Goal: Task Accomplishment & Management: Manage account settings

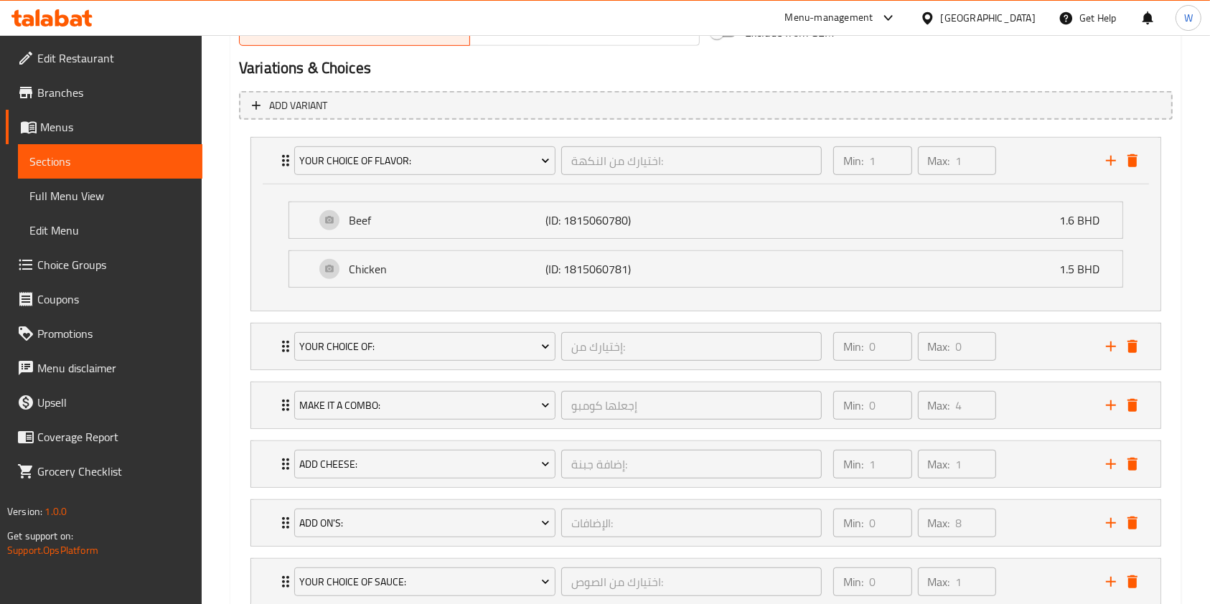
scroll to position [957, 0]
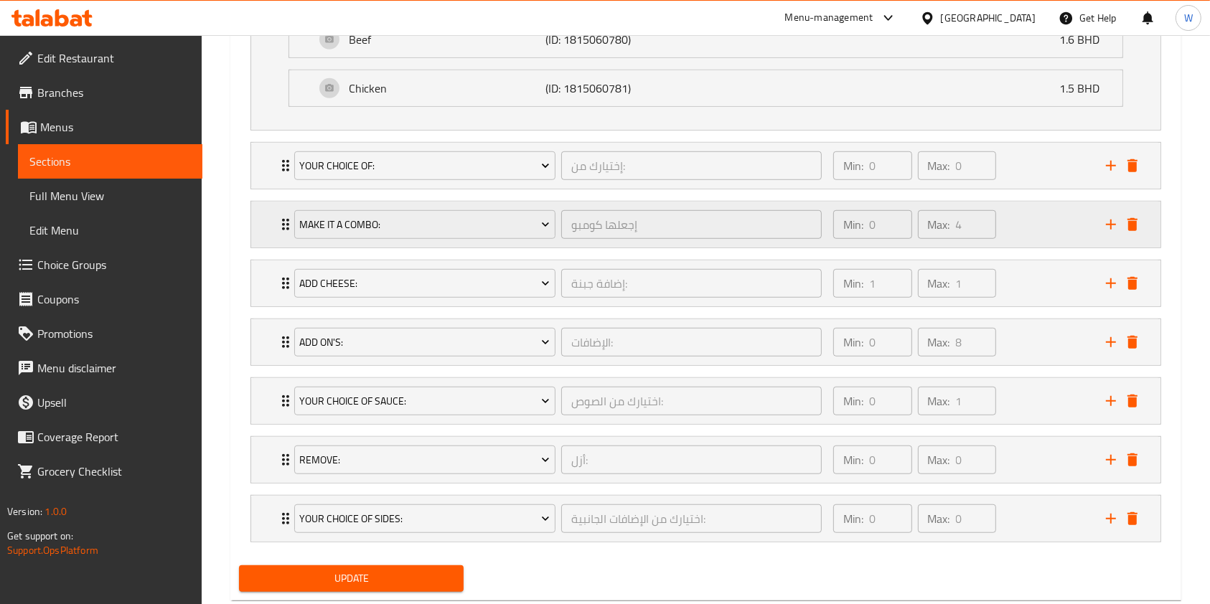
click at [286, 215] on div "Make It a Combo: إجعلها كومبو ​" at bounding box center [558, 225] width 545 height 46
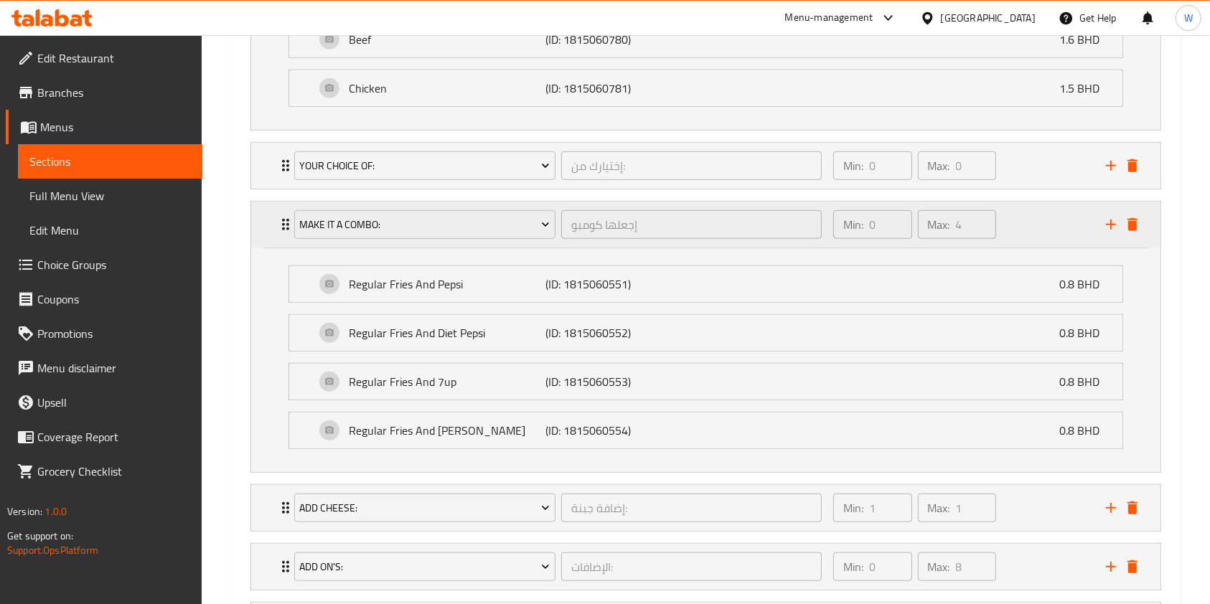
click at [286, 215] on div "Make It a Combo: إجعلها كومبو ​" at bounding box center [558, 225] width 545 height 46
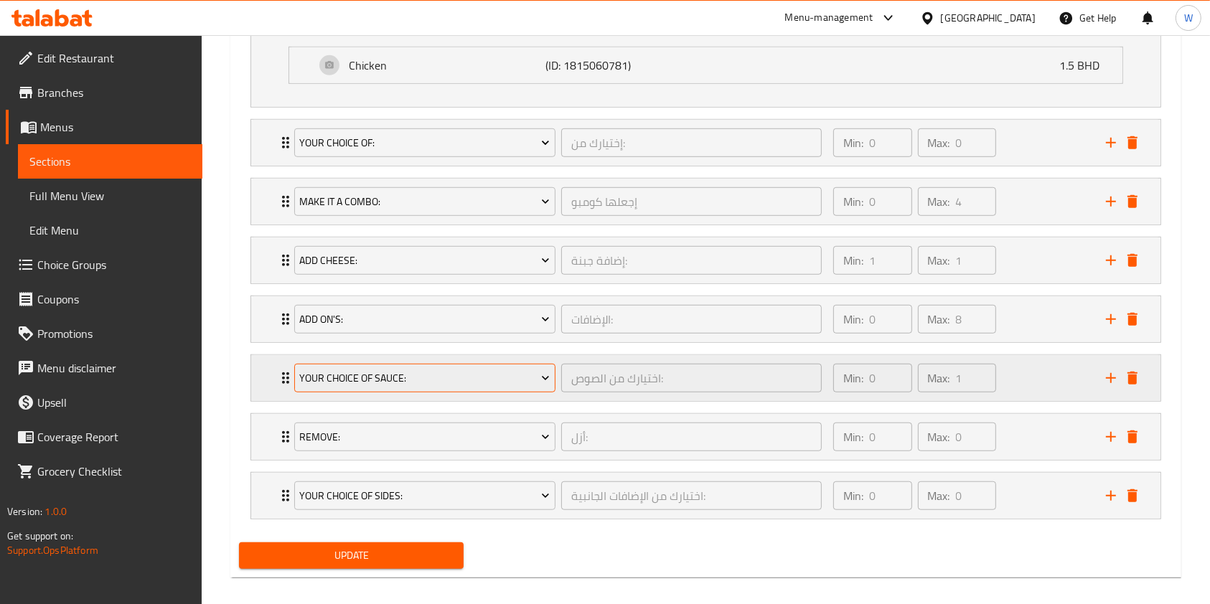
scroll to position [992, 0]
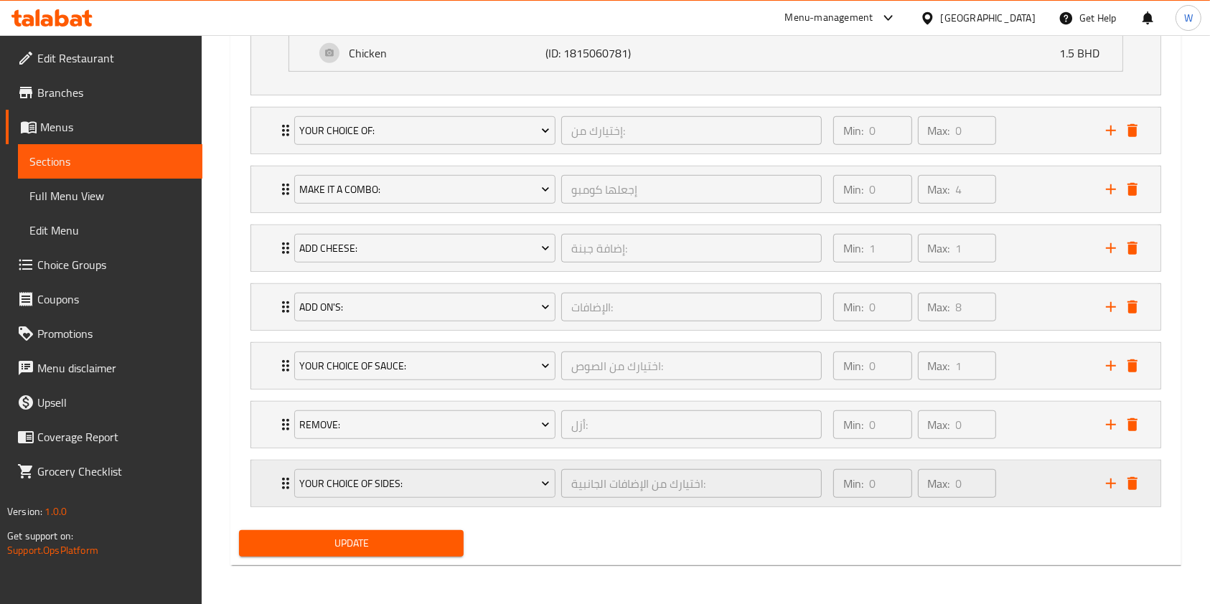
click at [279, 481] on icon "Expand" at bounding box center [285, 483] width 17 height 17
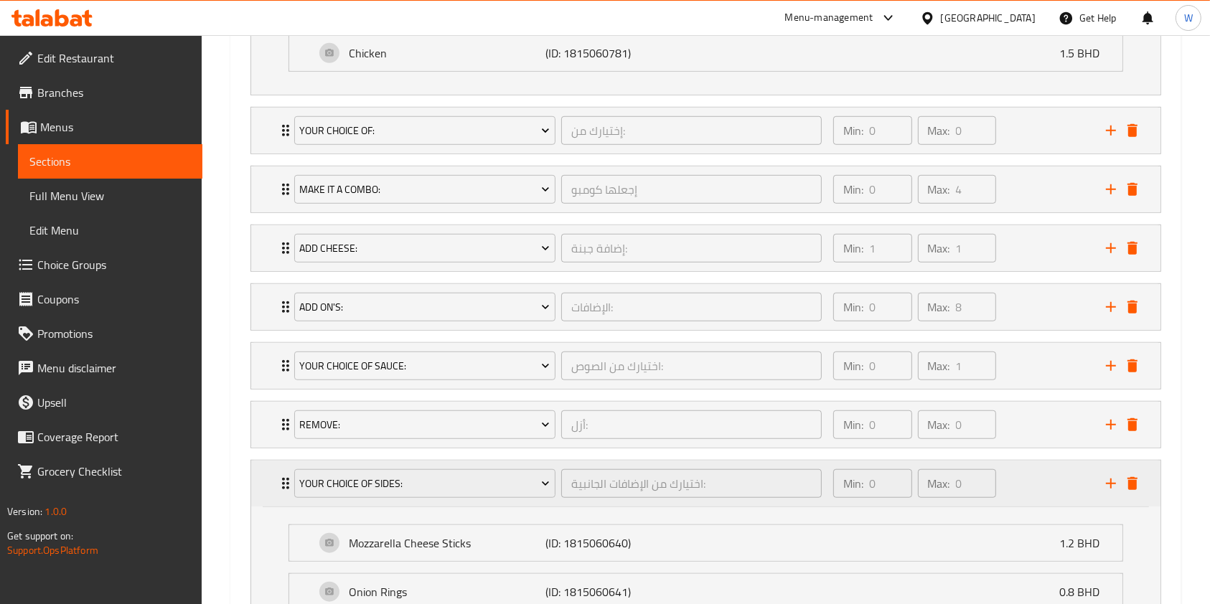
click at [279, 481] on icon "Expand" at bounding box center [285, 483] width 17 height 17
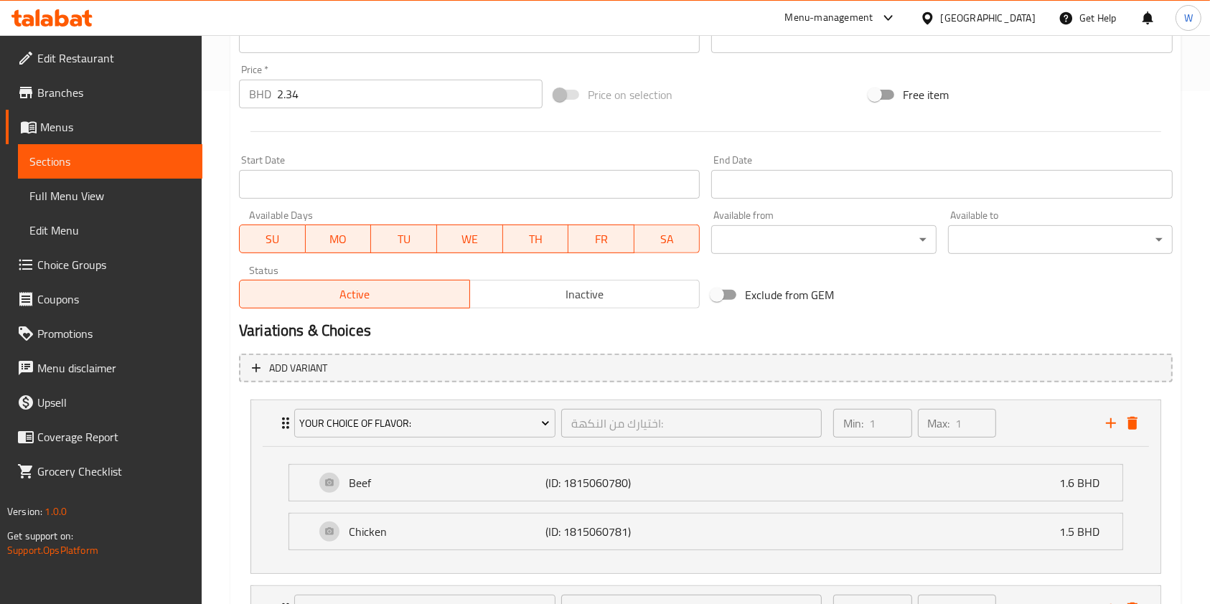
scroll to position [0, 0]
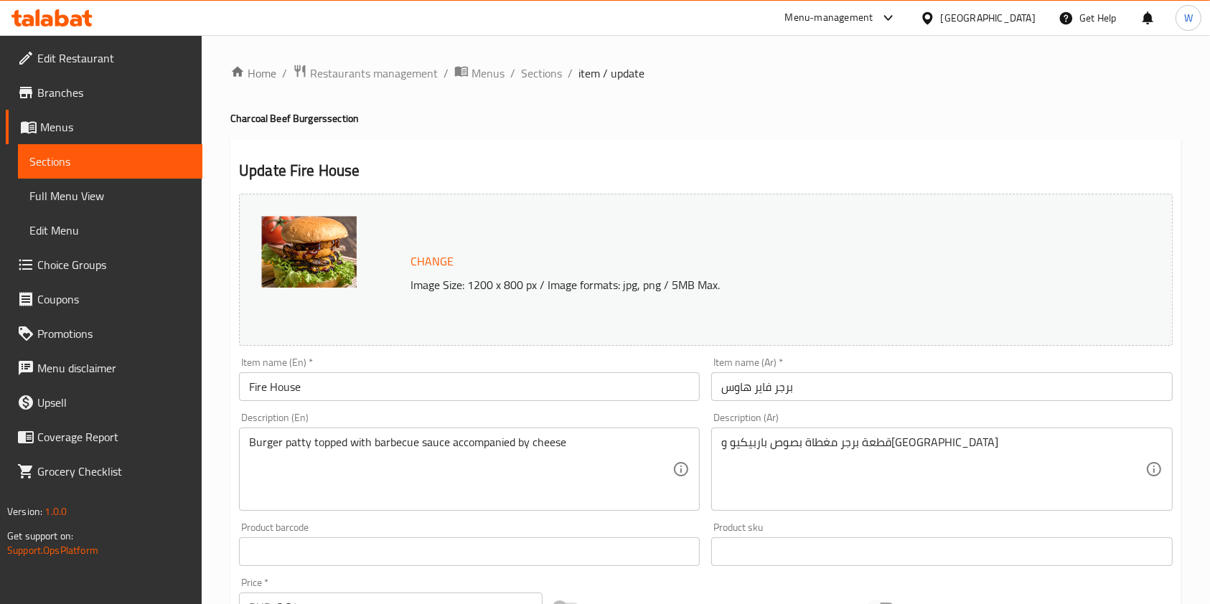
click at [500, 603] on input "2.34" at bounding box center [410, 607] width 266 height 29
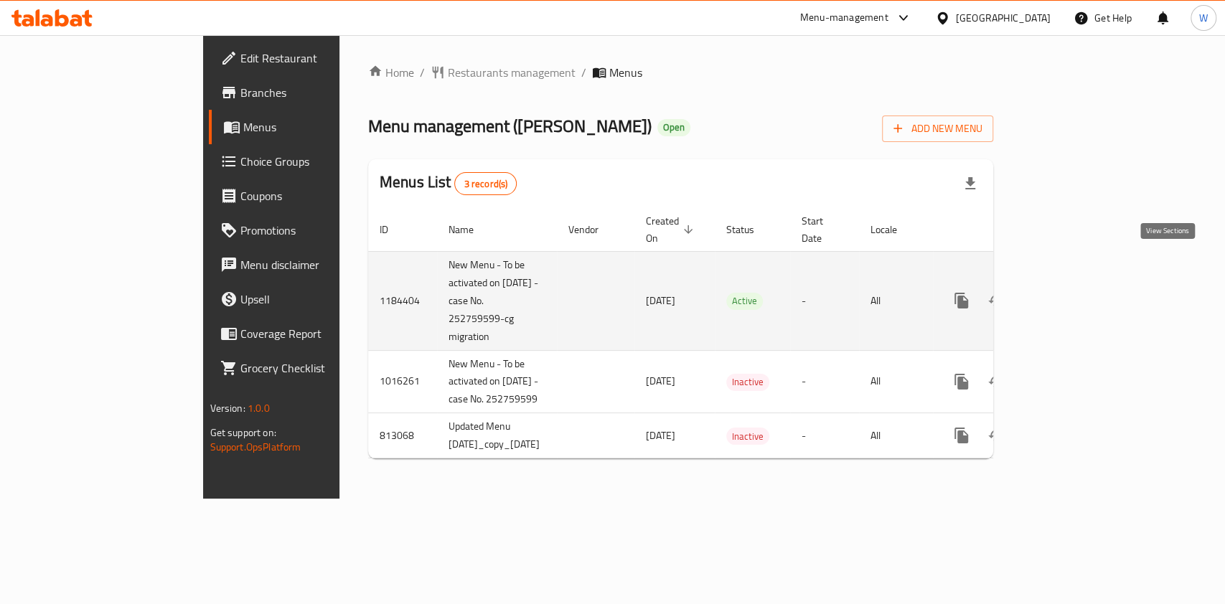
click at [1074, 292] on icon "enhanced table" at bounding box center [1064, 300] width 17 height 17
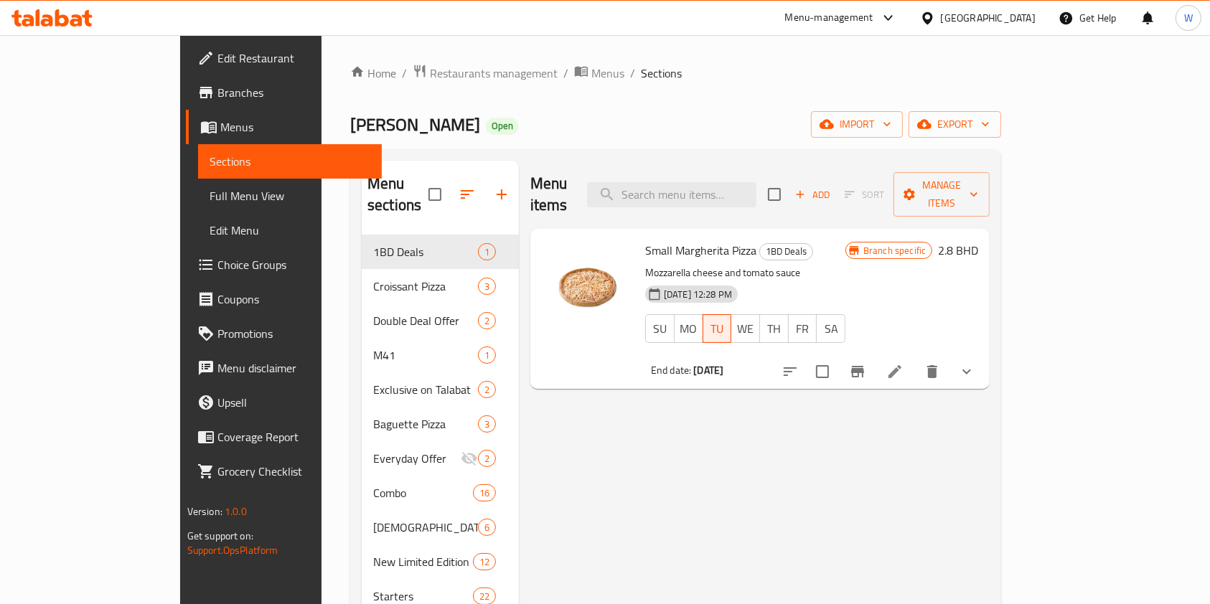
click at [217, 91] on span "Branches" at bounding box center [294, 92] width 154 height 17
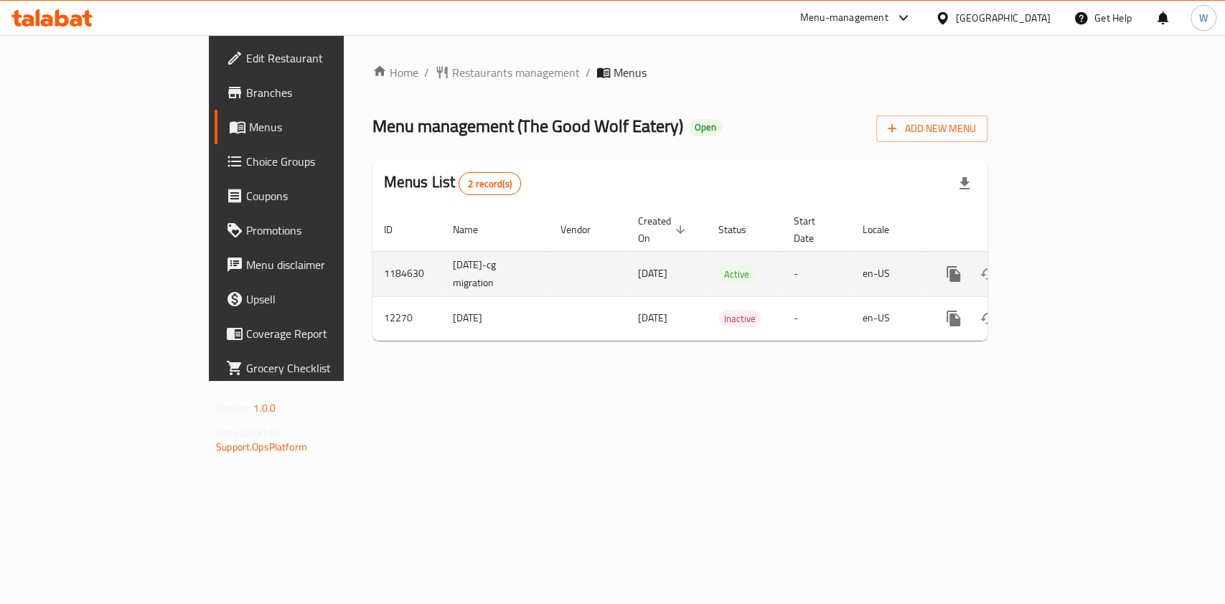
click at [1074, 261] on link "enhanced table" at bounding box center [1057, 274] width 34 height 34
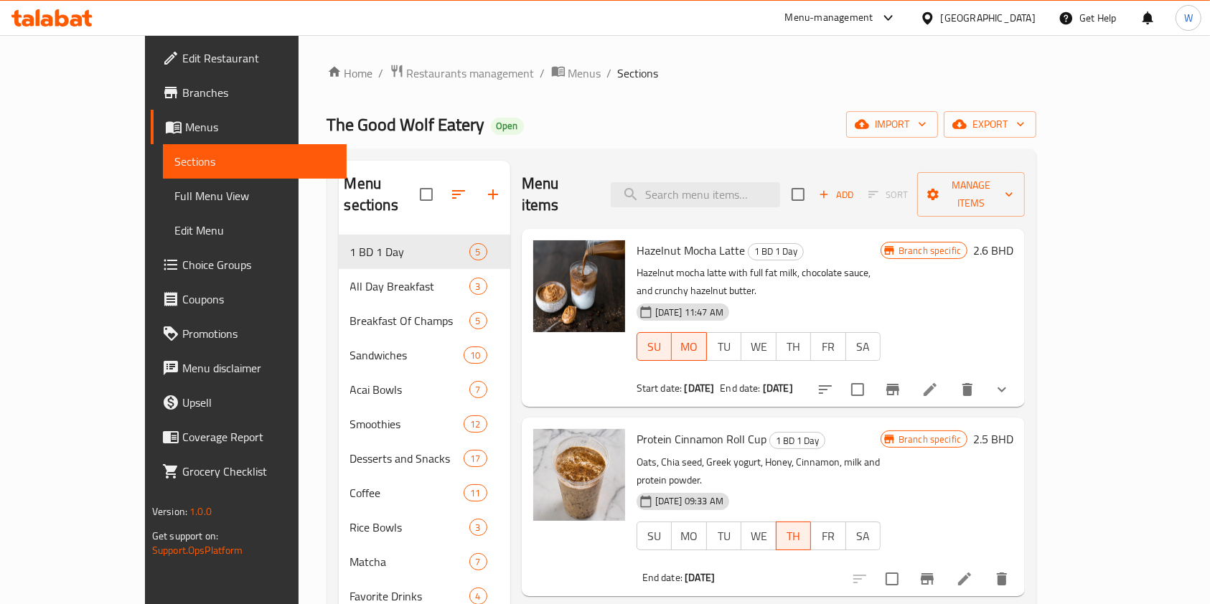
click at [729, 197] on div "Menu items Add Sort Manage items" at bounding box center [773, 195] width 503 height 68
click at [742, 182] on input "search" at bounding box center [695, 194] width 169 height 25
paste input "The Good Wolf Eatery"
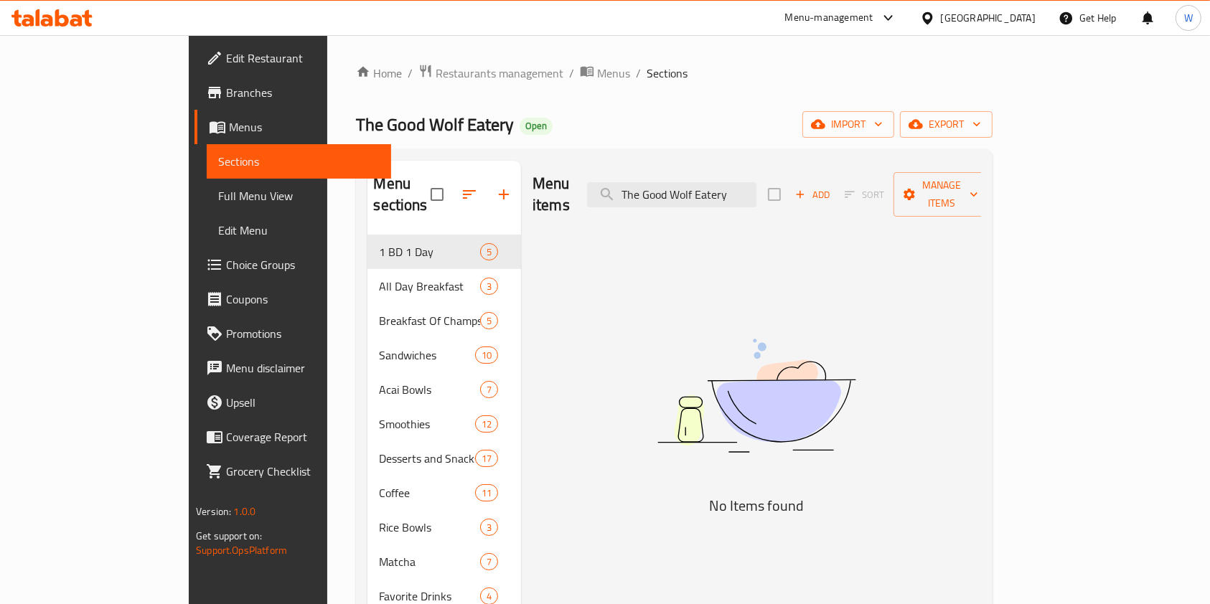
click at [756, 182] on input "The Good Wolf Eatery" at bounding box center [671, 194] width 169 height 25
click at [794, 172] on div "Menu items The Good Wolf Eatery Add Sort Manage items" at bounding box center [757, 195] width 449 height 68
click at [756, 182] on input "The Good Wolf Eatery" at bounding box center [671, 194] width 169 height 25
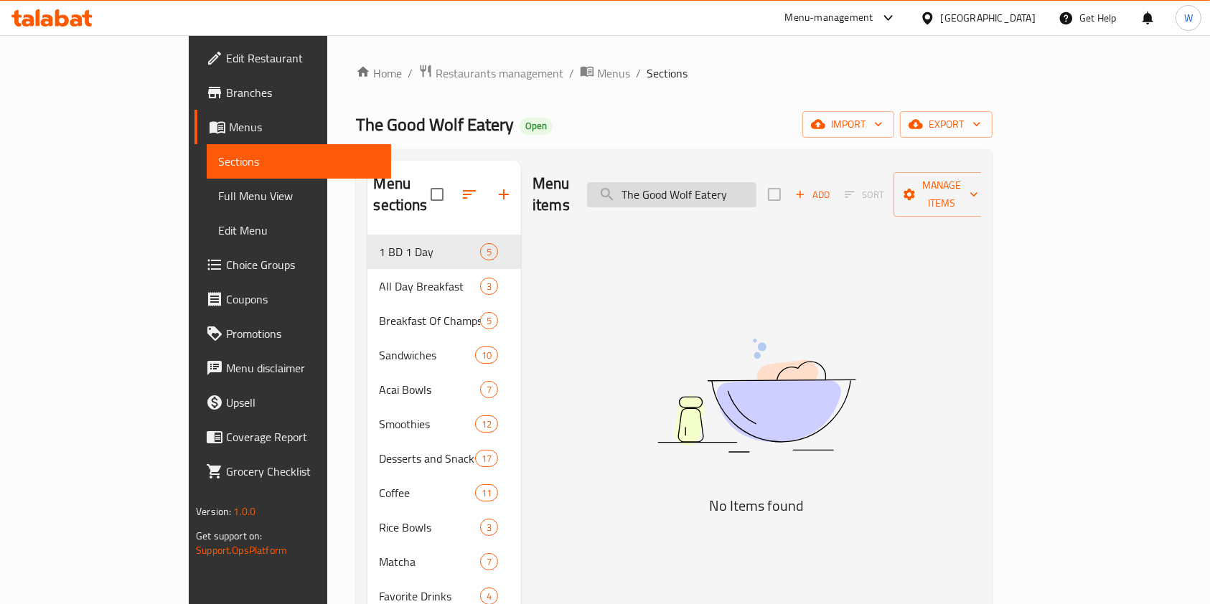
paste input "Americano"
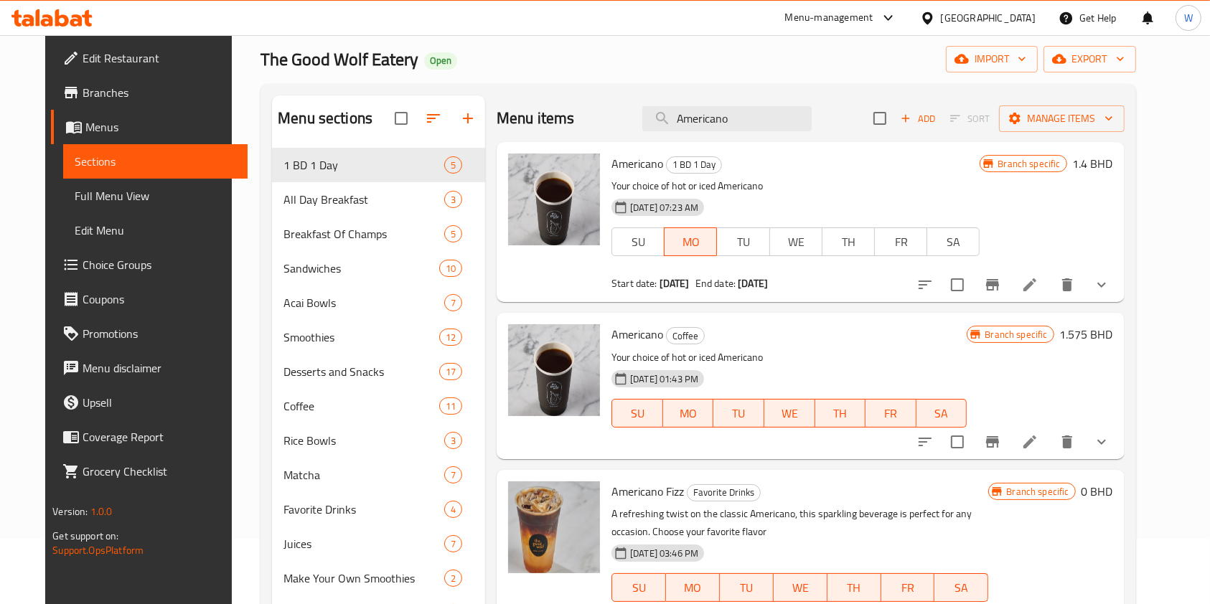
scroll to position [95, 0]
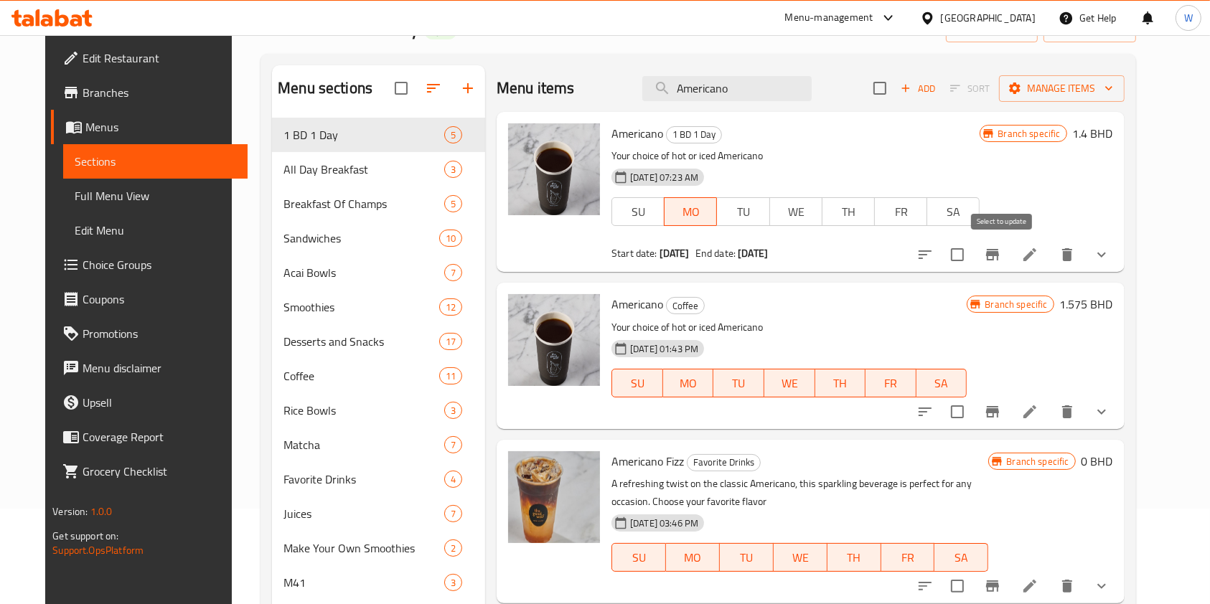
type input "Americano"
click at [972, 261] on input "checkbox" at bounding box center [957, 255] width 30 height 30
checkbox input "true"
click at [1113, 94] on span "Manage items" at bounding box center [1062, 89] width 103 height 18
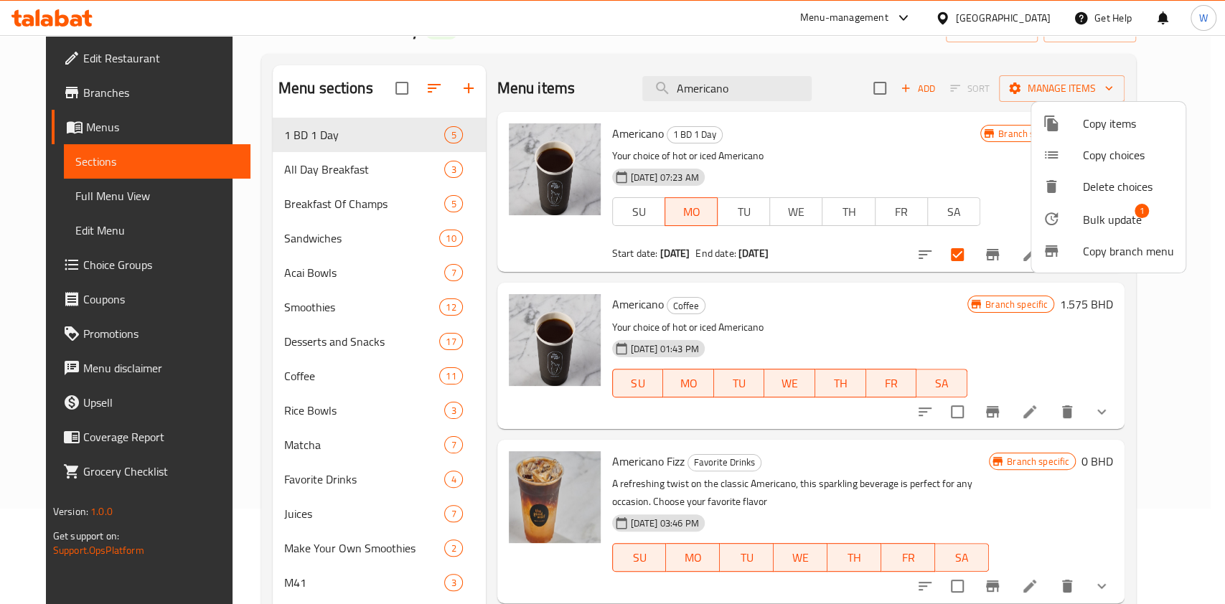
click at [1110, 220] on span "Bulk update" at bounding box center [1112, 219] width 59 height 17
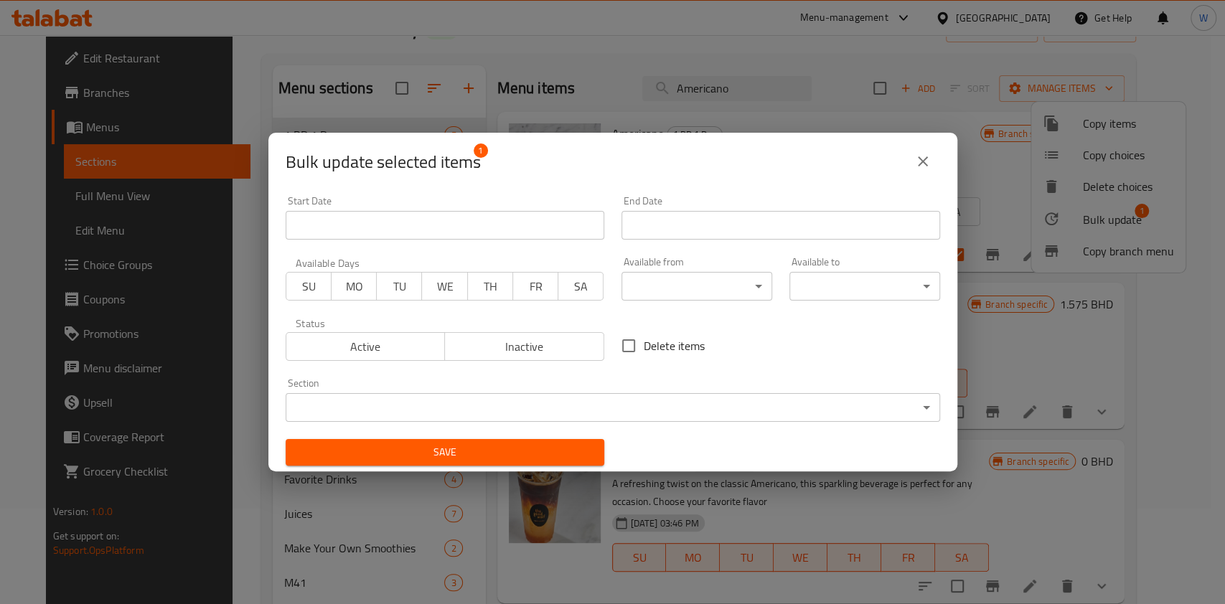
click at [500, 292] on span "TH" at bounding box center [491, 286] width 34 height 21
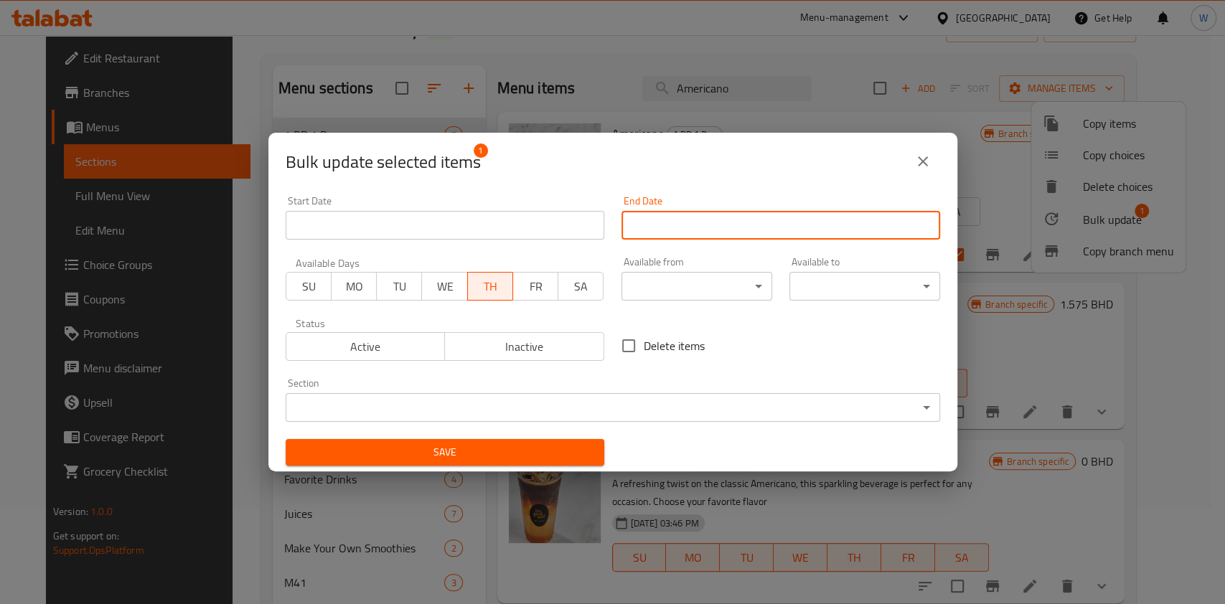
click at [708, 231] on input "Start Date" at bounding box center [781, 225] width 319 height 29
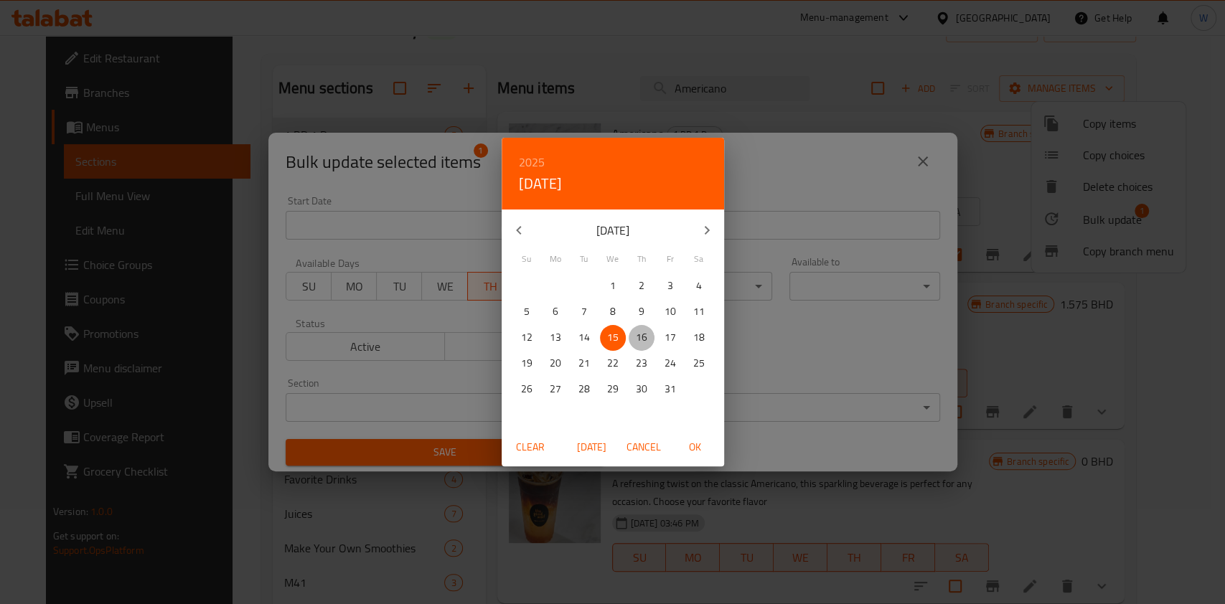
click at [642, 343] on p "16" at bounding box center [641, 338] width 11 height 18
click at [695, 449] on span "OK" at bounding box center [695, 448] width 34 height 18
type input "[DATE]"
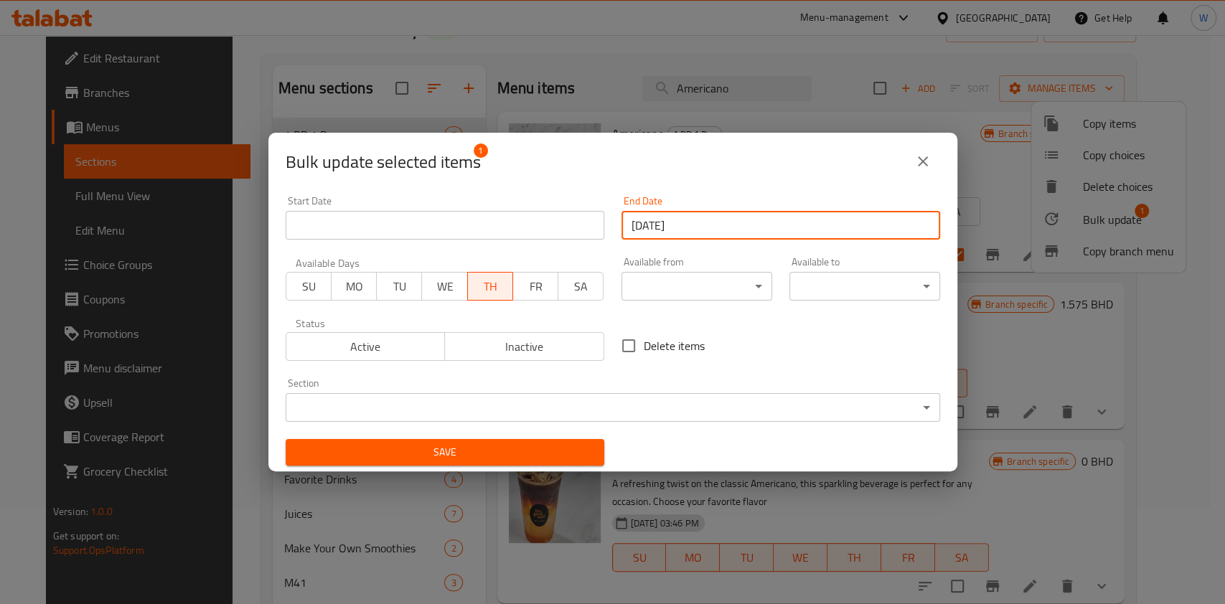
click at [514, 449] on span "Save" at bounding box center [445, 453] width 296 height 18
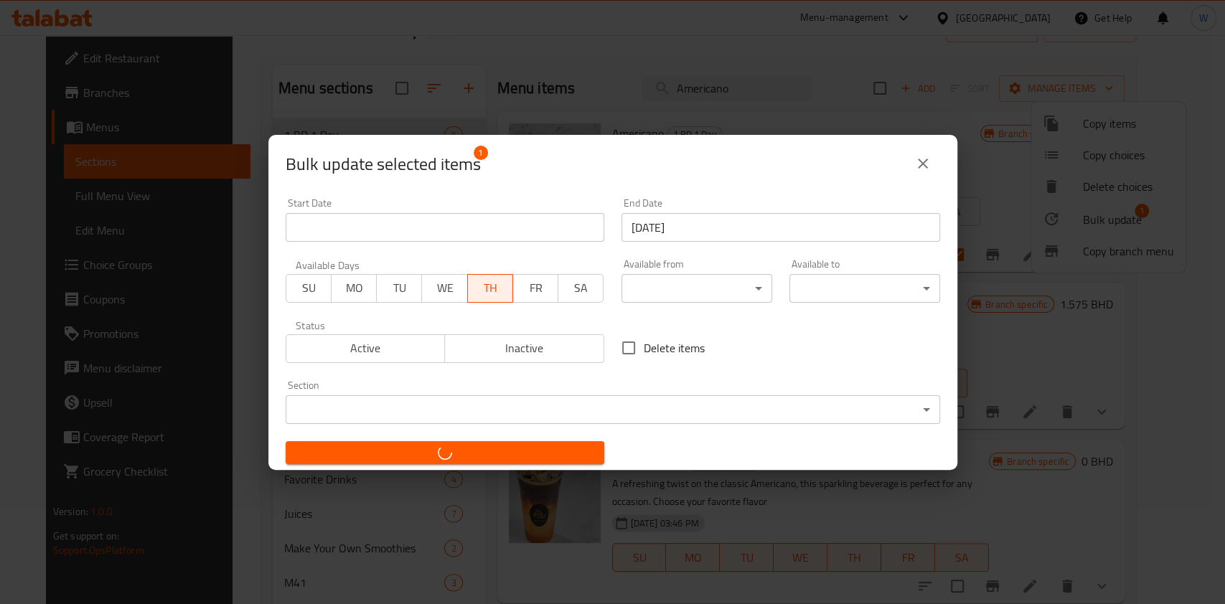
checkbox input "false"
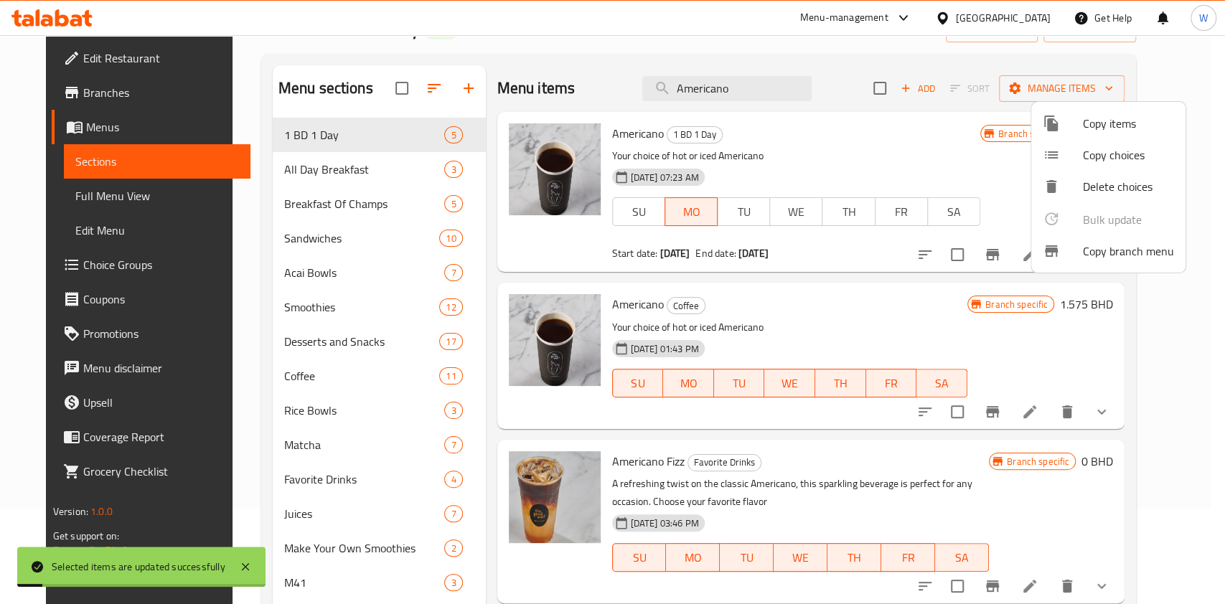
click at [904, 350] on div at bounding box center [612, 302] width 1225 height 604
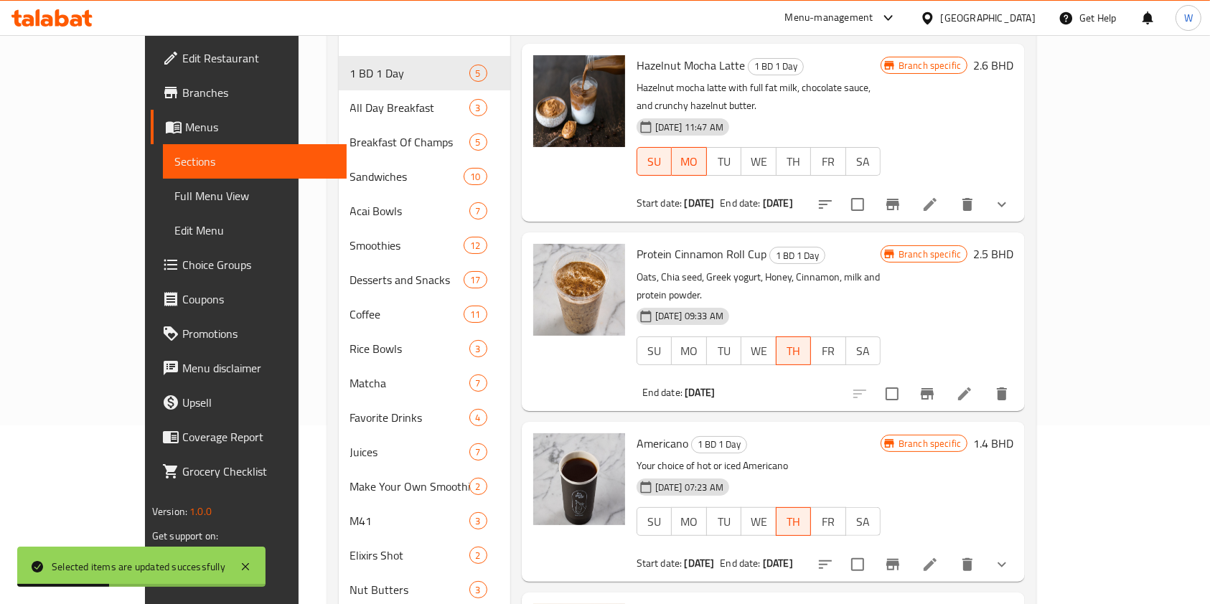
scroll to position [287, 0]
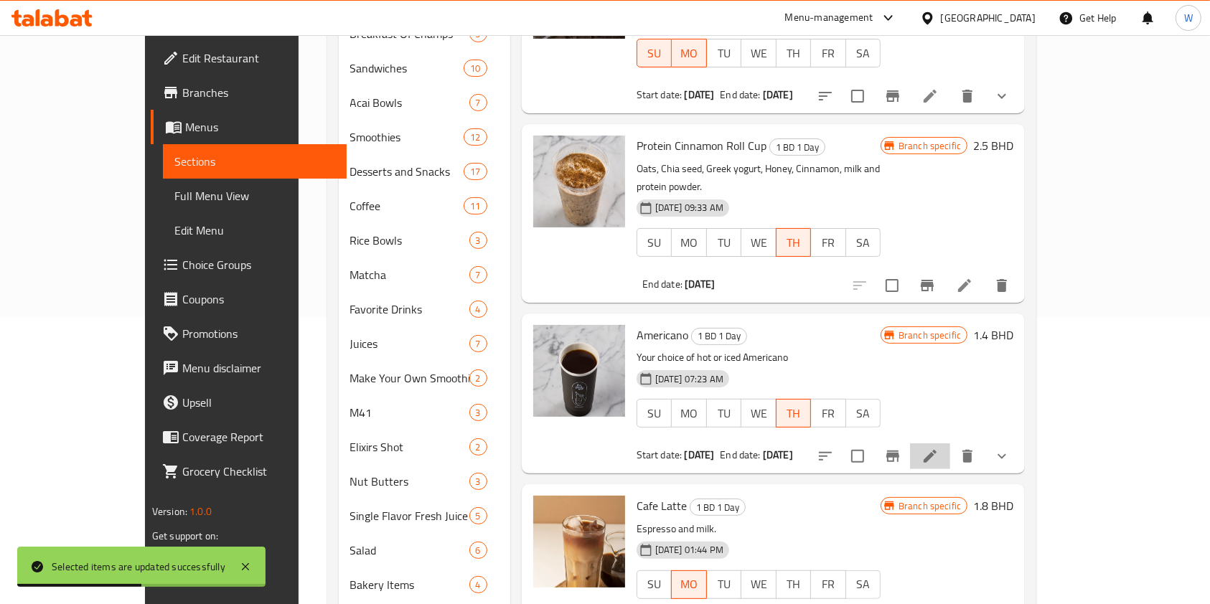
click at [950, 444] on li at bounding box center [930, 457] width 40 height 26
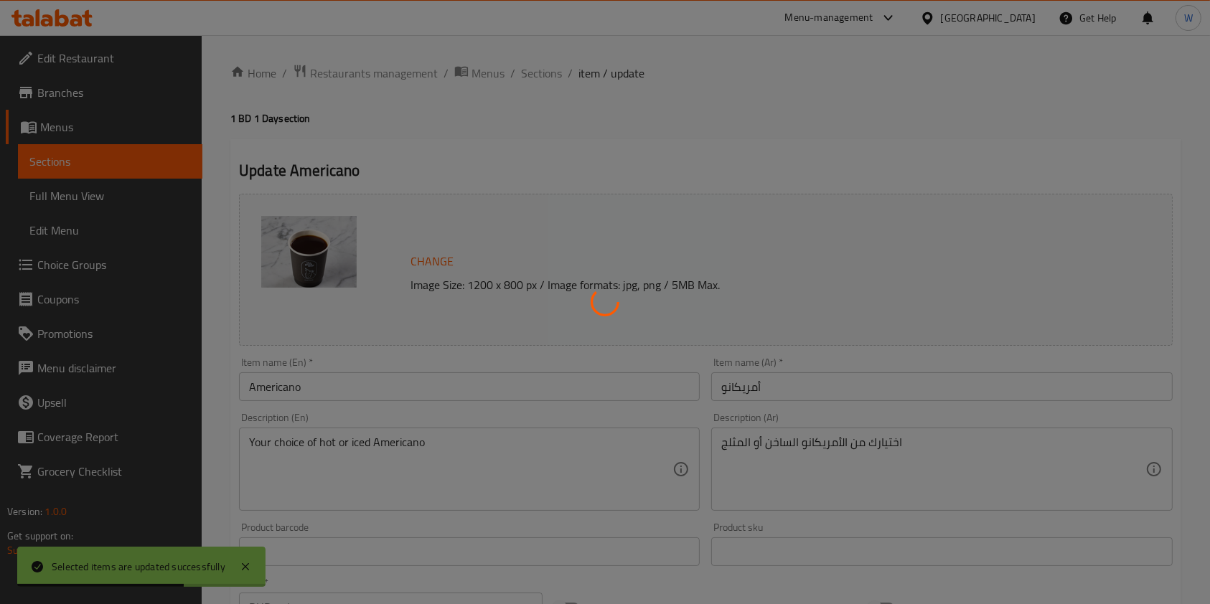
scroll to position [383, 0]
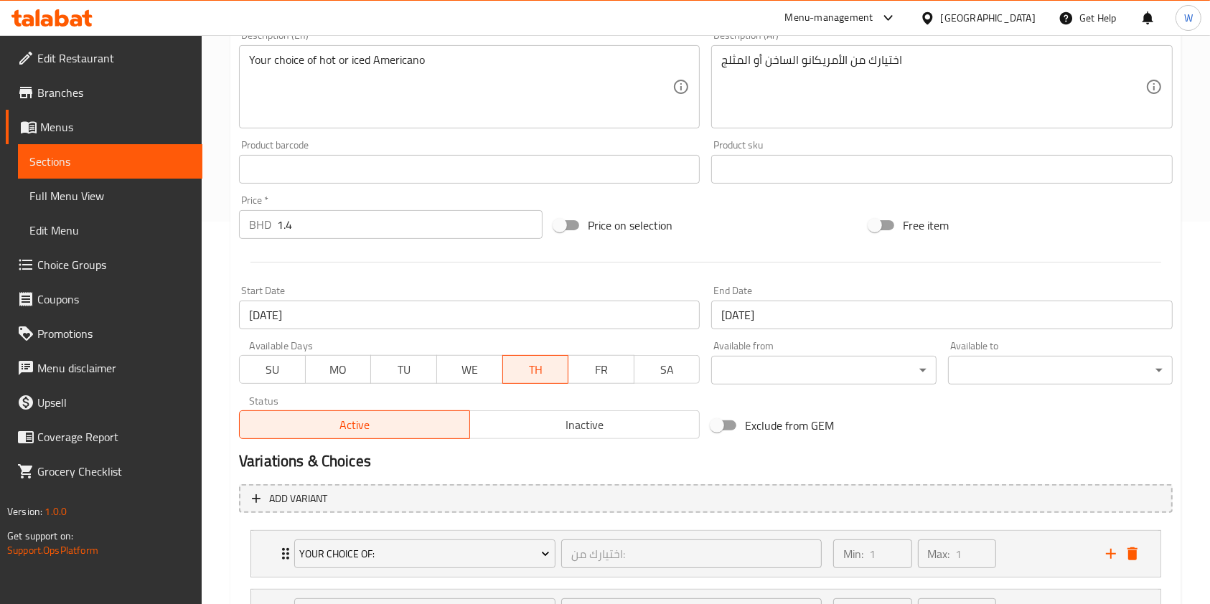
click at [541, 318] on input "13-10-2025" at bounding box center [469, 315] width 461 height 29
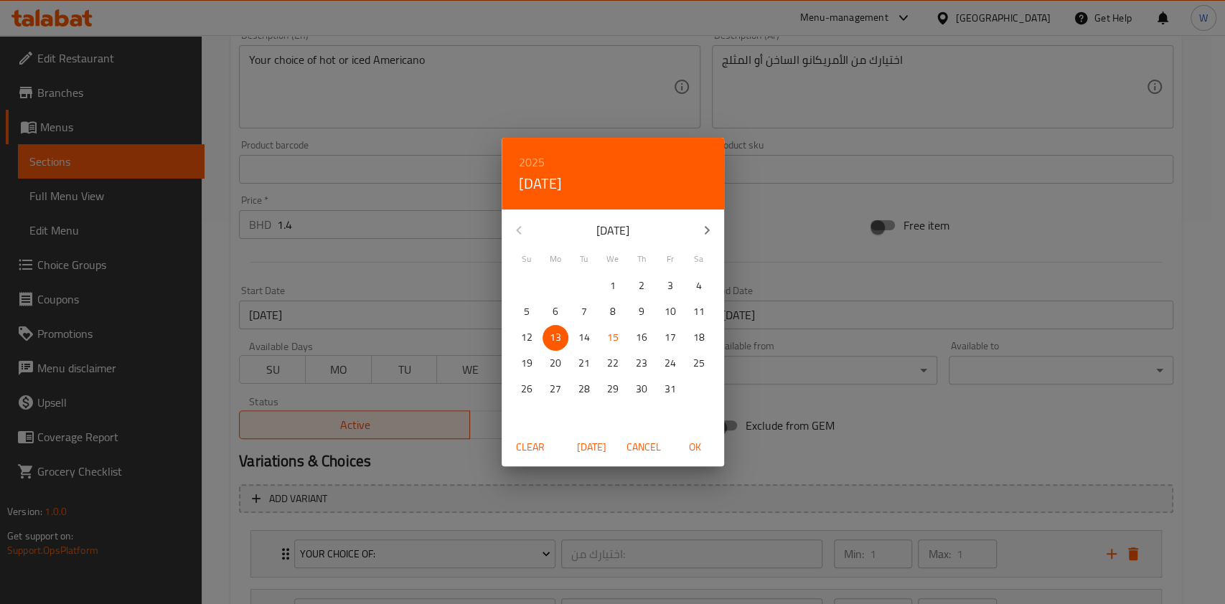
click at [522, 459] on button "Clear" at bounding box center [530, 447] width 46 height 27
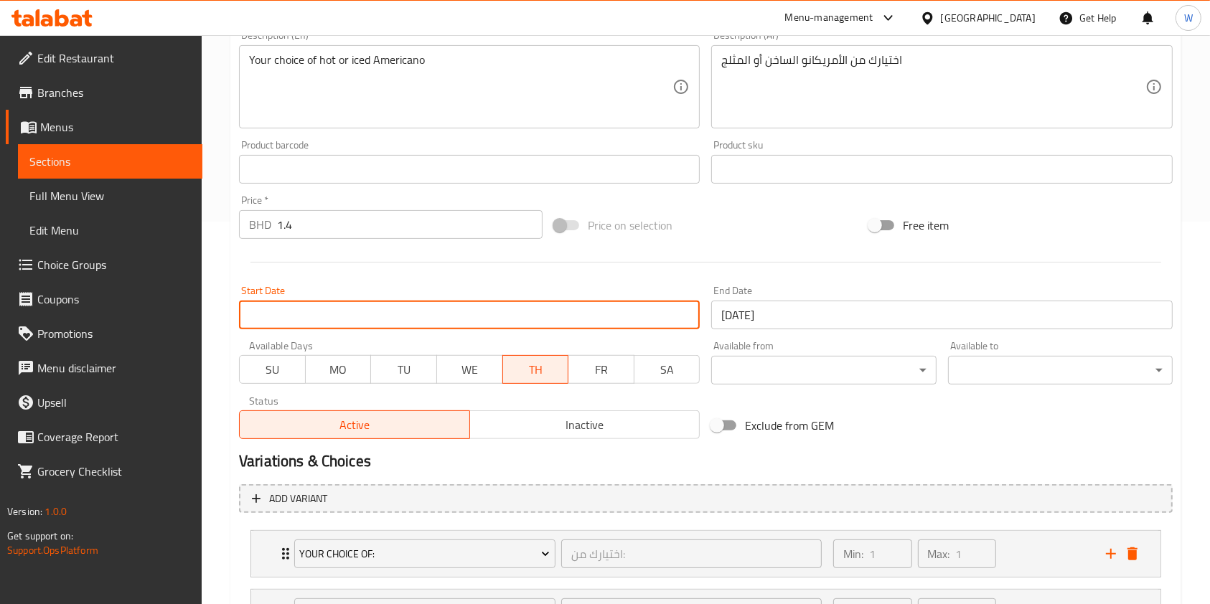
scroll to position [512, 0]
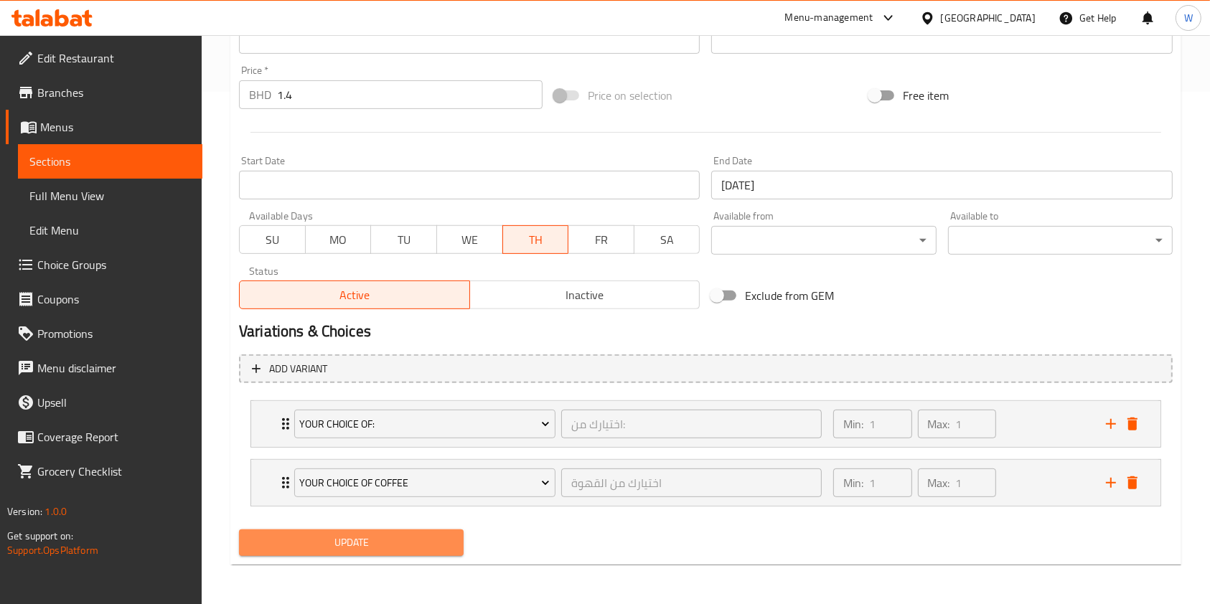
click at [427, 540] on span "Update" at bounding box center [351, 543] width 202 height 18
click at [433, 538] on span "Update" at bounding box center [351, 543] width 202 height 18
click at [34, 90] on icon at bounding box center [25, 92] width 17 height 17
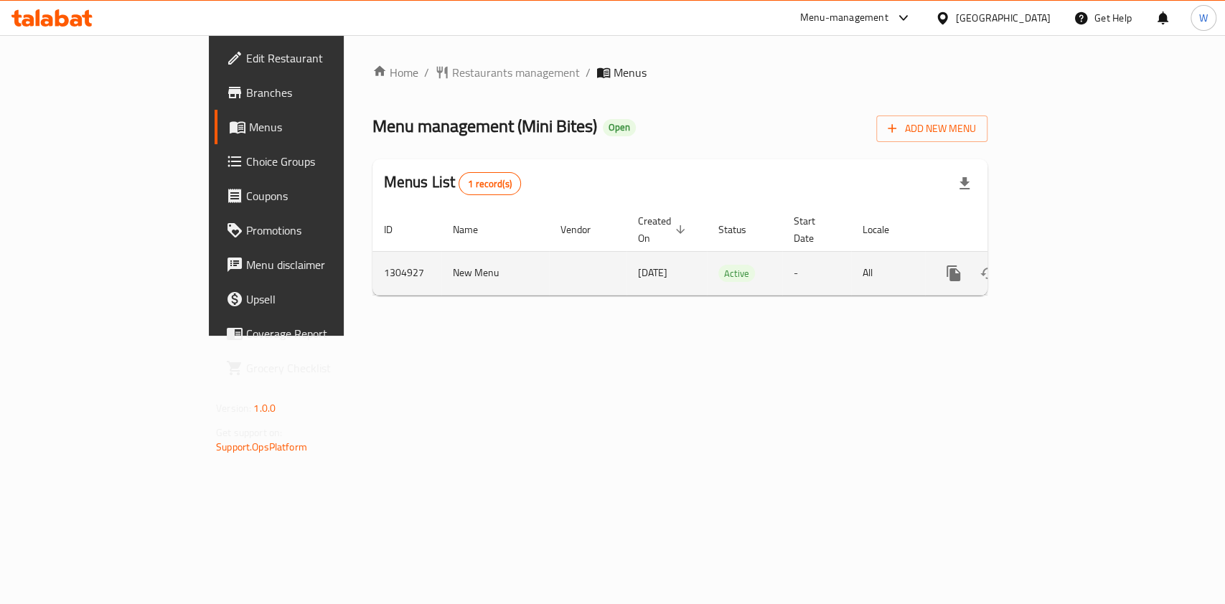
click at [1066, 265] on icon "enhanced table" at bounding box center [1057, 273] width 17 height 17
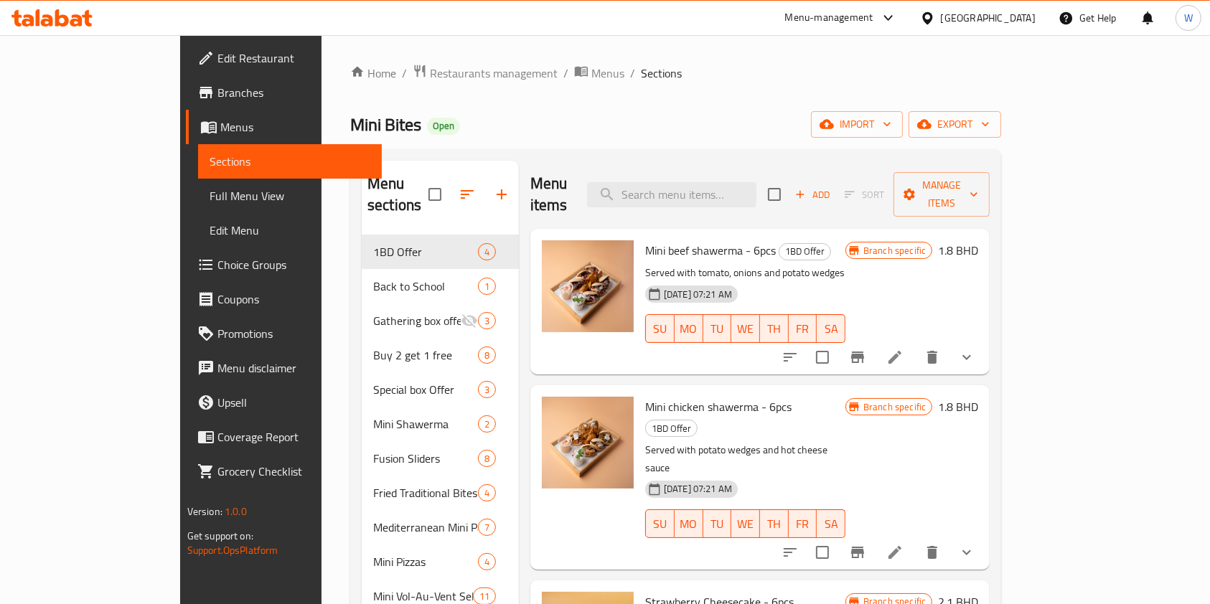
click at [350, 126] on span "Mini Bites" at bounding box center [385, 124] width 71 height 32
copy span "Mini Bites"
click at [739, 182] on input "search" at bounding box center [671, 194] width 169 height 25
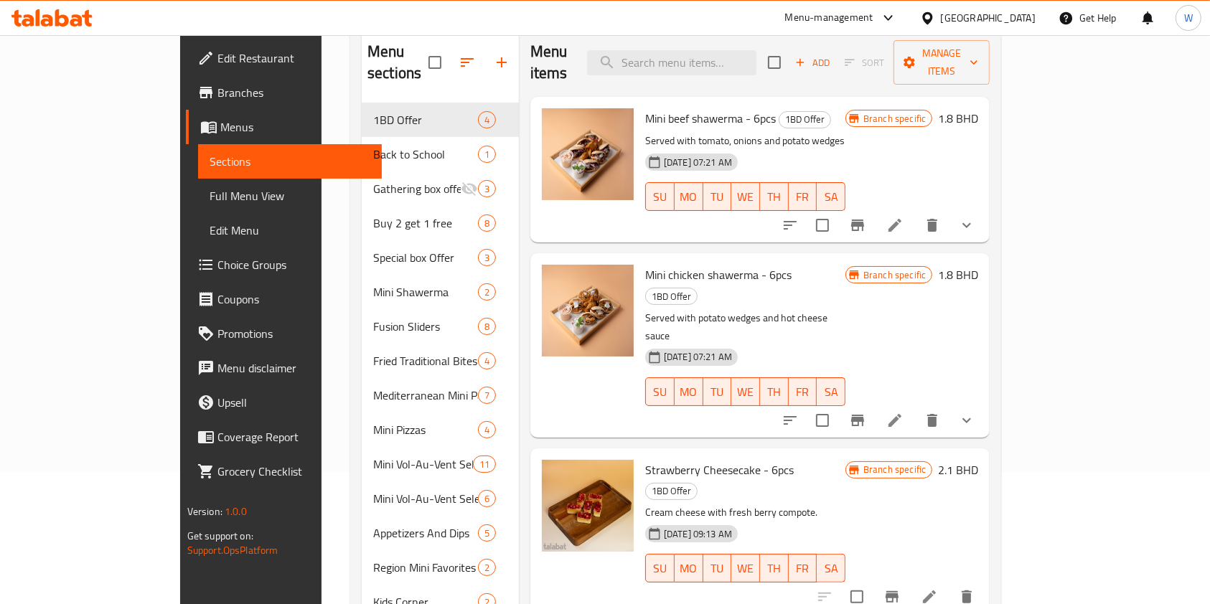
scroll to position [49, 0]
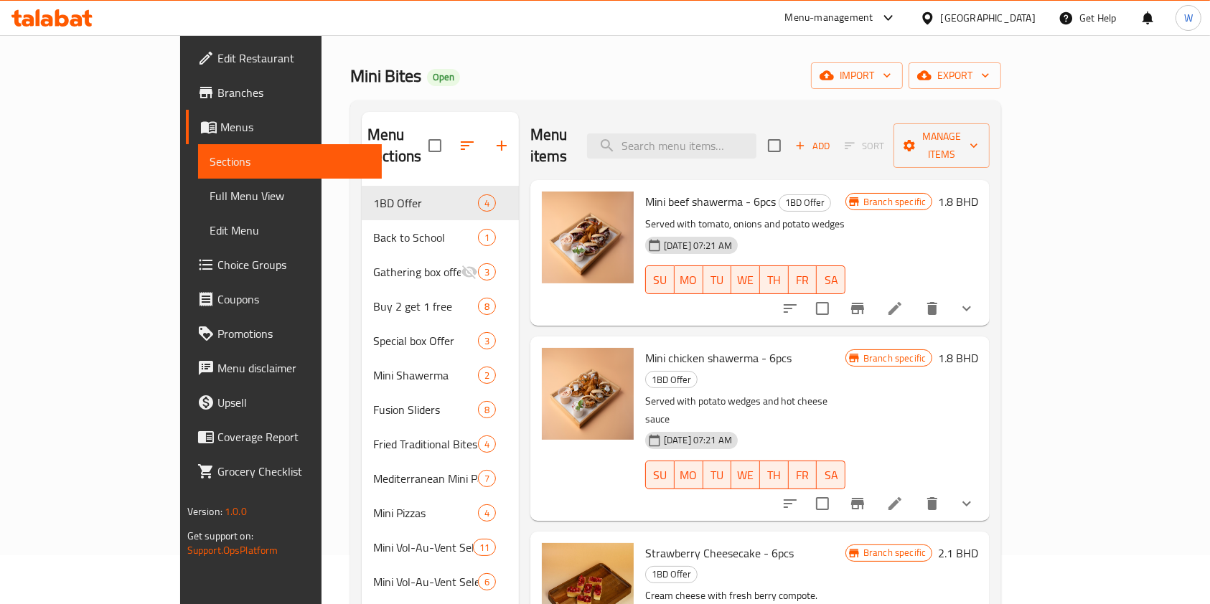
click at [864, 303] on icon "Branch-specific-item" at bounding box center [857, 308] width 13 height 11
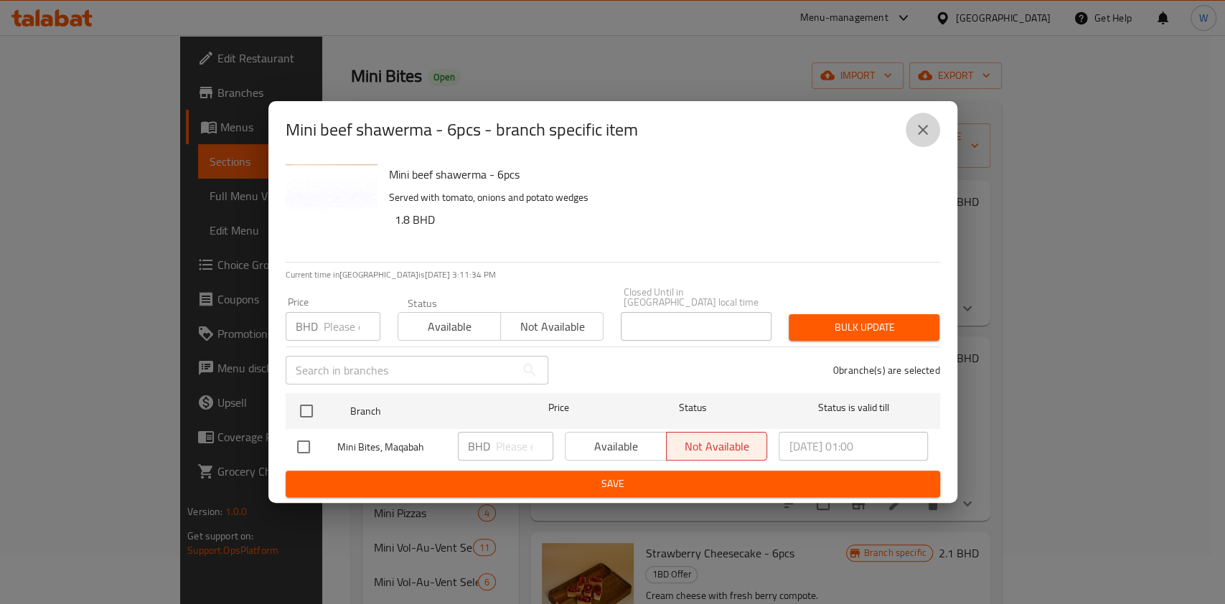
click at [919, 131] on icon "close" at bounding box center [922, 129] width 17 height 17
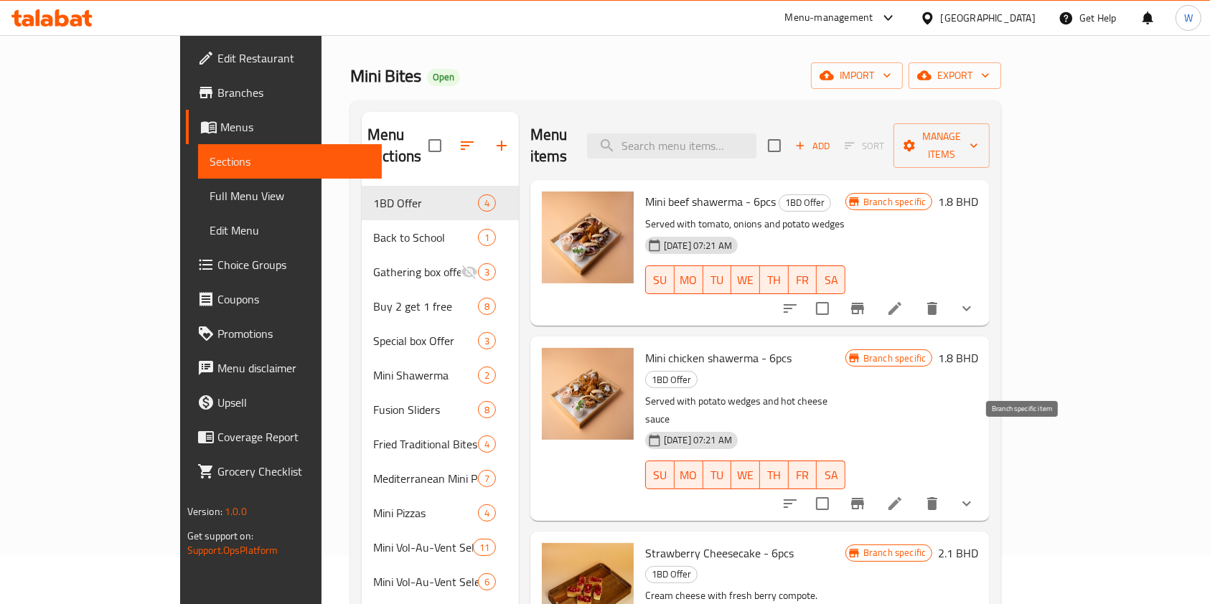
click at [875, 487] on button "Branch-specific-item" at bounding box center [857, 504] width 34 height 34
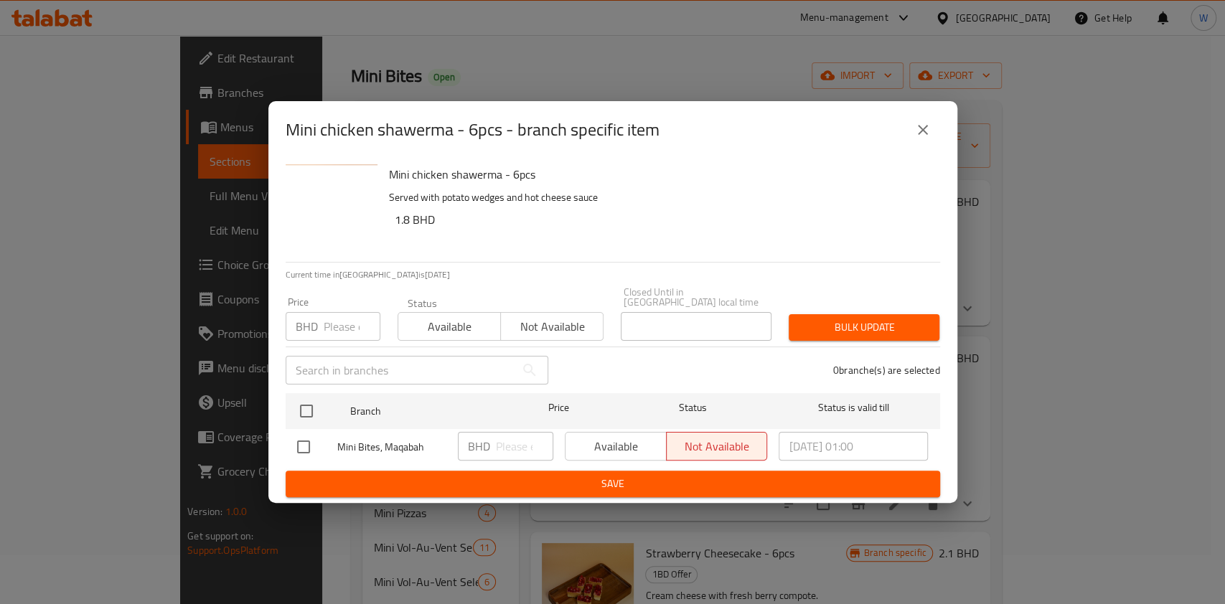
click at [578, 442] on div "Available Not available" at bounding box center [666, 446] width 203 height 29
click at [453, 321] on span "Available" at bounding box center [449, 327] width 91 height 21
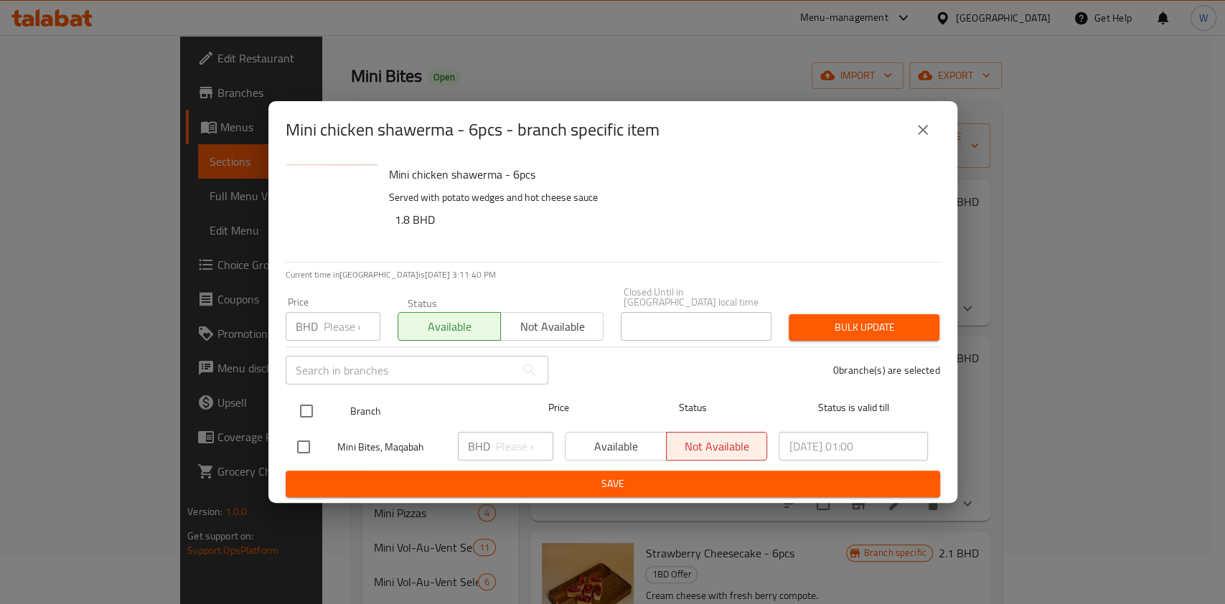
drag, startPoint x: 318, startPoint y: 402, endPoint x: 361, endPoint y: 397, distance: 43.4
click at [317, 401] on input "checkbox" at bounding box center [306, 411] width 30 height 30
checkbox input "true"
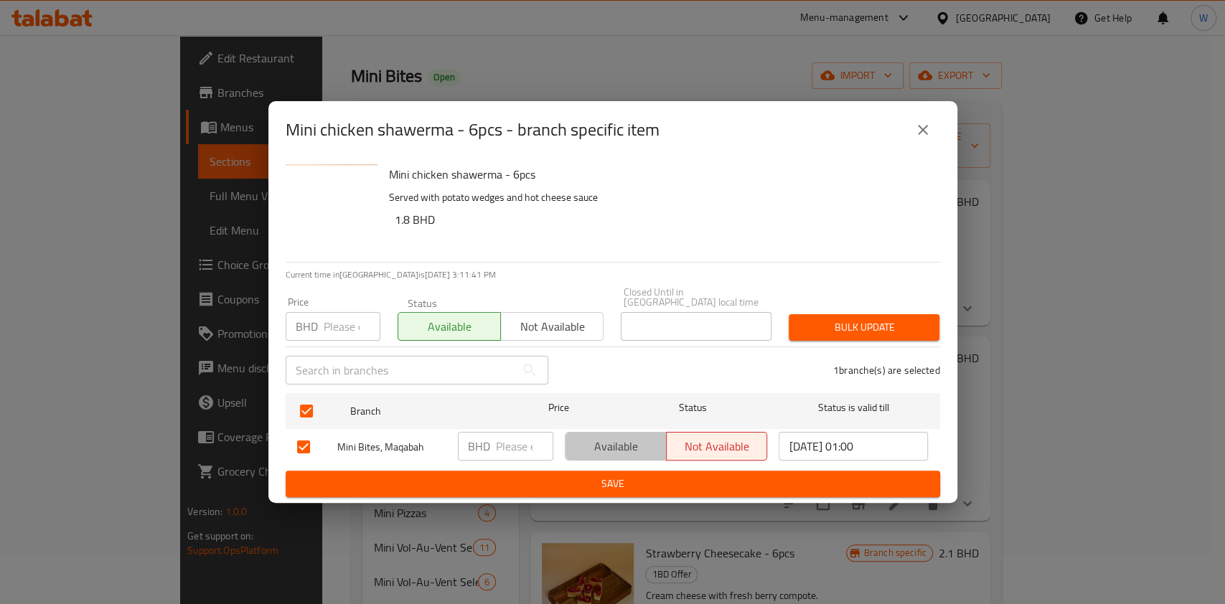
click at [637, 436] on span "Available" at bounding box center [616, 446] width 90 height 21
click at [830, 320] on span "Bulk update" at bounding box center [864, 328] width 128 height 18
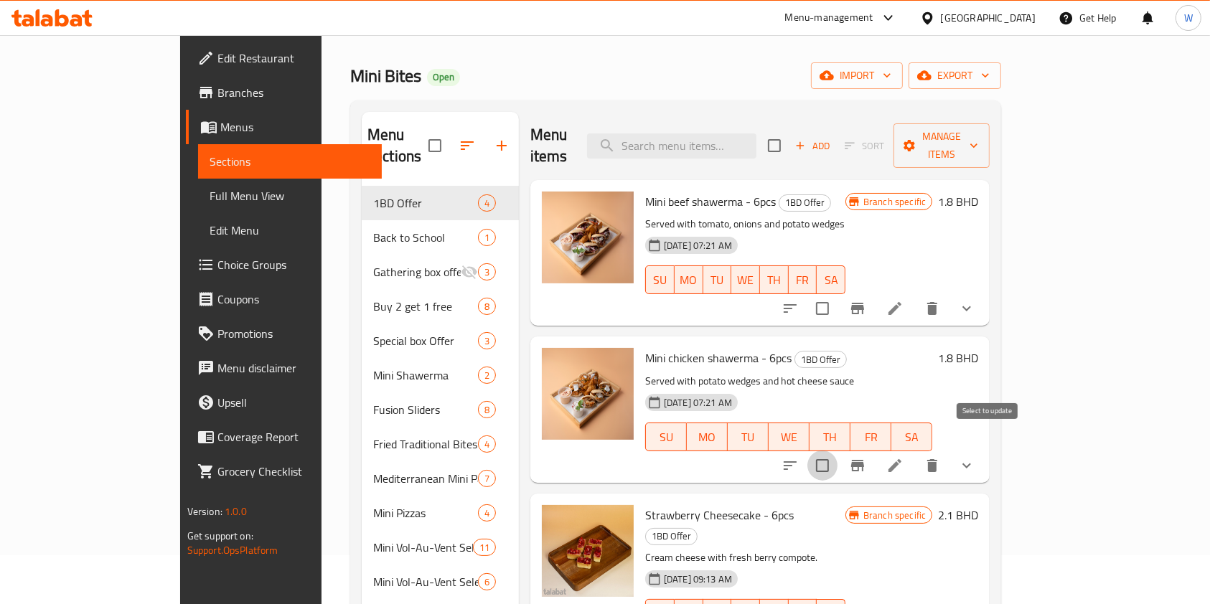
click at [838, 451] on input "checkbox" at bounding box center [822, 466] width 30 height 30
checkbox input "true"
click at [990, 123] on button "Manage items" at bounding box center [942, 145] width 96 height 44
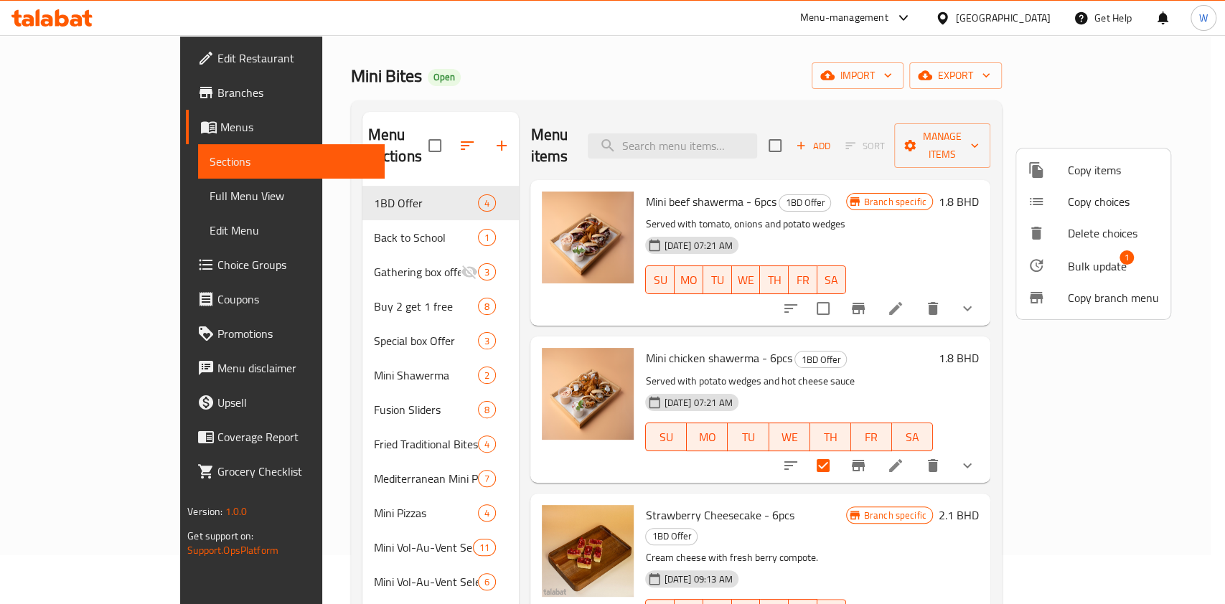
click at [1095, 267] on span "Bulk update" at bounding box center [1097, 266] width 59 height 17
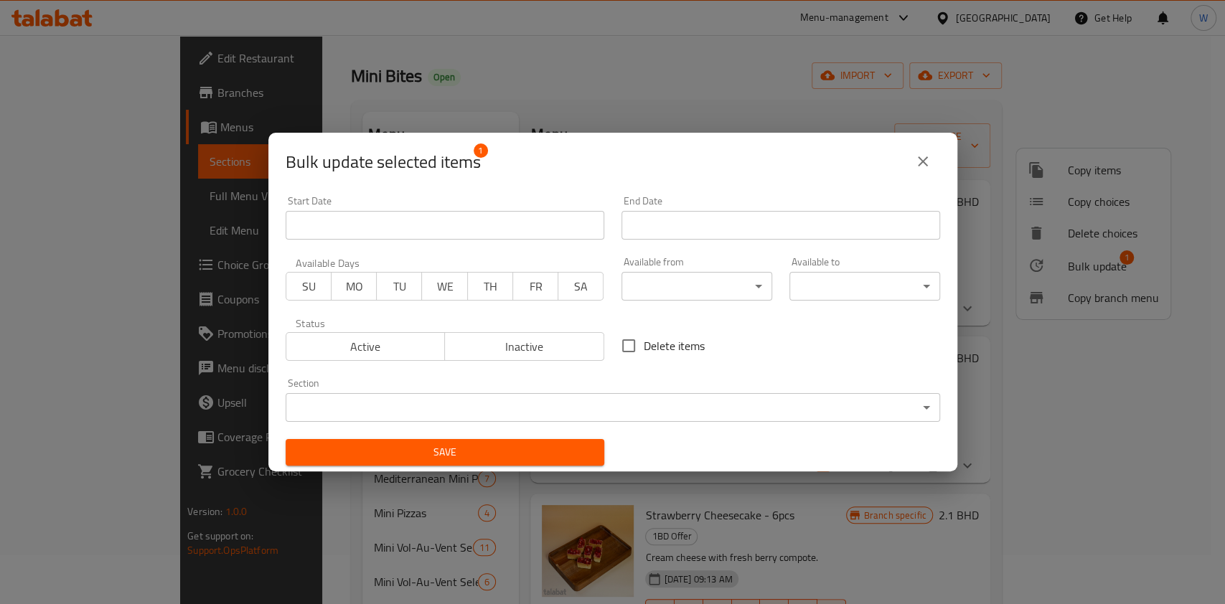
click at [497, 282] on span "TH" at bounding box center [491, 286] width 34 height 21
click at [655, 241] on div "End Date End Date" at bounding box center [781, 217] width 336 height 61
click at [662, 231] on input "Start Date" at bounding box center [781, 225] width 319 height 29
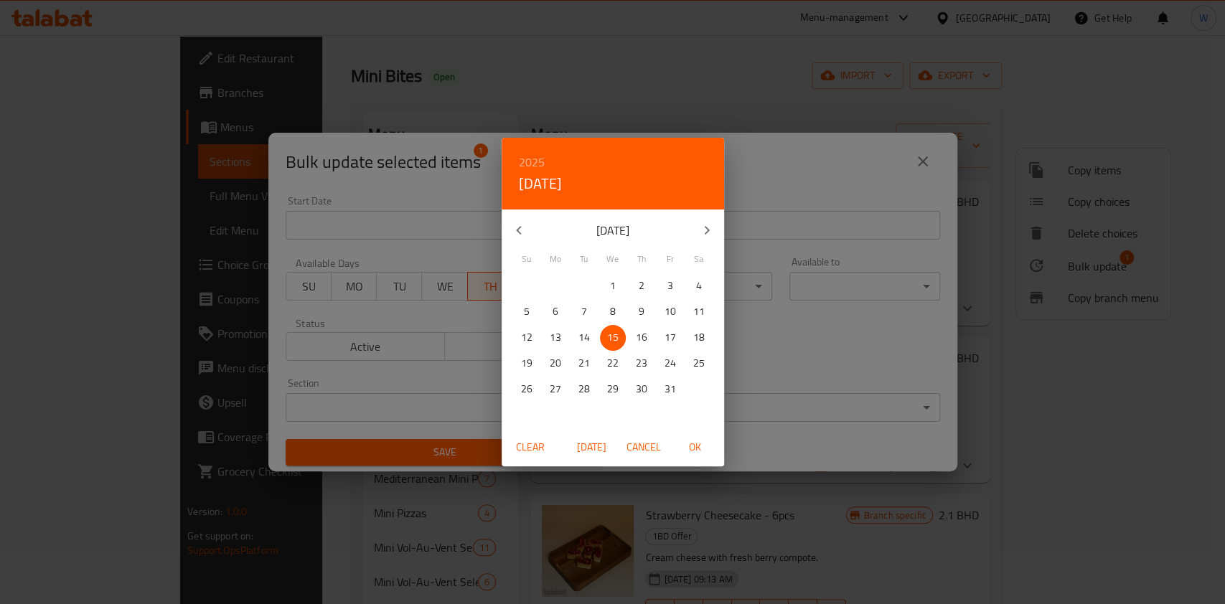
click at [645, 331] on p "16" at bounding box center [641, 338] width 11 height 18
click at [698, 447] on span "OK" at bounding box center [695, 448] width 34 height 18
type input "[DATE]"
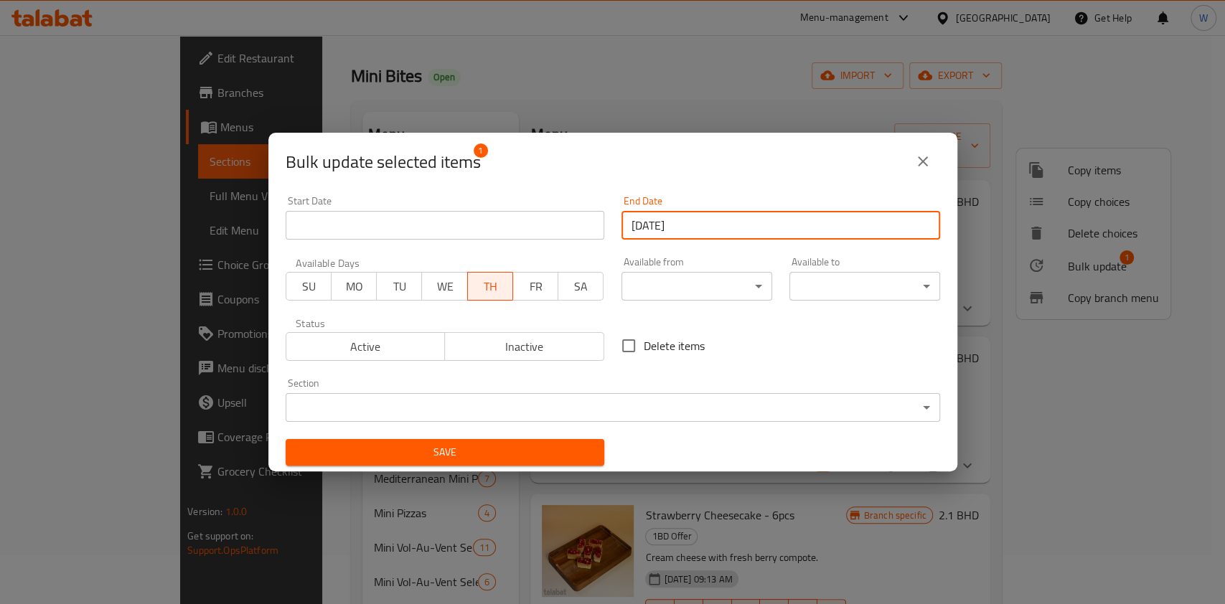
click at [604, 451] on div "Save" at bounding box center [445, 453] width 336 height 44
click at [573, 452] on span "Save" at bounding box center [445, 453] width 296 height 18
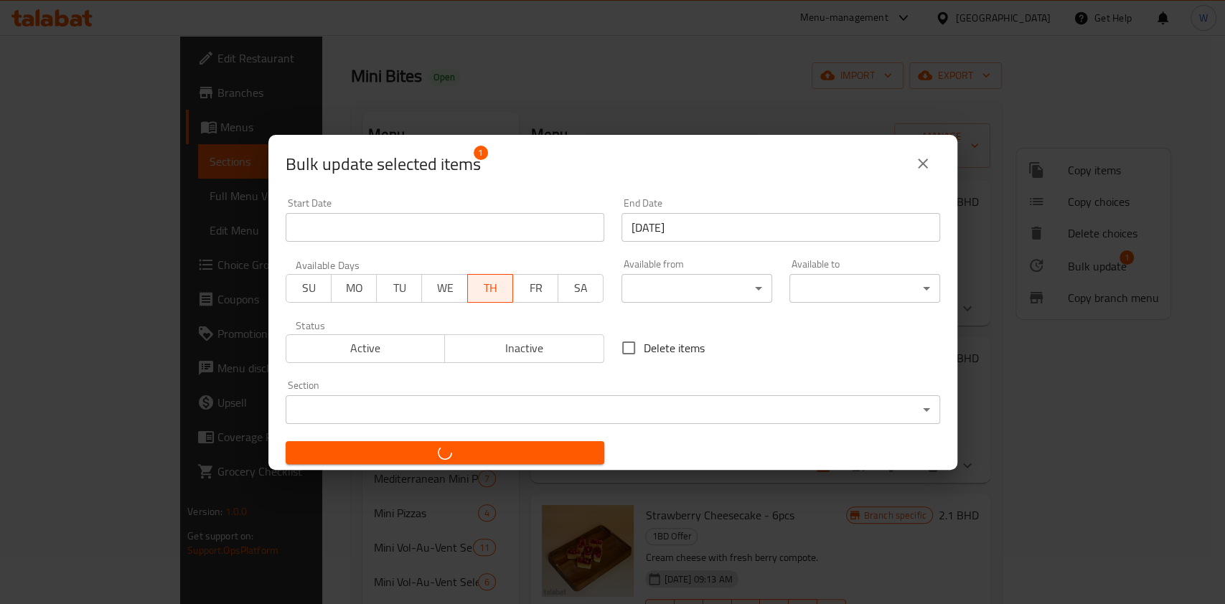
checkbox input "false"
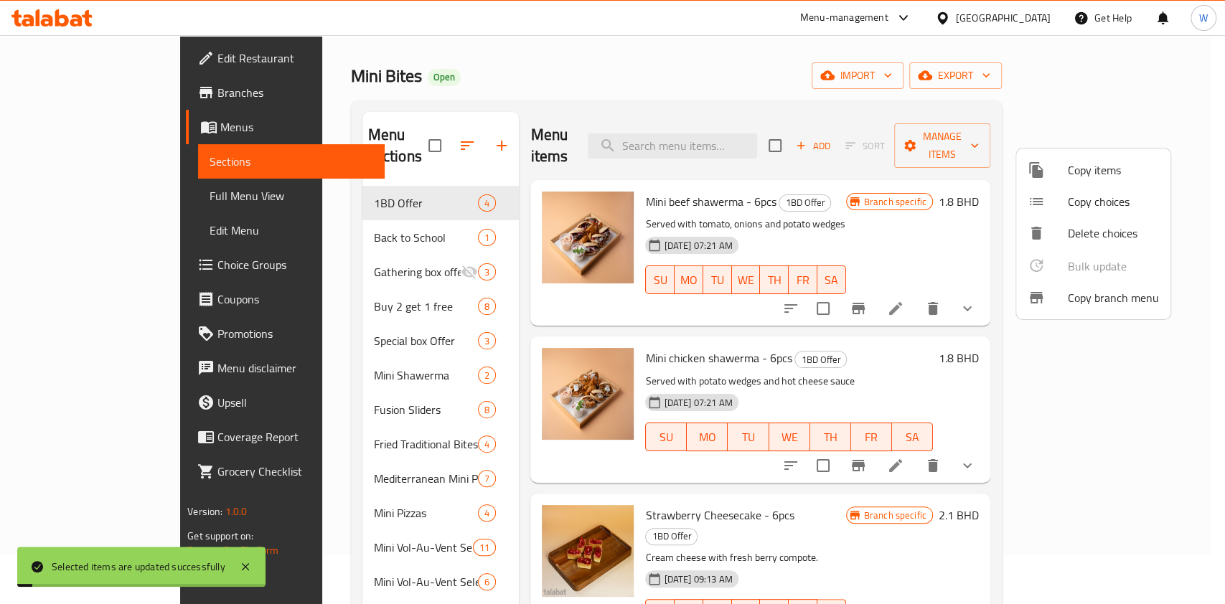
click at [953, 368] on div at bounding box center [612, 302] width 1225 height 604
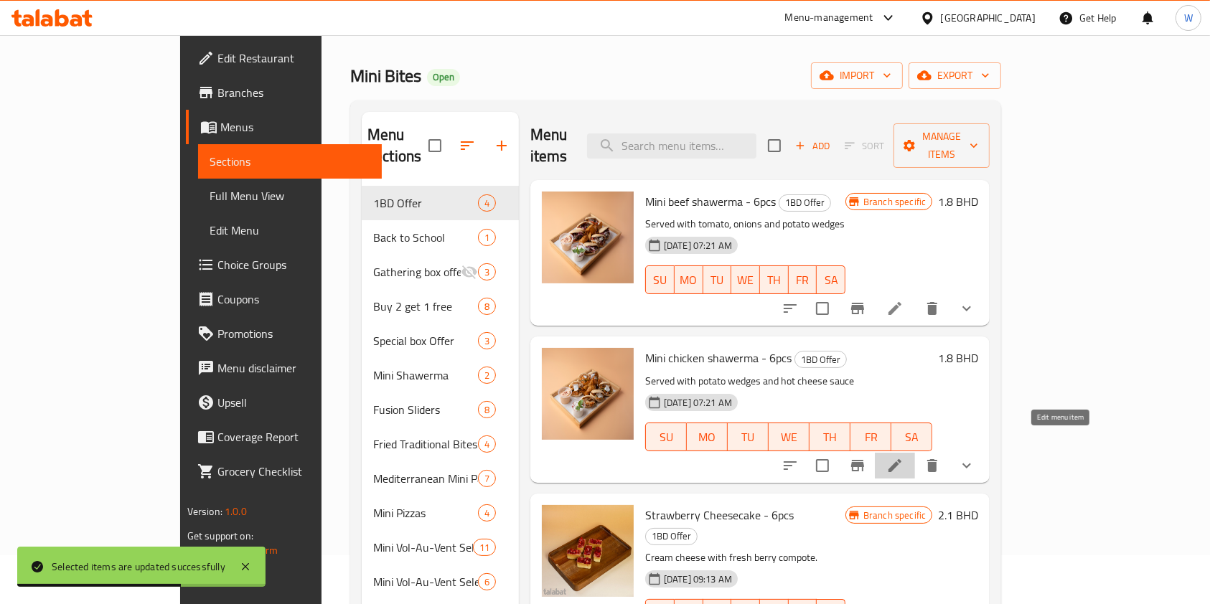
click at [901, 459] on icon at bounding box center [895, 465] width 13 height 13
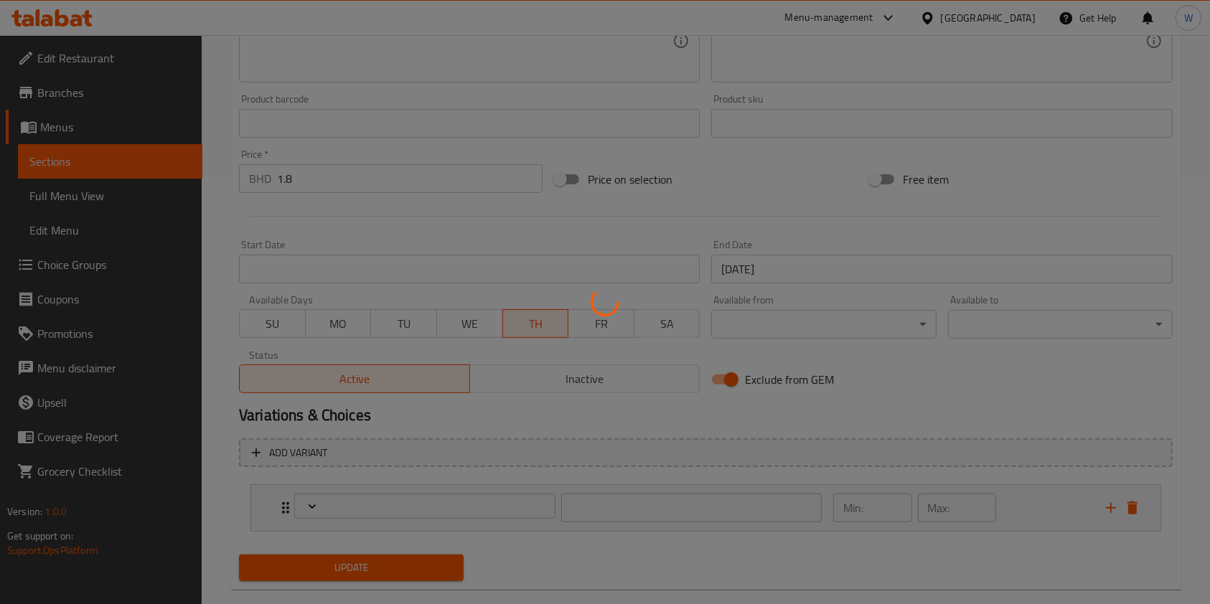
scroll to position [454, 0]
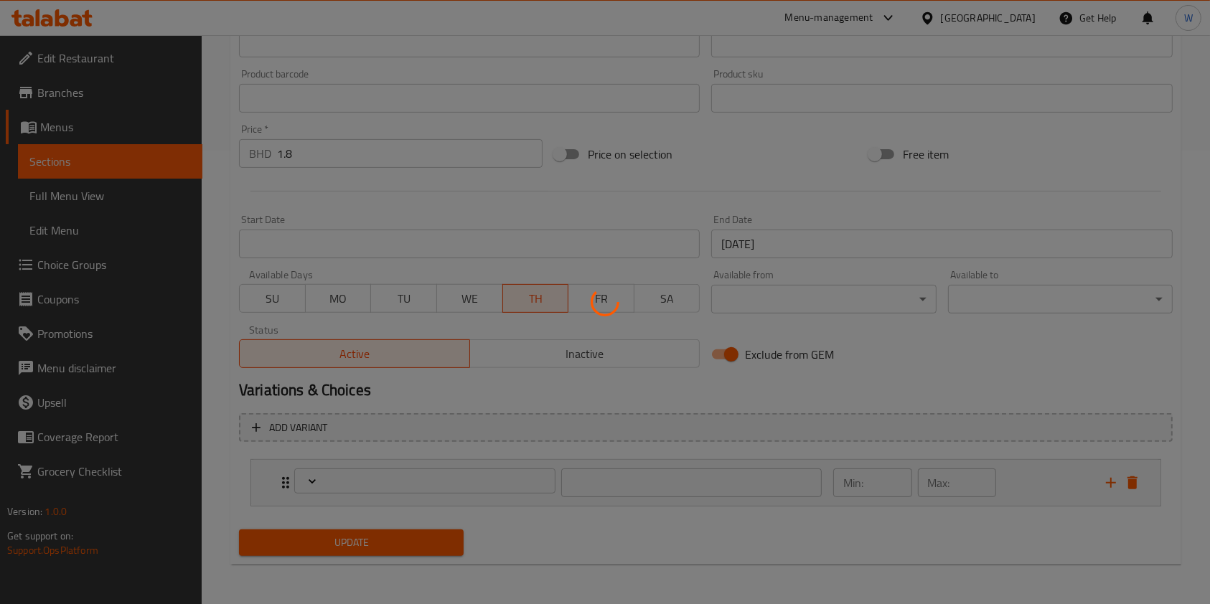
type input "إختيارك من"
type input "0"
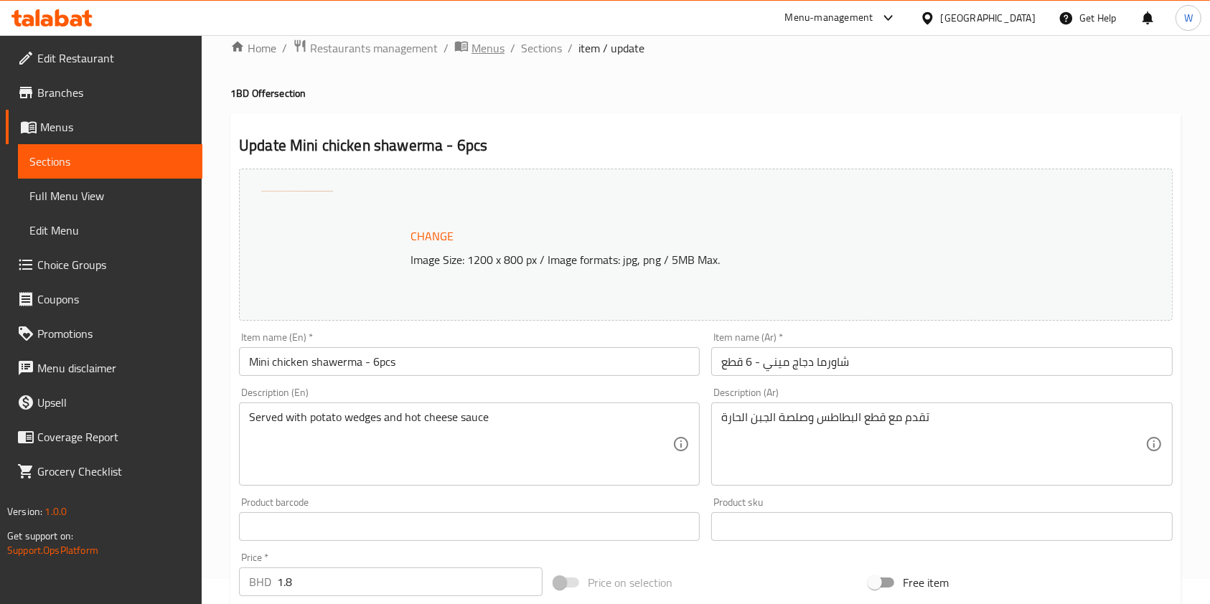
scroll to position [0, 0]
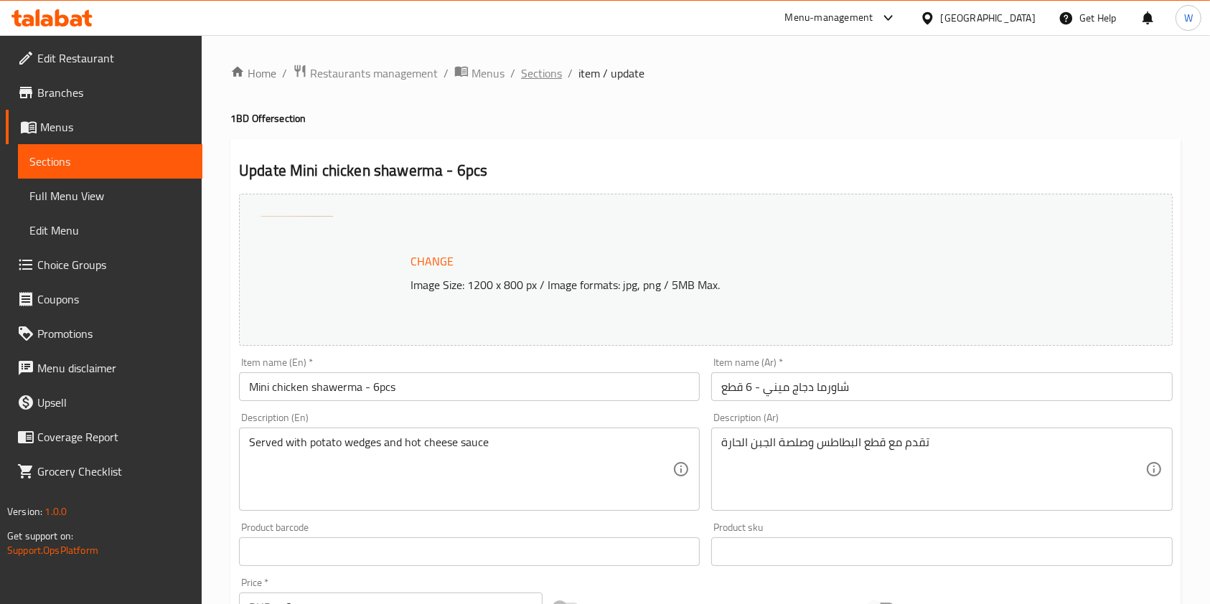
click at [535, 69] on span "Sections" at bounding box center [541, 73] width 41 height 17
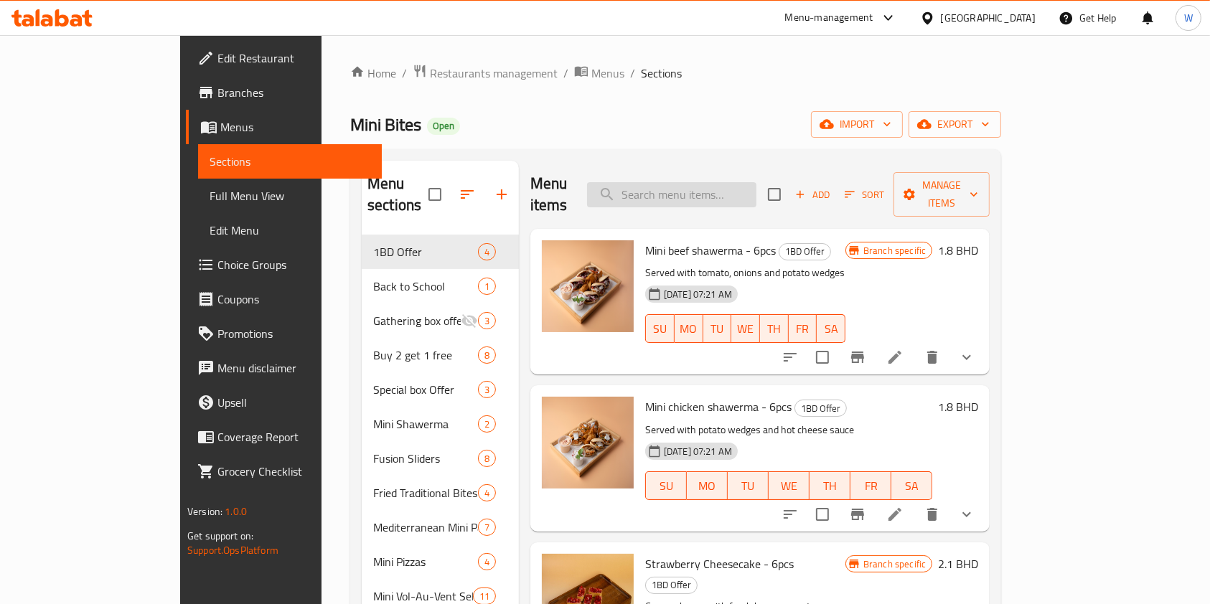
click at [756, 182] on input "search" at bounding box center [671, 194] width 169 height 25
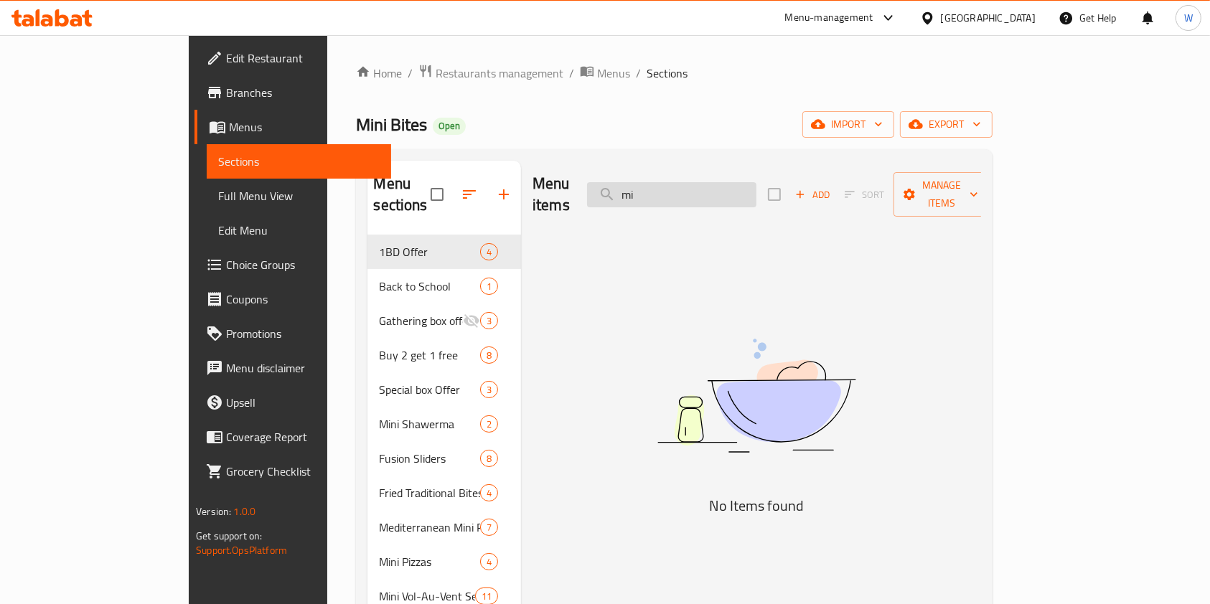
type input "m"
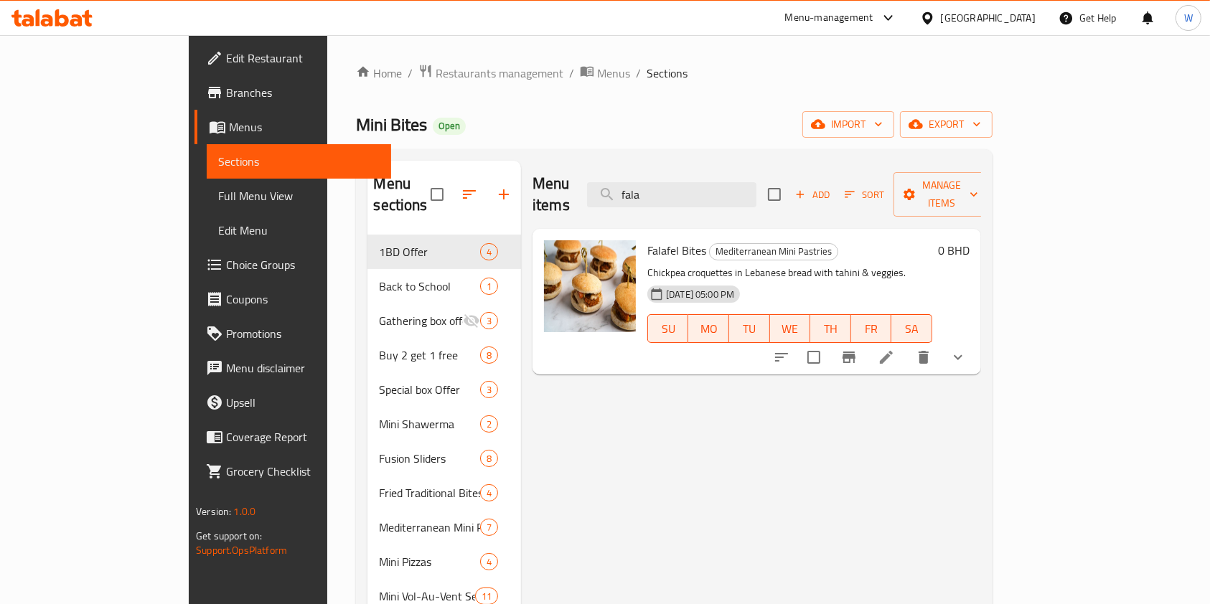
type input "fala"
click at [975, 340] on button "show more" at bounding box center [958, 357] width 34 height 34
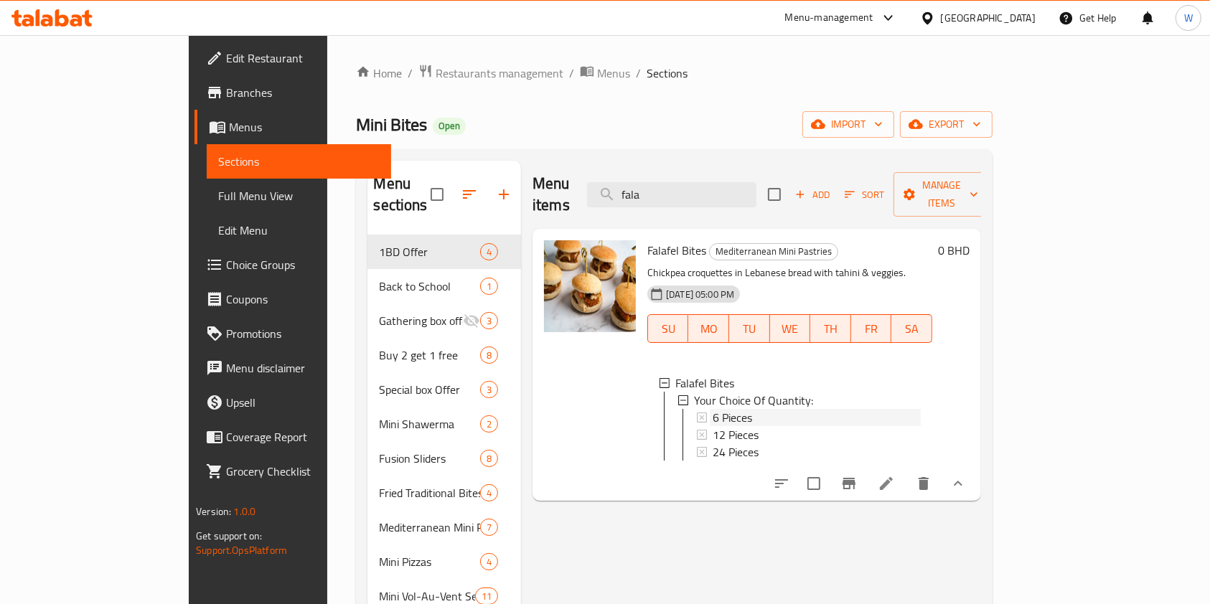
click at [713, 409] on span "6 Pieces" at bounding box center [732, 417] width 39 height 17
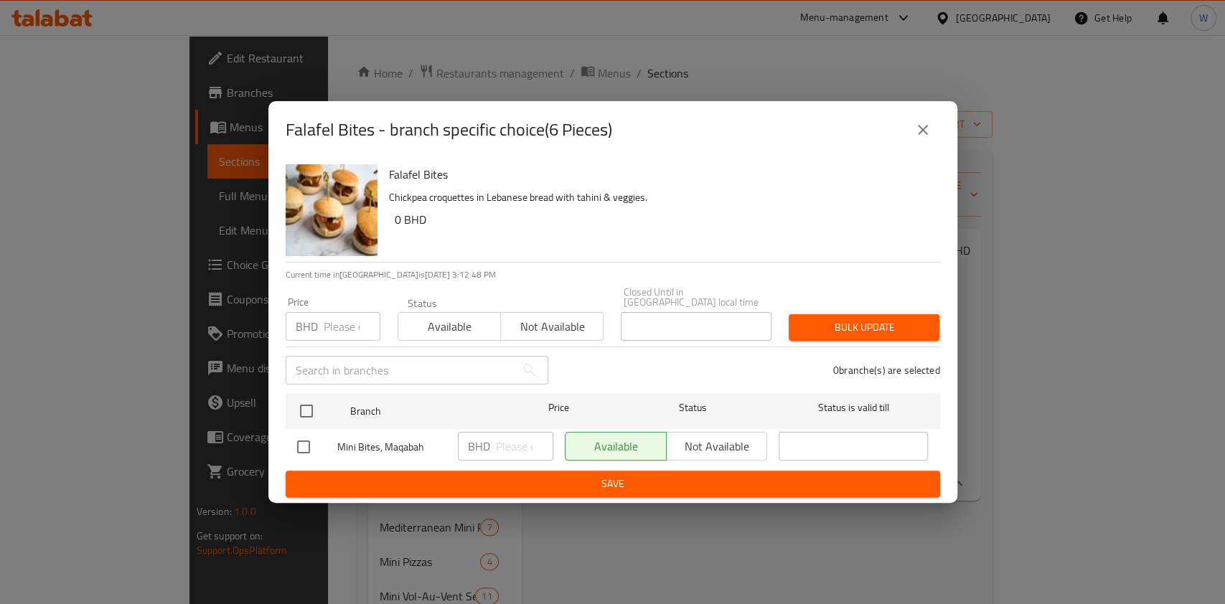
drag, startPoint x: 947, startPoint y: 133, endPoint x: 936, endPoint y: 130, distance: 11.3
click at [946, 132] on div "Falafel Bites - branch specific choice(6 Pieces)" at bounding box center [612, 129] width 689 height 57
click at [931, 131] on button "close" at bounding box center [923, 130] width 34 height 34
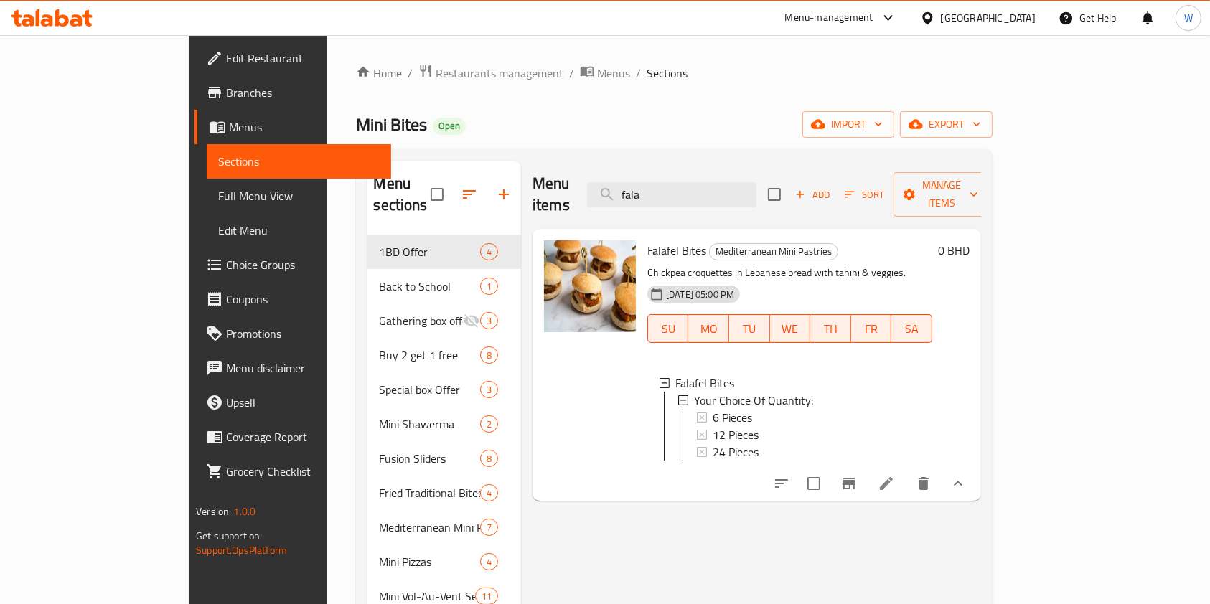
click at [906, 480] on li at bounding box center [886, 484] width 40 height 26
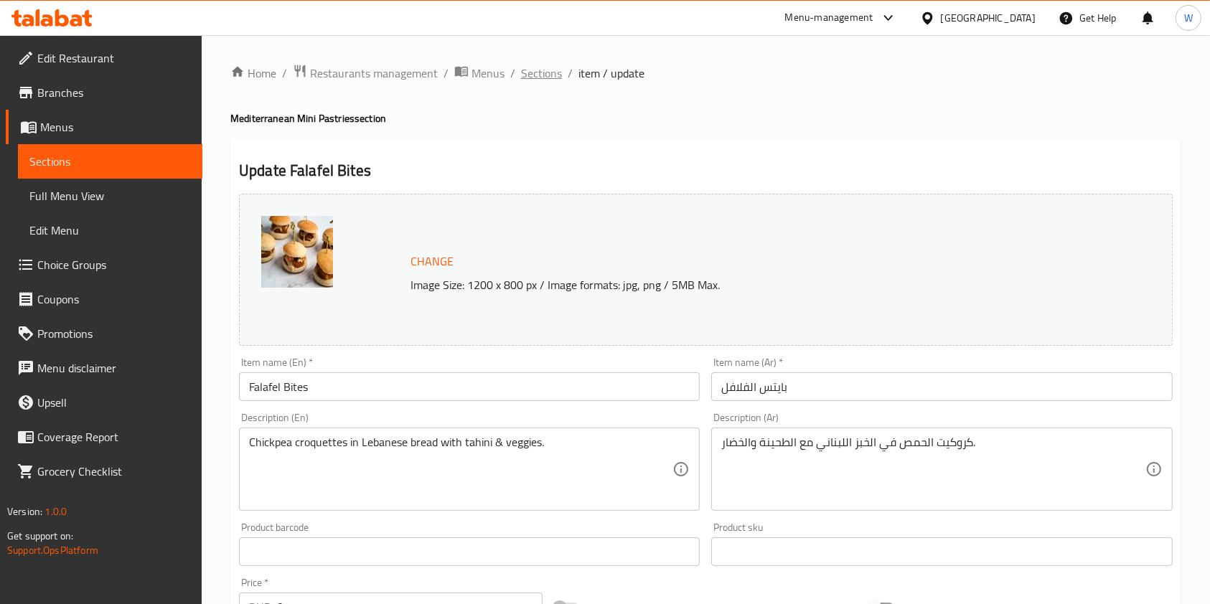
click at [553, 65] on span "Sections" at bounding box center [541, 73] width 41 height 17
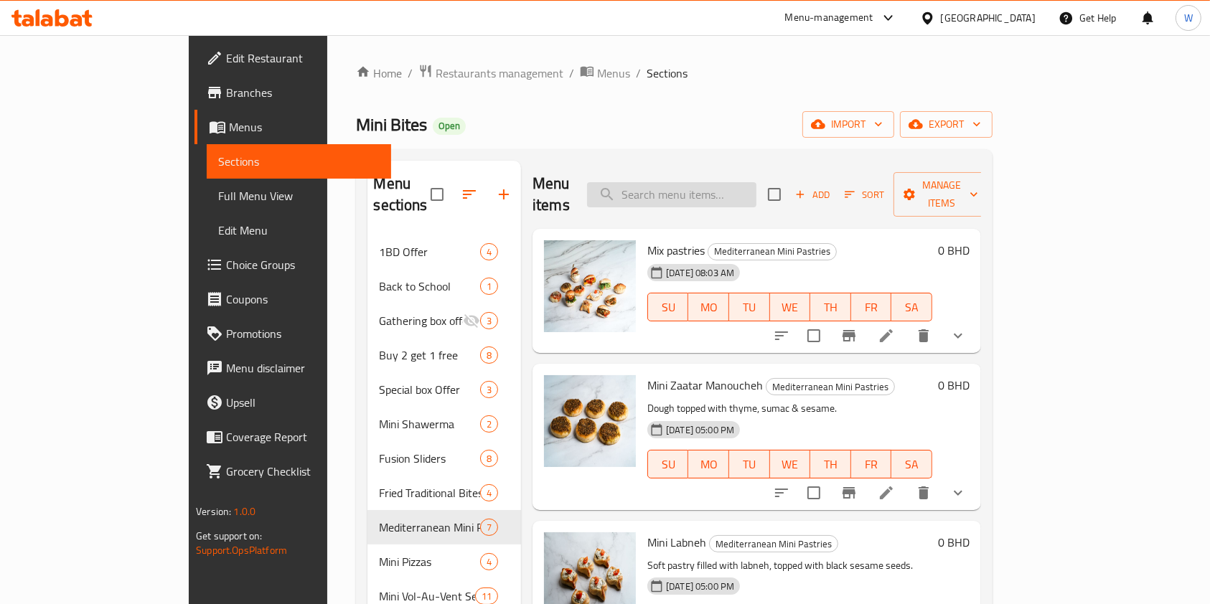
click at [756, 194] on input "search" at bounding box center [671, 194] width 169 height 25
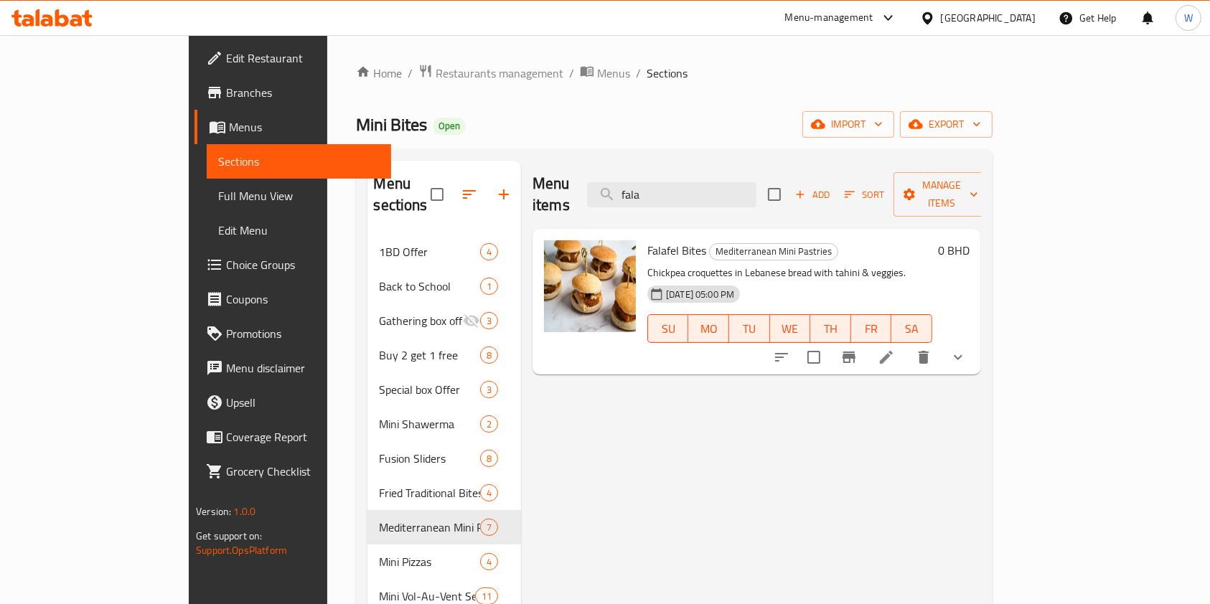
type input "fala"
click at [647, 240] on span "Falafel Bites" at bounding box center [676, 251] width 59 height 22
copy h6 "Falafel Bites"
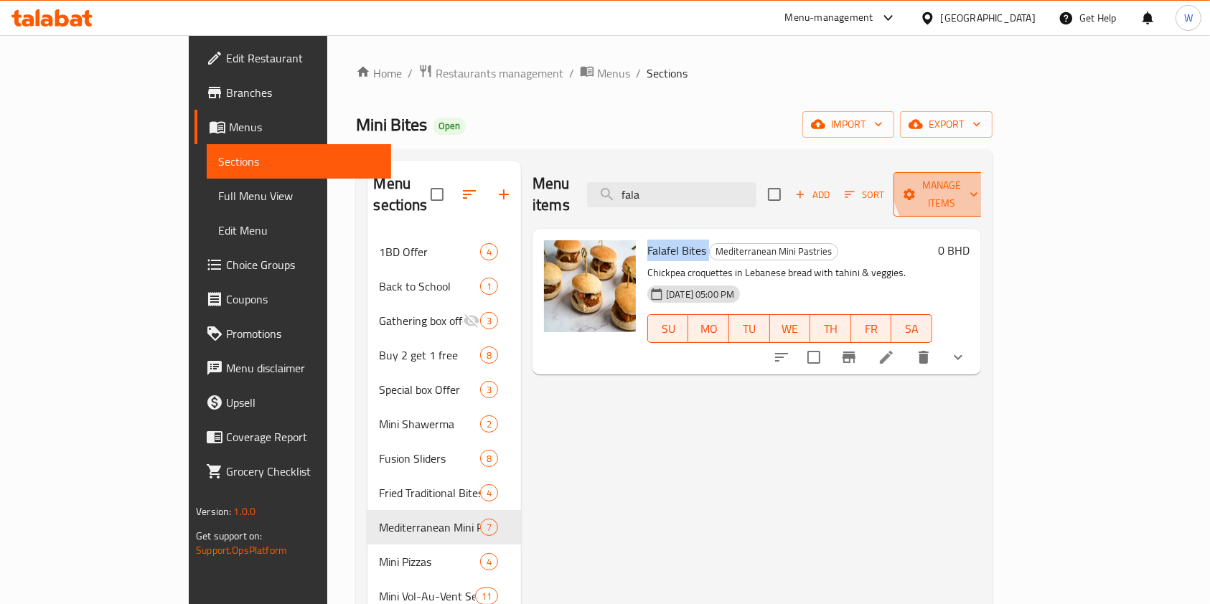
click at [978, 177] on span "Manage items" at bounding box center [941, 195] width 73 height 36
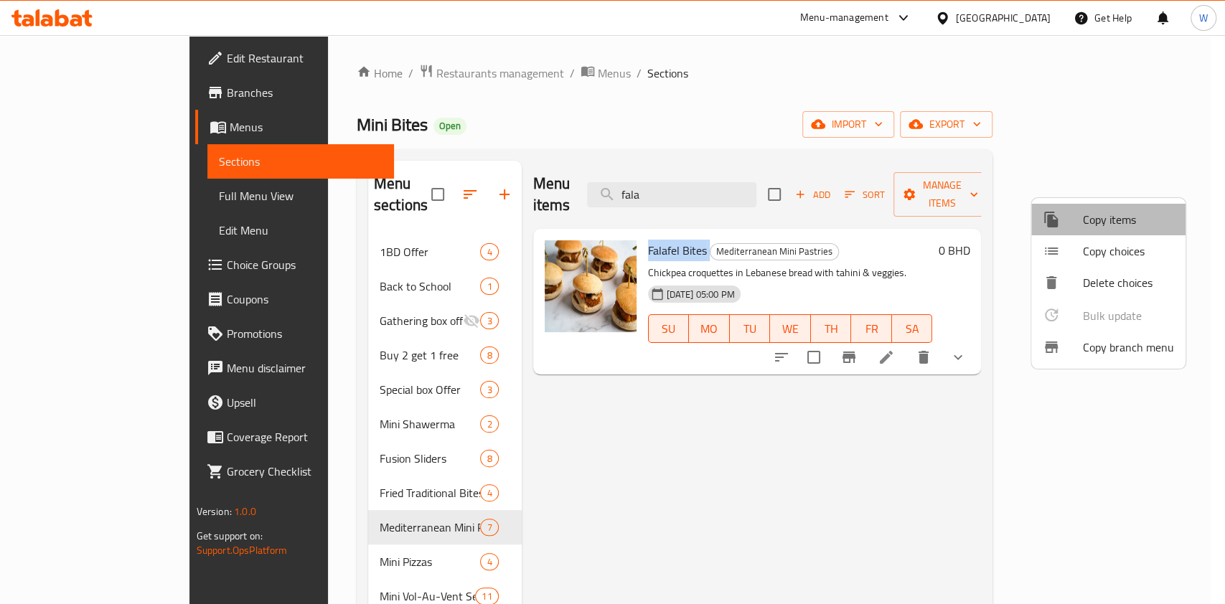
click at [1117, 204] on li "Copy items" at bounding box center [1108, 220] width 154 height 32
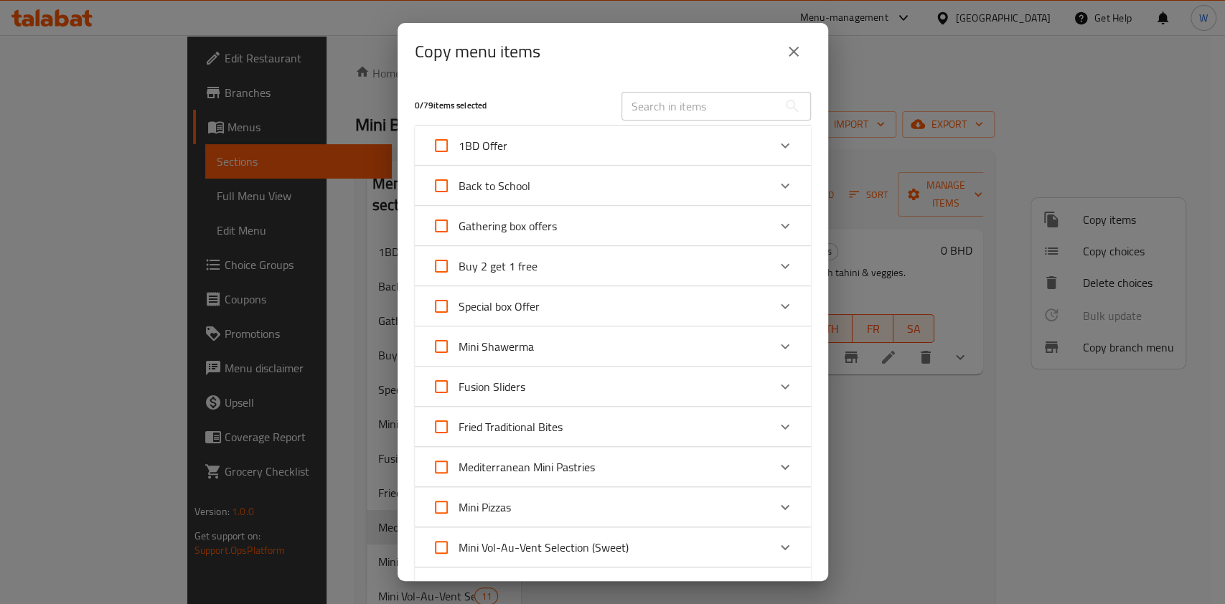
click at [749, 100] on input "text" at bounding box center [700, 106] width 156 height 29
paste input "Falafel Bites"
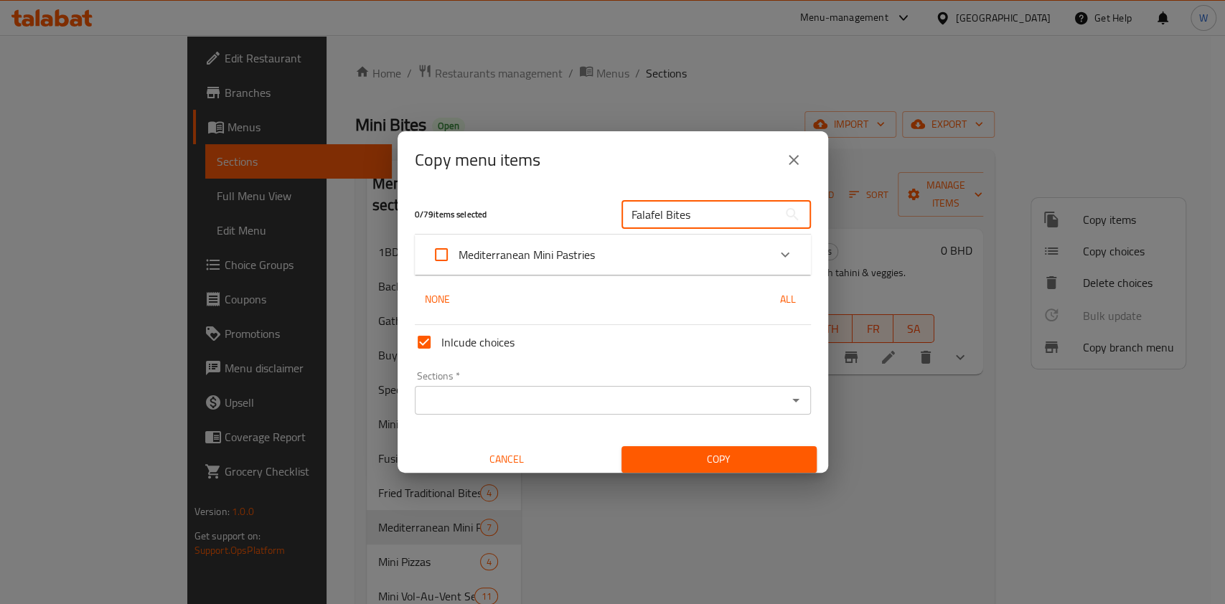
type input "Falafel Bites"
click at [578, 248] on span "Mediterranean Mini Pastries" at bounding box center [527, 255] width 136 height 22
click at [459, 248] on input "Mediterranean Mini Pastries" at bounding box center [441, 255] width 34 height 34
checkbox input "true"
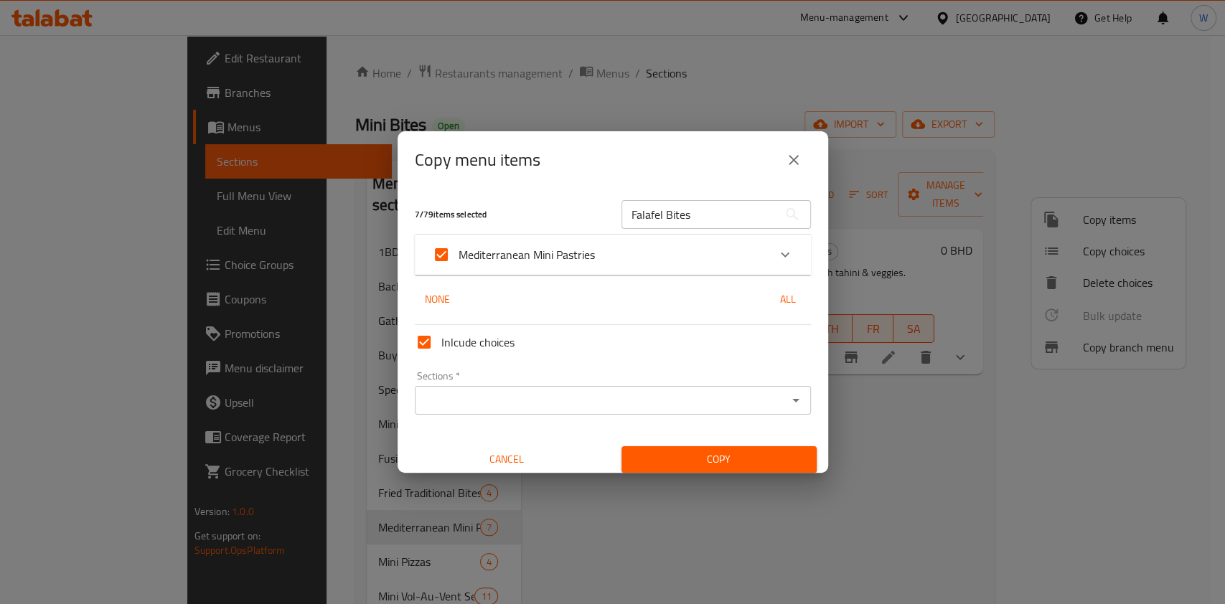
click at [561, 250] on span "Mediterranean Mini Pastries" at bounding box center [527, 255] width 136 height 22
click at [459, 250] on input "Mediterranean Mini Pastries" at bounding box center [441, 255] width 34 height 34
checkbox input "false"
click at [768, 256] on div "Expand" at bounding box center [785, 255] width 34 height 34
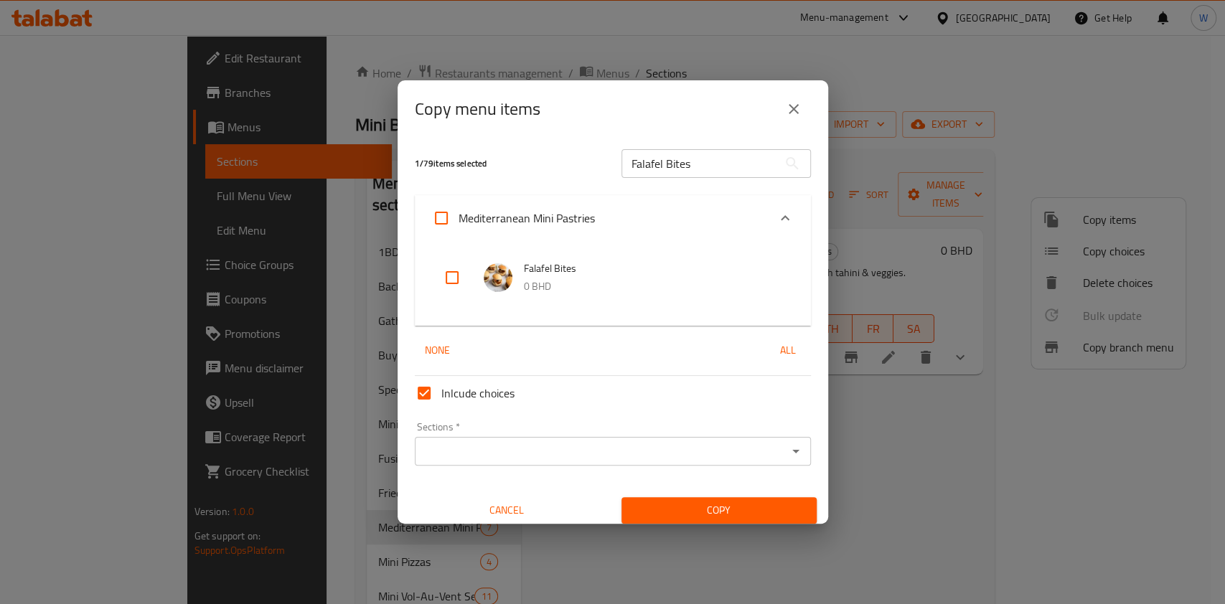
click at [460, 283] on input "checkbox" at bounding box center [452, 278] width 34 height 34
checkbox input "true"
click at [787, 456] on icon "Open" at bounding box center [795, 451] width 17 height 17
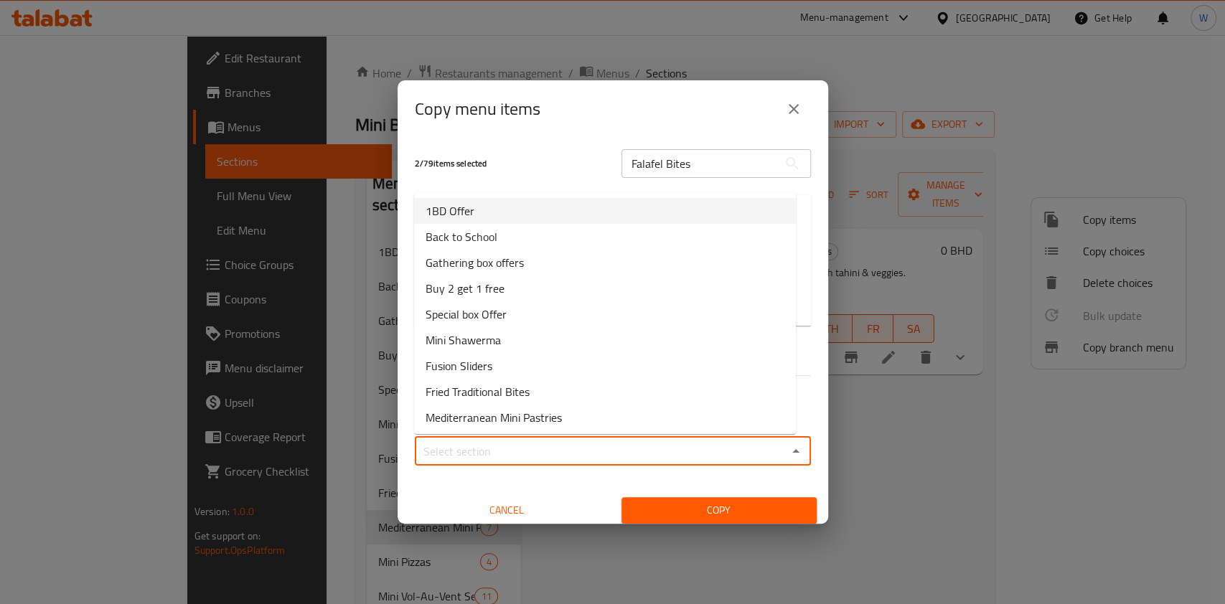
click at [525, 212] on li "1BD Offer" at bounding box center [605, 211] width 382 height 26
type input "1BD Offer"
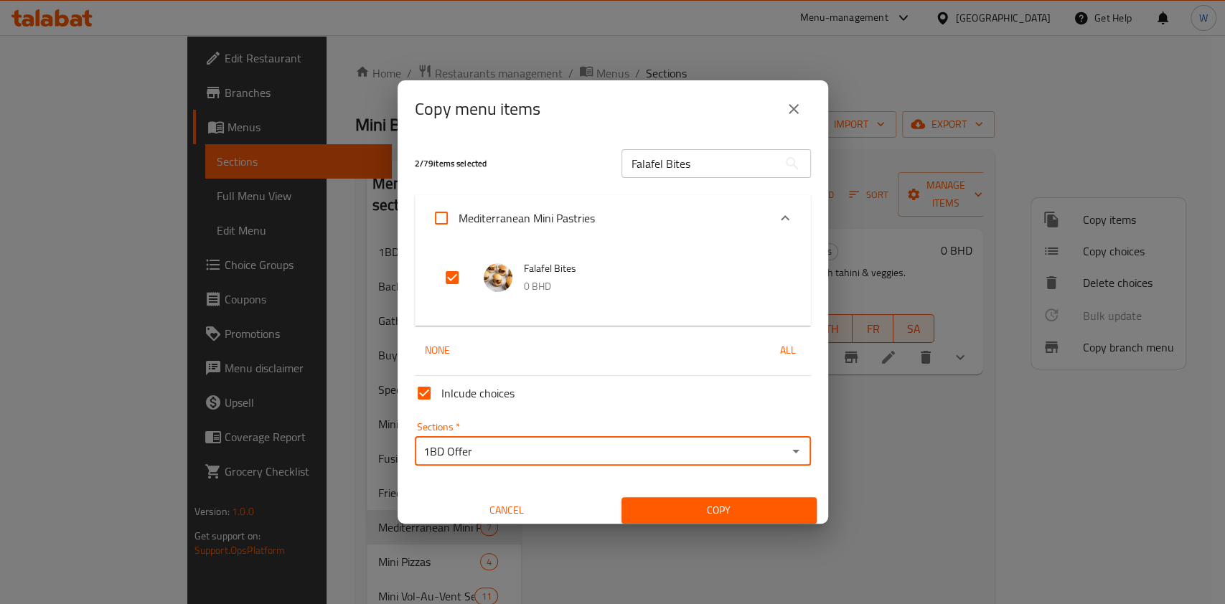
click at [686, 528] on div "Copy menu items 2 / 79 items selected Falafel Bites ​ Mediterranean Mini Pastri…" at bounding box center [612, 302] width 1225 height 604
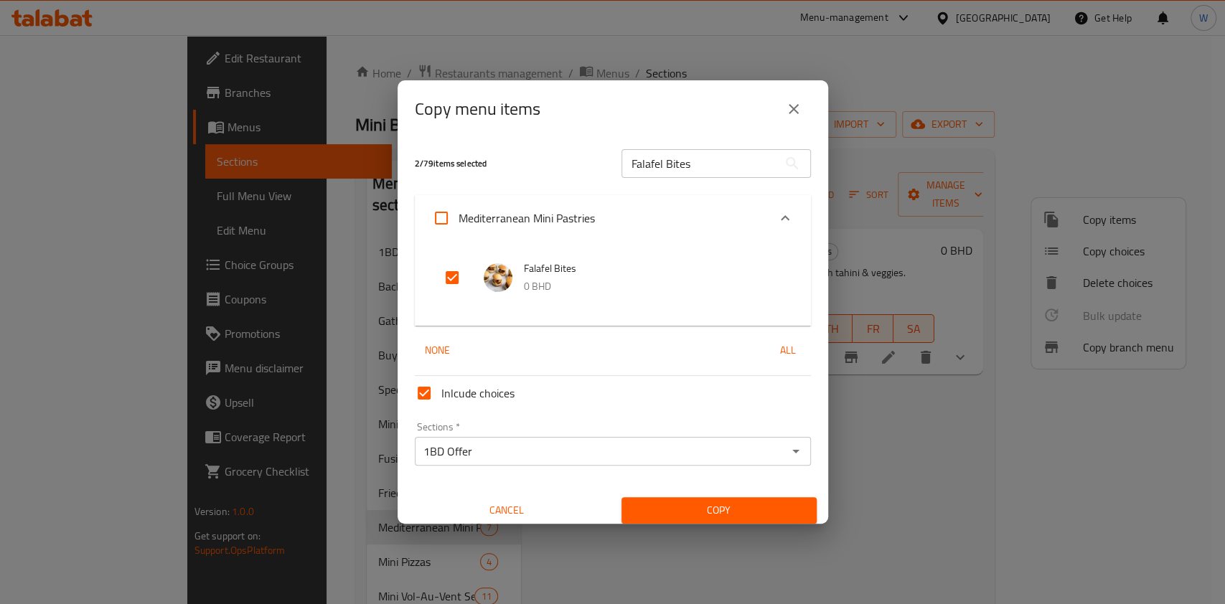
click at [691, 515] on span "Copy" at bounding box center [719, 511] width 172 height 18
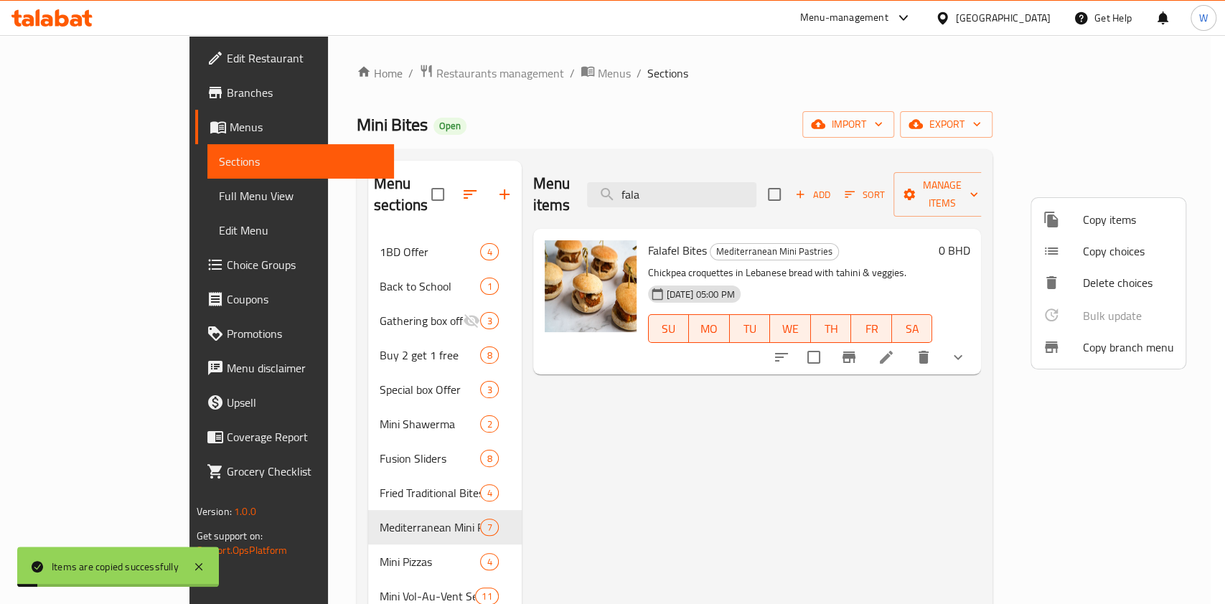
click at [353, 236] on div at bounding box center [612, 302] width 1225 height 604
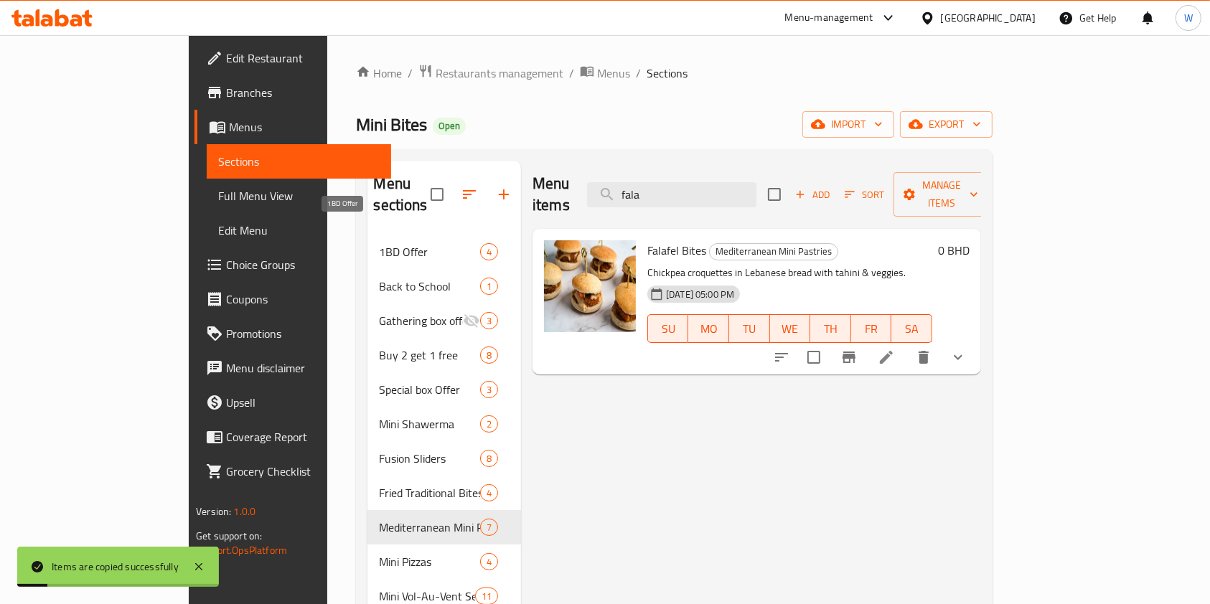
click at [379, 243] on span "1BD Offer" at bounding box center [429, 251] width 100 height 17
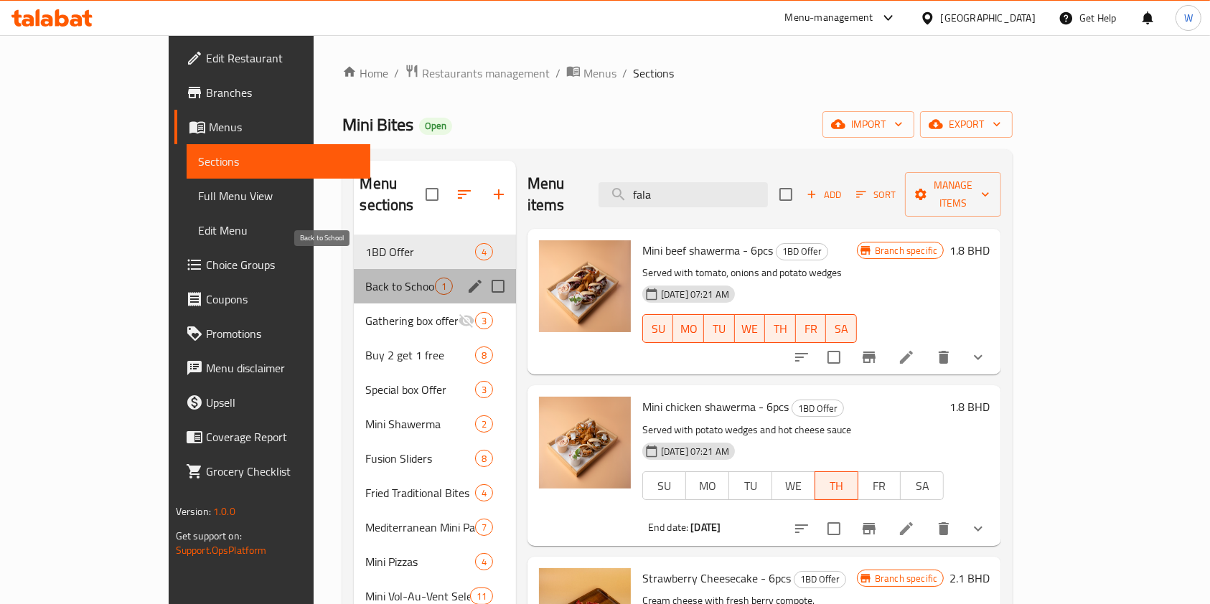
click at [365, 278] on span "Back to School" at bounding box center [399, 286] width 69 height 17
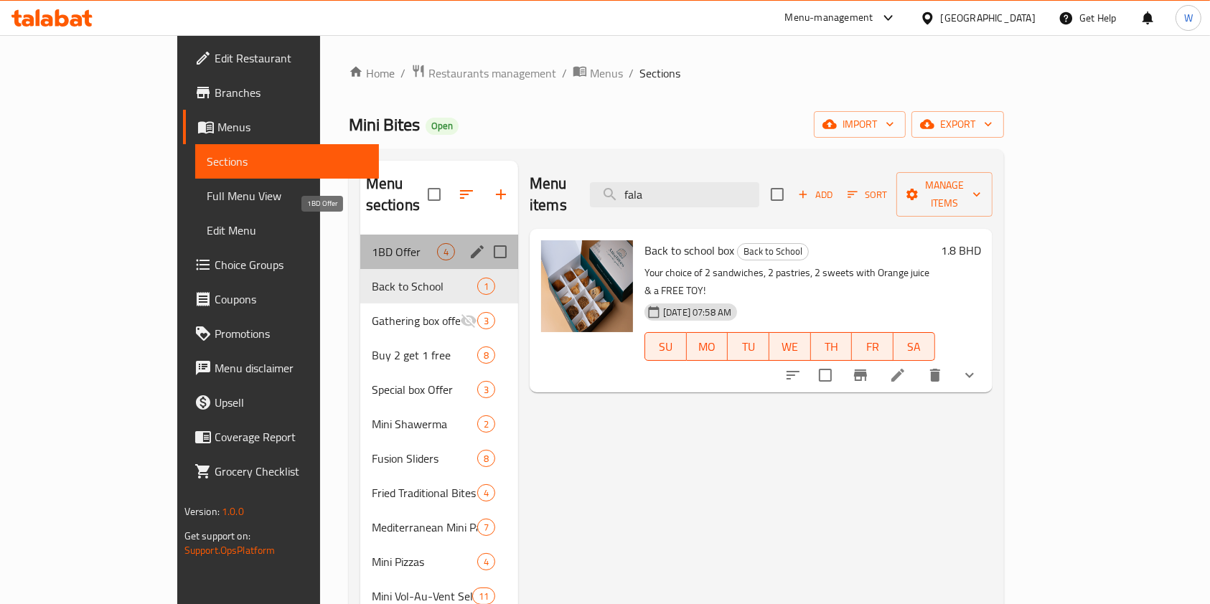
click at [372, 243] on span "1BD Offer" at bounding box center [404, 251] width 65 height 17
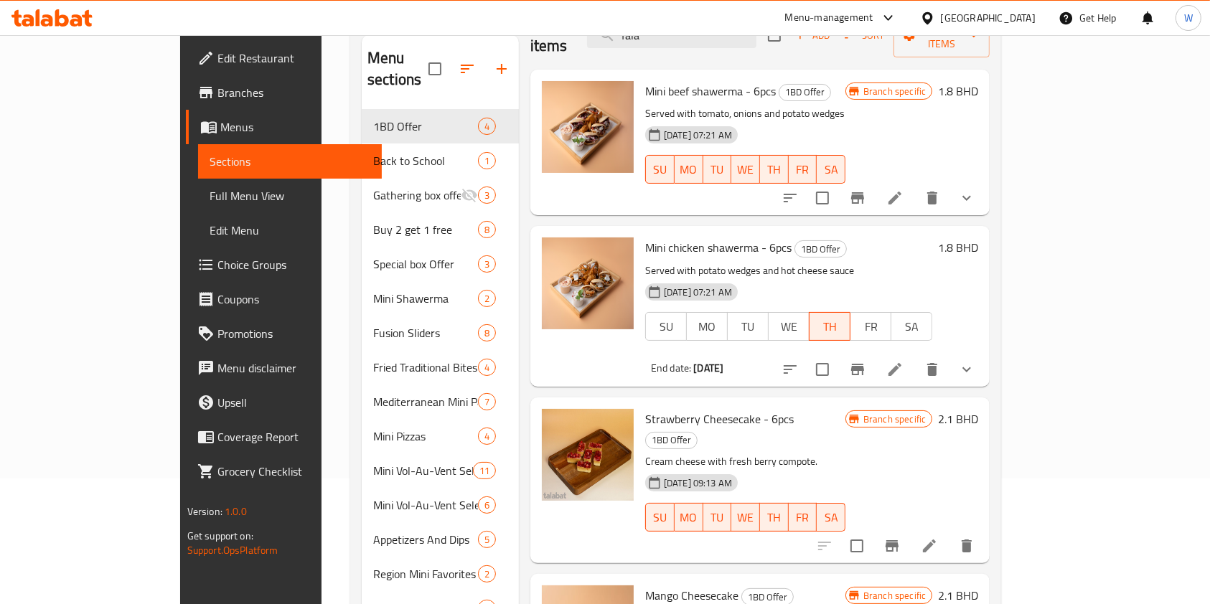
scroll to position [240, 0]
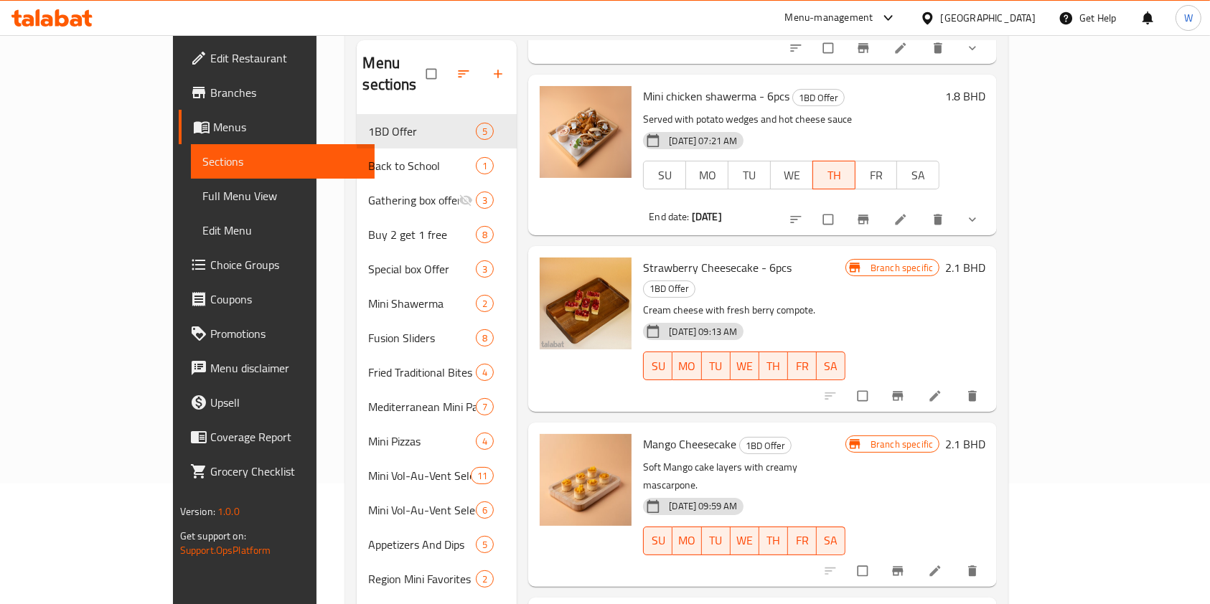
scroll to position [240, 0]
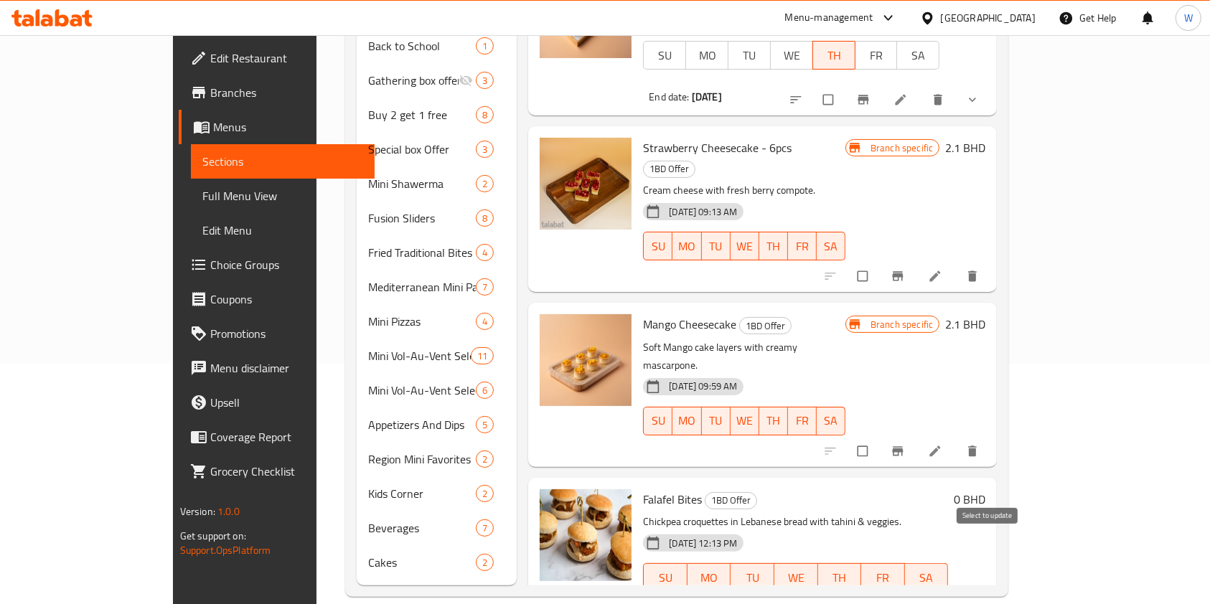
click at [845, 594] on input "checkbox" at bounding box center [830, 607] width 30 height 27
checkbox input "true"
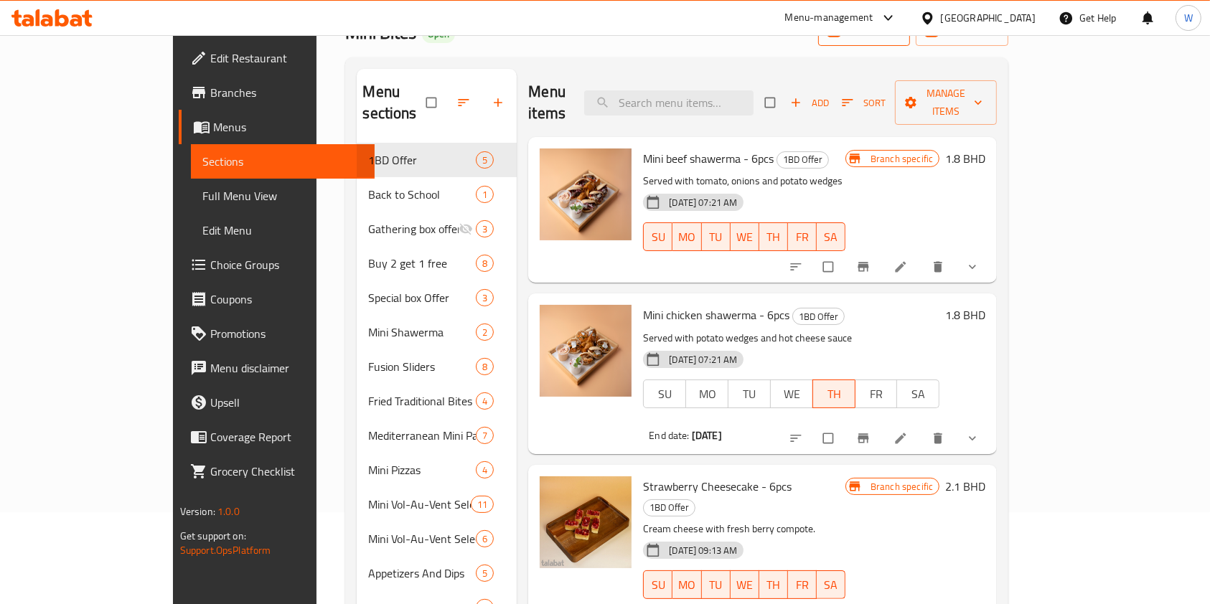
scroll to position [0, 0]
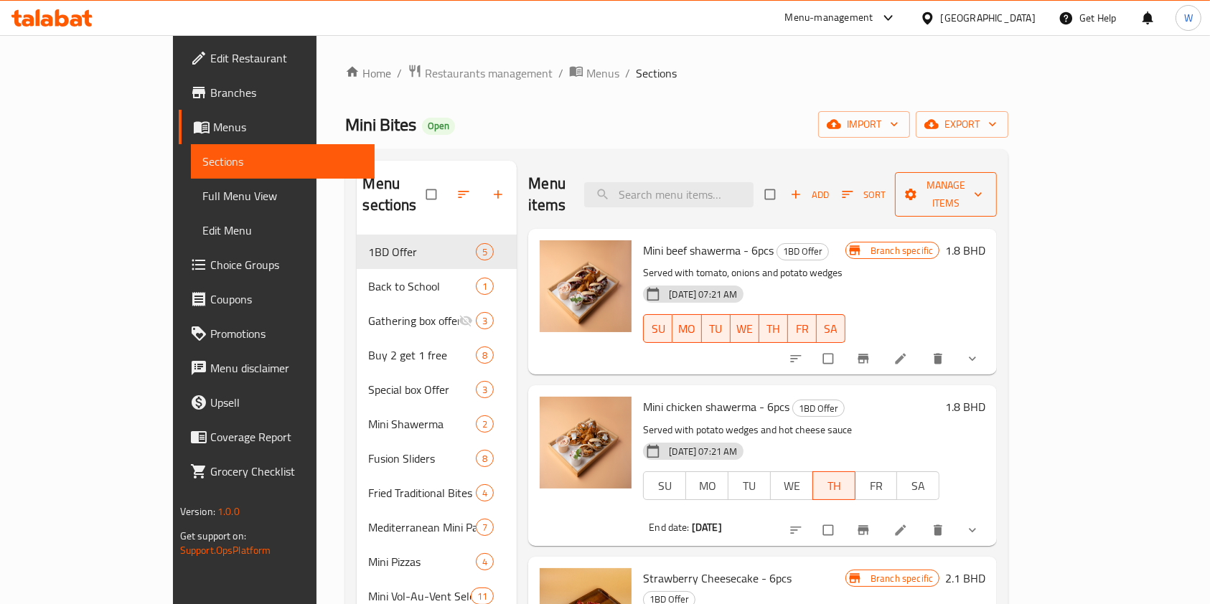
click at [997, 172] on button "Manage items" at bounding box center [946, 194] width 102 height 44
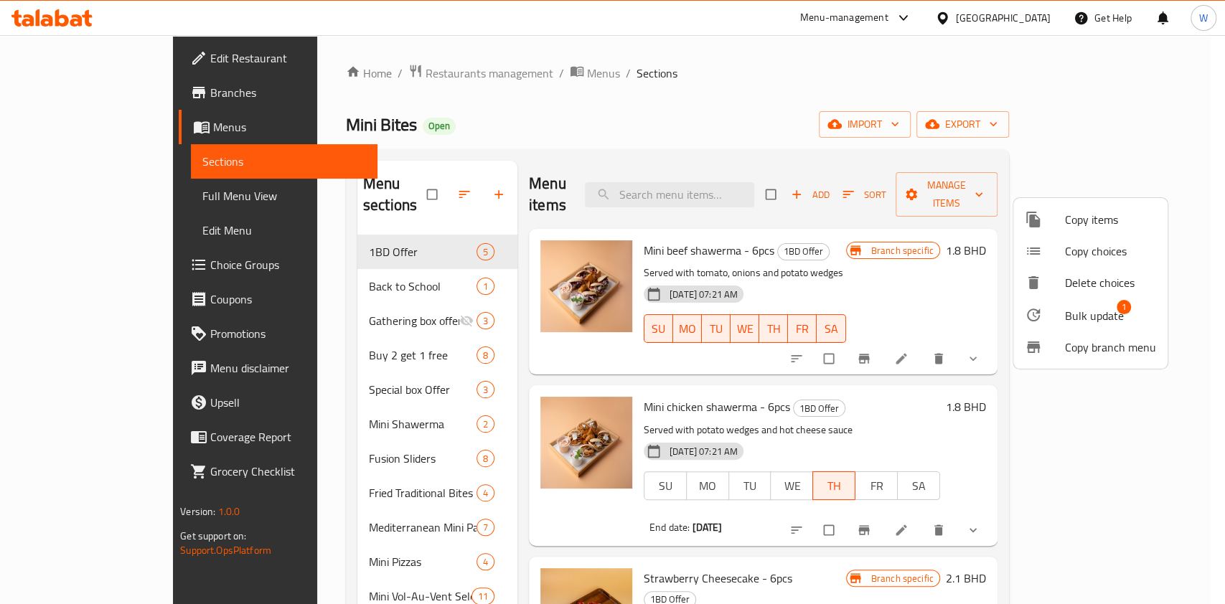
click at [1056, 307] on div at bounding box center [1045, 314] width 40 height 17
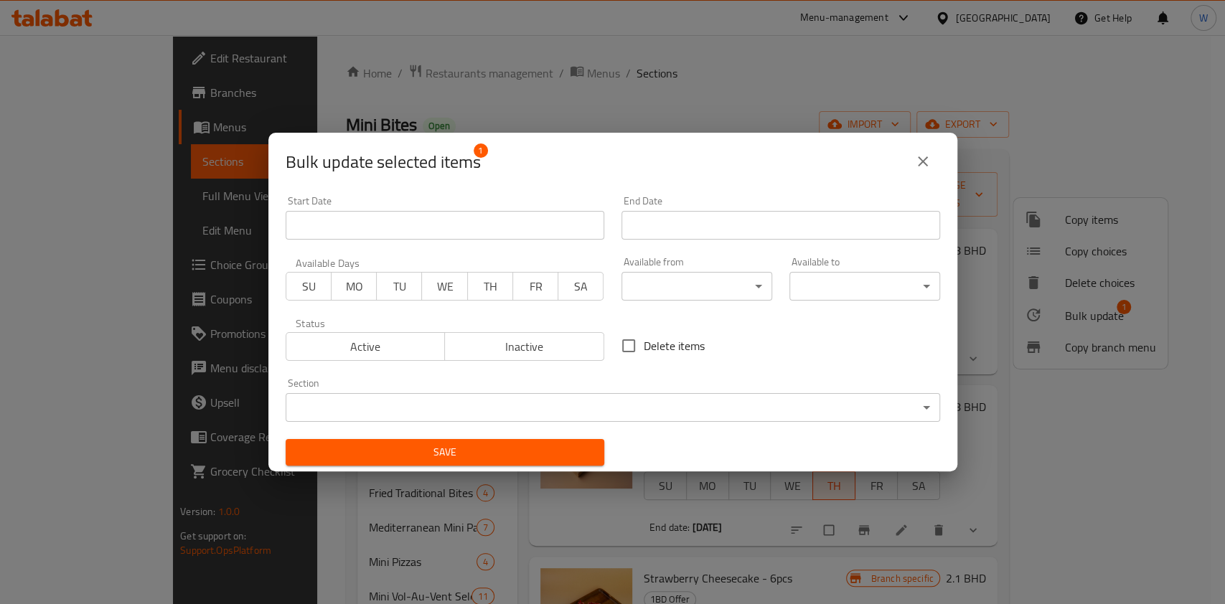
click at [491, 288] on span "TH" at bounding box center [491, 286] width 34 height 21
click at [727, 243] on div "End Date End Date" at bounding box center [781, 217] width 336 height 61
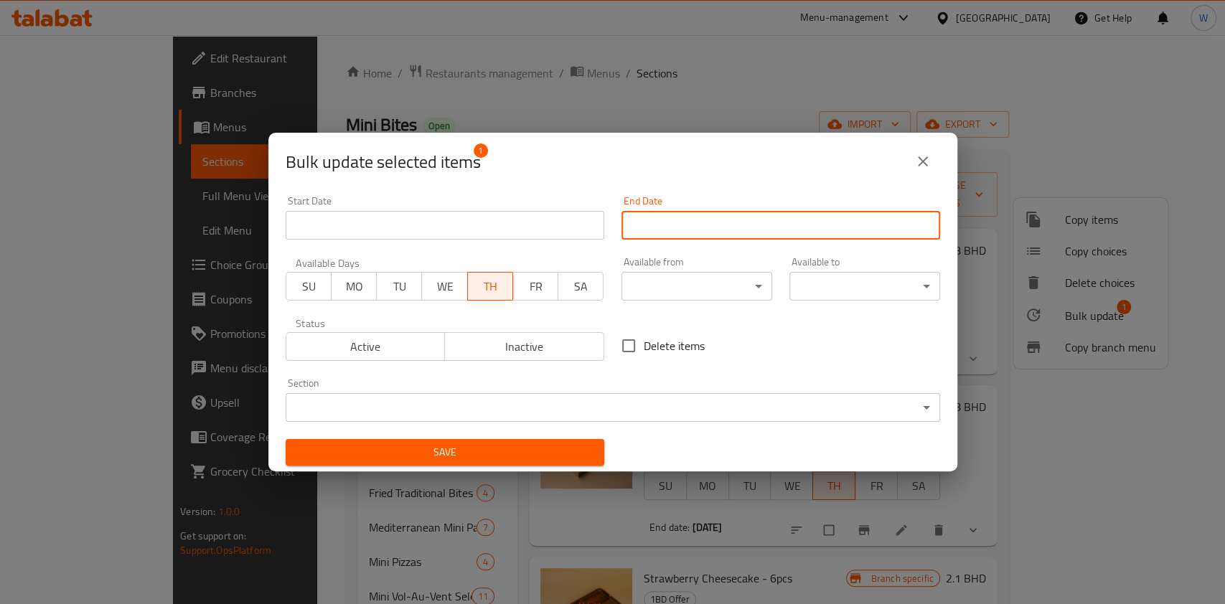
click at [726, 233] on input "Start Date" at bounding box center [781, 225] width 319 height 29
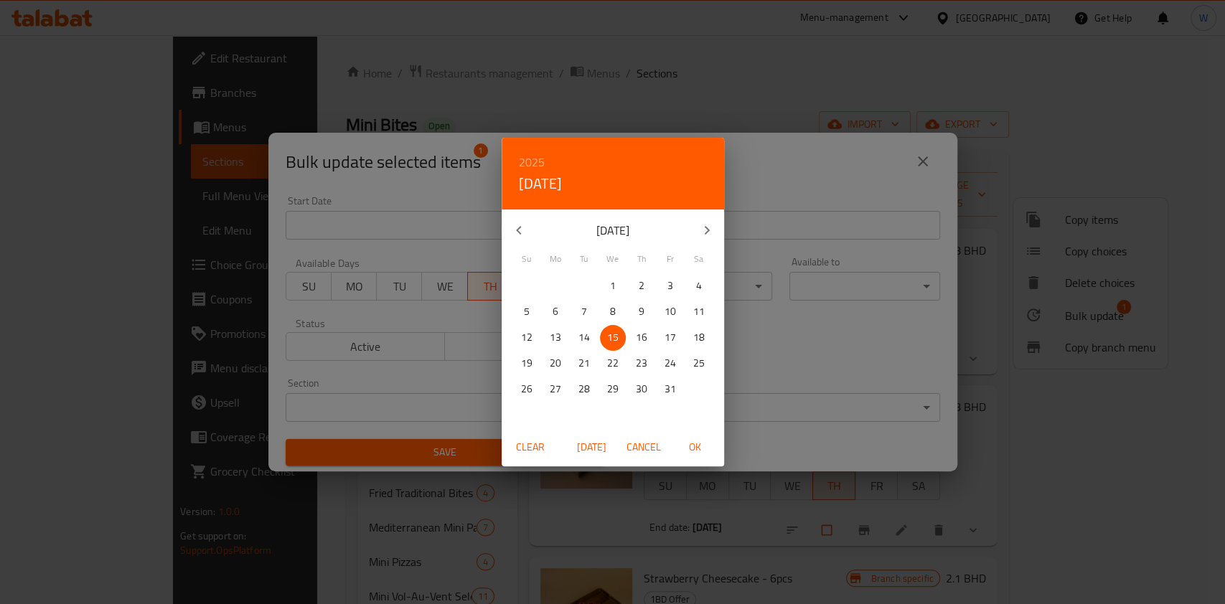
click at [642, 336] on p "16" at bounding box center [641, 338] width 11 height 18
click at [695, 451] on span "OK" at bounding box center [695, 448] width 34 height 18
type input "[DATE]"
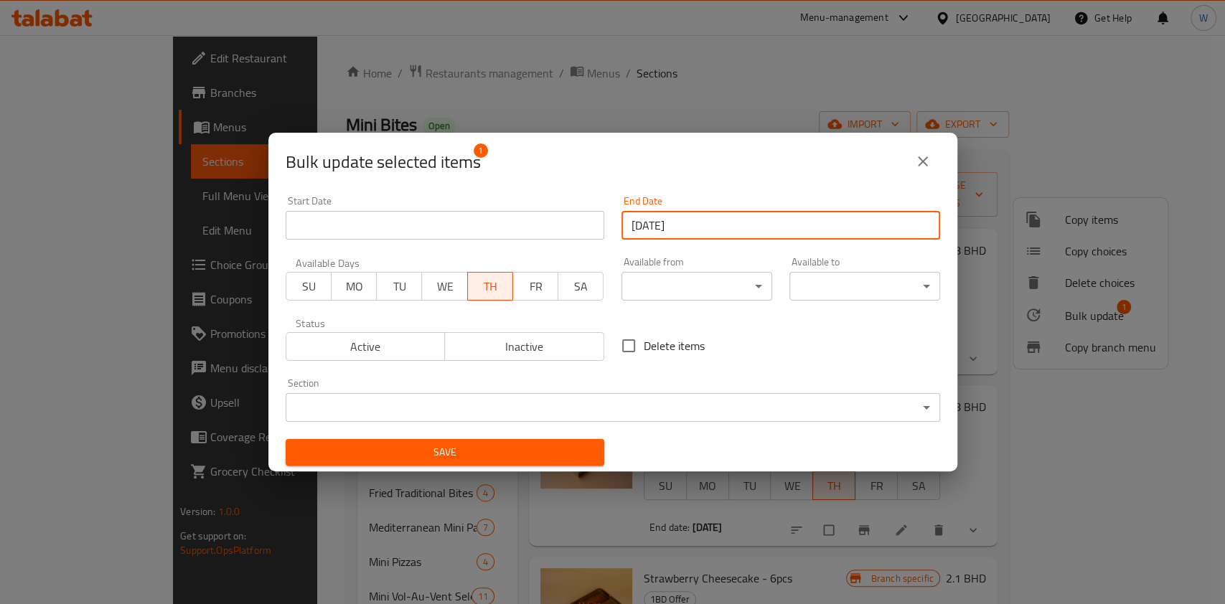
click at [560, 449] on span "Save" at bounding box center [445, 453] width 296 height 18
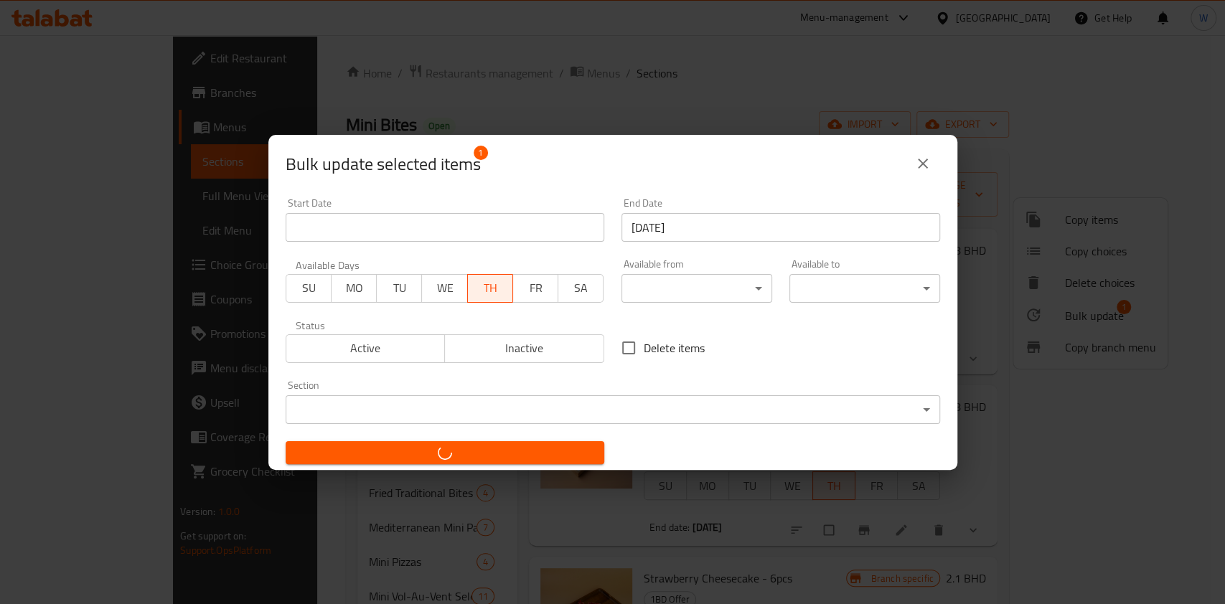
checkbox input "false"
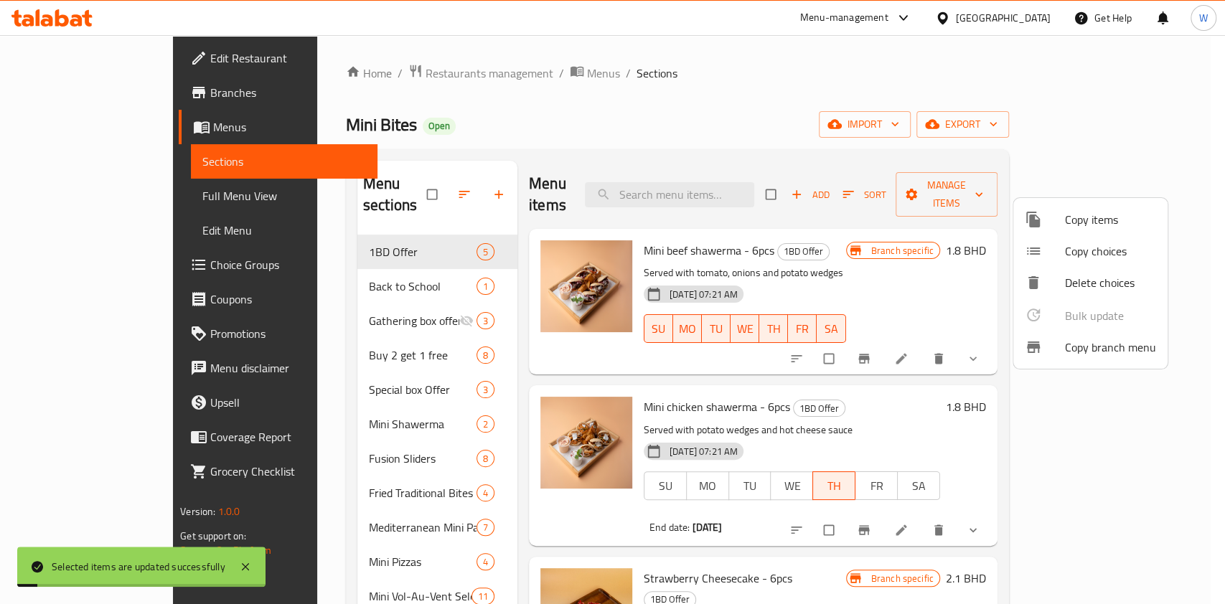
click at [883, 493] on div at bounding box center [612, 302] width 1225 height 604
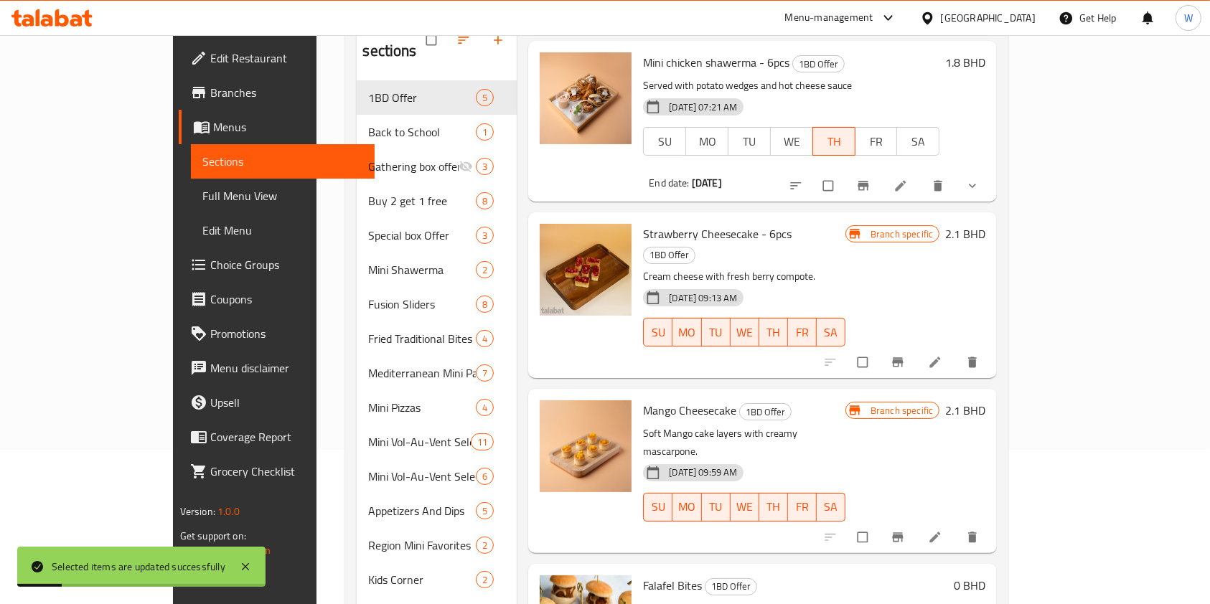
scroll to position [240, 0]
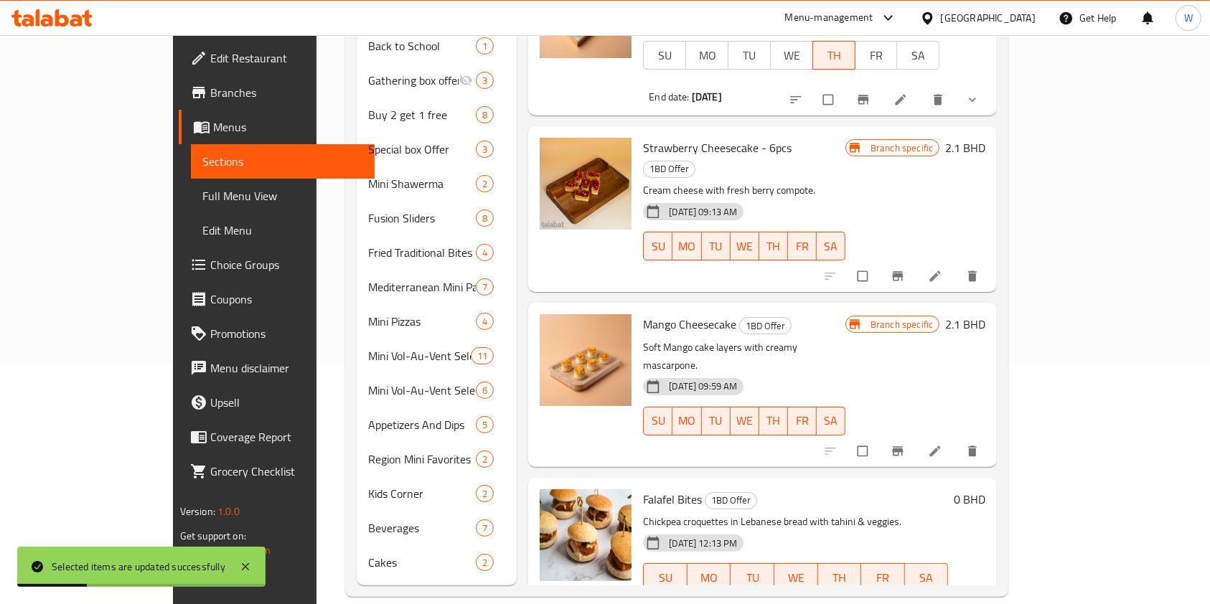
click at [906, 603] on icon at bounding box center [901, 608] width 11 height 11
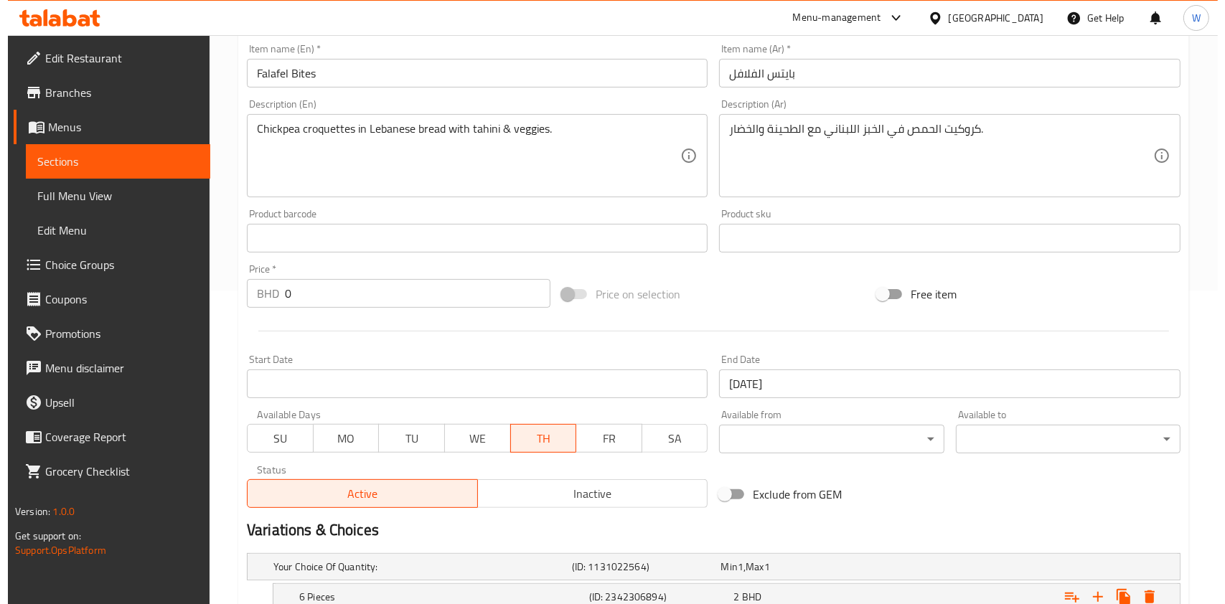
scroll to position [504, 0]
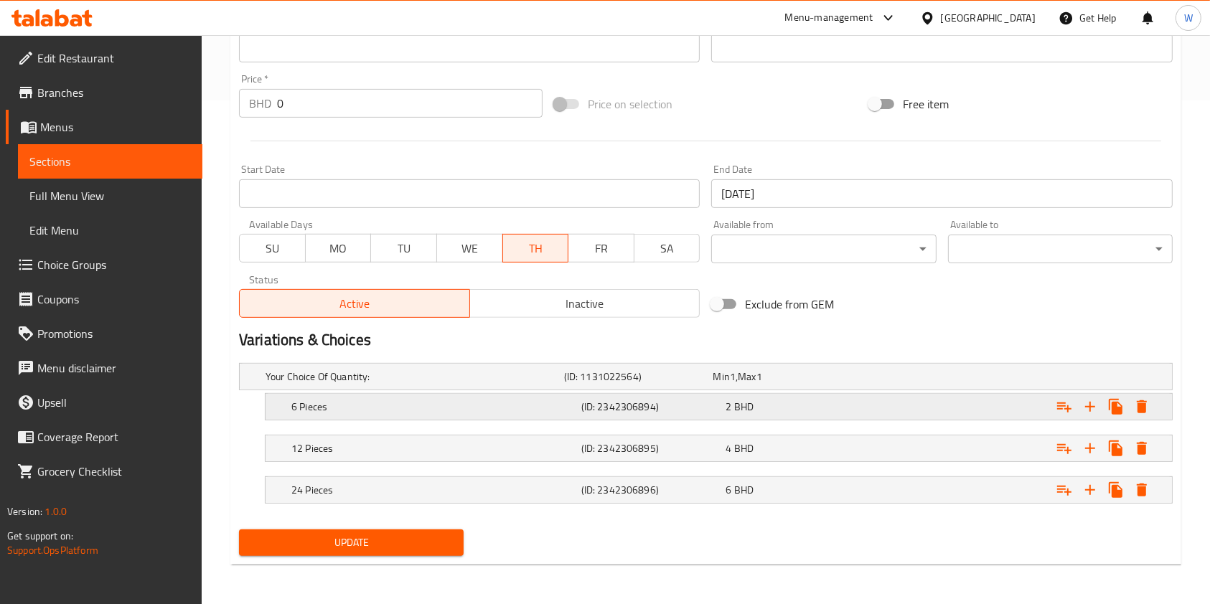
click at [1150, 411] on button "Expand" at bounding box center [1142, 407] width 26 height 26
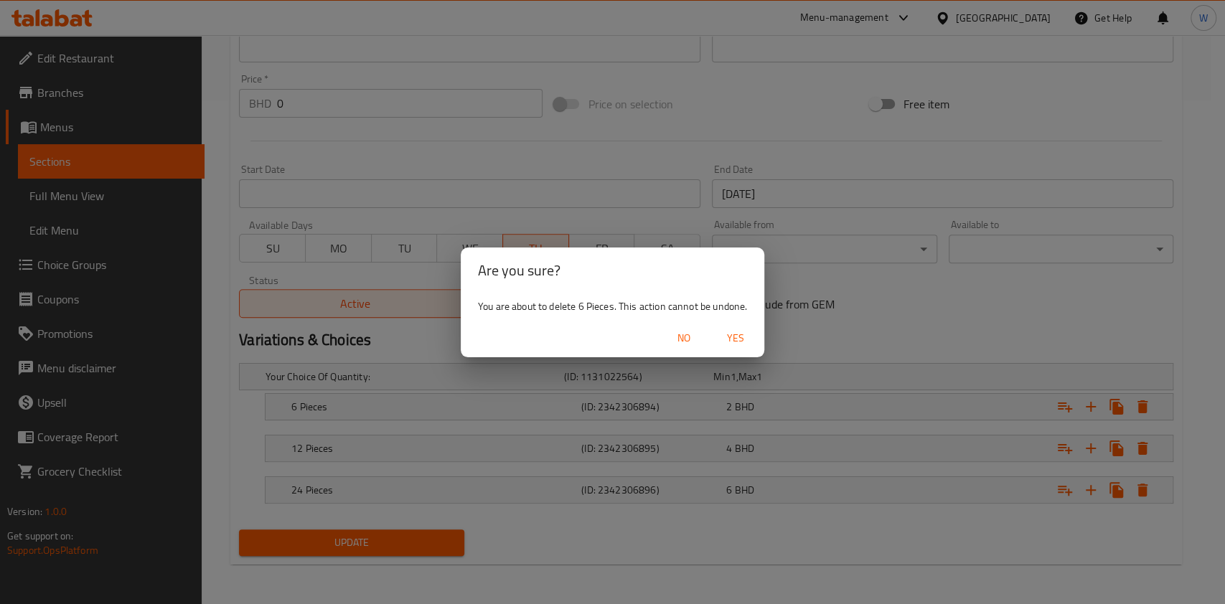
click at [725, 325] on button "Yes" at bounding box center [736, 338] width 46 height 27
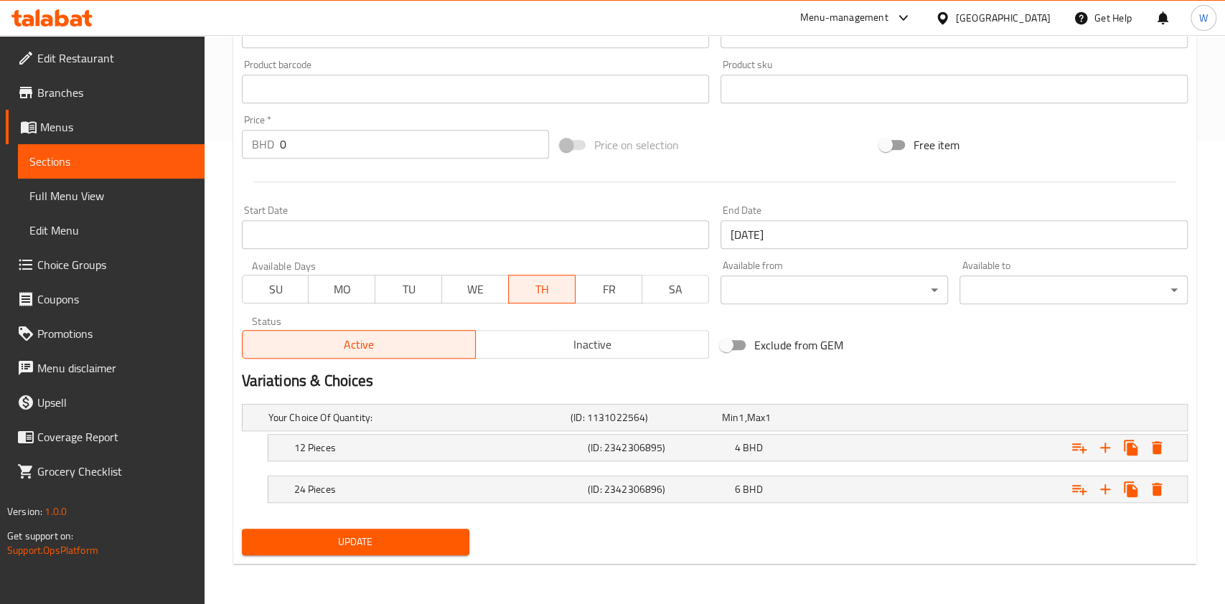
scroll to position [462, 0]
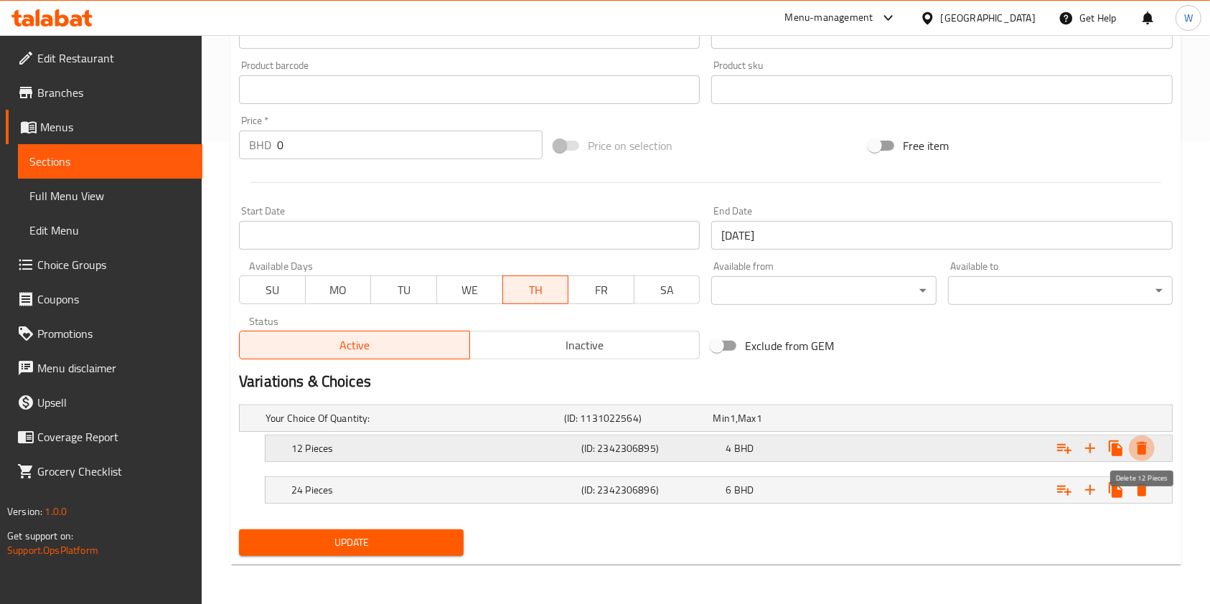
click at [1142, 446] on icon "Expand" at bounding box center [1142, 448] width 10 height 13
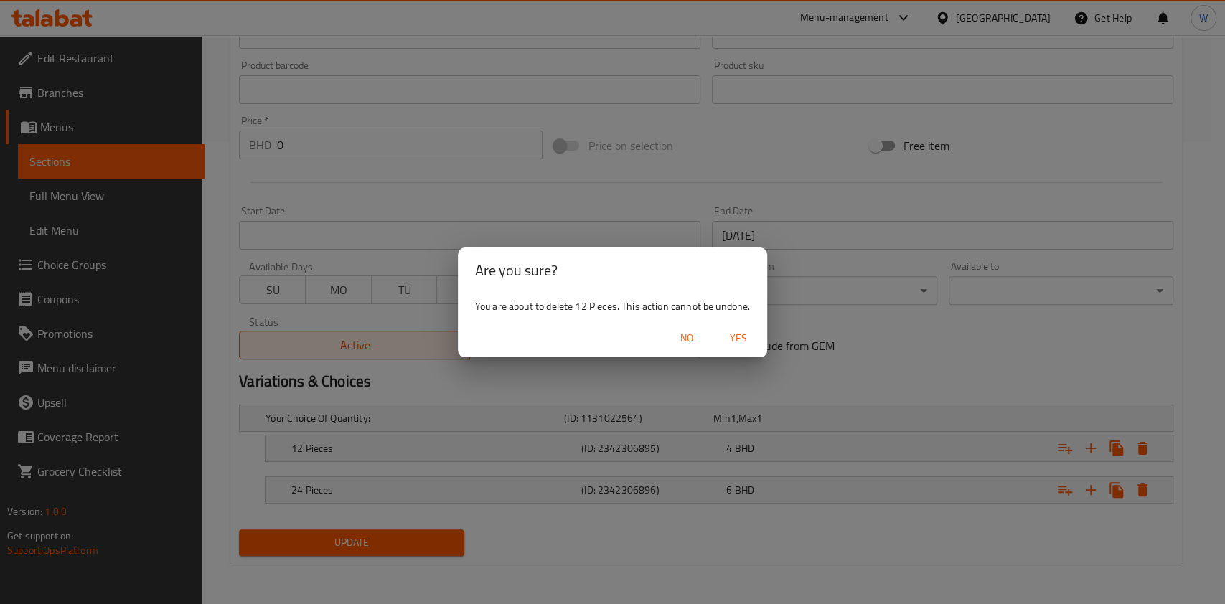
click at [741, 343] on span "Yes" at bounding box center [738, 338] width 34 height 18
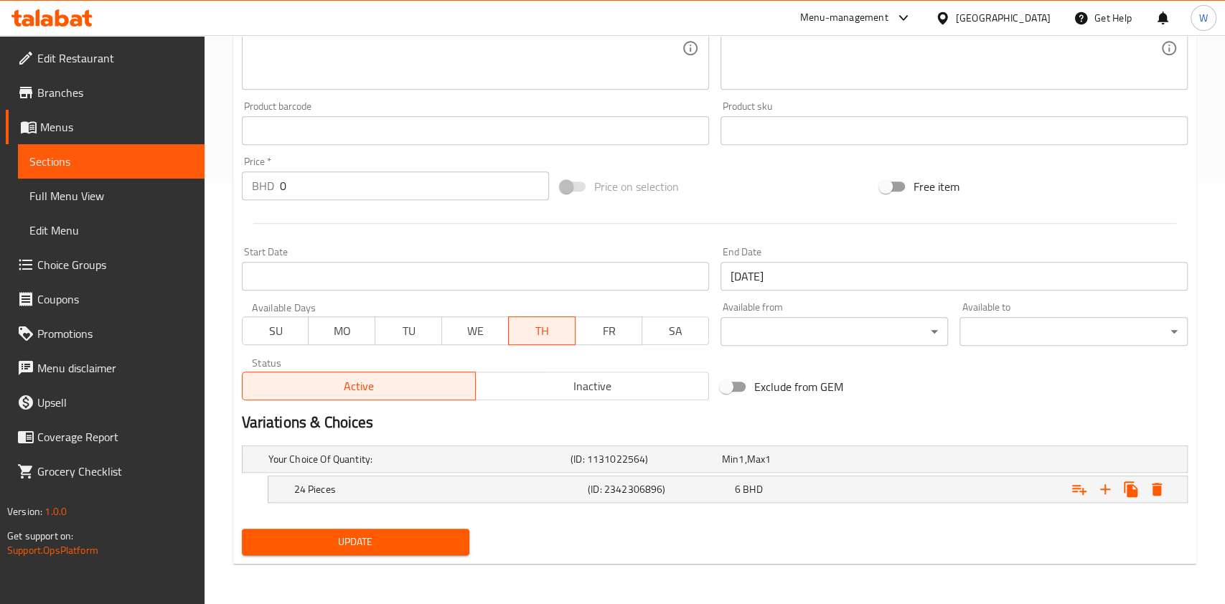
scroll to position [421, 0]
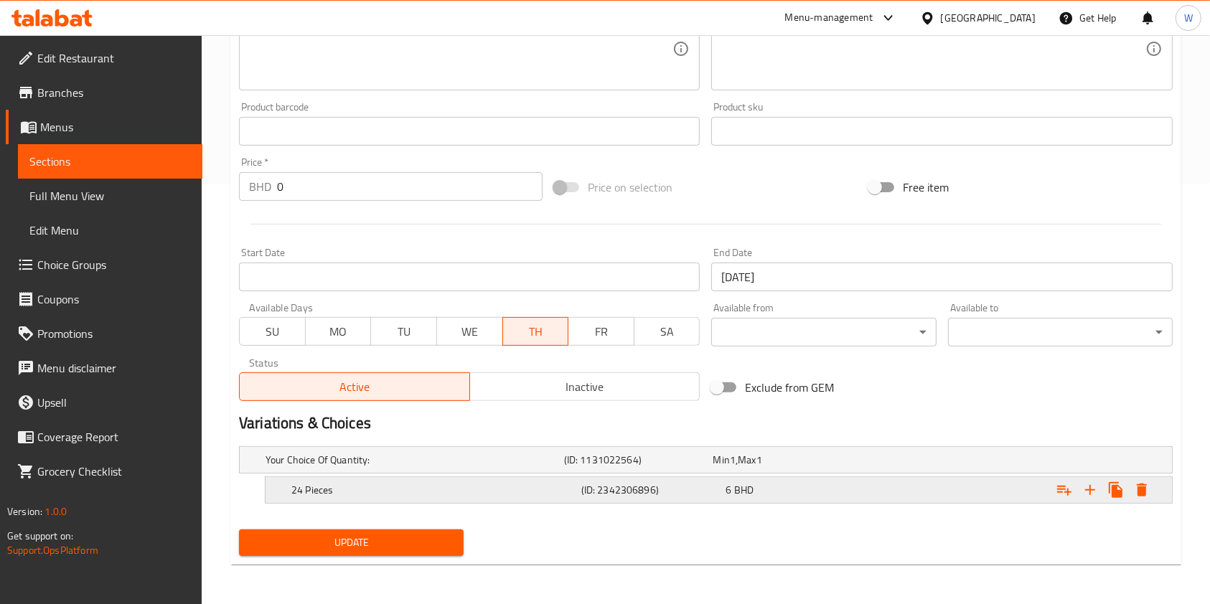
click at [1153, 491] on button "Expand" at bounding box center [1142, 490] width 26 height 26
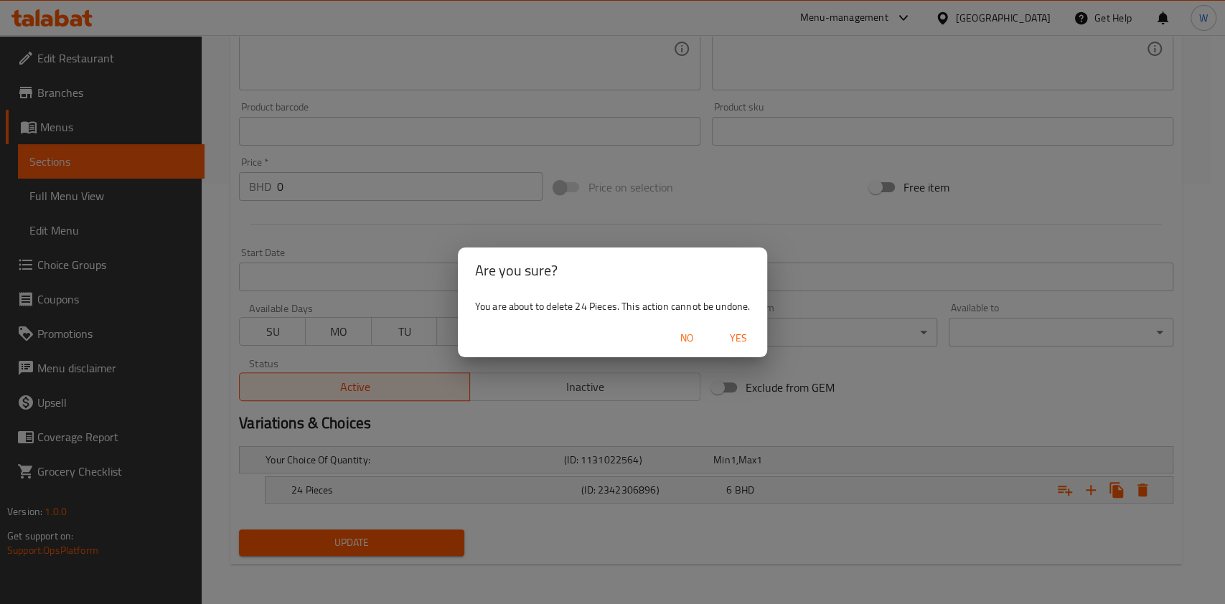
click at [731, 345] on span "Yes" at bounding box center [738, 338] width 34 height 18
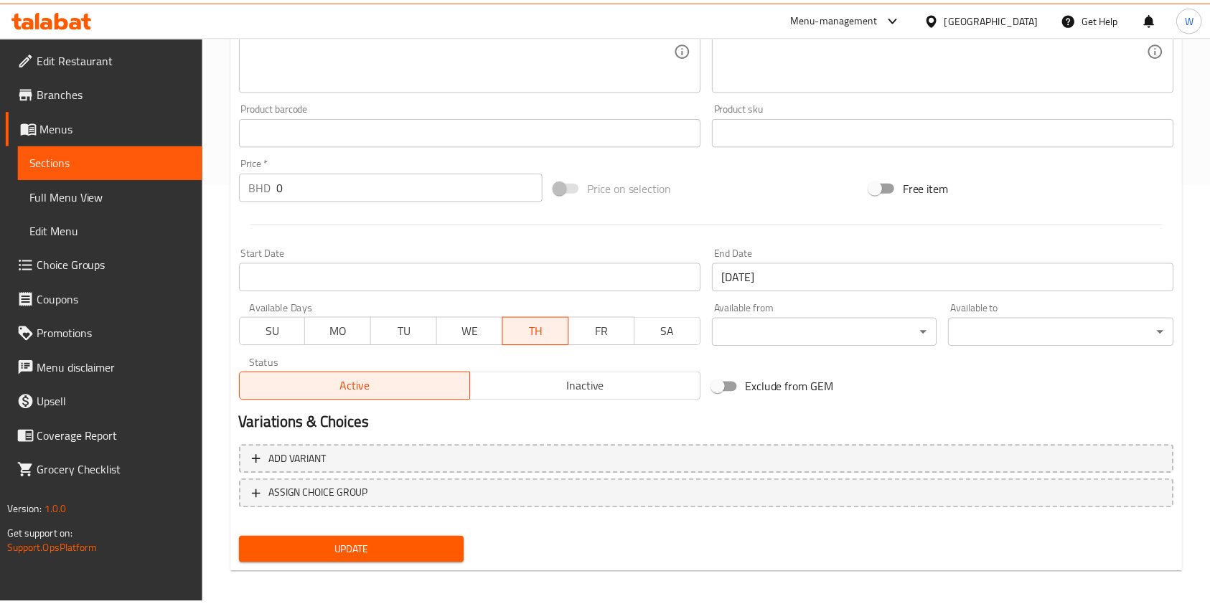
scroll to position [416, 0]
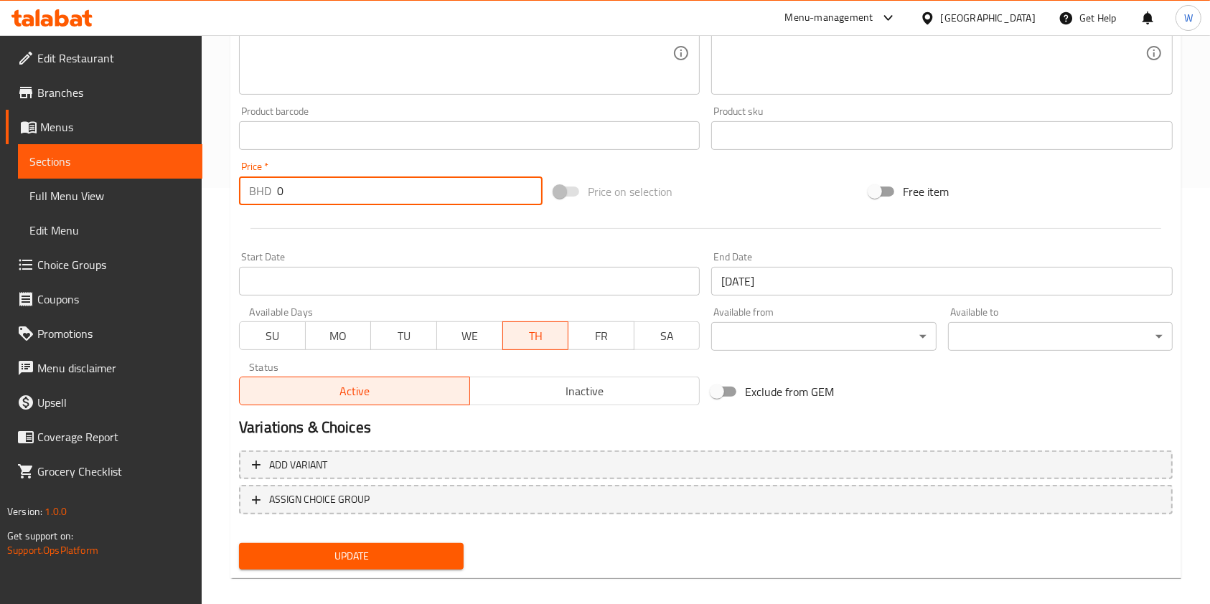
drag, startPoint x: 316, startPoint y: 193, endPoint x: 165, endPoint y: 200, distance: 150.9
click at [171, 200] on div "Edit Restaurant Branches Menus Sections Full Menu View Edit Menu Choice Groups …" at bounding box center [605, 119] width 1210 height 1000
type input "2"
click at [313, 555] on span "Update" at bounding box center [351, 557] width 202 height 18
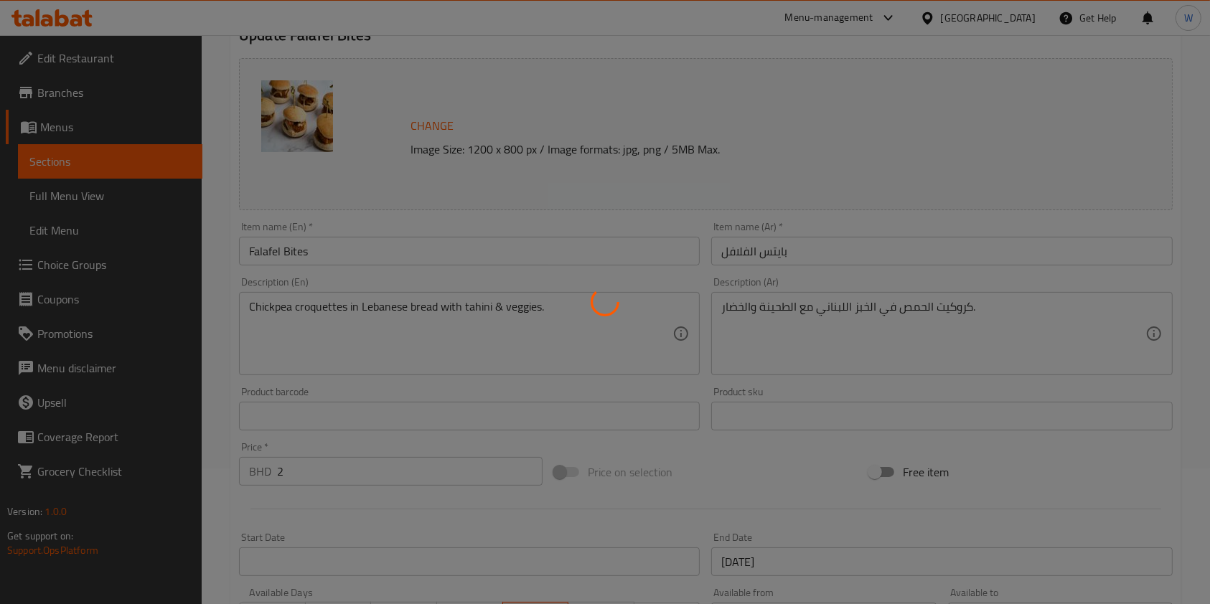
scroll to position [0, 0]
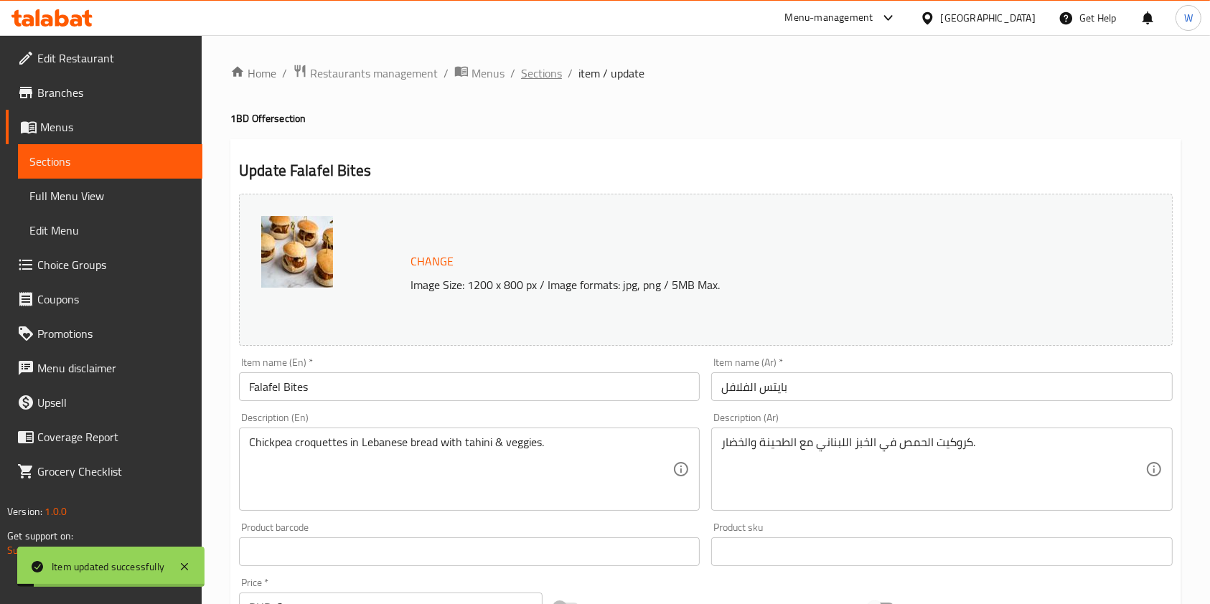
click at [540, 74] on span "Sections" at bounding box center [541, 73] width 41 height 17
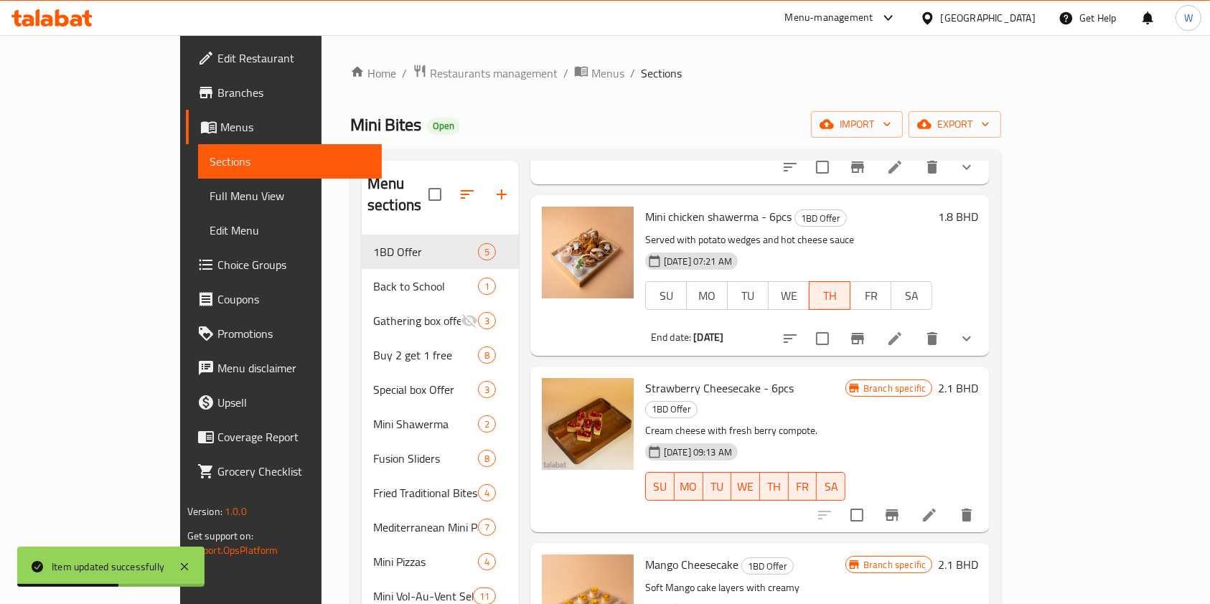
scroll to position [240, 0]
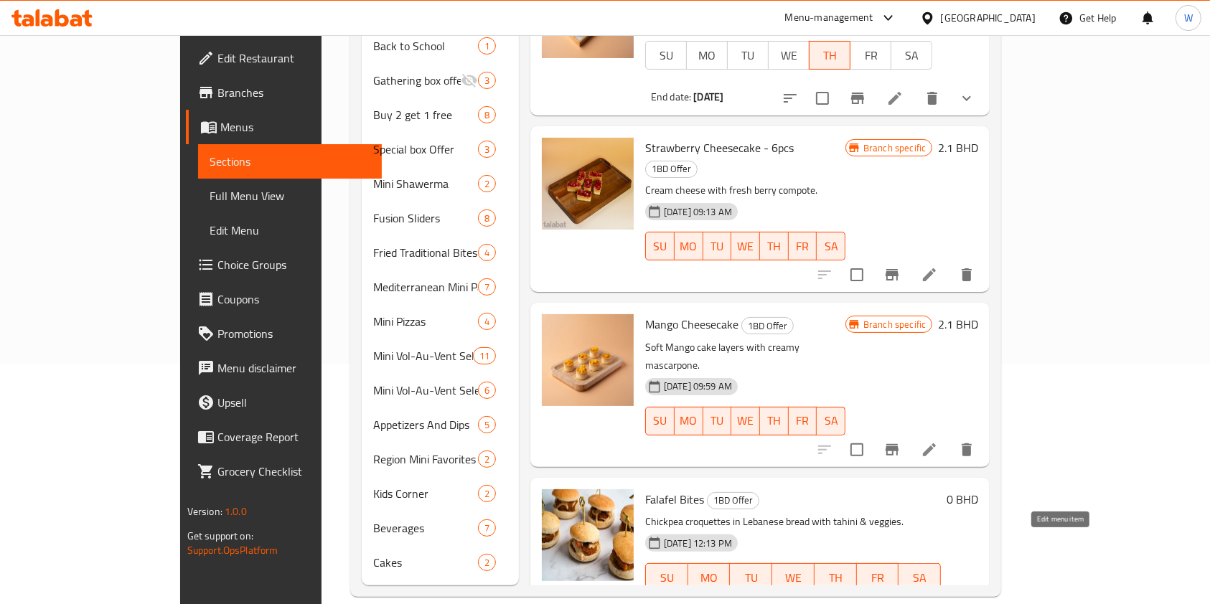
click at [904, 598] on icon at bounding box center [894, 606] width 17 height 17
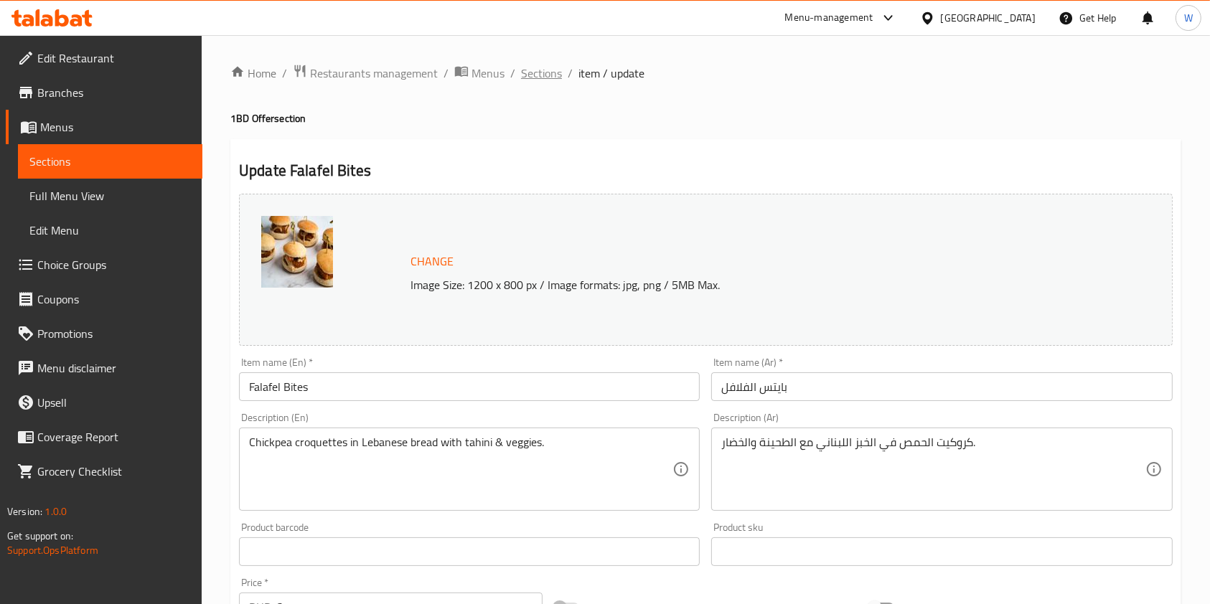
click at [528, 77] on span "Sections" at bounding box center [541, 73] width 41 height 17
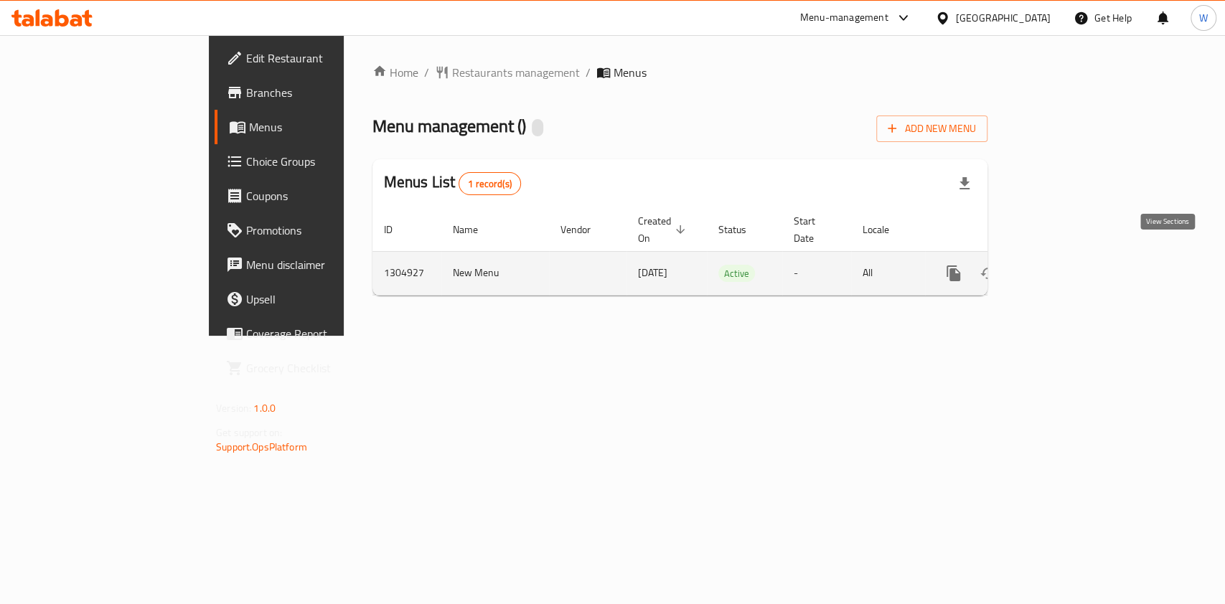
click at [1066, 265] on icon "enhanced table" at bounding box center [1057, 273] width 17 height 17
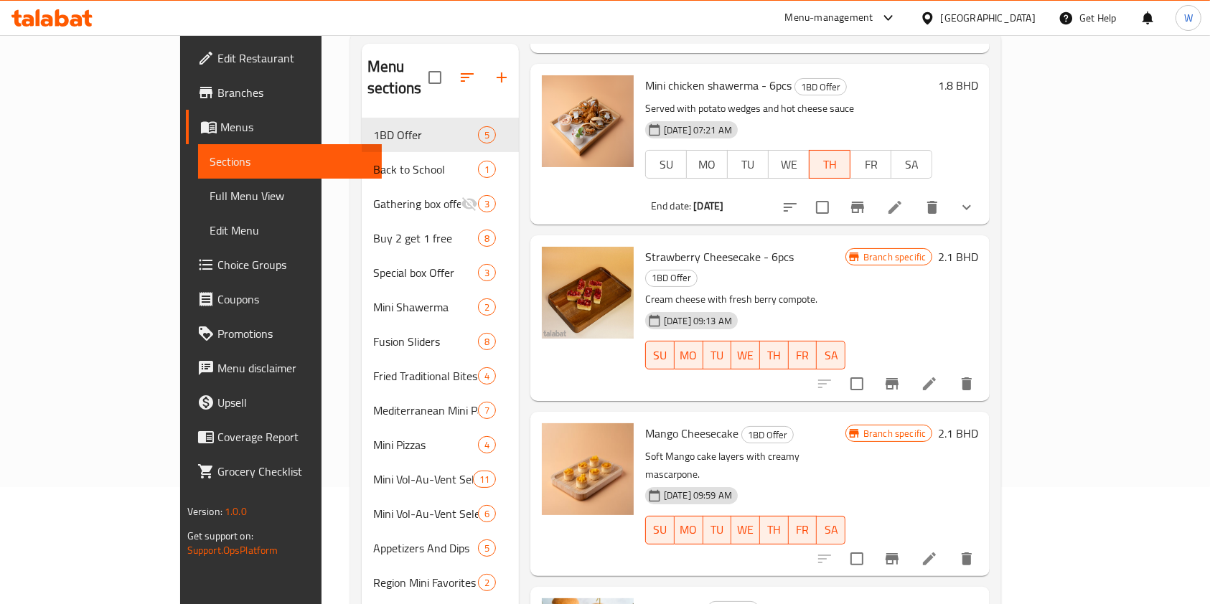
scroll to position [240, 0]
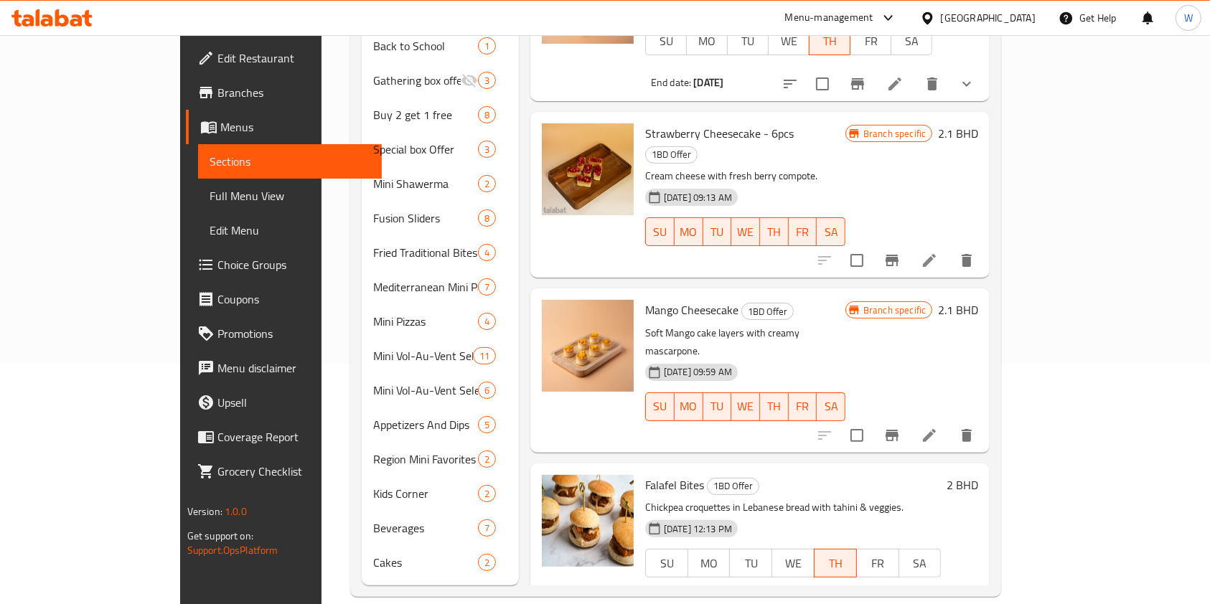
click at [950, 594] on li at bounding box center [929, 607] width 40 height 26
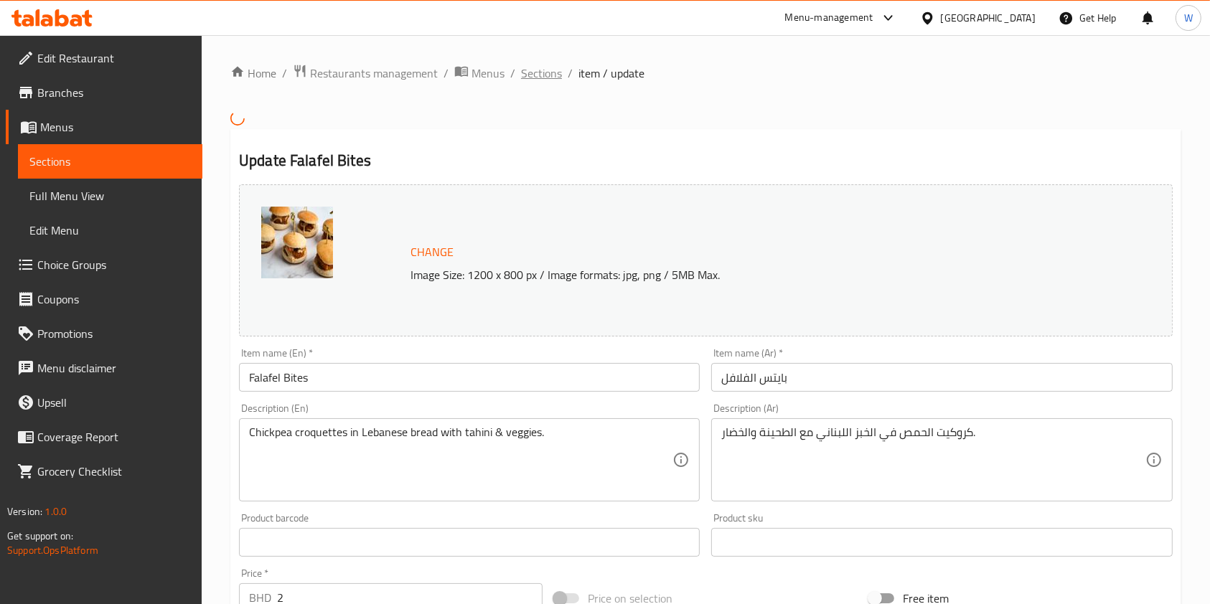
click at [550, 74] on span "Sections" at bounding box center [541, 73] width 41 height 17
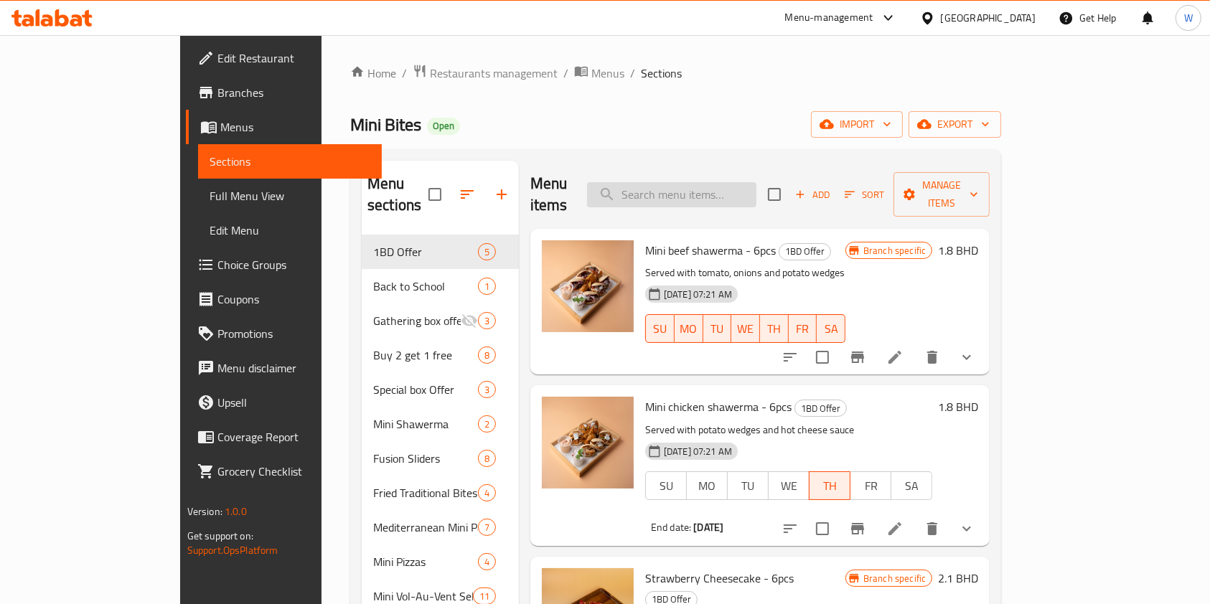
click at [745, 187] on input "search" at bounding box center [671, 194] width 169 height 25
paste input "Mix pizza"
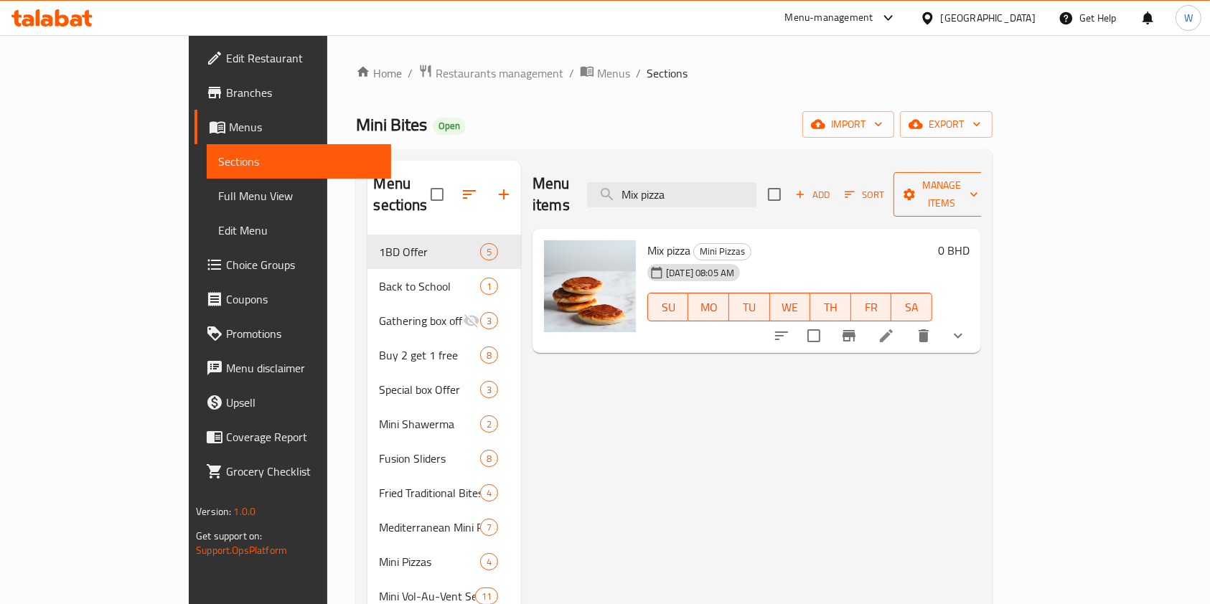
type input "Mix pizza"
click at [978, 187] on span "Manage items" at bounding box center [941, 195] width 73 height 36
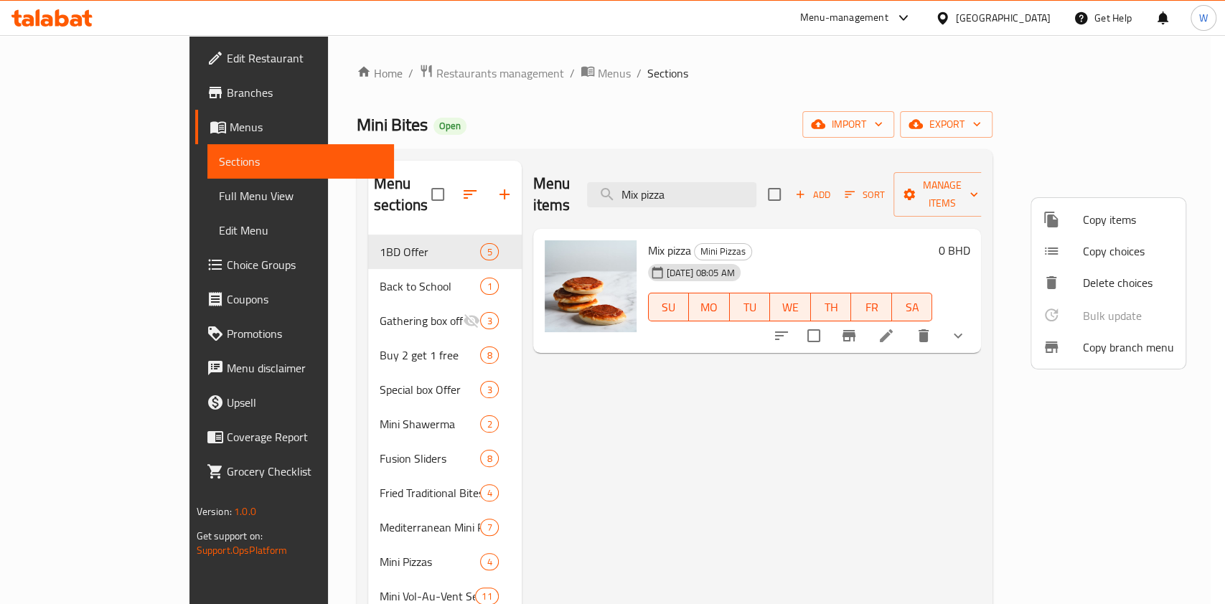
click at [969, 409] on div at bounding box center [612, 302] width 1225 height 604
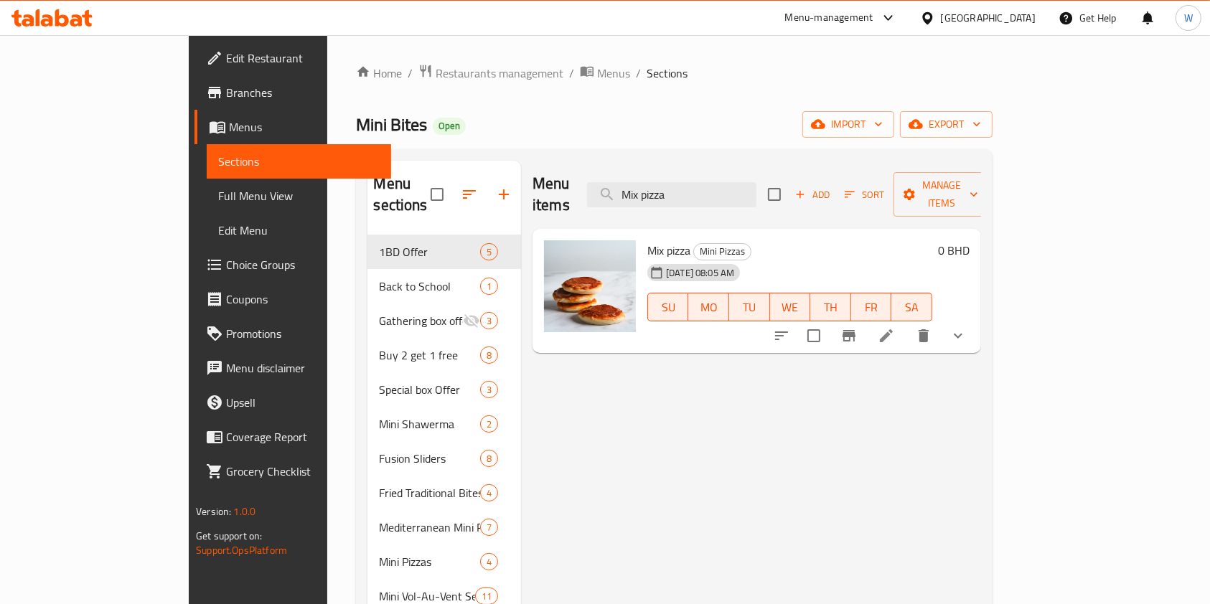
click at [967, 327] on icon "show more" at bounding box center [958, 335] width 17 height 17
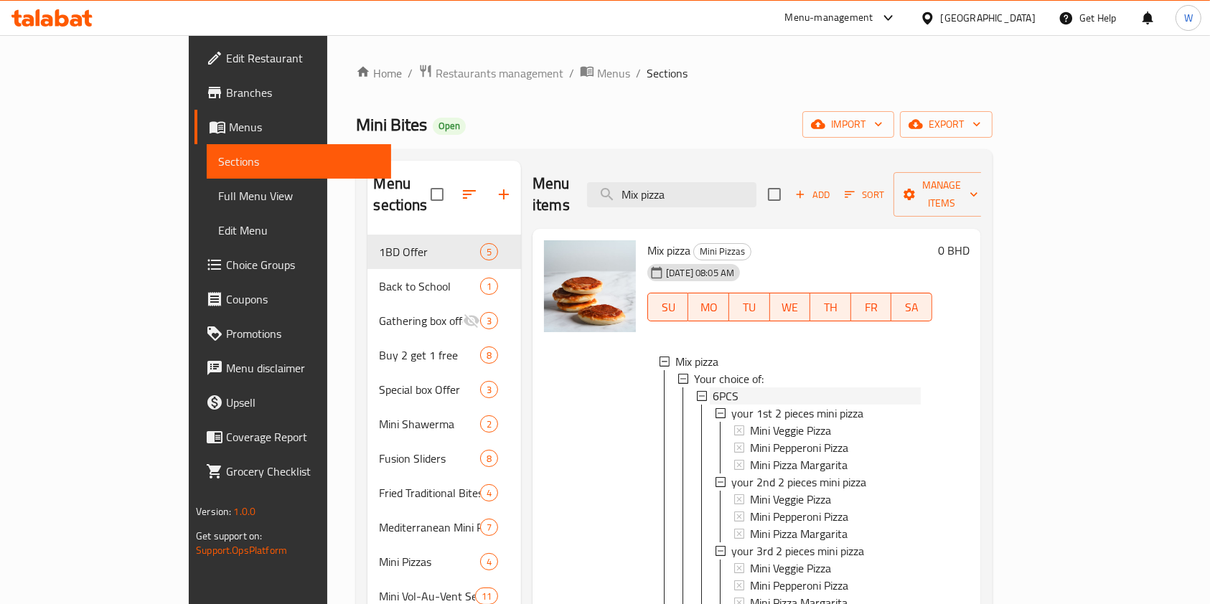
click at [723, 388] on div "6PCS" at bounding box center [817, 396] width 208 height 17
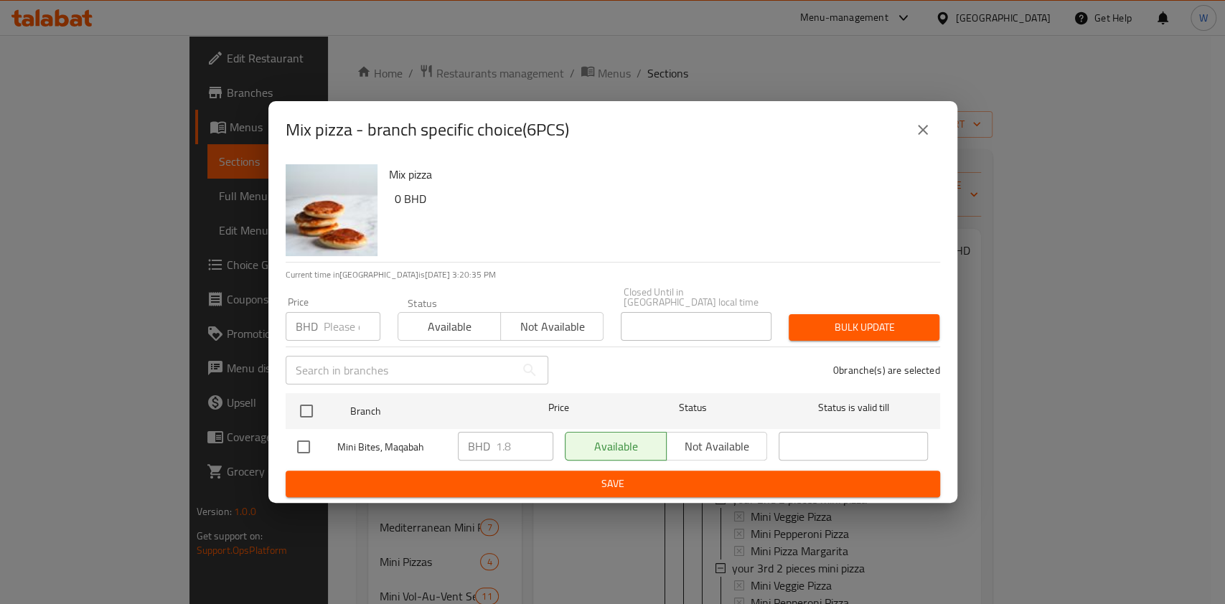
click at [918, 125] on button "close" at bounding box center [923, 130] width 34 height 34
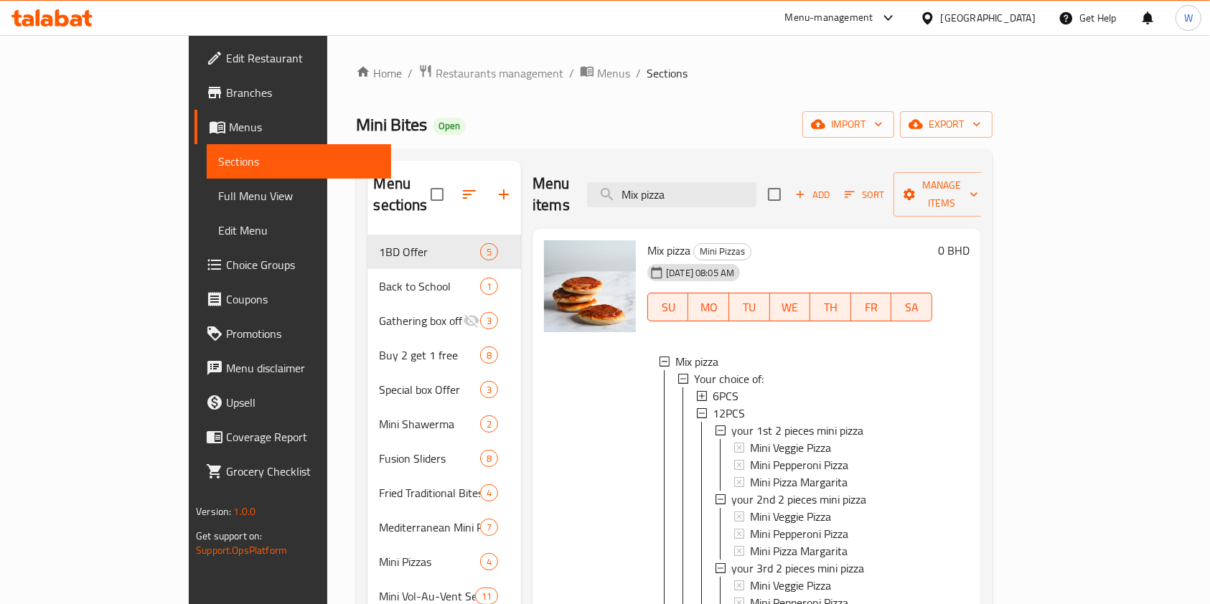
click at [647, 240] on span "Mix pizza" at bounding box center [668, 251] width 43 height 22
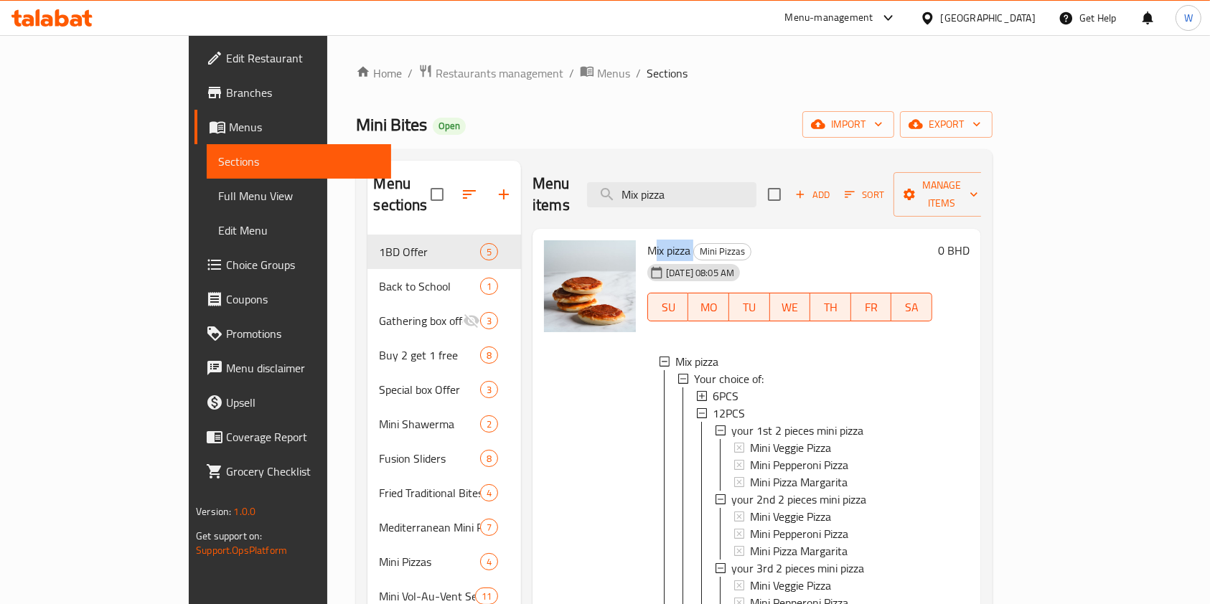
copy h6 "Mix pizza"
click at [978, 184] on span "Manage items" at bounding box center [941, 195] width 73 height 36
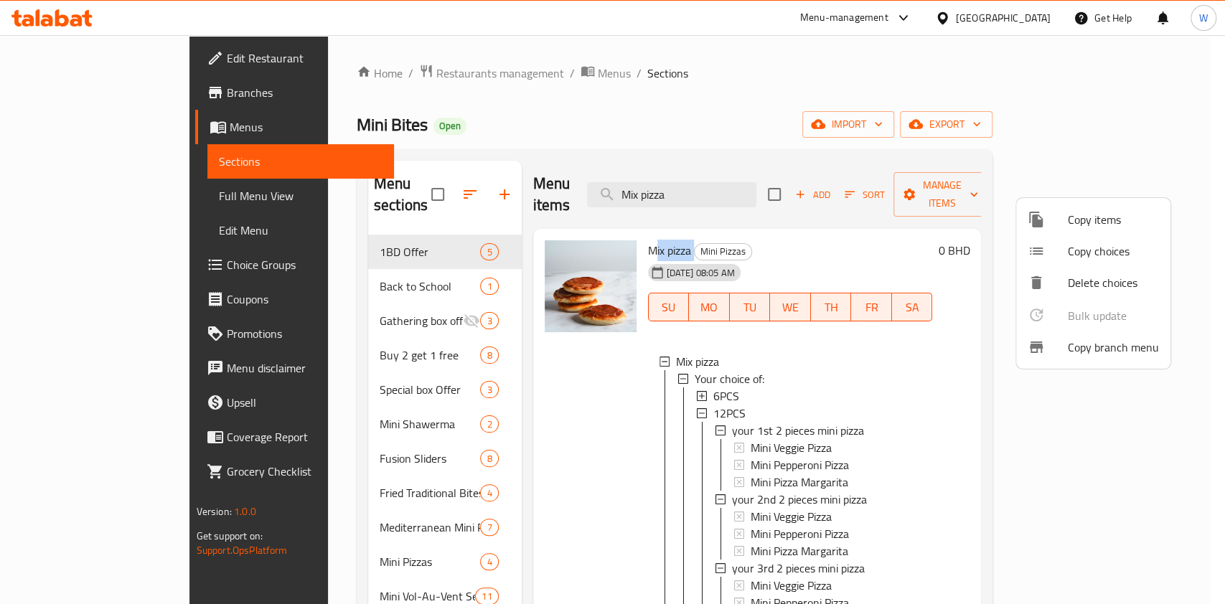
click at [1096, 215] on span "Copy items" at bounding box center [1113, 219] width 91 height 17
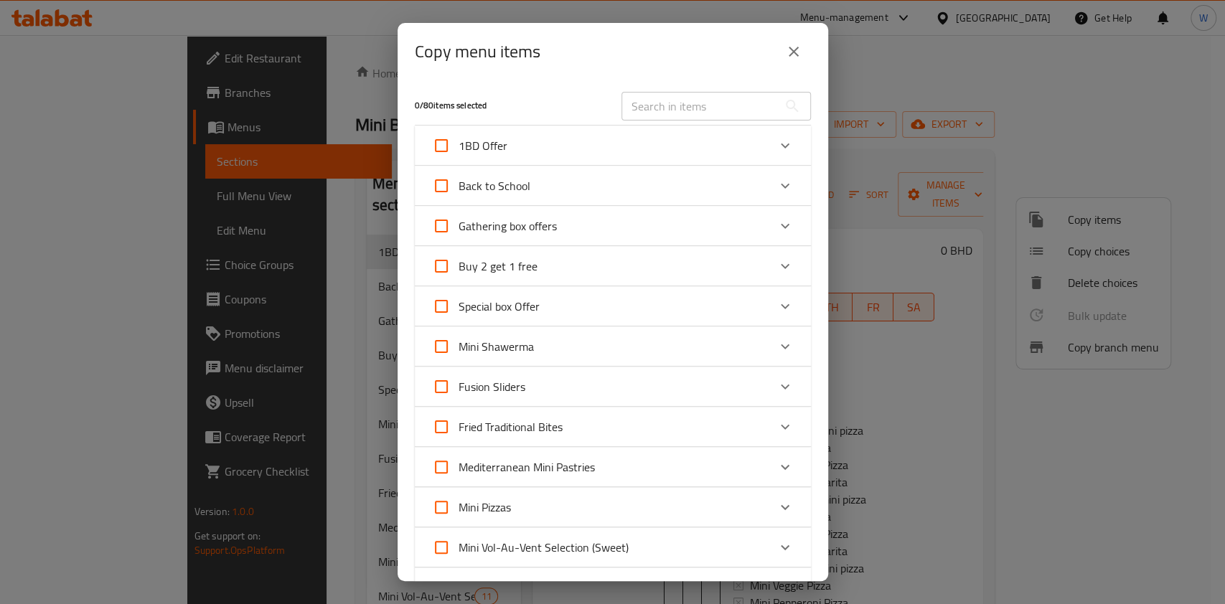
click at [680, 98] on input "text" at bounding box center [700, 106] width 156 height 29
paste input "Mix pizza"
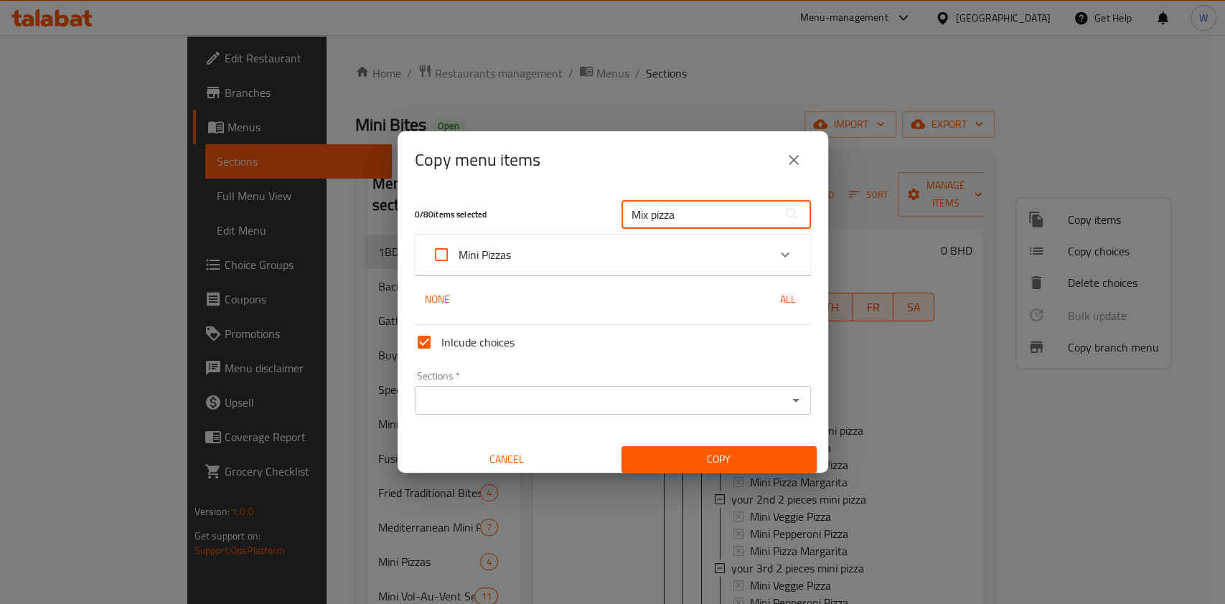
type input "Mix pizza"
click at [769, 240] on div "Expand" at bounding box center [785, 255] width 34 height 34
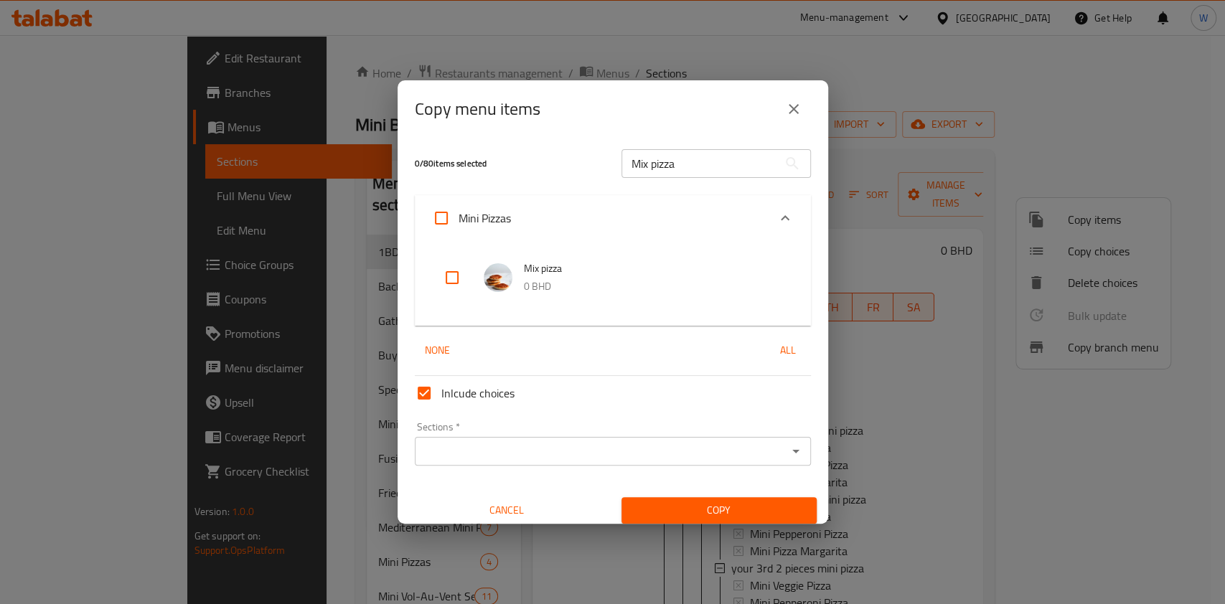
click at [454, 276] on input "checkbox" at bounding box center [452, 278] width 34 height 34
checkbox input "true"
click at [754, 470] on div "Sections   * Sections *" at bounding box center [613, 443] width 408 height 55
click at [766, 449] on input "Sections   *" at bounding box center [601, 451] width 364 height 20
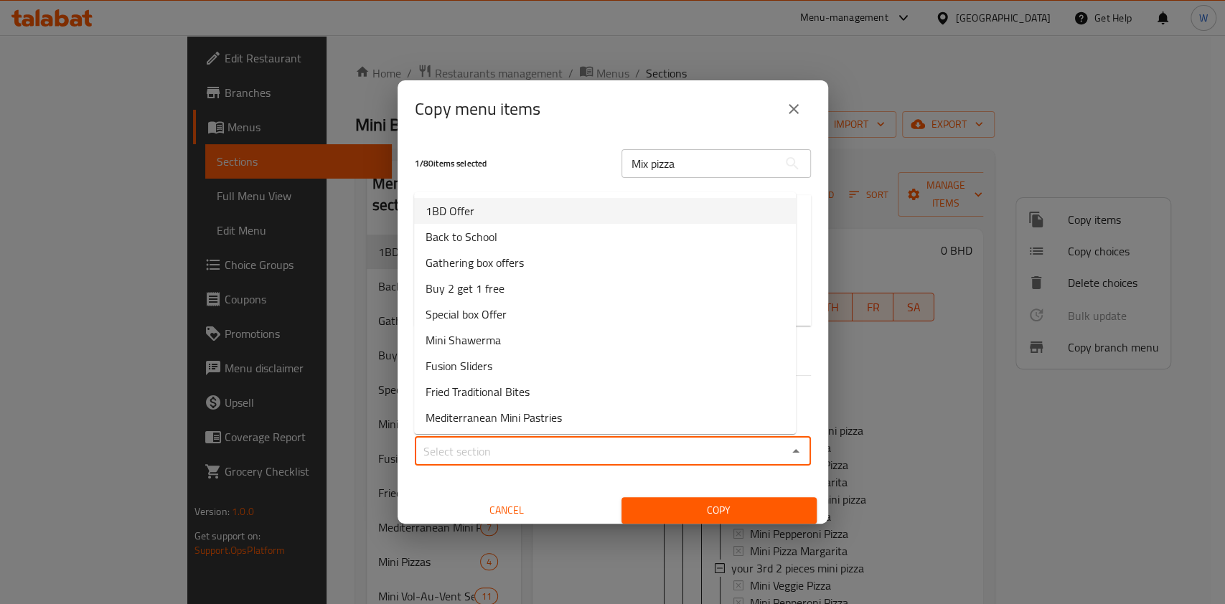
click at [509, 208] on li "1BD Offer" at bounding box center [605, 211] width 382 height 26
type input "1BD Offer"
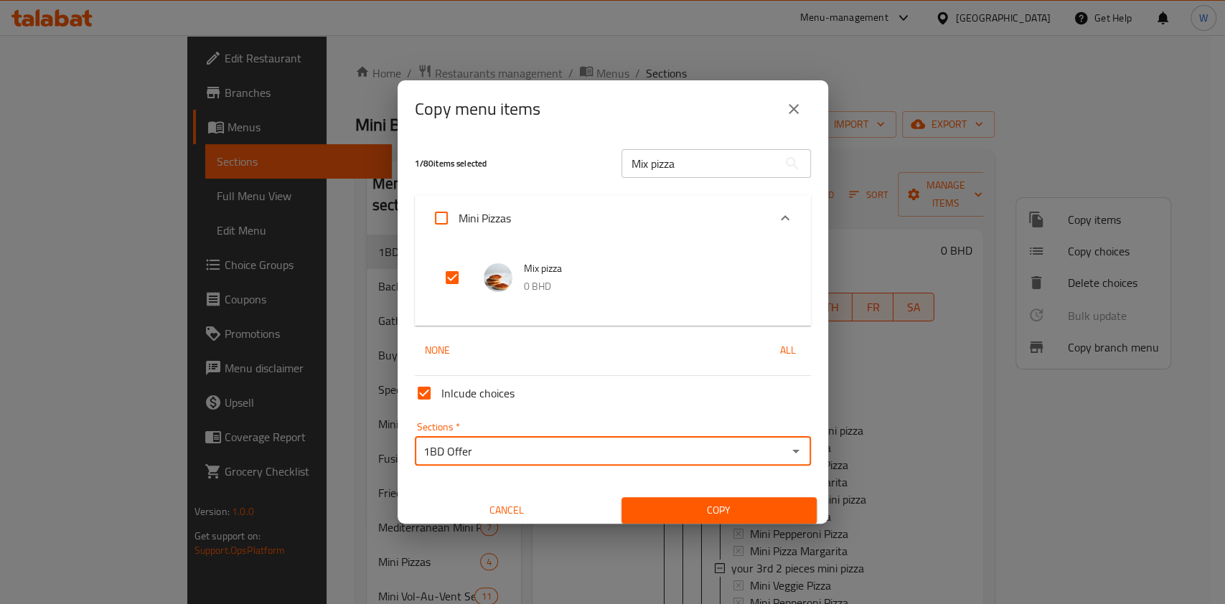
click at [685, 505] on span "Copy" at bounding box center [719, 511] width 172 height 18
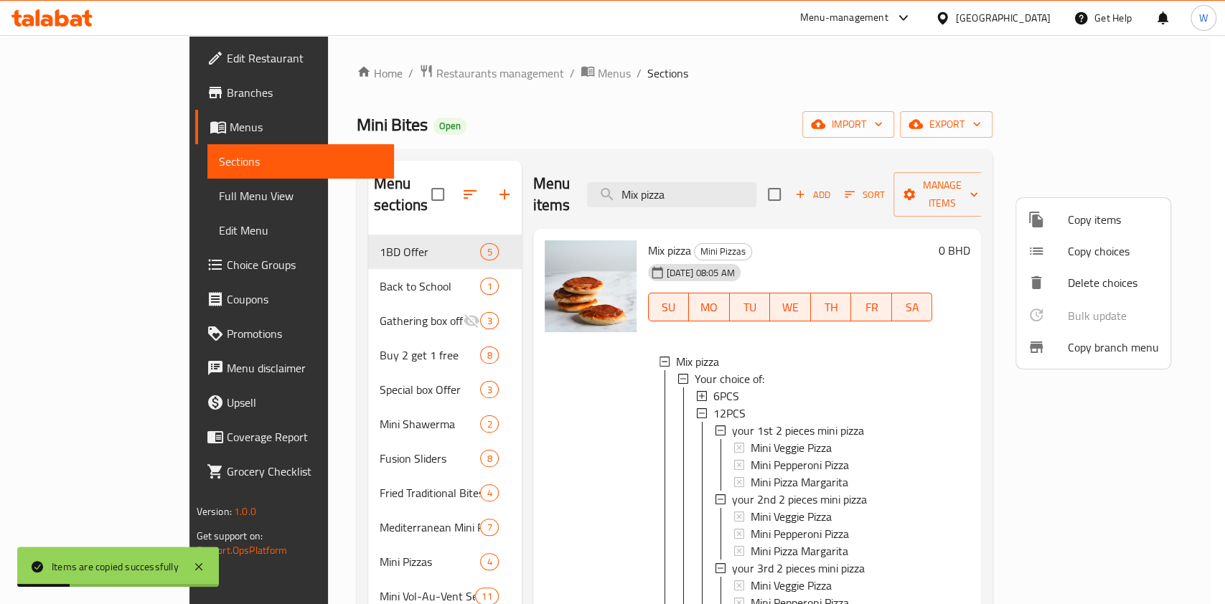
click at [830, 220] on div at bounding box center [612, 302] width 1225 height 604
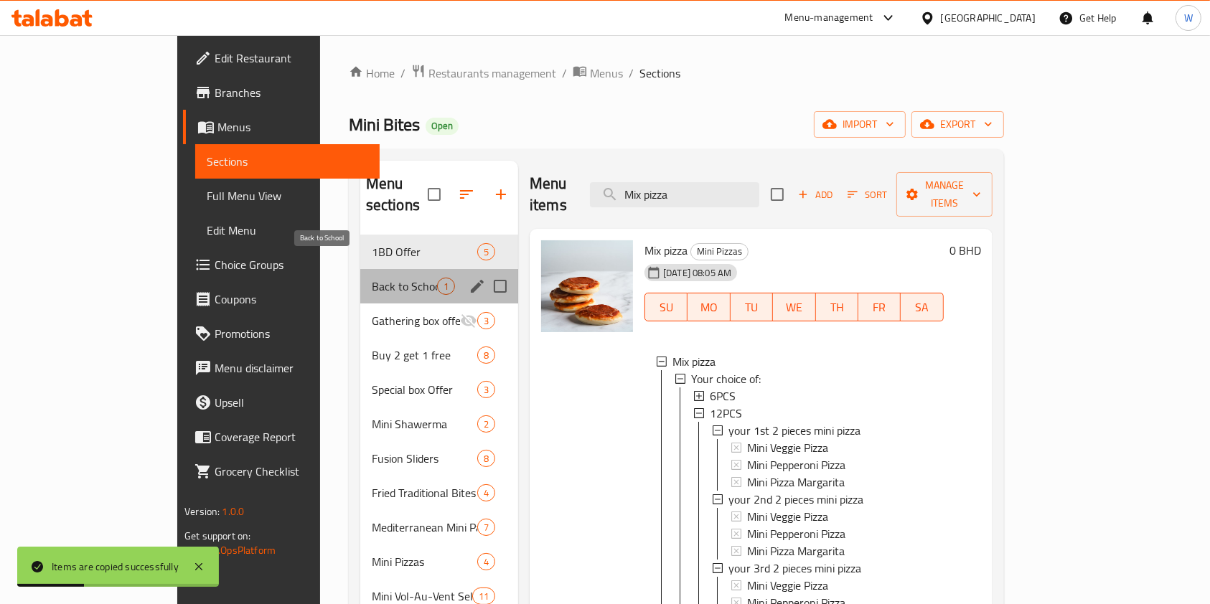
click at [372, 278] on span "Back to School" at bounding box center [404, 286] width 65 height 17
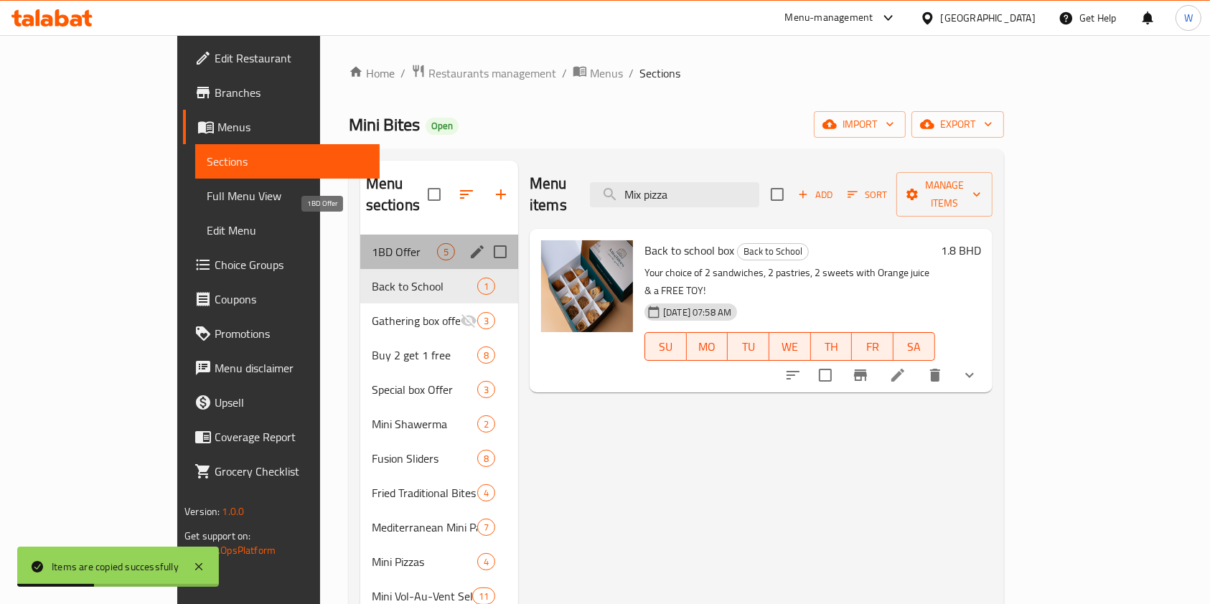
click at [372, 243] on span "1BD Offer" at bounding box center [404, 251] width 65 height 17
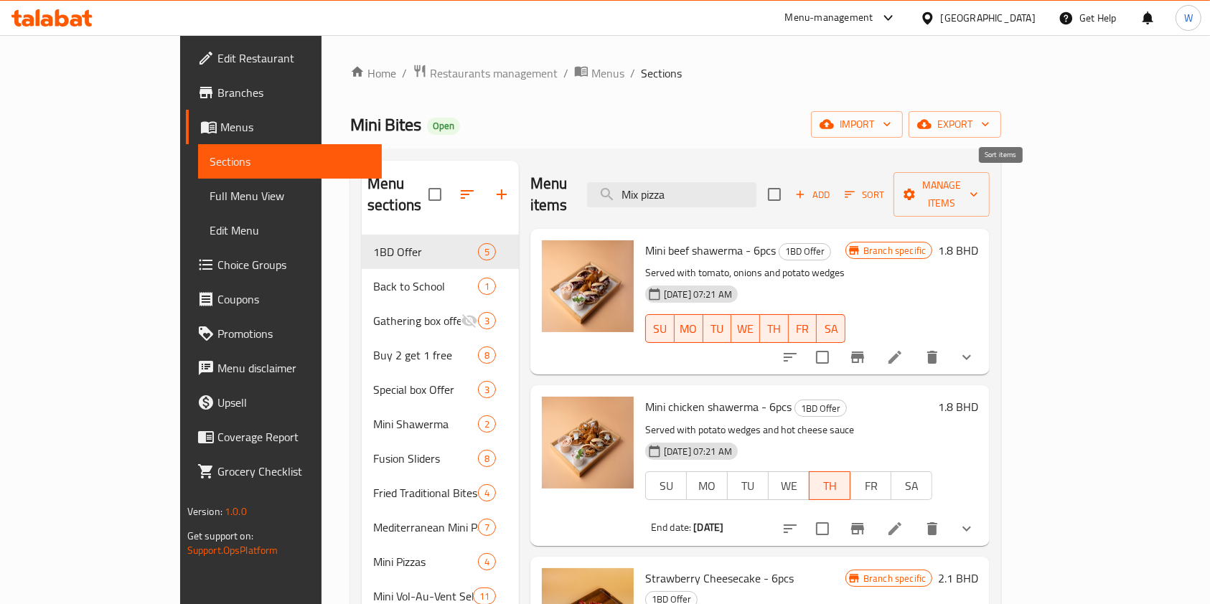
click at [856, 188] on icon "button" at bounding box center [849, 194] width 13 height 13
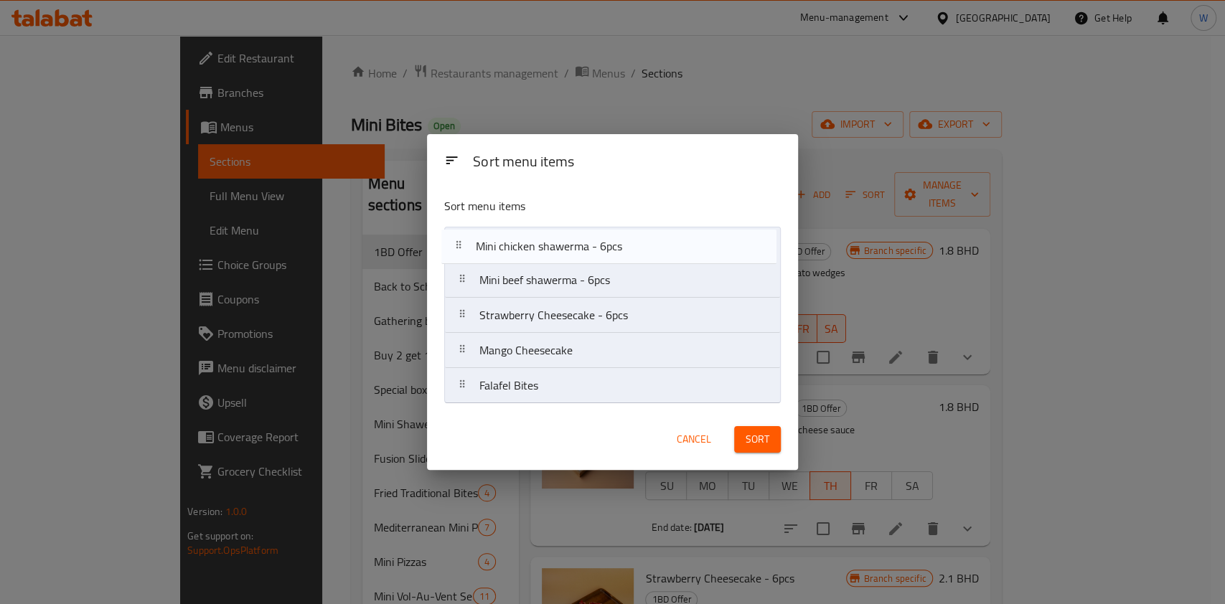
drag, startPoint x: 562, startPoint y: 292, endPoint x: 558, endPoint y: 250, distance: 41.8
click at [558, 250] on nav "Mini beef shawerma - 6pcs Mini chicken shawerma - 6pcs Strawberry Cheesecake - …" at bounding box center [612, 315] width 337 height 177
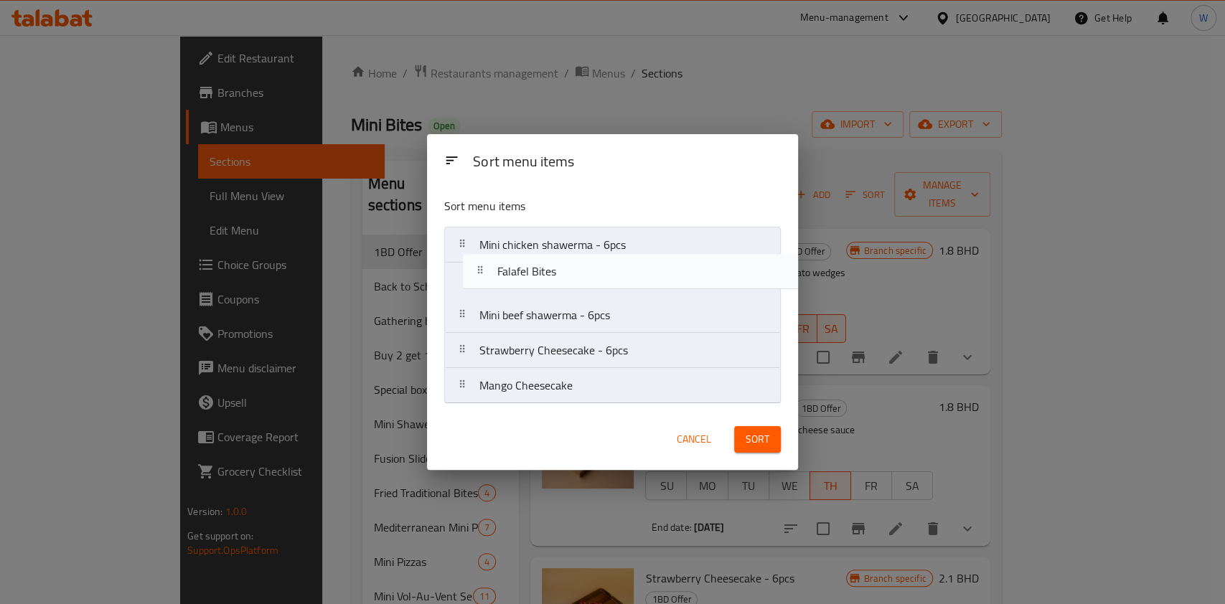
click at [563, 267] on nav "Mini chicken shawerma - 6pcs Mini beef shawerma - 6pcs Strawberry Cheesecake - …" at bounding box center [612, 315] width 337 height 177
drag, startPoint x: 591, startPoint y: 253, endPoint x: 595, endPoint y: 285, distance: 32.5
click at [595, 285] on nav "Falafel Bites Mini chicken shawerma - 6pcs Mini beef shawerma - 6pcs Strawberry…" at bounding box center [612, 315] width 337 height 177
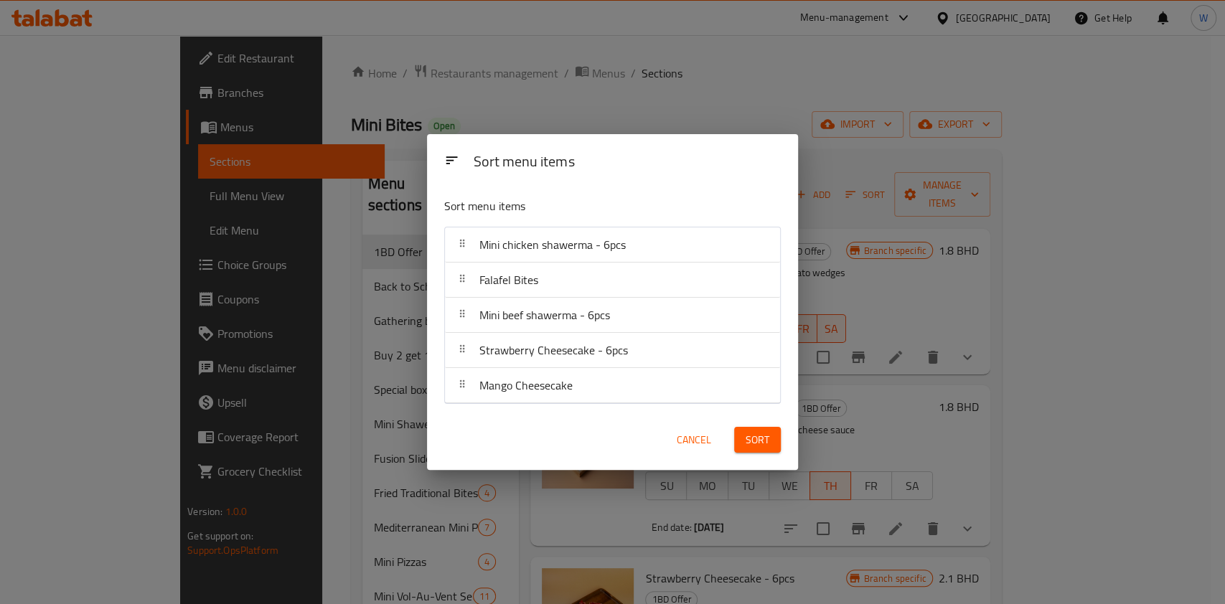
click at [772, 443] on button "Sort" at bounding box center [757, 440] width 47 height 27
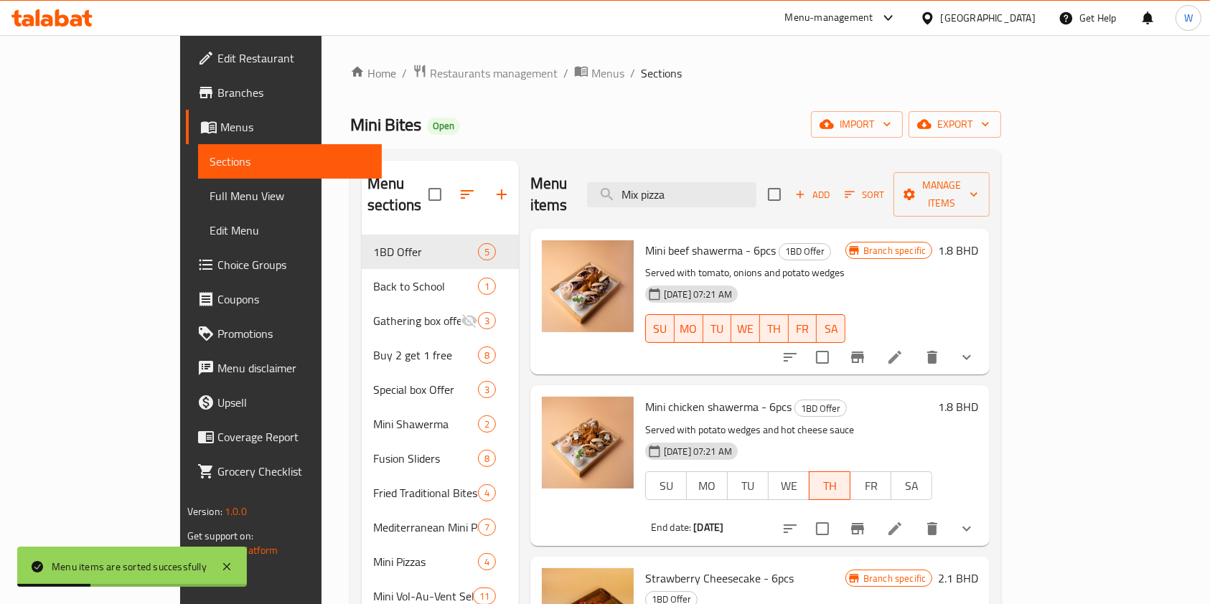
click at [924, 397] on h6 "Mini chicken shawerma - 6pcs 1BD Offer" at bounding box center [788, 407] width 287 height 20
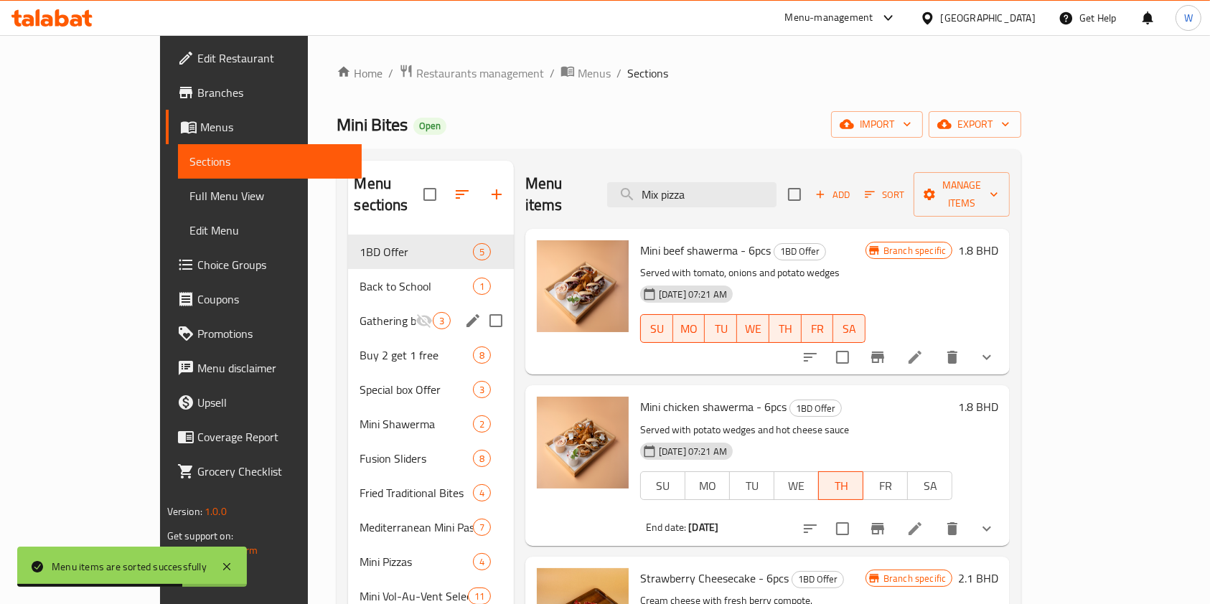
click at [360, 312] on span "Gathering box offers" at bounding box center [387, 320] width 55 height 17
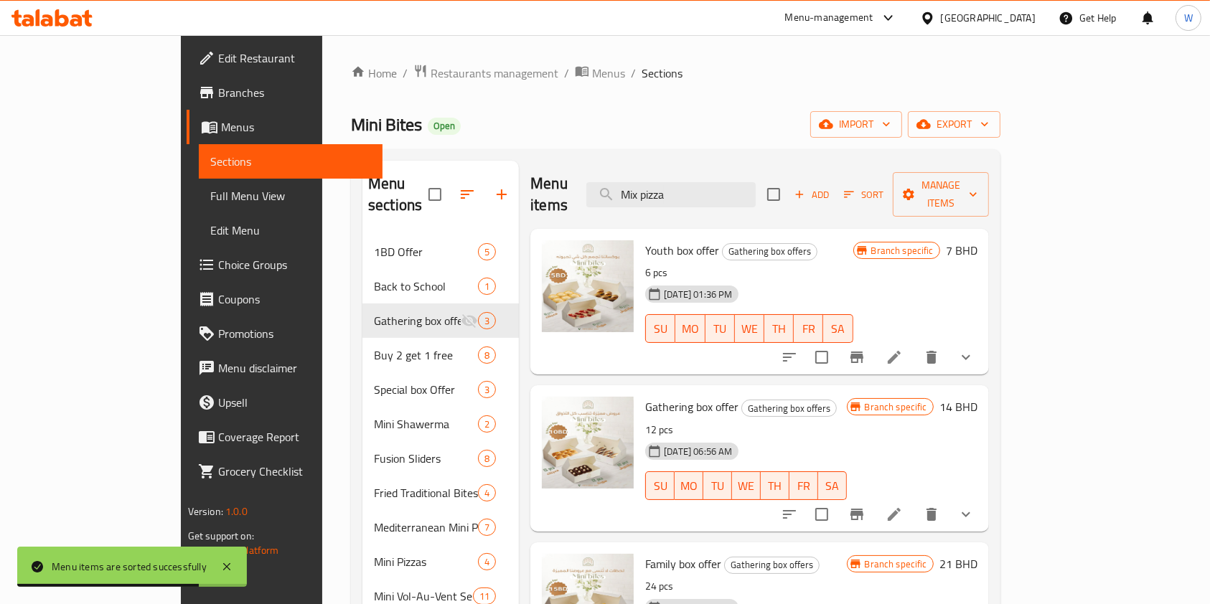
click at [362, 229] on nav "1BD Offer 5 Back to School 1 Gathering box offers 3 Buy 2 get 1 free 8 Special …" at bounding box center [440, 527] width 156 height 597
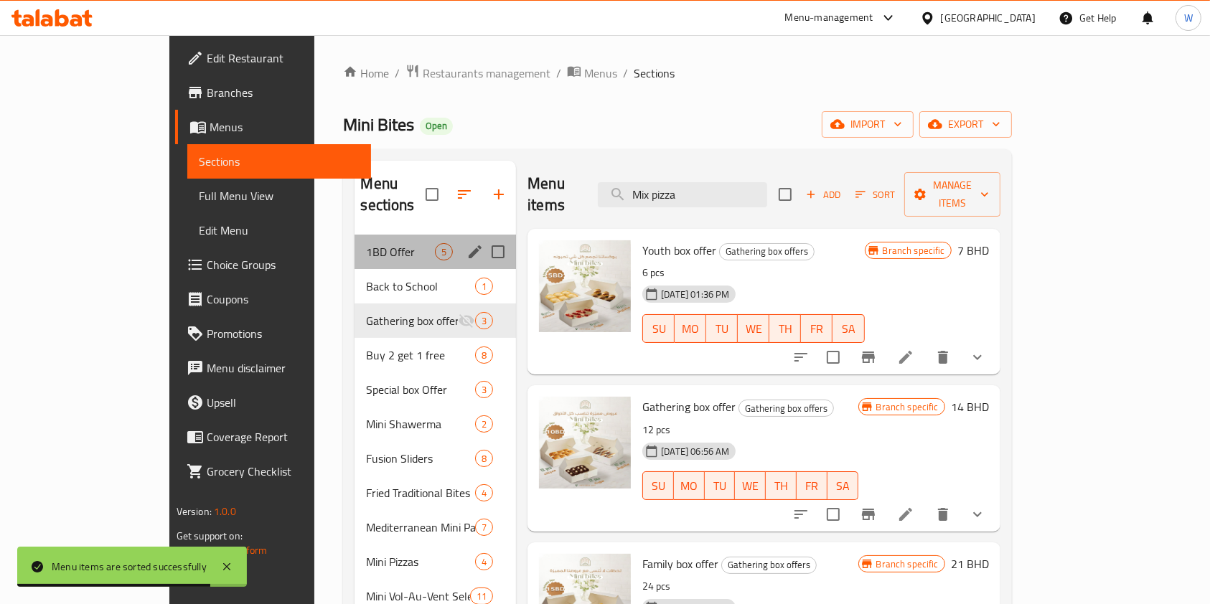
click at [355, 235] on div "1BD Offer 5" at bounding box center [435, 252] width 161 height 34
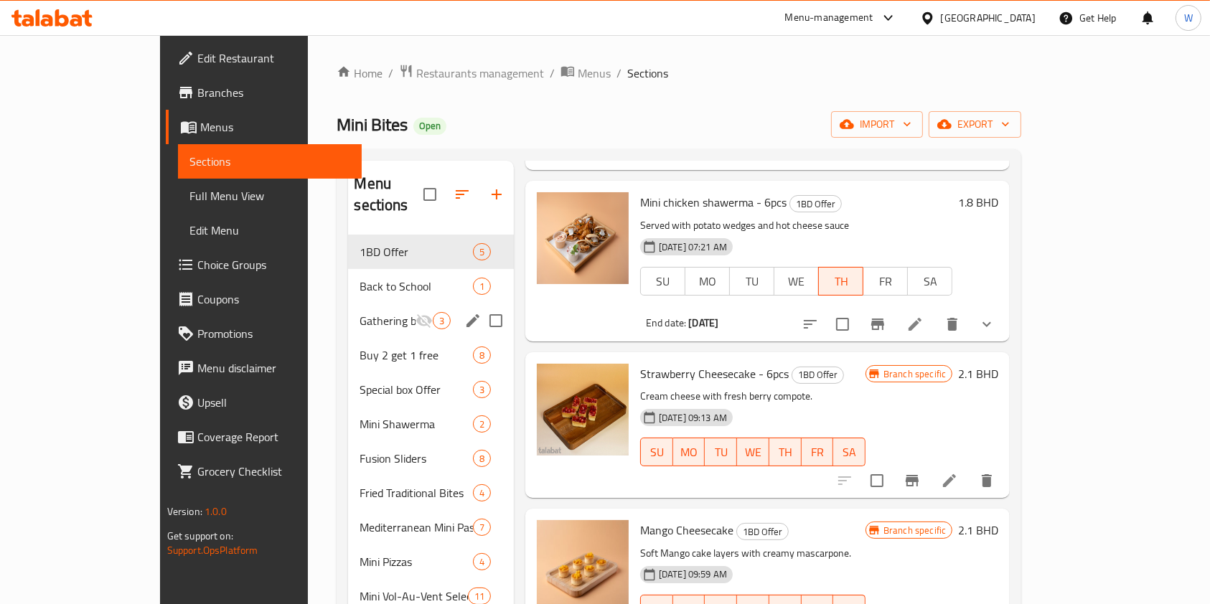
click at [360, 312] on span "Gathering box offers" at bounding box center [387, 320] width 55 height 17
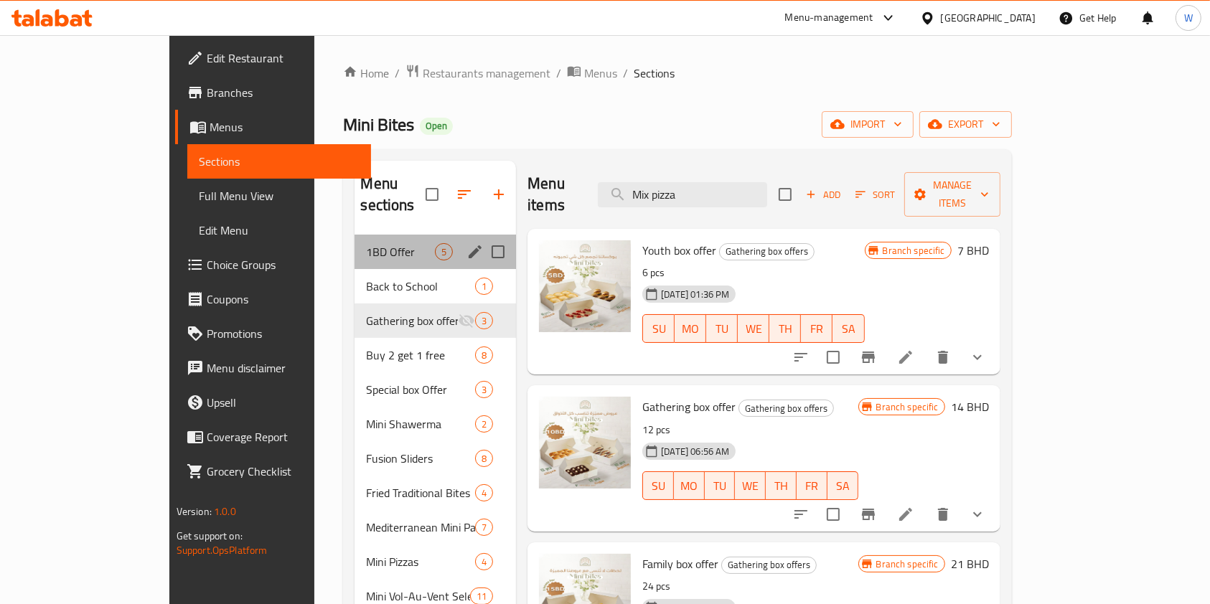
click at [355, 235] on div "1BD Offer 5" at bounding box center [435, 252] width 161 height 34
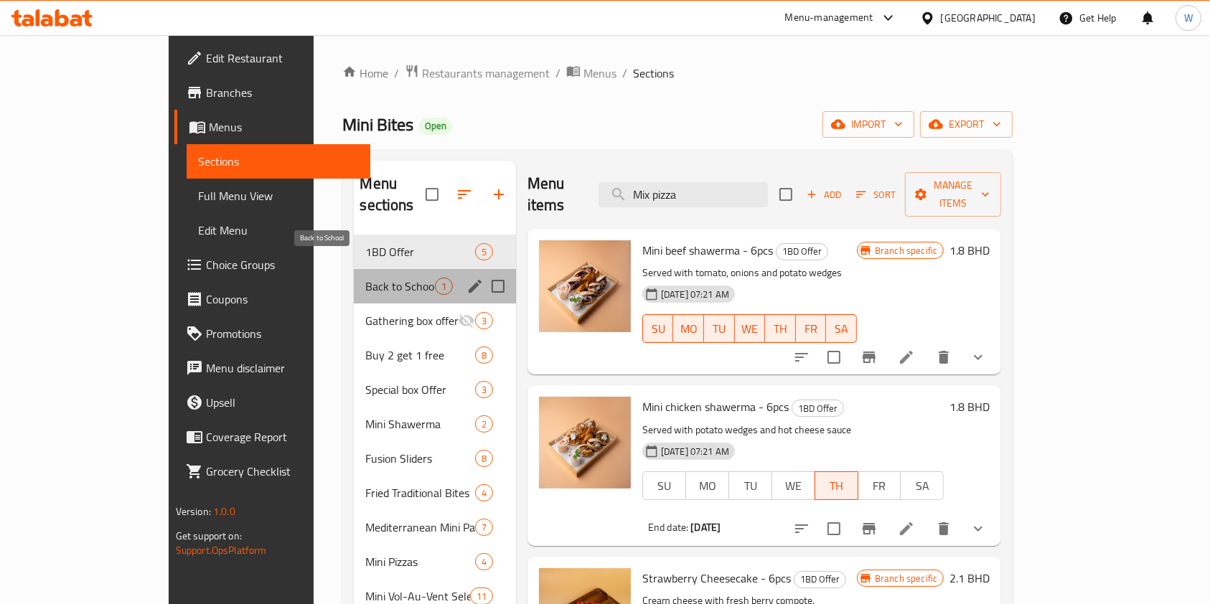
click at [365, 278] on span "Back to School" at bounding box center [399, 286] width 69 height 17
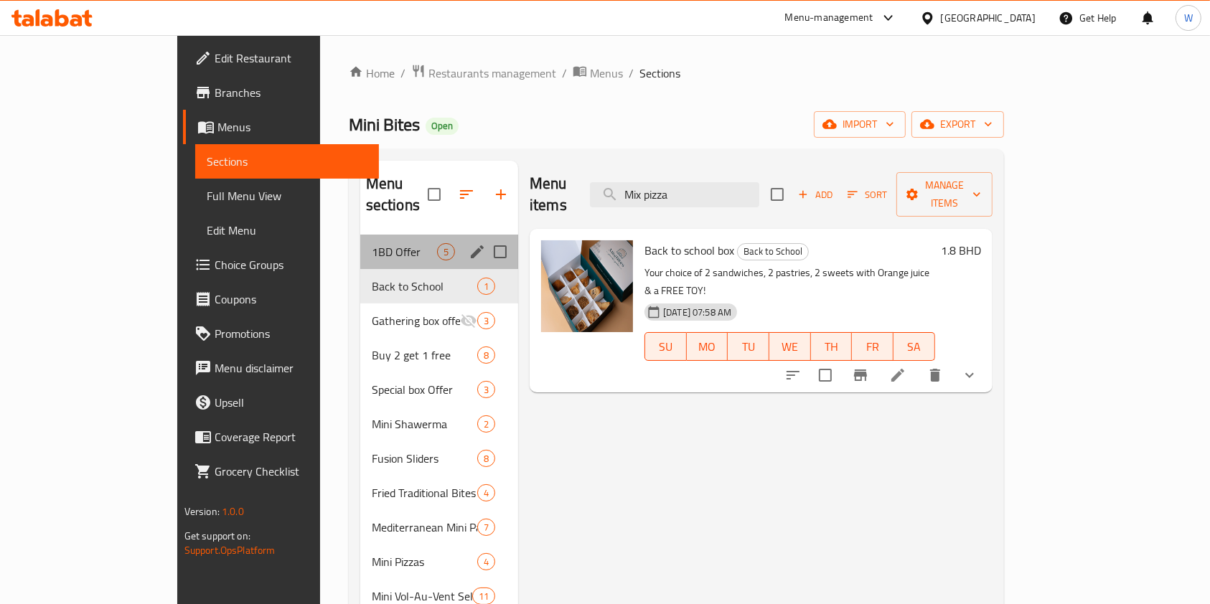
click at [360, 238] on div "1BD Offer 5" at bounding box center [439, 252] width 158 height 34
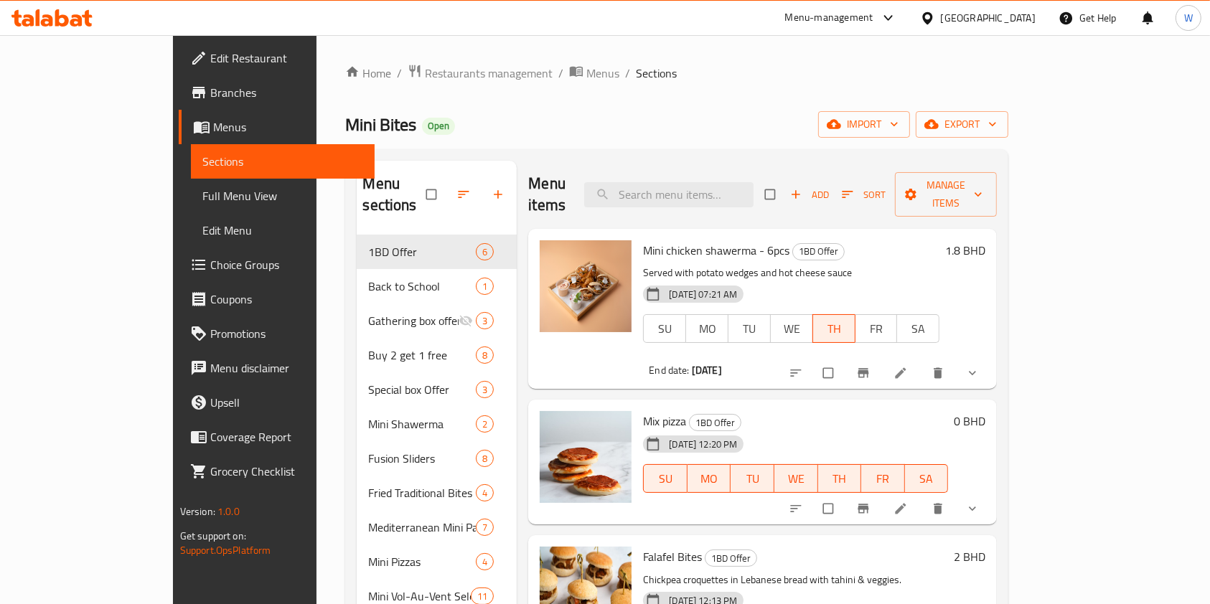
scroll to position [191, 0]
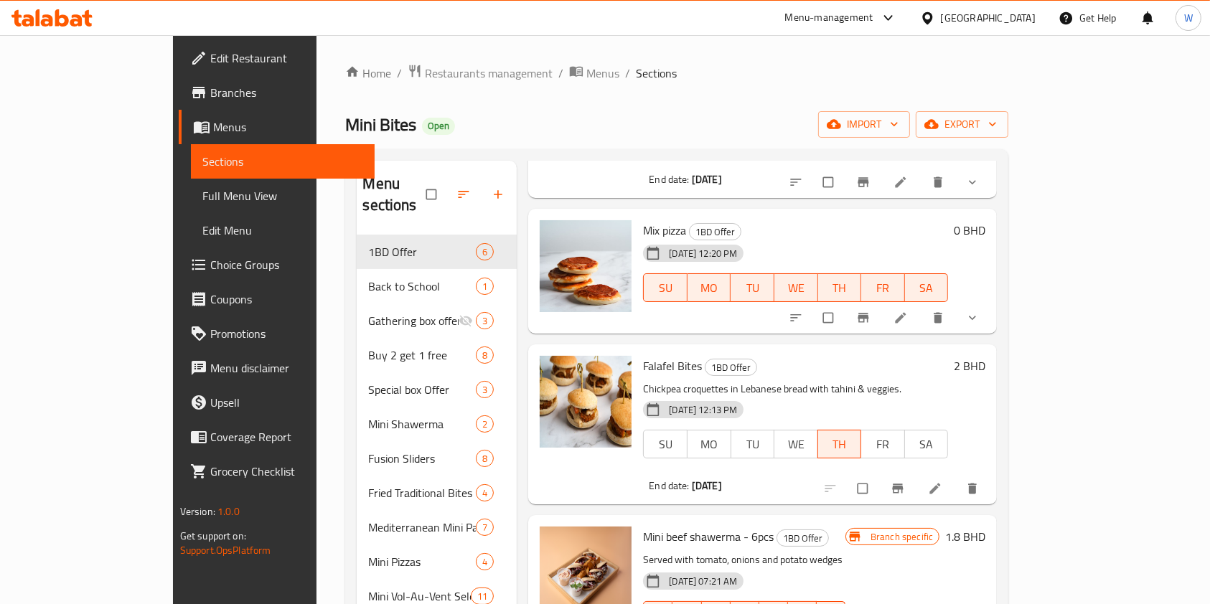
click at [906, 312] on icon at bounding box center [901, 317] width 11 height 11
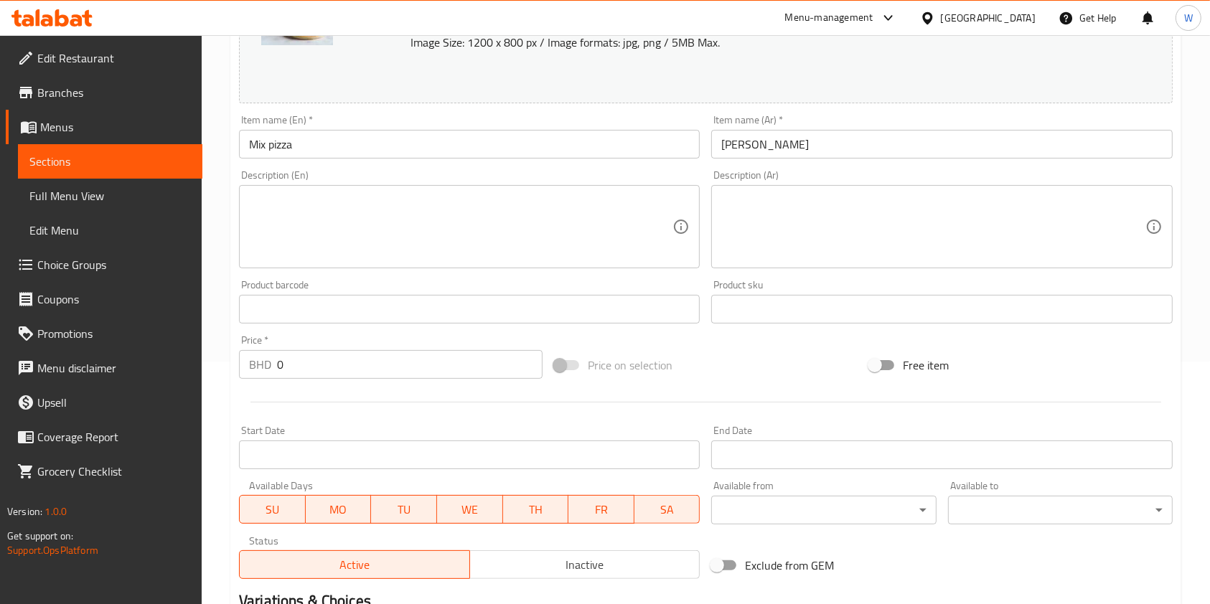
scroll to position [478, 0]
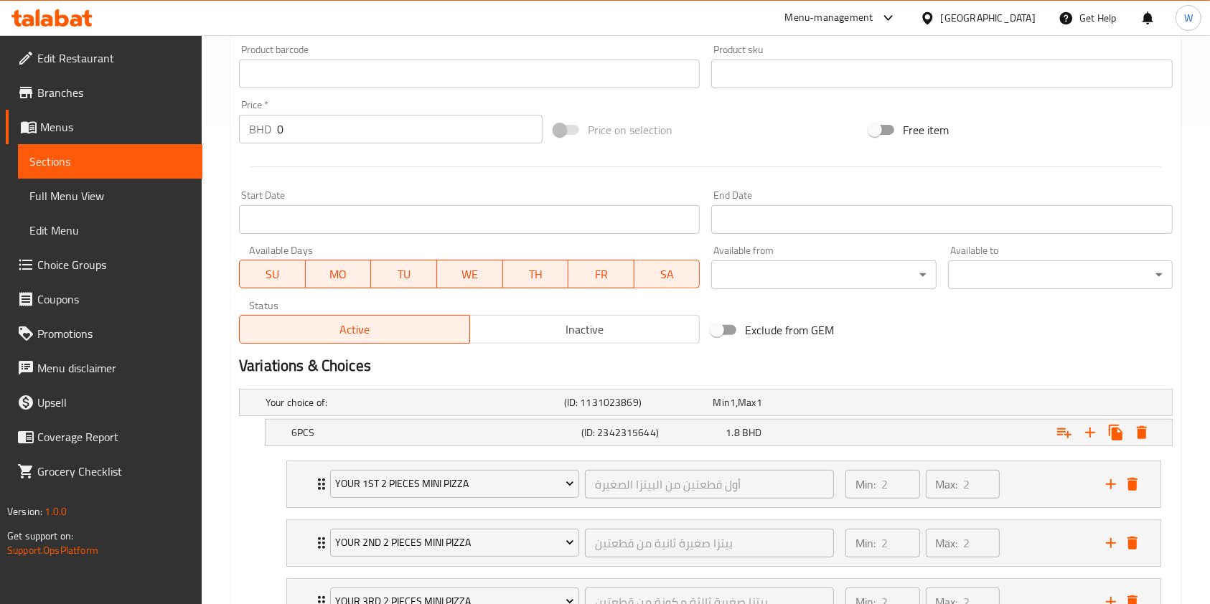
click at [592, 275] on span "FR" at bounding box center [601, 274] width 55 height 21
click at [664, 277] on span "SA" at bounding box center [667, 274] width 55 height 21
click at [477, 277] on span "WE" at bounding box center [470, 274] width 55 height 21
click at [386, 273] on span "TU" at bounding box center [404, 274] width 55 height 21
click at [307, 273] on button "MO" at bounding box center [339, 274] width 66 height 29
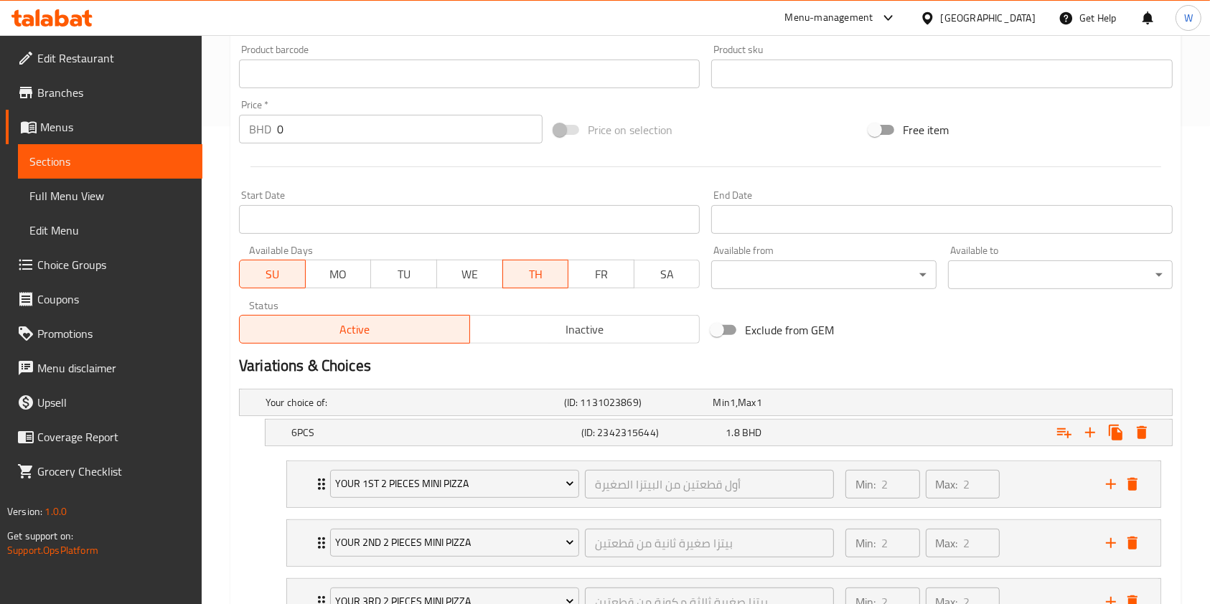
click at [270, 278] on span "SU" at bounding box center [272, 274] width 55 height 21
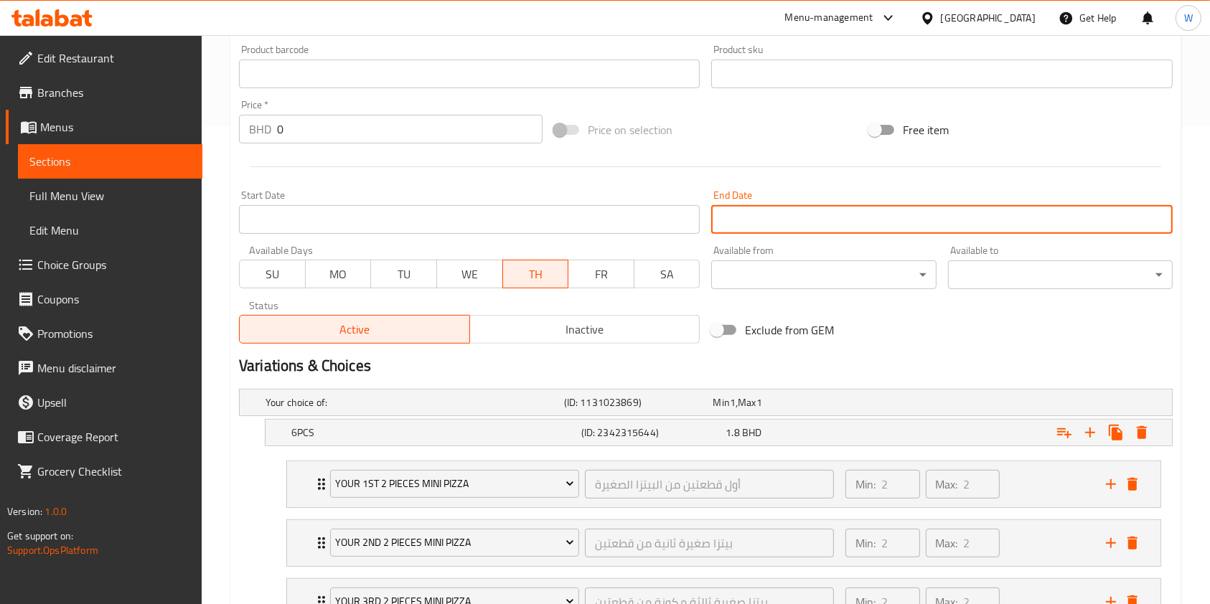
click at [723, 210] on input "Start Date" at bounding box center [941, 219] width 461 height 29
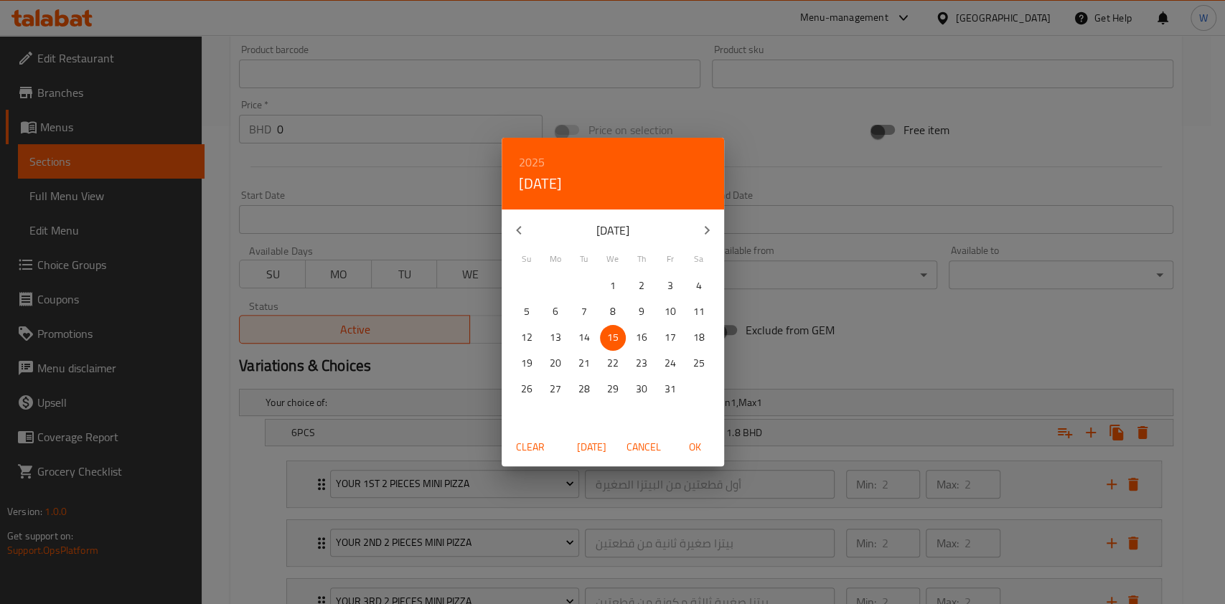
click at [648, 336] on span "16" at bounding box center [642, 338] width 26 height 18
click at [708, 451] on span "OK" at bounding box center [695, 448] width 34 height 18
type input "[DATE]"
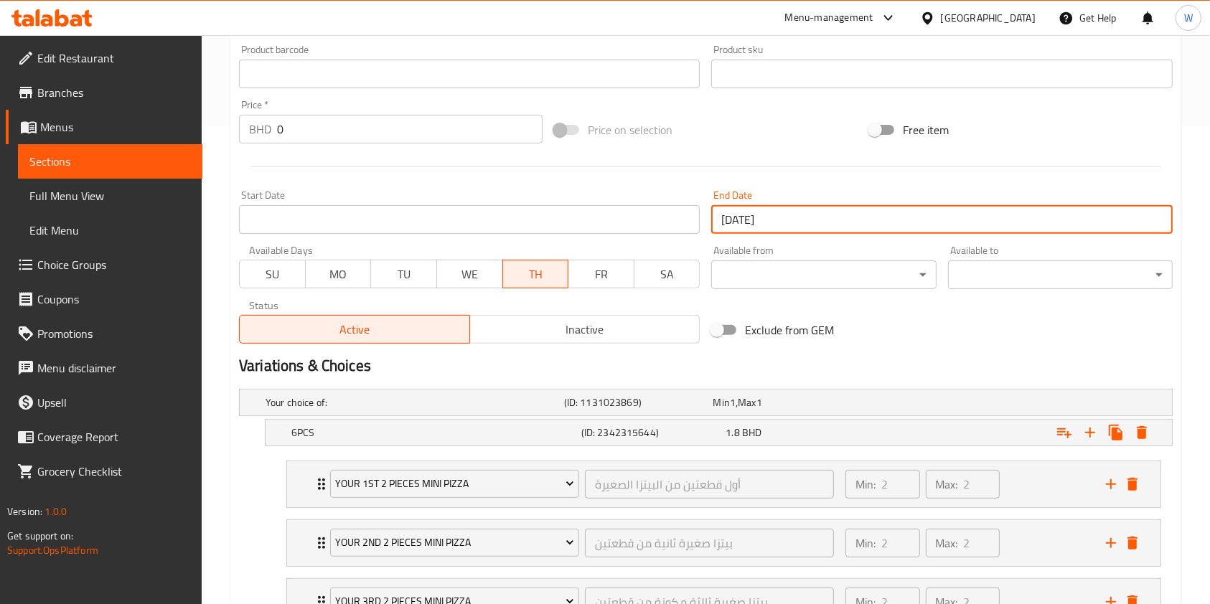
drag, startPoint x: 316, startPoint y: 128, endPoint x: 222, endPoint y: 139, distance: 93.9
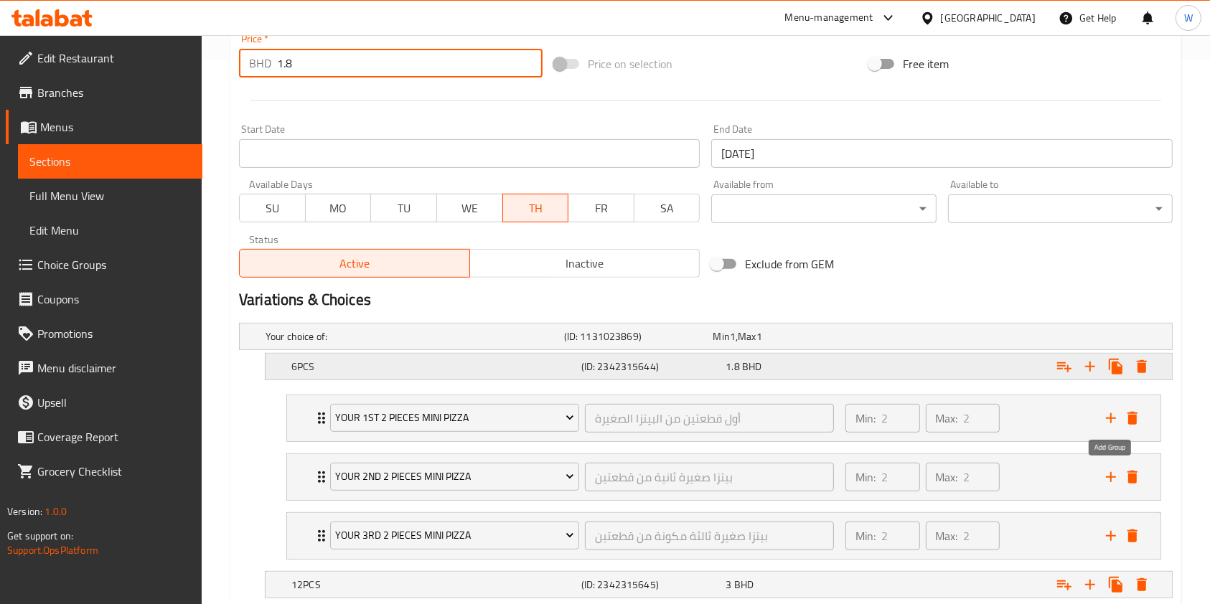
scroll to position [574, 0]
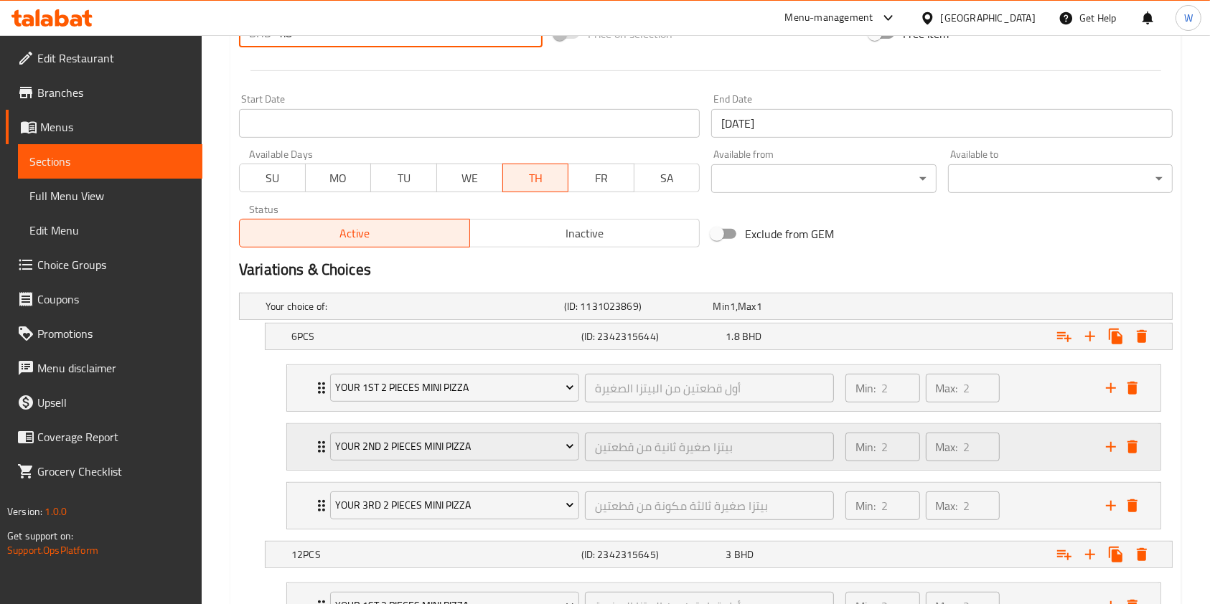
click at [317, 449] on icon "Expand" at bounding box center [321, 447] width 17 height 17
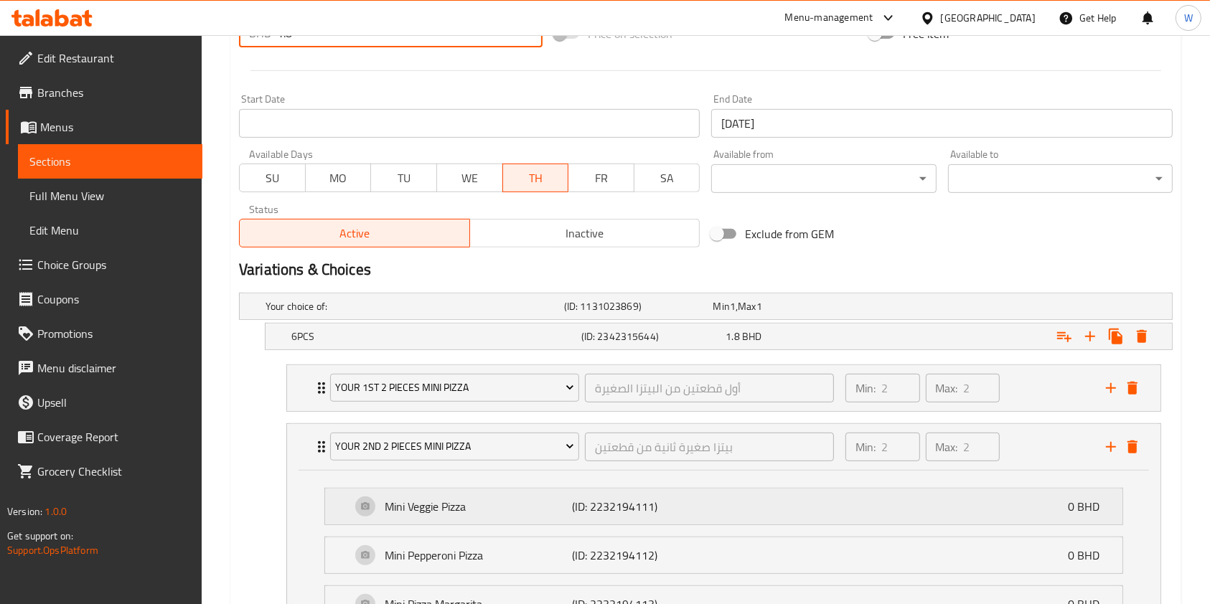
scroll to position [670, 0]
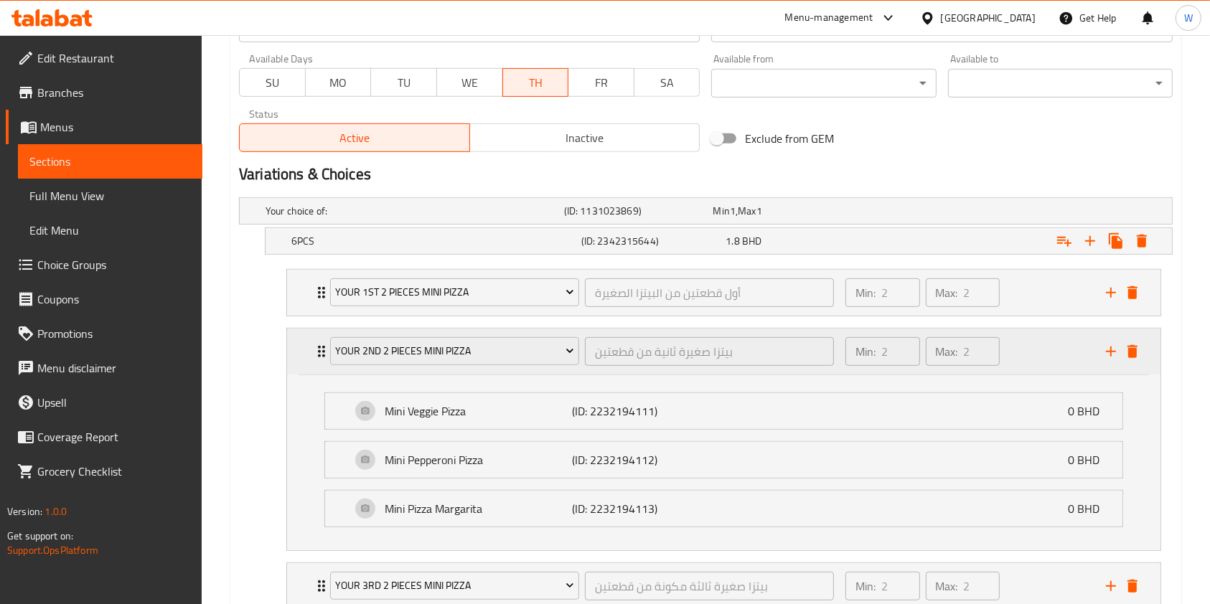
click at [318, 343] on icon "Expand" at bounding box center [321, 351] width 17 height 17
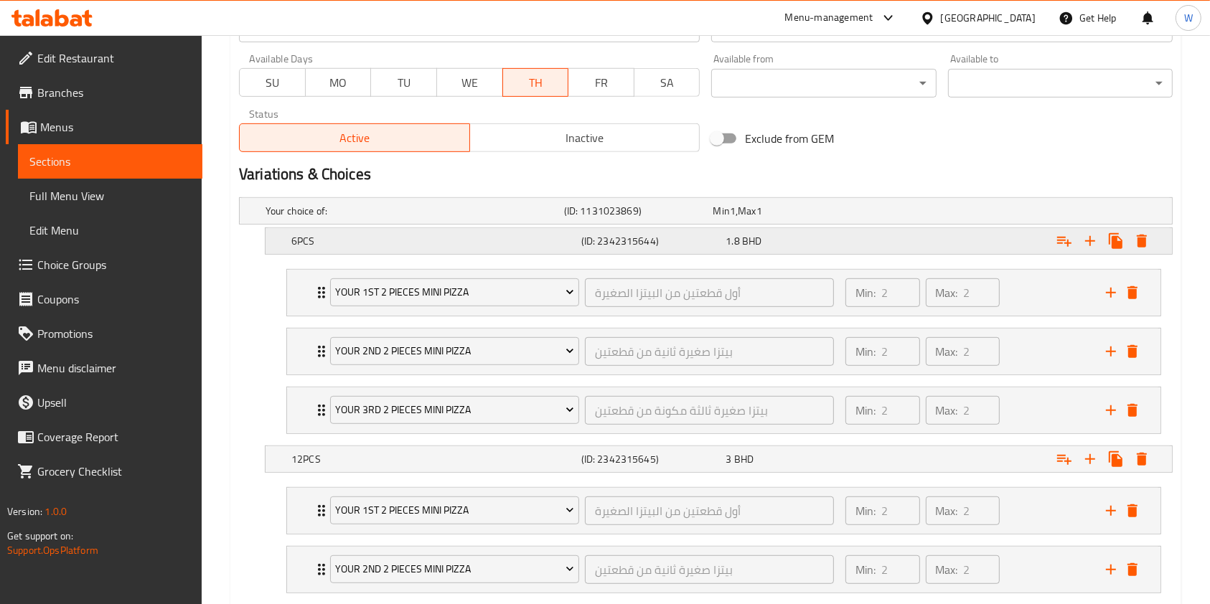
type input "1.8"
click at [1148, 235] on icon "Expand" at bounding box center [1141, 241] width 17 height 17
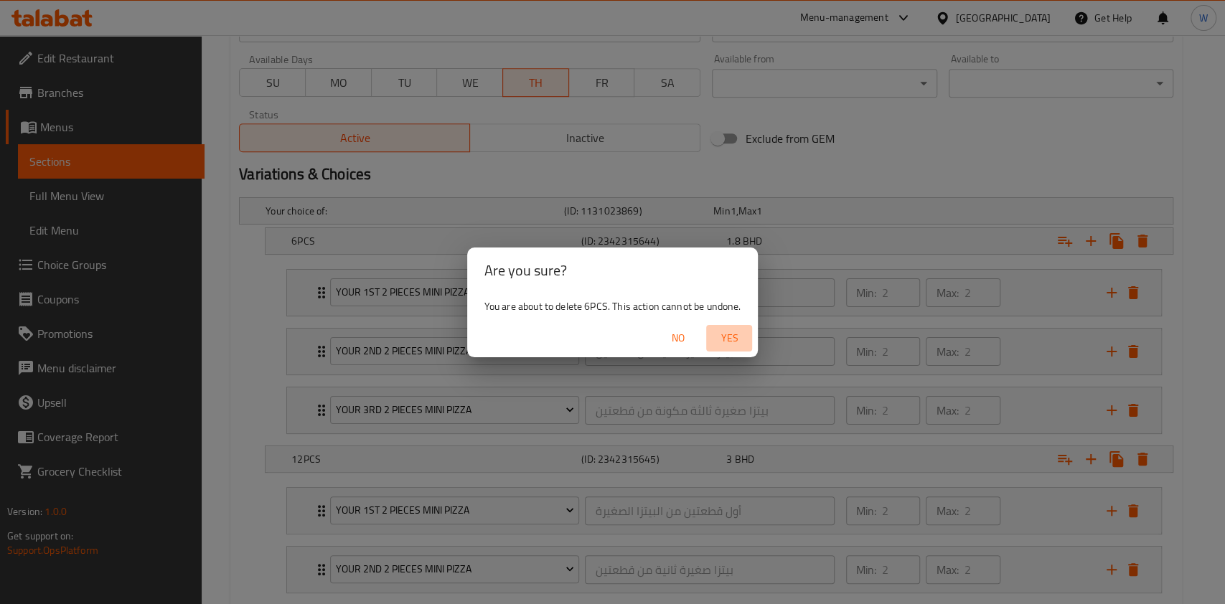
click at [715, 343] on span "Yes" at bounding box center [729, 338] width 34 height 18
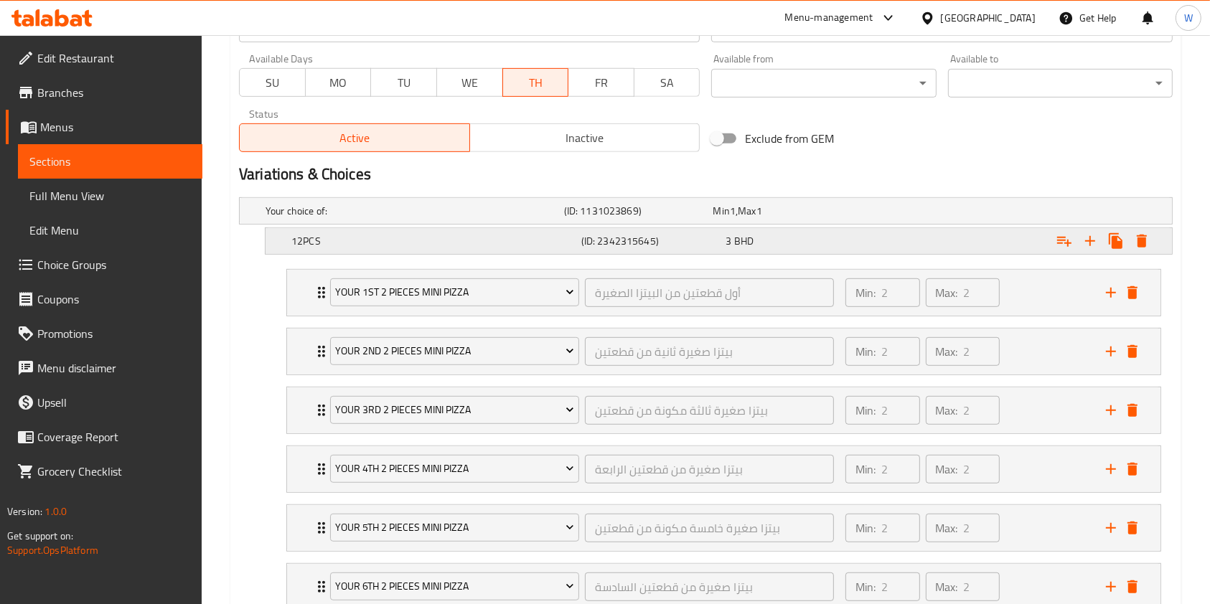
click at [1143, 246] on icon "Expand" at bounding box center [1142, 241] width 10 height 13
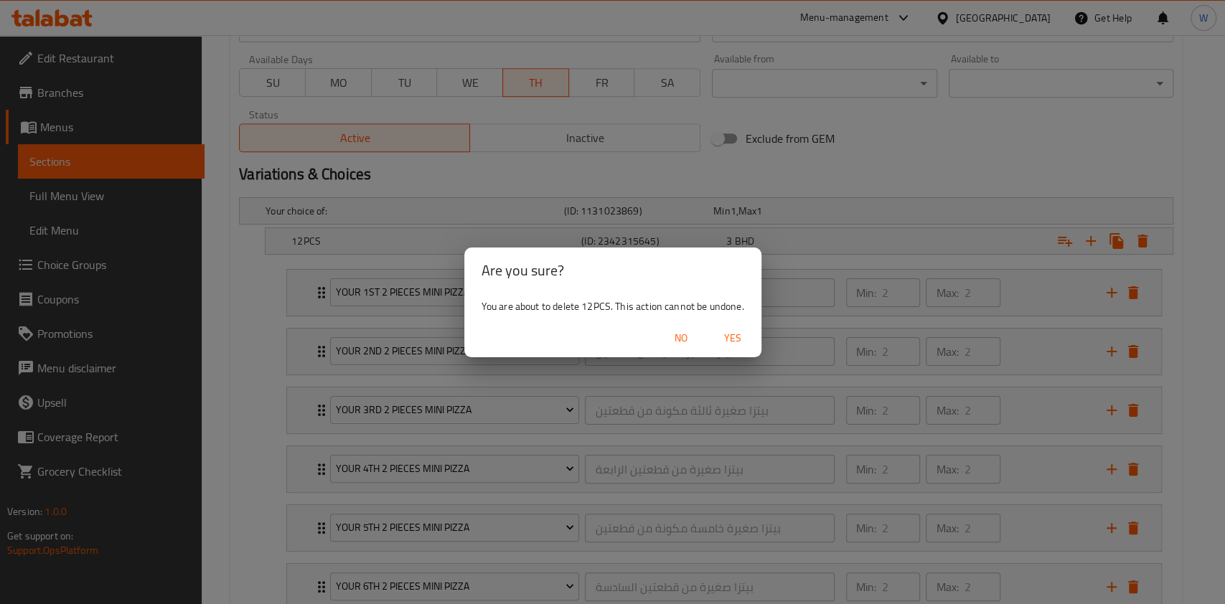
click at [729, 335] on span "Yes" at bounding box center [733, 338] width 34 height 18
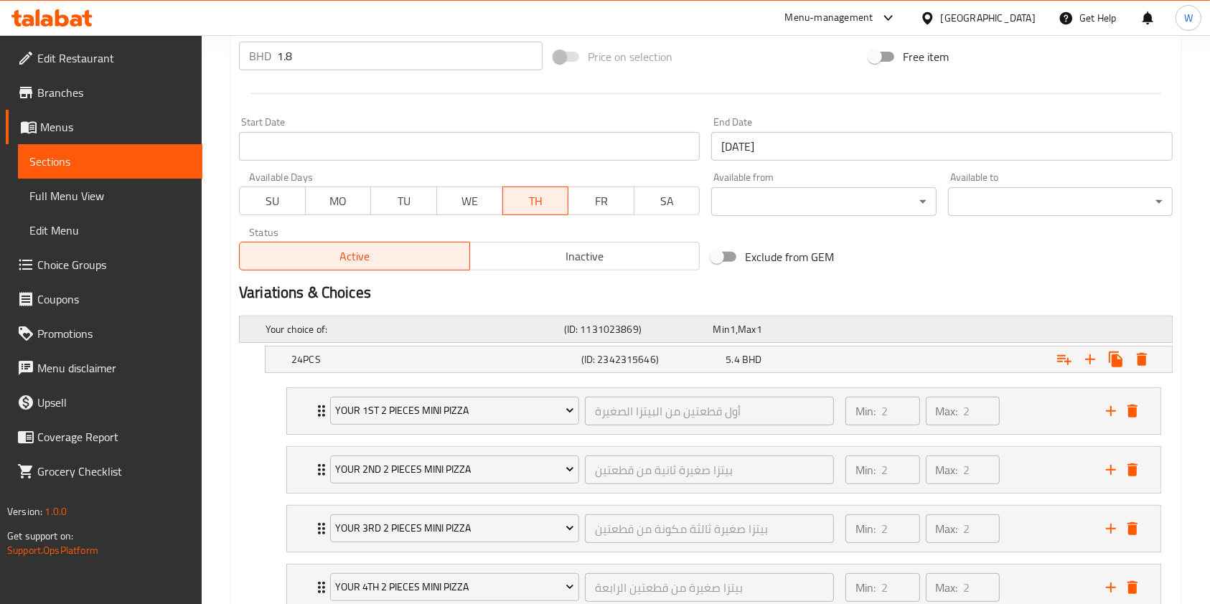
scroll to position [551, 0]
click at [1142, 361] on icon "Expand" at bounding box center [1142, 359] width 10 height 13
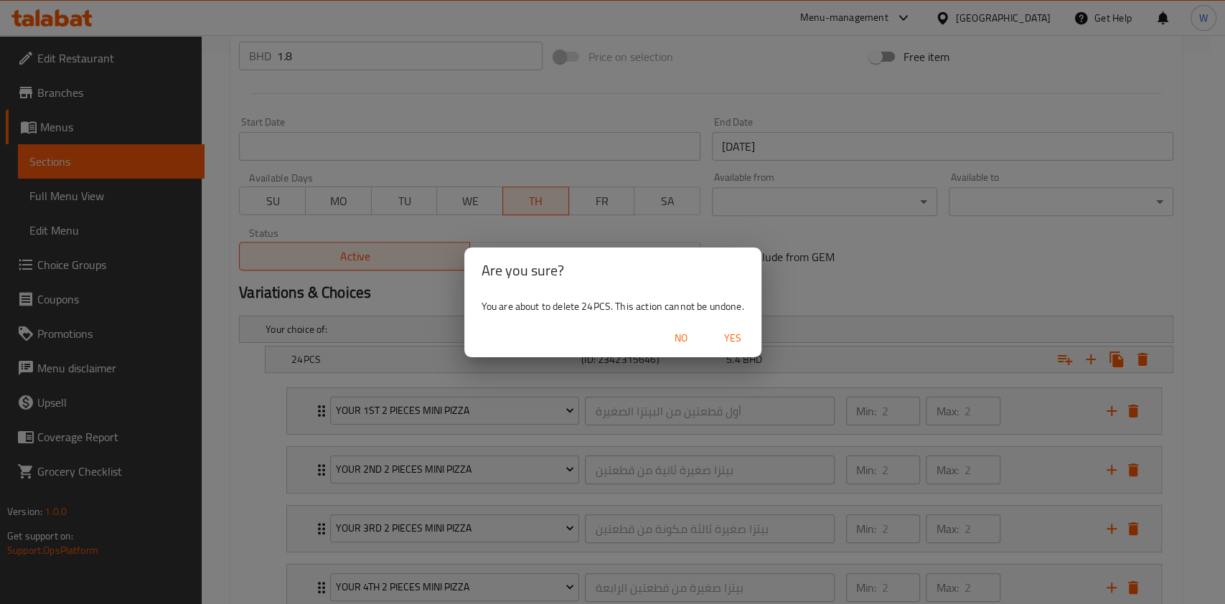
click at [722, 337] on span "Yes" at bounding box center [733, 338] width 34 height 18
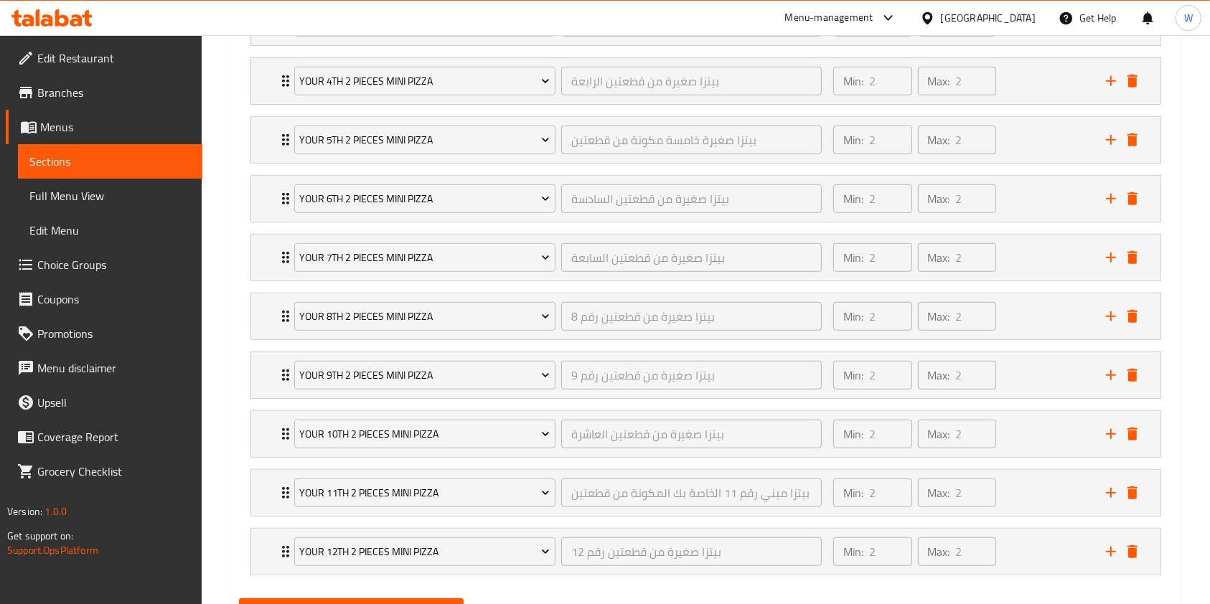
scroll to position [1100, 0]
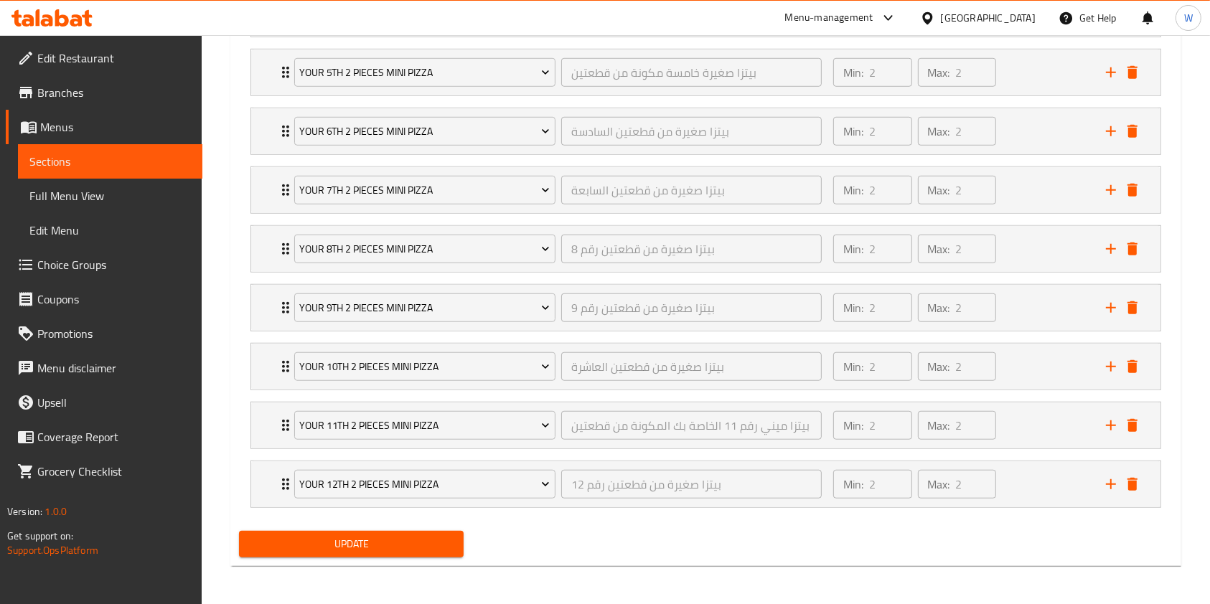
click at [278, 539] on span "Update" at bounding box center [351, 544] width 202 height 18
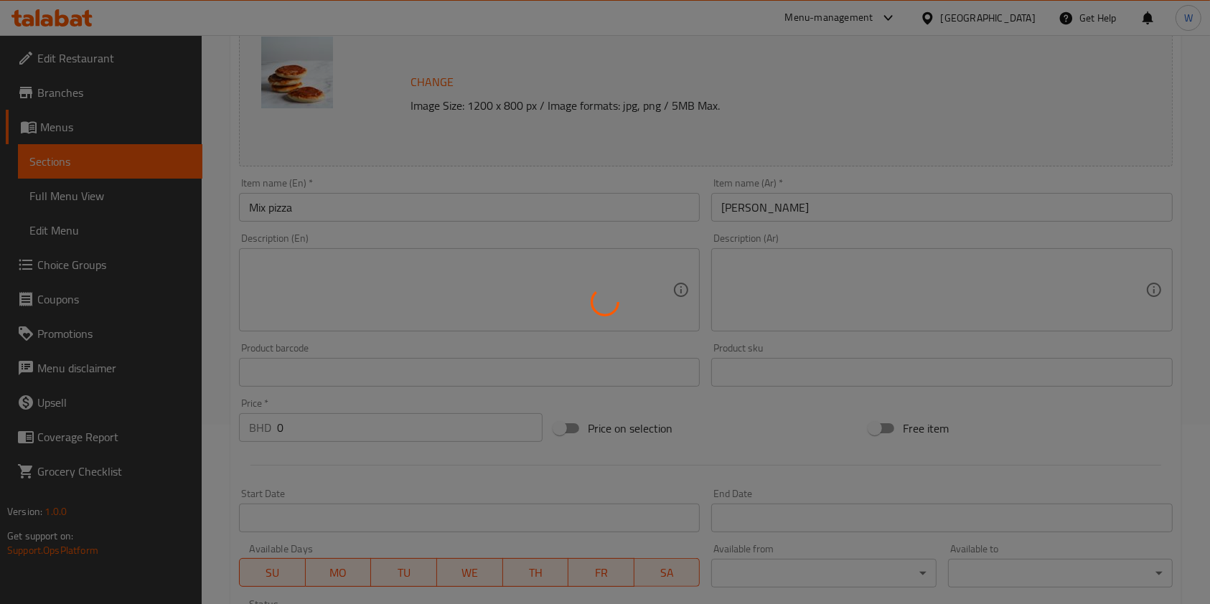
scroll to position [191, 0]
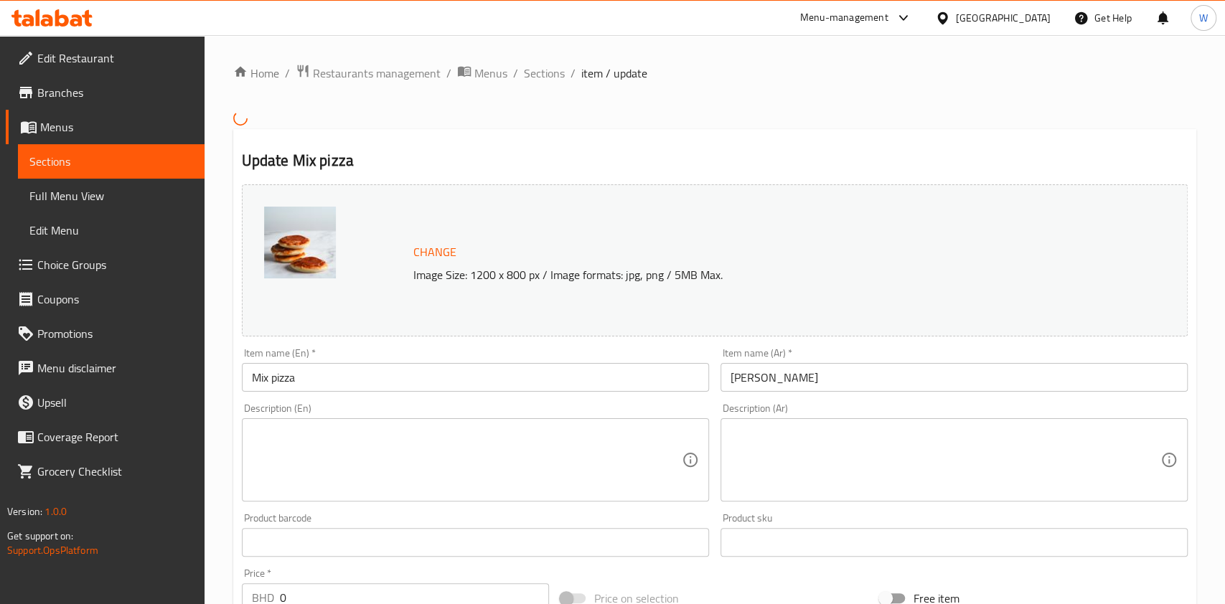
type input "أول قطعتين من البيتزا الصغيرة"
type input "2"
type input "بيتزا صغيرة ثانية من قطعتين"
type input "2"
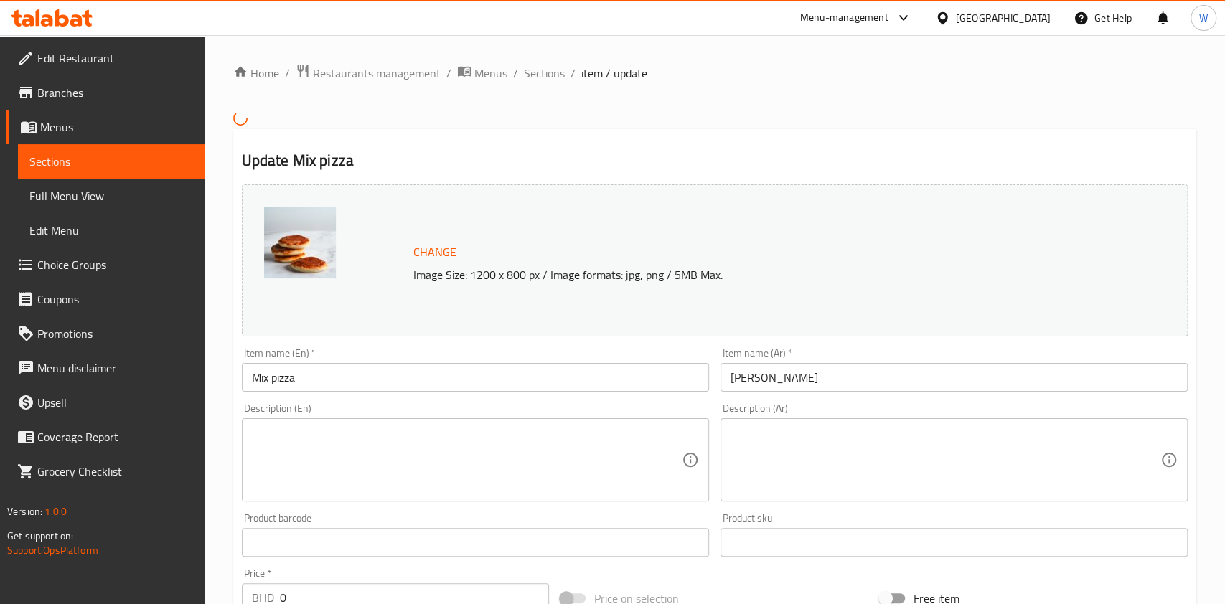
type input "2"
type input "بيتزا صغيرة ثالثة مكونة من قطعتين"
type input "2"
type input "أول قطعتين من البيتزا الصغيرة"
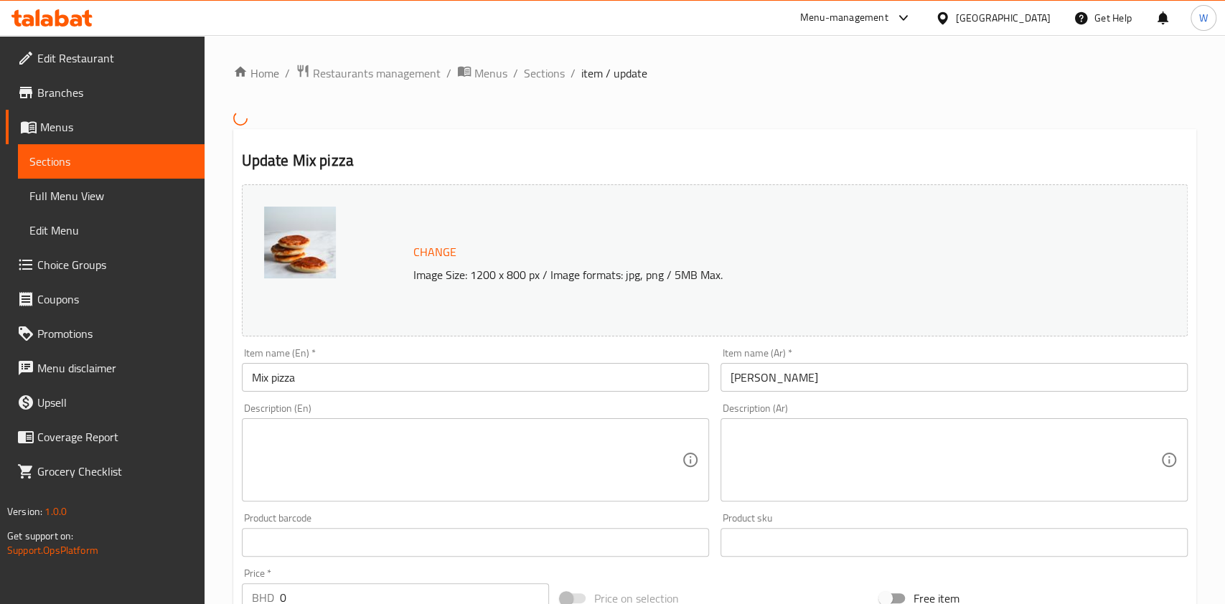
type input "2"
type input "بيتزا صغيرة ثانية من قطعتين"
type input "2"
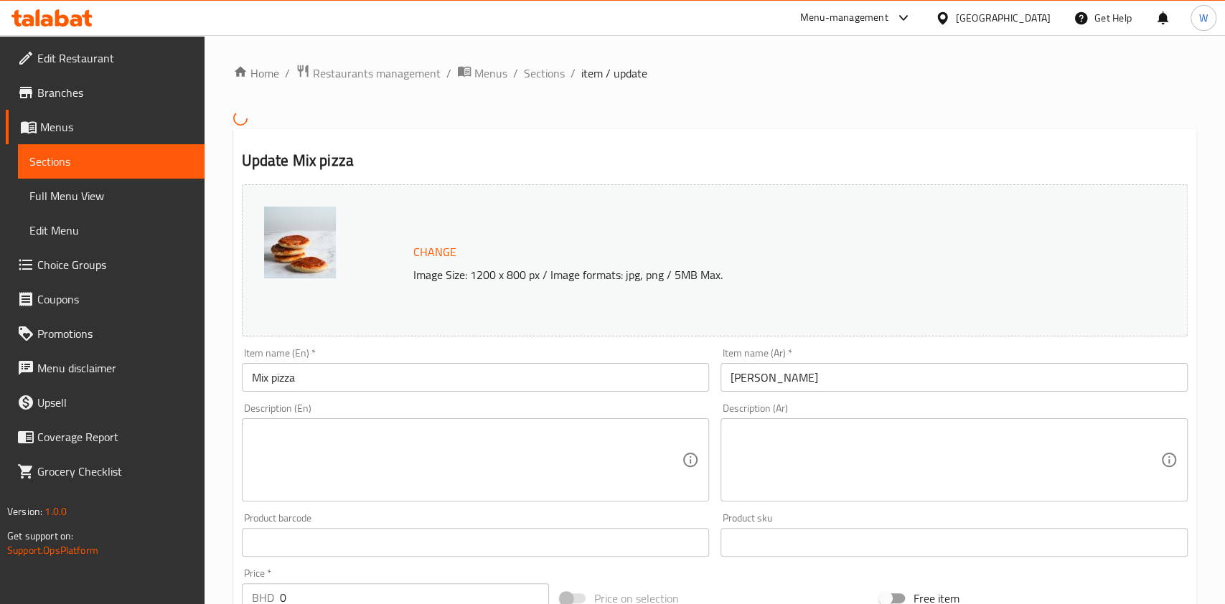
type input "بيتزا صغيرة ثالثة مكونة من قطعتين"
type input "2"
type input "بيتزا صغيرة من قطعتين الرابعة"
type input "2"
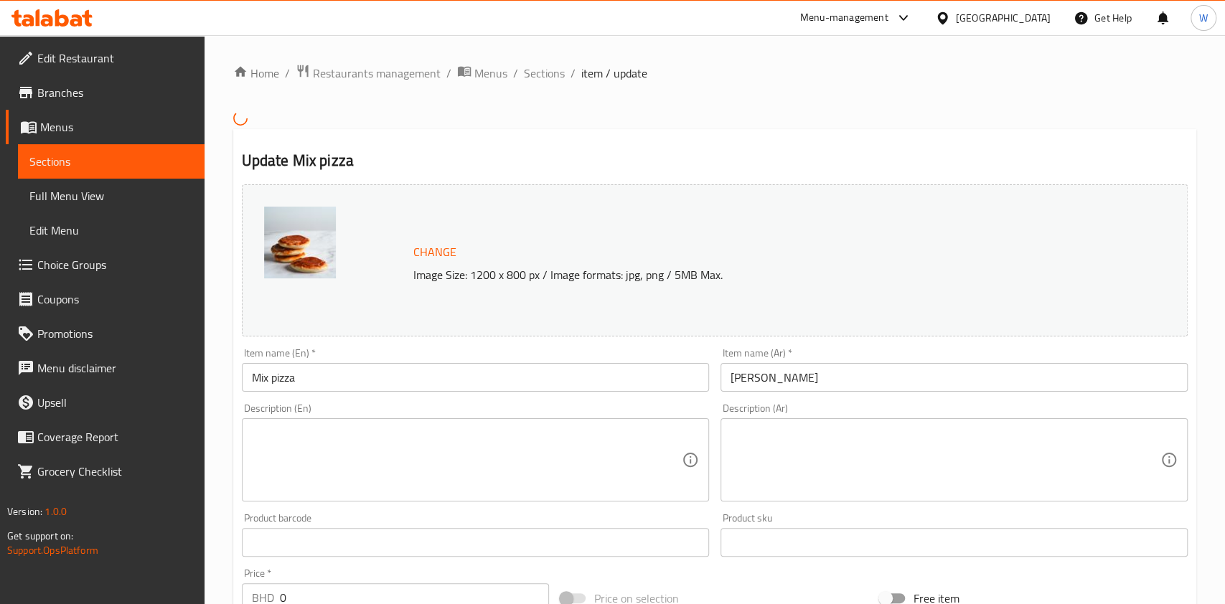
type input "2"
type input "بيتزا صغيرة خامسة مكونة من قطعتين"
type input "2"
type input "بيتزا صغيرة من قطعتين السادسة"
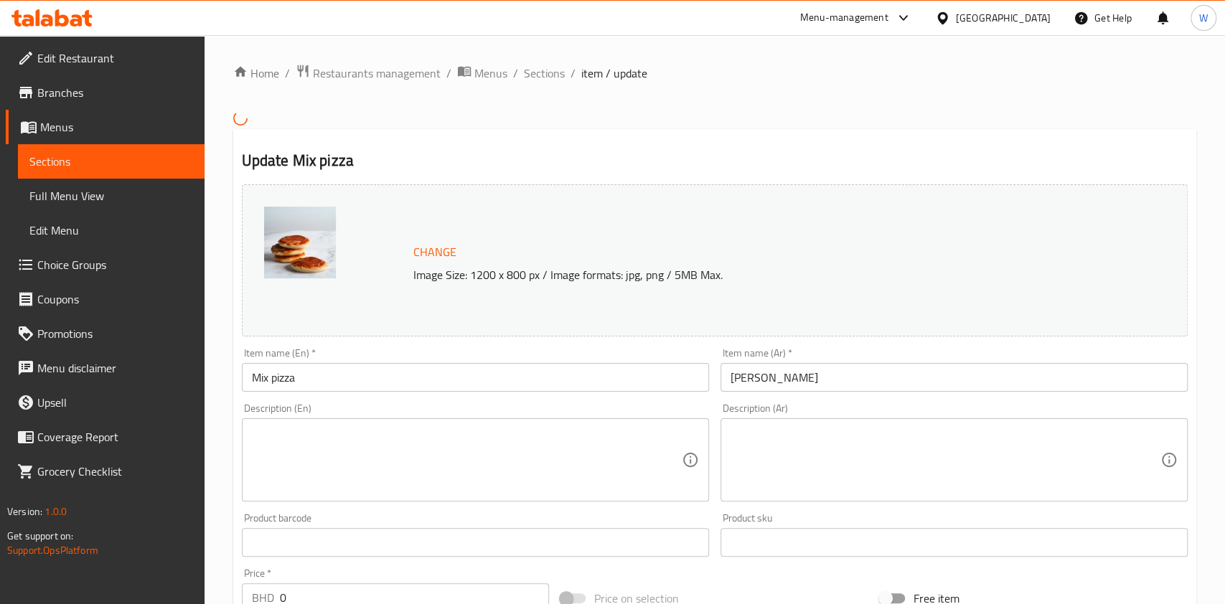
type input "2"
type input "أول قطعتين من البيتزا الصغيرة"
type input "2"
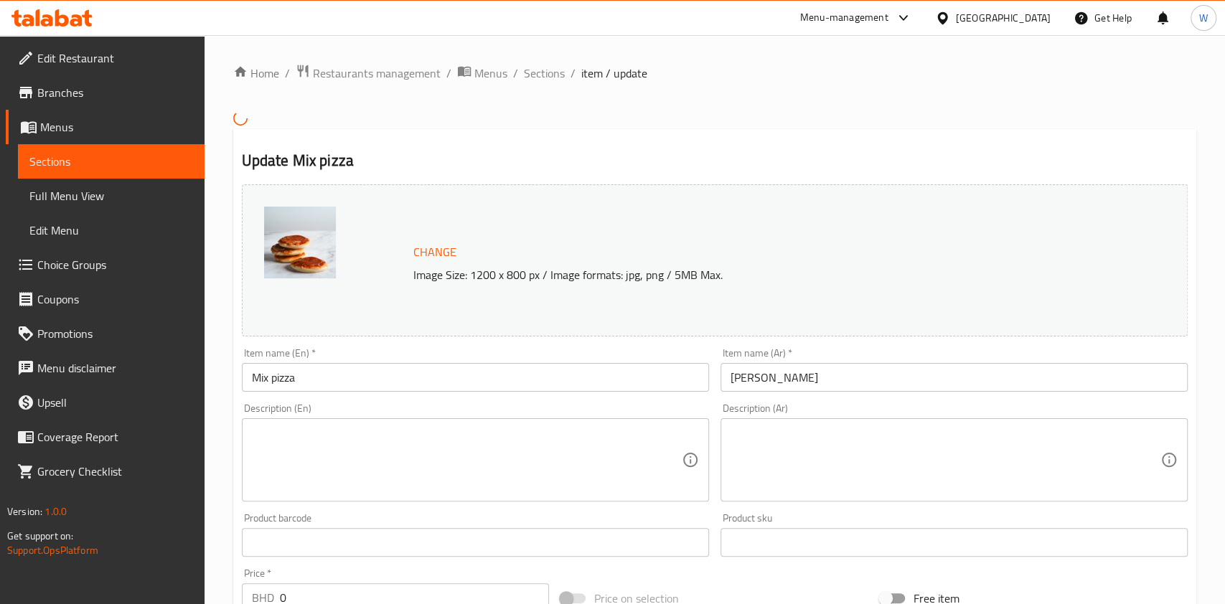
type input "بيتزا صغيرة ثانية من قطعتين"
type input "2"
type input "بيتزا صغيرة ثالثة مكونة من قطعتين"
type input "2"
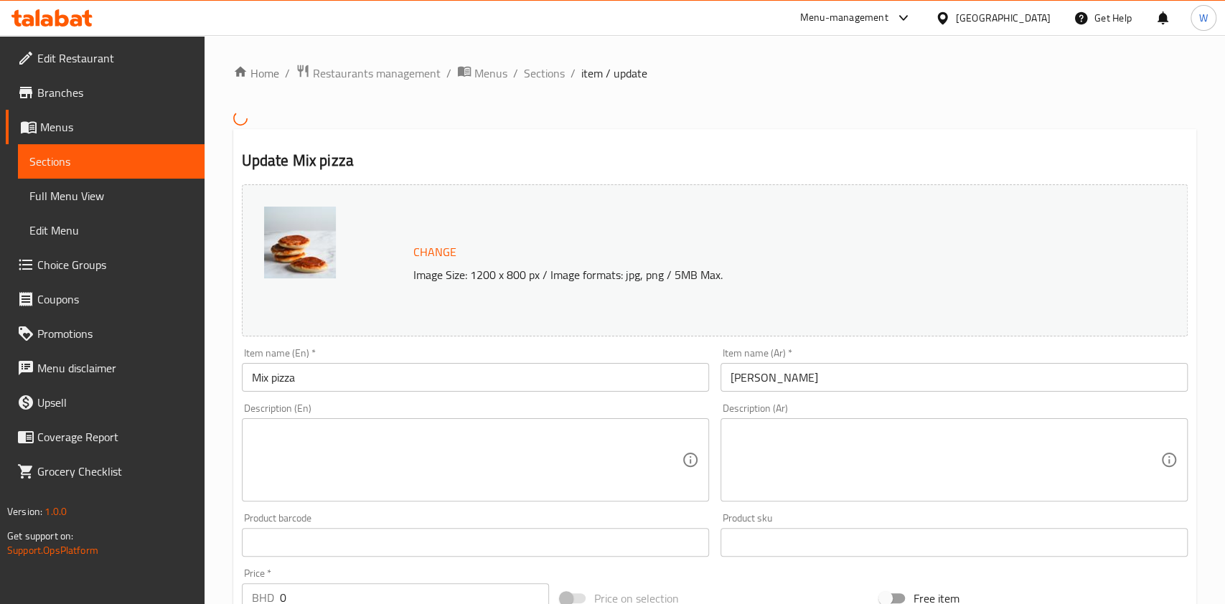
type input "2"
type input "بيتزا صغيرة من قطعتين الرابعة"
type input "2"
type input "بيتزا صغيرة خامسة مكونة من قطعتين"
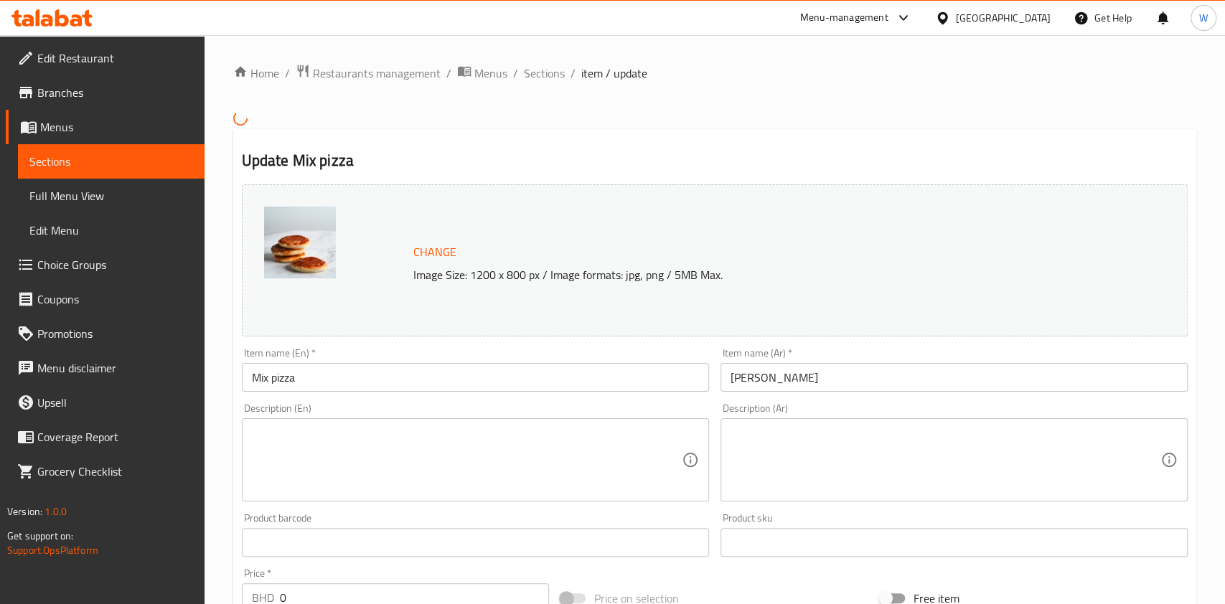
type input "2"
type input "بيتزا صغيرة من قطعتين السادسة"
type input "2"
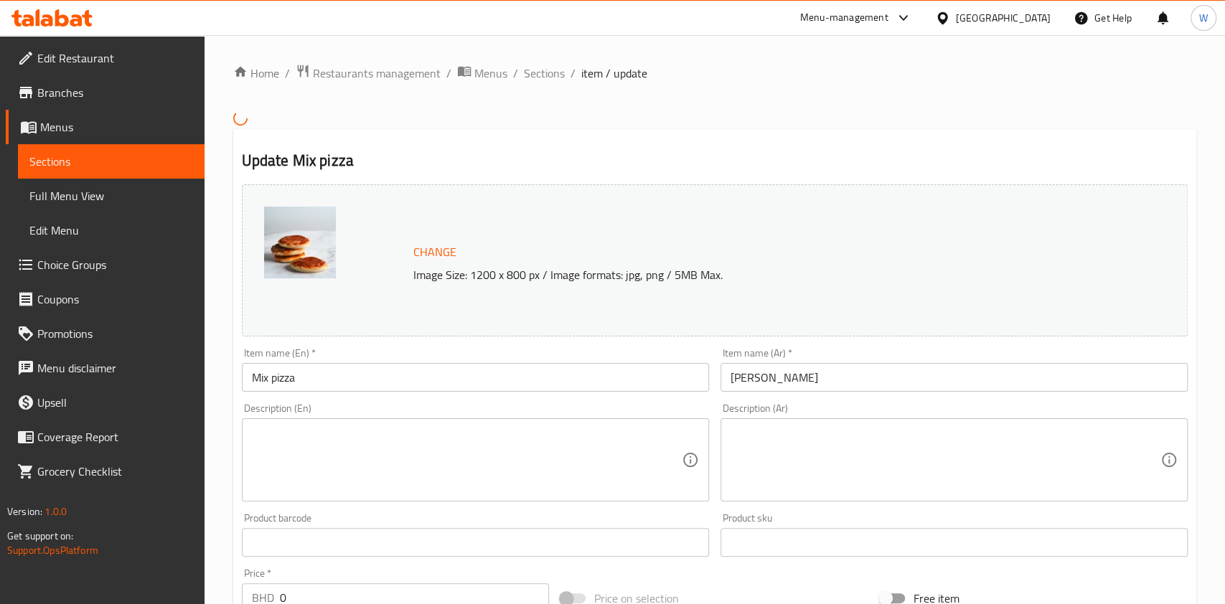
type input "بيتزا صغيرة من قطعتين السابعة"
type input "2"
type input "بيتزا صغيرة من قطعتين رقم 8"
type input "2"
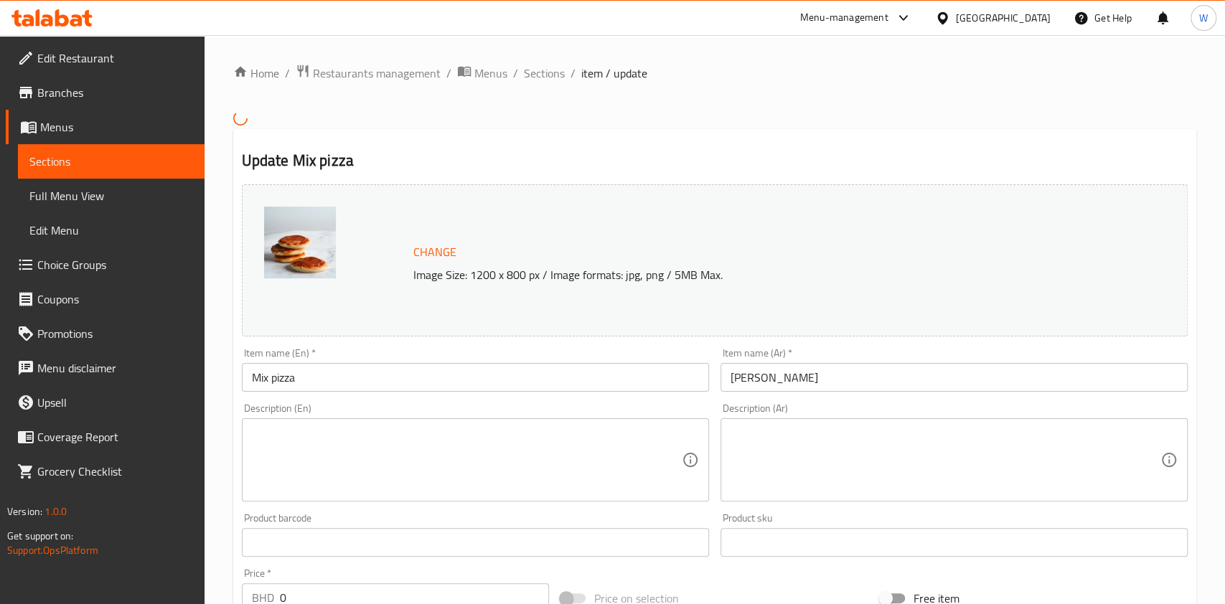
type input "2"
type input "بيتزا صغيرة من قطعتين رقم 9"
type input "2"
type input "بيتزا صغيرة من قطعتين العاشرة"
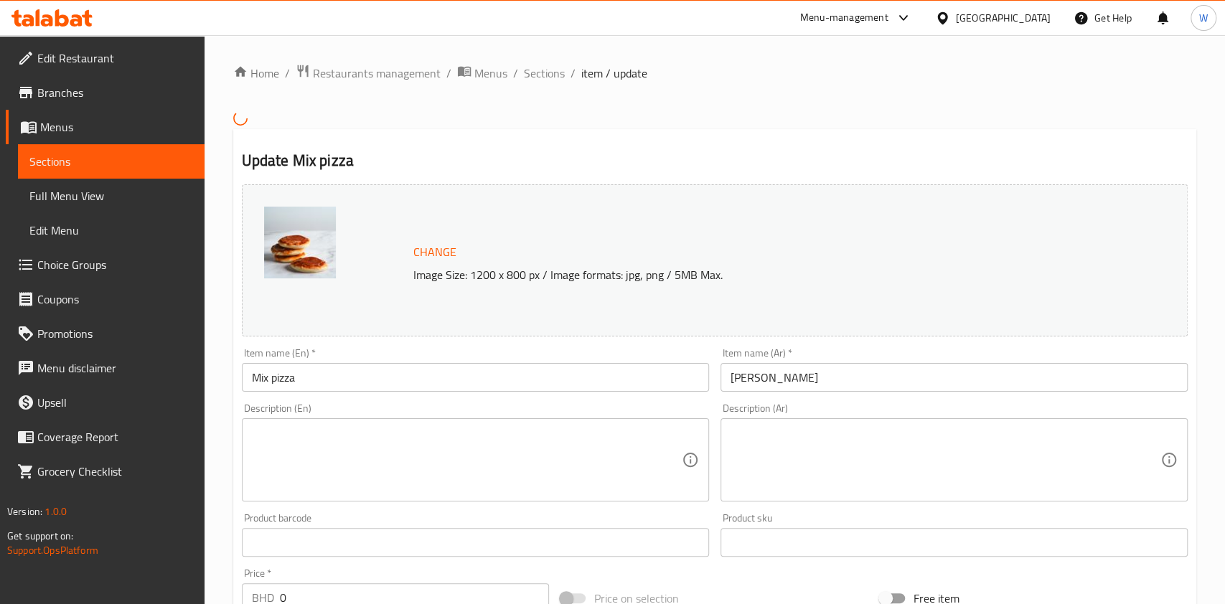
type input "2"
type input "بيتزا ميني رقم 11 الخاصة بك المكونة من قطعتين"
type input "2"
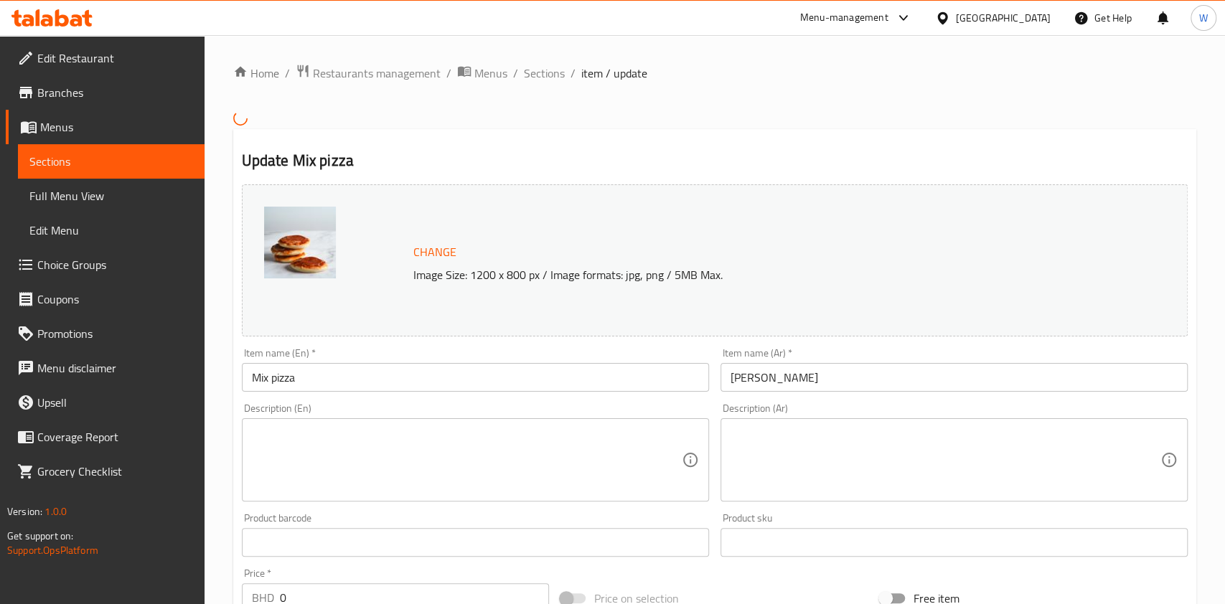
type input "بيتزا صغيرة من قطعتين رقم 12"
type input "2"
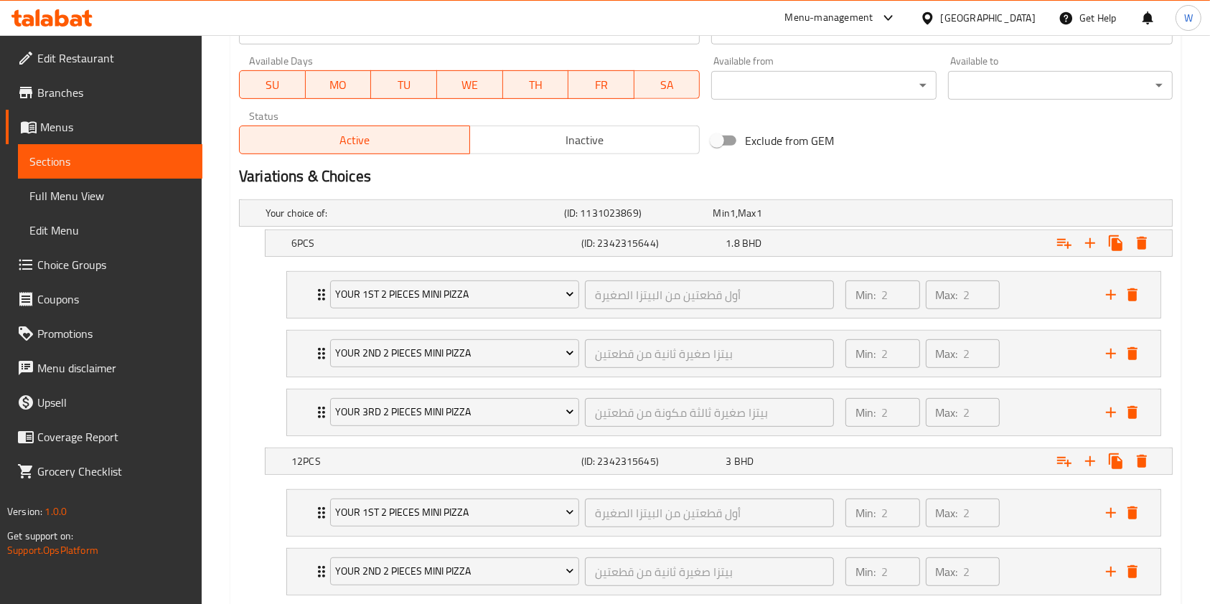
scroll to position [765, 0]
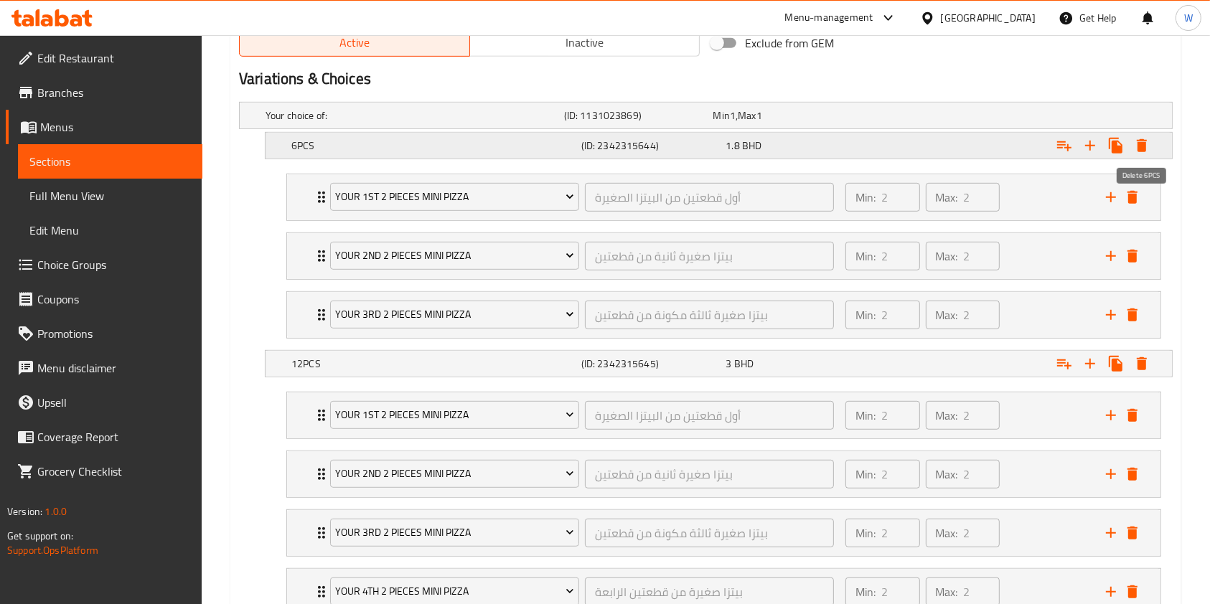
click at [1143, 146] on icon "Expand" at bounding box center [1142, 145] width 10 height 13
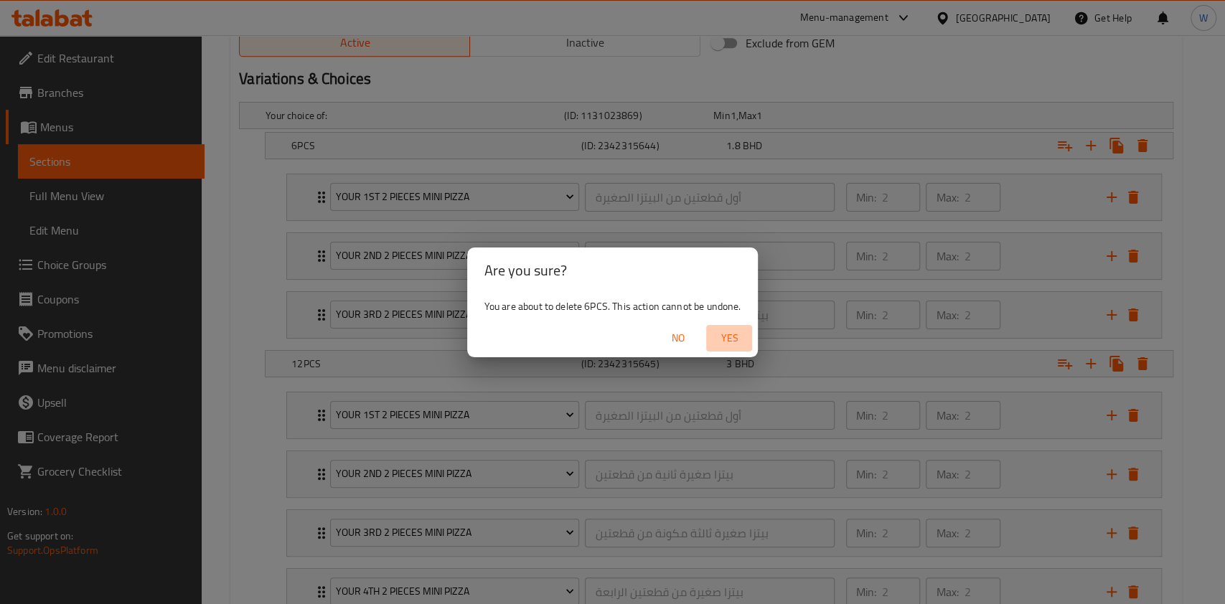
click at [729, 340] on span "Yes" at bounding box center [729, 338] width 34 height 18
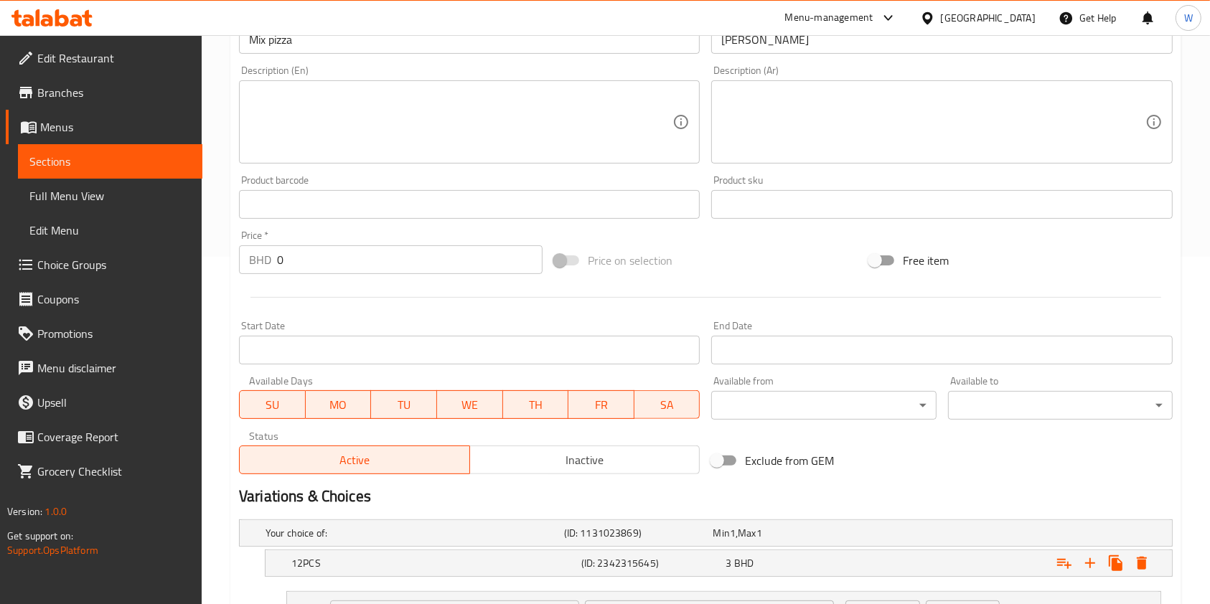
scroll to position [191, 0]
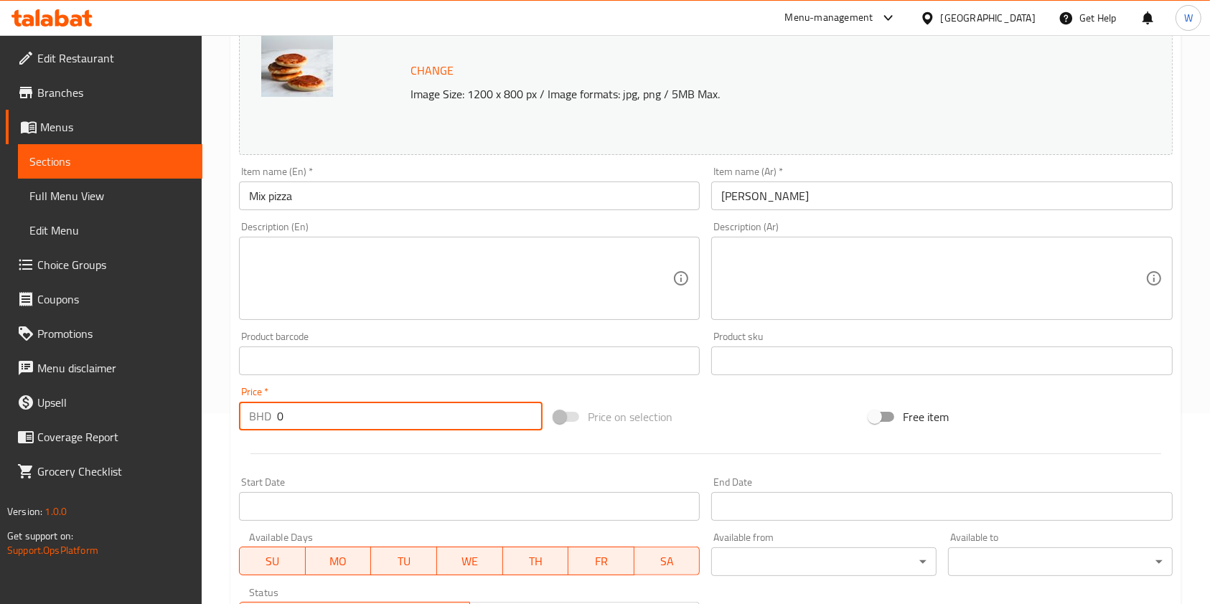
drag, startPoint x: 281, startPoint y: 419, endPoint x: 255, endPoint y: 429, distance: 27.7
click at [255, 429] on div "BHD 0 Price *" at bounding box center [391, 416] width 304 height 29
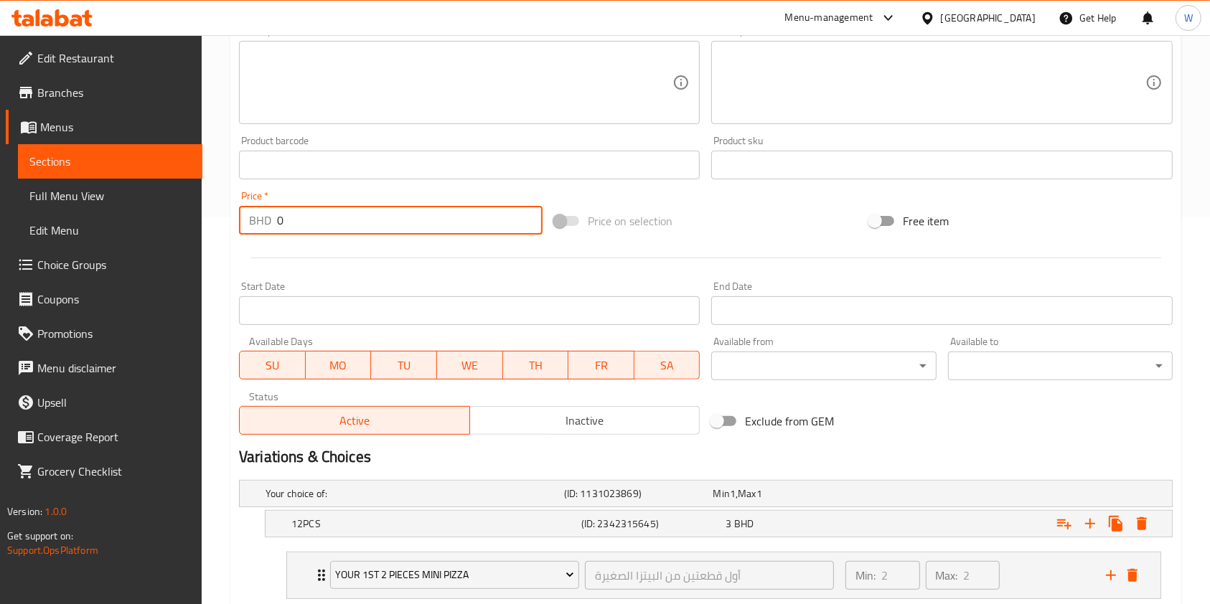
scroll to position [383, 0]
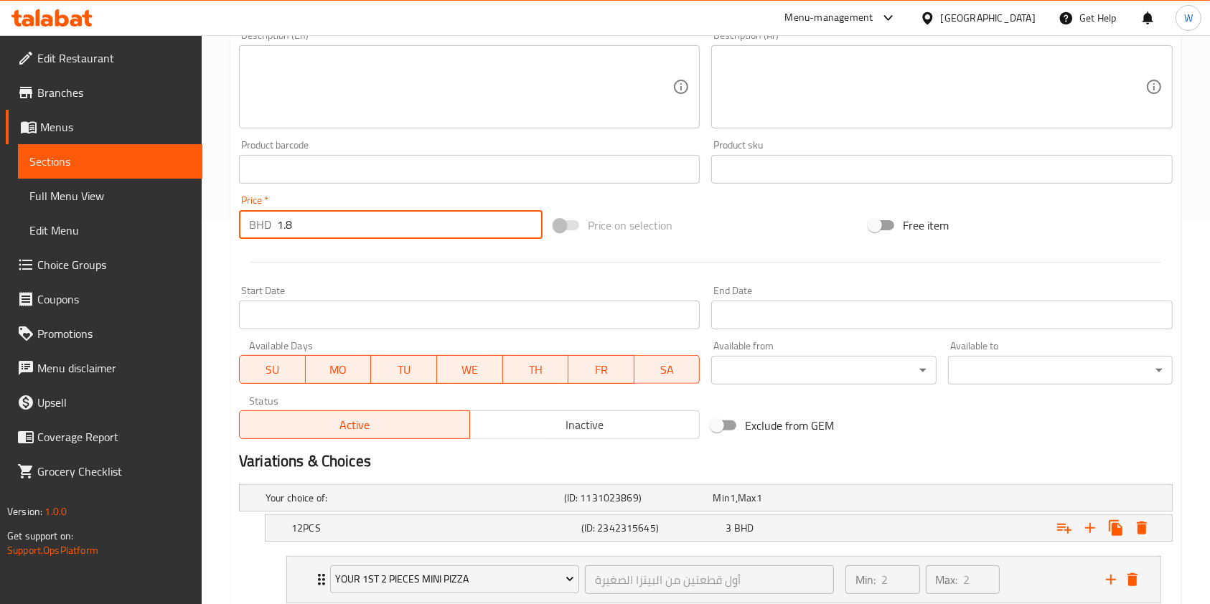
type input "1.8"
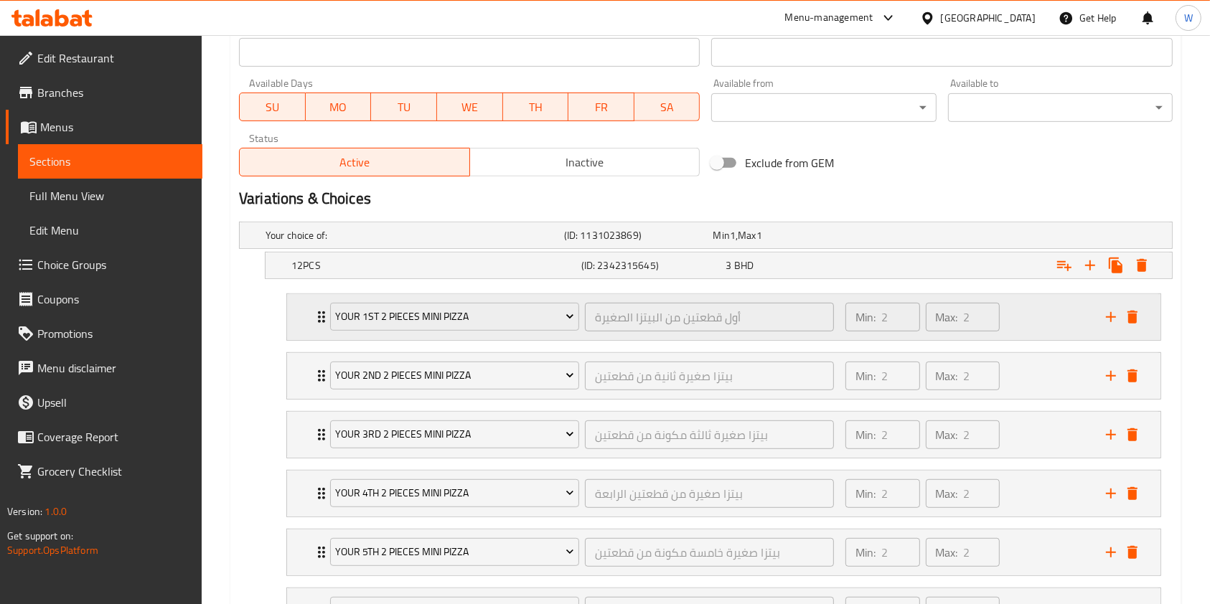
scroll to position [670, 0]
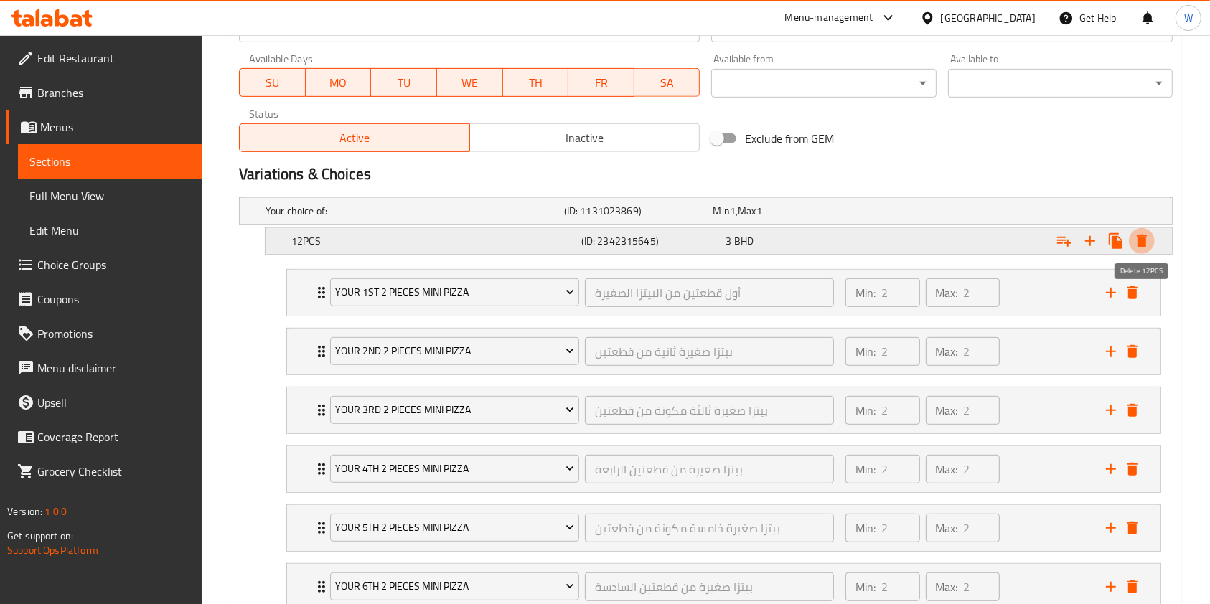
click at [1144, 238] on icon "Expand" at bounding box center [1142, 241] width 10 height 13
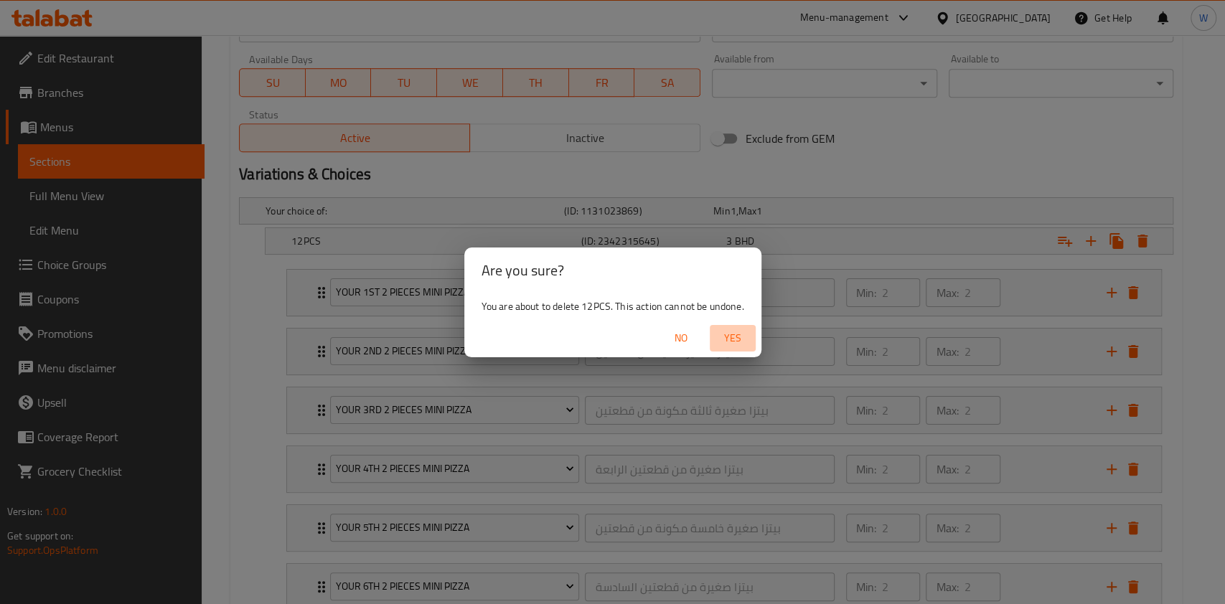
click at [734, 337] on span "Yes" at bounding box center [733, 338] width 34 height 18
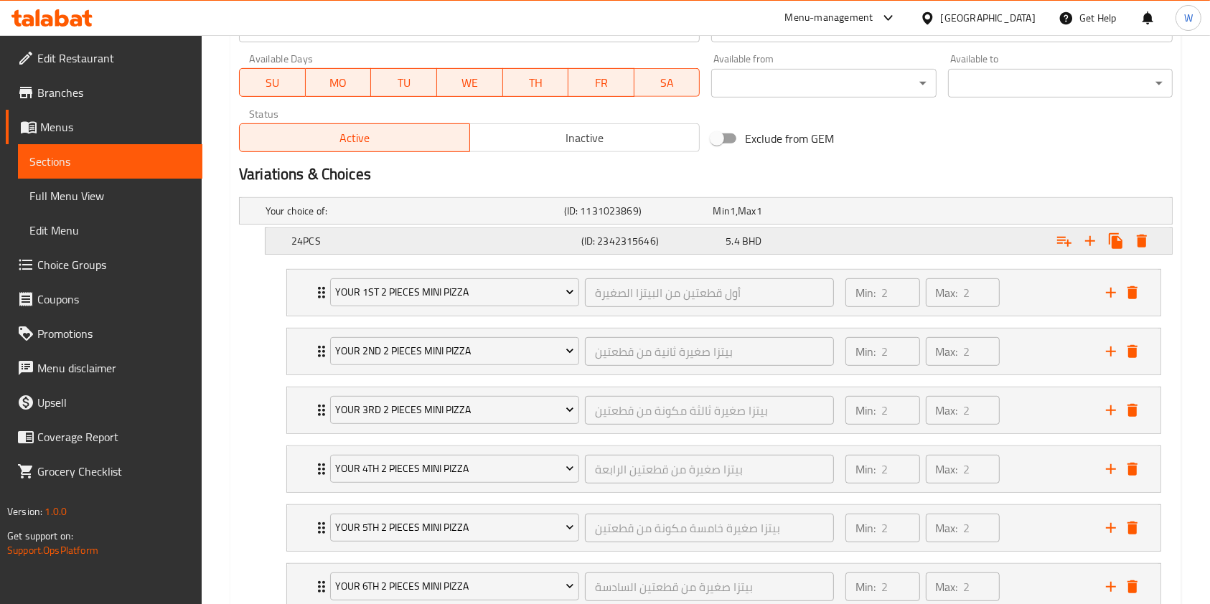
click at [1145, 239] on icon "Expand" at bounding box center [1142, 241] width 10 height 13
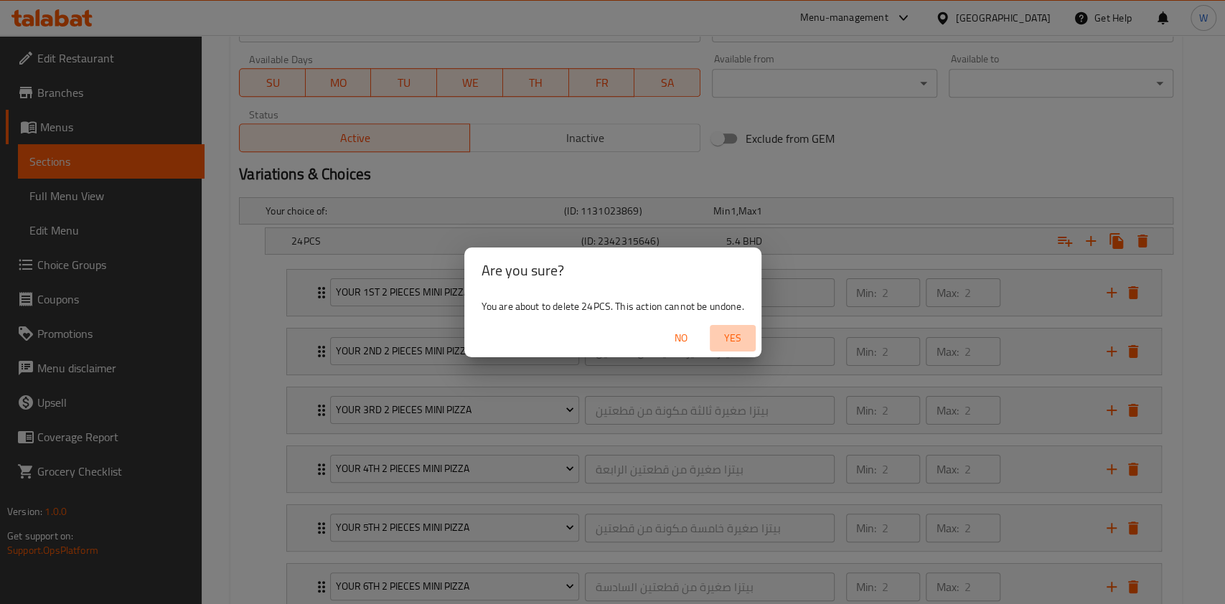
click at [726, 340] on span "Yes" at bounding box center [733, 338] width 34 height 18
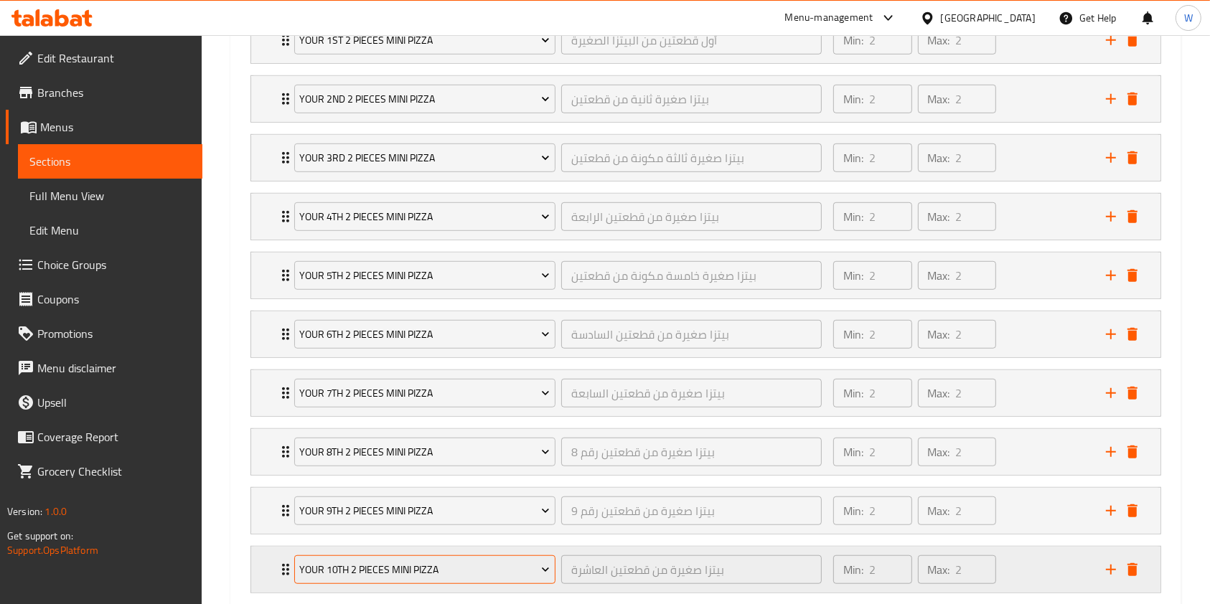
scroll to position [1100, 0]
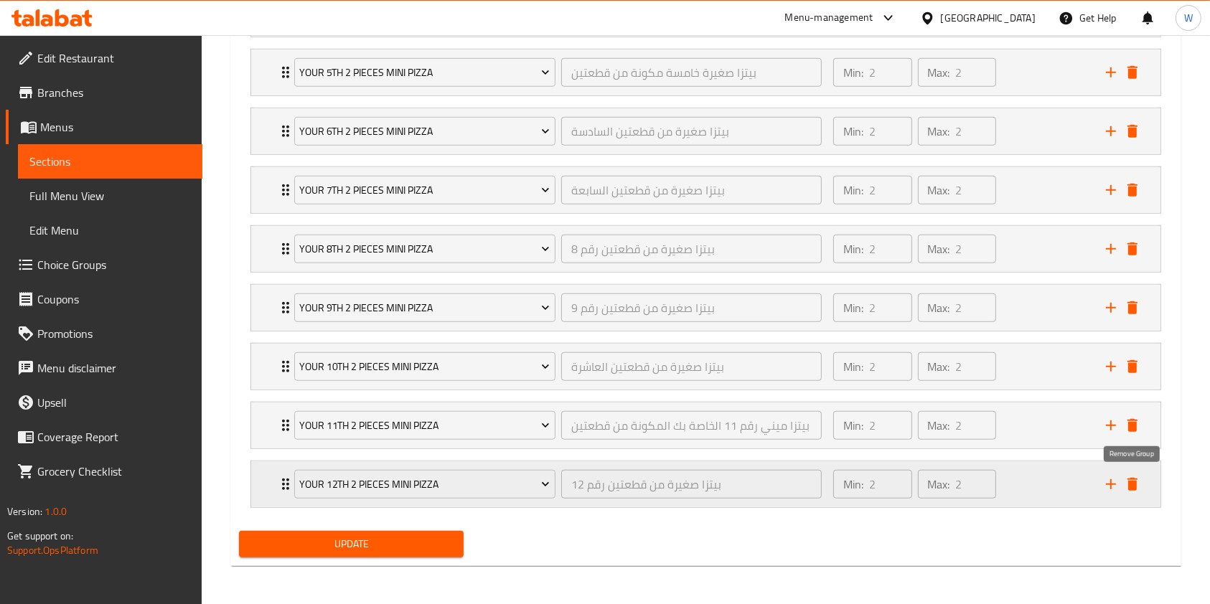
click at [1143, 483] on button "delete" at bounding box center [1133, 485] width 22 height 22
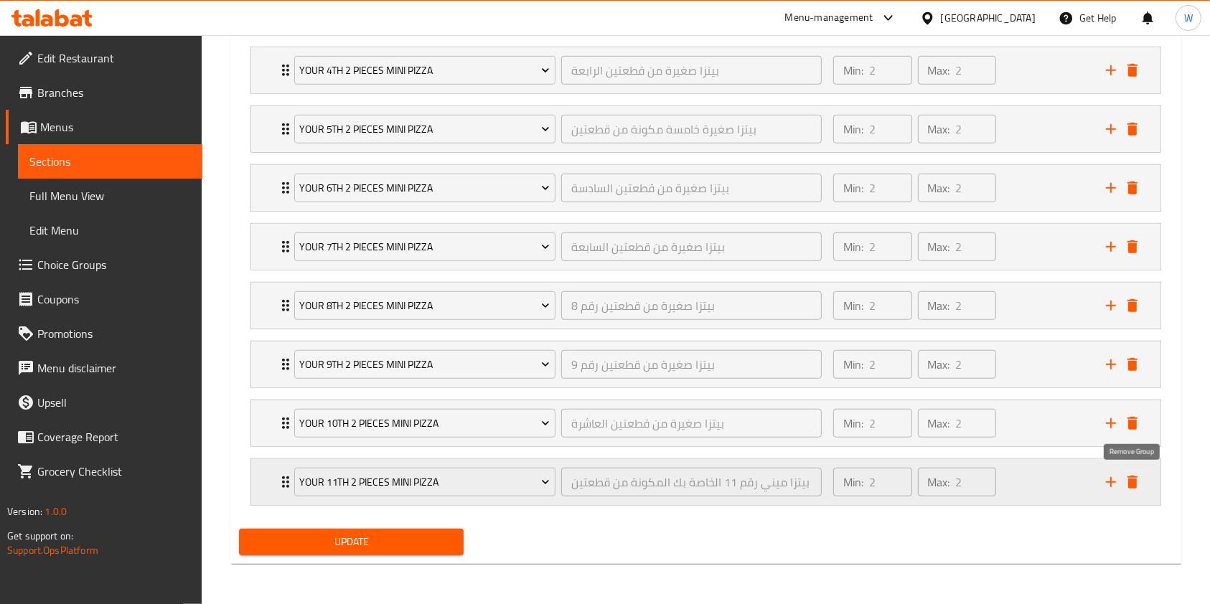
scroll to position [1041, 0]
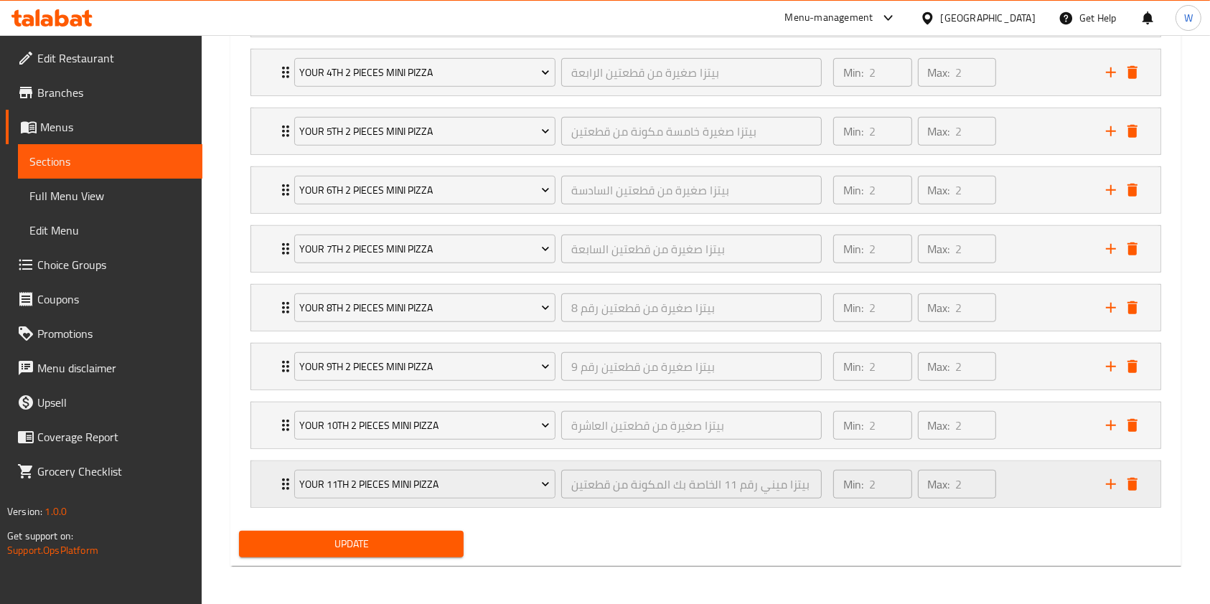
click at [1143, 495] on div "your 11th 2 pieces mini pizza بيتزا ميني رقم 11 الخاصة بك المكونة من قطعتين ​ M…" at bounding box center [710, 484] width 866 height 46
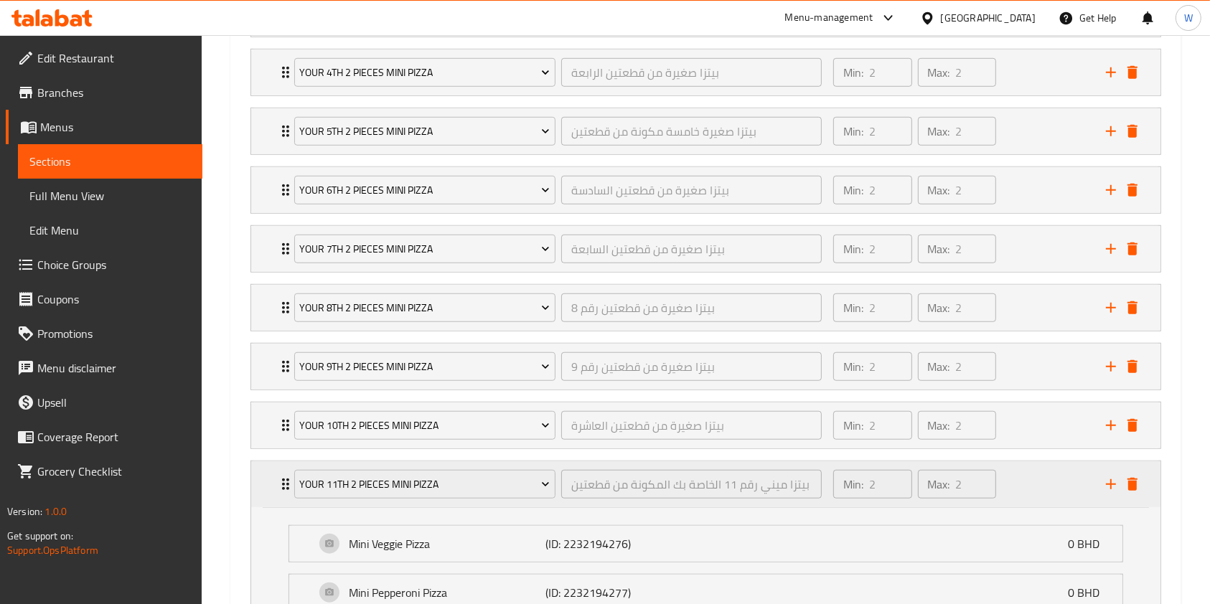
scroll to position [1100, 0]
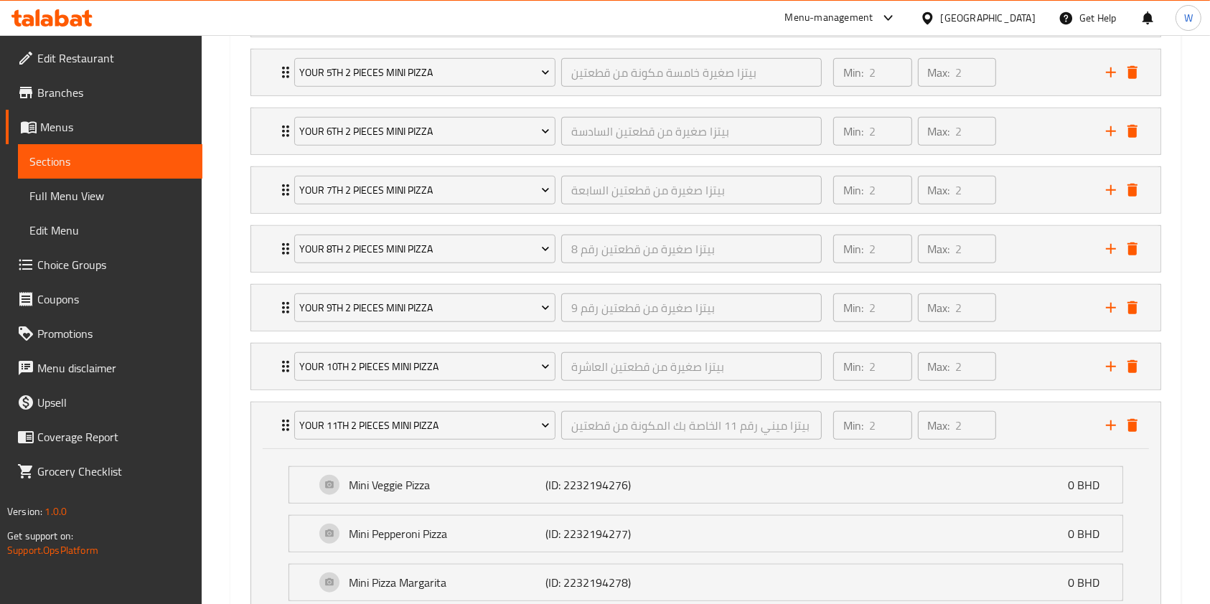
click at [1136, 482] on div "Mini Veggie Pizza (ID: 2232194276) 0 BHD Name (En) Mini Veggie Pizza Name (En) …" at bounding box center [705, 536] width 909 height 175
click at [1138, 434] on div "your 11th 2 pieces mini pizza بيتزا ميني رقم 11 الخاصة بك المكونة من قطعتين ​ M…" at bounding box center [710, 426] width 866 height 46
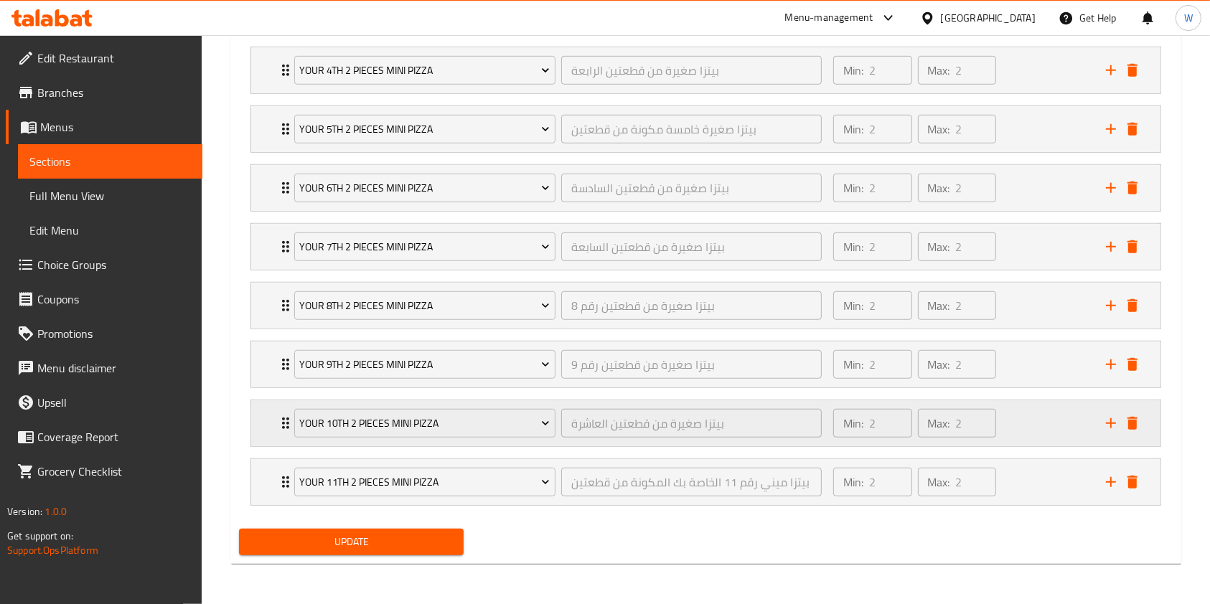
scroll to position [1041, 0]
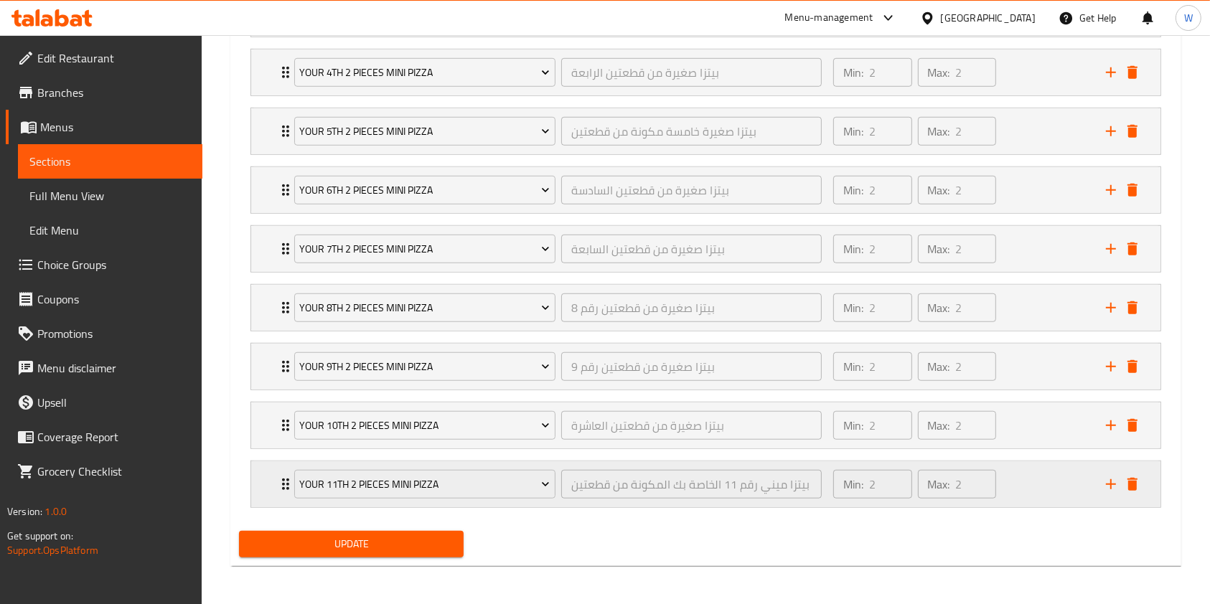
click at [1134, 495] on div "your 11th 2 pieces mini pizza بيتزا ميني رقم 11 الخاصة بك المكونة من قطعتين ​ M…" at bounding box center [710, 484] width 866 height 46
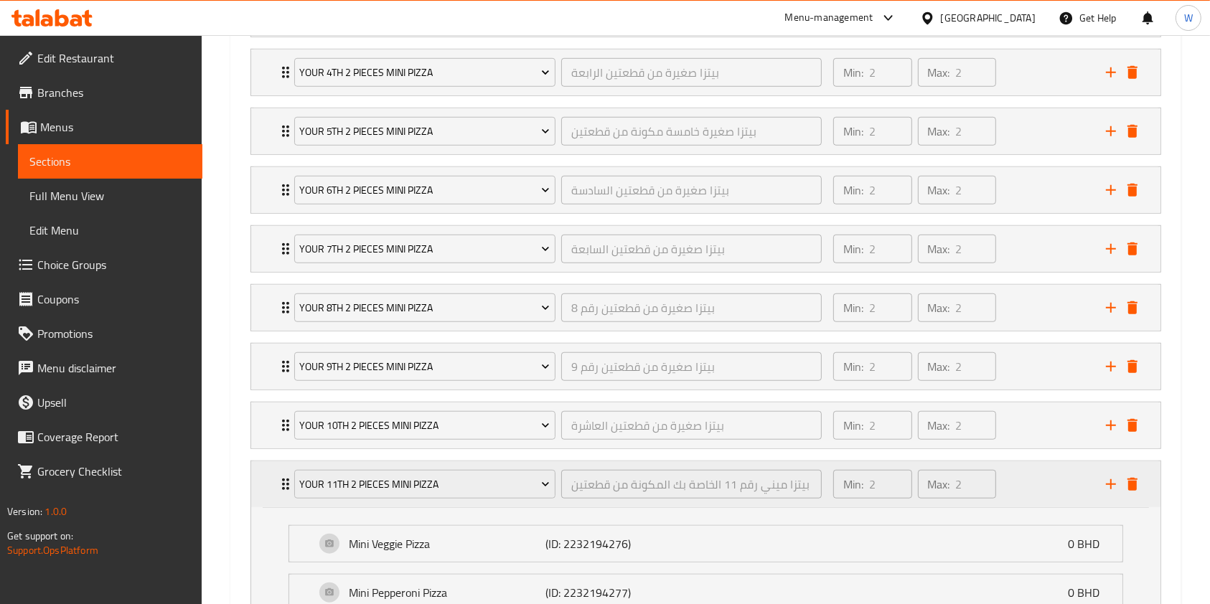
scroll to position [1100, 0]
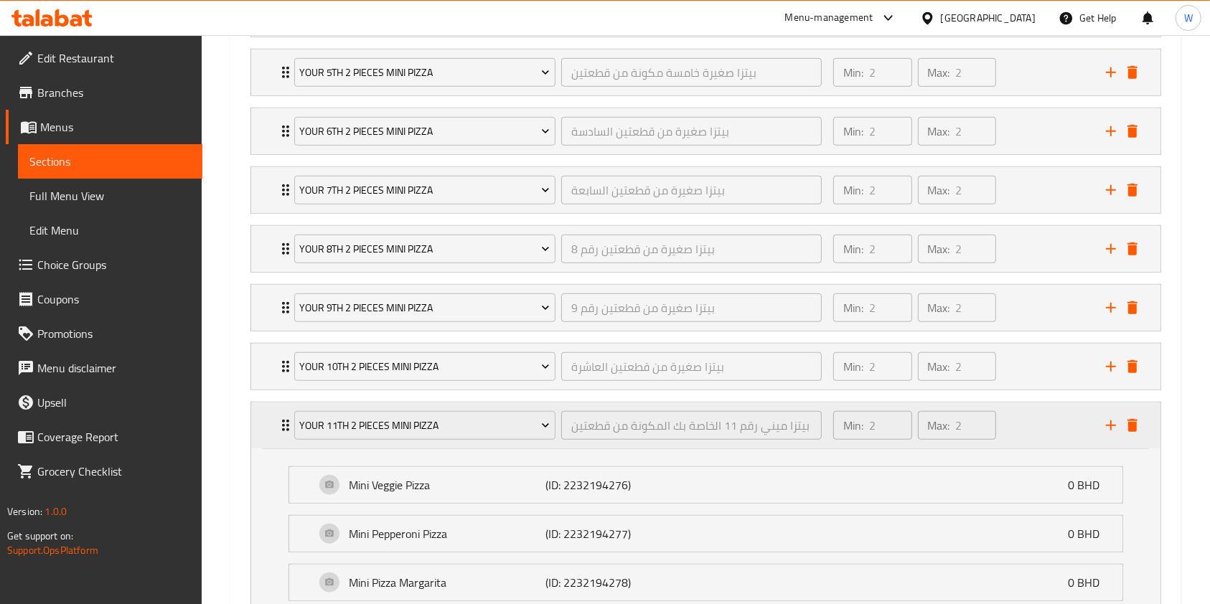
click at [1138, 432] on icon "delete" at bounding box center [1132, 425] width 17 height 17
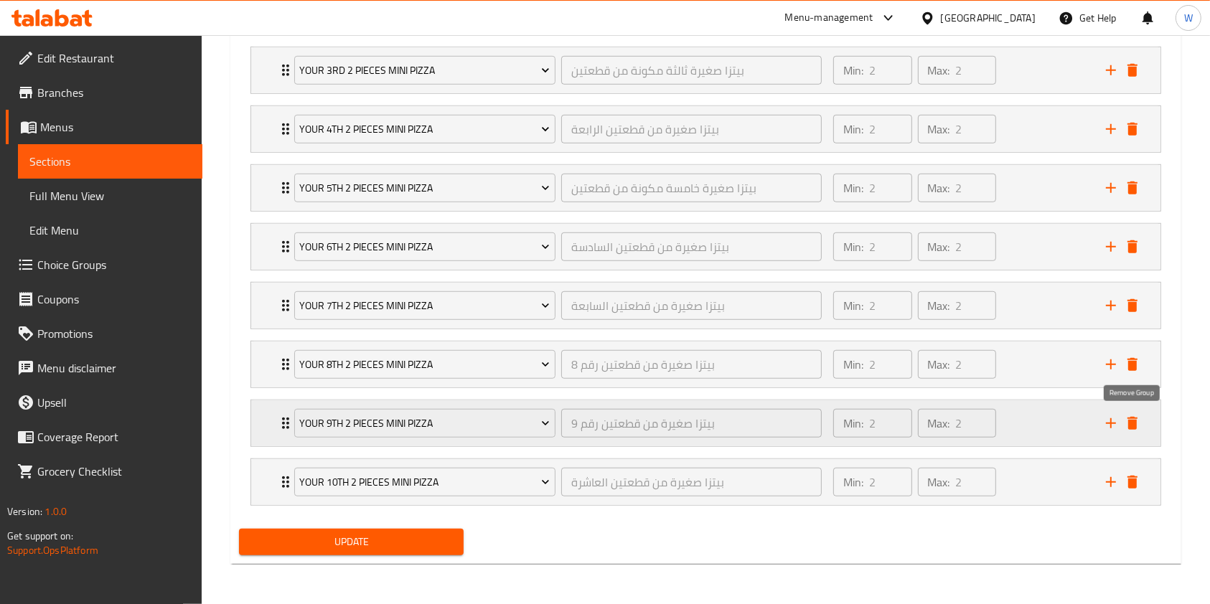
scroll to position [982, 0]
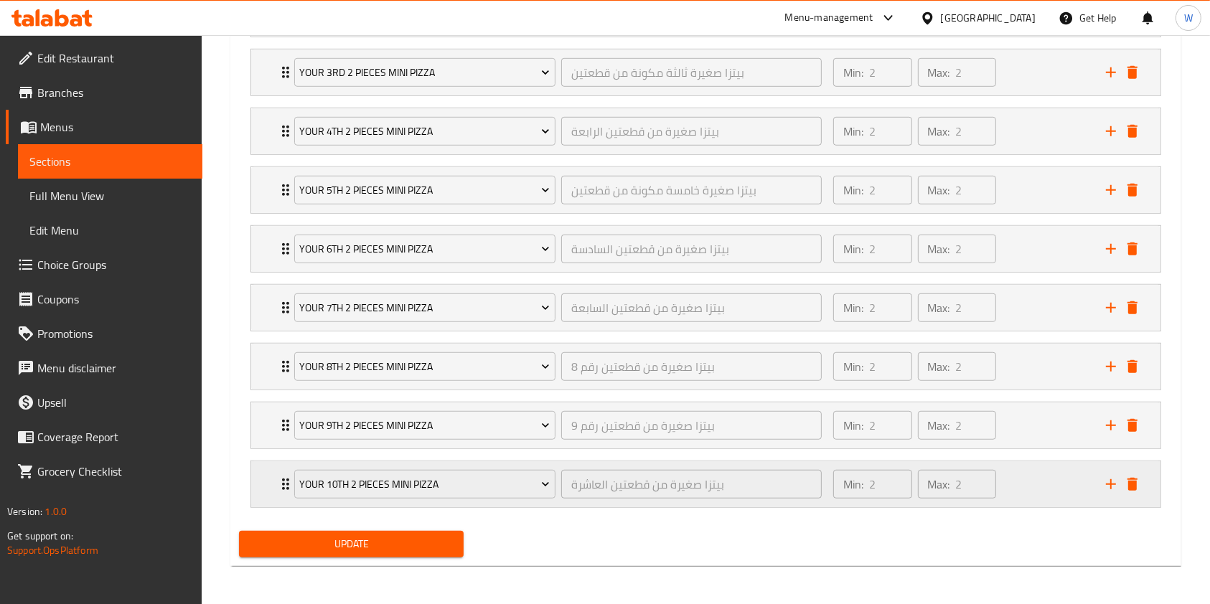
click at [1134, 482] on icon "delete" at bounding box center [1133, 484] width 10 height 13
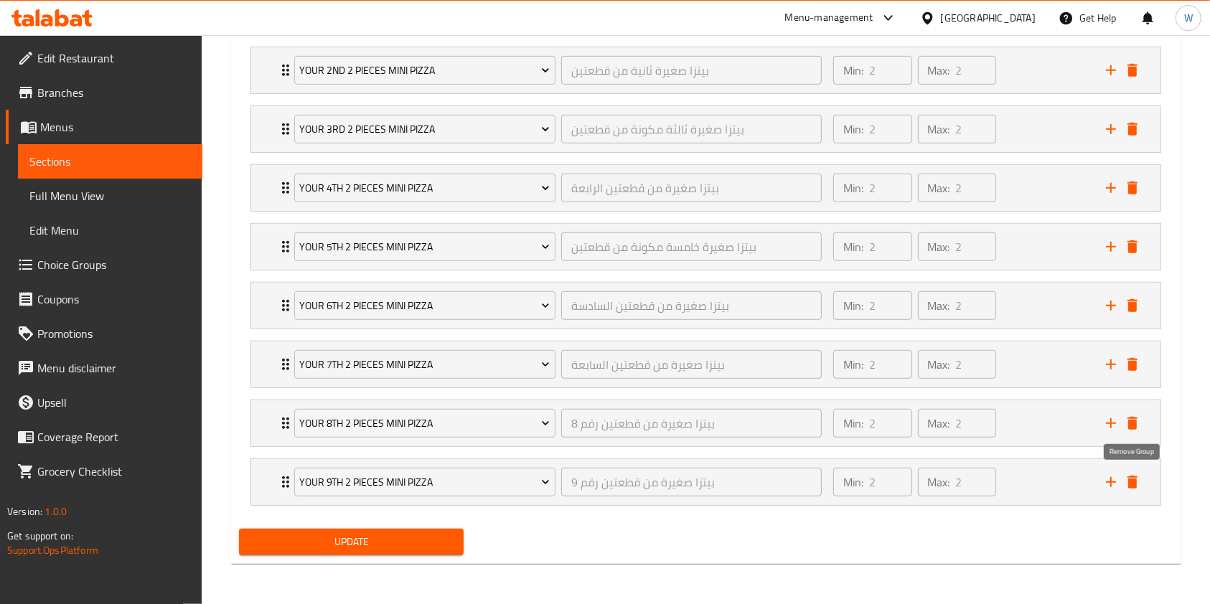
scroll to position [924, 0]
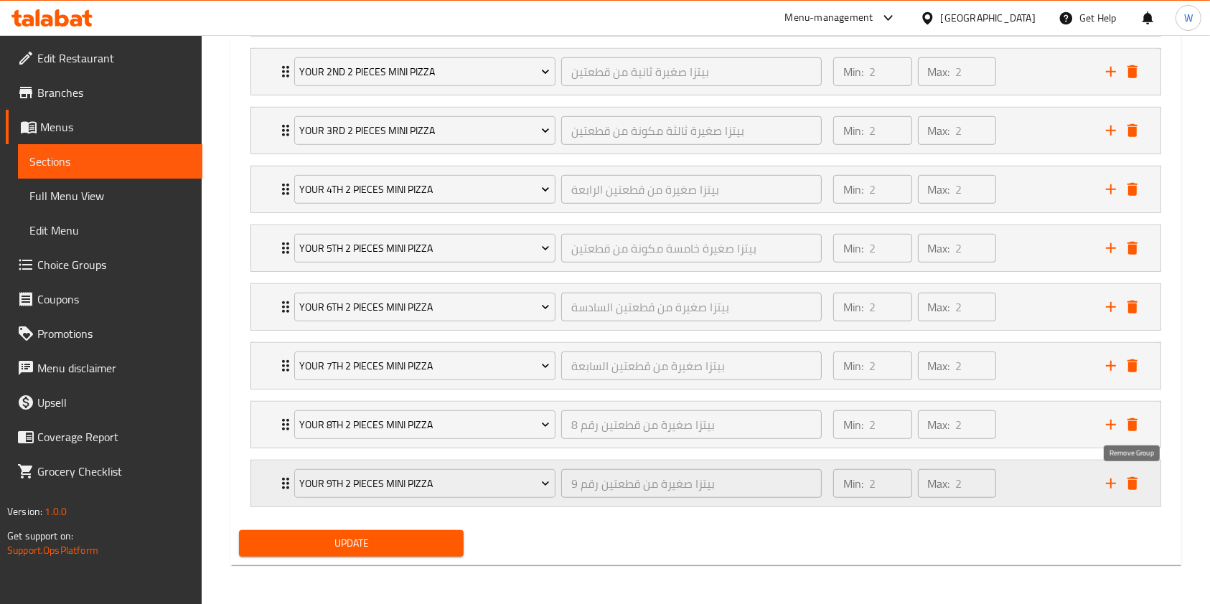
click at [1133, 485] on icon "delete" at bounding box center [1133, 483] width 10 height 13
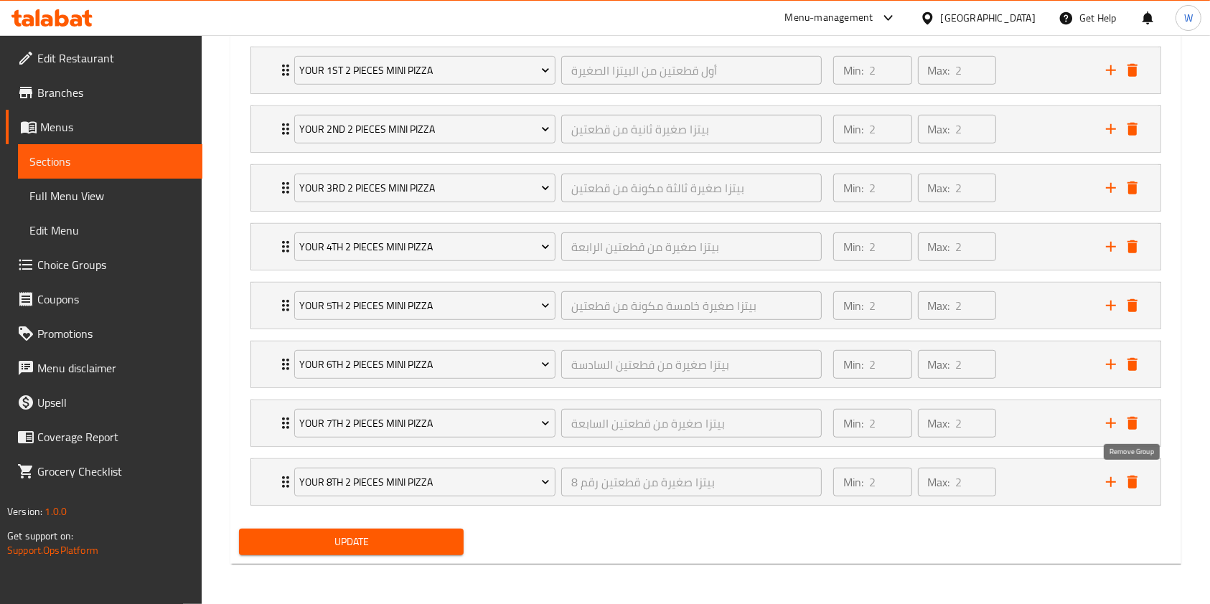
scroll to position [865, 0]
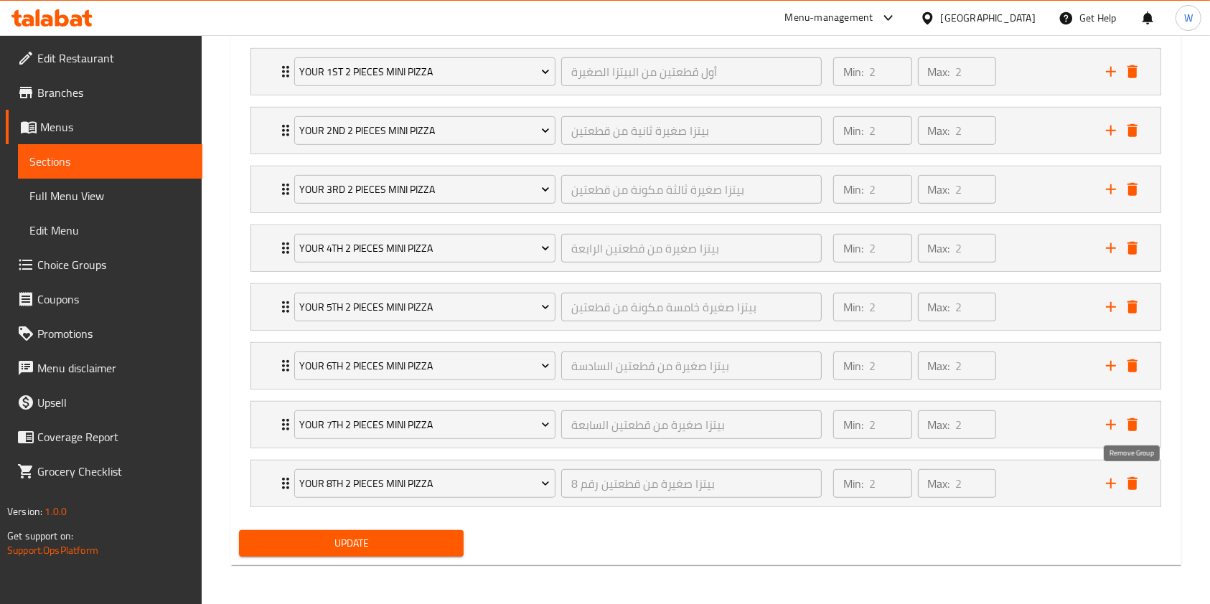
click at [1133, 485] on icon "delete" at bounding box center [1133, 483] width 10 height 13
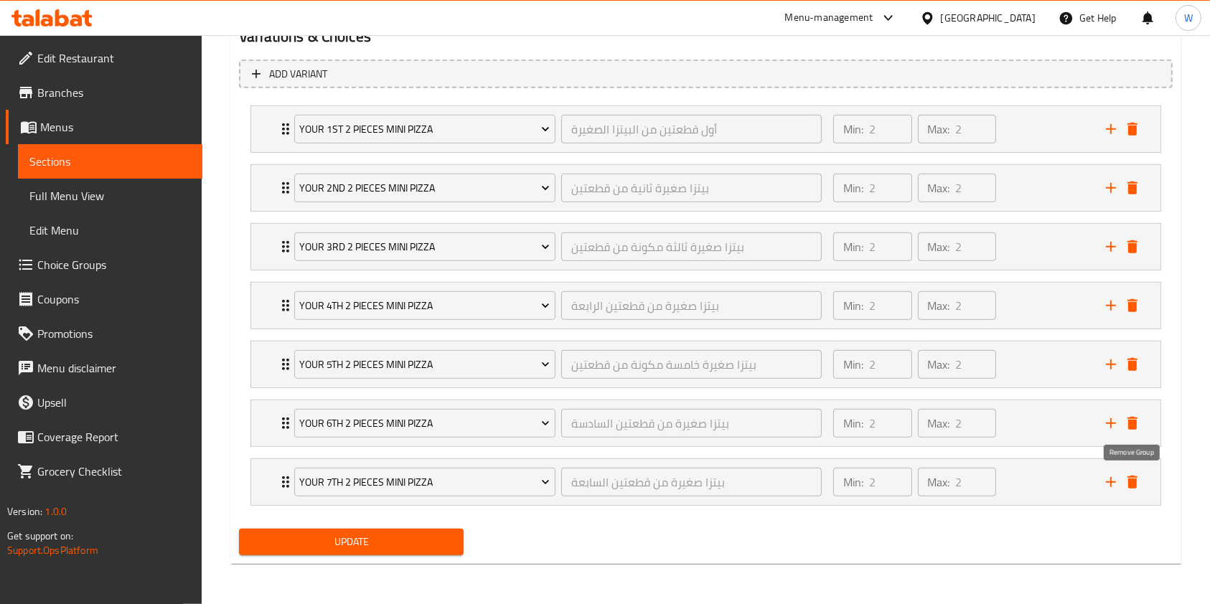
scroll to position [806, 0]
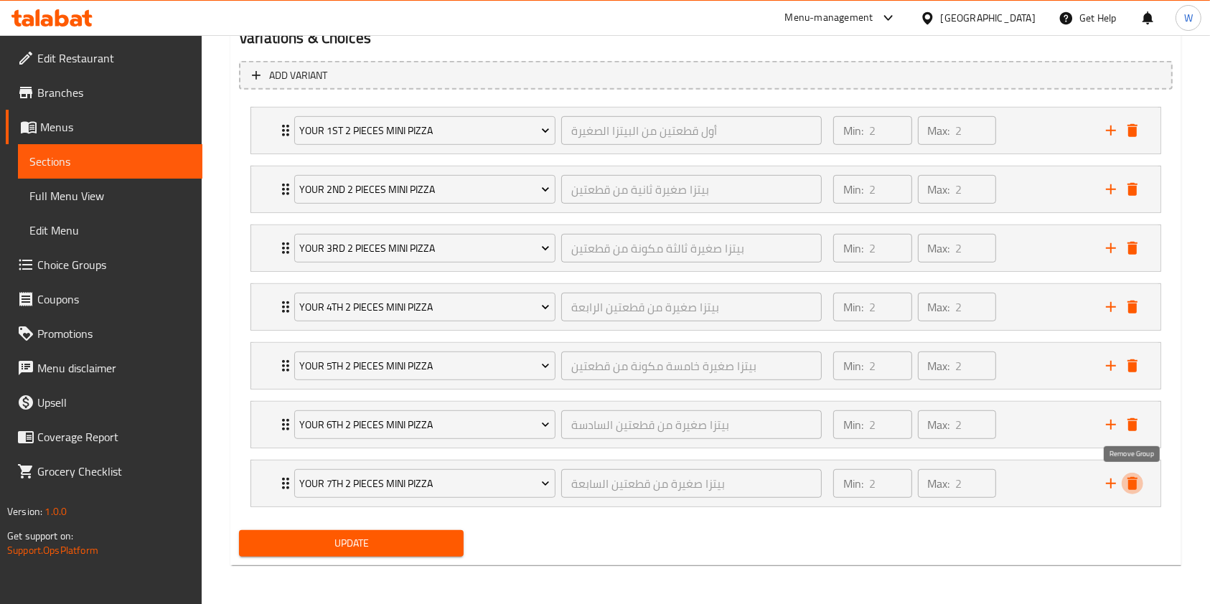
click at [1133, 485] on icon "delete" at bounding box center [1133, 483] width 10 height 13
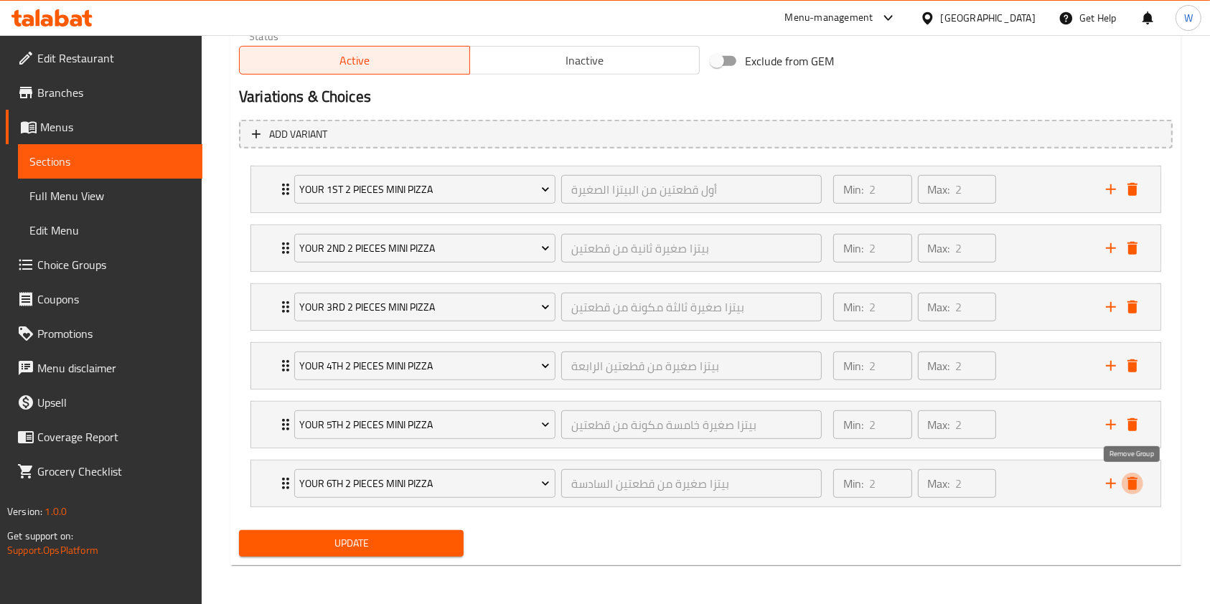
click at [1133, 485] on icon "delete" at bounding box center [1133, 483] width 10 height 13
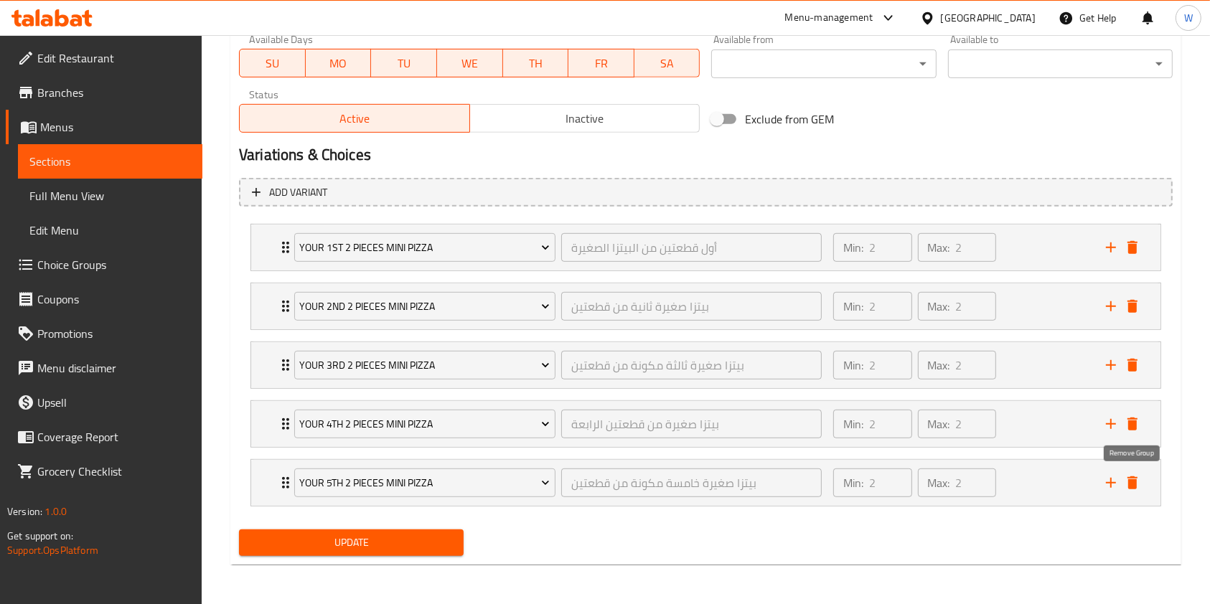
click at [1133, 485] on icon "delete" at bounding box center [1133, 483] width 10 height 13
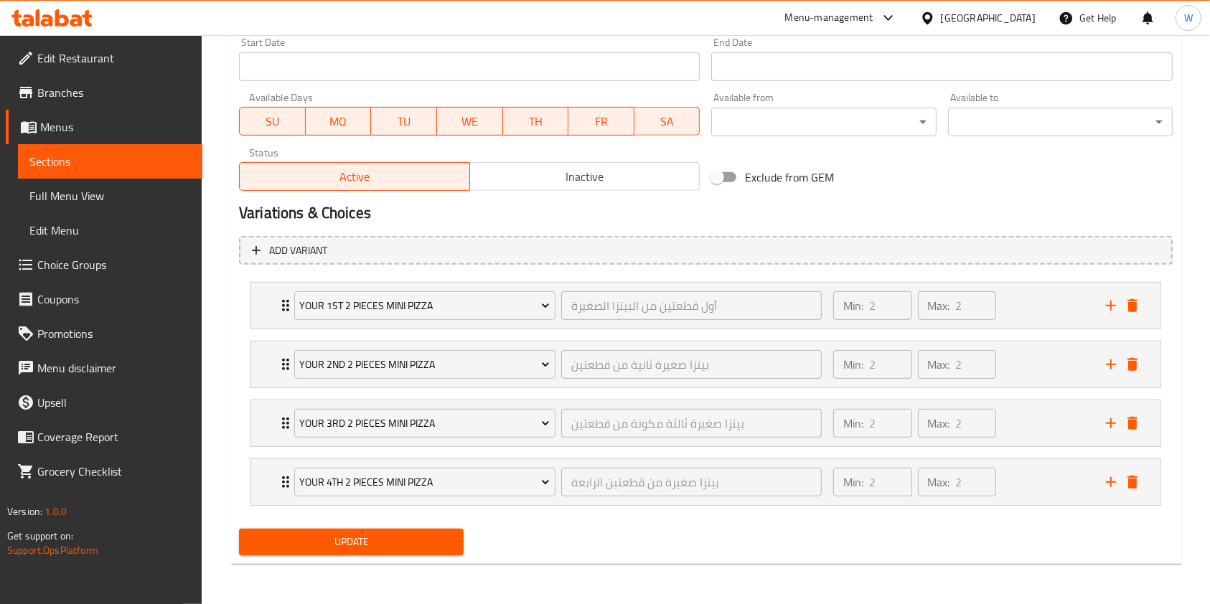
scroll to position [630, 0]
click at [1133, 485] on icon "delete" at bounding box center [1133, 483] width 10 height 13
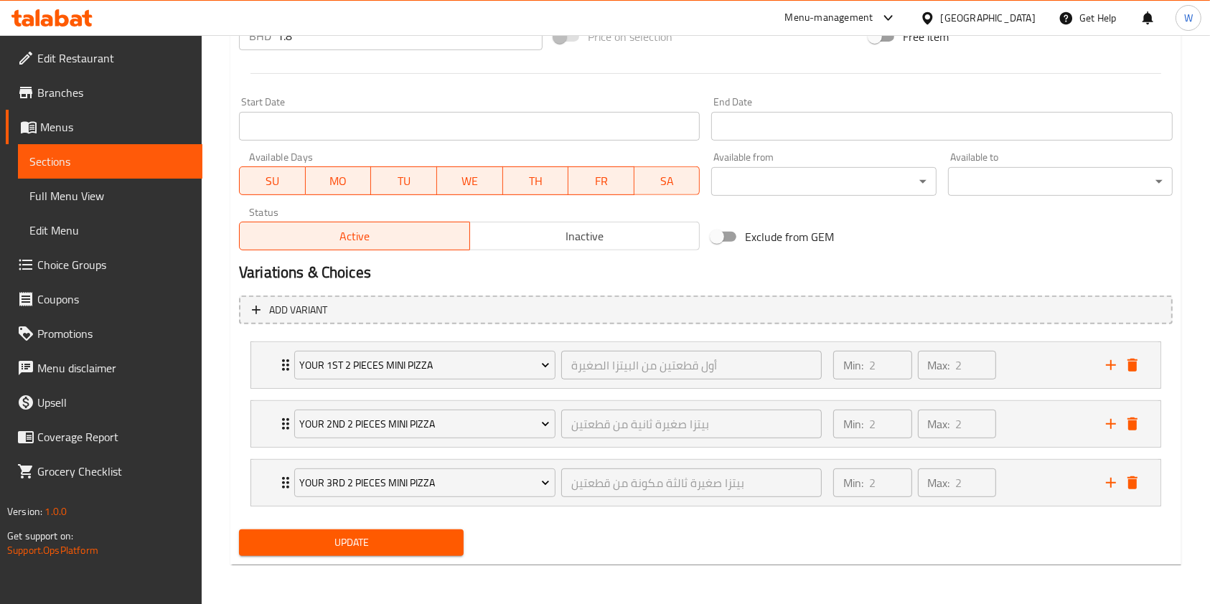
click at [394, 541] on span "Update" at bounding box center [351, 543] width 202 height 18
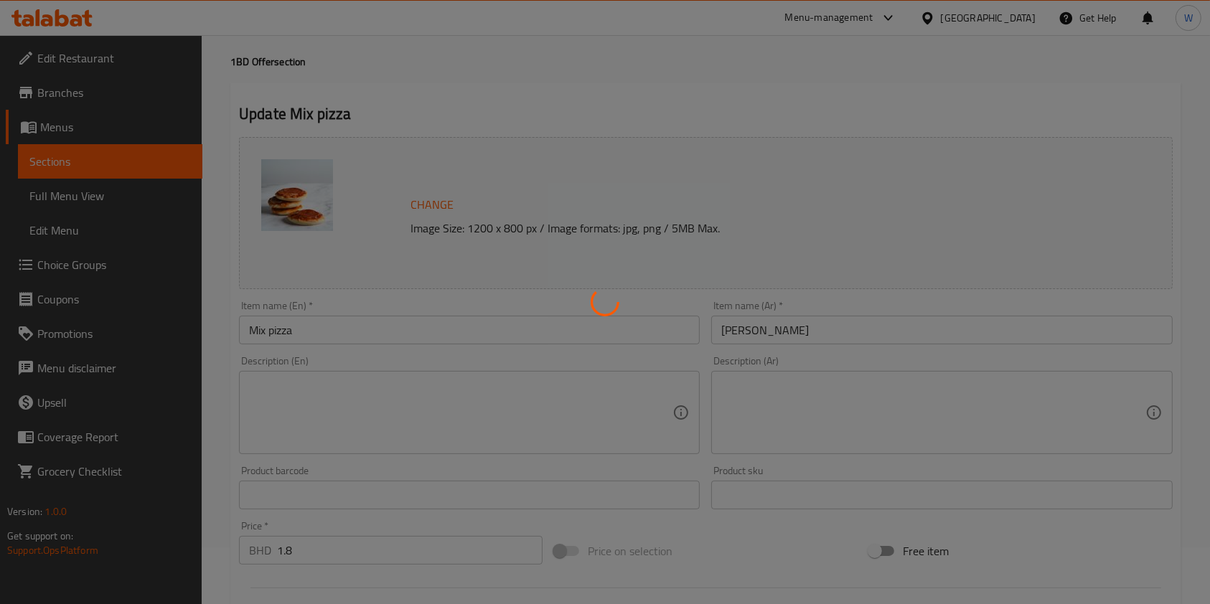
scroll to position [0, 0]
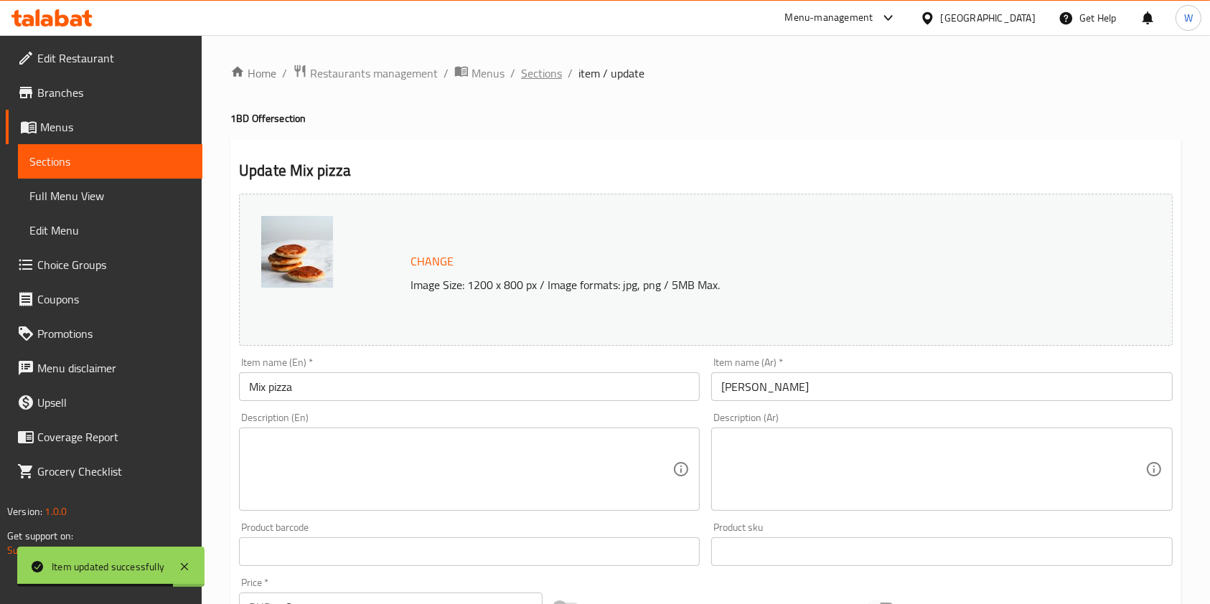
click at [533, 70] on span "Sections" at bounding box center [541, 73] width 41 height 17
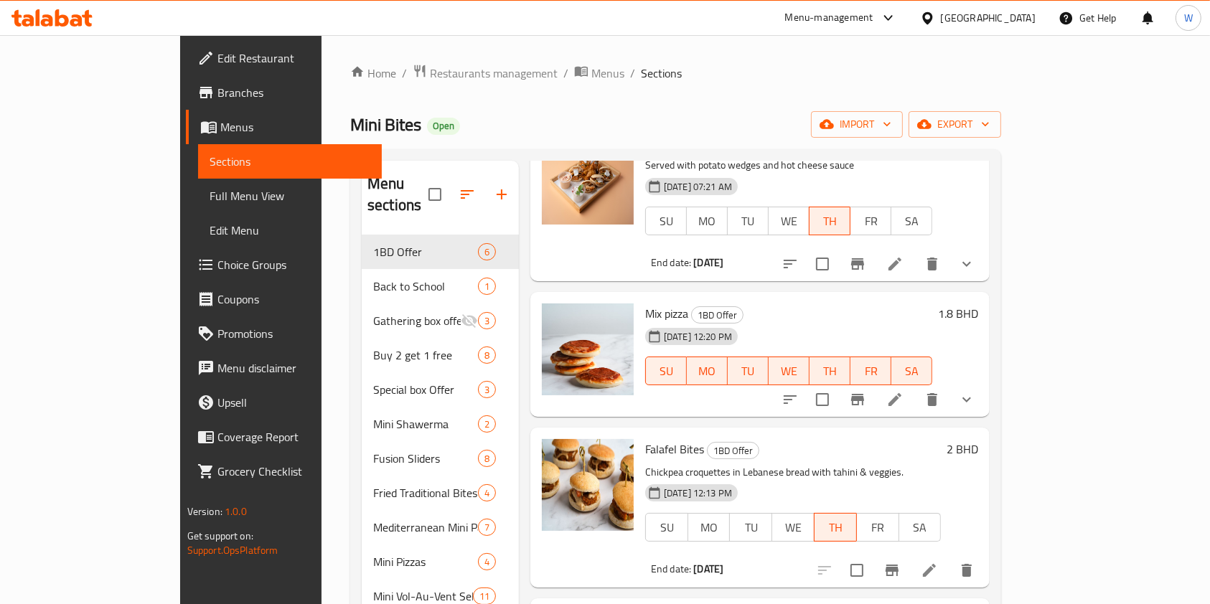
scroll to position [191, 0]
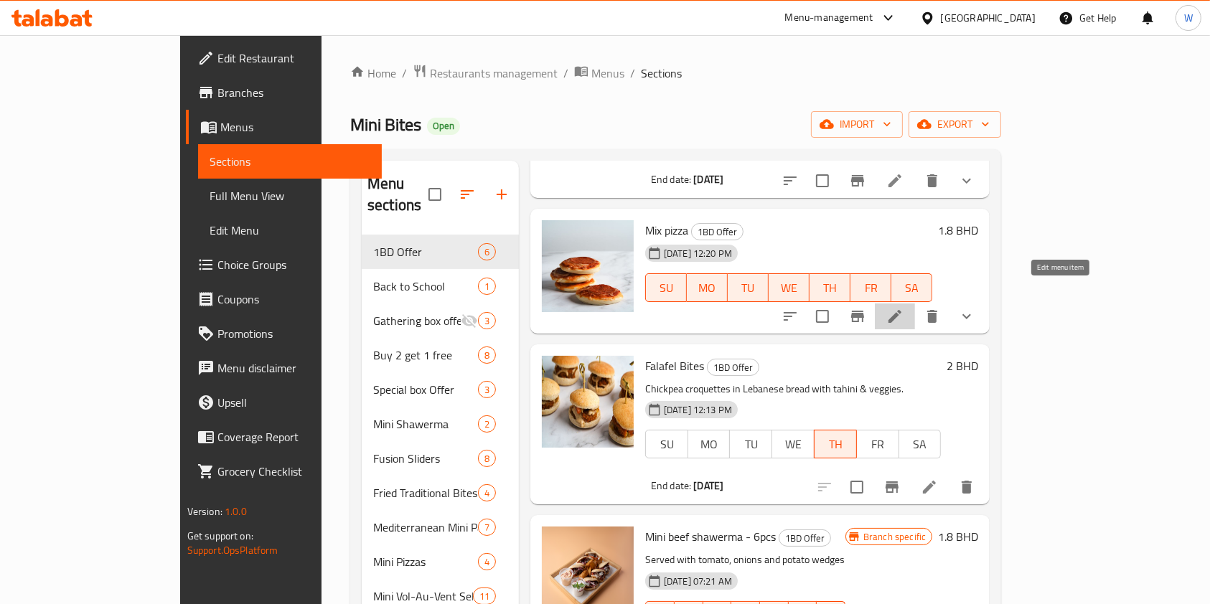
click at [904, 308] on icon at bounding box center [894, 316] width 17 height 17
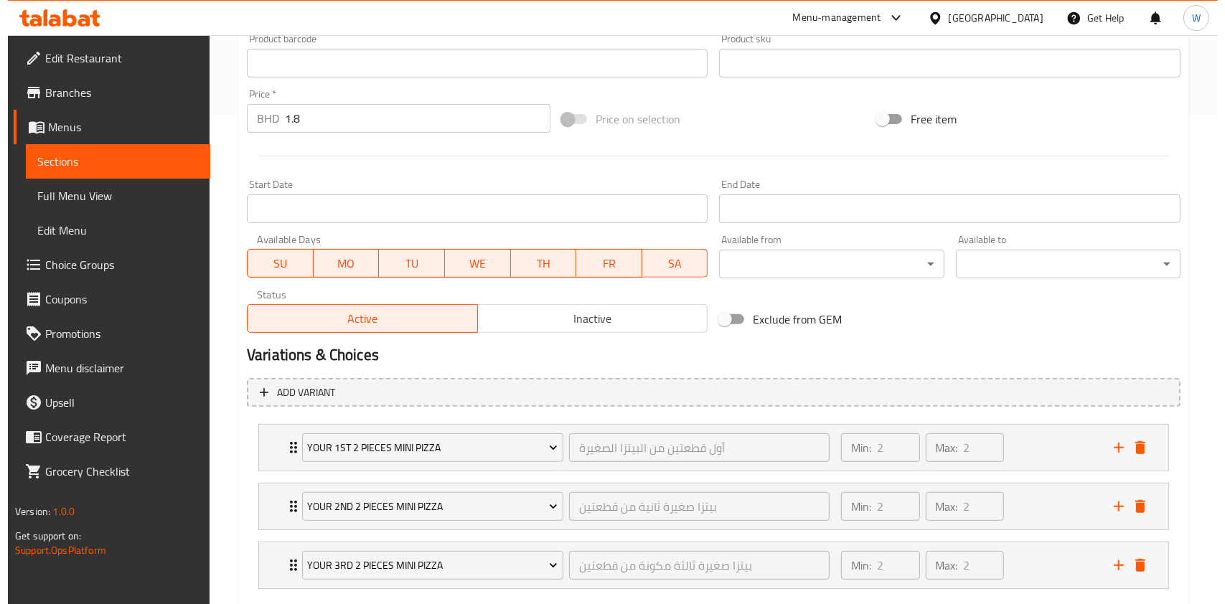
scroll to position [380, 0]
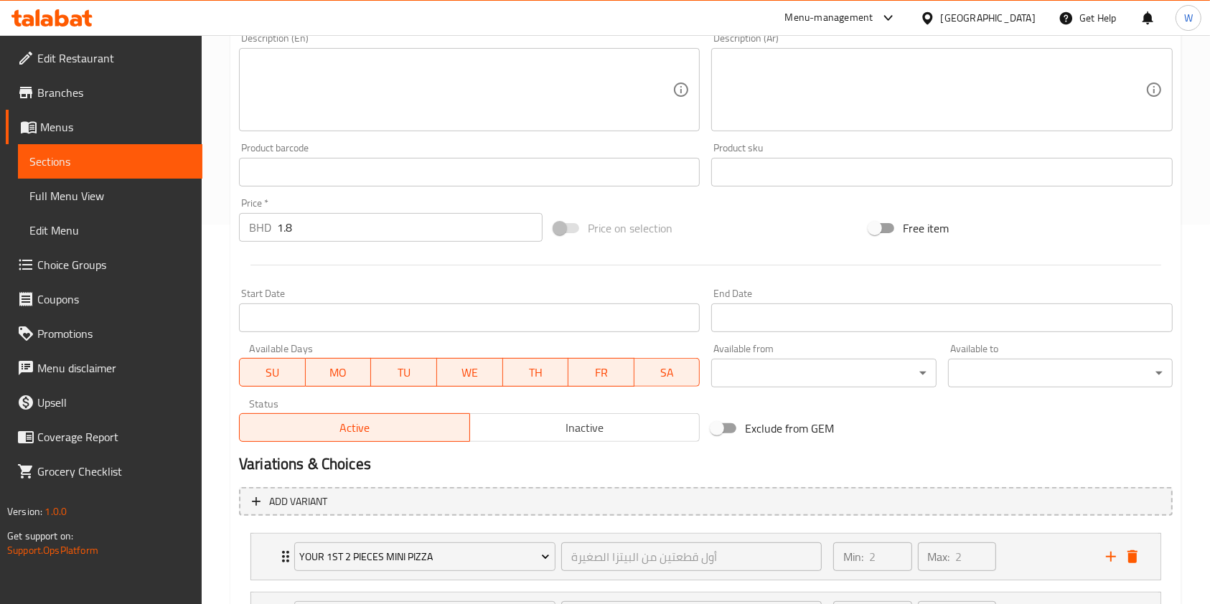
click at [280, 372] on span "SU" at bounding box center [272, 372] width 55 height 21
click at [353, 374] on span "MO" at bounding box center [338, 372] width 55 height 21
click at [418, 370] on span "TU" at bounding box center [404, 372] width 55 height 21
click at [472, 373] on span "WE" at bounding box center [470, 372] width 55 height 21
click at [621, 373] on span "FR" at bounding box center [601, 372] width 55 height 21
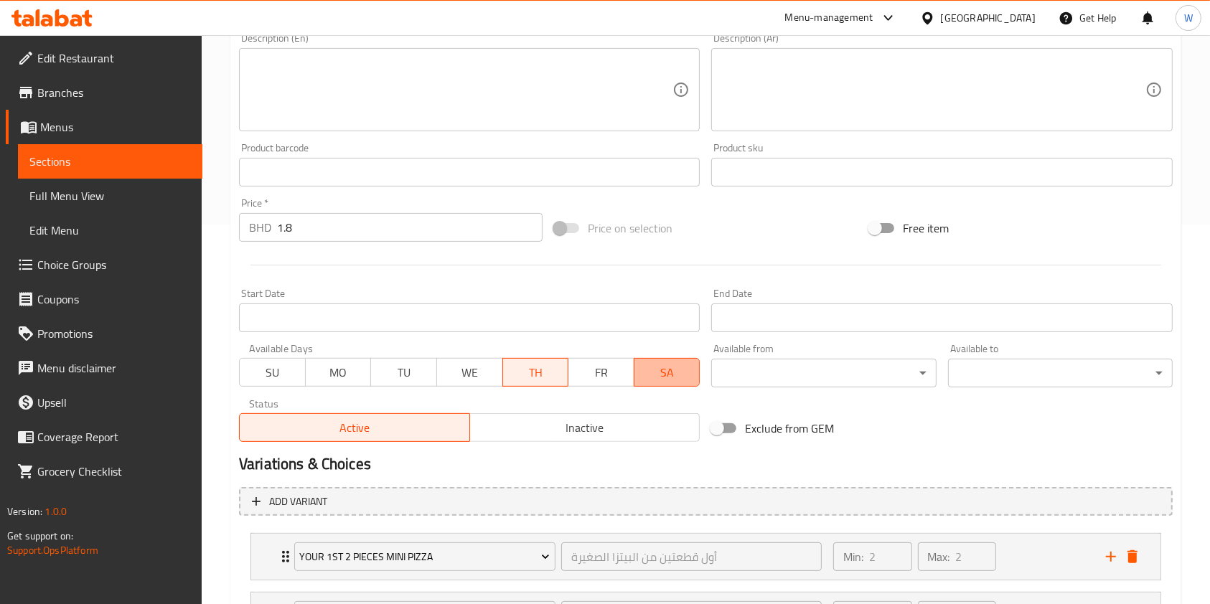
click at [667, 378] on span "SA" at bounding box center [667, 372] width 55 height 21
click at [757, 313] on input "Start Date" at bounding box center [941, 318] width 461 height 29
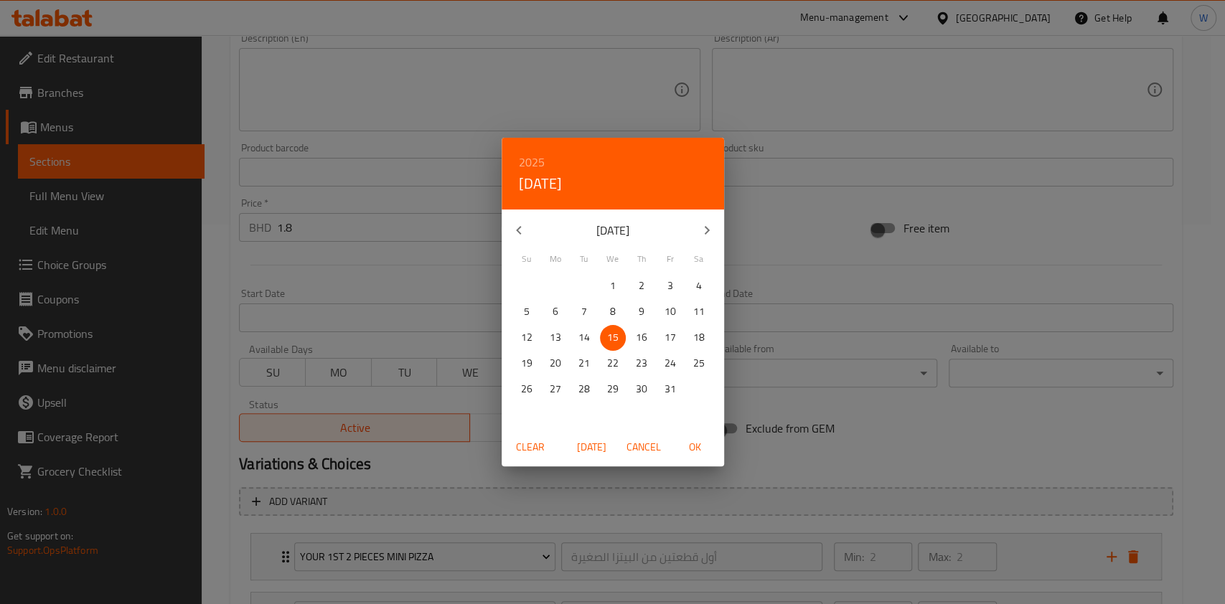
click at [642, 342] on p "16" at bounding box center [641, 338] width 11 height 18
click at [691, 451] on span "OK" at bounding box center [695, 448] width 34 height 18
type input "16-10-2025"
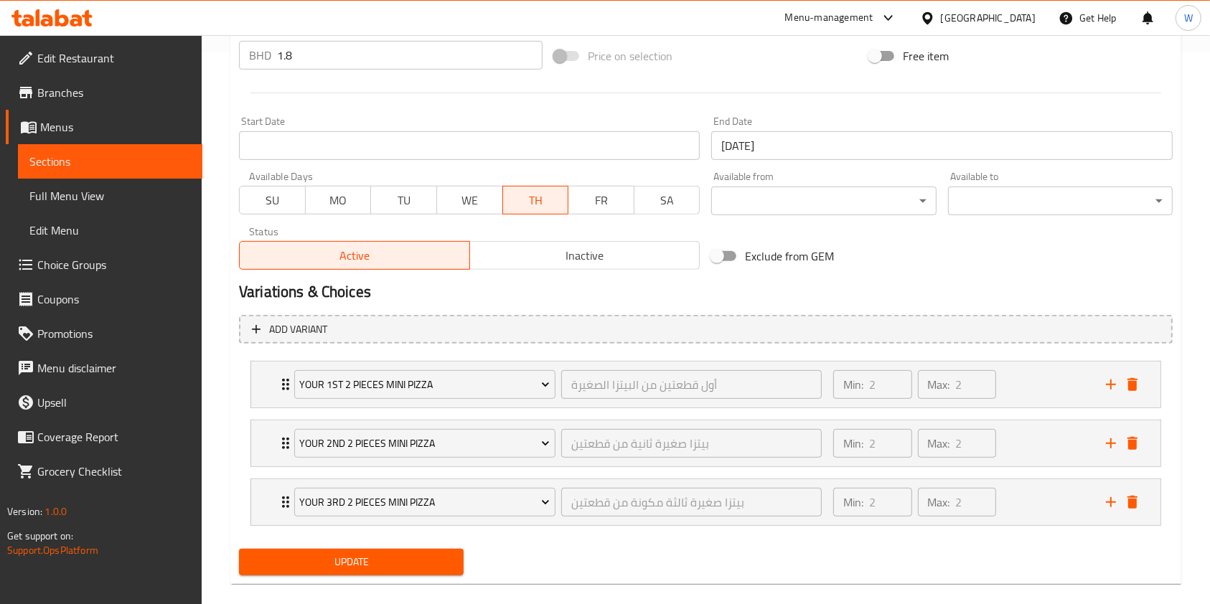
scroll to position [571, 0]
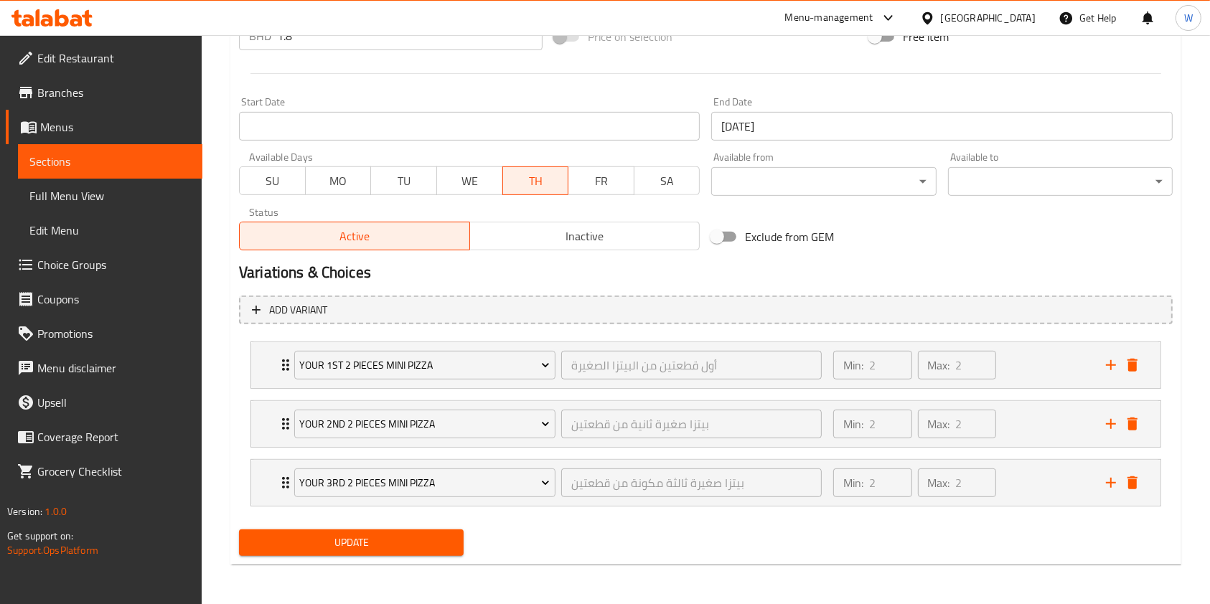
click at [426, 545] on span "Update" at bounding box center [351, 543] width 202 height 18
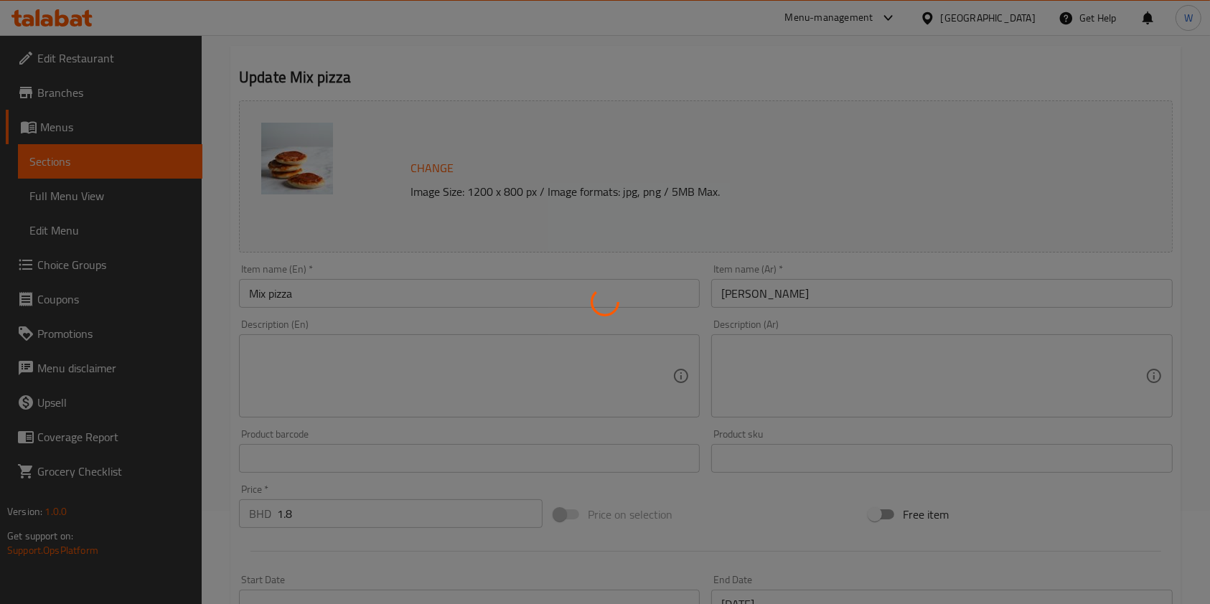
scroll to position [0, 0]
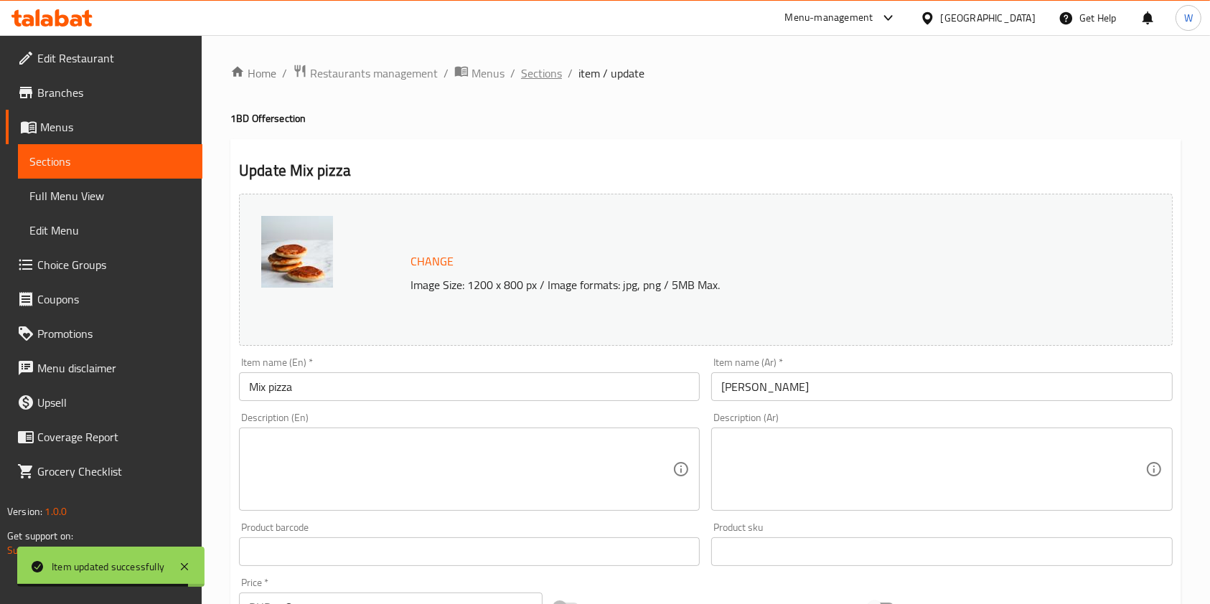
click at [543, 68] on span "Sections" at bounding box center [541, 73] width 41 height 17
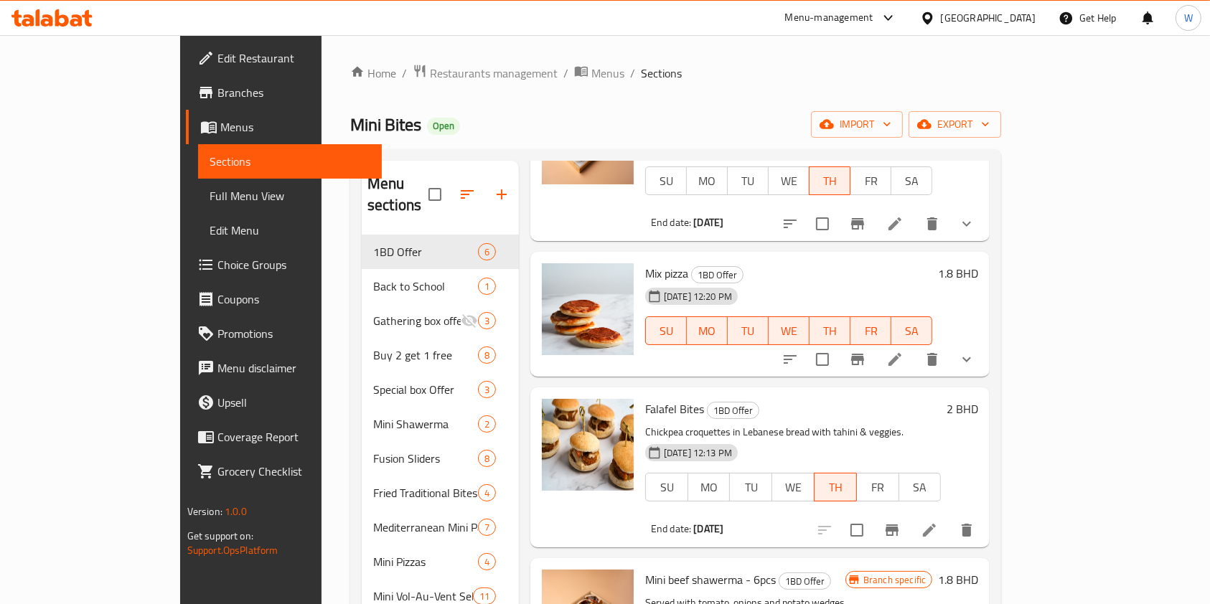
scroll to position [191, 0]
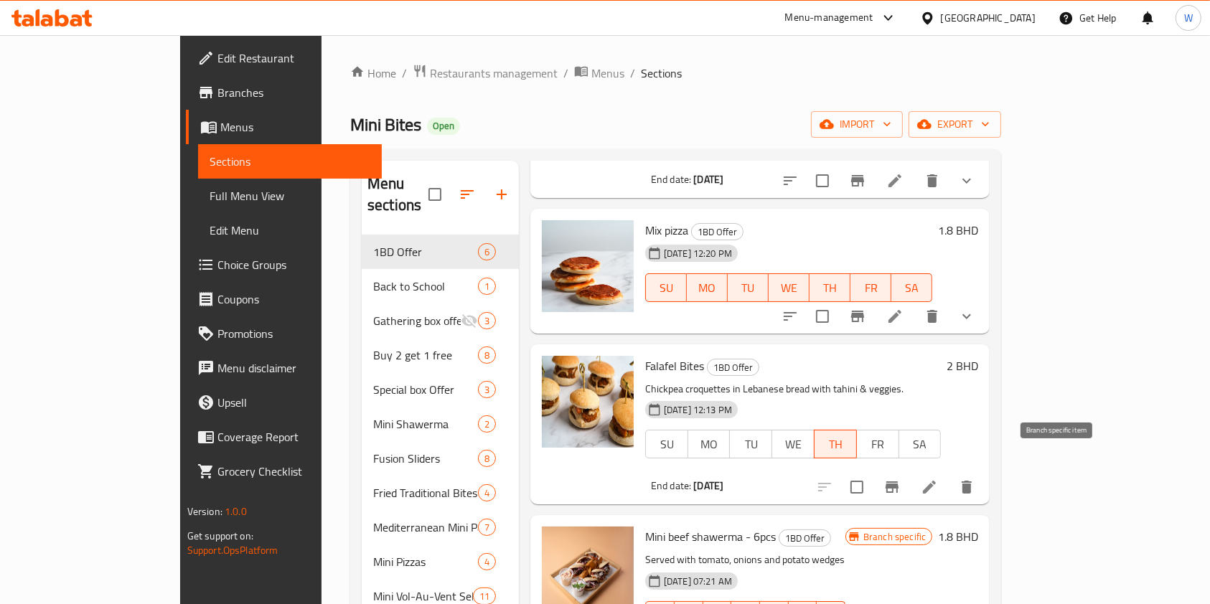
click at [901, 479] on icon "Branch-specific-item" at bounding box center [891, 487] width 17 height 17
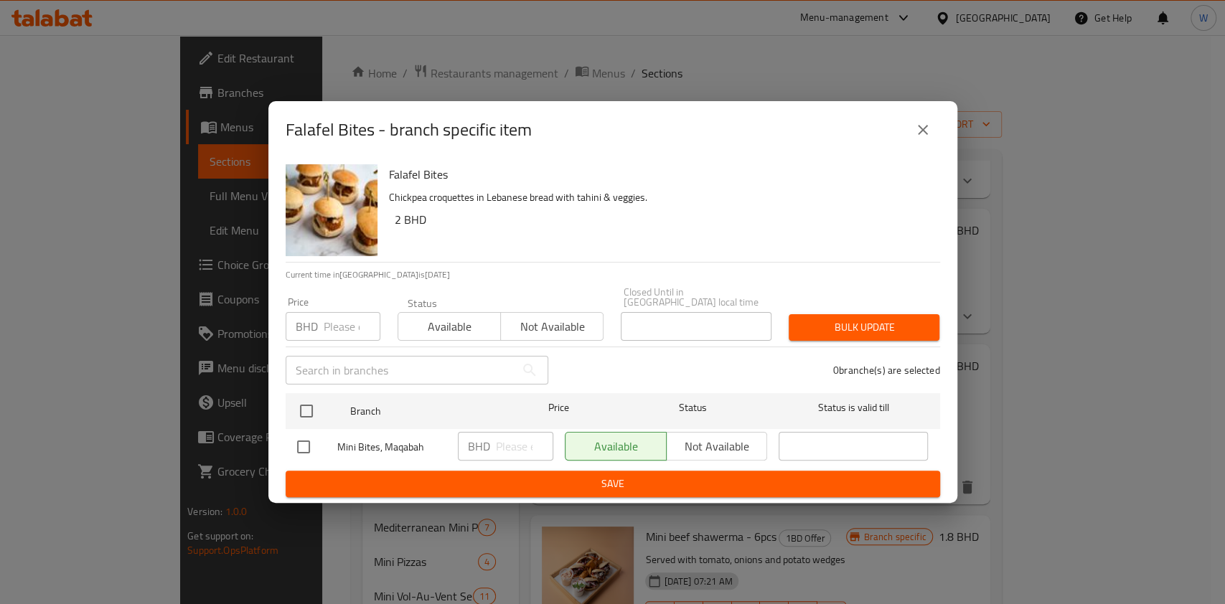
click at [911, 145] on button "close" at bounding box center [923, 130] width 34 height 34
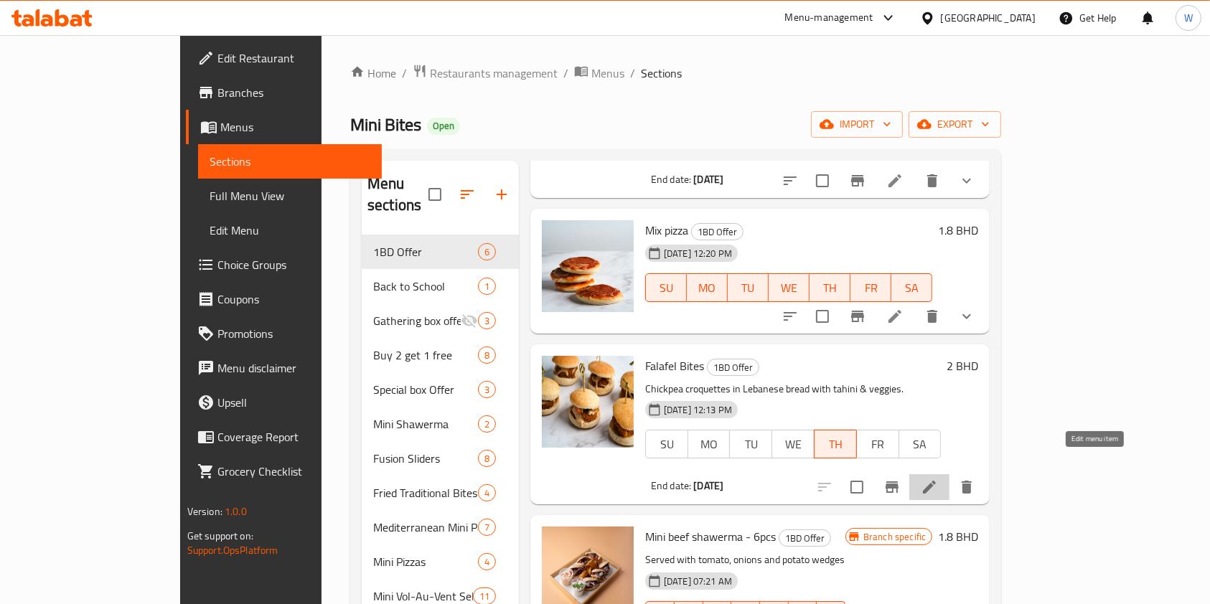
click at [938, 479] on icon at bounding box center [929, 487] width 17 height 17
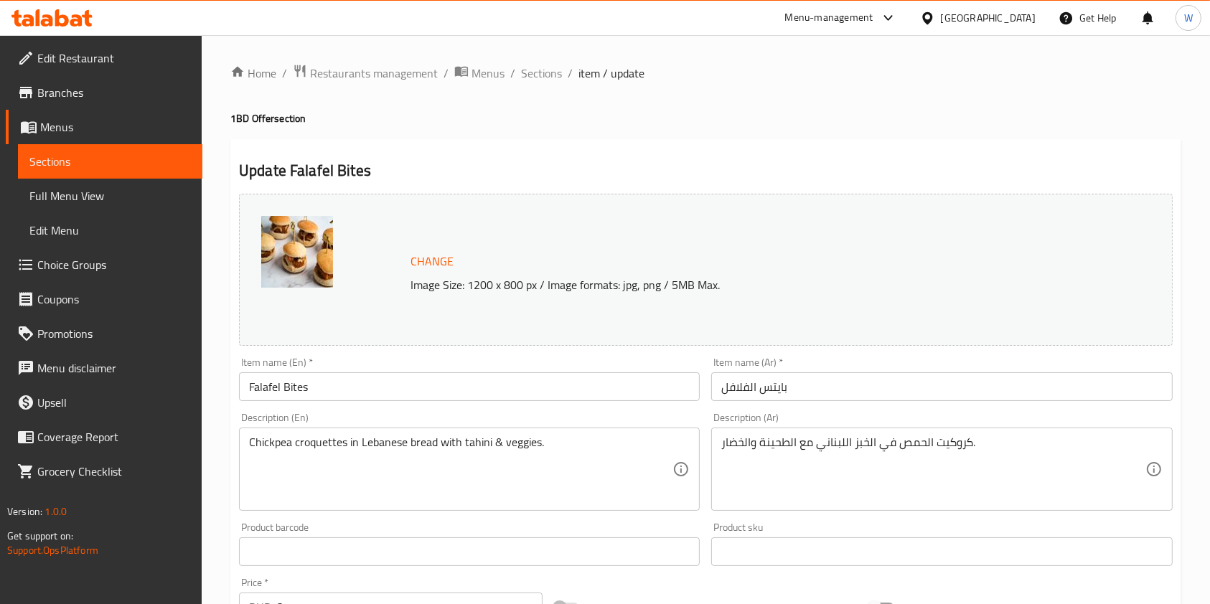
click at [402, 393] on input "Falafel Bites" at bounding box center [469, 386] width 461 height 29
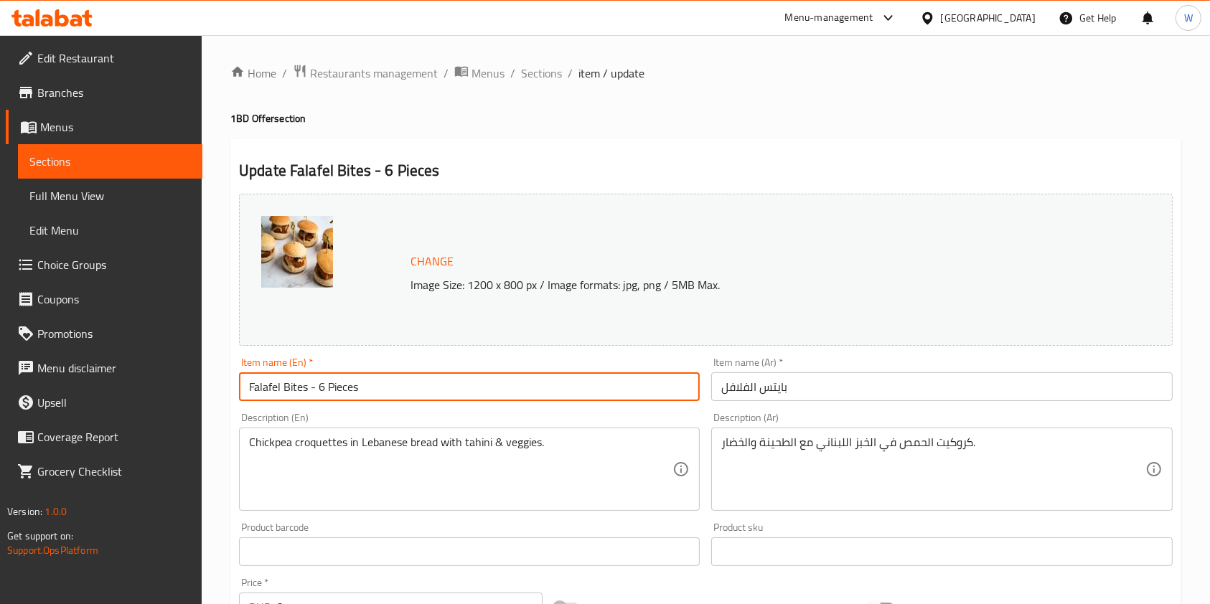
click at [343, 392] on input "Falafel Bites - 6 Pieces" at bounding box center [469, 386] width 461 height 29
type input "Falafel Bites - 6 Pieces"
click at [866, 391] on input "بايتس الفلافل" at bounding box center [941, 386] width 461 height 29
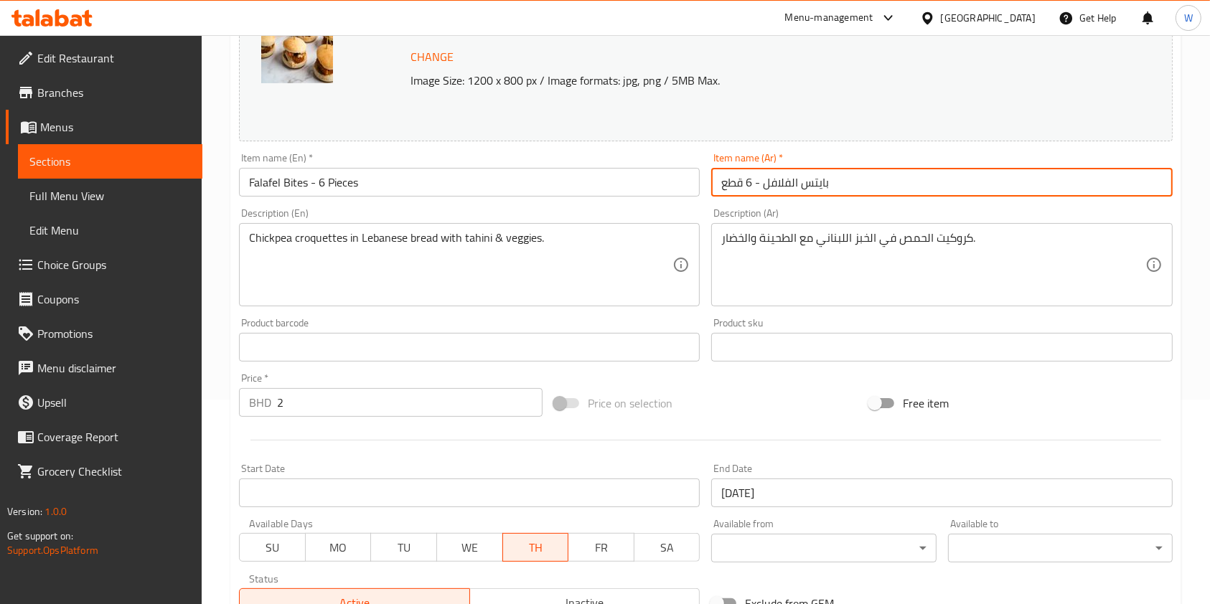
scroll to position [431, 0]
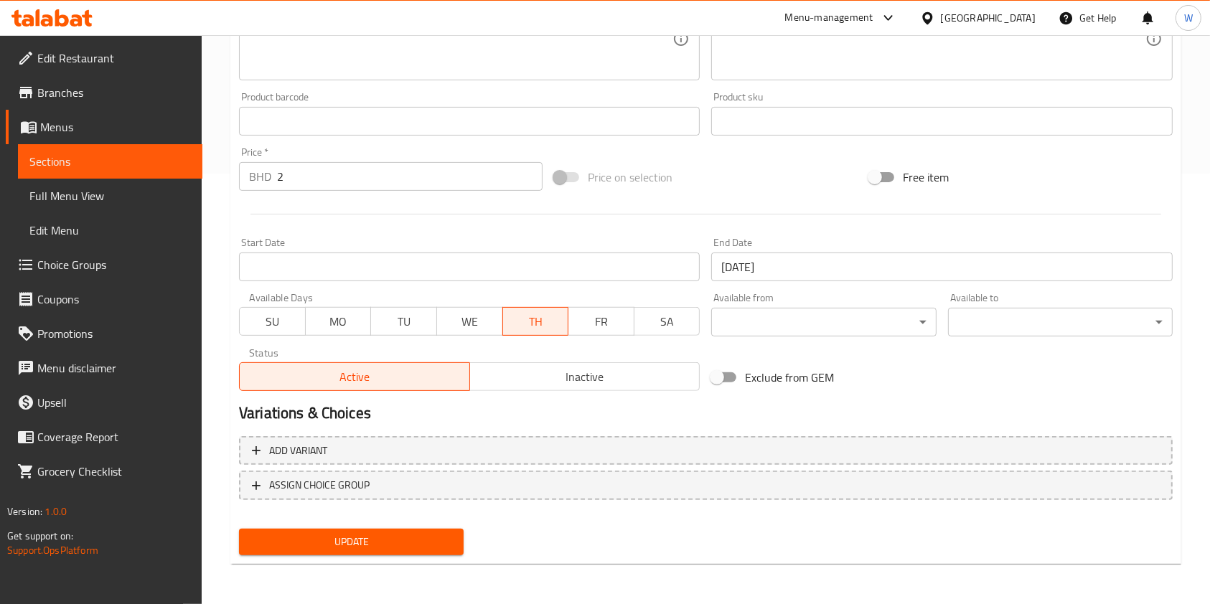
type input "بايتس الفلافل - 6 قطع"
click at [448, 517] on div "Add variant ASSIGN CHOICE GROUP" at bounding box center [705, 477] width 945 height 93
click at [451, 549] on span "Update" at bounding box center [351, 542] width 202 height 18
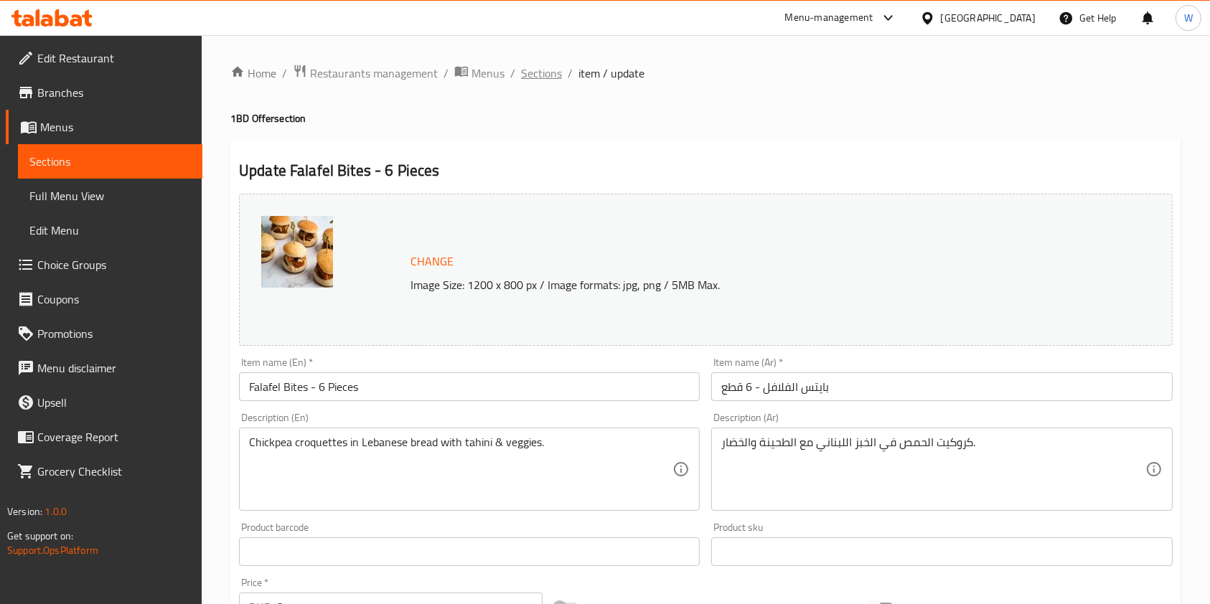
click at [552, 71] on span "Sections" at bounding box center [541, 73] width 41 height 17
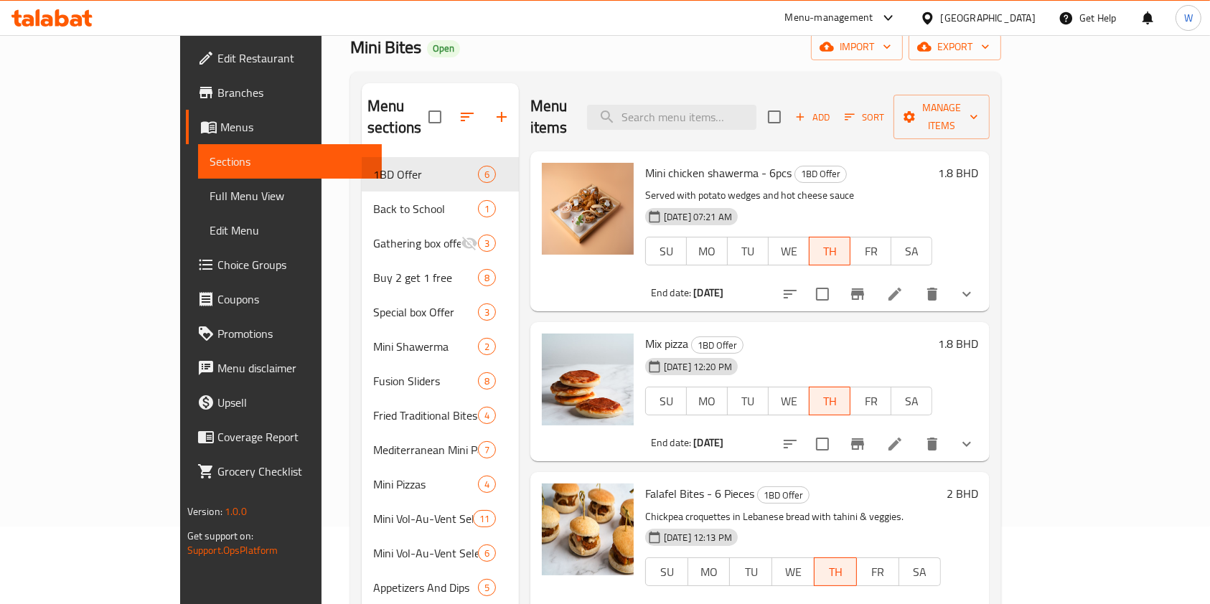
scroll to position [49, 0]
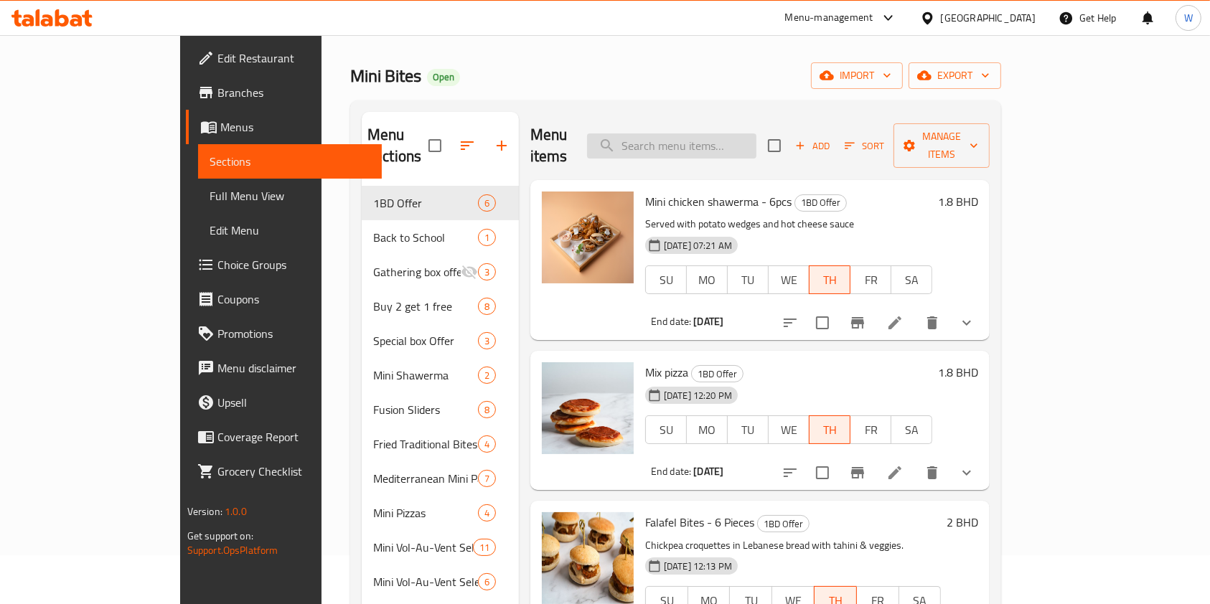
click at [733, 135] on input "search" at bounding box center [671, 145] width 169 height 25
paste input "Mini Spinach Fatayer"
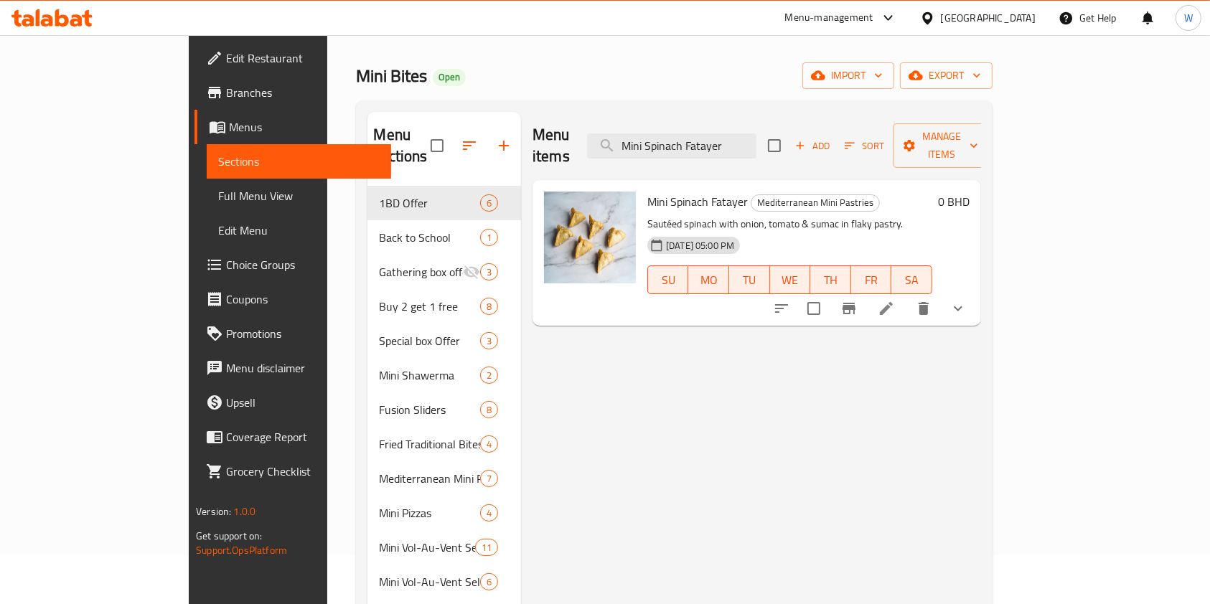
type input "Mini Spinach Fatayer"
click at [975, 291] on button "show more" at bounding box center [958, 308] width 34 height 34
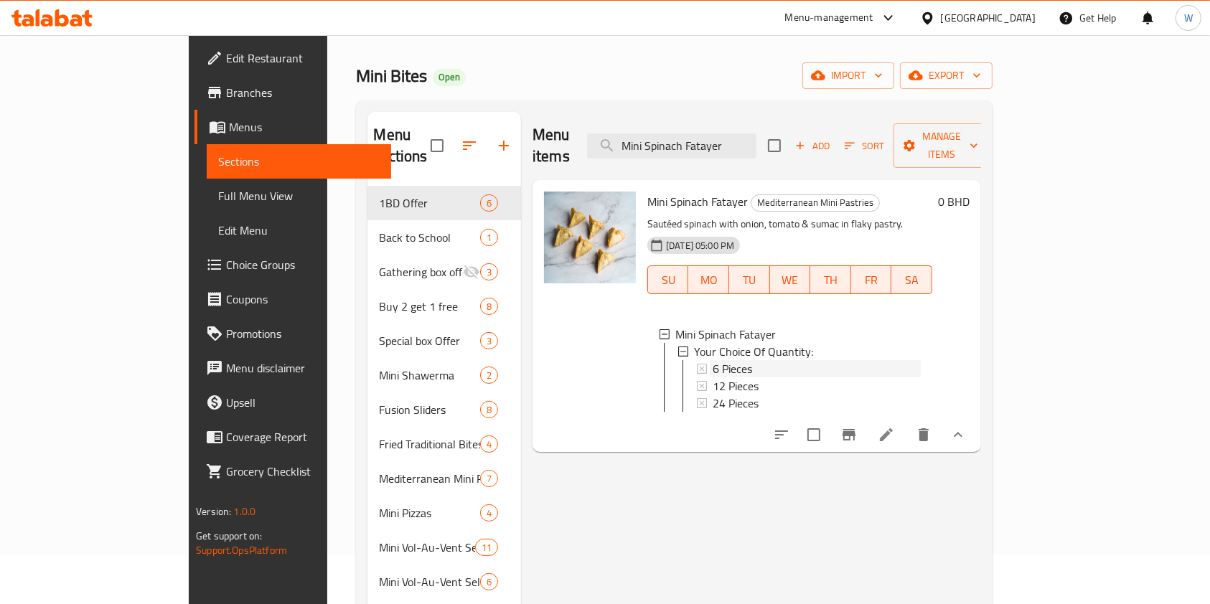
click at [804, 360] on div "6 Pieces" at bounding box center [817, 368] width 208 height 17
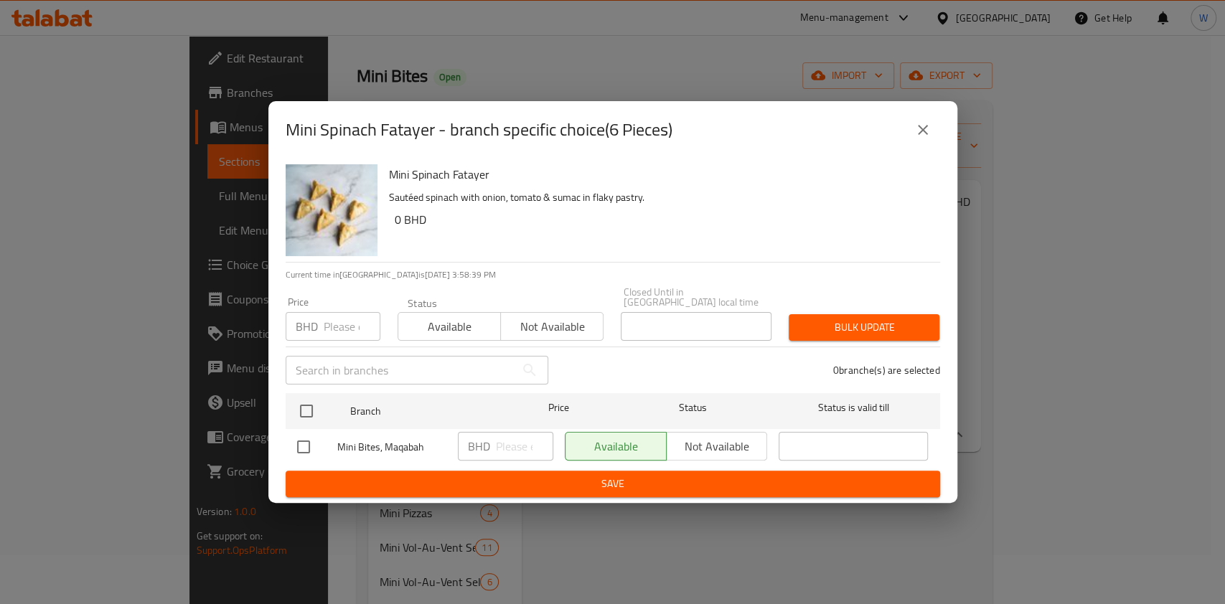
click at [927, 128] on icon "close" at bounding box center [922, 129] width 17 height 17
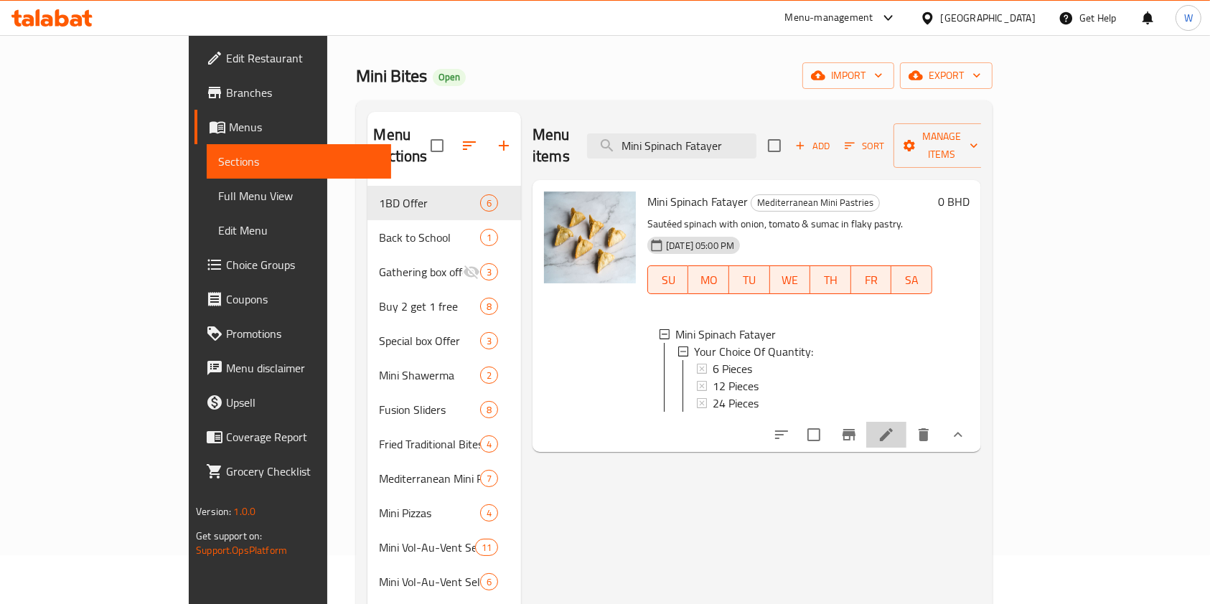
click at [906, 422] on li at bounding box center [886, 435] width 40 height 26
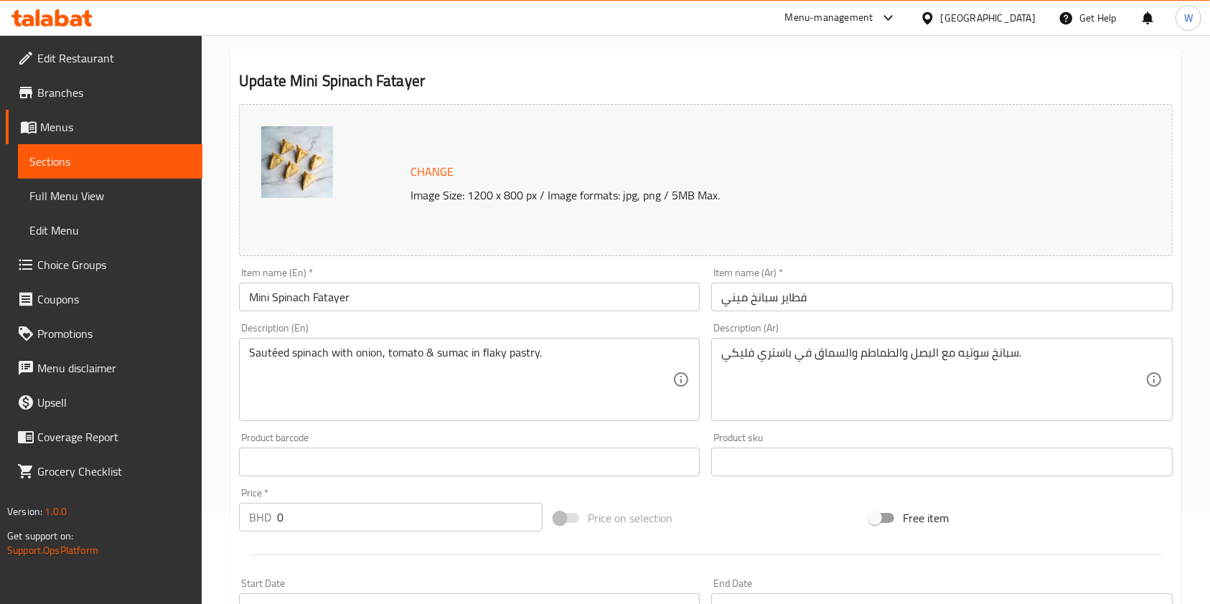
scroll to position [25, 0]
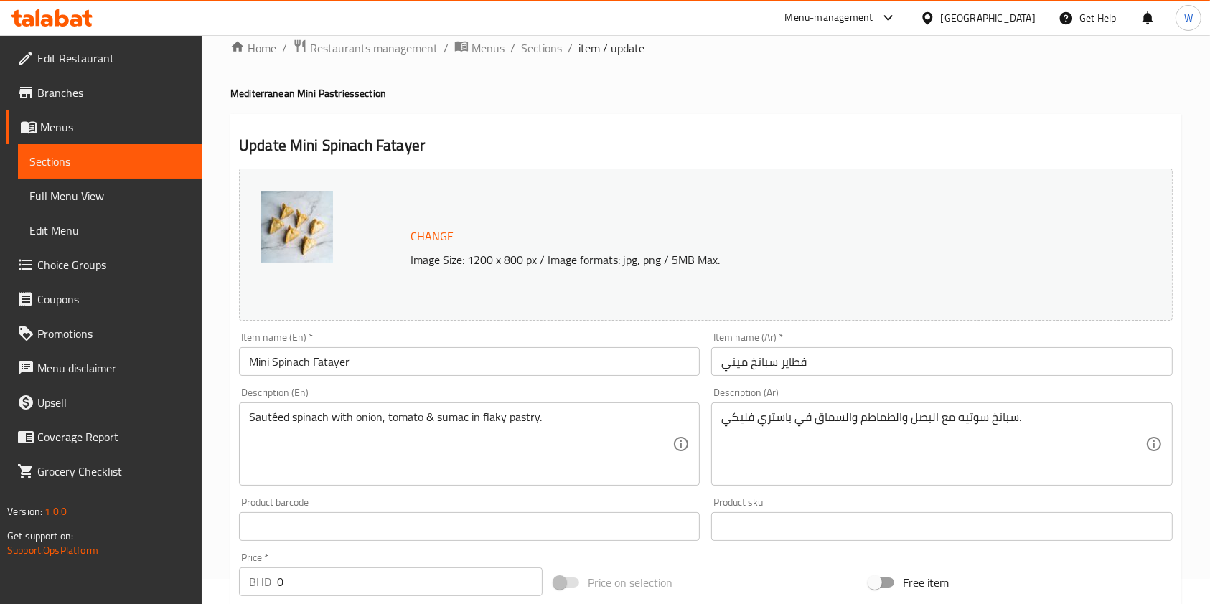
click at [499, 340] on div "Item name (En)   * Mini Spinach Fatayer Item name (En) *" at bounding box center [469, 354] width 461 height 44
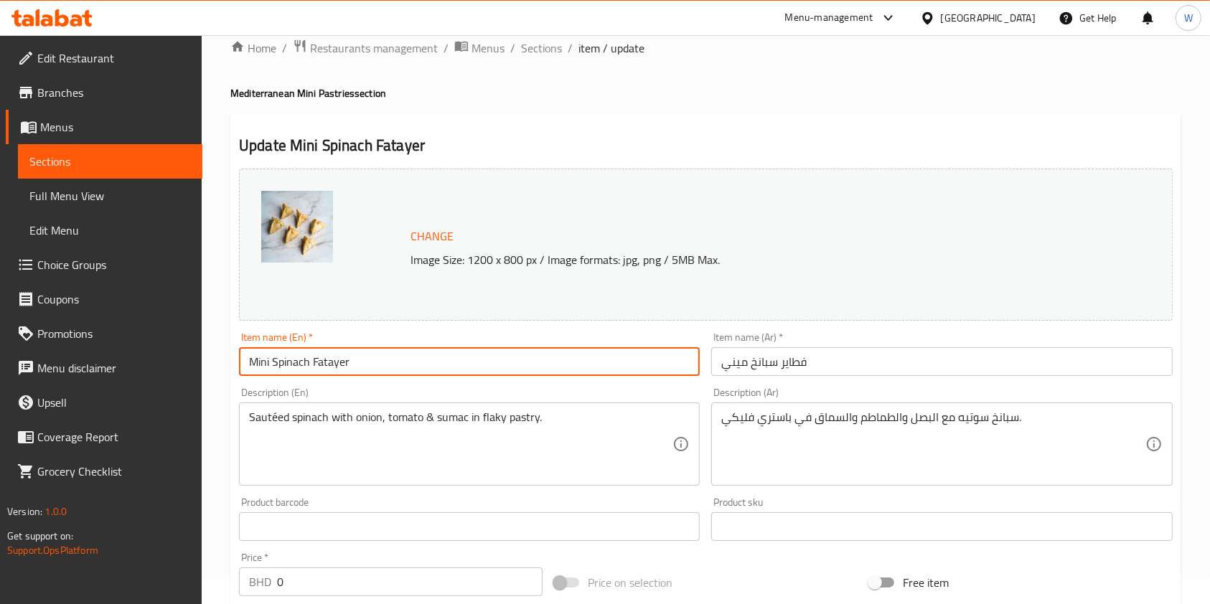
click at [492, 360] on input "Mini Spinach Fatayer" at bounding box center [469, 361] width 461 height 29
type input "Mini Spinach Fatayer - 6 Pieces"
click at [908, 362] on input "فطاير سبانخ ميني" at bounding box center [941, 361] width 461 height 29
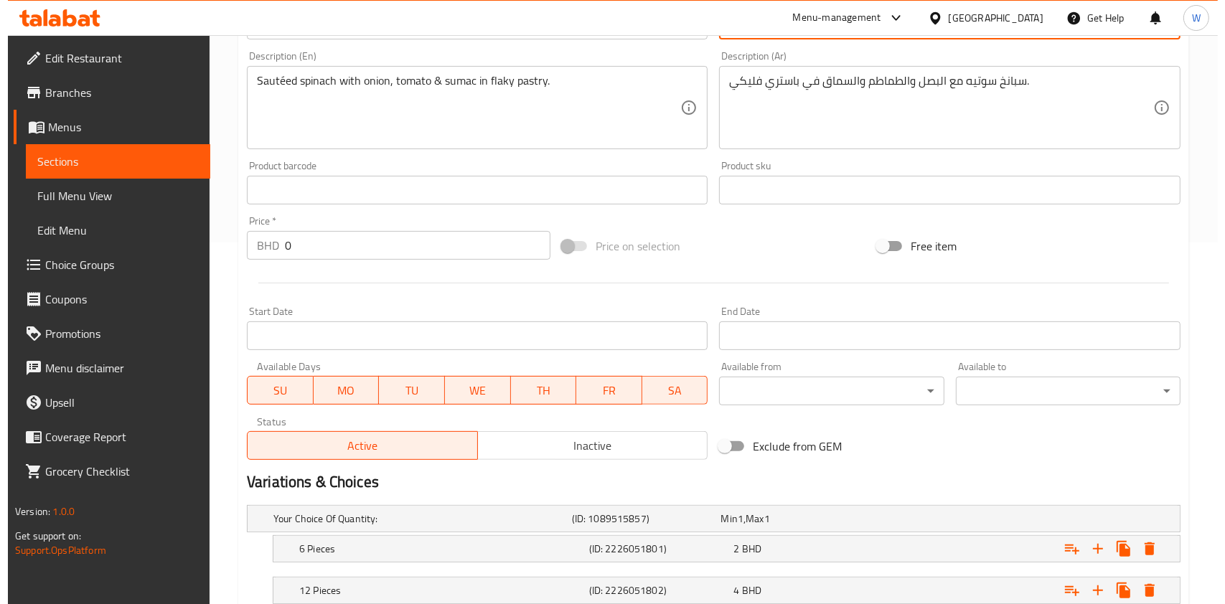
scroll to position [504, 0]
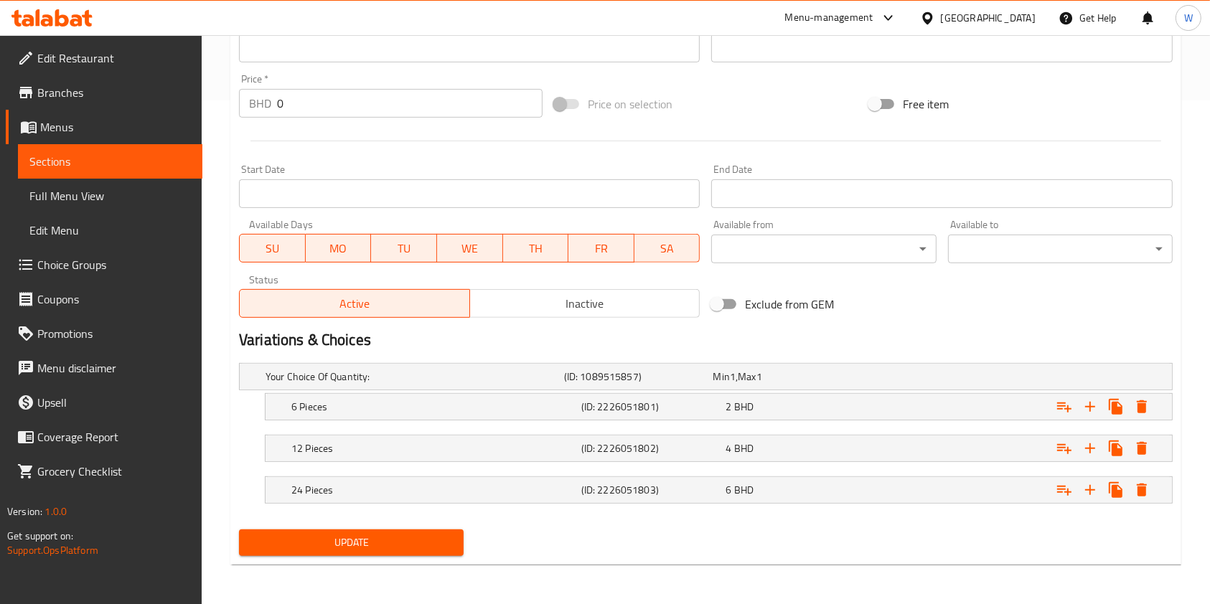
type input "فطاير سبانخ ميني - 6 قطع"
click at [325, 78] on div "Price   * BHD 0 Price *" at bounding box center [391, 96] width 304 height 44
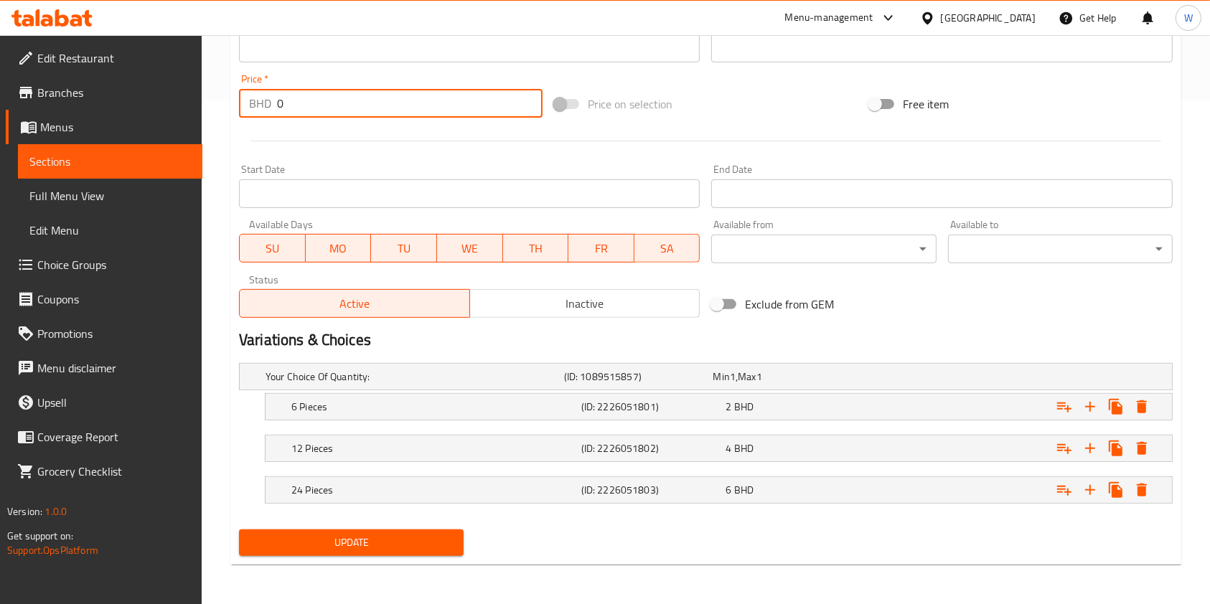
drag, startPoint x: 324, startPoint y: 96, endPoint x: 225, endPoint y: 110, distance: 99.3
click at [227, 109] on div "Home / Restaurants management / Menus / Sections / item / update Mediterranean …" at bounding box center [706, 68] width 1008 height 1074
type input "2"
click at [472, 163] on div "Start Date Start Date" at bounding box center [469, 186] width 472 height 55
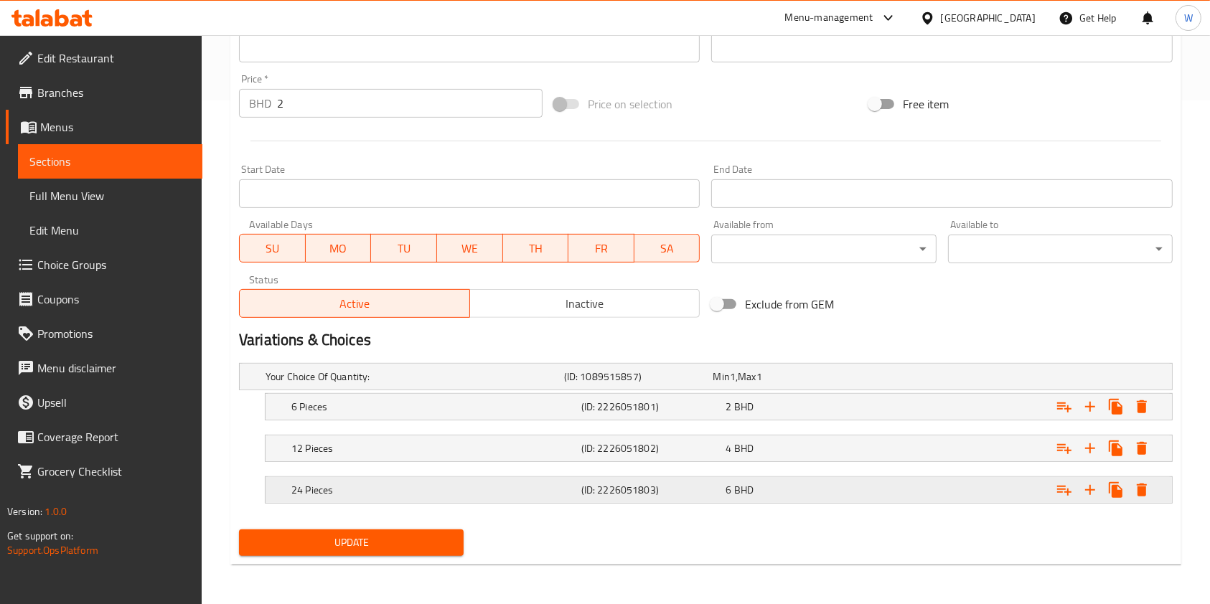
click at [1146, 491] on icon "Expand" at bounding box center [1141, 490] width 17 height 17
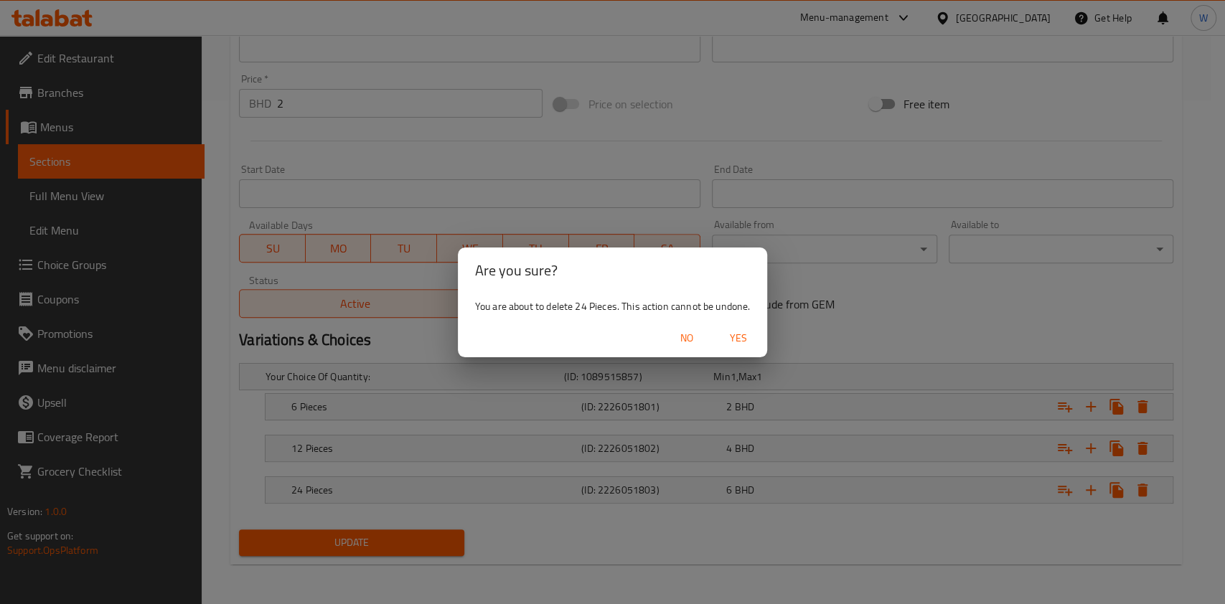
click at [746, 341] on span "Yes" at bounding box center [738, 338] width 34 height 18
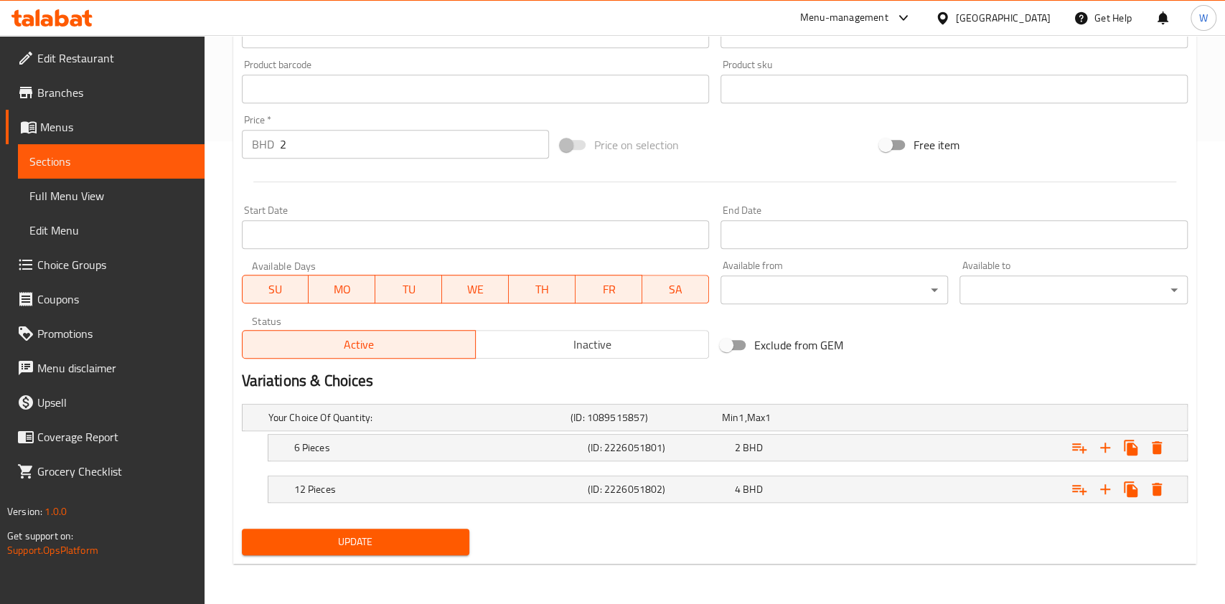
scroll to position [462, 0]
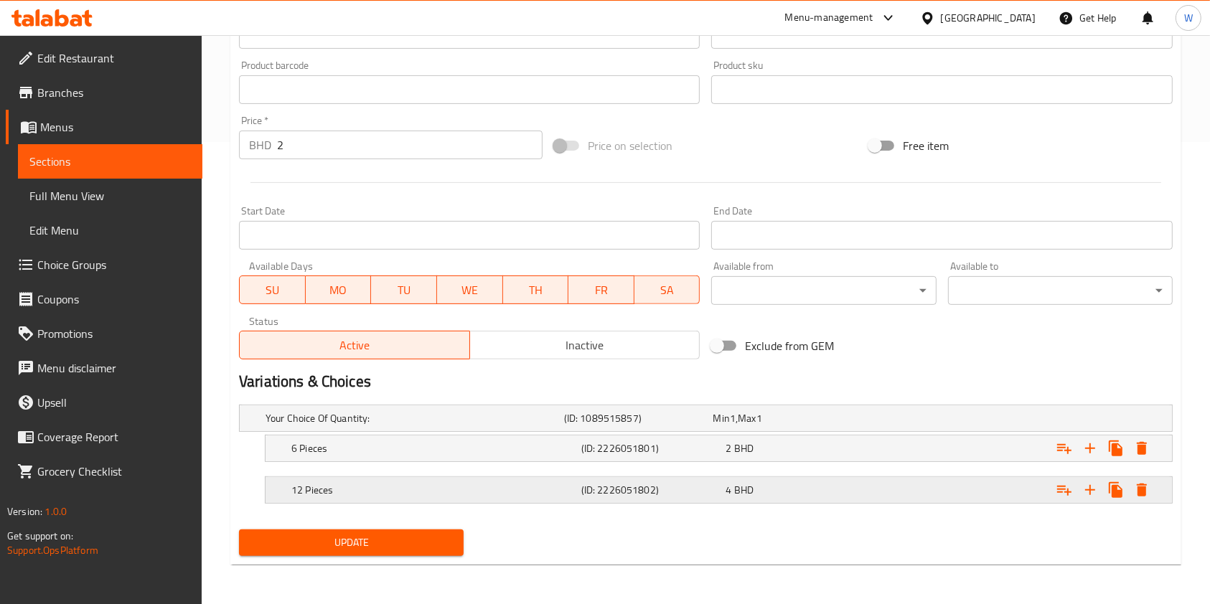
click at [1135, 487] on icon "Expand" at bounding box center [1141, 490] width 17 height 17
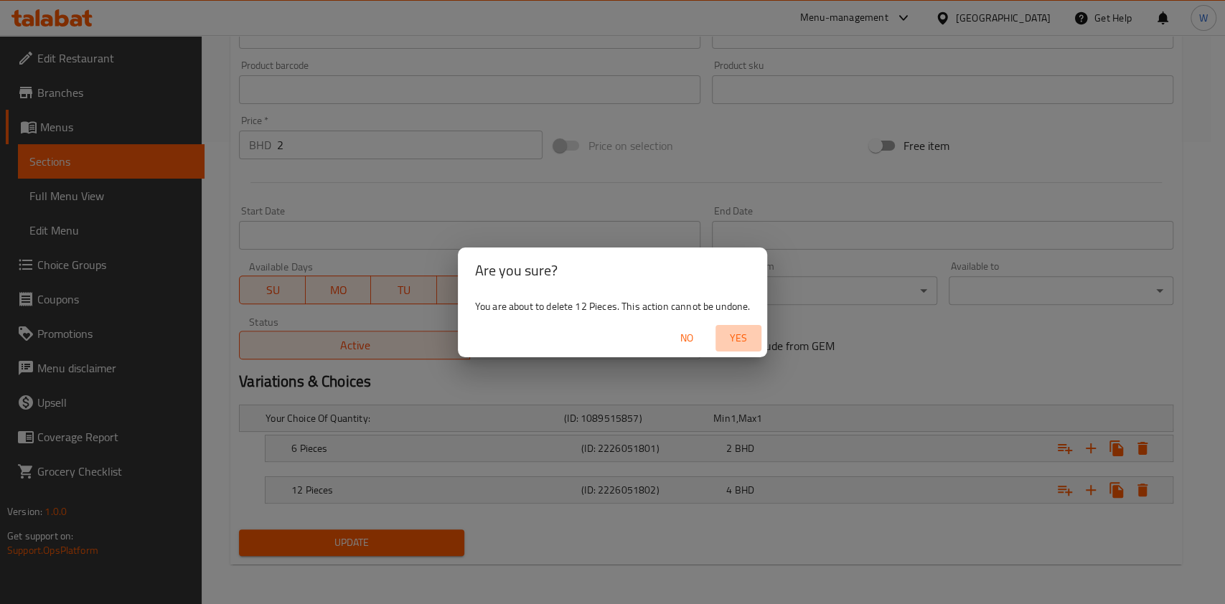
click at [739, 336] on span "Yes" at bounding box center [738, 338] width 34 height 18
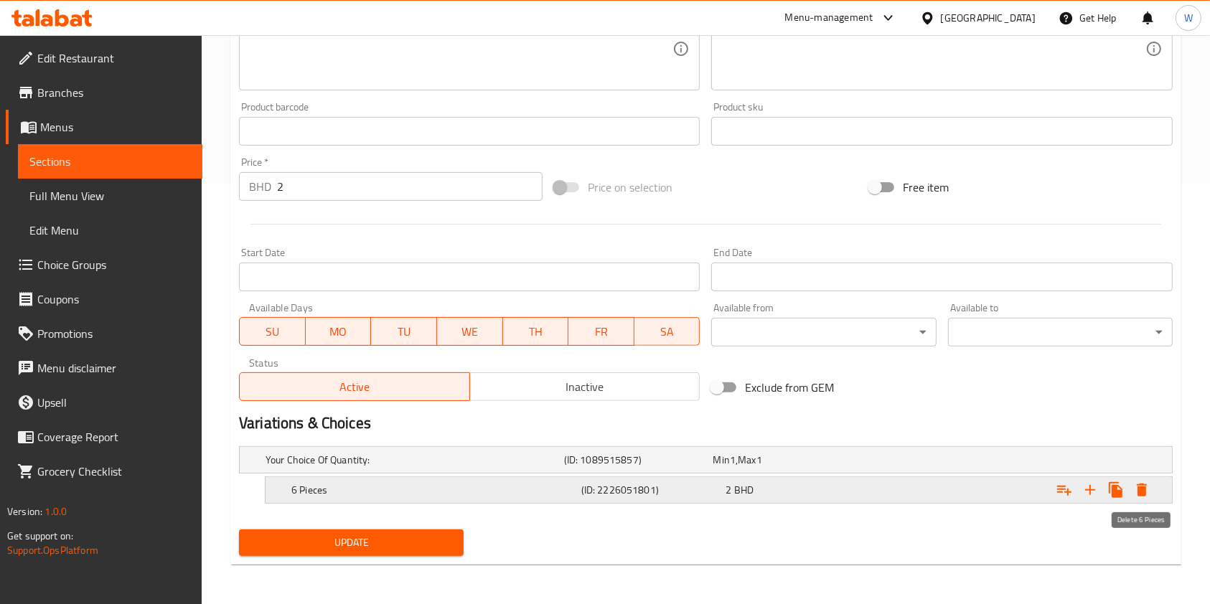
click at [1141, 488] on icon "Expand" at bounding box center [1142, 490] width 10 height 13
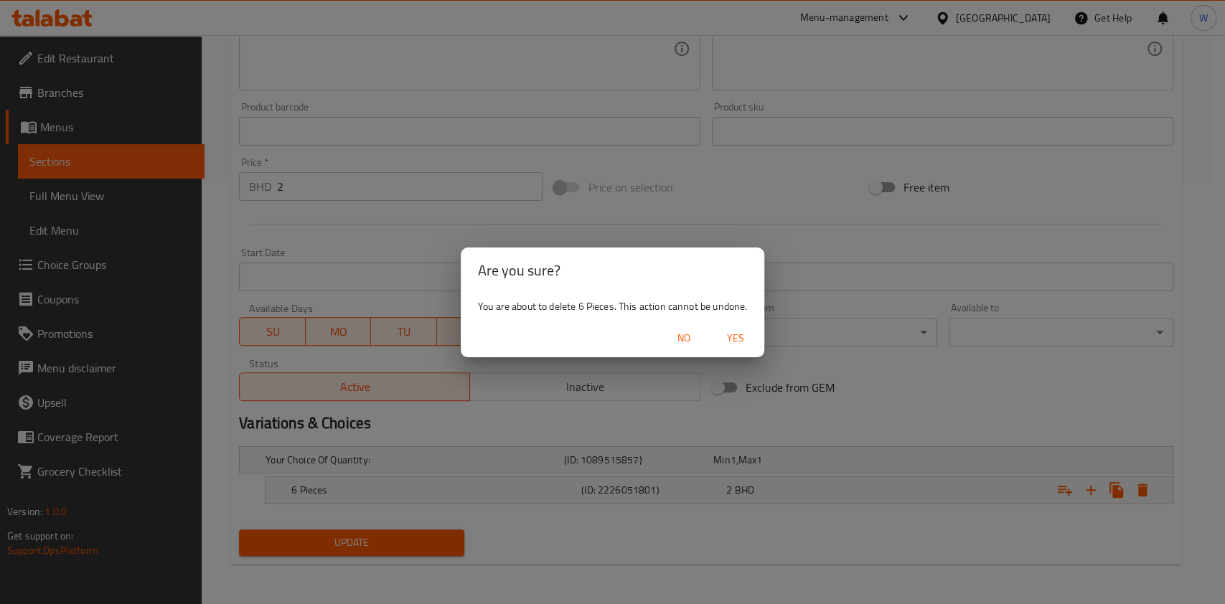
click at [747, 342] on span "Yes" at bounding box center [735, 338] width 34 height 18
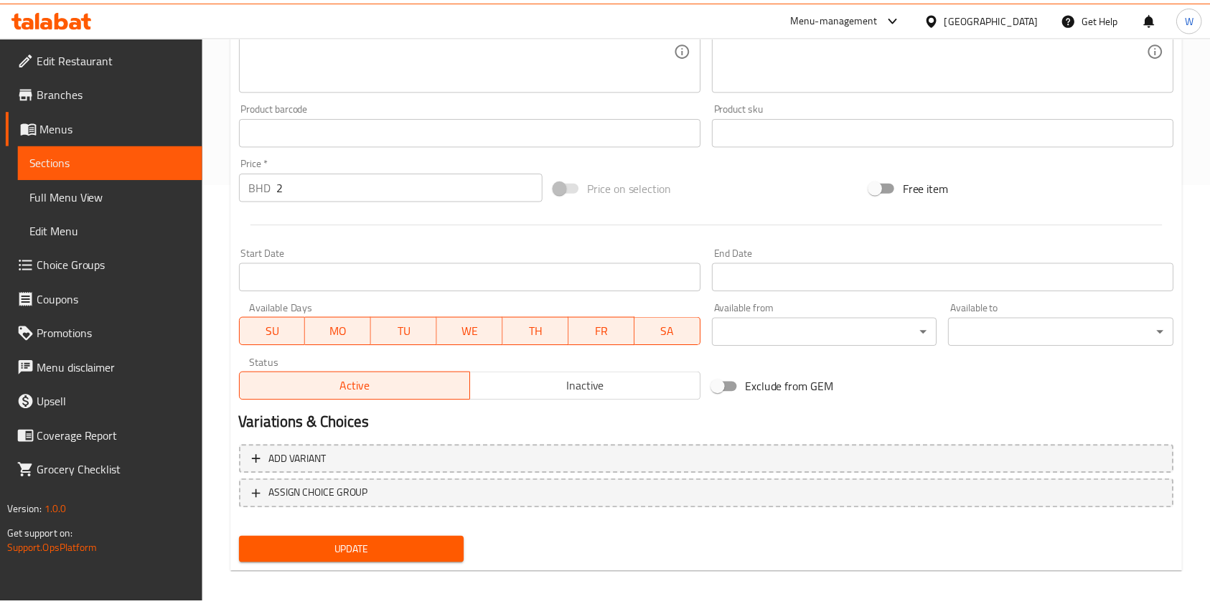
scroll to position [416, 0]
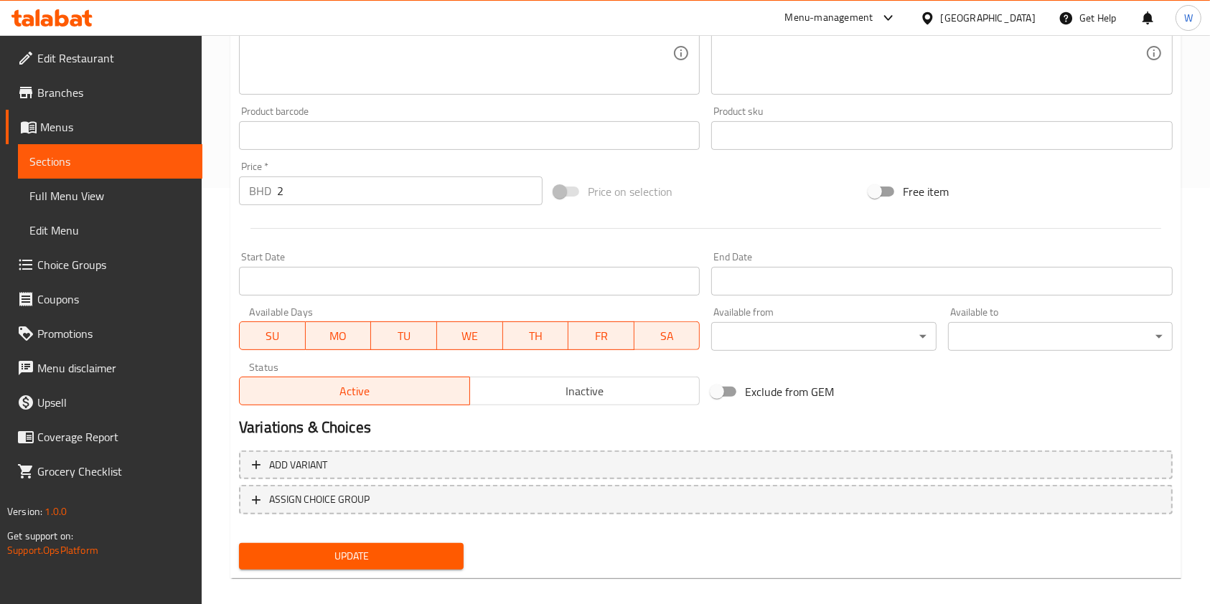
click at [370, 561] on span "Update" at bounding box center [351, 557] width 202 height 18
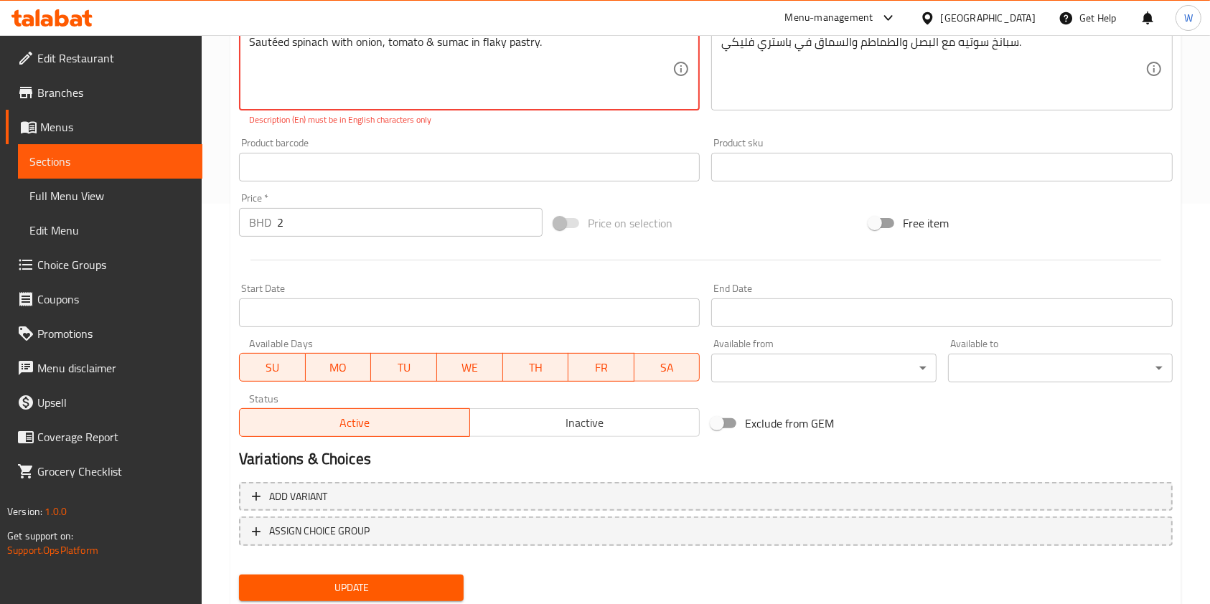
scroll to position [34, 0]
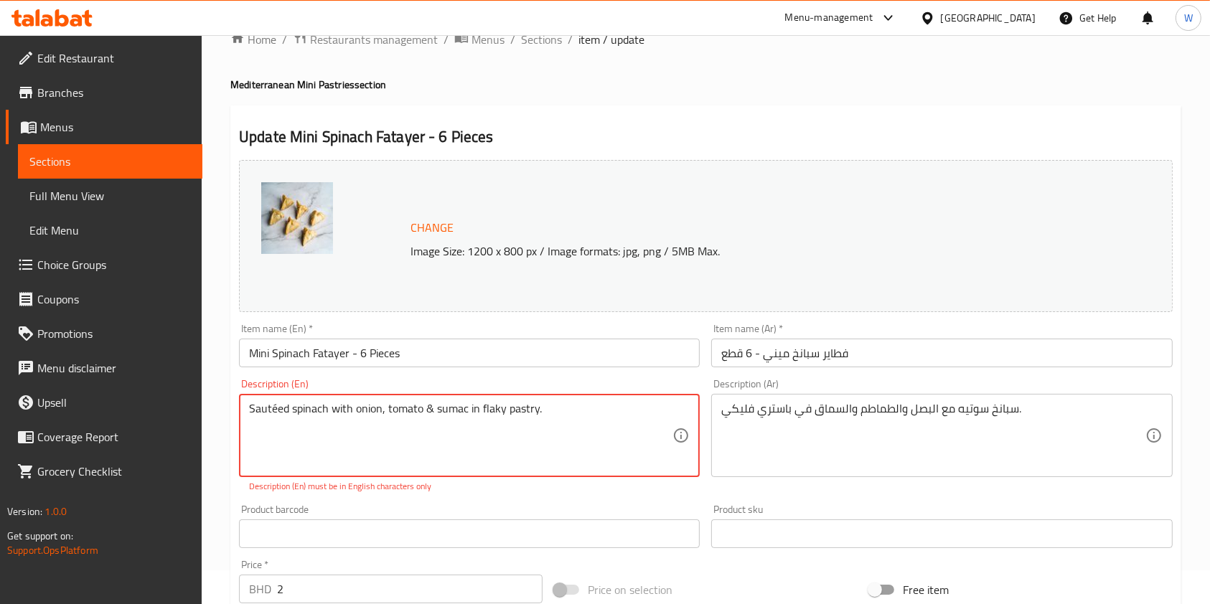
click at [273, 413] on textarea "Sautéed spinach with onion, tomato & sumac in flaky pastry." at bounding box center [460, 436] width 423 height 68
click at [275, 414] on textarea "Sautéed spinach with onion, tomato & sumac in flaky pastry." at bounding box center [460, 436] width 423 height 68
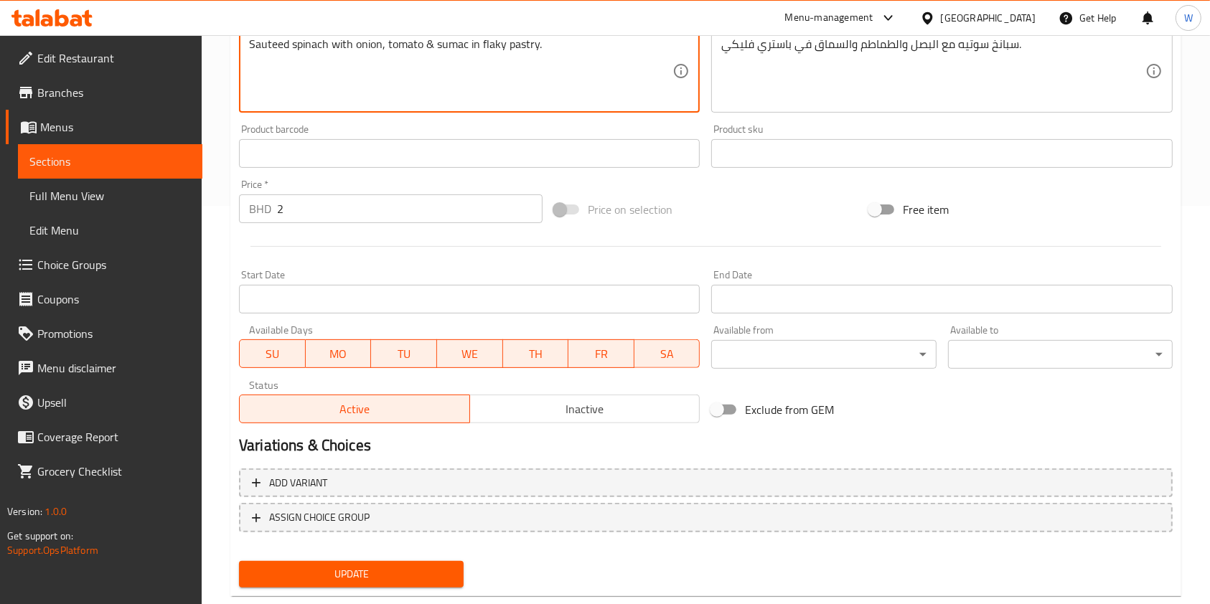
scroll to position [431, 0]
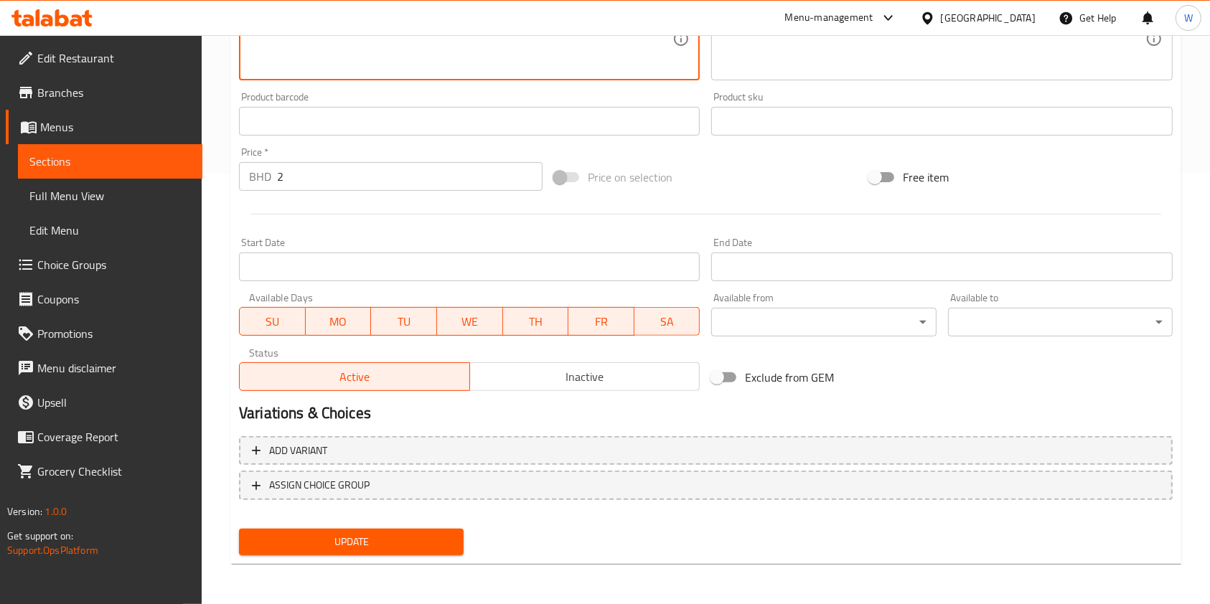
type textarea "Sauteed spinach with onion, tomato & sumac in flaky pastry."
click at [320, 540] on span "Update" at bounding box center [351, 542] width 202 height 18
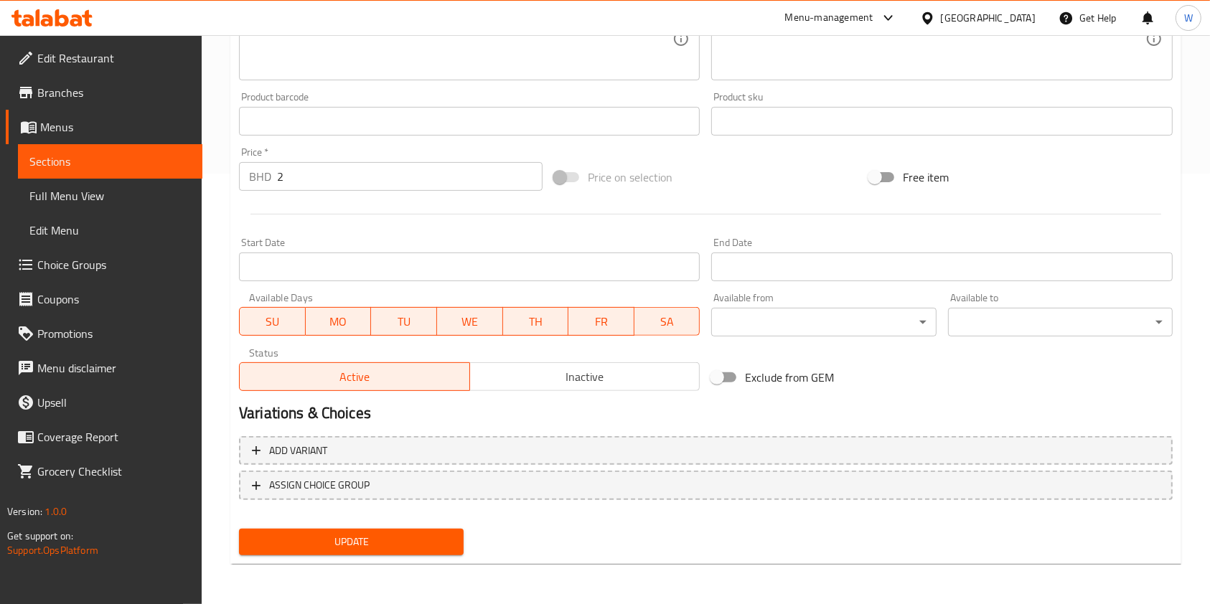
click at [413, 545] on span "Update" at bounding box center [351, 542] width 202 height 18
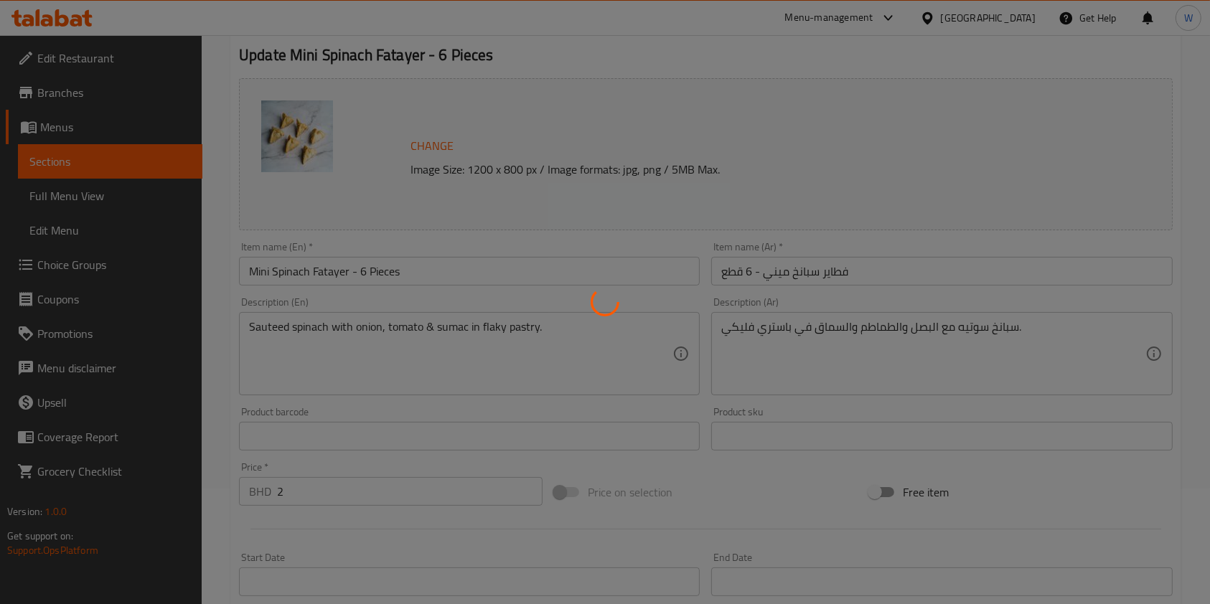
scroll to position [0, 0]
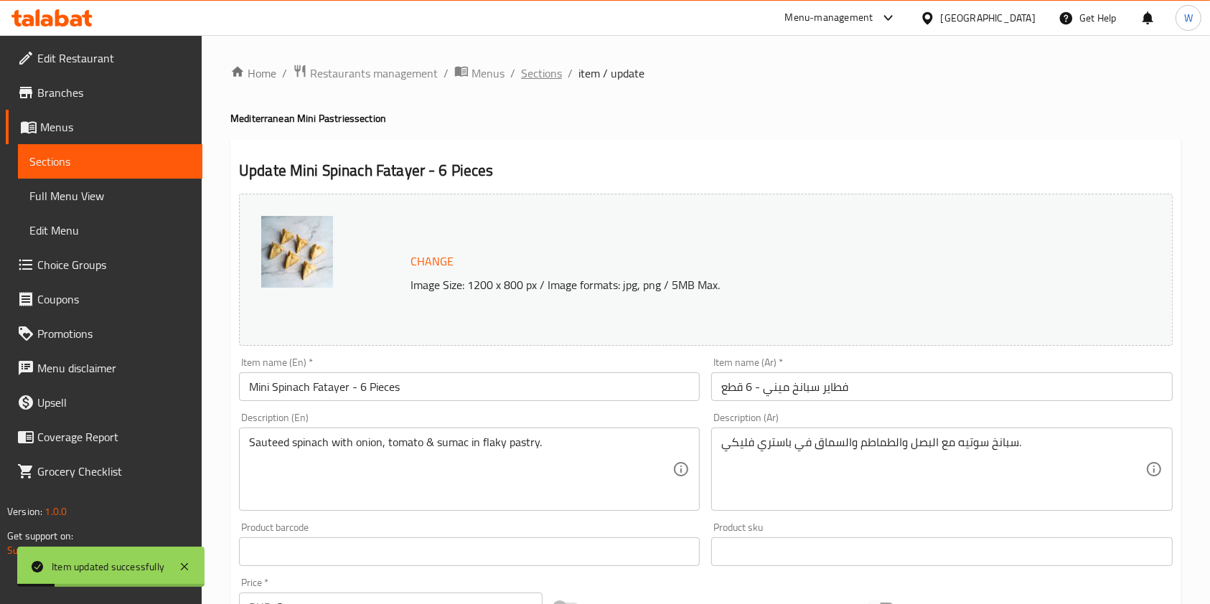
click at [560, 75] on span "Sections" at bounding box center [541, 73] width 41 height 17
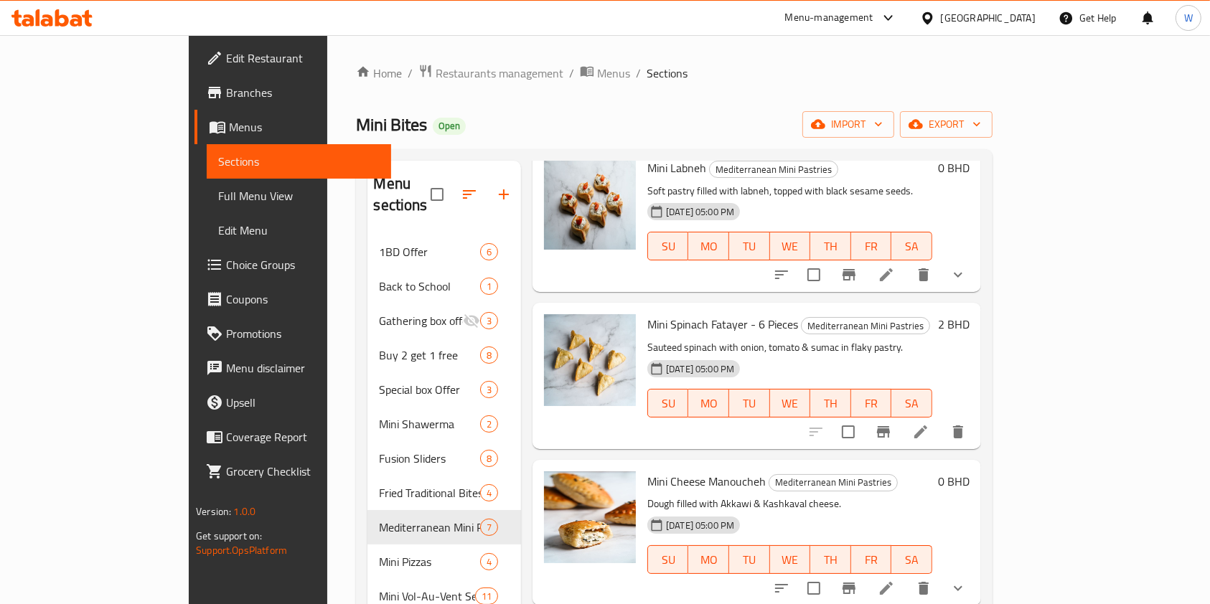
scroll to position [468, 0]
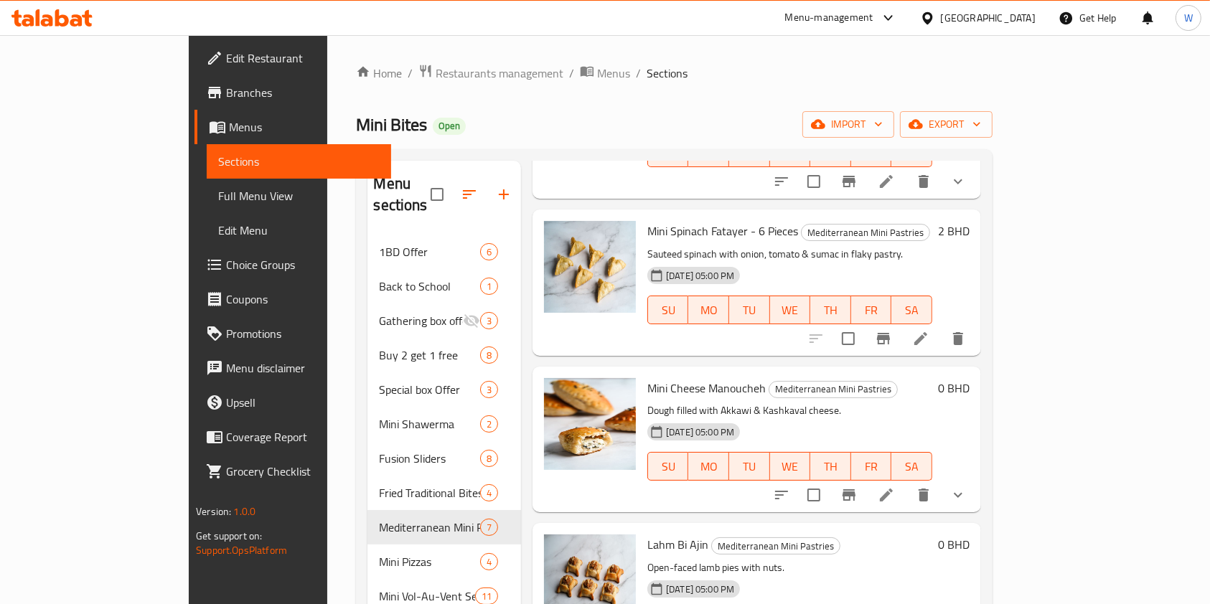
click at [226, 98] on span "Branches" at bounding box center [303, 92] width 154 height 17
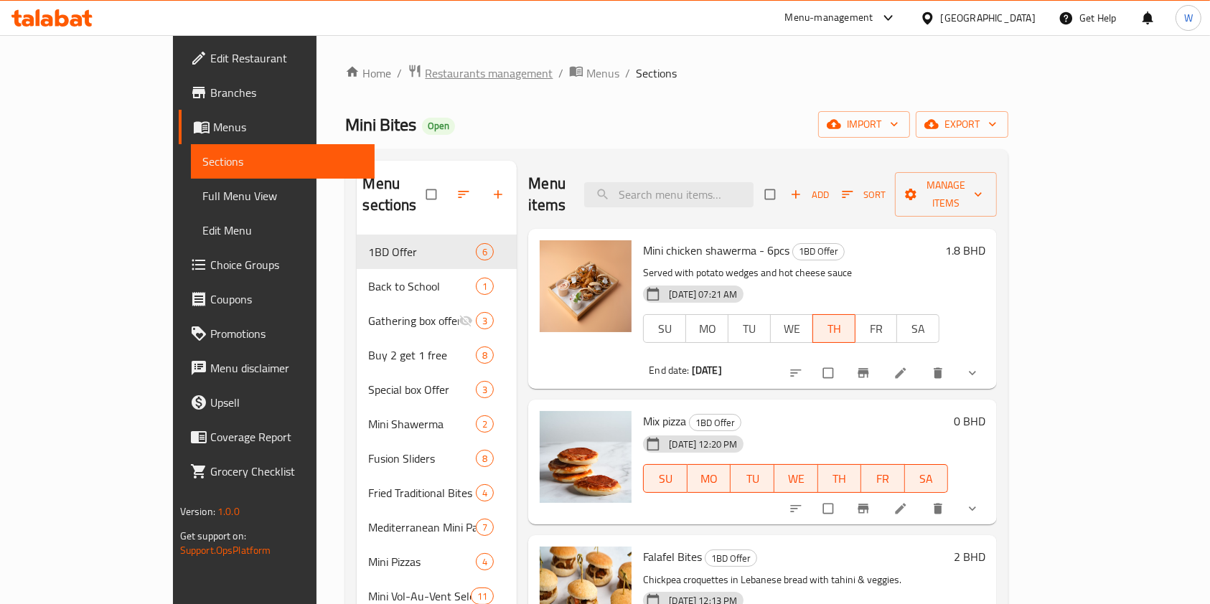
click at [425, 73] on span "Restaurants management" at bounding box center [489, 73] width 128 height 17
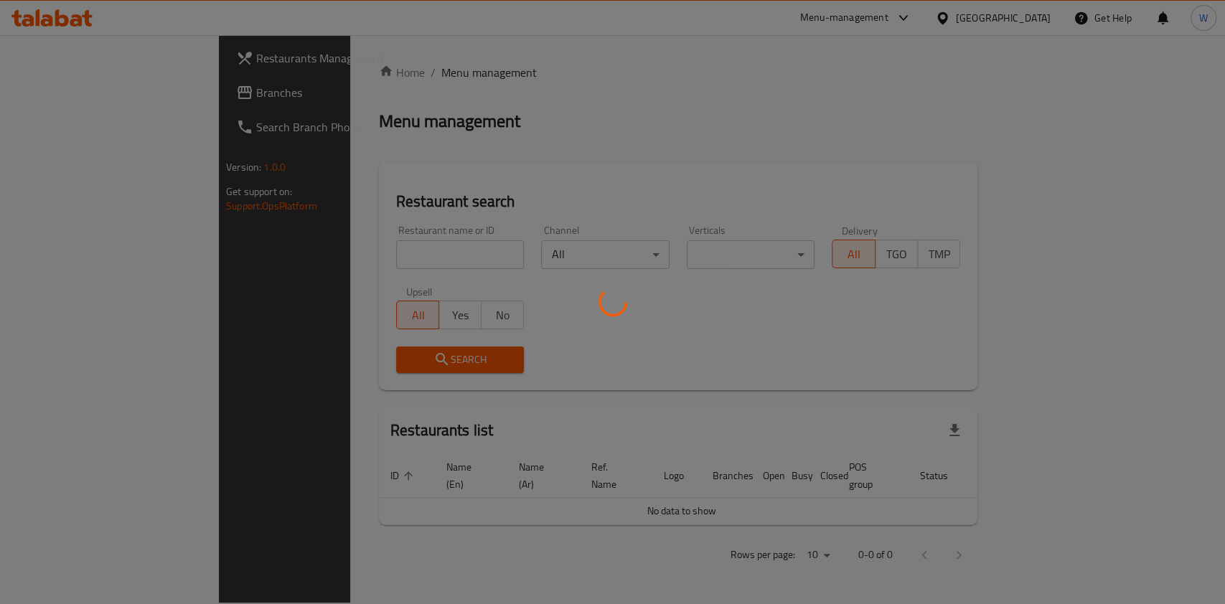
click at [342, 261] on div at bounding box center [612, 302] width 1225 height 604
click at [336, 264] on div at bounding box center [612, 302] width 1225 height 604
click at [810, 155] on div at bounding box center [612, 302] width 1225 height 604
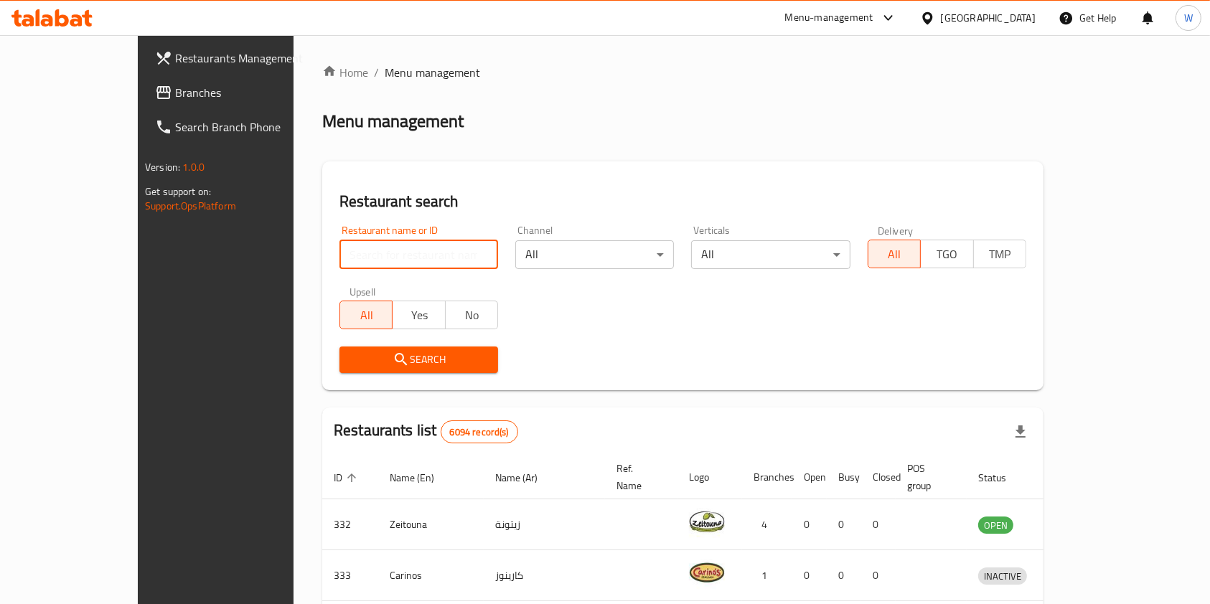
drag, startPoint x: 361, startPoint y: 257, endPoint x: 350, endPoint y: 258, distance: 10.8
click at [360, 258] on input "search" at bounding box center [418, 254] width 159 height 29
paste input "Tea Time,"
click button "Search" at bounding box center [418, 360] width 159 height 27
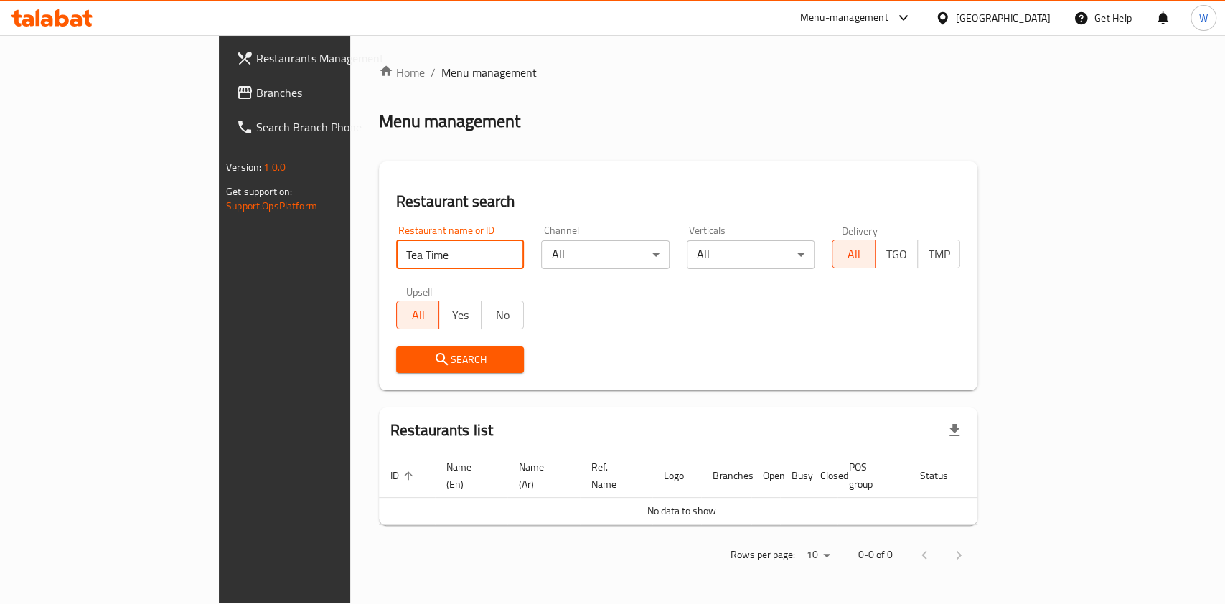
type input "Tea Time"
click button "Search" at bounding box center [460, 360] width 128 height 27
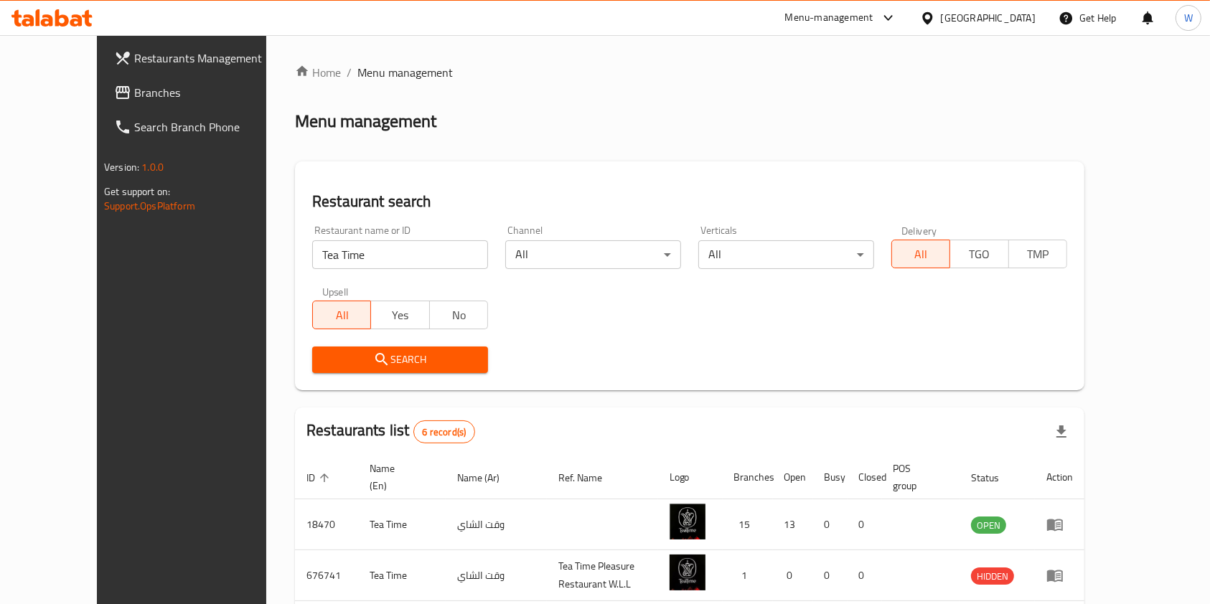
click at [599, 308] on div "Restaurant name or ID Tea Time Restaurant name or ID Channel All ​ Verticals Al…" at bounding box center [690, 299] width 772 height 165
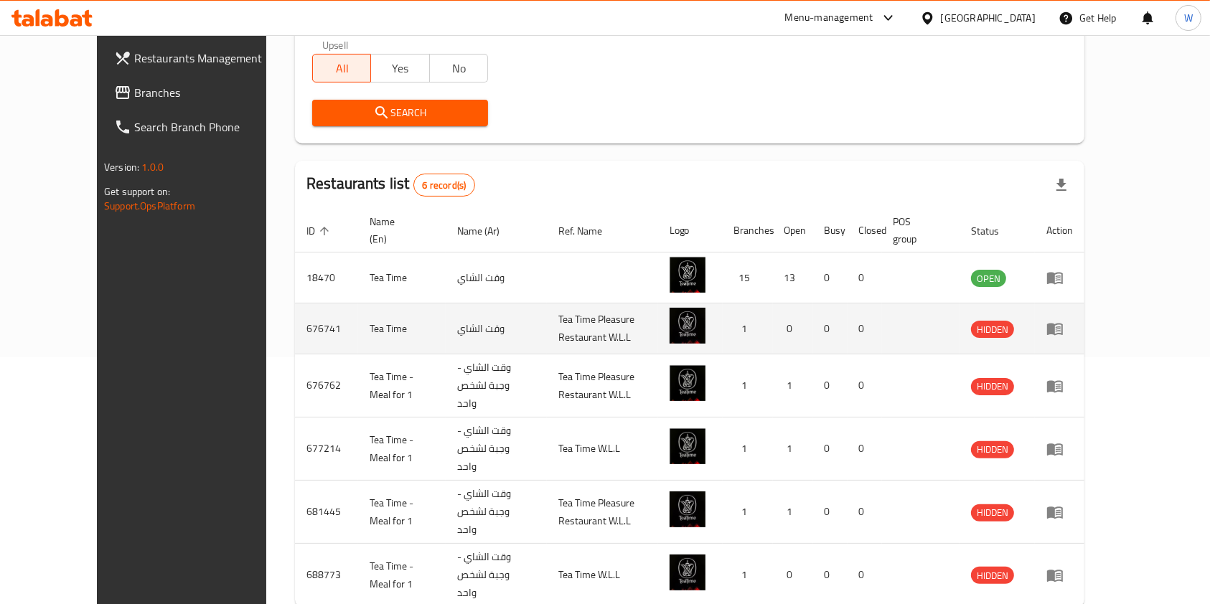
scroll to position [275, 0]
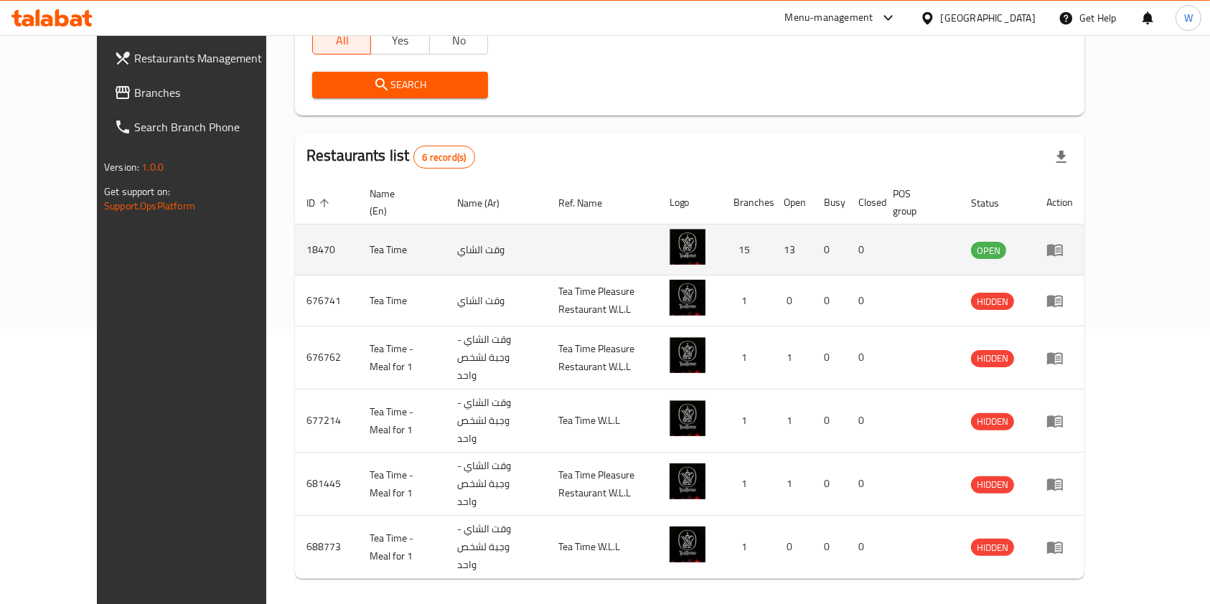
click at [1073, 253] on link "enhanced table" at bounding box center [1059, 249] width 27 height 17
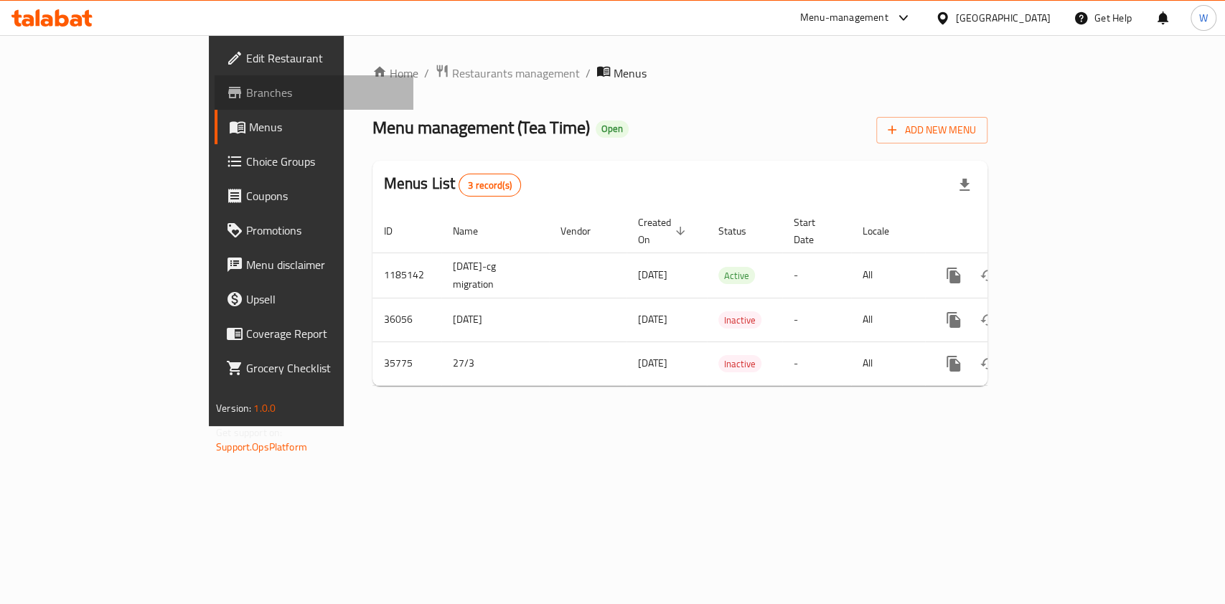
click at [246, 96] on span "Branches" at bounding box center [324, 92] width 156 height 17
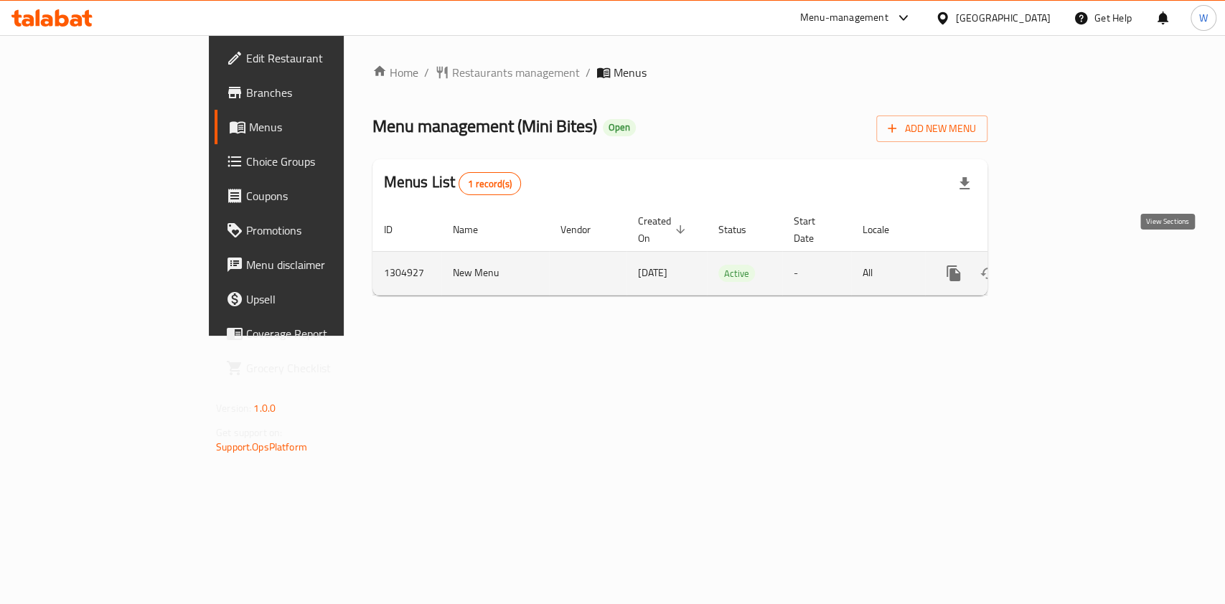
click at [1066, 265] on icon "enhanced table" at bounding box center [1057, 273] width 17 height 17
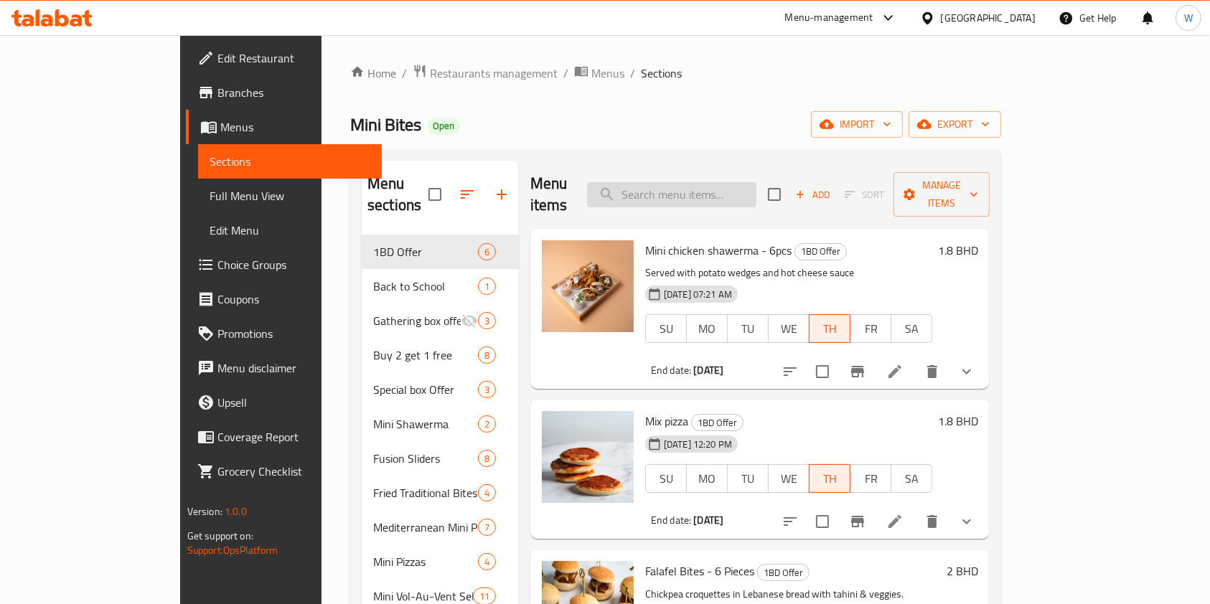
click at [747, 182] on input "search" at bounding box center [671, 194] width 169 height 25
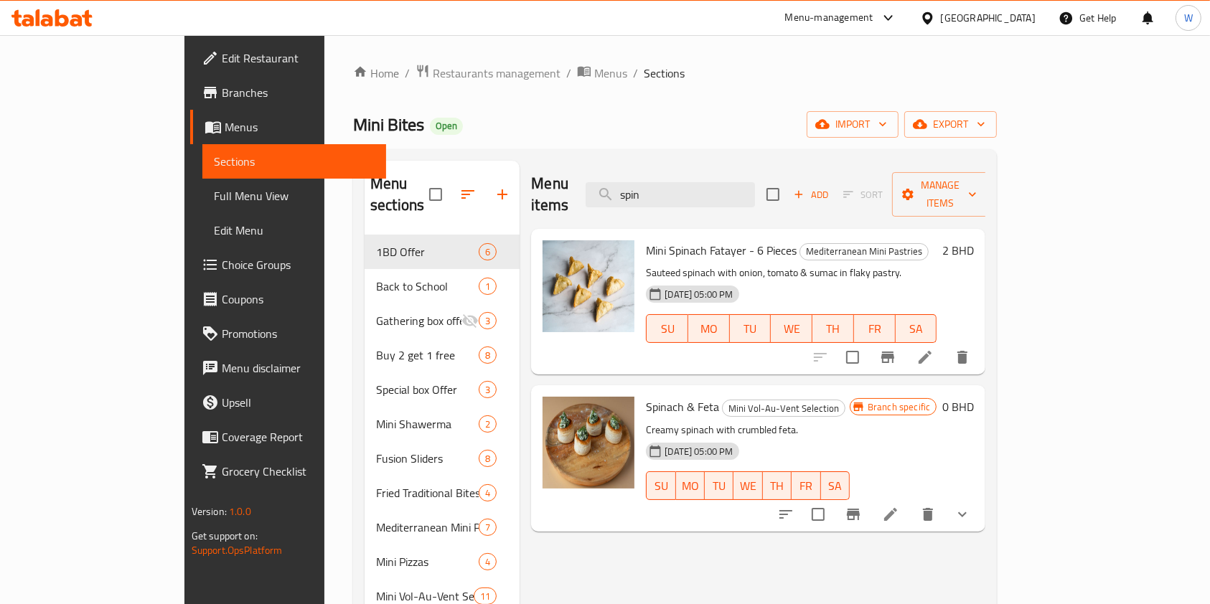
type input "spin"
click at [693, 240] on span "Mini Spinach Fatayer - 6 Pieces" at bounding box center [721, 251] width 151 height 22
copy h6 "Mini Spinach Fatayer - 6 Pieces"
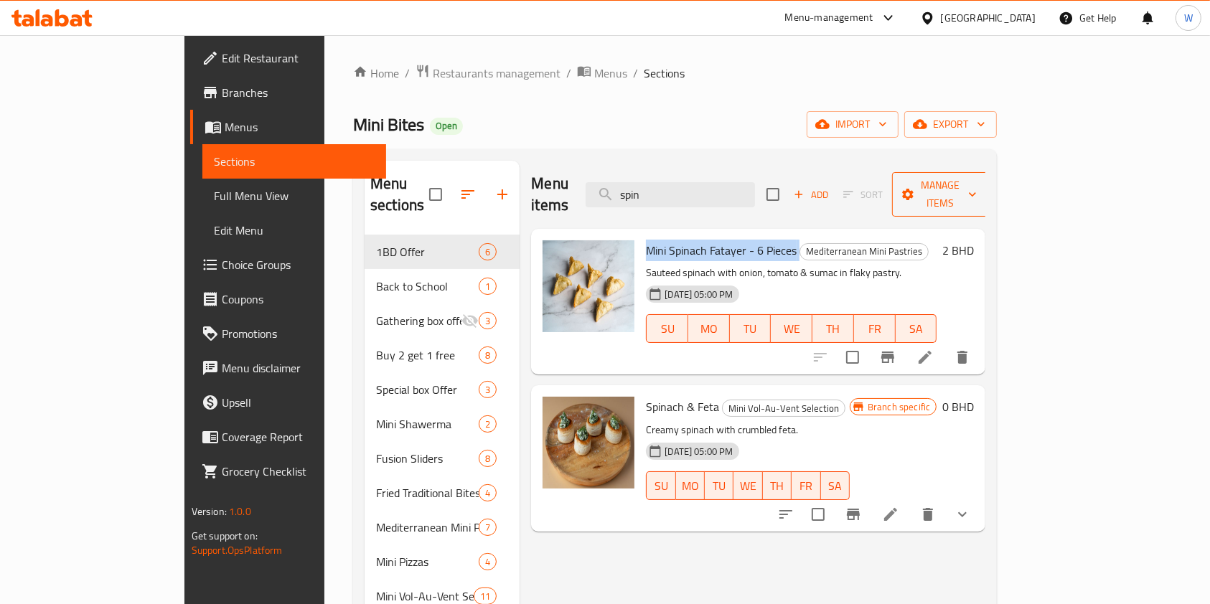
click at [977, 177] on span "Manage items" at bounding box center [940, 195] width 73 height 36
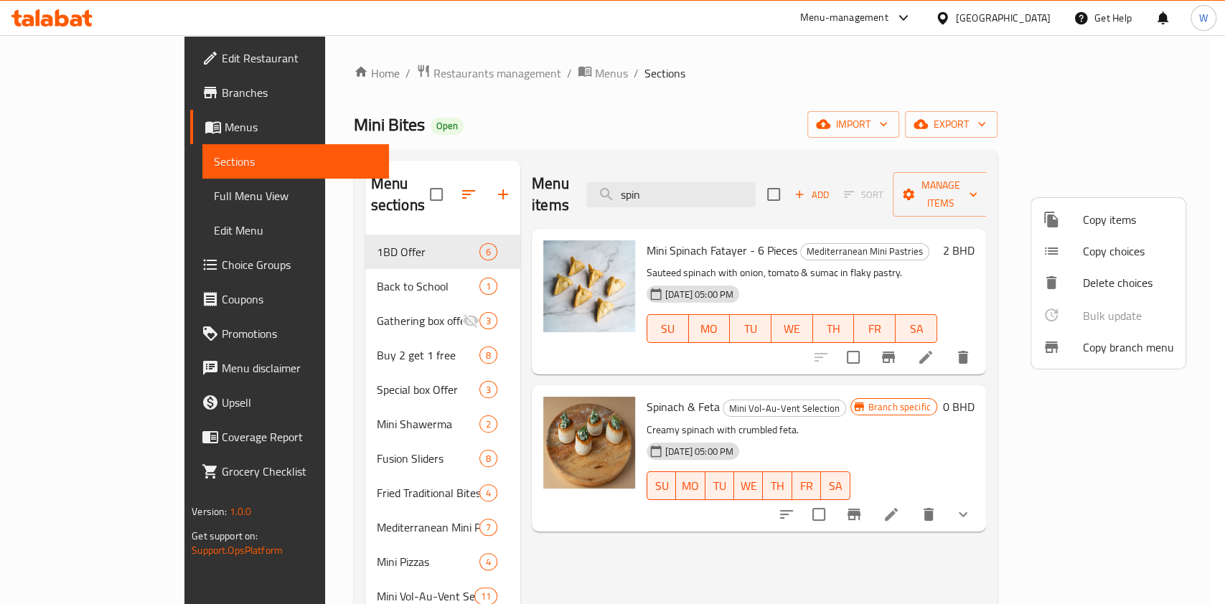
click at [919, 266] on div at bounding box center [612, 302] width 1225 height 604
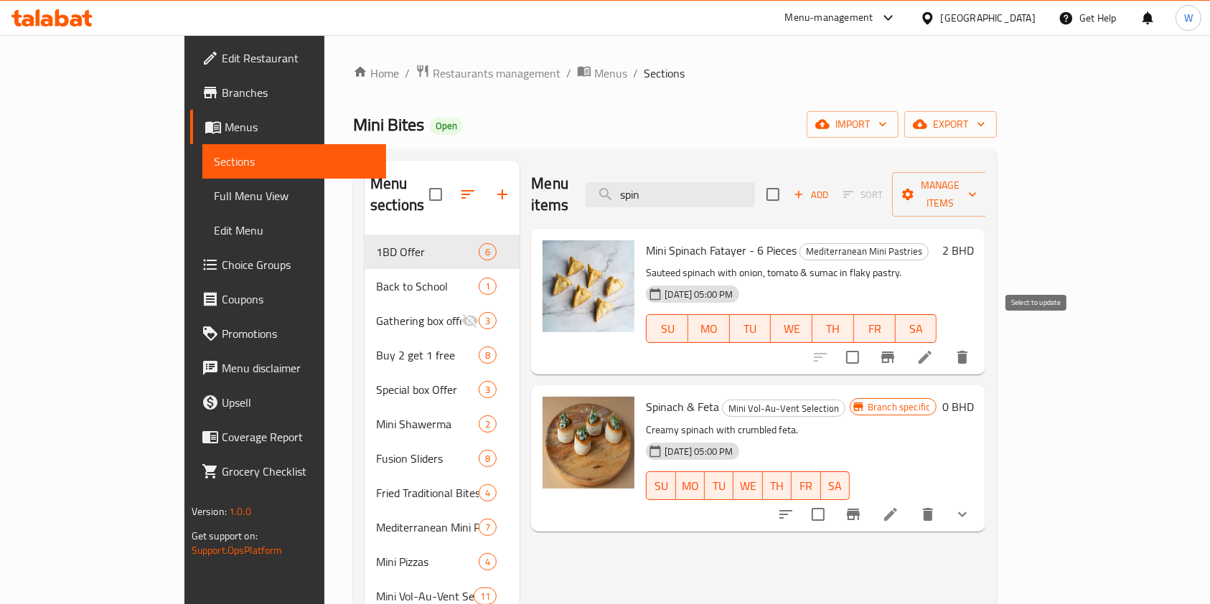
click at [868, 342] on input "checkbox" at bounding box center [853, 357] width 30 height 30
click at [988, 193] on button "Manage items" at bounding box center [940, 194] width 96 height 44
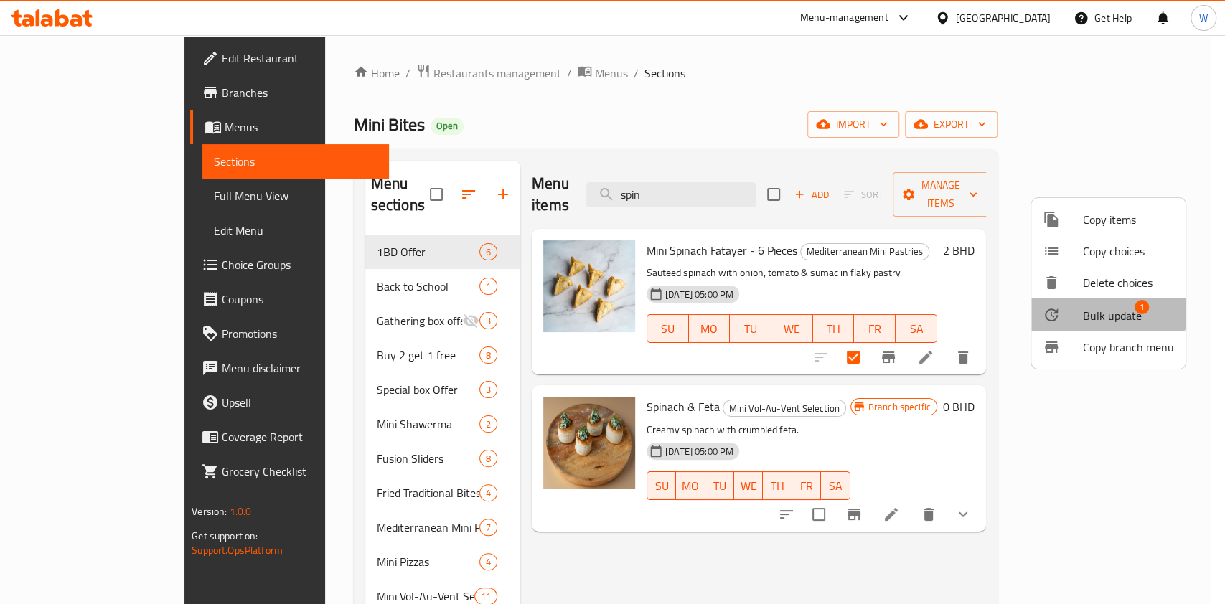
click at [1105, 312] on span "Bulk update" at bounding box center [1112, 315] width 59 height 17
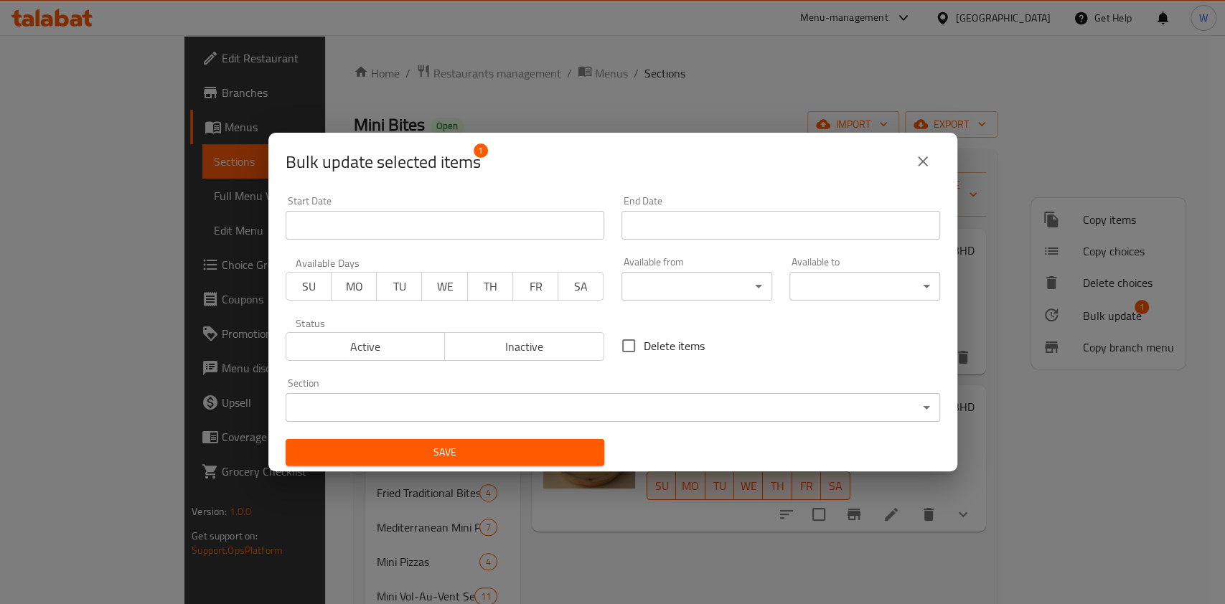
click at [421, 392] on div "Section ​ ​" at bounding box center [613, 400] width 655 height 44
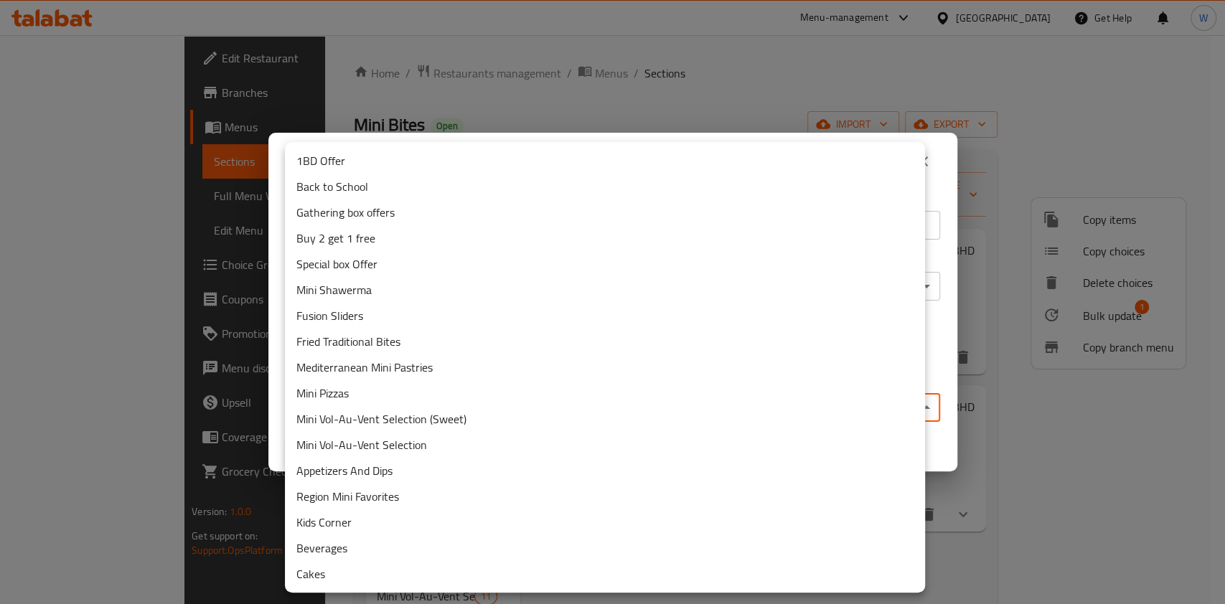
click at [419, 401] on body "​ Menu-management Bahrain Get Help W Edit Restaurant Branches Menus Sections Fu…" at bounding box center [612, 319] width 1225 height 569
click at [402, 172] on li "1BD Offer" at bounding box center [605, 161] width 640 height 26
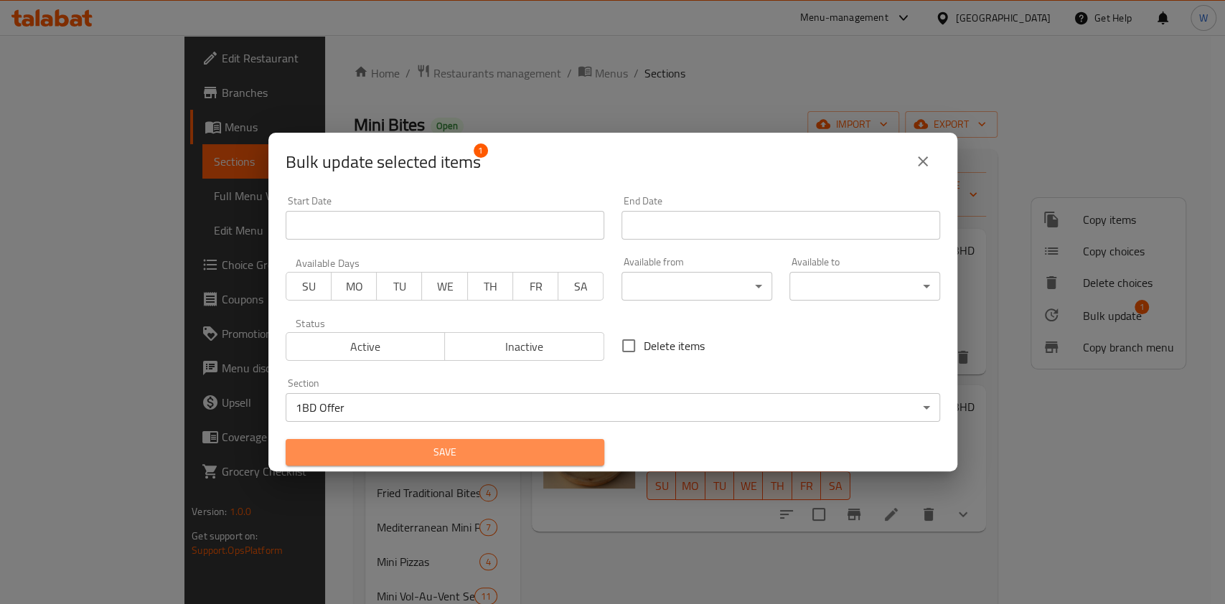
click at [450, 447] on span "Save" at bounding box center [445, 453] width 296 height 18
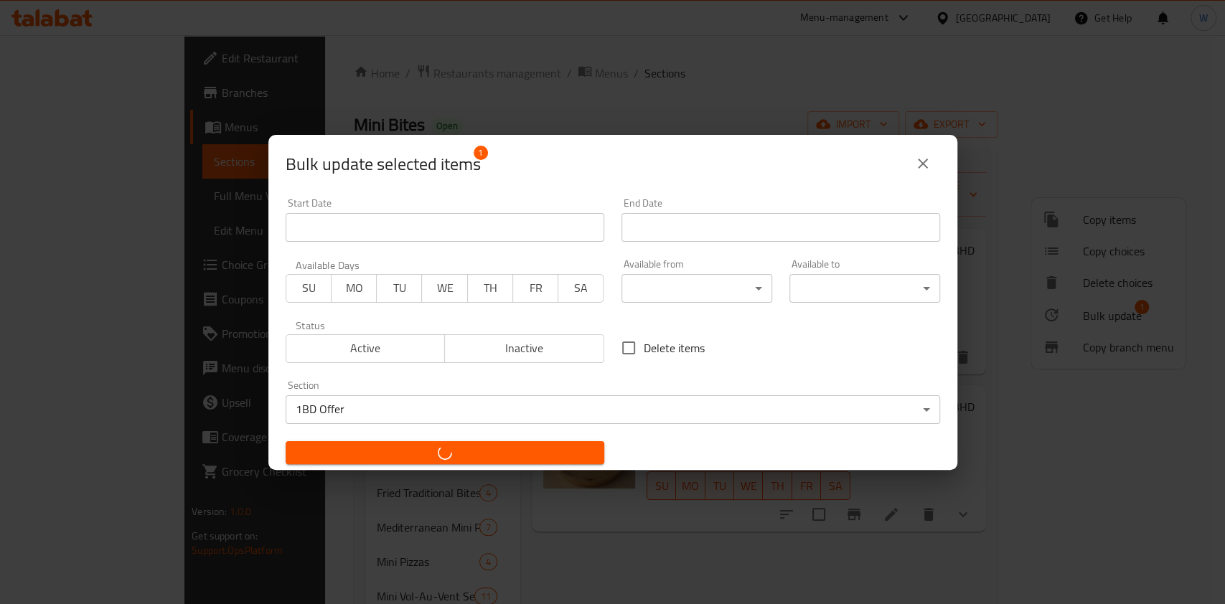
checkbox input "false"
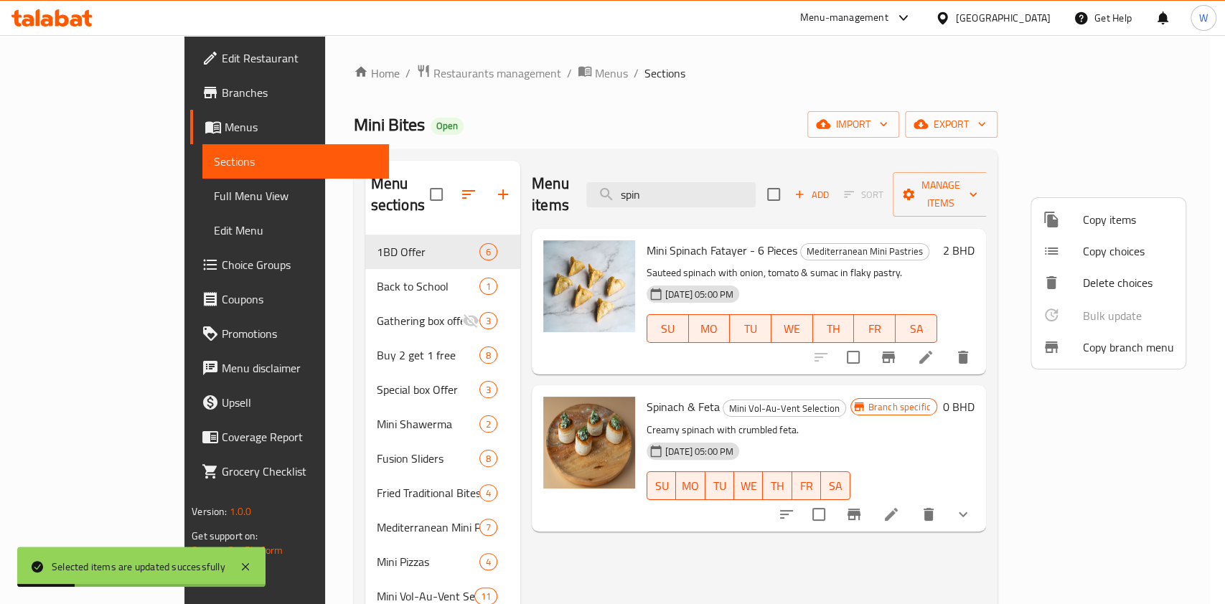
click at [777, 539] on div at bounding box center [612, 302] width 1225 height 604
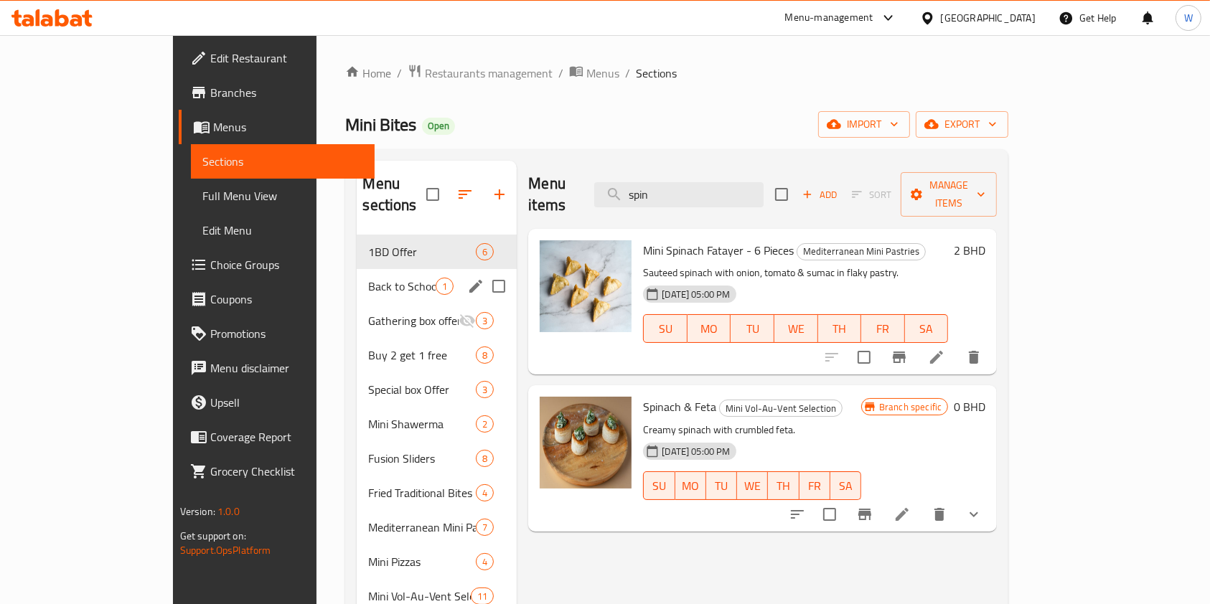
click at [368, 278] on span "Back to School" at bounding box center [401, 286] width 67 height 17
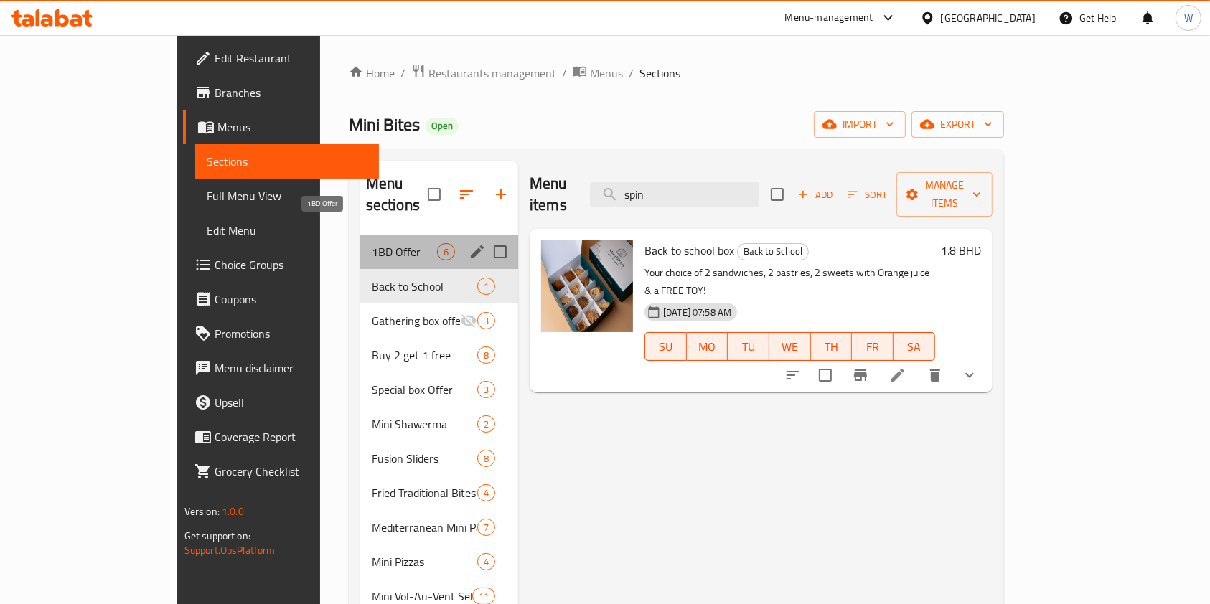
click at [372, 243] on span "1BD Offer" at bounding box center [404, 251] width 65 height 17
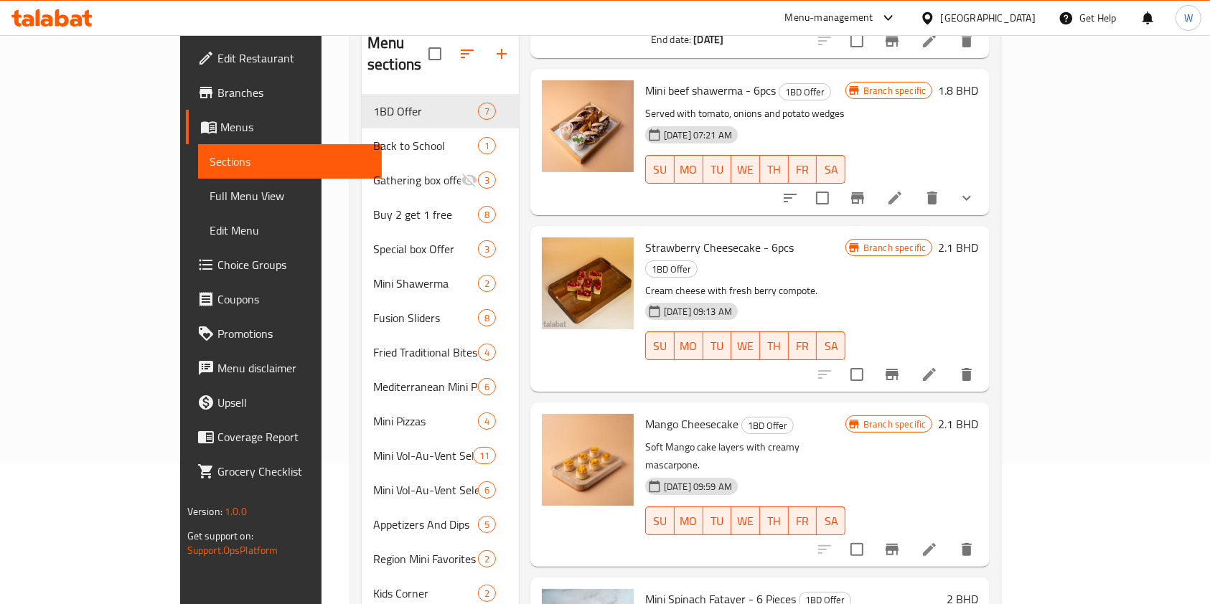
scroll to position [240, 0]
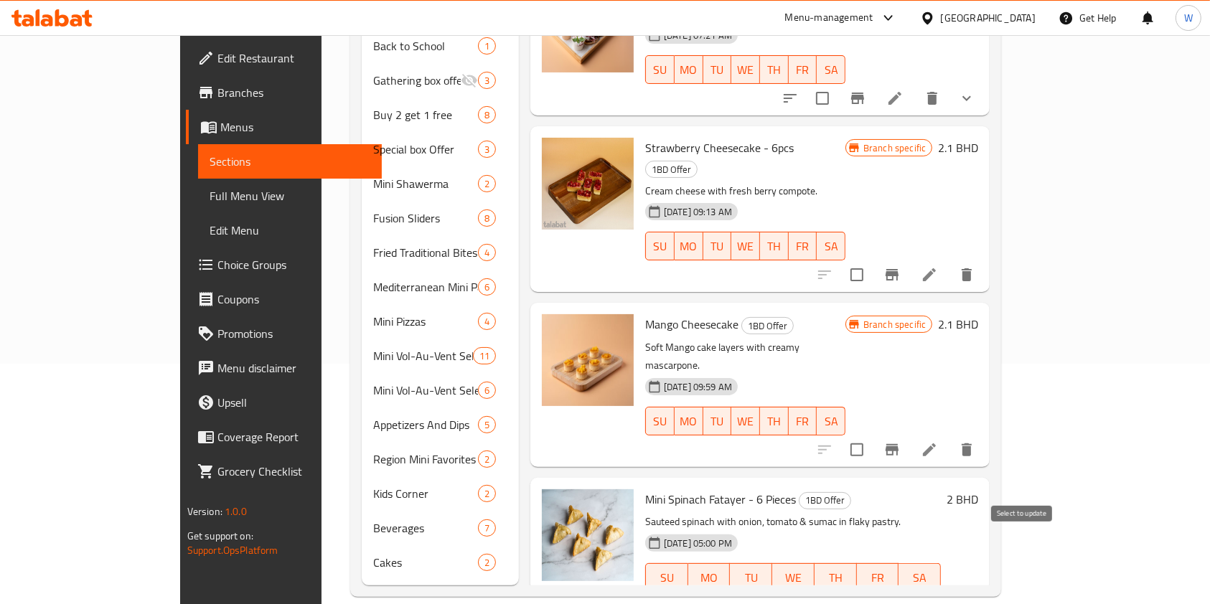
click at [872, 591] on input "checkbox" at bounding box center [857, 606] width 30 height 30
checkbox input "true"
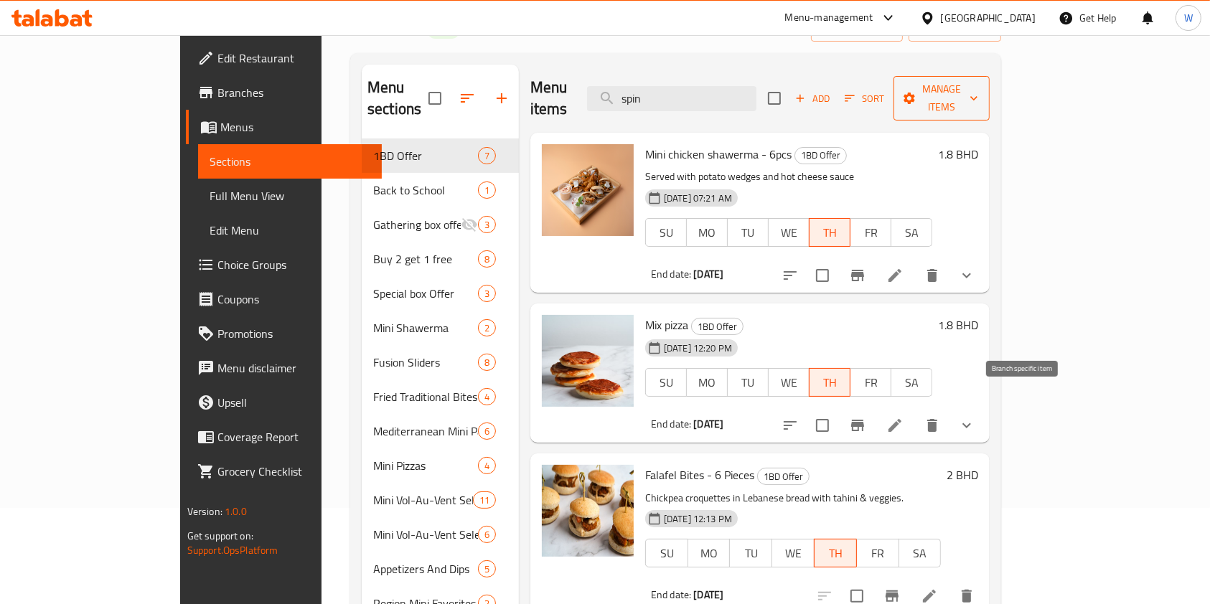
scroll to position [0, 0]
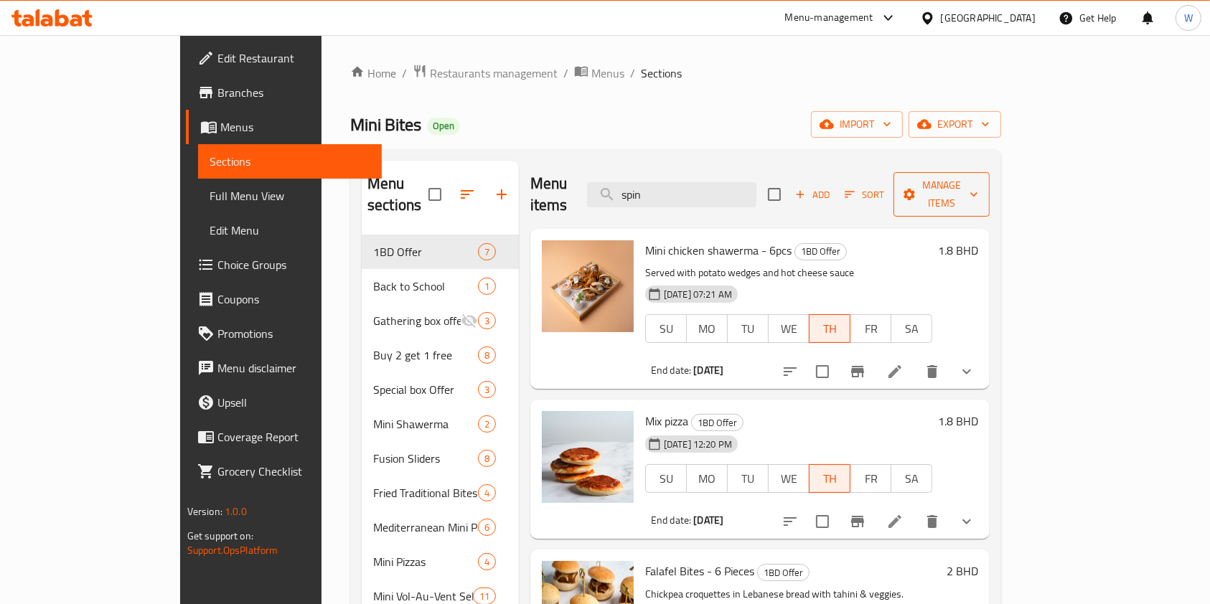
click at [978, 177] on span "Manage items" at bounding box center [941, 195] width 73 height 36
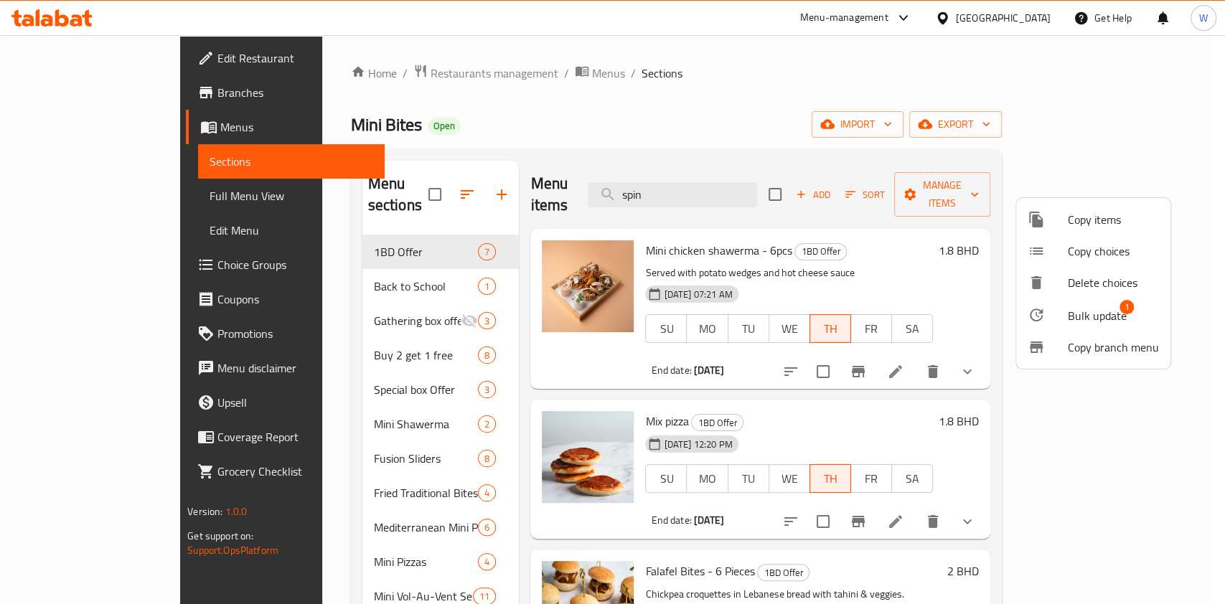
click at [1096, 311] on span "Bulk update" at bounding box center [1097, 315] width 59 height 17
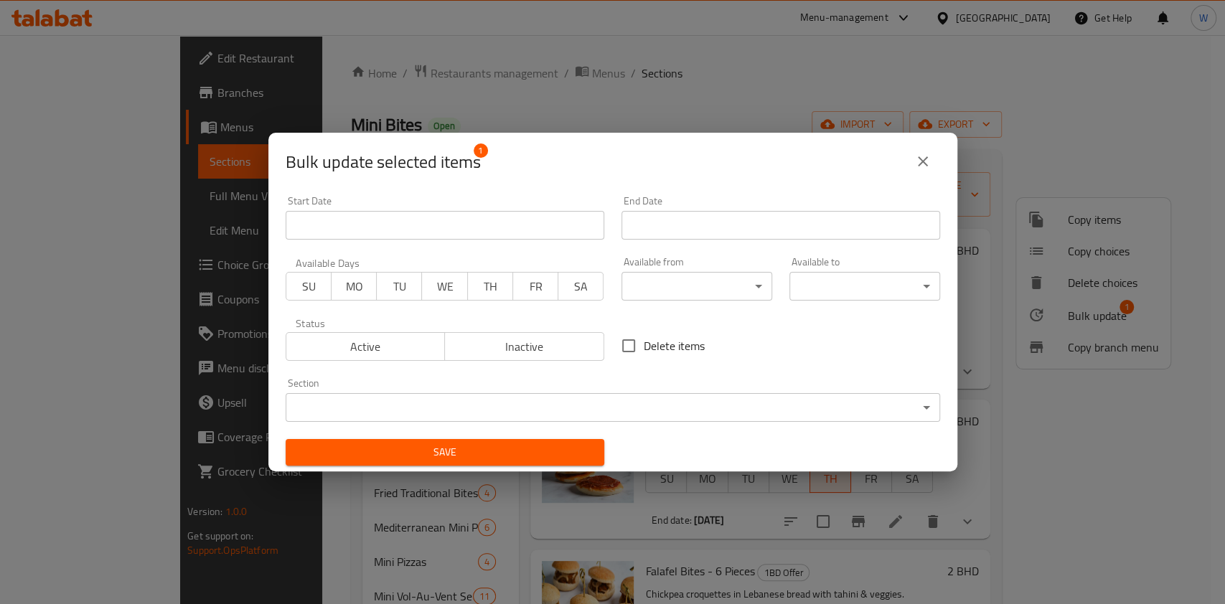
click at [499, 285] on span "TH" at bounding box center [491, 286] width 34 height 21
click at [701, 223] on input "Start Date" at bounding box center [781, 225] width 319 height 29
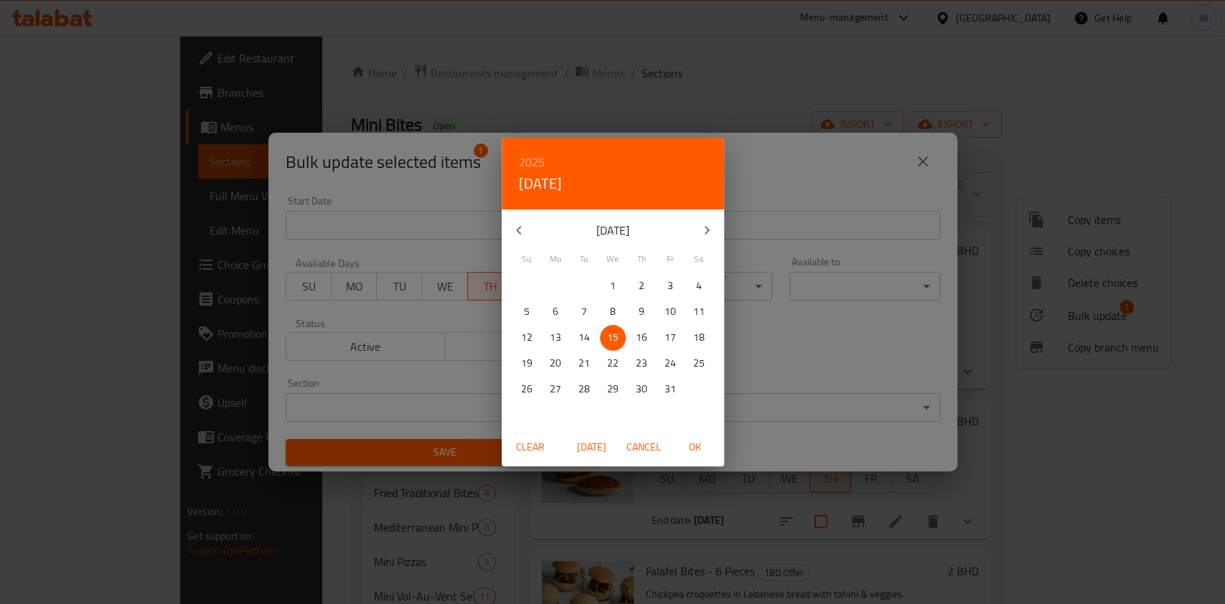
click at [642, 340] on p "16" at bounding box center [641, 338] width 11 height 18
click at [688, 448] on span "OK" at bounding box center [695, 448] width 34 height 18
type input "16-10-2025"
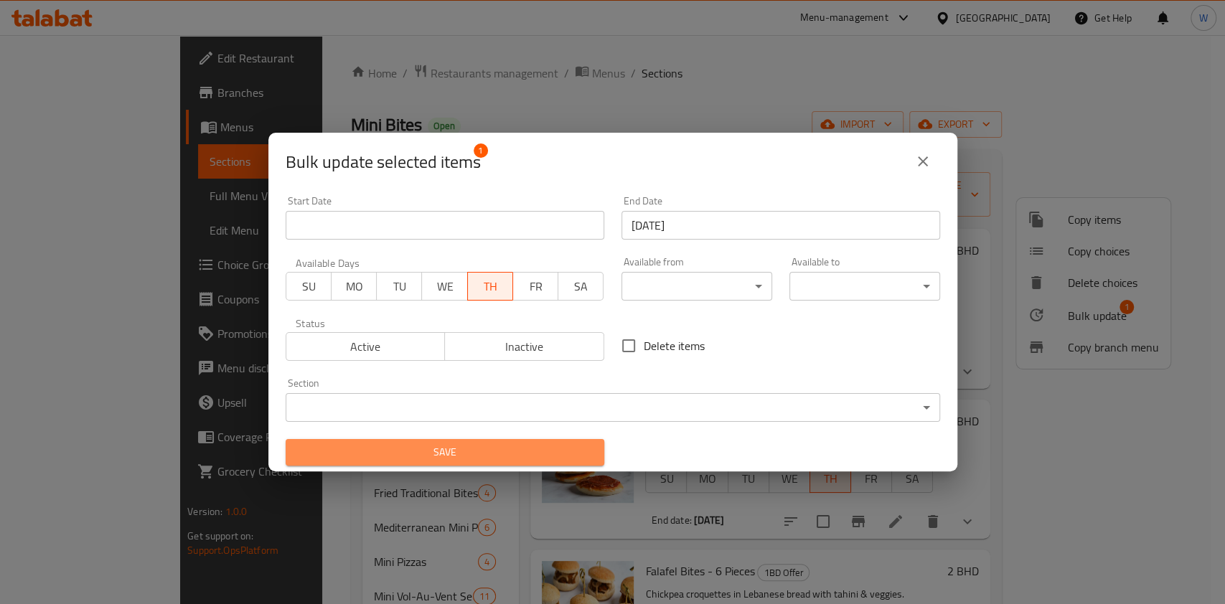
click at [501, 441] on button "Save" at bounding box center [445, 452] width 319 height 27
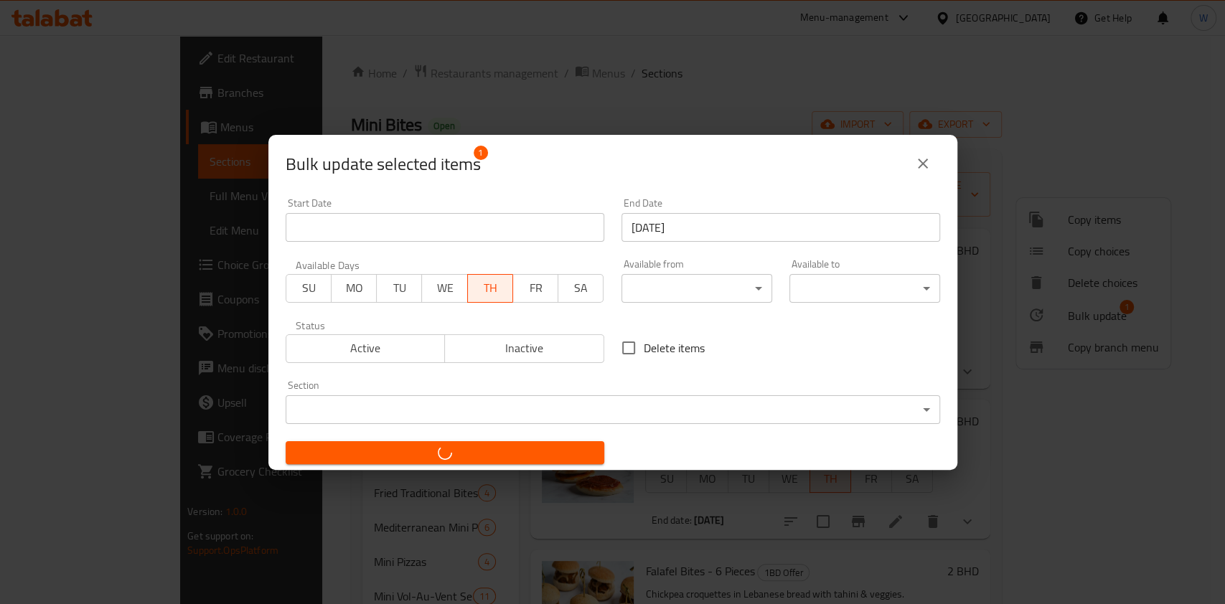
checkbox input "false"
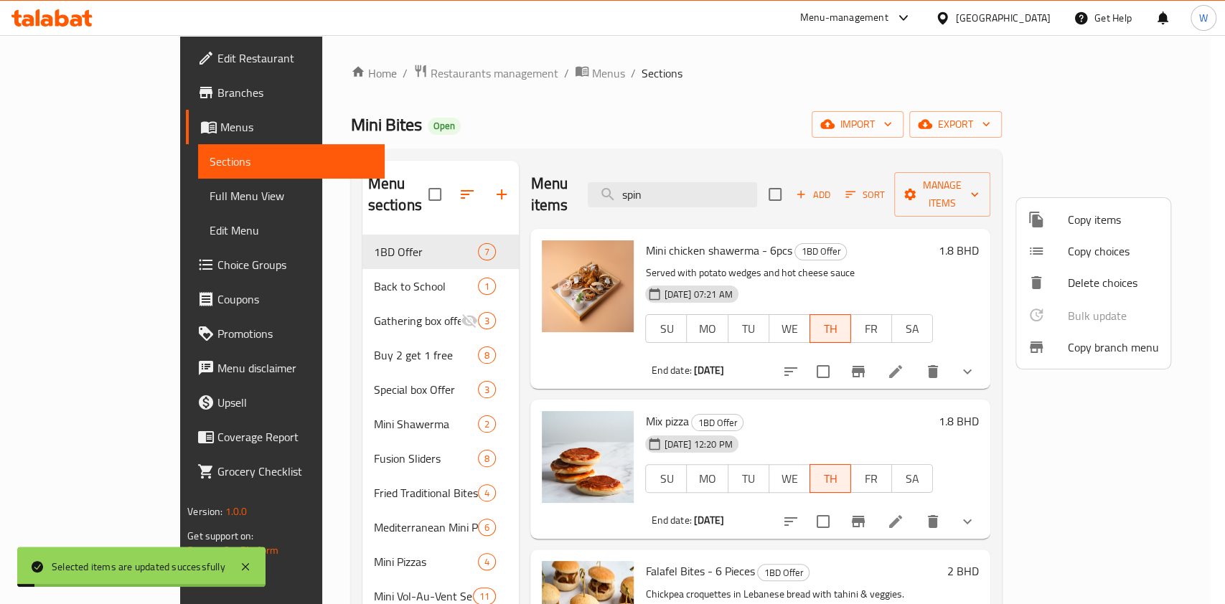
click at [988, 401] on div at bounding box center [612, 302] width 1225 height 604
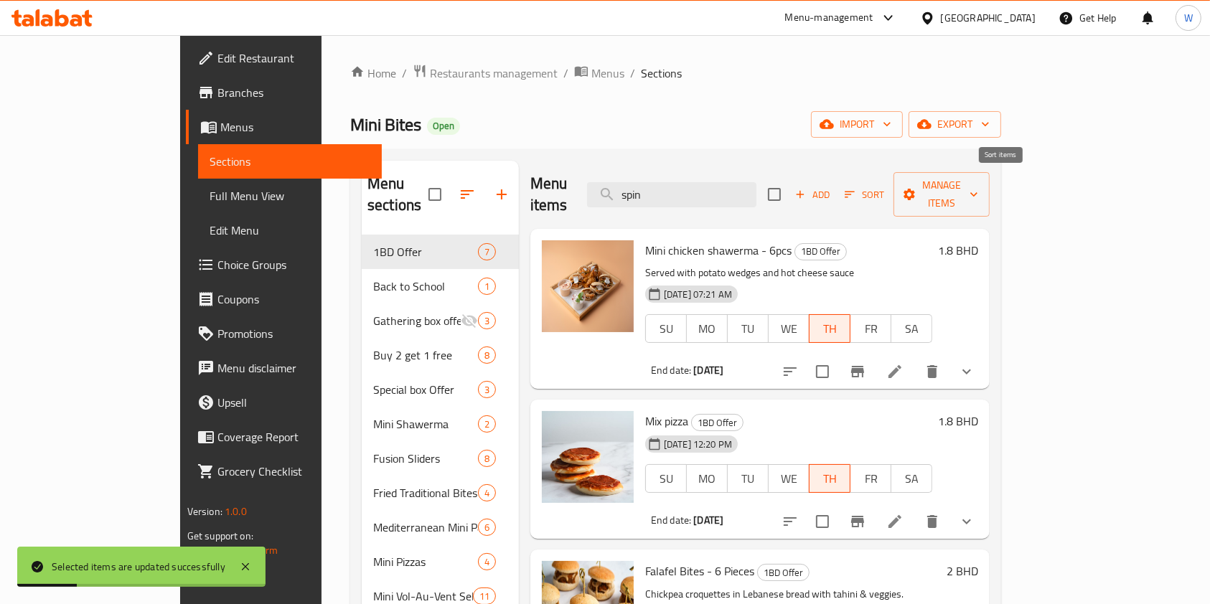
click at [884, 187] on span "Sort" at bounding box center [864, 195] width 39 height 17
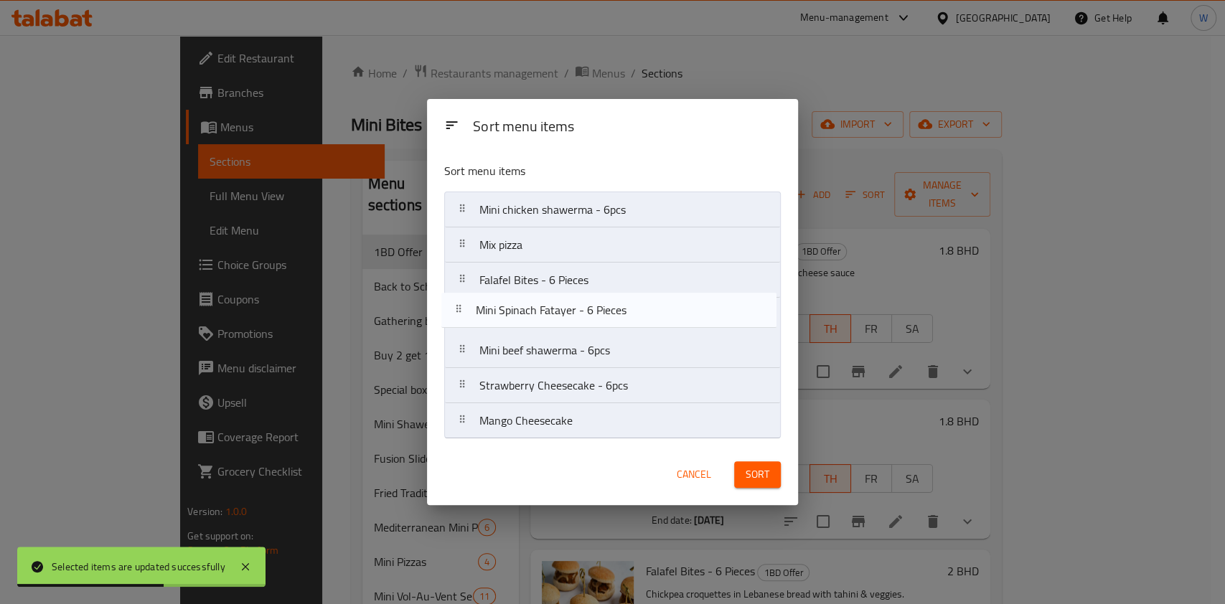
drag, startPoint x: 512, startPoint y: 428, endPoint x: 508, endPoint y: 312, distance: 115.6
click at [508, 311] on nav "Mini chicken shawerma - 6pcs Mix pizza Falafel Bites - 6 Pieces Mini beef shawe…" at bounding box center [612, 316] width 337 height 248
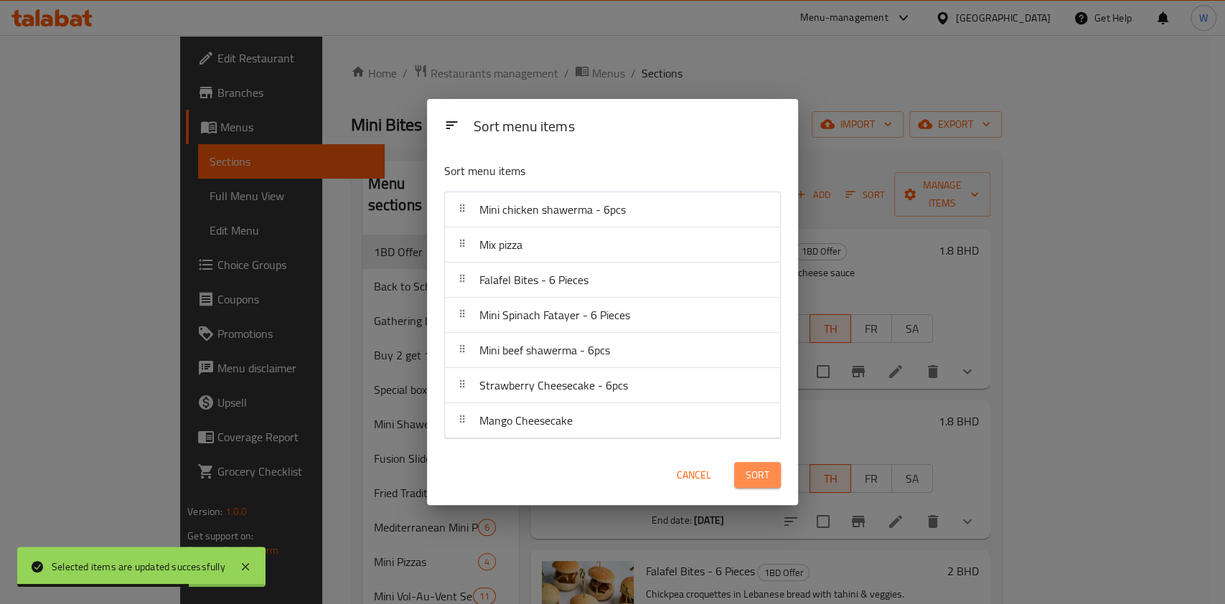
click at [746, 474] on span "Sort" at bounding box center [758, 476] width 24 height 18
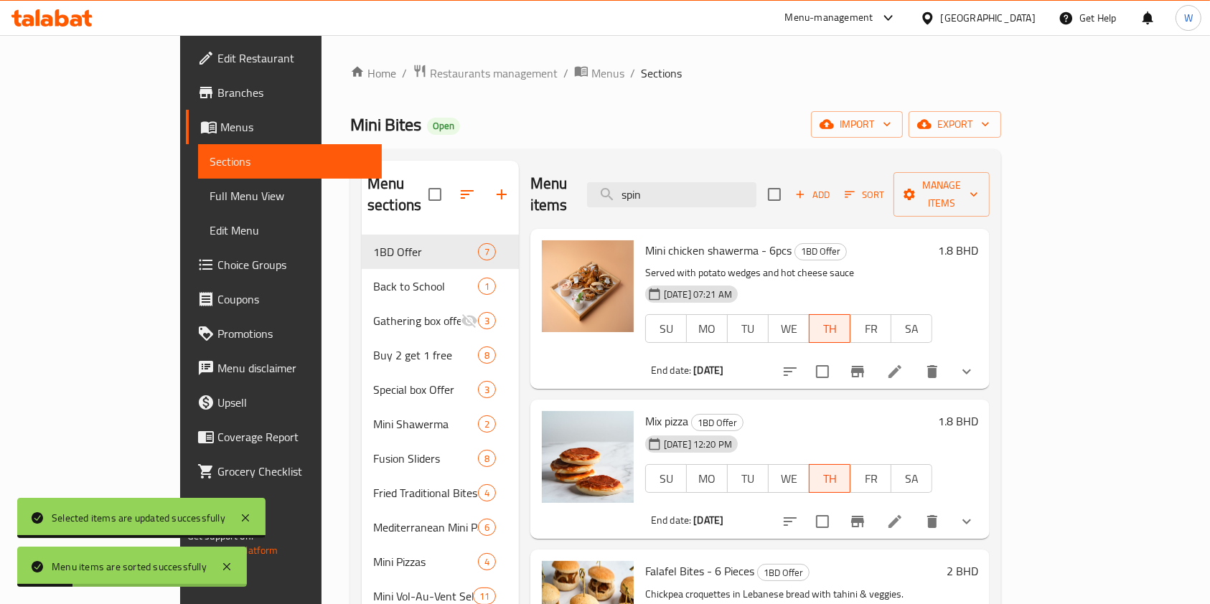
click at [932, 411] on h6 "Mix pizza 1BD Offer" at bounding box center [788, 421] width 287 height 20
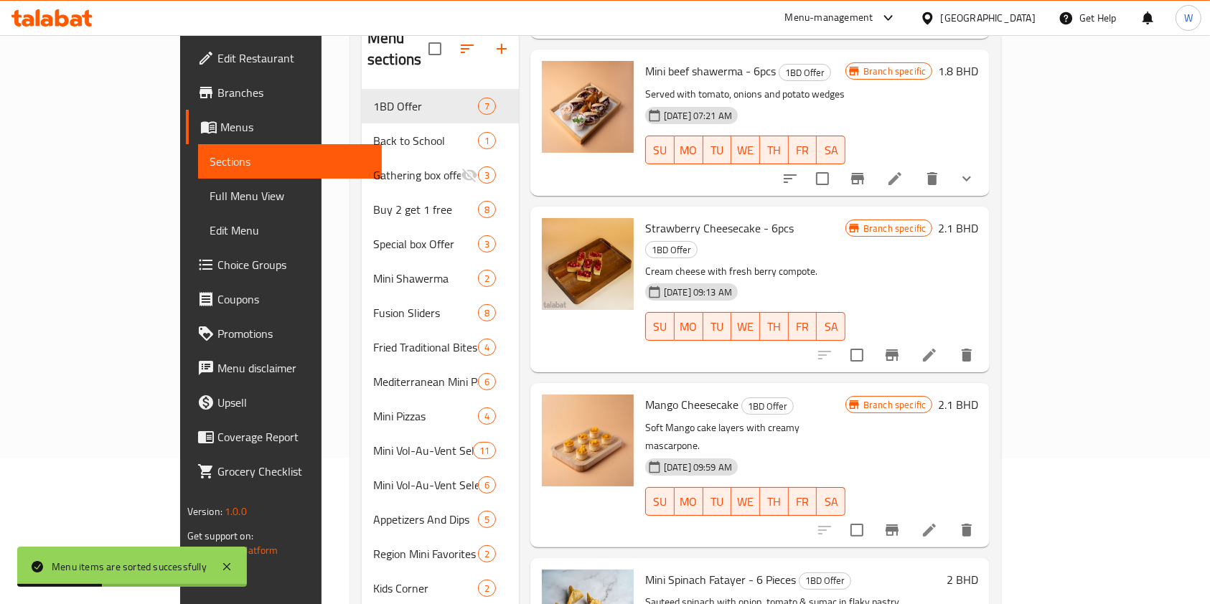
scroll to position [240, 0]
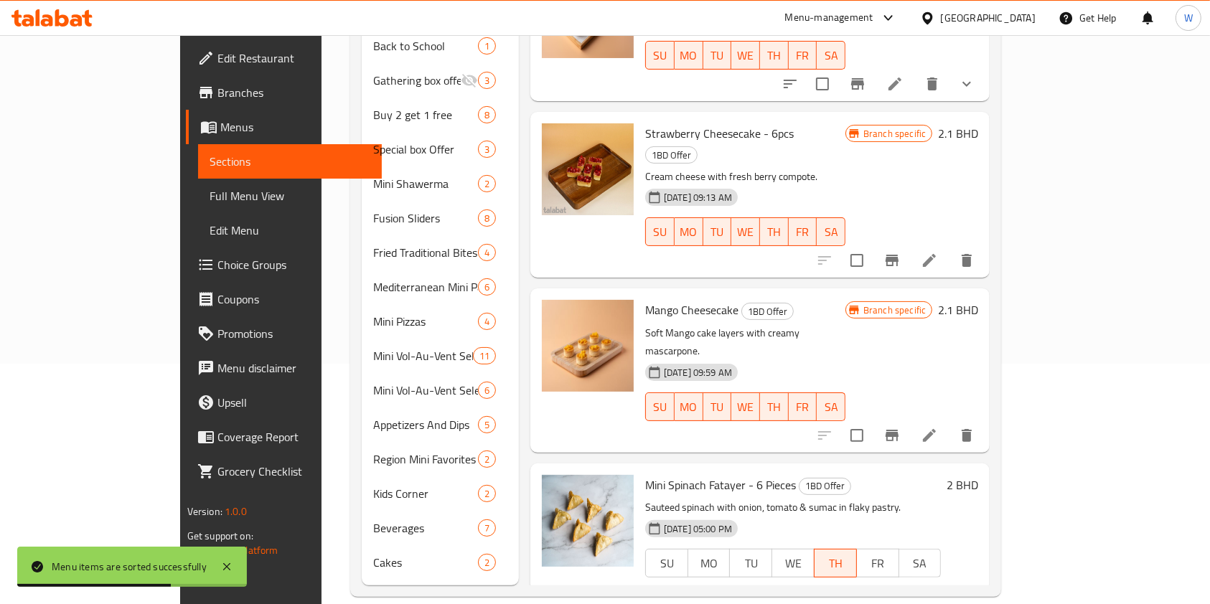
click at [645, 474] on span "Mini Spinach Fatayer - 6 Pieces" at bounding box center [720, 485] width 151 height 22
copy h6 "Mini Spinach Fatayer - 6 Pieces"
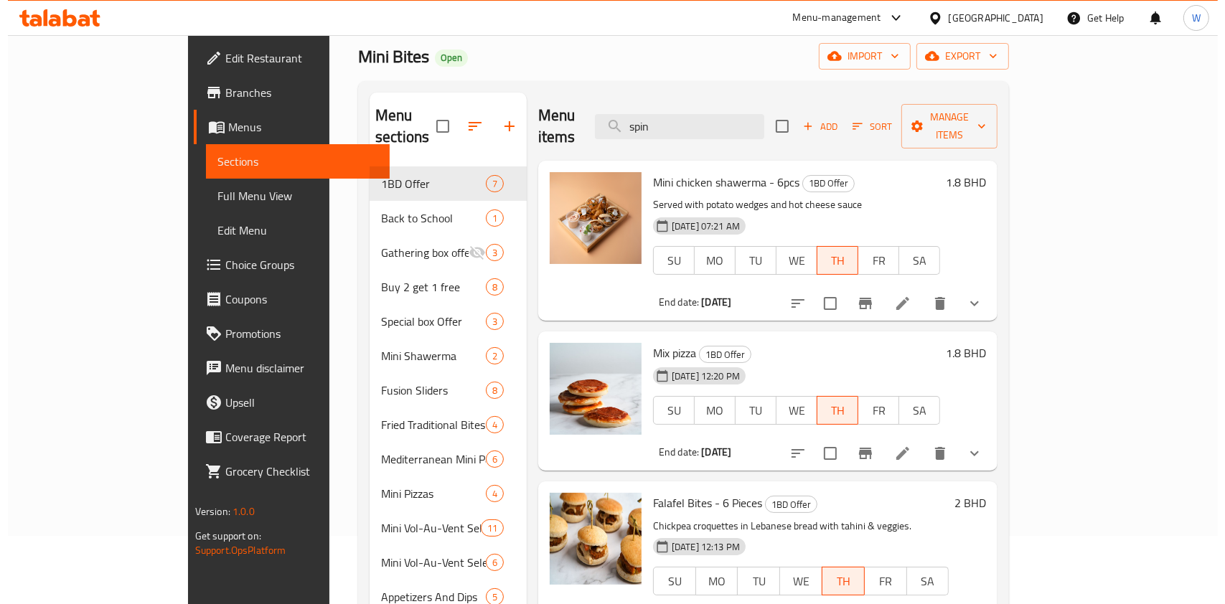
scroll to position [0, 0]
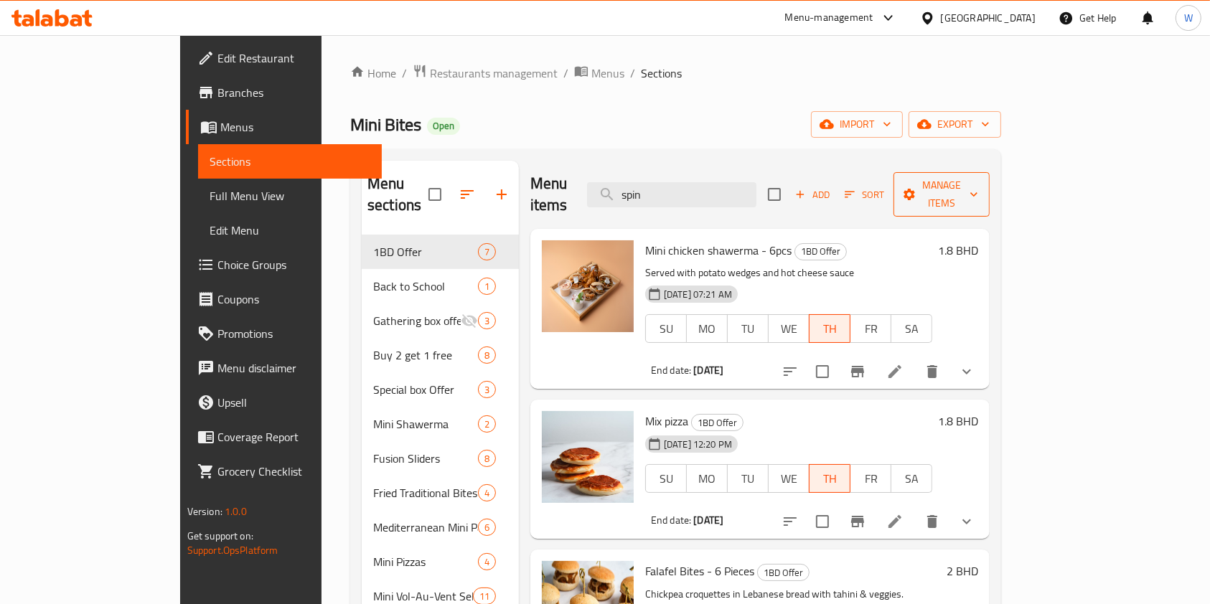
click at [917, 187] on icon "button" at bounding box center [909, 194] width 14 height 14
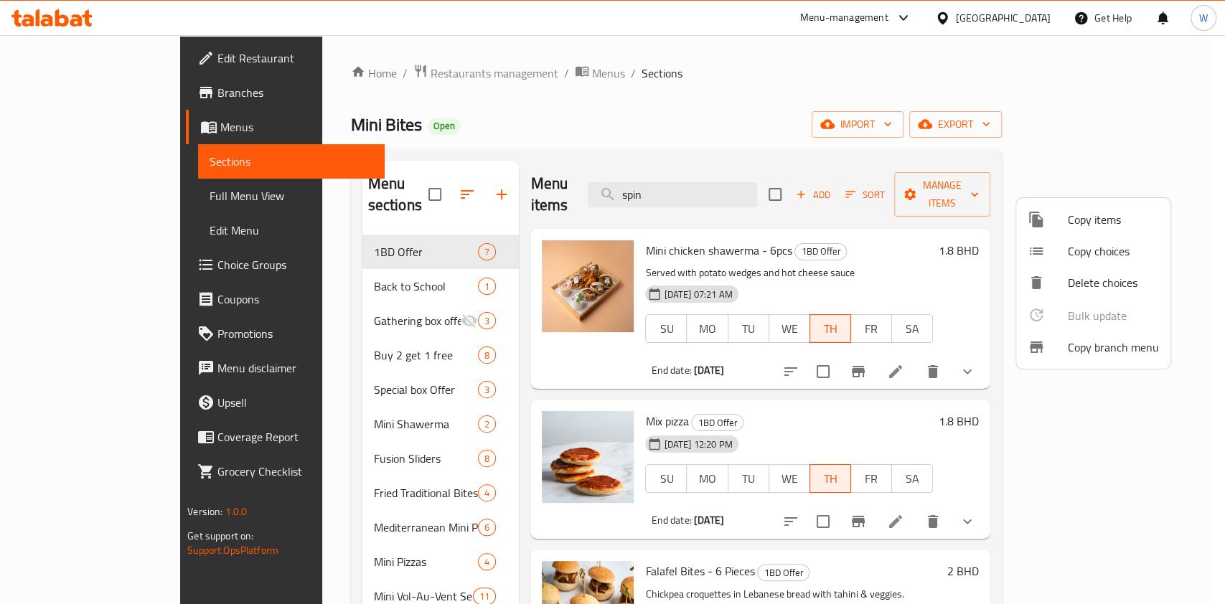
click at [1069, 223] on span "Copy items" at bounding box center [1113, 219] width 91 height 17
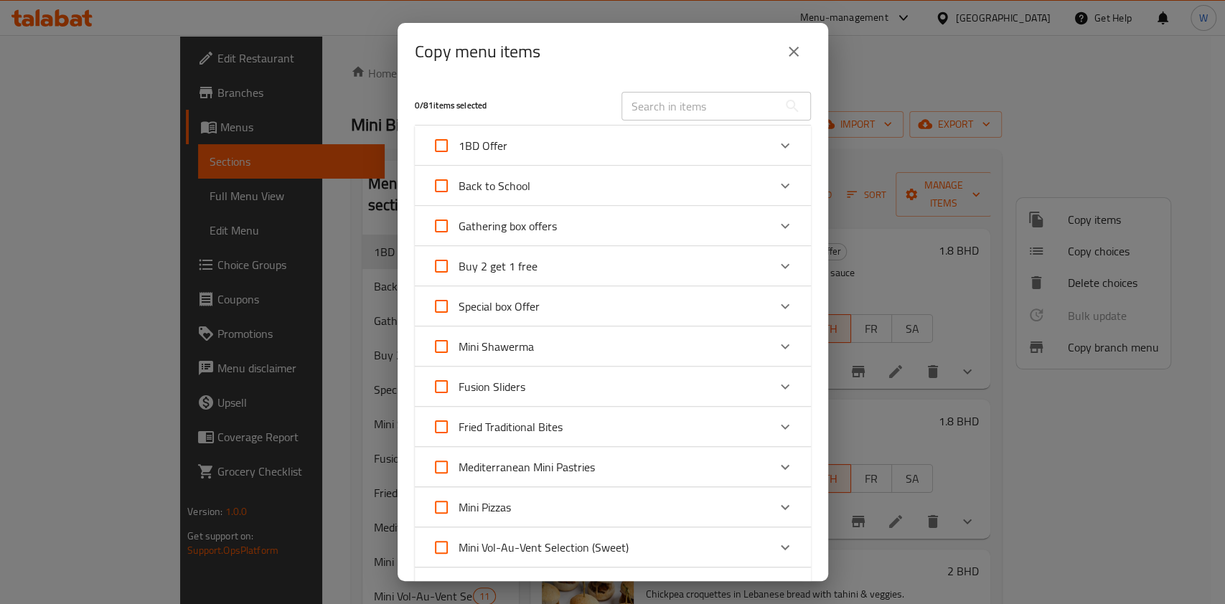
click at [678, 112] on input "text" at bounding box center [700, 106] width 156 height 29
paste input "Mini Spinach Fatayer - 6 Pieces"
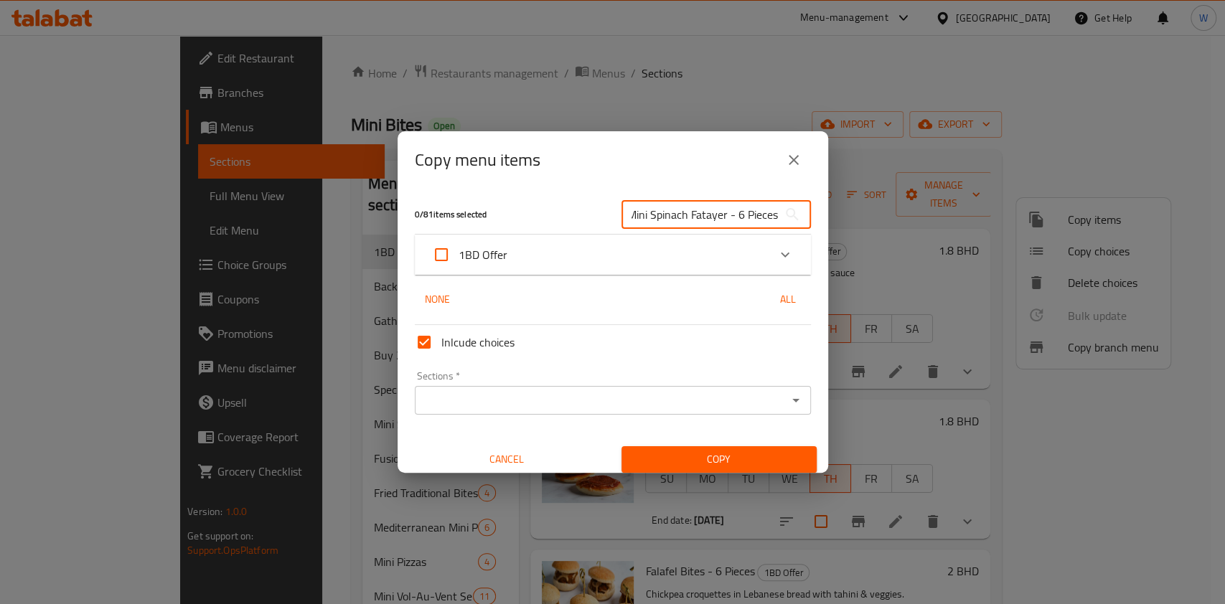
type input "Mini Spinach Fatayer - 6 Pieces"
click at [665, 243] on div "1BD Offer" at bounding box center [600, 255] width 336 height 34
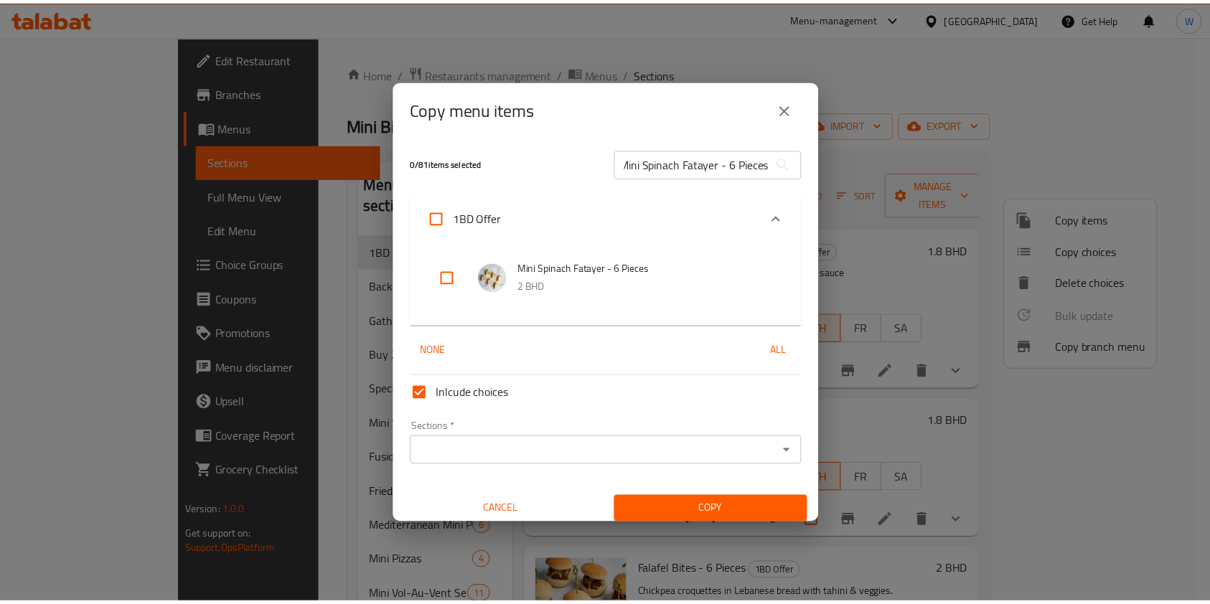
scroll to position [0, 0]
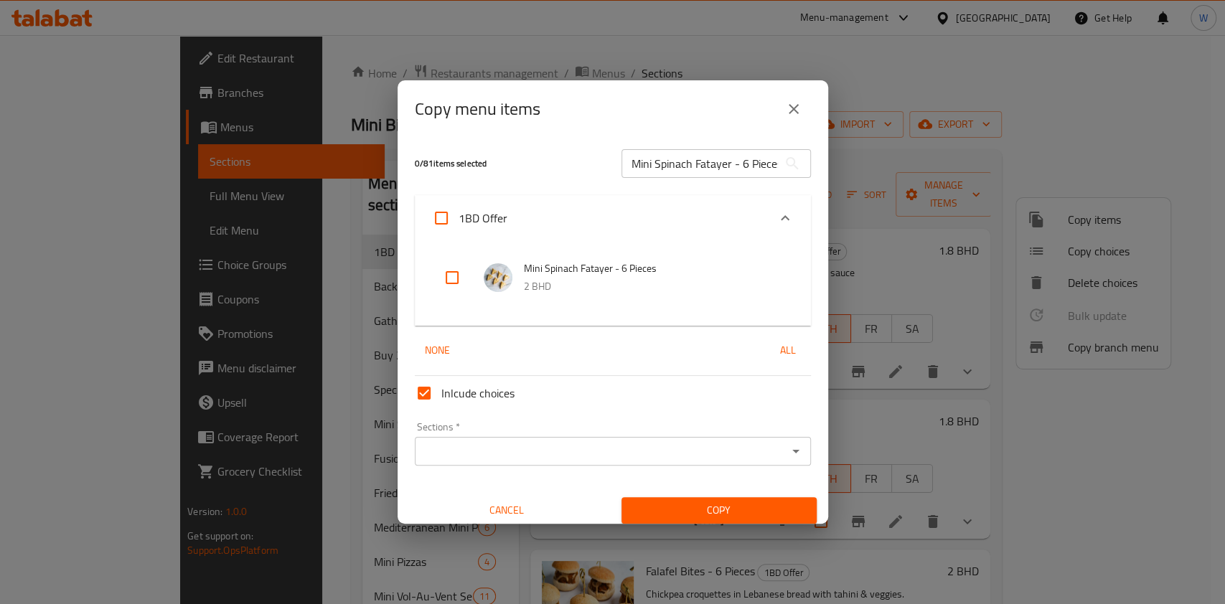
click at [460, 276] on input "checkbox" at bounding box center [452, 278] width 34 height 34
checkbox input "true"
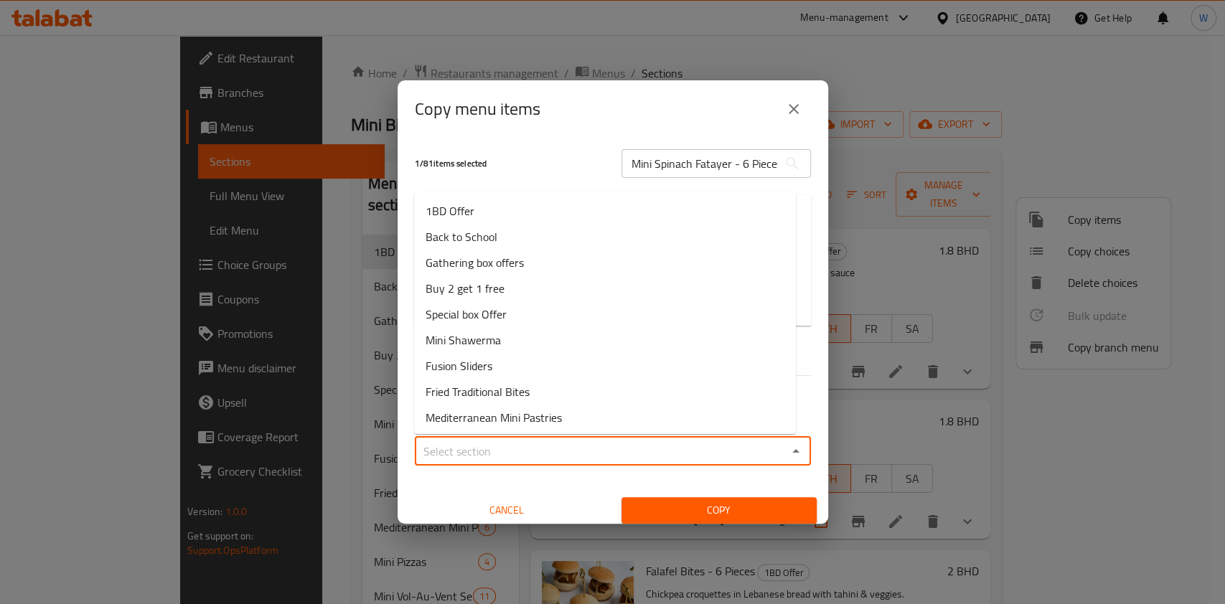
click at [537, 444] on input "Sections   *" at bounding box center [601, 451] width 364 height 20
click at [573, 418] on li "Mediterranean Mini Pastries" at bounding box center [605, 418] width 382 height 26
type input "Mediterranean Mini Pastries"
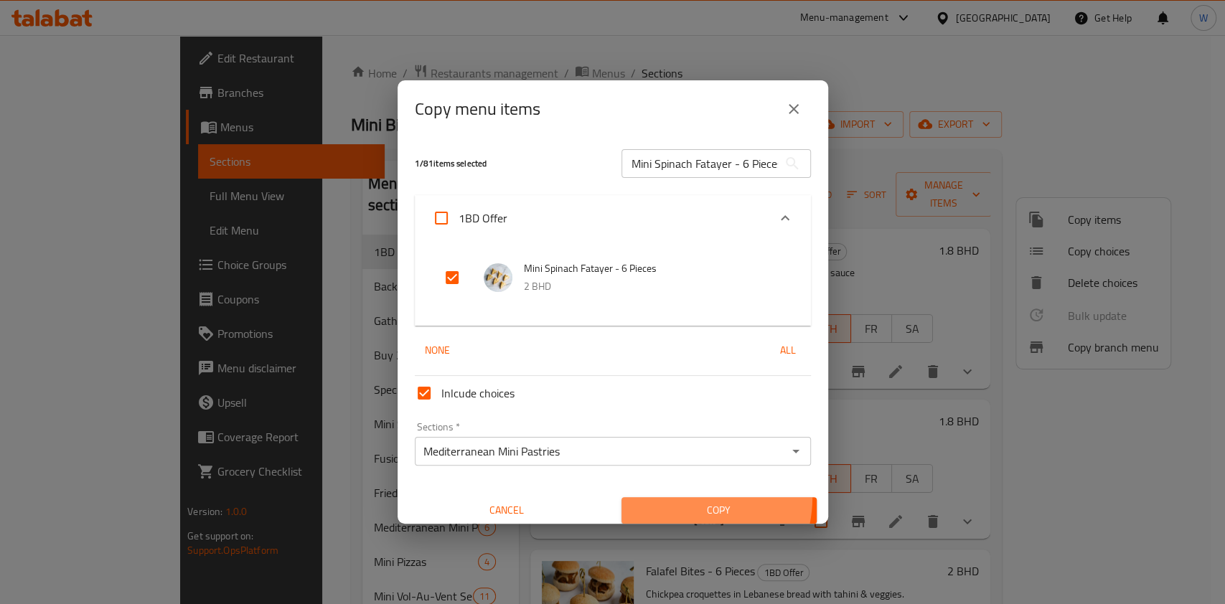
click at [660, 497] on button "Copy" at bounding box center [719, 510] width 195 height 27
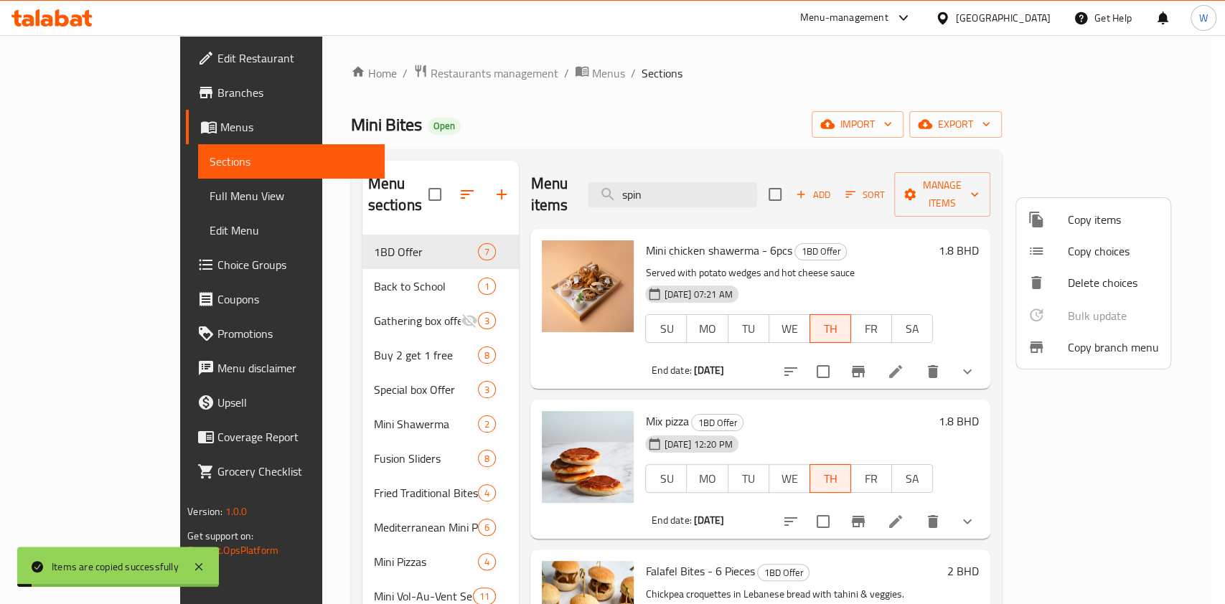
click at [925, 405] on div at bounding box center [612, 302] width 1225 height 604
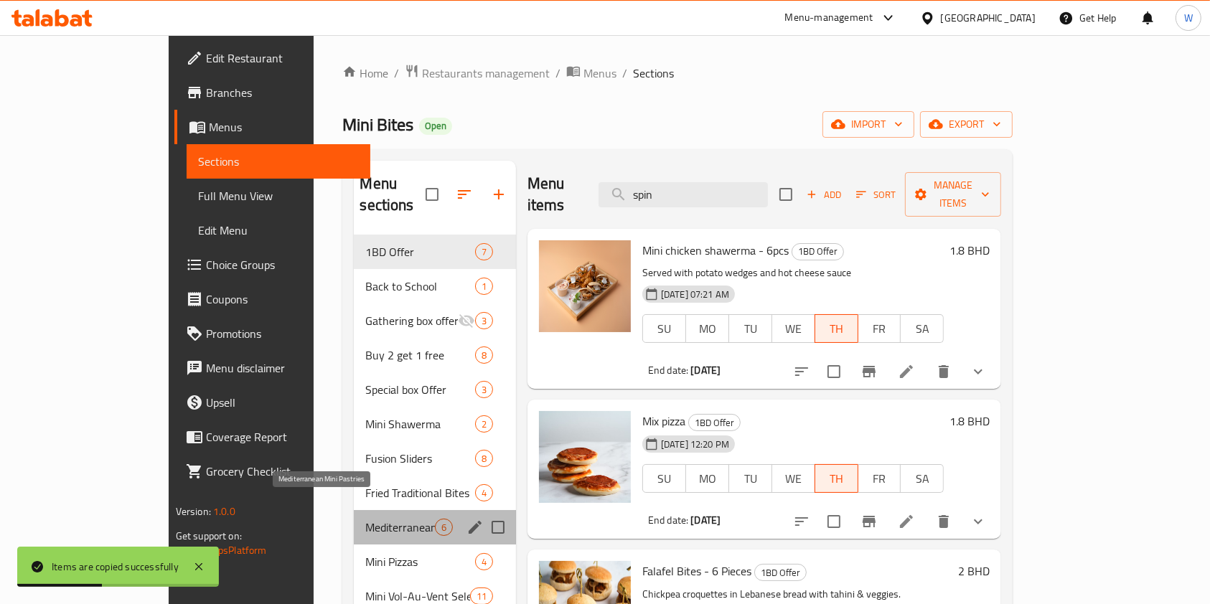
click at [365, 519] on span "Mediterranean Mini Pastries" at bounding box center [399, 527] width 69 height 17
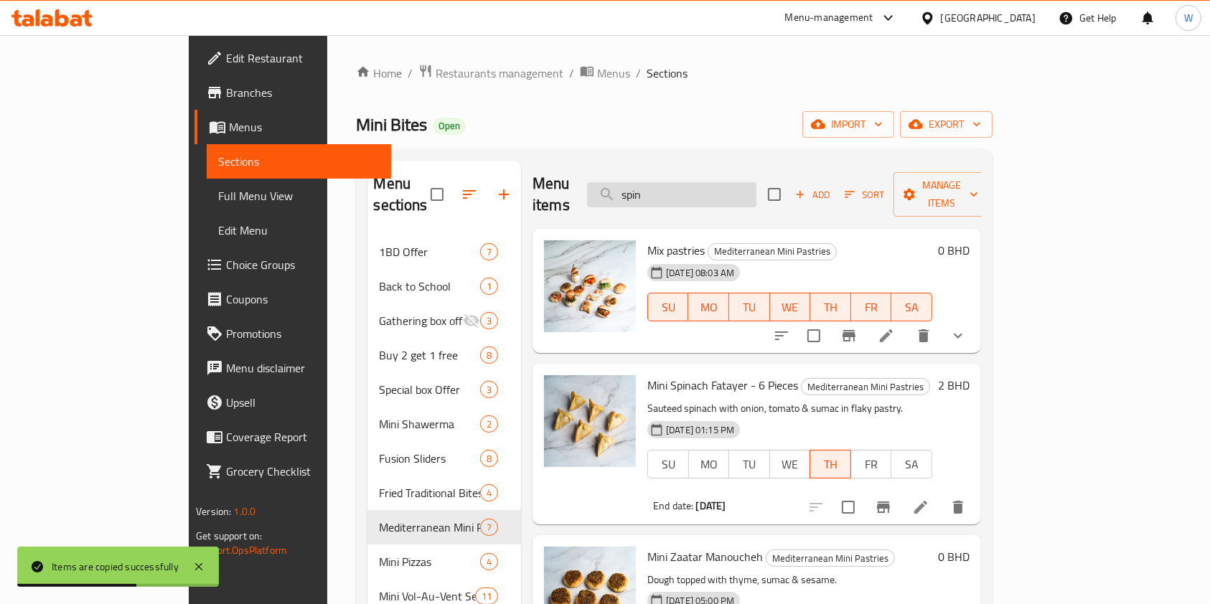
click at [748, 182] on input "spin" at bounding box center [671, 194] width 169 height 25
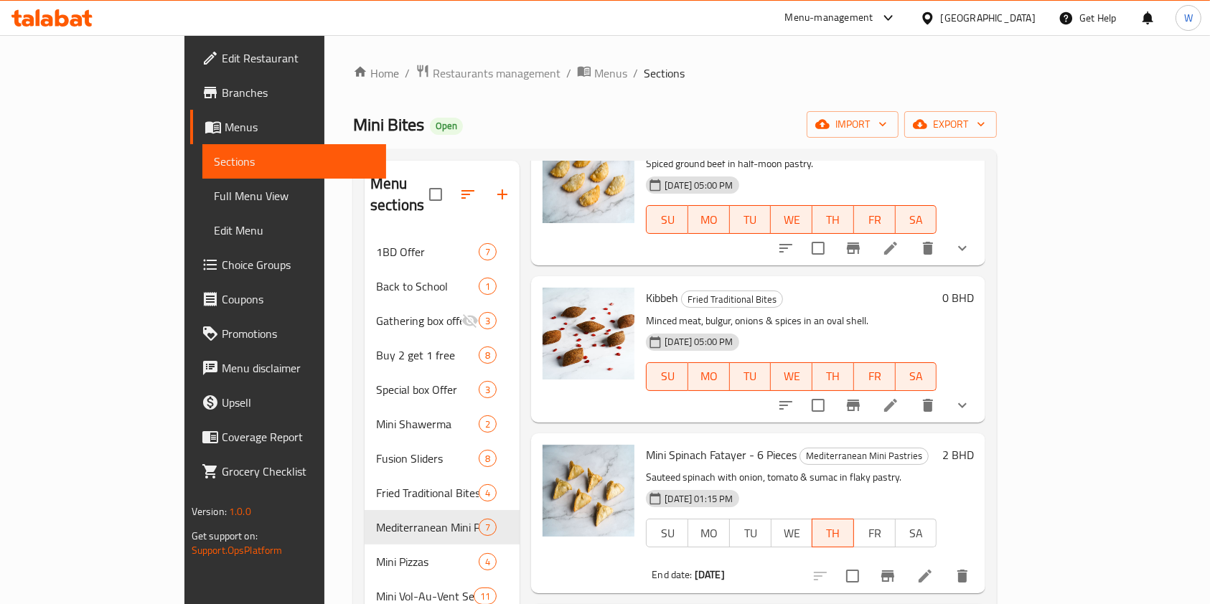
scroll to position [478, 0]
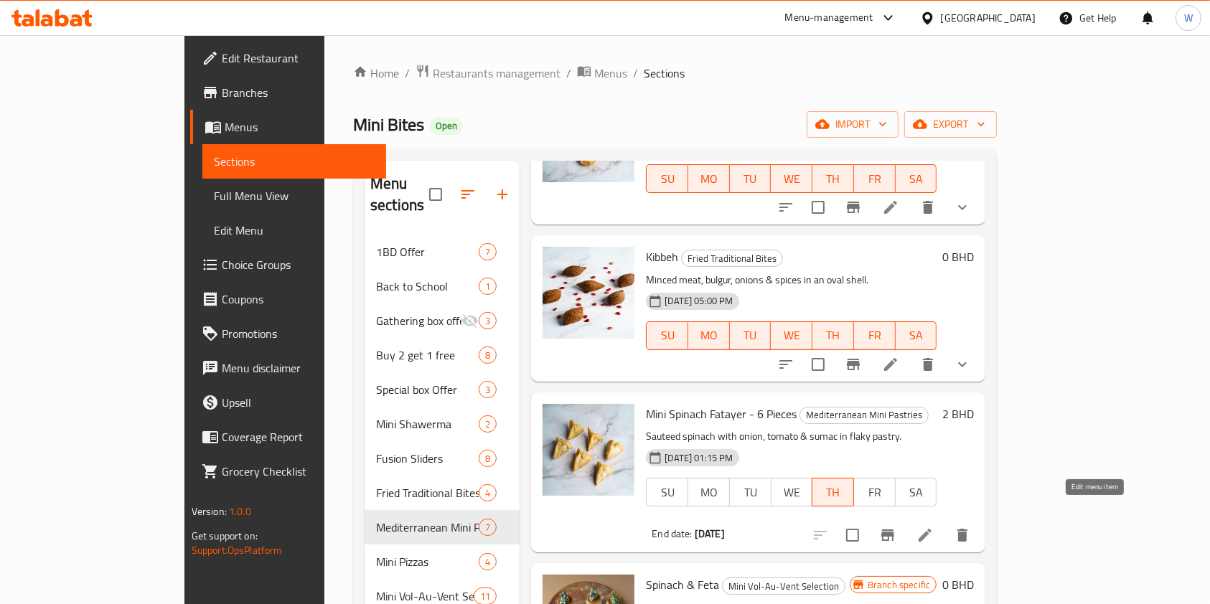
type input "spi"
click at [934, 527] on icon at bounding box center [925, 535] width 17 height 17
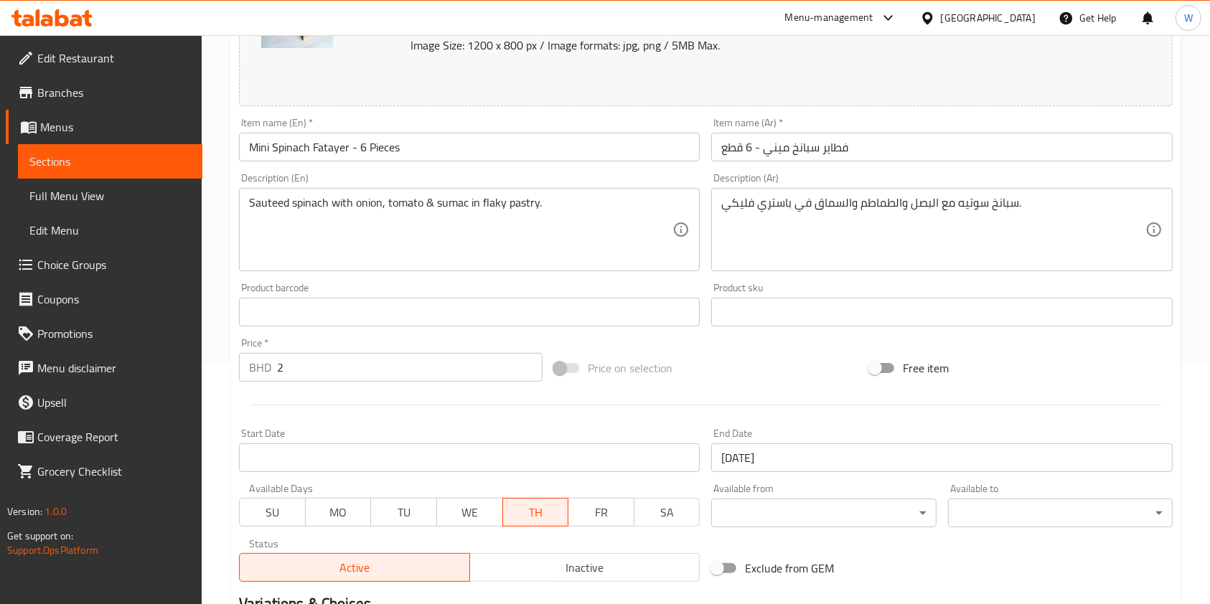
scroll to position [431, 0]
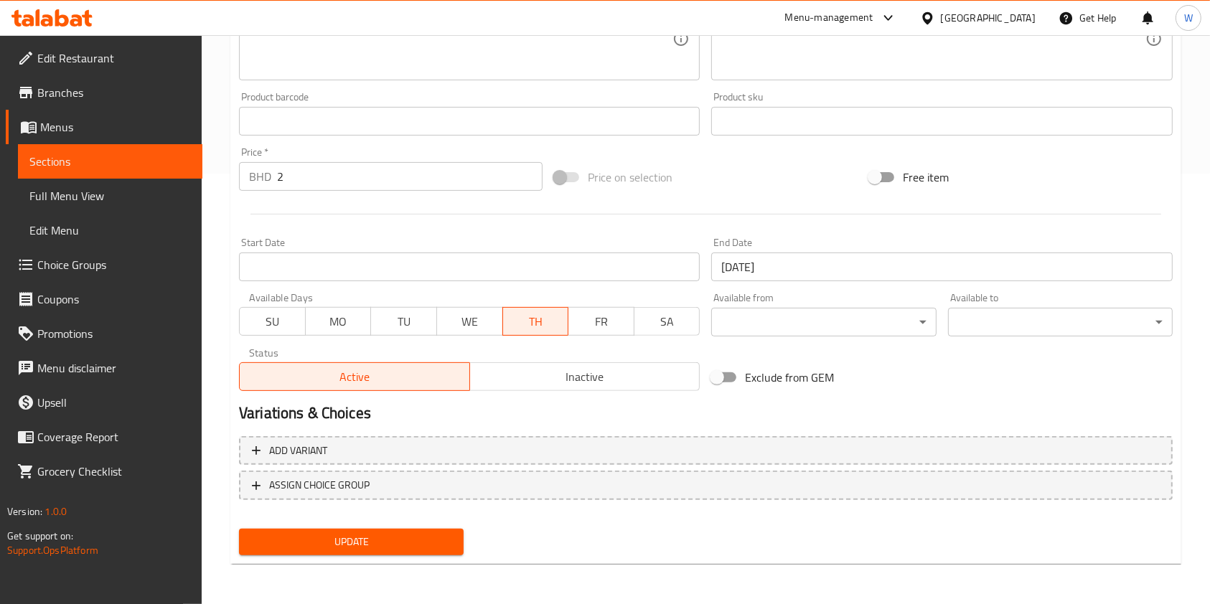
click at [290, 321] on span "SU" at bounding box center [272, 321] width 55 height 21
click at [344, 324] on span "MO" at bounding box center [338, 321] width 55 height 21
click at [407, 324] on span "TU" at bounding box center [404, 321] width 55 height 21
click at [494, 324] on span "WE" at bounding box center [470, 321] width 55 height 21
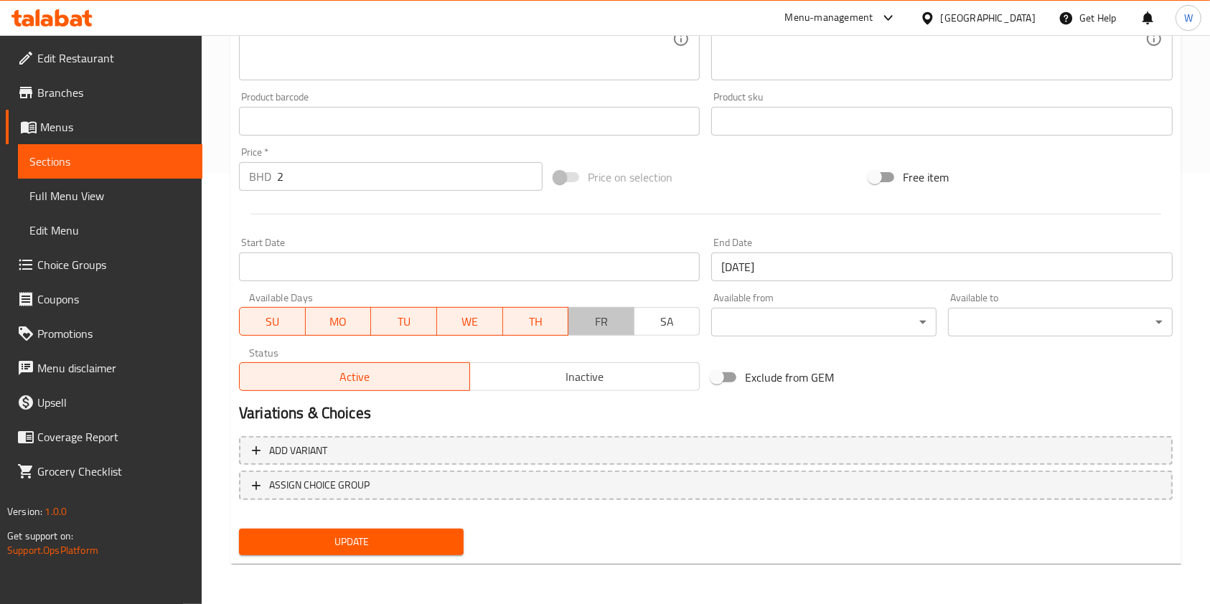
click at [583, 324] on span "FR" at bounding box center [601, 321] width 55 height 21
click at [685, 322] on span "SA" at bounding box center [667, 321] width 55 height 21
click at [780, 289] on div "Available from ​ ​" at bounding box center [824, 314] width 236 height 55
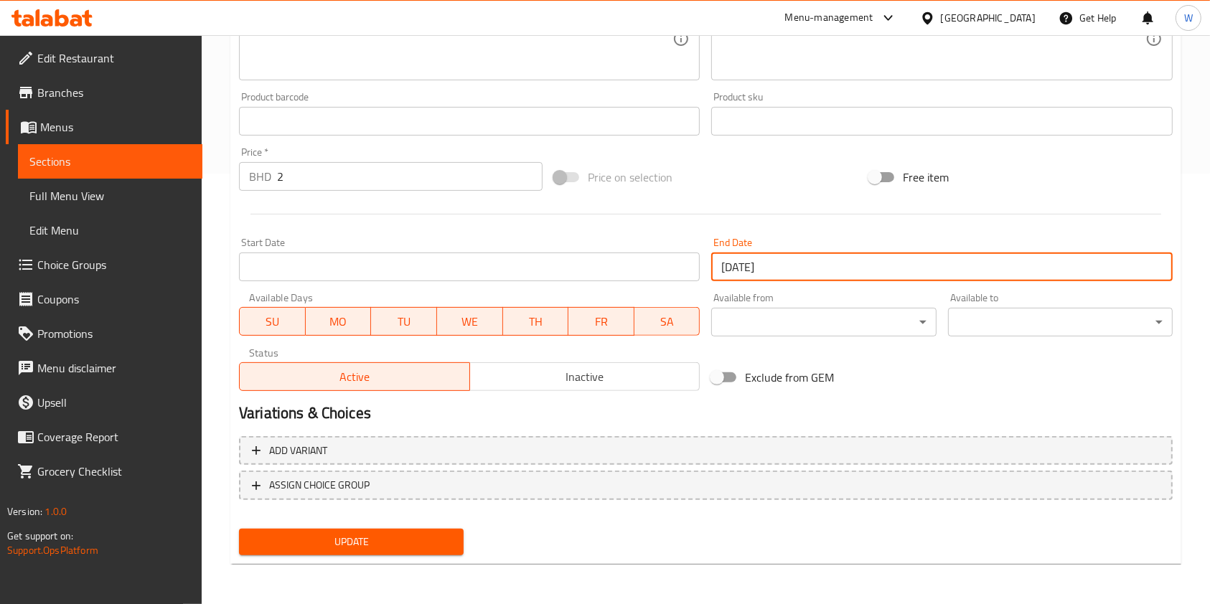
click at [783, 278] on input "16-10-2025" at bounding box center [941, 267] width 461 height 29
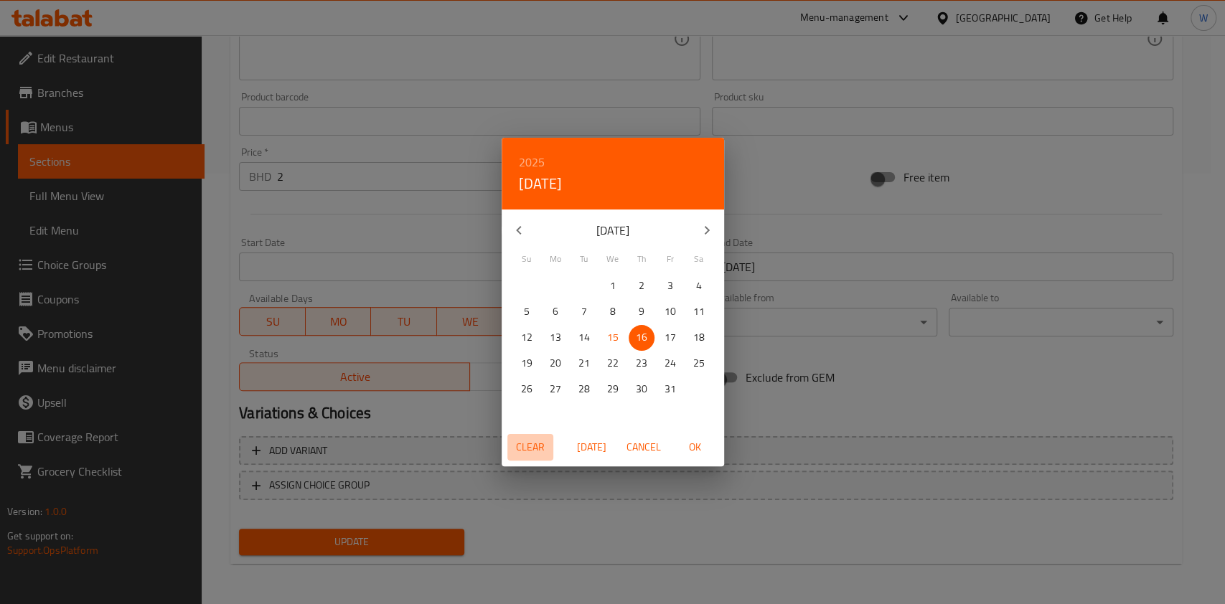
click at [546, 452] on span "Clear" at bounding box center [530, 448] width 34 height 18
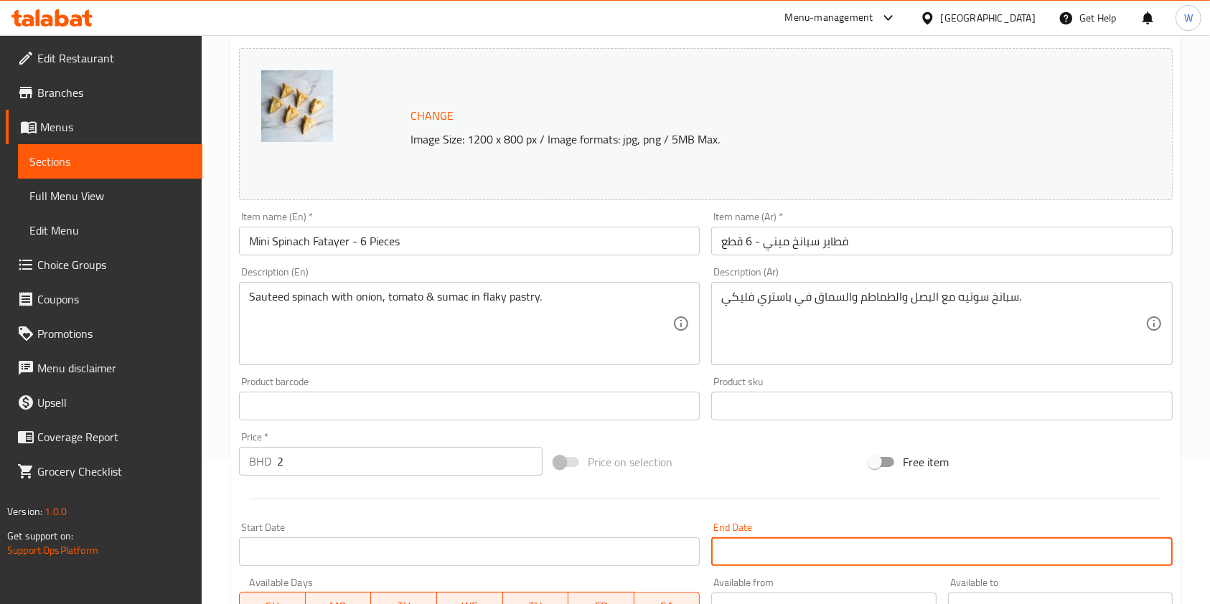
scroll to position [47, 0]
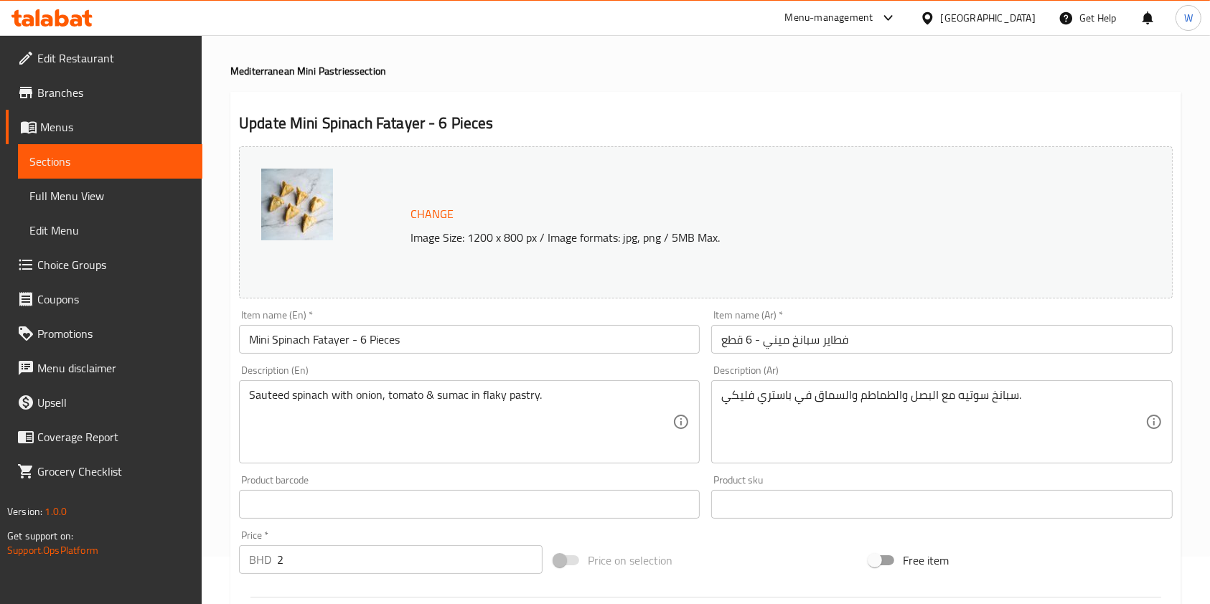
click at [433, 343] on input "Mini Spinach Fatayer - 6 Pieces" at bounding box center [469, 339] width 461 height 29
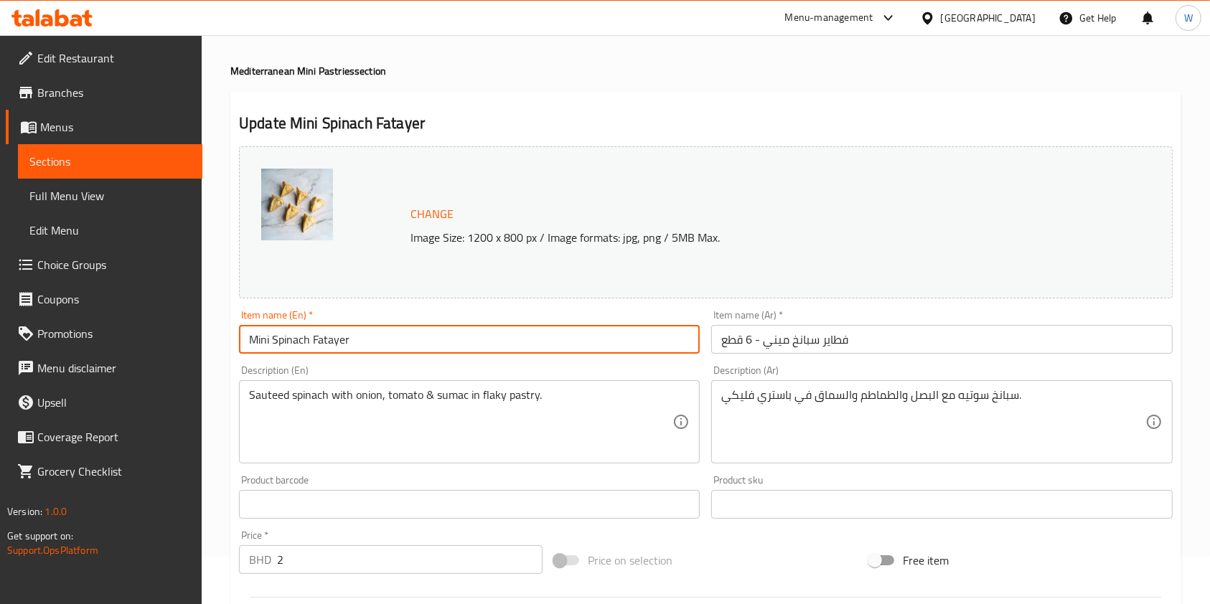
type input "Mini Spinach Fatayer"
click at [732, 340] on input "فطاير سبانخ ميني - 6 قطع" at bounding box center [941, 339] width 461 height 29
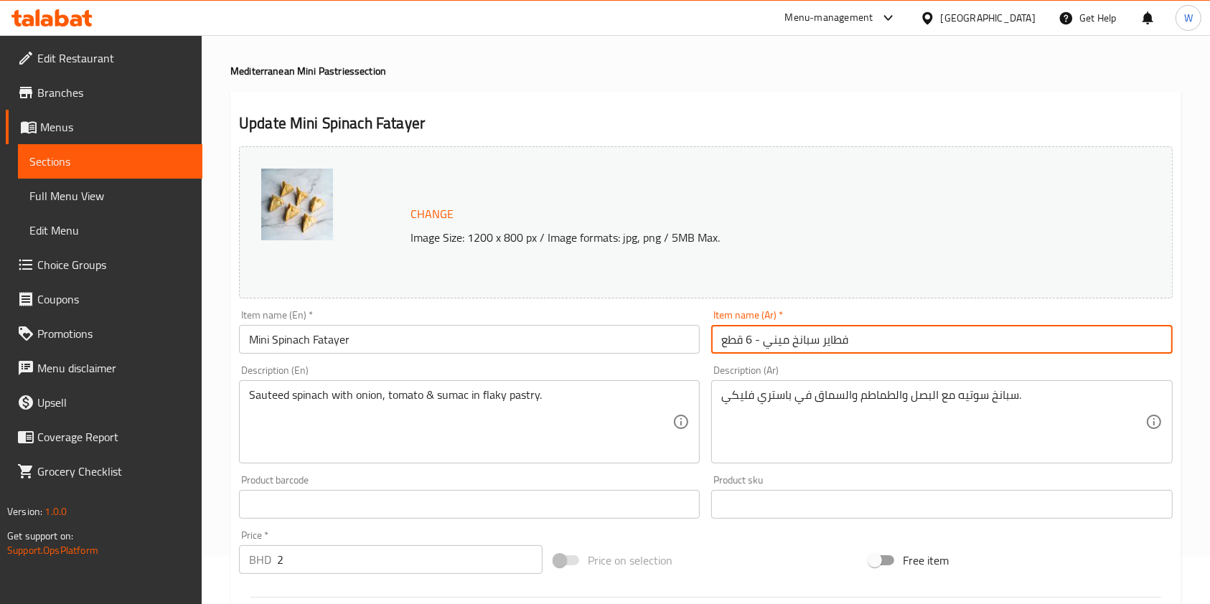
drag, startPoint x: 718, startPoint y: 342, endPoint x: 761, endPoint y: 340, distance: 43.1
click at [761, 340] on input "فطاير سبانخ ميني - 6 قطع" at bounding box center [941, 339] width 461 height 29
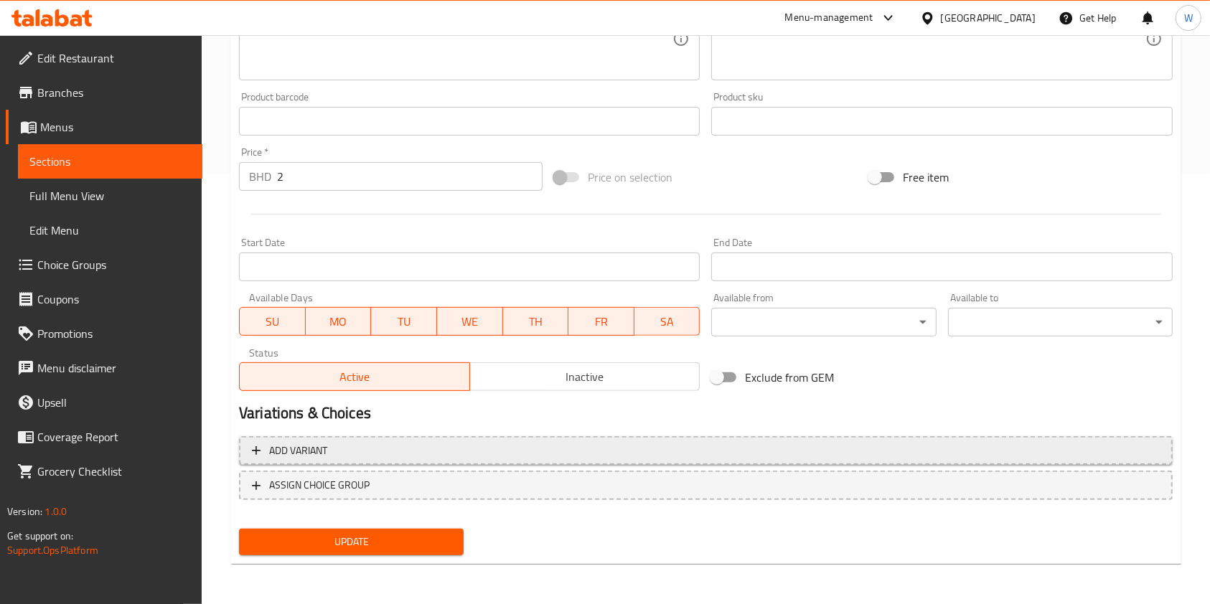
type input "فطاير سبانخ ميني"
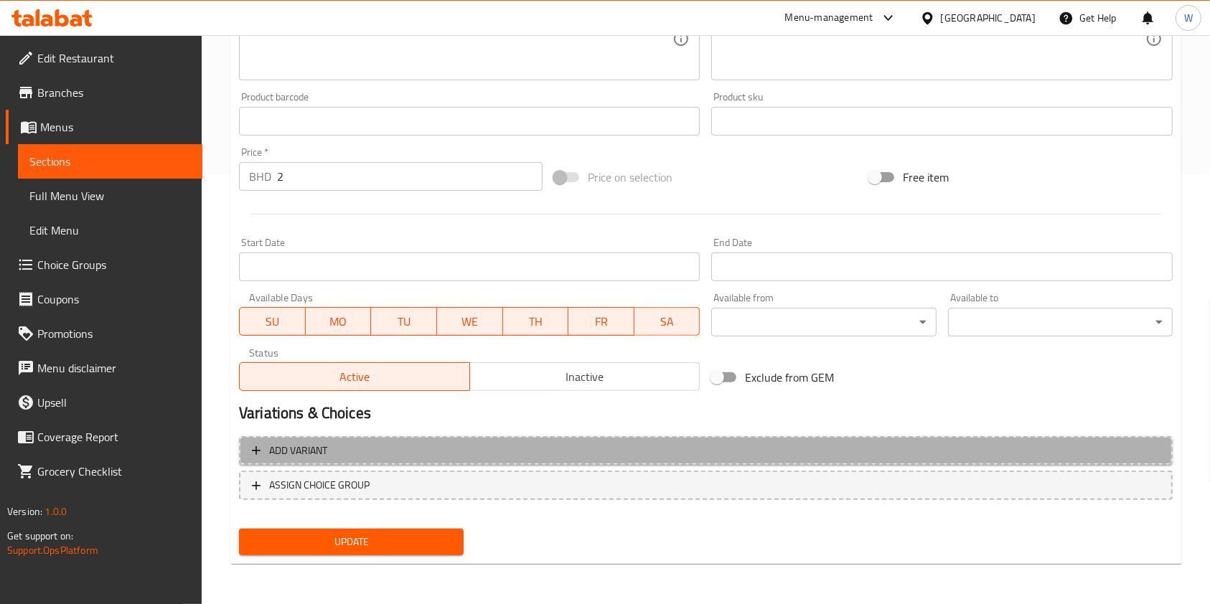
click at [396, 461] on button "Add variant" at bounding box center [706, 450] width 934 height 29
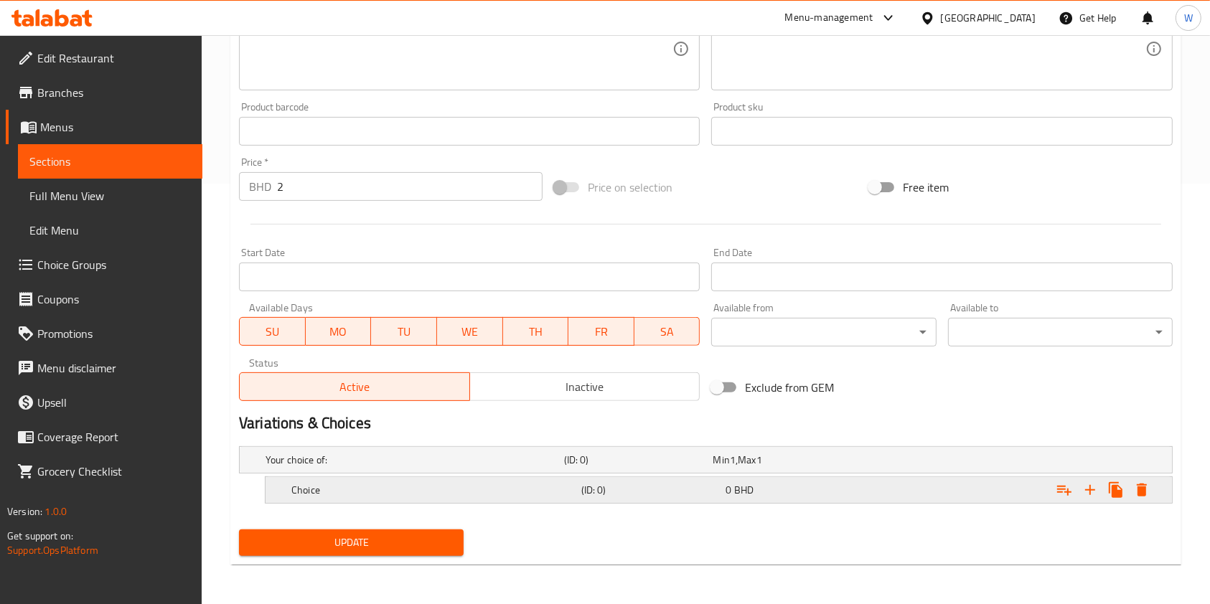
click at [398, 494] on div "Choice" at bounding box center [434, 490] width 290 height 20
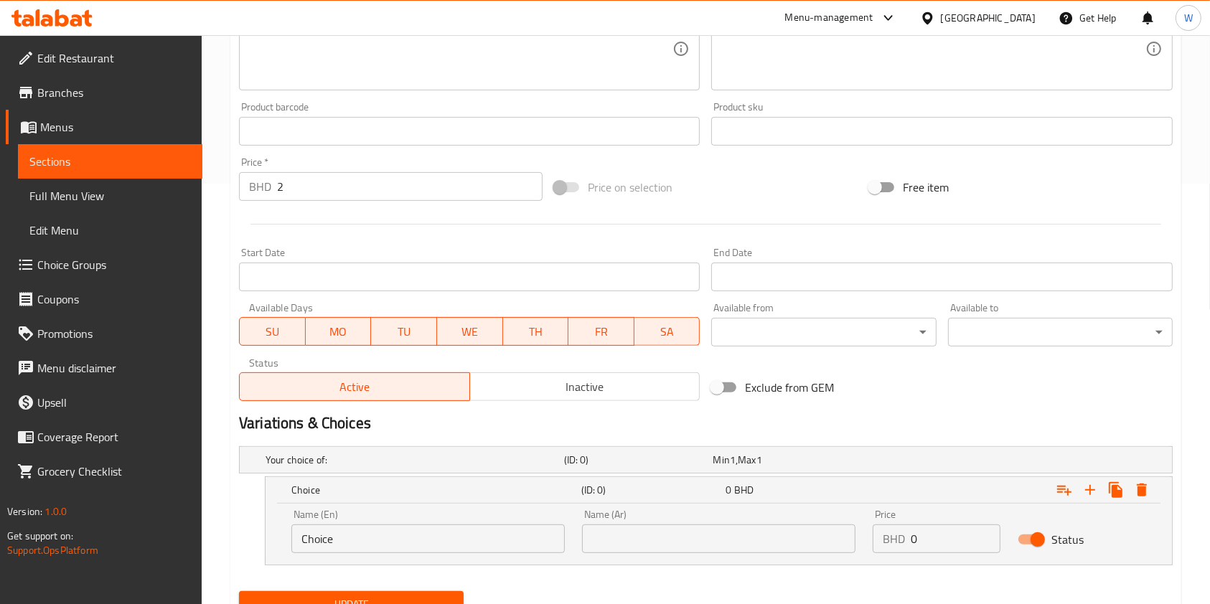
click at [392, 533] on input "Choice" at bounding box center [427, 539] width 273 height 29
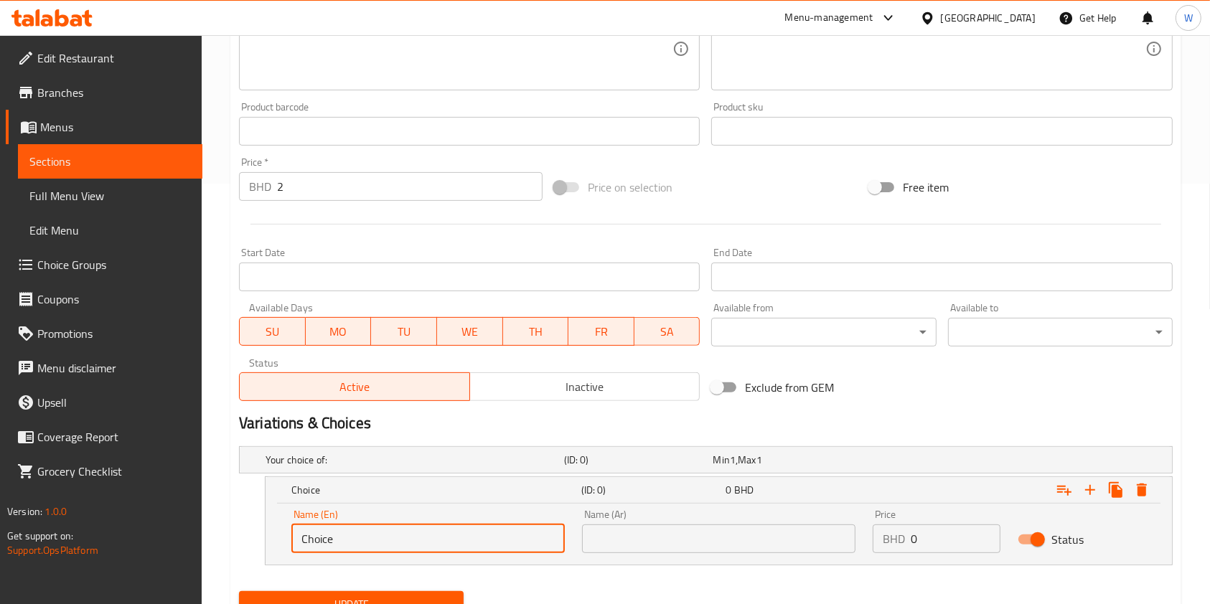
click at [392, 533] on input "Choice" at bounding box center [427, 539] width 273 height 29
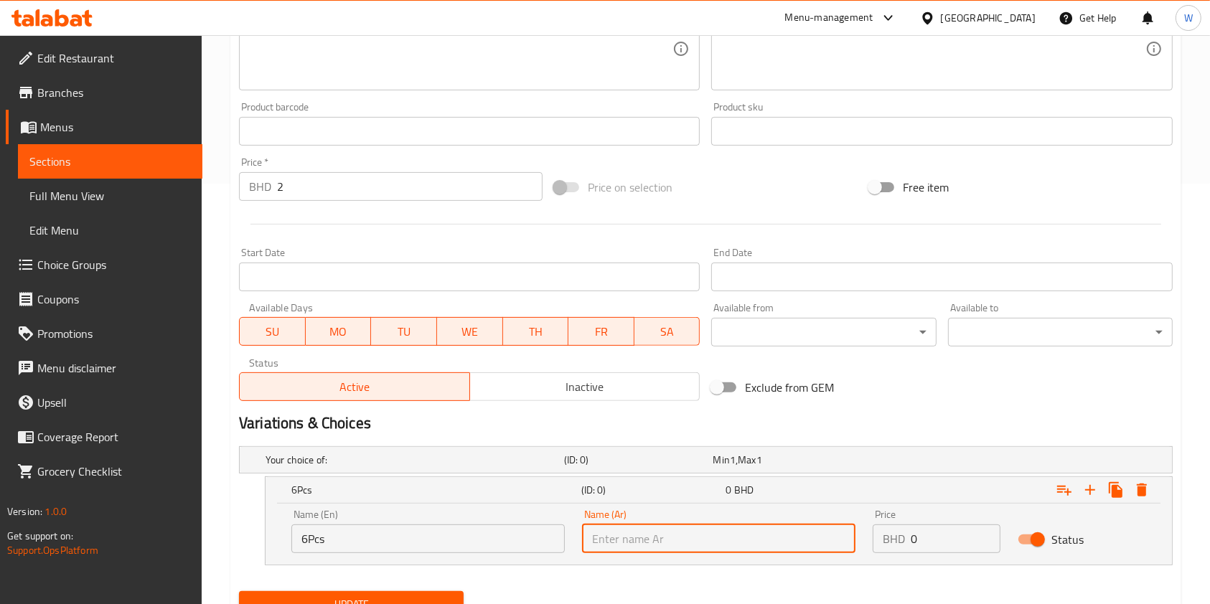
click at [443, 536] on input "6Pcs" at bounding box center [427, 539] width 273 height 29
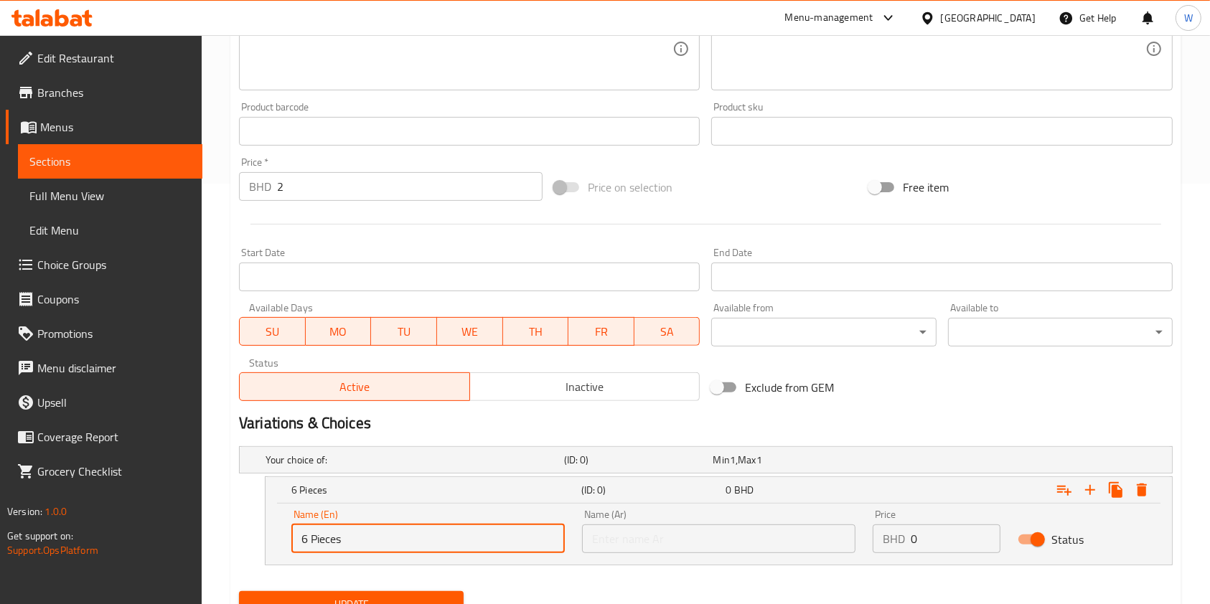
type input "6 Pieces"
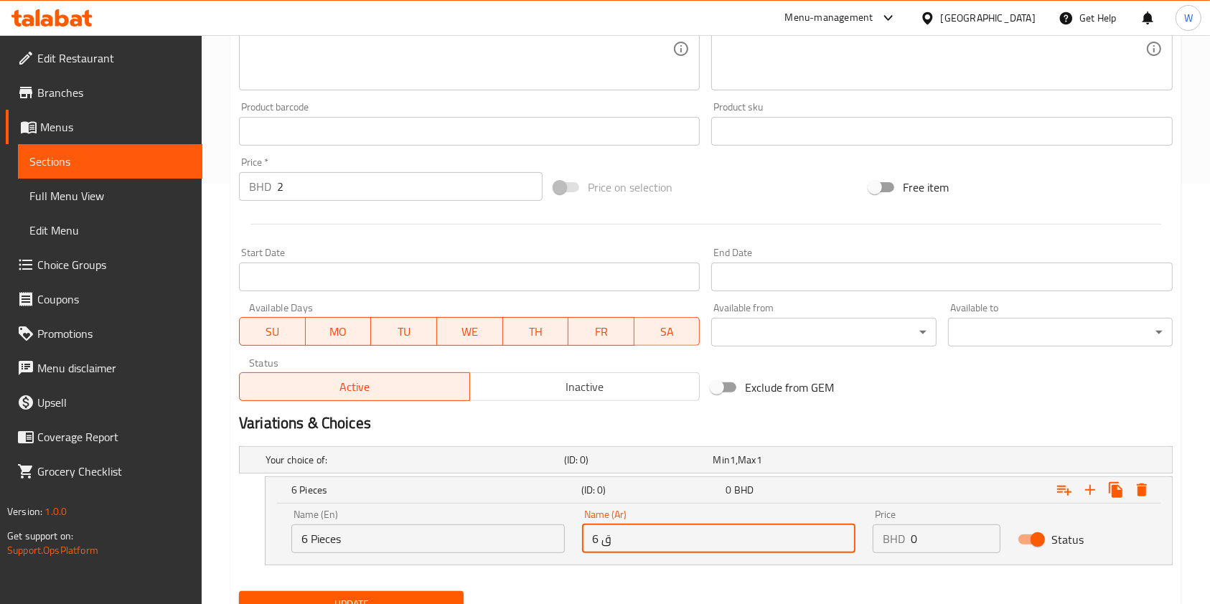
type input "6 قطع"
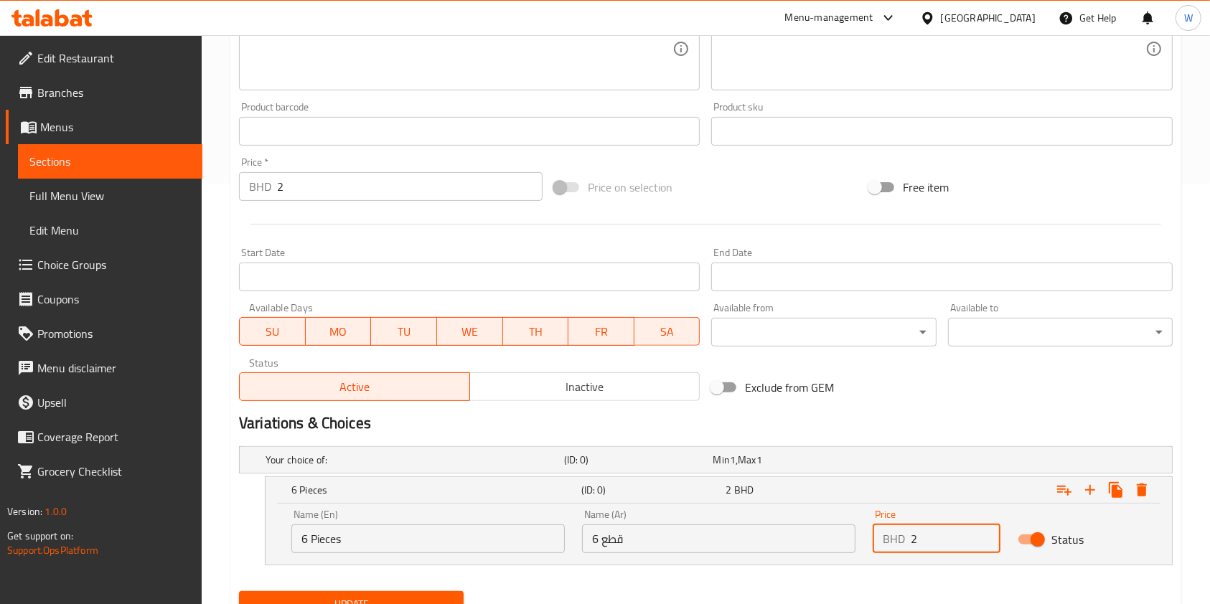
type input "2"
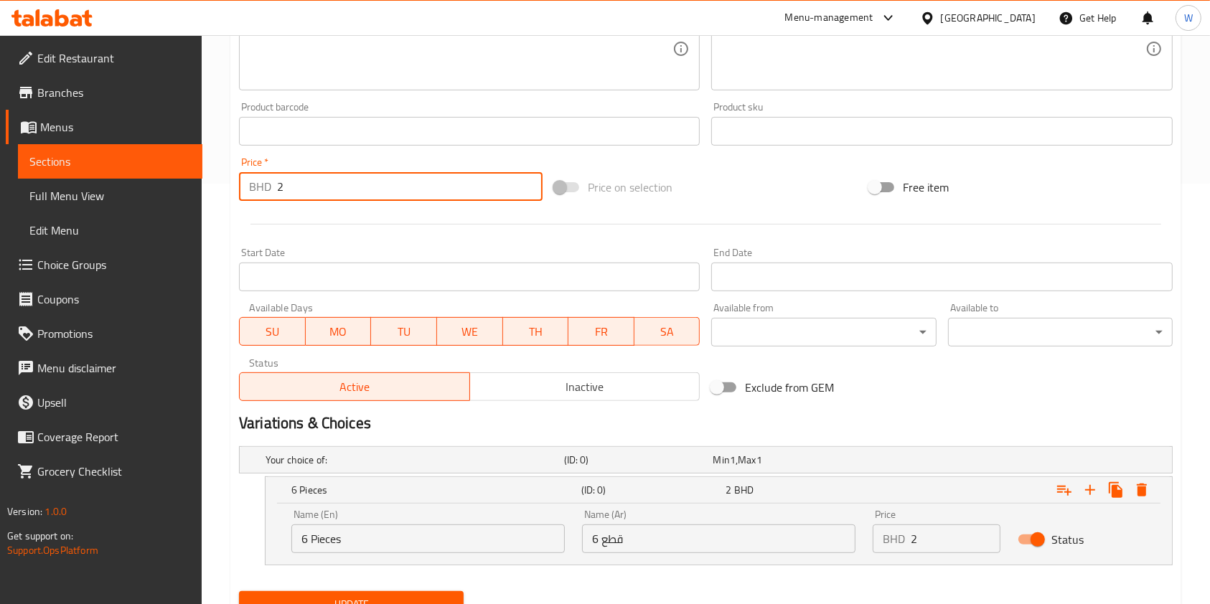
drag, startPoint x: 278, startPoint y: 183, endPoint x: 231, endPoint y: 186, distance: 46.7
click at [237, 183] on div "Price   * BHD 2 Price *" at bounding box center [390, 178] width 315 height 55
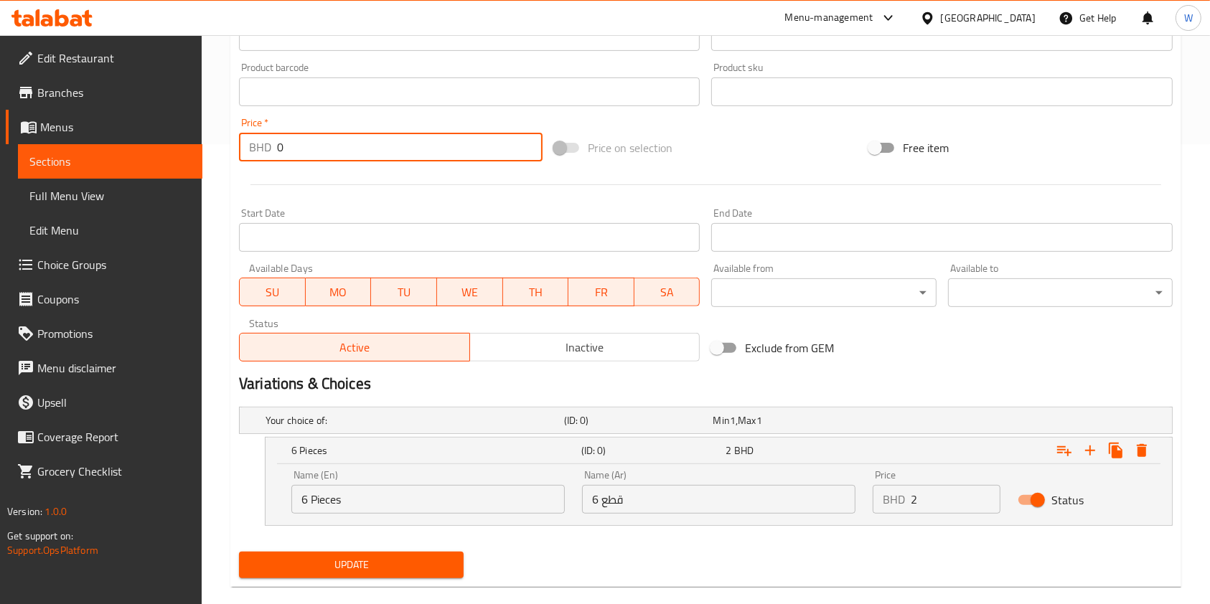
scroll to position [482, 0]
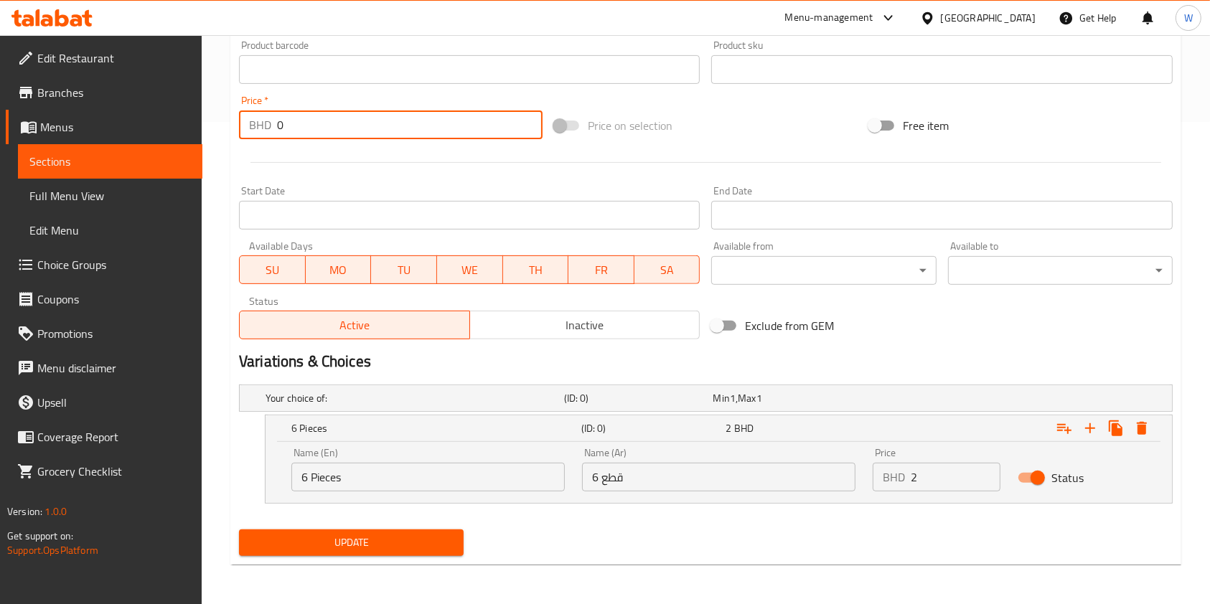
type input "0"
click at [333, 558] on div "Update" at bounding box center [351, 543] width 236 height 38
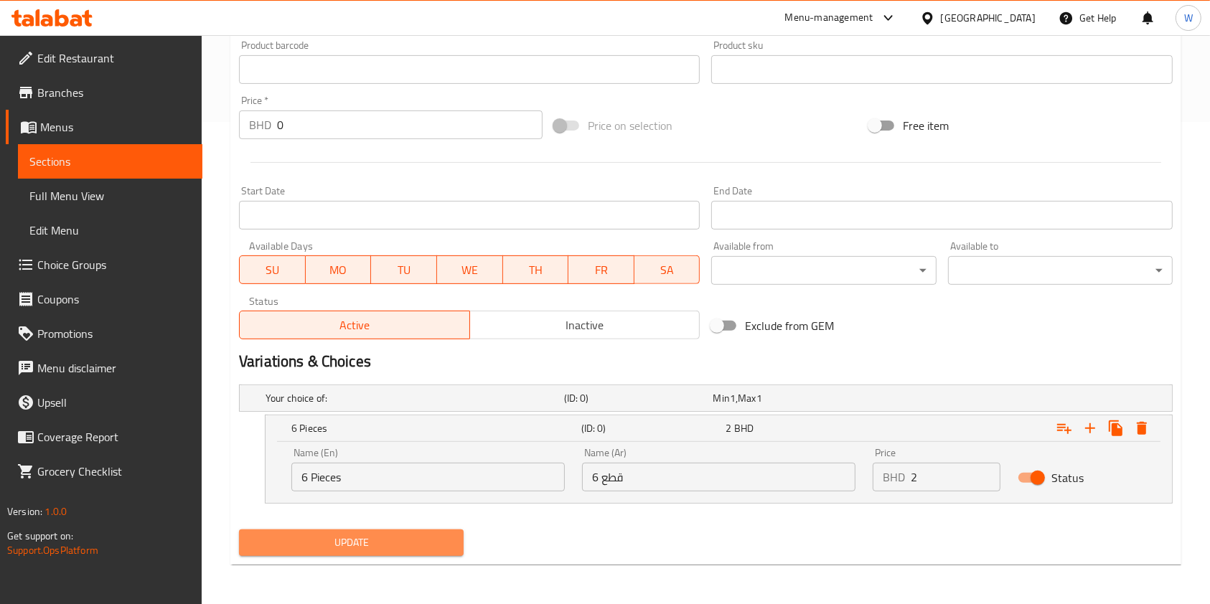
click at [350, 545] on span "Update" at bounding box center [351, 543] width 202 height 18
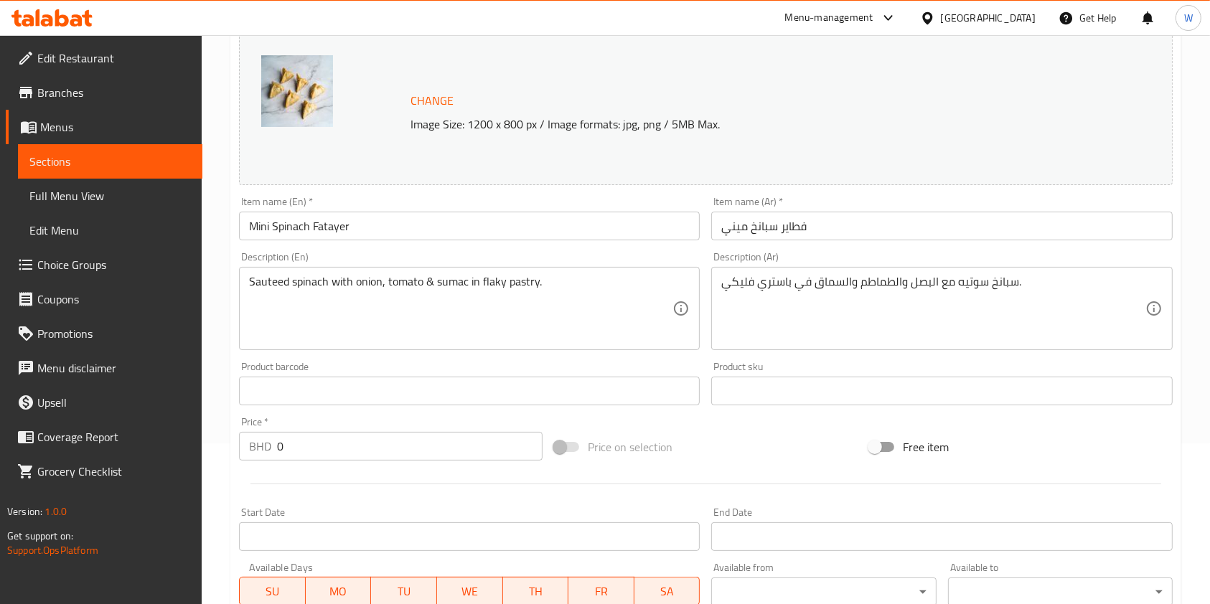
scroll to position [478, 0]
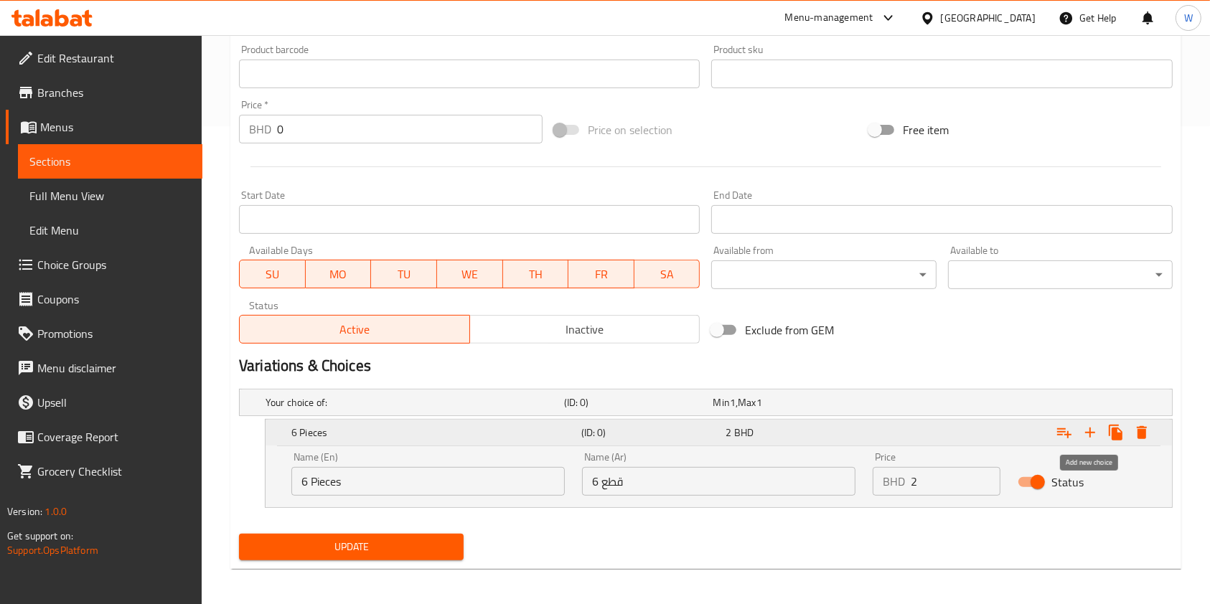
click at [1092, 431] on icon "Expand" at bounding box center [1090, 433] width 10 height 10
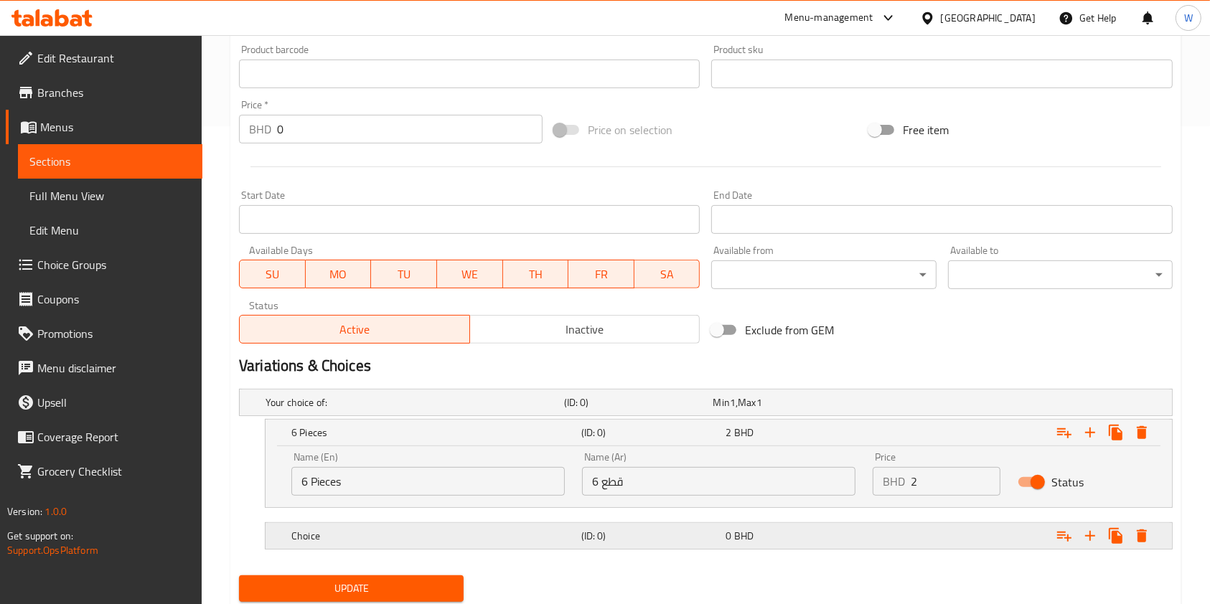
click at [400, 544] on div "Choice" at bounding box center [434, 536] width 290 height 20
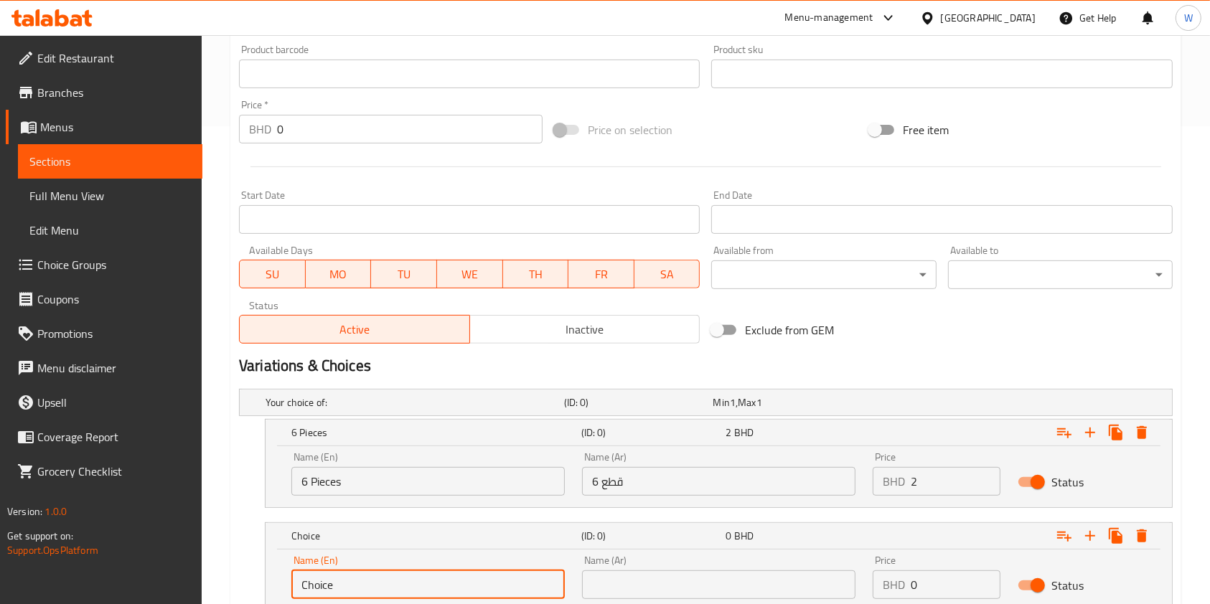
click at [397, 580] on input "Choice" at bounding box center [427, 585] width 273 height 29
type input "12 Pieces"
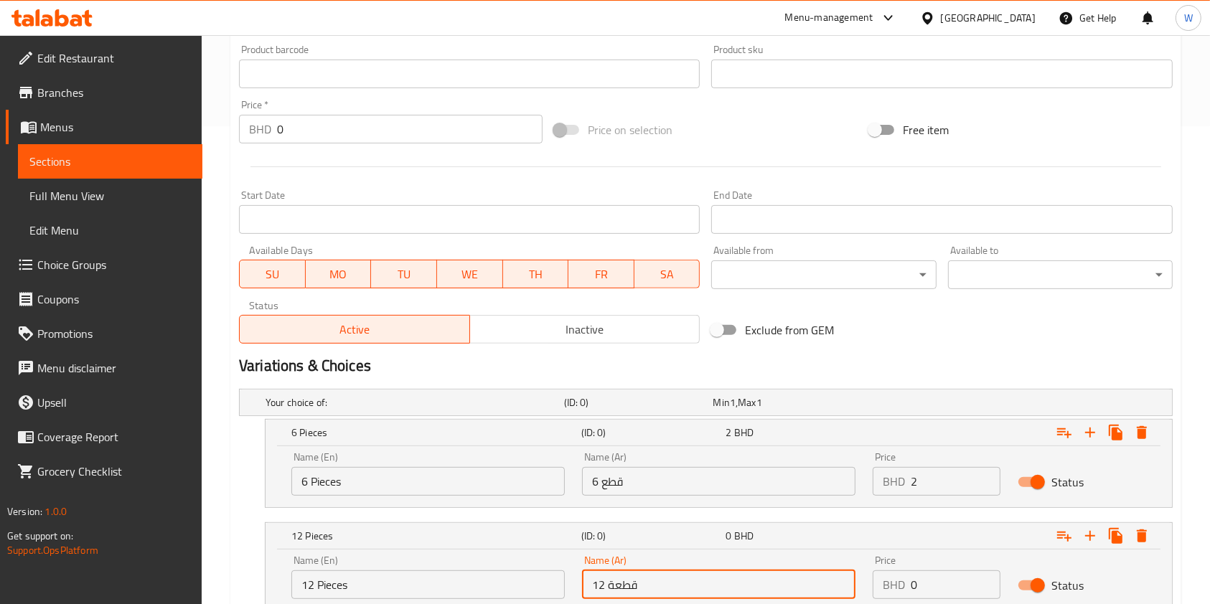
type input "12 قطعة"
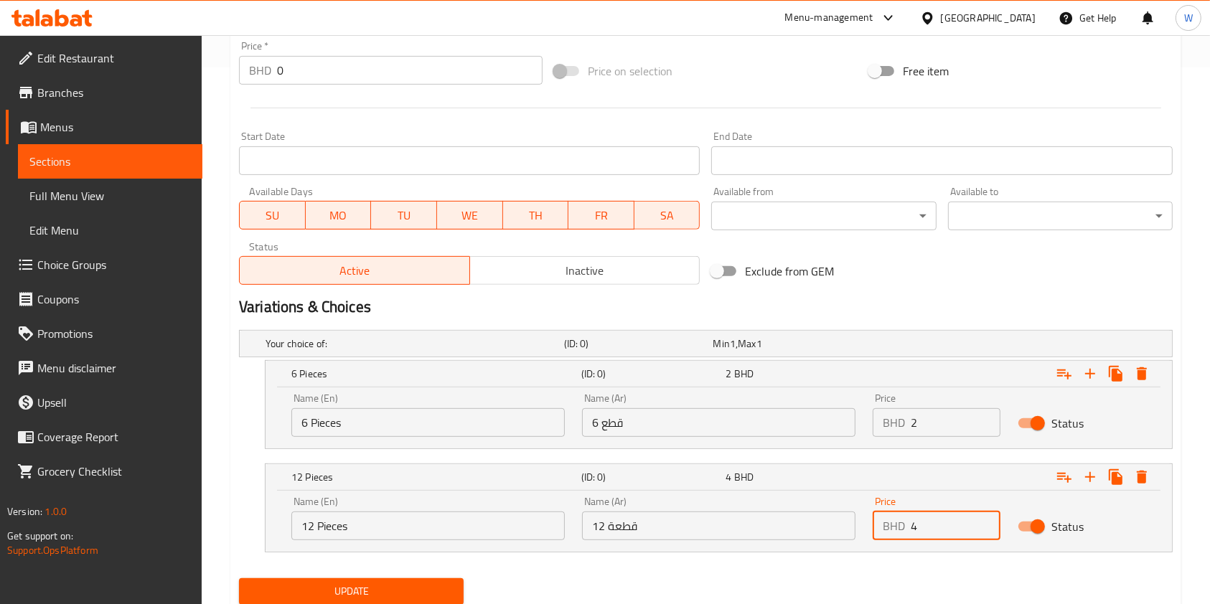
scroll to position [586, 0]
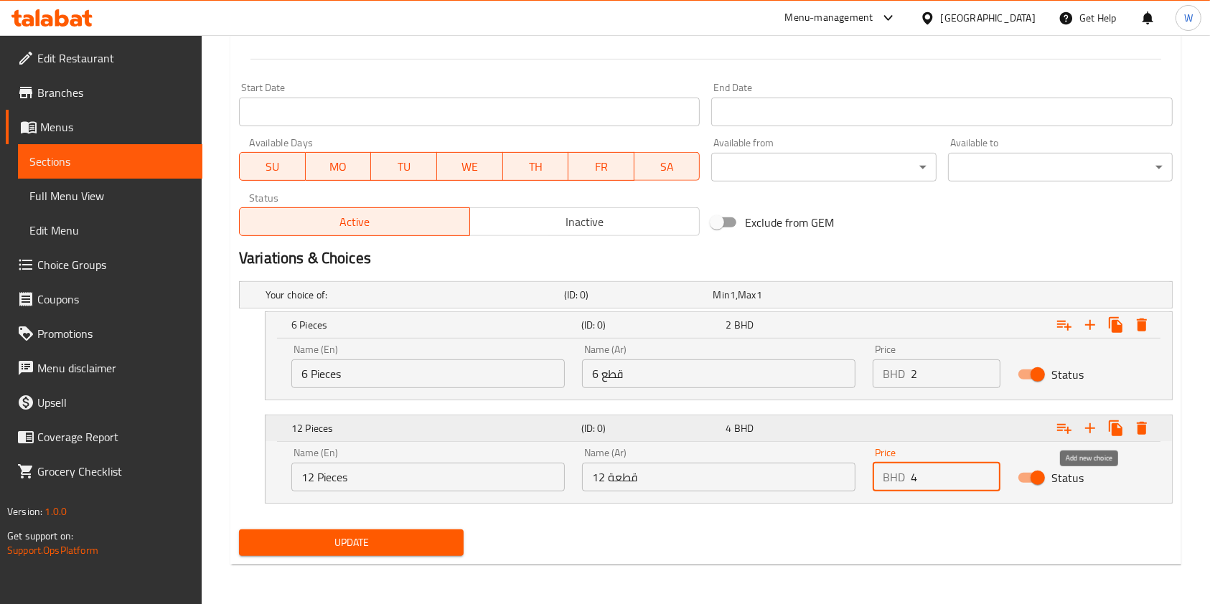
type input "4"
click at [1090, 433] on icon "Expand" at bounding box center [1090, 428] width 17 height 17
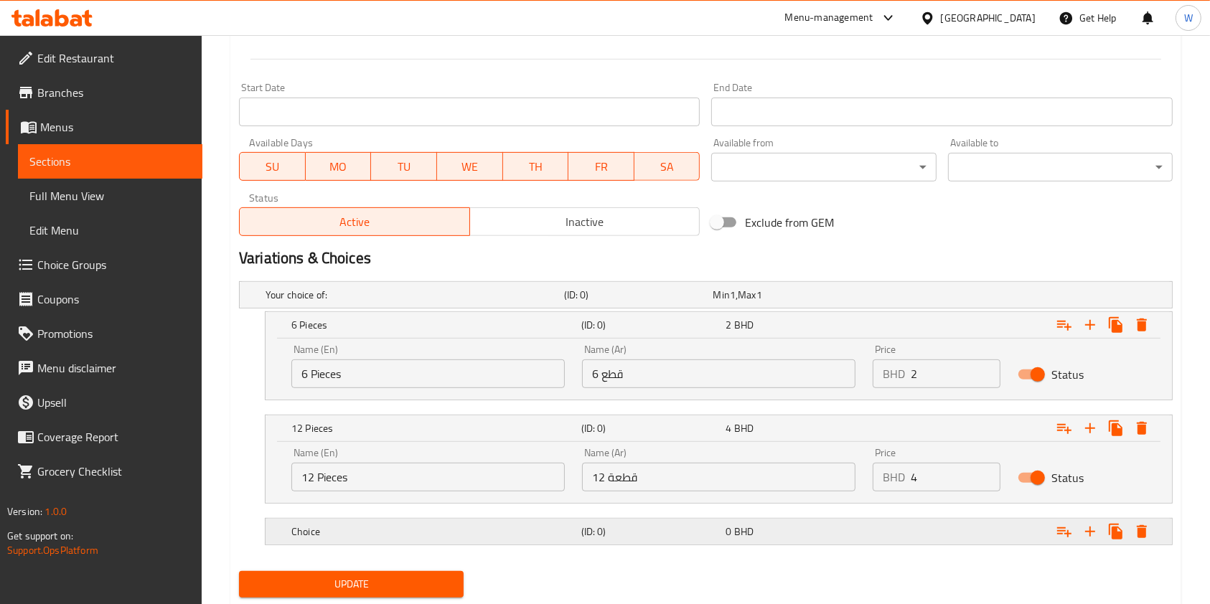
click at [415, 540] on div "Choice" at bounding box center [434, 532] width 290 height 20
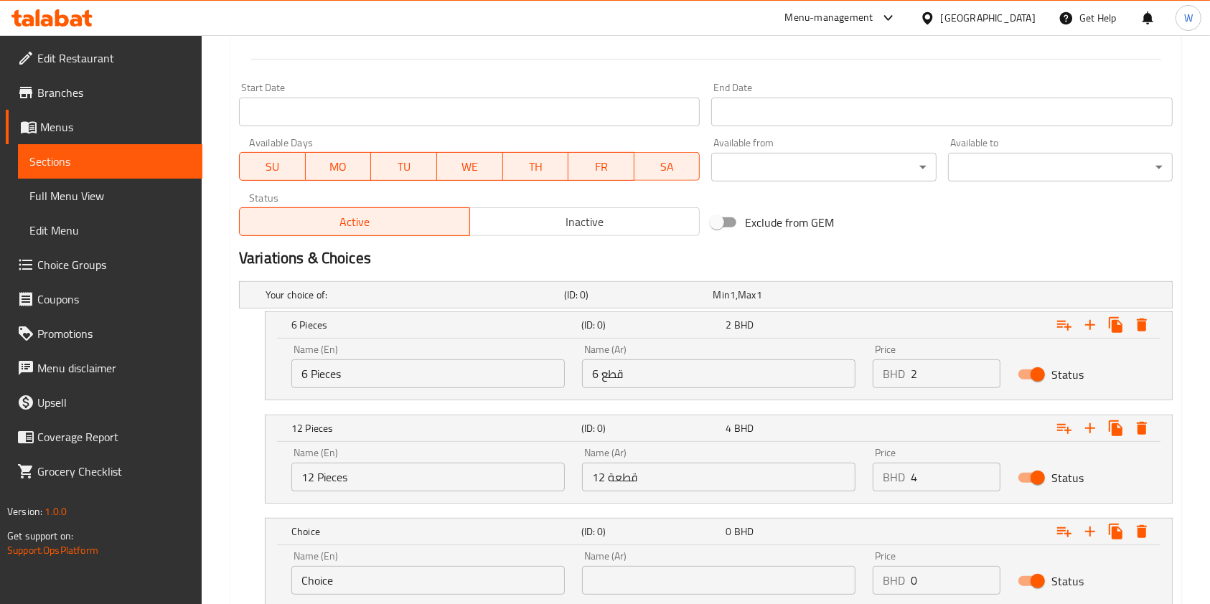
click at [408, 573] on input "Choice" at bounding box center [427, 580] width 273 height 29
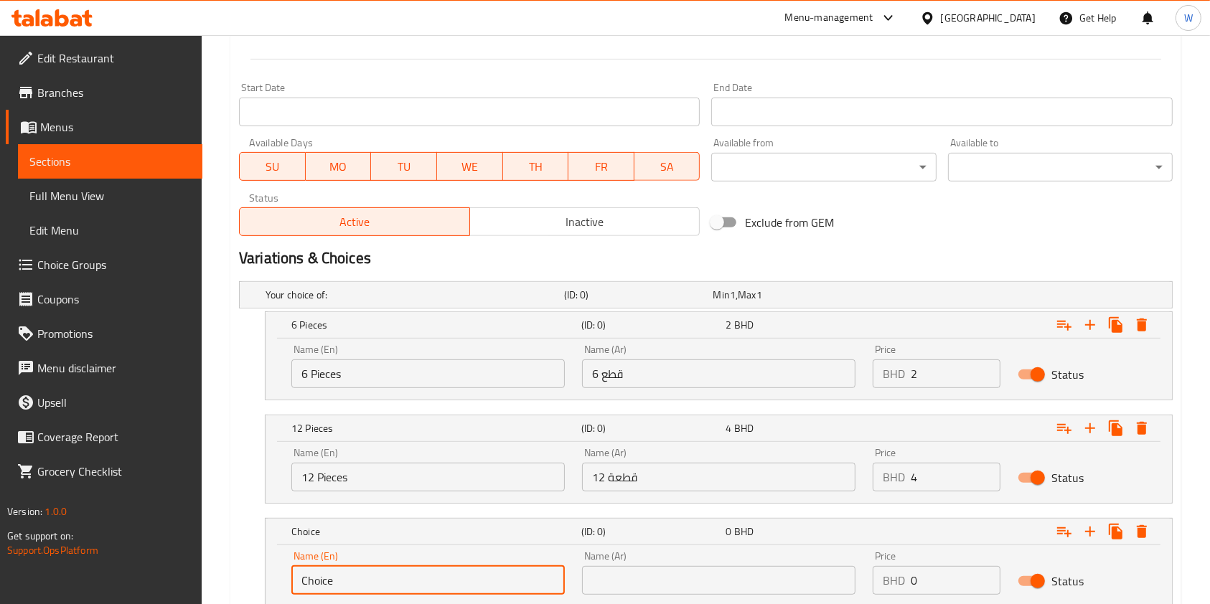
click at [408, 573] on input "Choice" at bounding box center [427, 580] width 273 height 29
type input "24 Pieces"
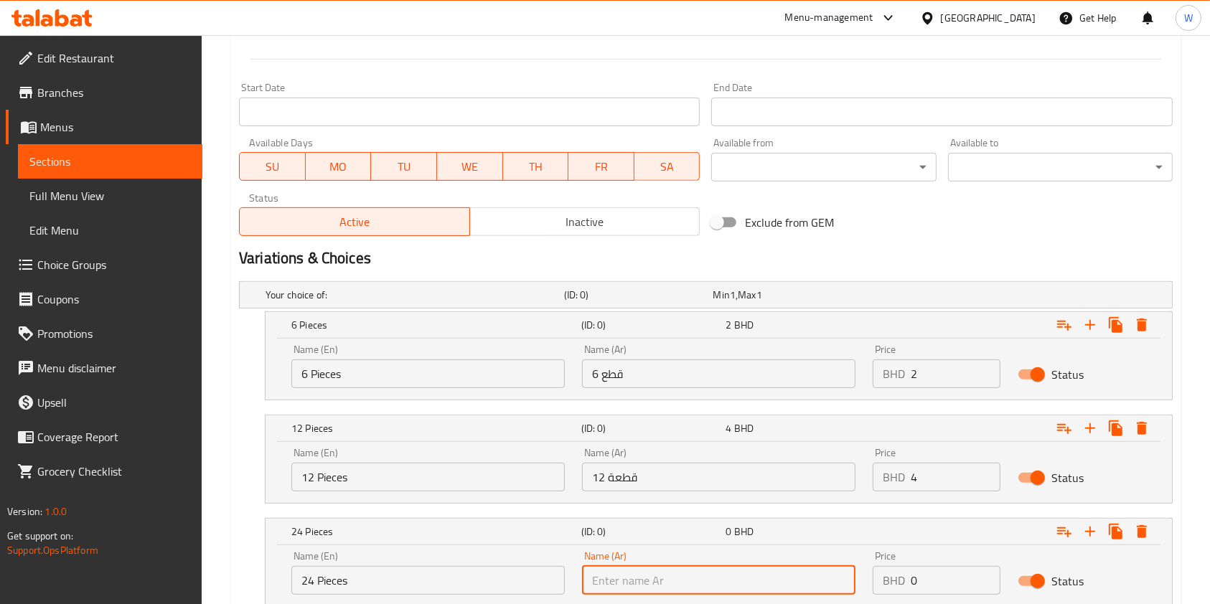
type input "1"
type input "24 قطعة"
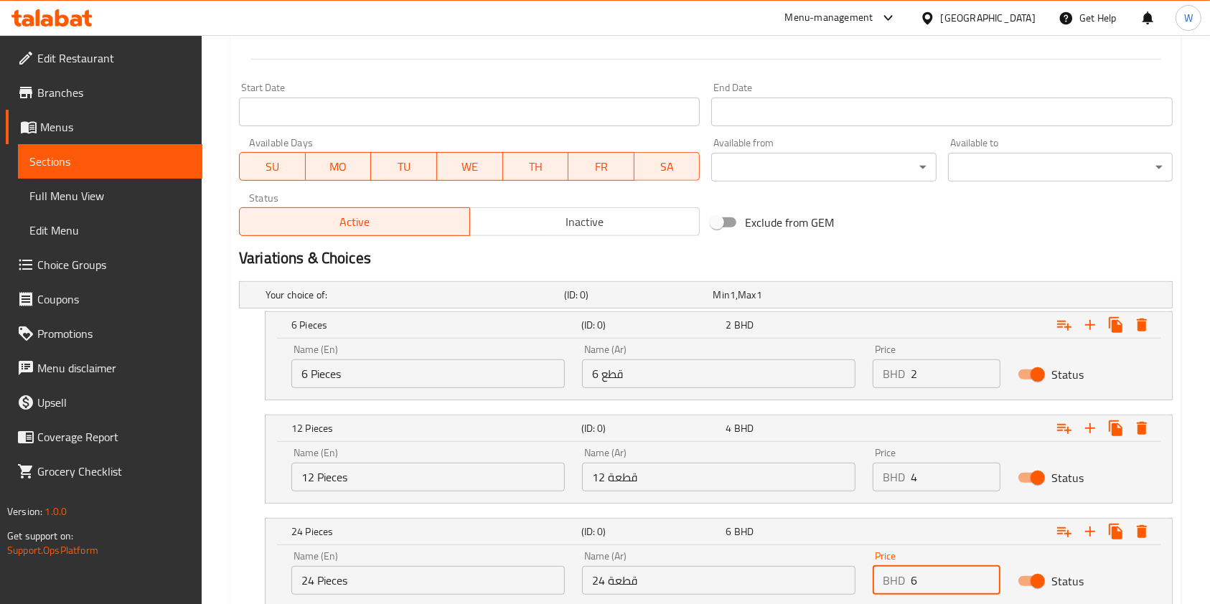
scroll to position [689, 0]
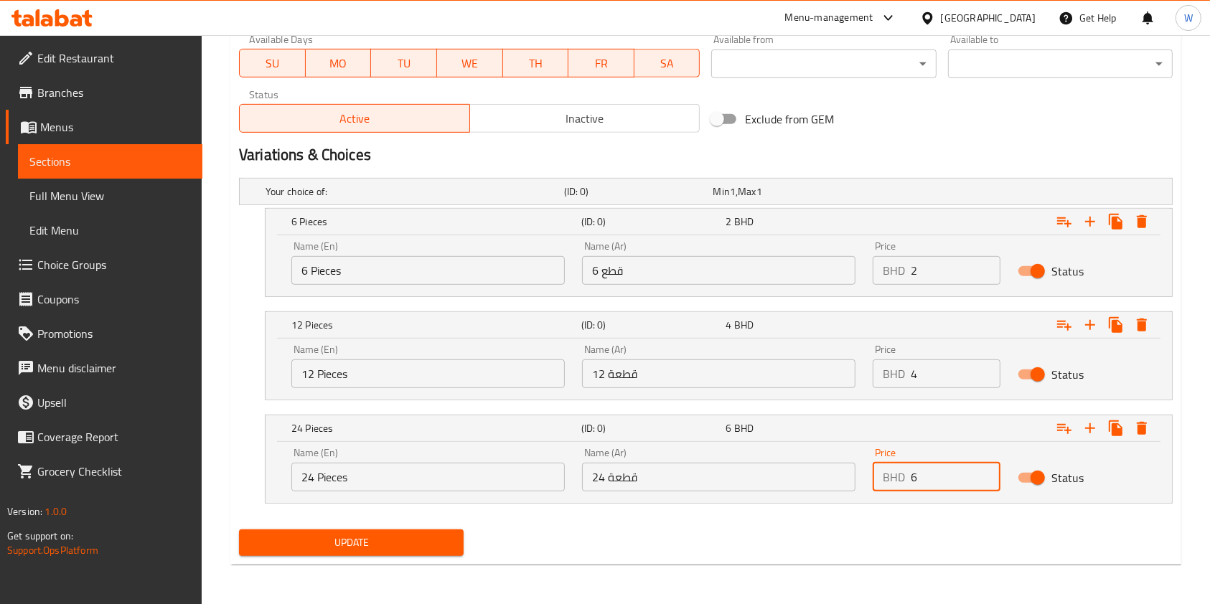
type input "6"
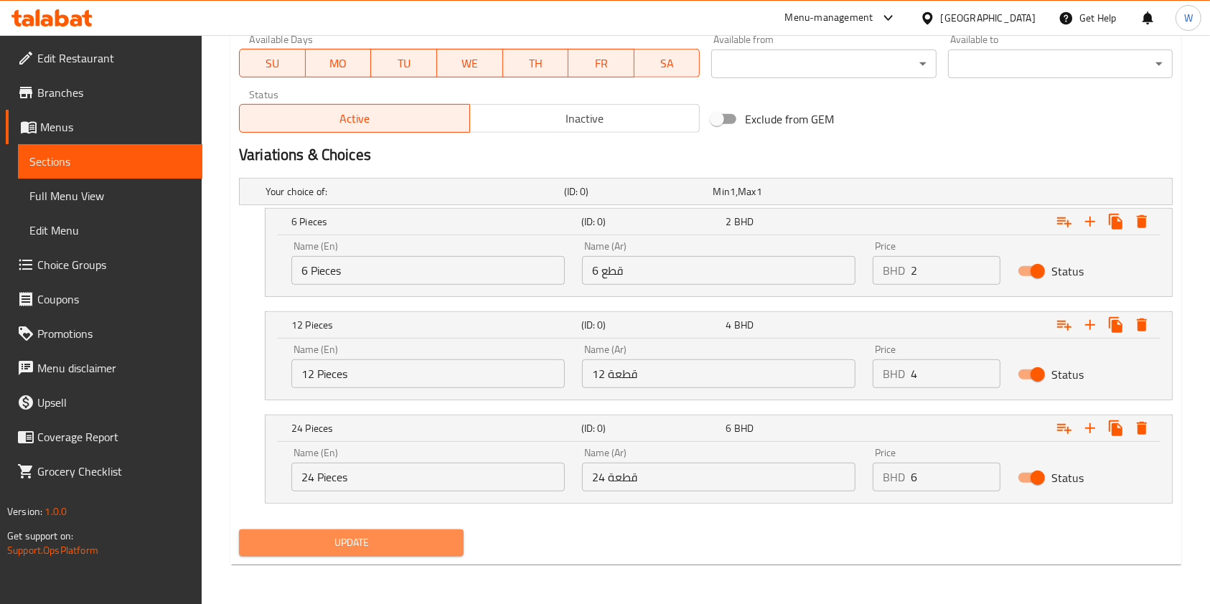
click at [442, 553] on button "Update" at bounding box center [351, 543] width 225 height 27
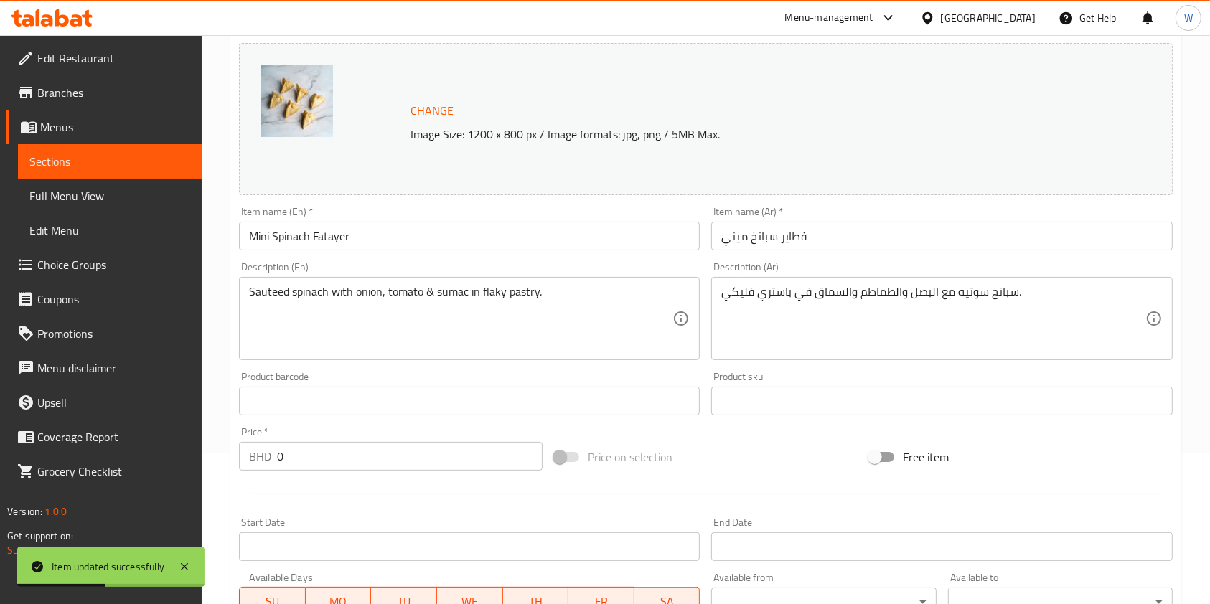
scroll to position [0, 0]
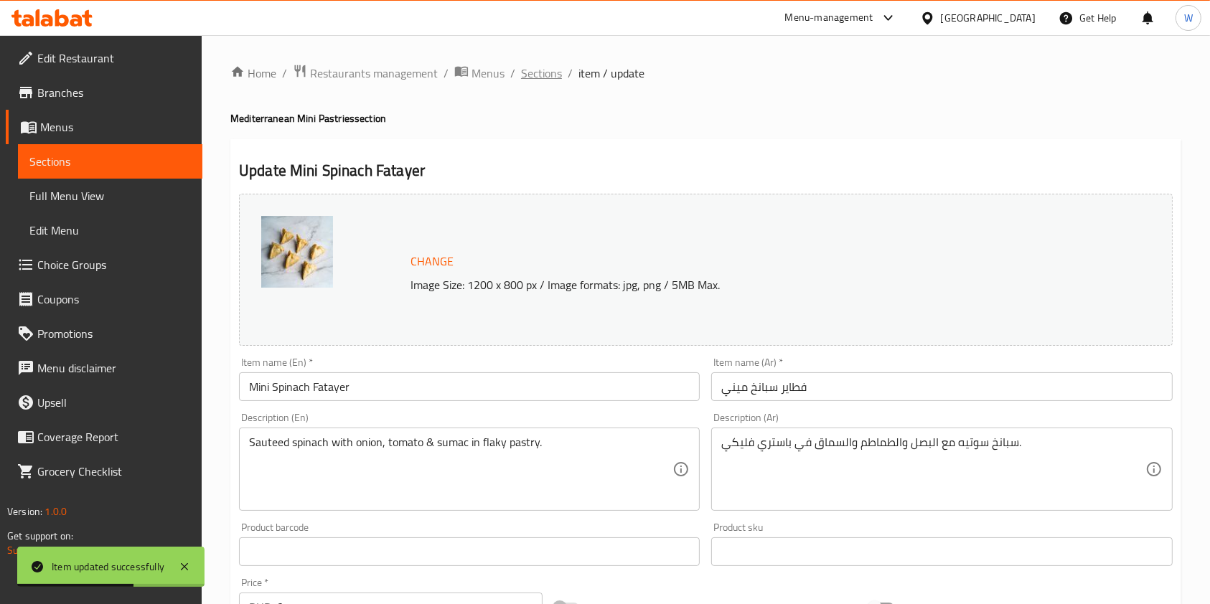
click at [535, 75] on span "Sections" at bounding box center [541, 73] width 41 height 17
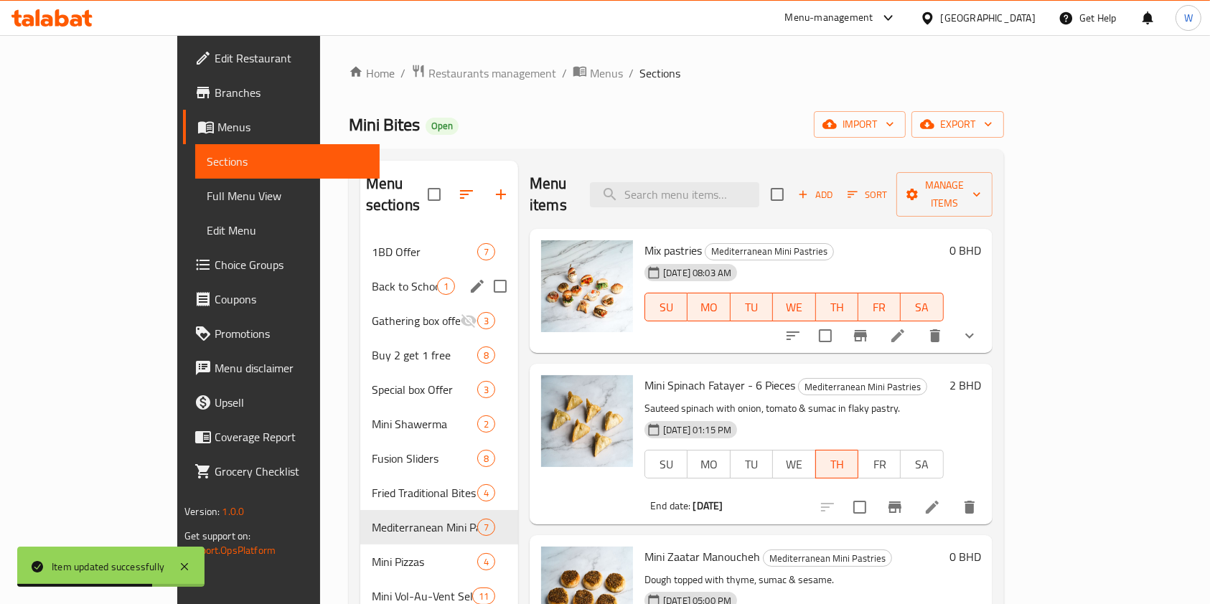
click at [360, 240] on div "1BD Offer 7" at bounding box center [439, 252] width 158 height 34
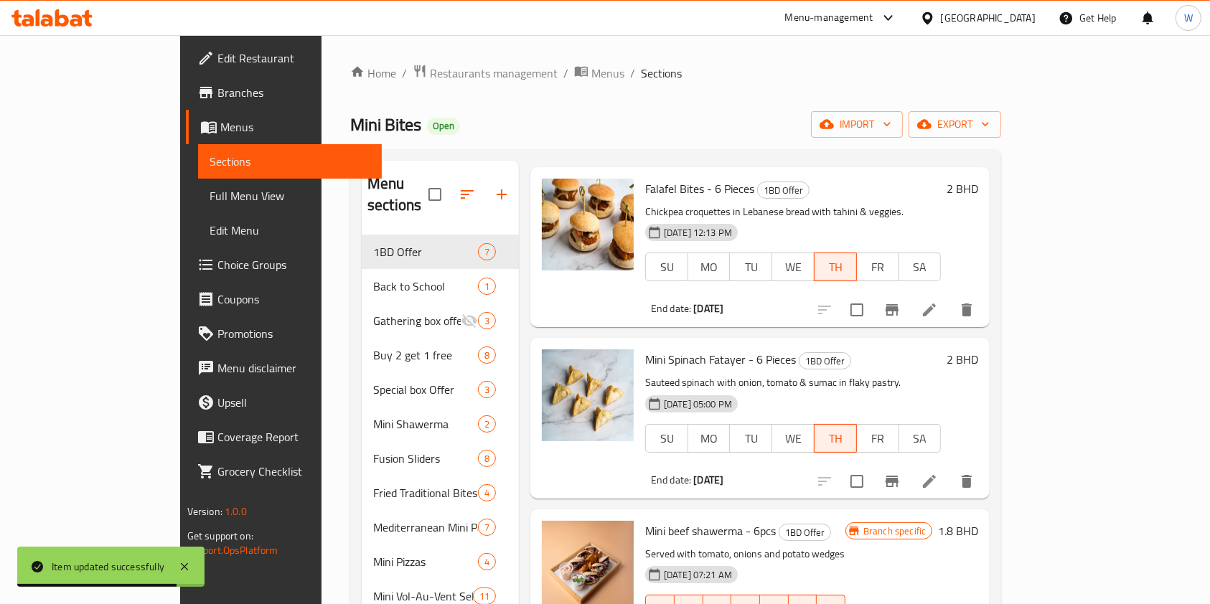
scroll to position [525, 0]
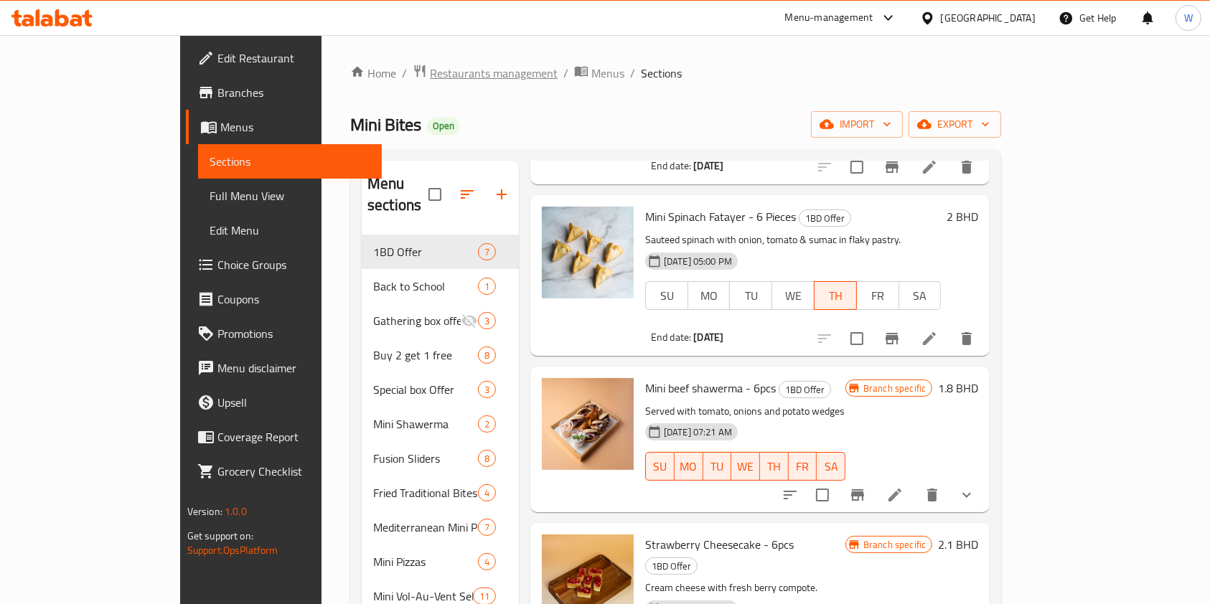
click at [430, 72] on span "Restaurants management" at bounding box center [494, 73] width 128 height 17
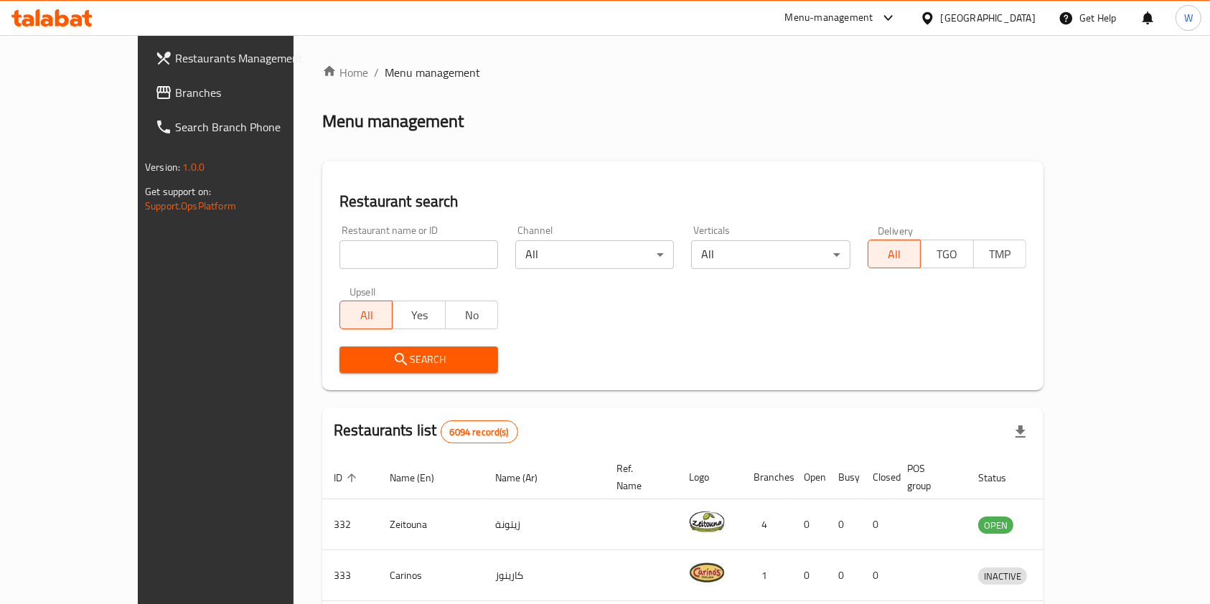
click at [373, 243] on input "search" at bounding box center [418, 254] width 159 height 29
paste input "Reef Al Yemen"
type input "Reef Al Yemen"
click button "Search" at bounding box center [418, 360] width 159 height 27
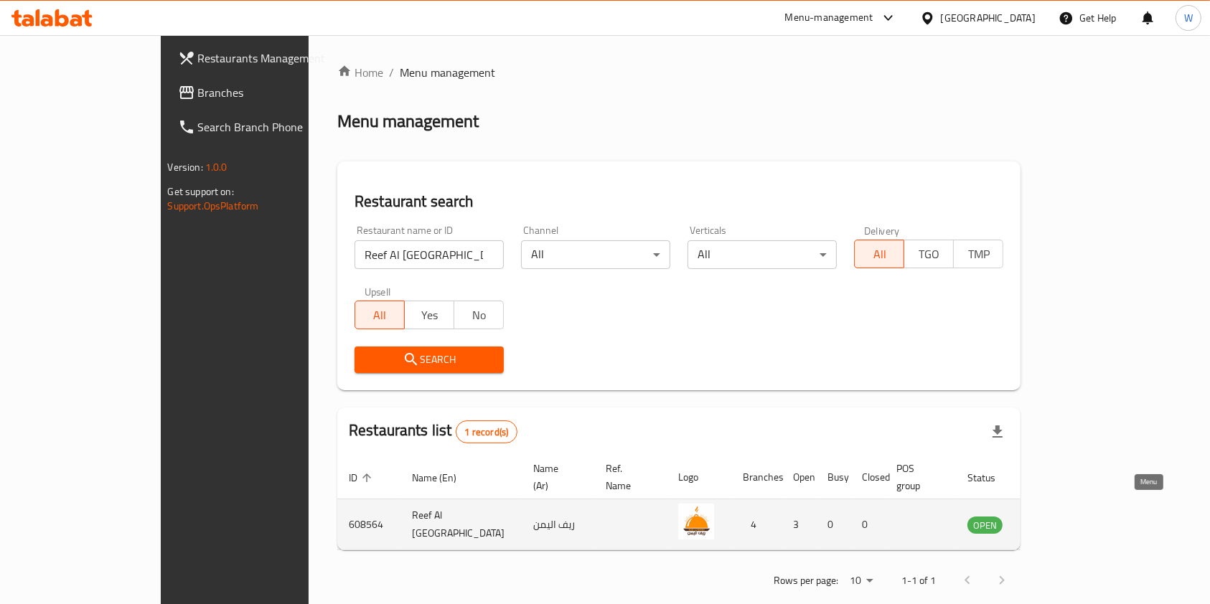
click at [1059, 520] on icon "enhanced table" at bounding box center [1052, 526] width 16 height 12
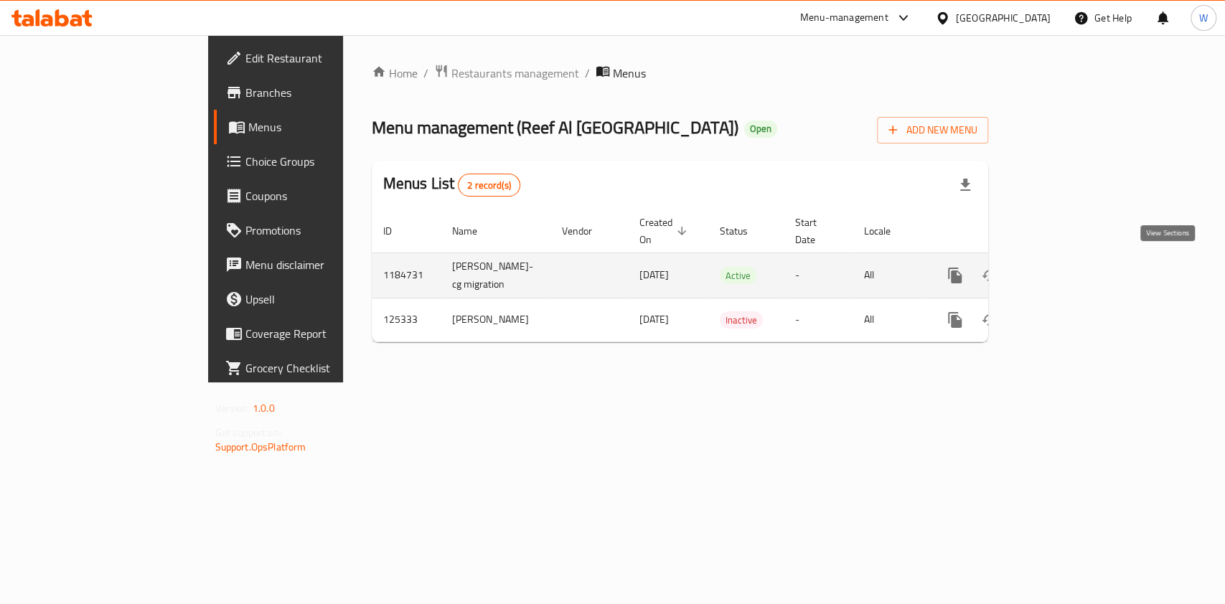
click at [1076, 268] on link "enhanced table" at bounding box center [1058, 275] width 34 height 34
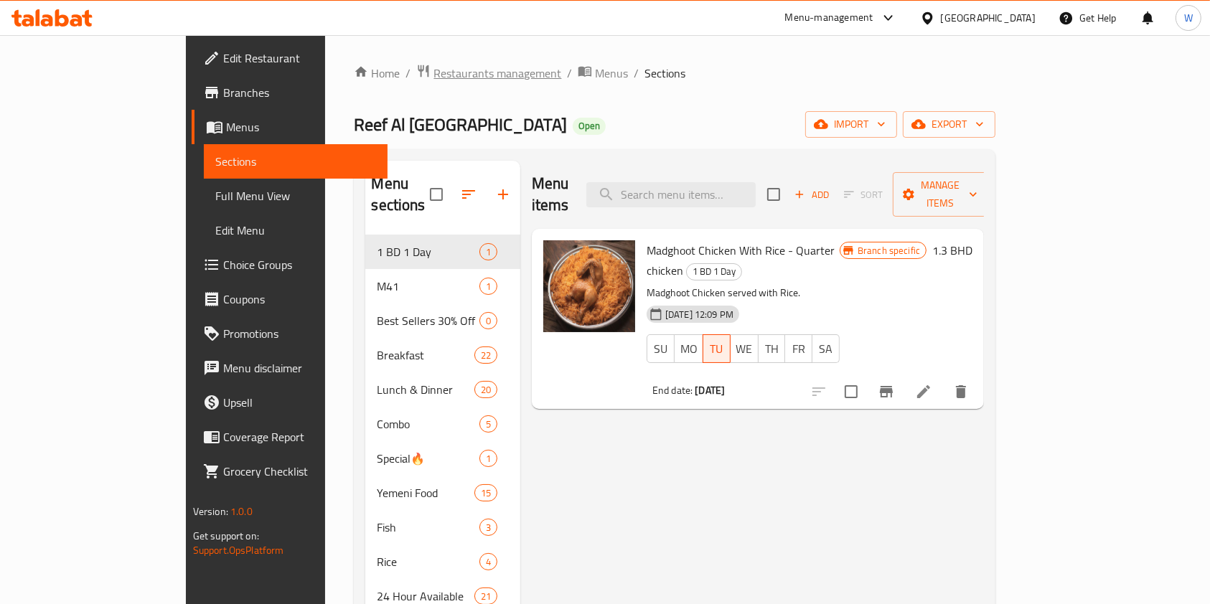
click at [433, 81] on span "Restaurants management" at bounding box center [497, 73] width 128 height 17
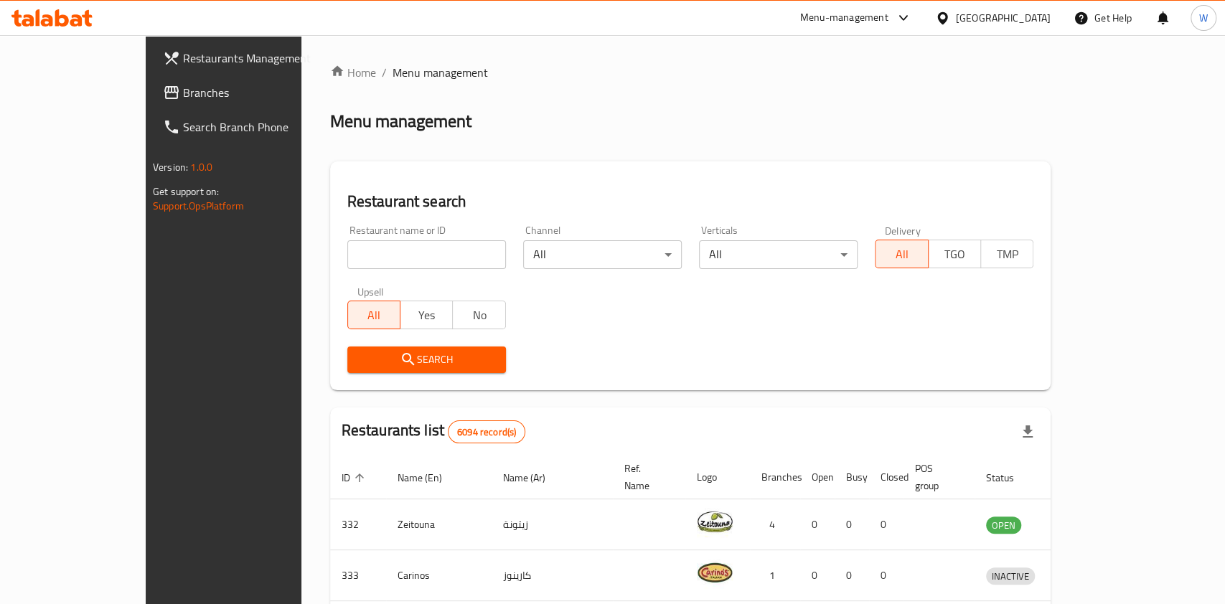
click at [367, 258] on div at bounding box center [612, 302] width 1225 height 604
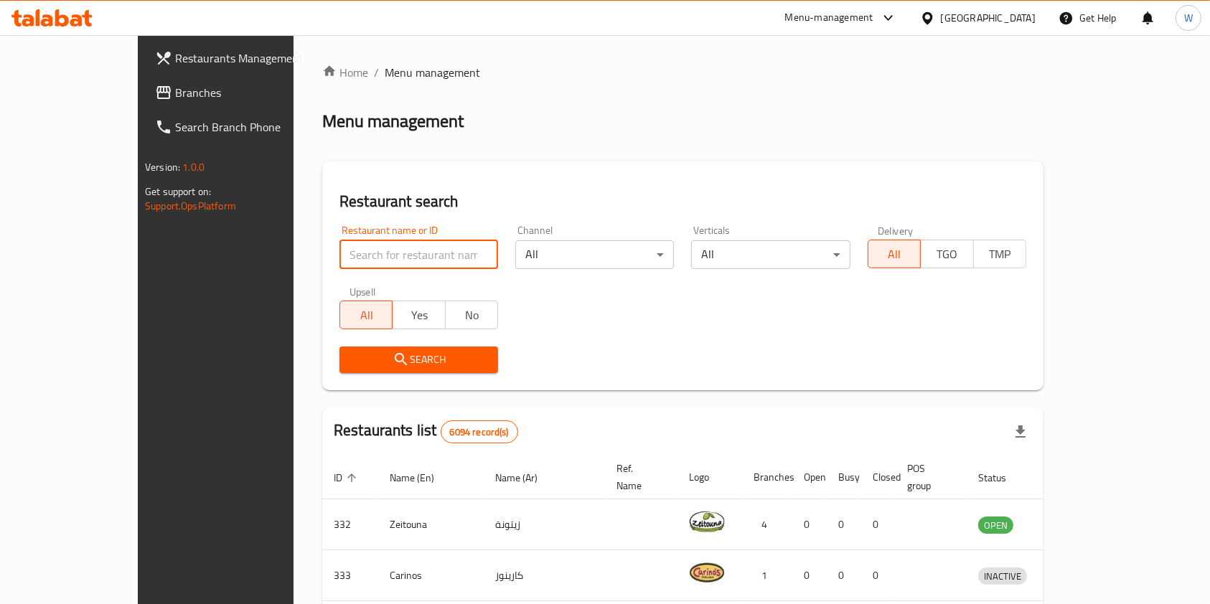
click at [367, 258] on input "search" at bounding box center [418, 254] width 159 height 29
paste input "KABAB FUSION"
type input "KABAB FUSION"
click button "Search" at bounding box center [418, 360] width 159 height 27
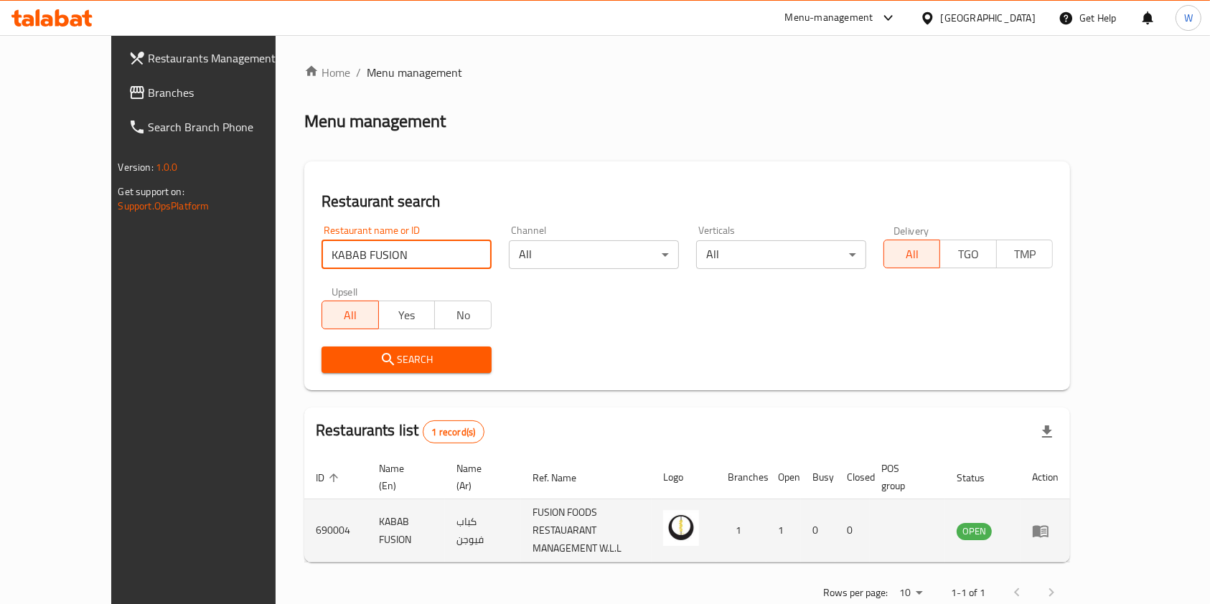
click at [1049, 522] on icon "enhanced table" at bounding box center [1040, 530] width 17 height 17
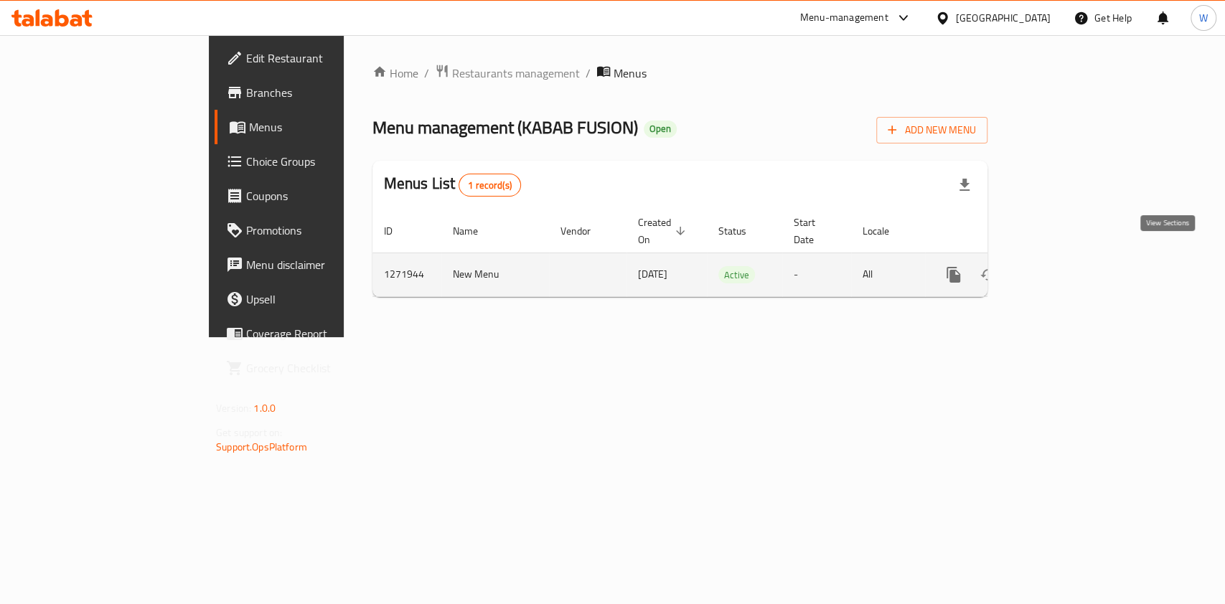
click at [1066, 266] on icon "enhanced table" at bounding box center [1057, 274] width 17 height 17
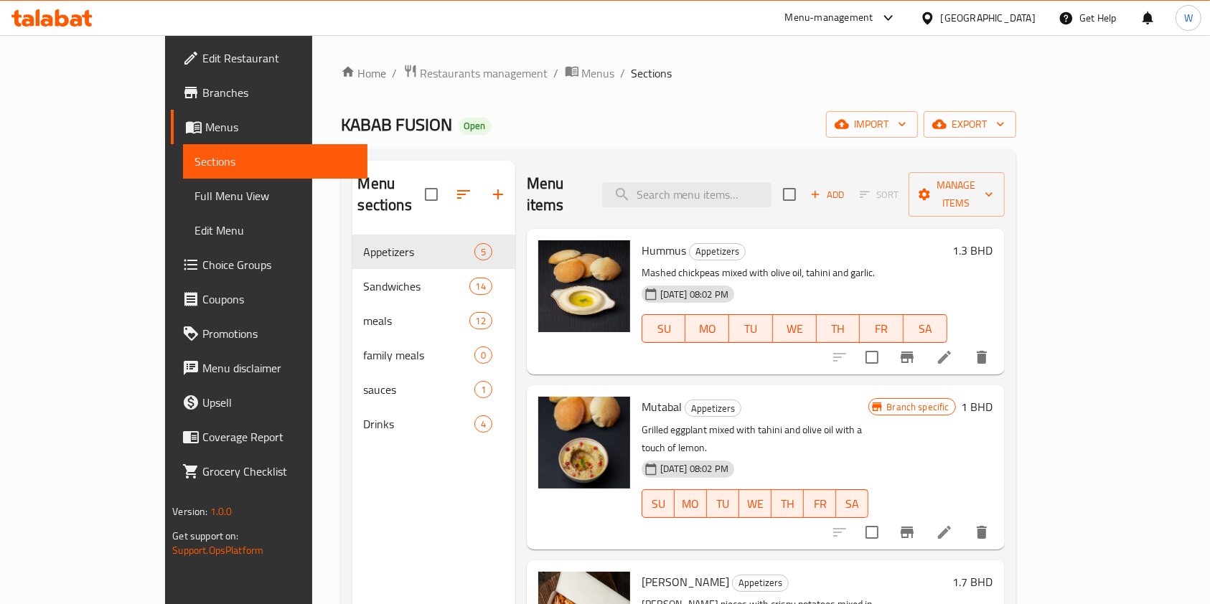
click at [341, 123] on span "KABAB FUSION" at bounding box center [397, 124] width 112 height 32
copy span "KABAB FUSION"
click at [667, 95] on div "Home / Restaurants management / Menus / Sections KABAB FUSION Open import expor…" at bounding box center [678, 420] width 675 height 713
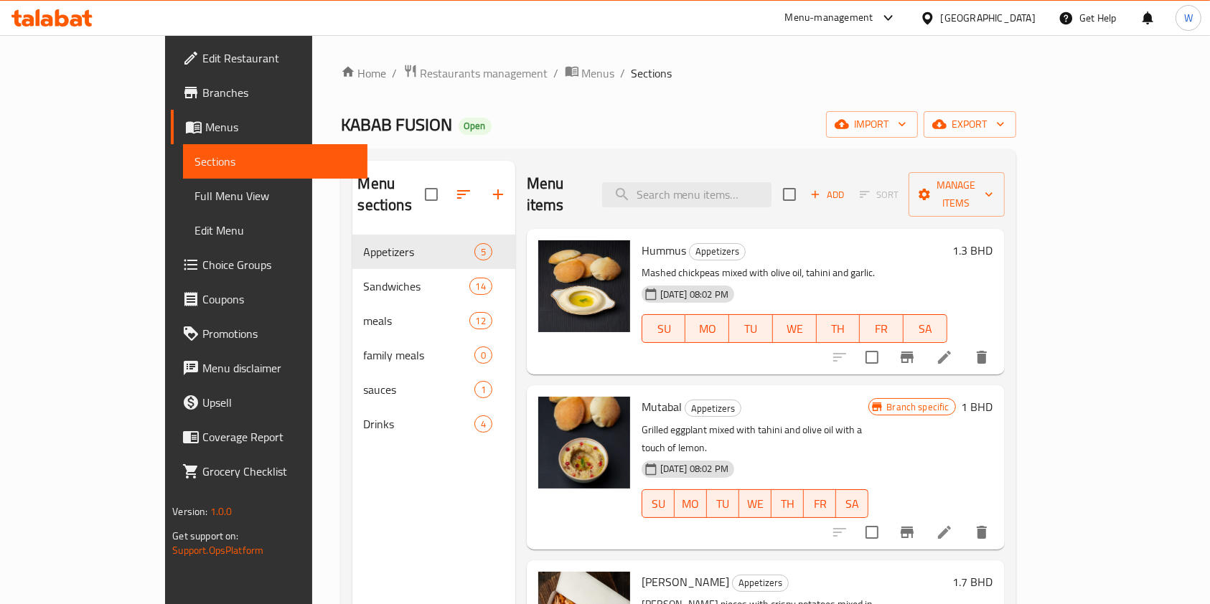
click at [591, 151] on div "Menu sections Appetizers 5 Sandwiches 14 meals 12 family meals 0 sauces 1 Drink…" at bounding box center [678, 462] width 675 height 627
click at [777, 112] on div "KABAB FUSION Open import export" at bounding box center [678, 124] width 675 height 27
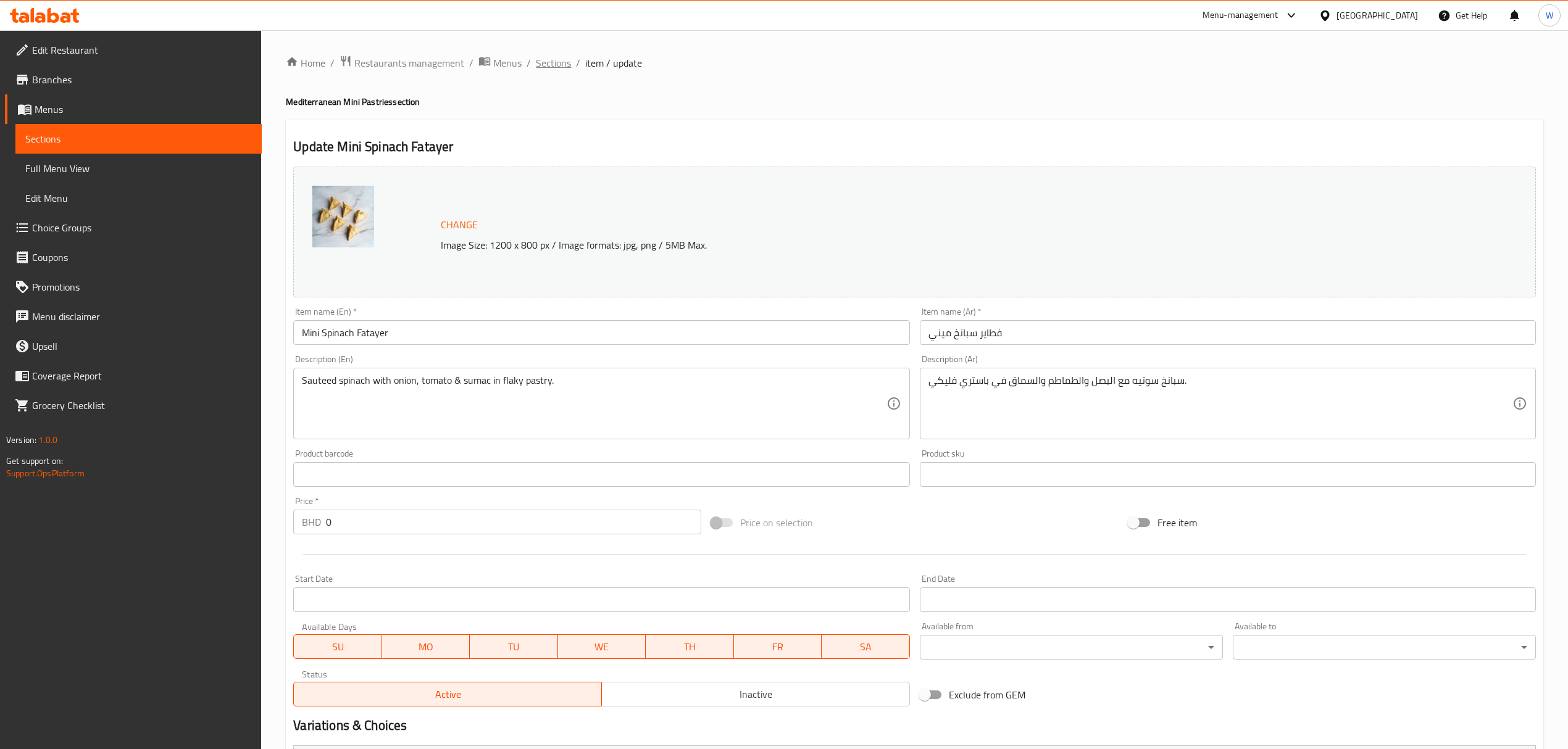
click at [561, 60] on span "Sections" at bounding box center [553, 63] width 35 height 15
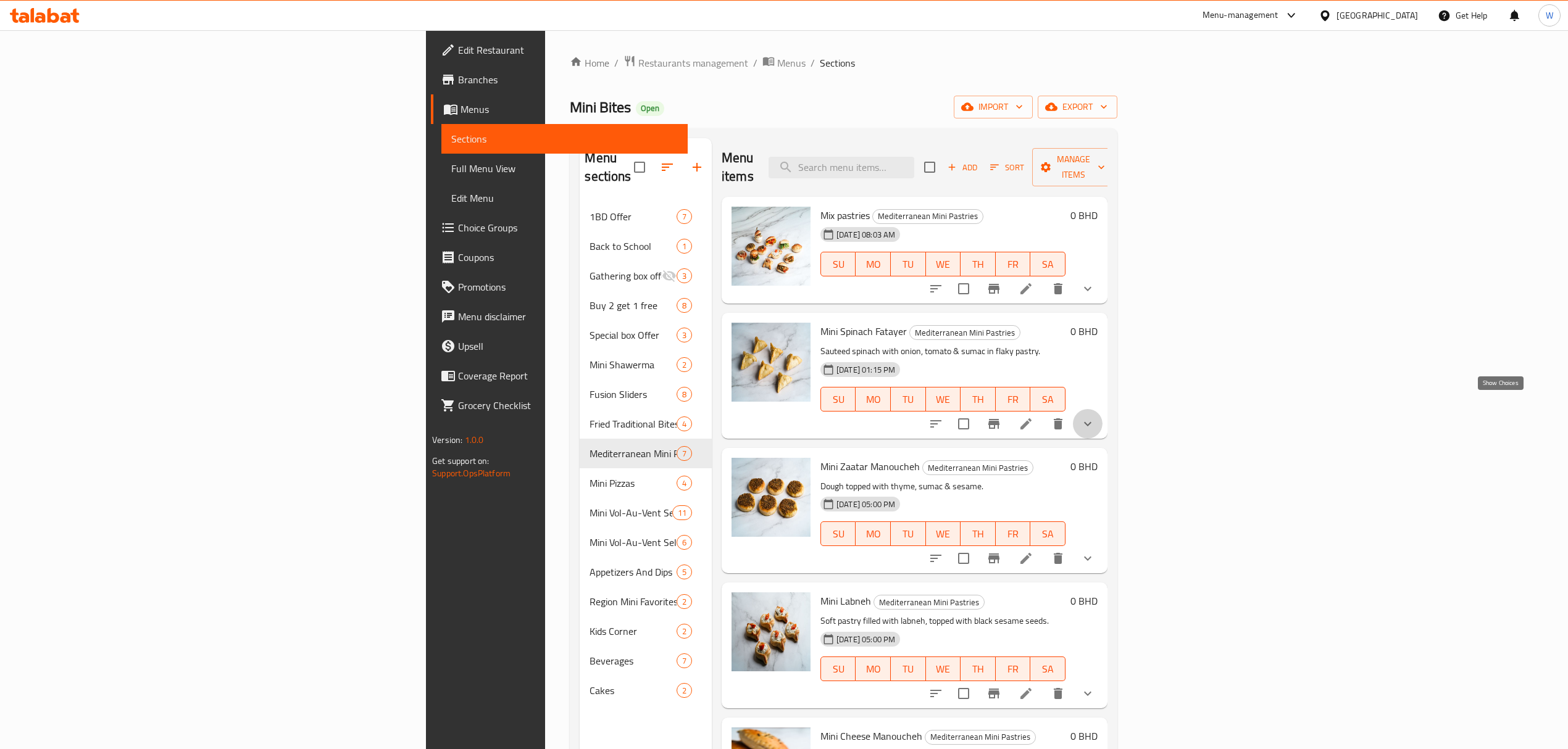
click at [1095, 416] on icon "show more" at bounding box center [1087, 423] width 15 height 15
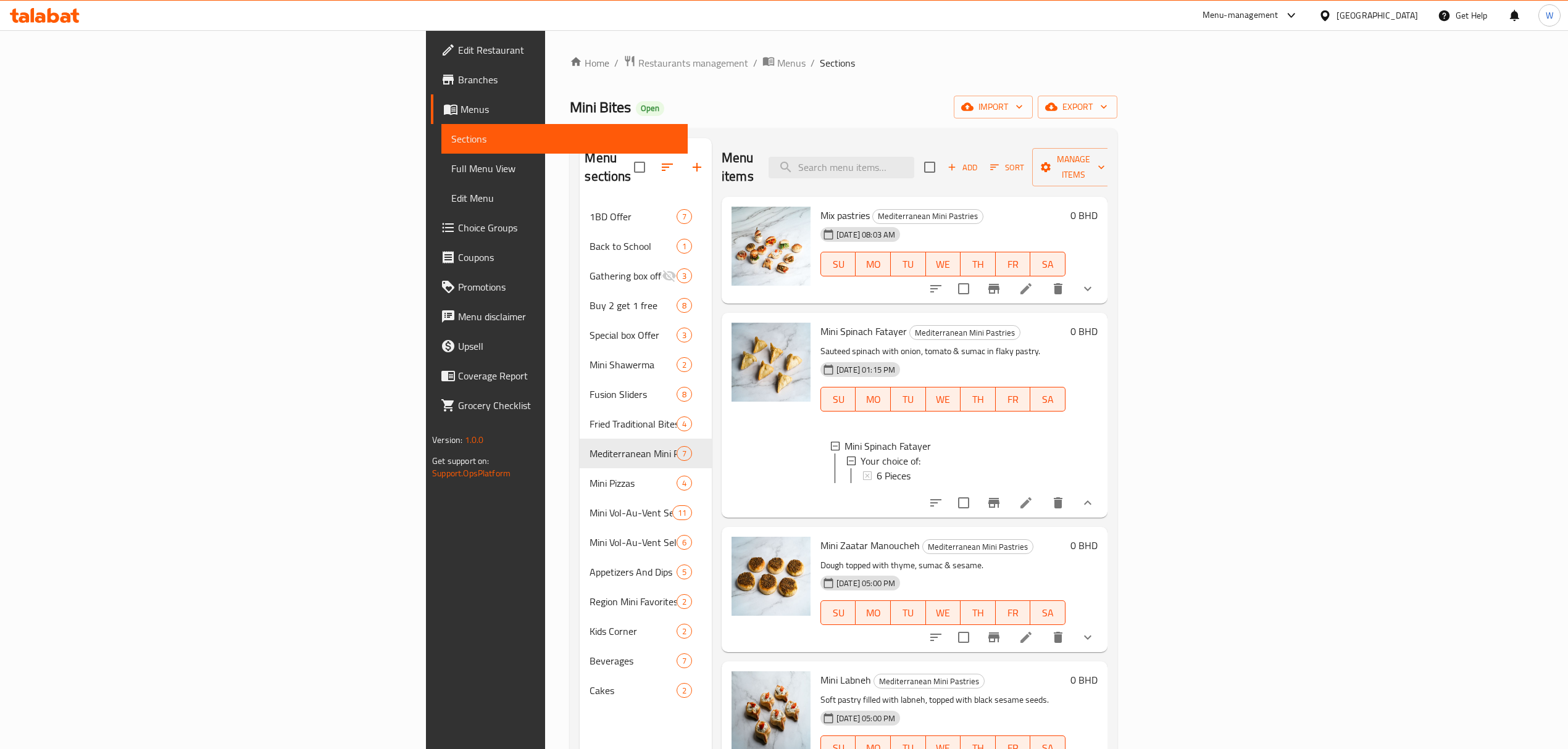
click at [1095, 281] on icon "show more" at bounding box center [1087, 288] width 15 height 15
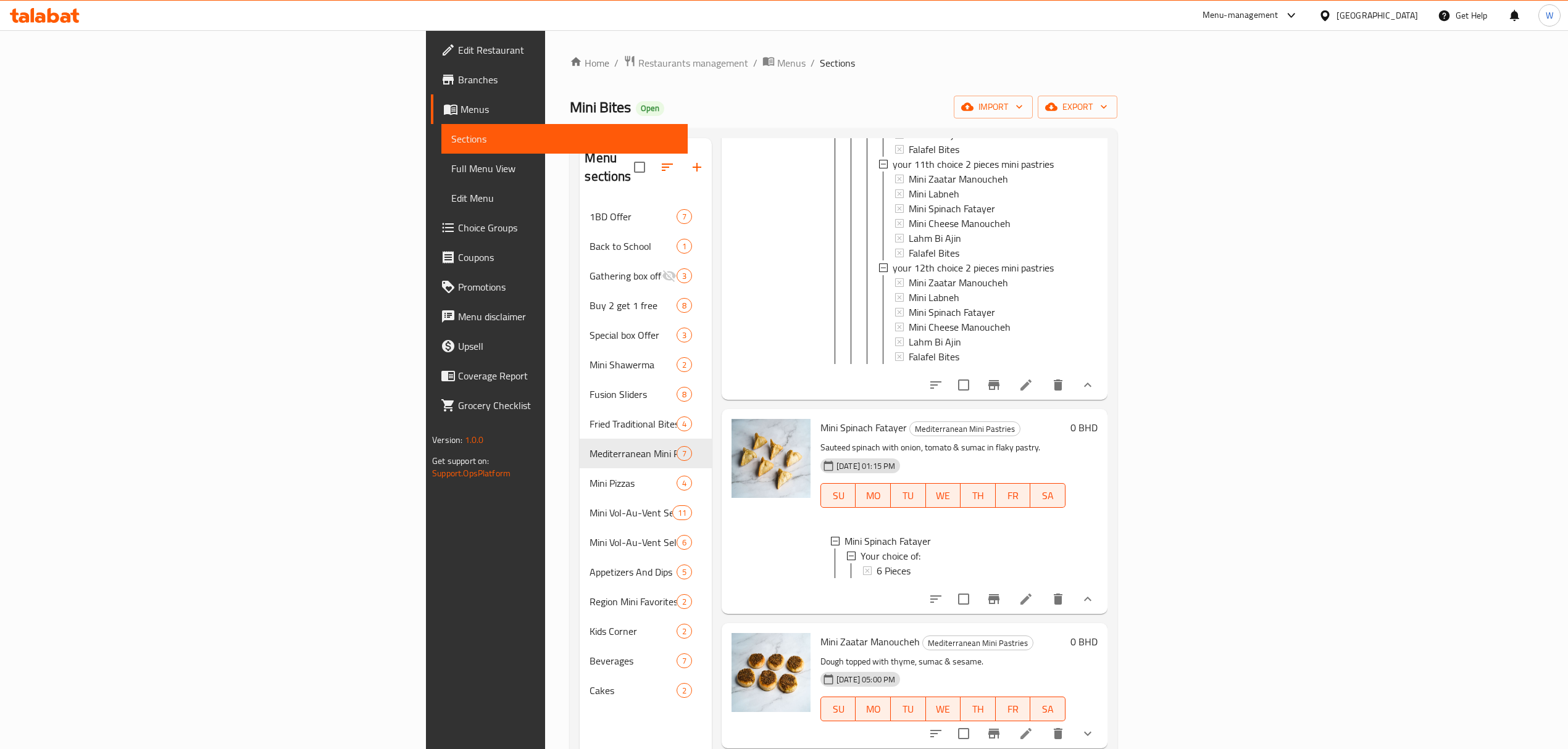
scroll to position [2386, 0]
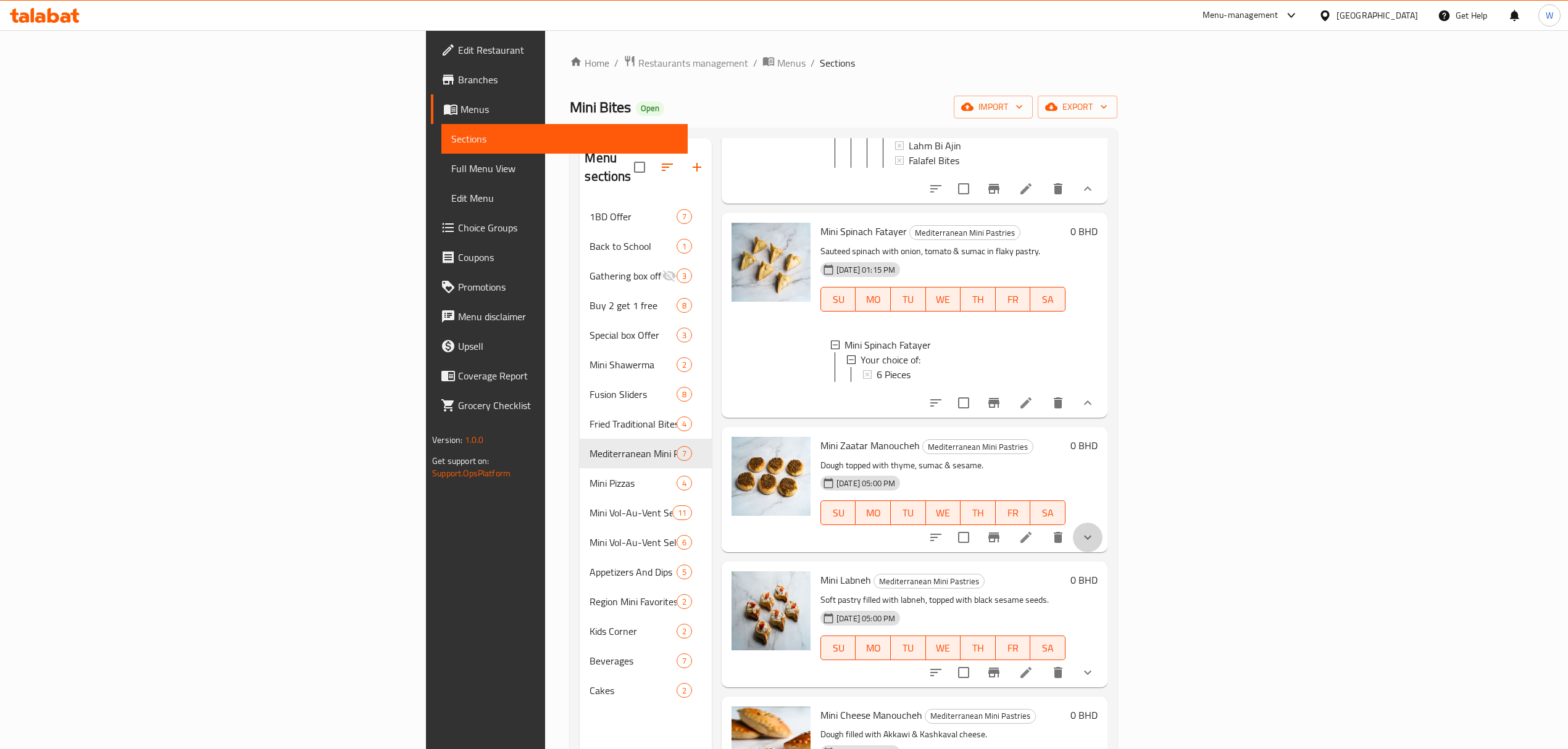
click at [1103, 547] on button "show more" at bounding box center [1087, 537] width 29 height 29
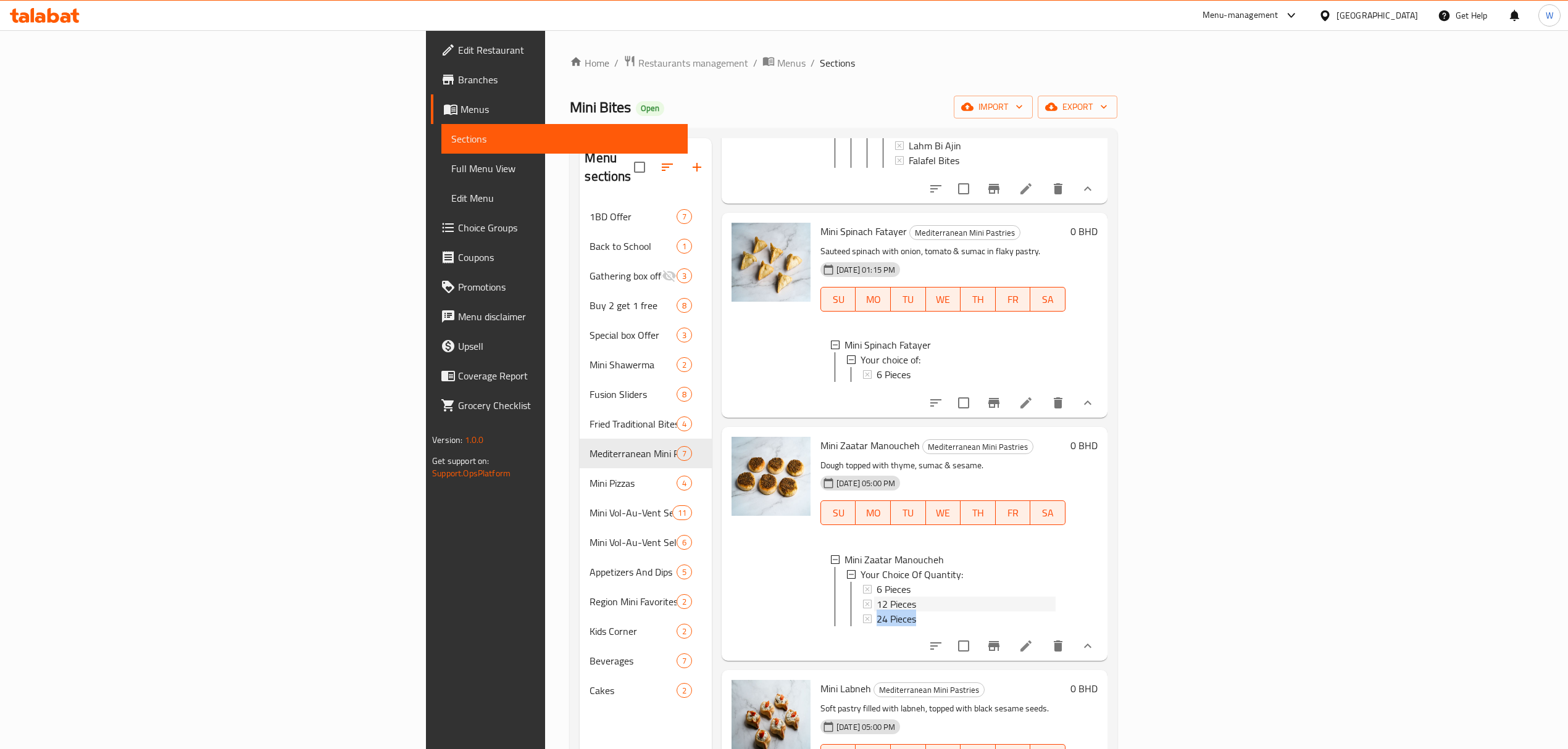
scroll to position [1, 0]
drag, startPoint x: 970, startPoint y: 605, endPoint x: 972, endPoint y: 642, distance: 37.1
click at [972, 626] on ul "Mini Zaatar Manoucheh Your Choice Of Quantity: 6 Pieces 12 Pieces 24 Pieces" at bounding box center [943, 589] width 225 height 74
click at [976, 642] on div "Mini Zaatar Manoucheh Your Choice Of Quantity: 6 Pieces 12 Pieces 24 Pieces" at bounding box center [943, 592] width 245 height 99
click at [876, 596] on span "6 Pieces" at bounding box center [893, 587] width 34 height 15
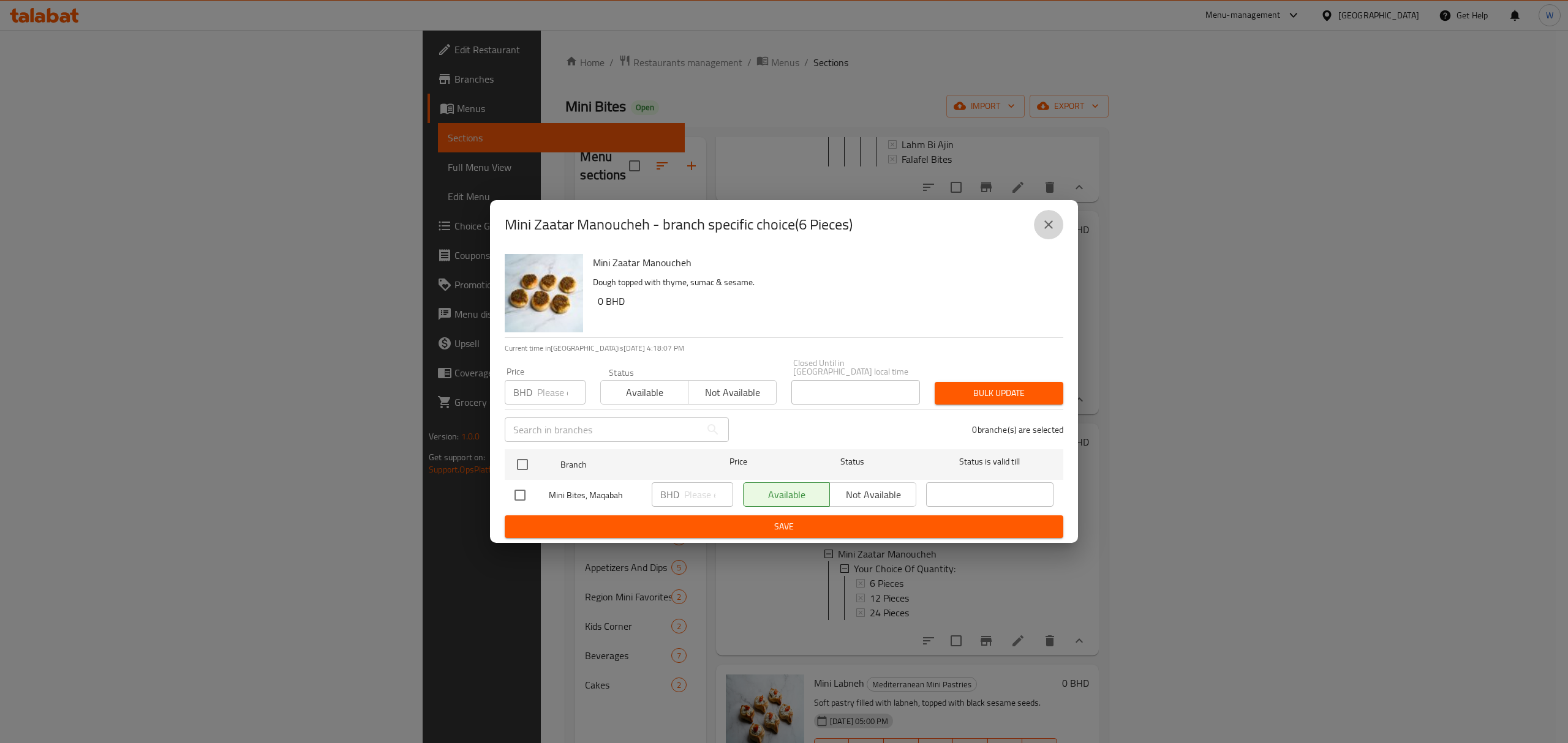
click at [1052, 230] on icon "close" at bounding box center [1048, 224] width 15 height 15
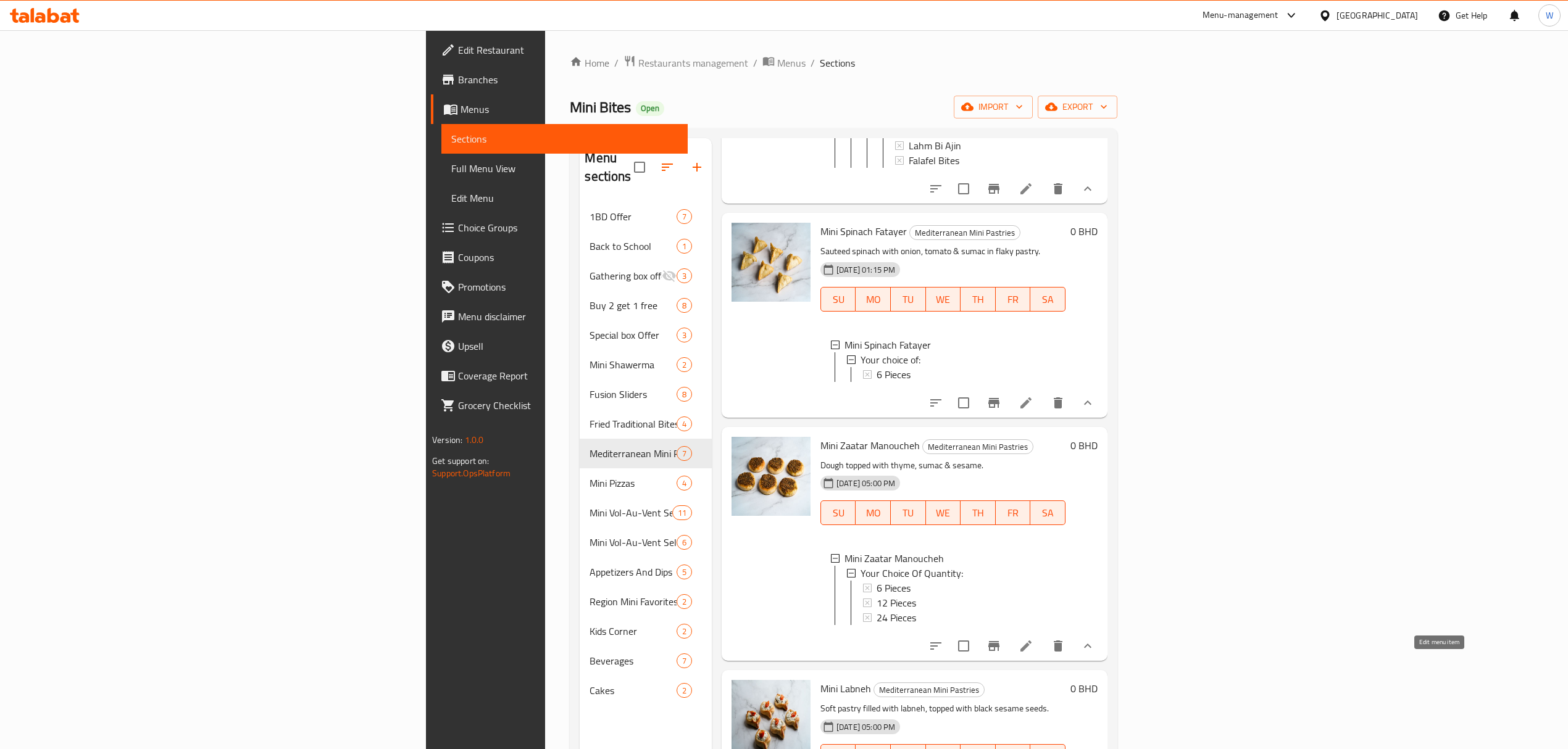
click at [1033, 654] on icon at bounding box center [1025, 646] width 15 height 15
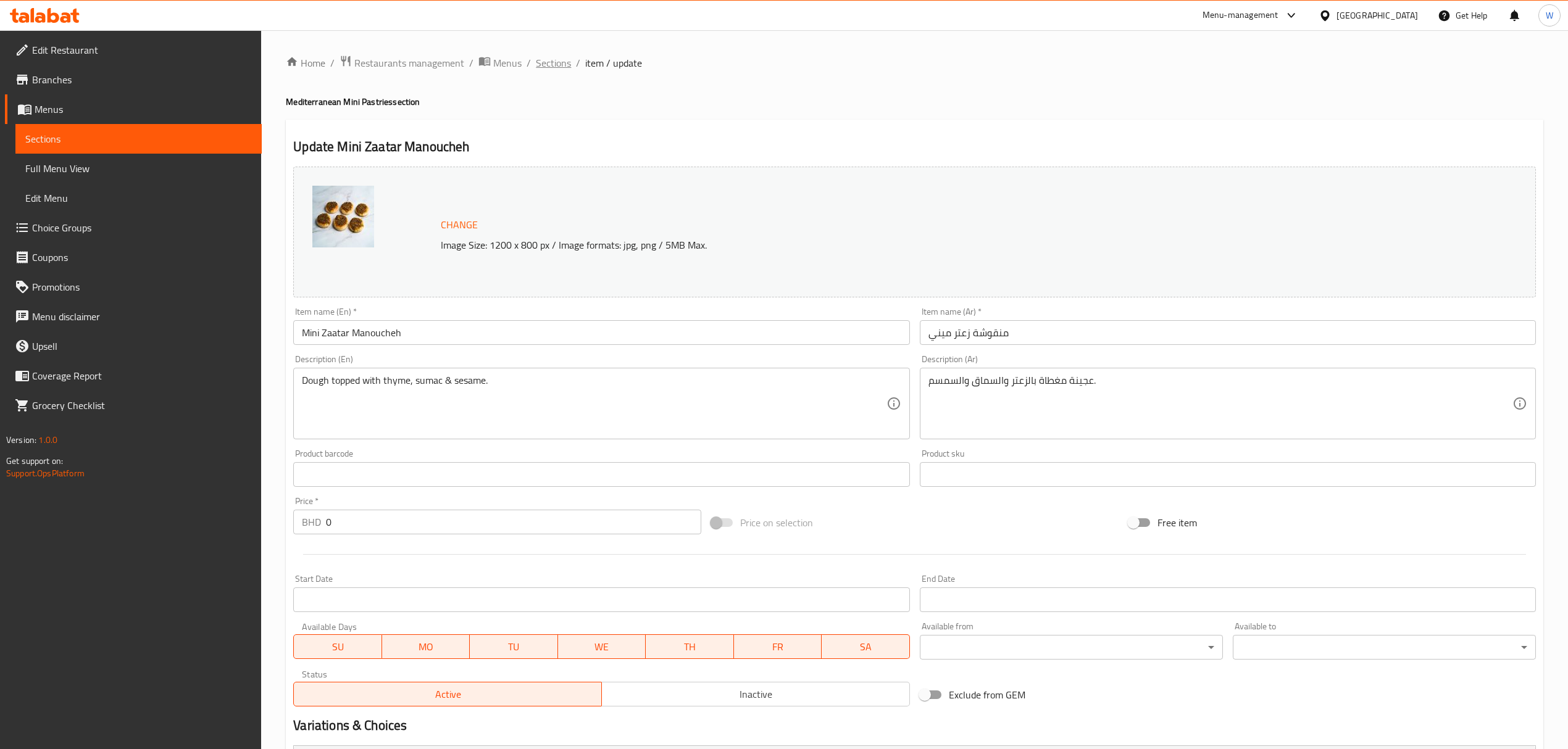
click at [541, 67] on span "Sections" at bounding box center [553, 63] width 35 height 15
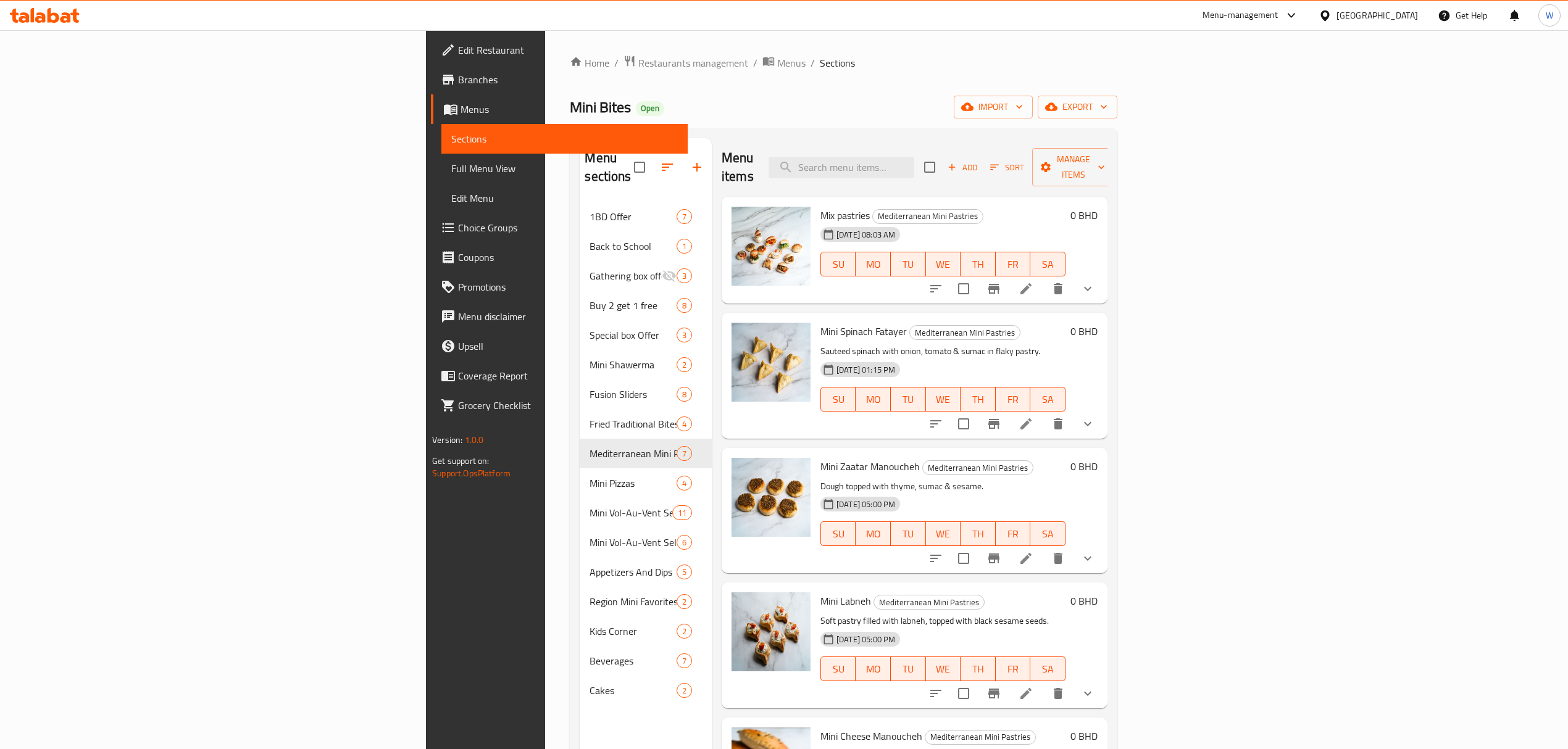
click at [1108, 544] on div "Mini Zaatar Manoucheh Mediterranean Mini Pastries Dough topped with thyme, suma…" at bounding box center [914, 511] width 386 height 126
click at [1103, 544] on button "show more" at bounding box center [1087, 558] width 29 height 29
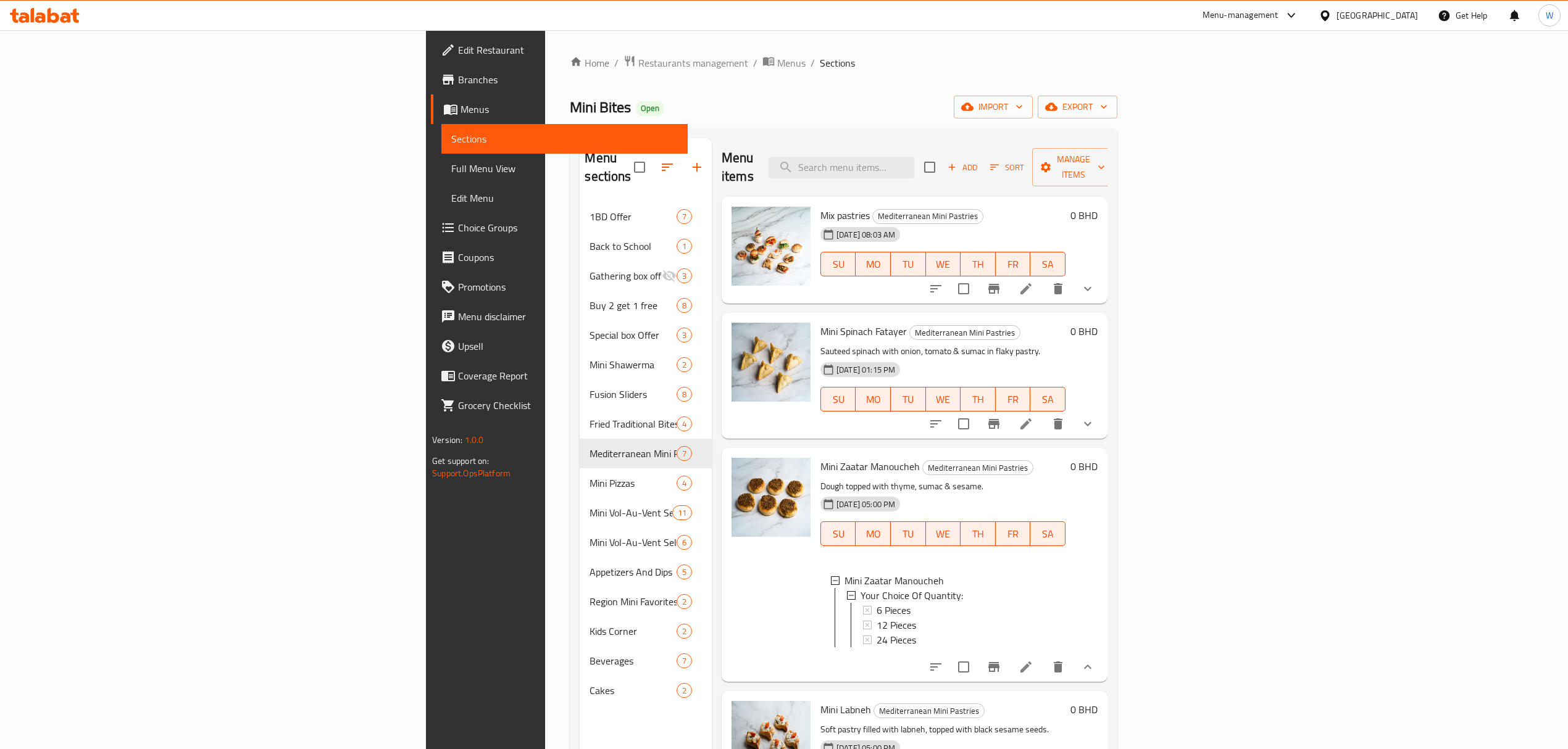
click at [931, 76] on div "Home / Restaurants management / Menus / Sections Mini Bites Open import export …" at bounding box center [843, 476] width 547 height 843
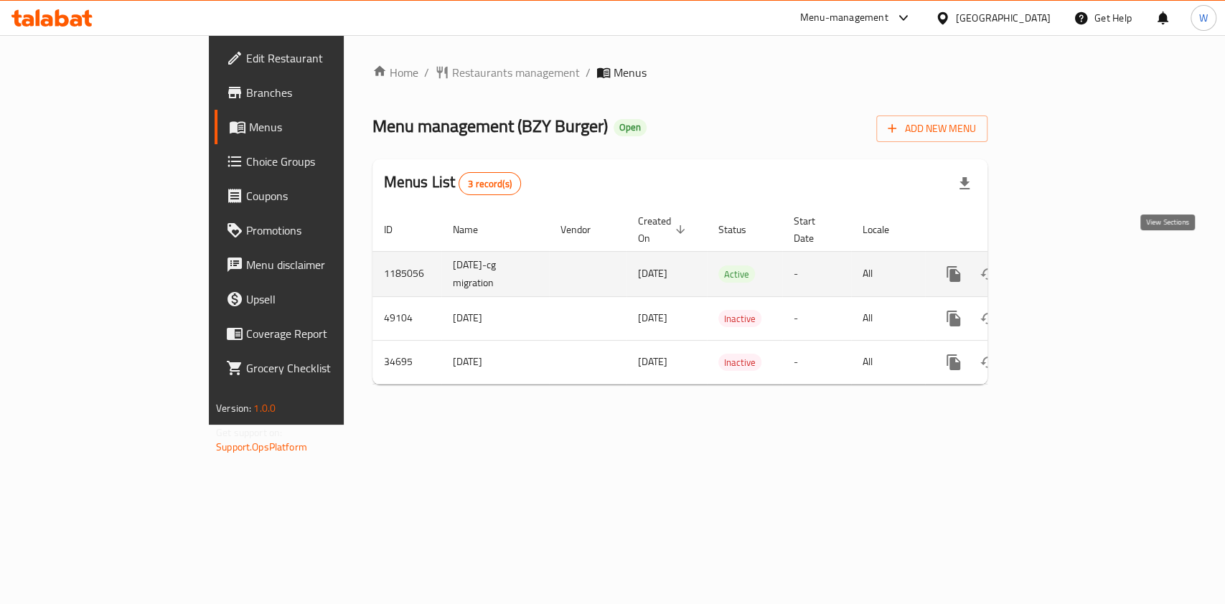
click at [1066, 266] on icon "enhanced table" at bounding box center [1057, 274] width 17 height 17
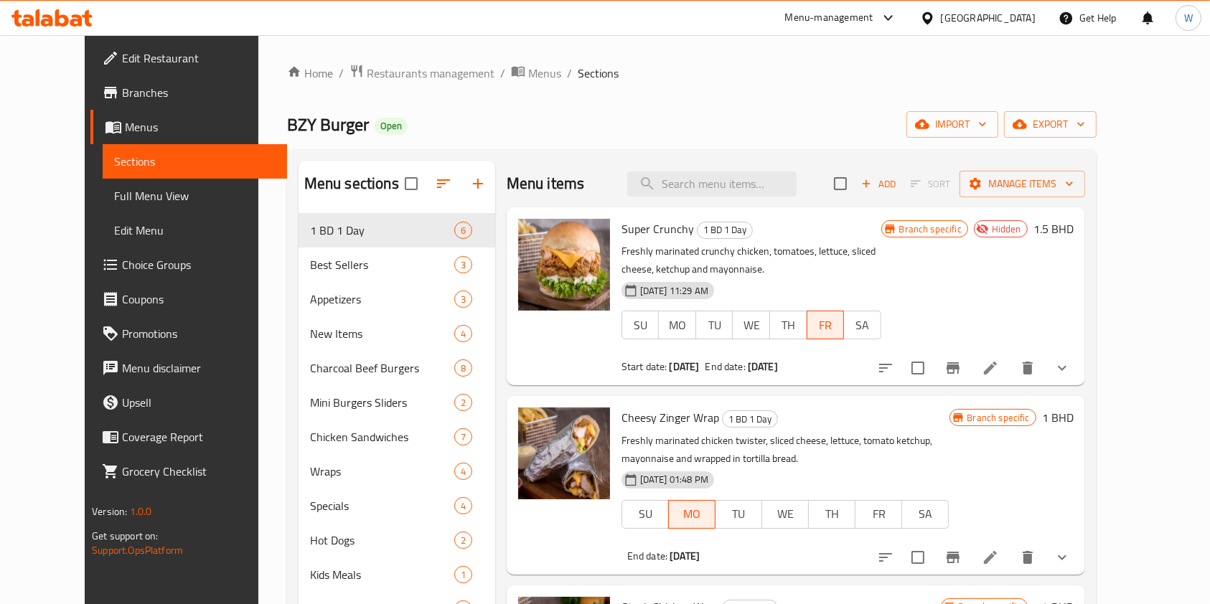
click at [768, 204] on div "Menu items Add Sort Manage items" at bounding box center [796, 184] width 578 height 47
click at [768, 186] on input "search" at bounding box center [711, 184] width 169 height 25
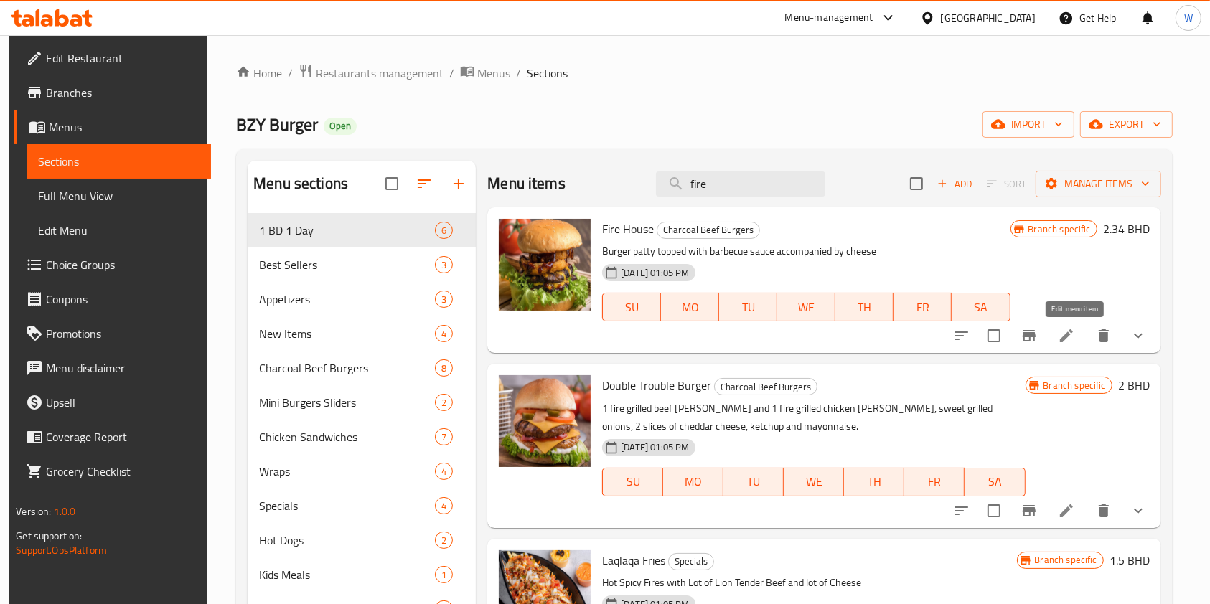
type input "fire"
click at [1072, 342] on icon at bounding box center [1066, 335] width 17 height 17
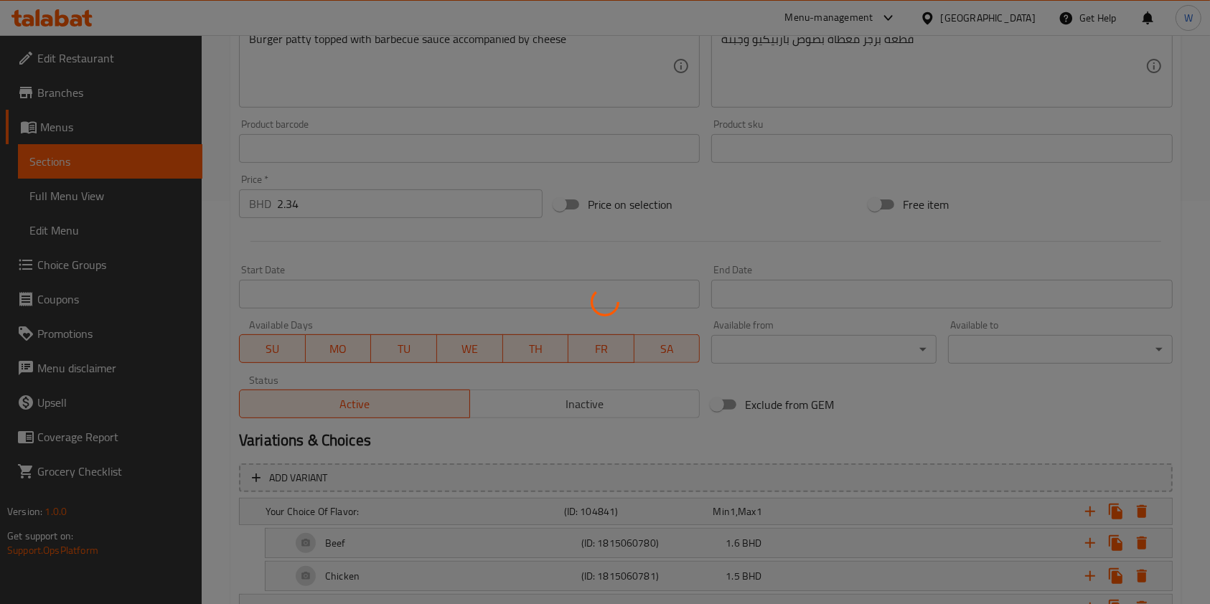
scroll to position [478, 0]
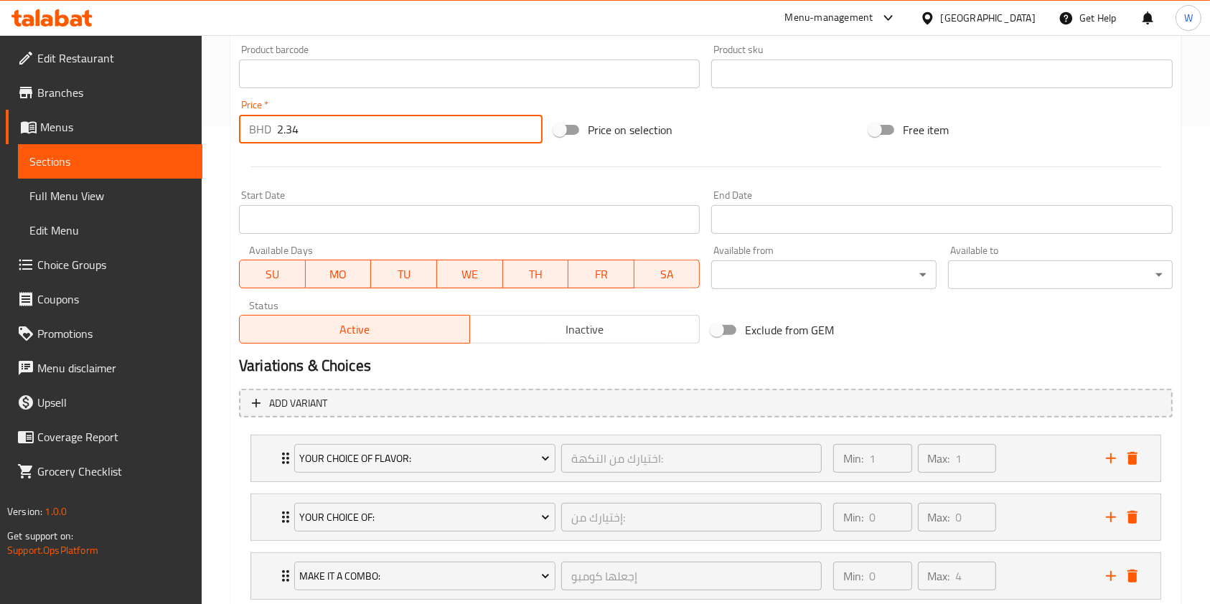
drag, startPoint x: 301, startPoint y: 139, endPoint x: 284, endPoint y: 138, distance: 17.2
click at [284, 138] on input "2.34" at bounding box center [410, 129] width 266 height 29
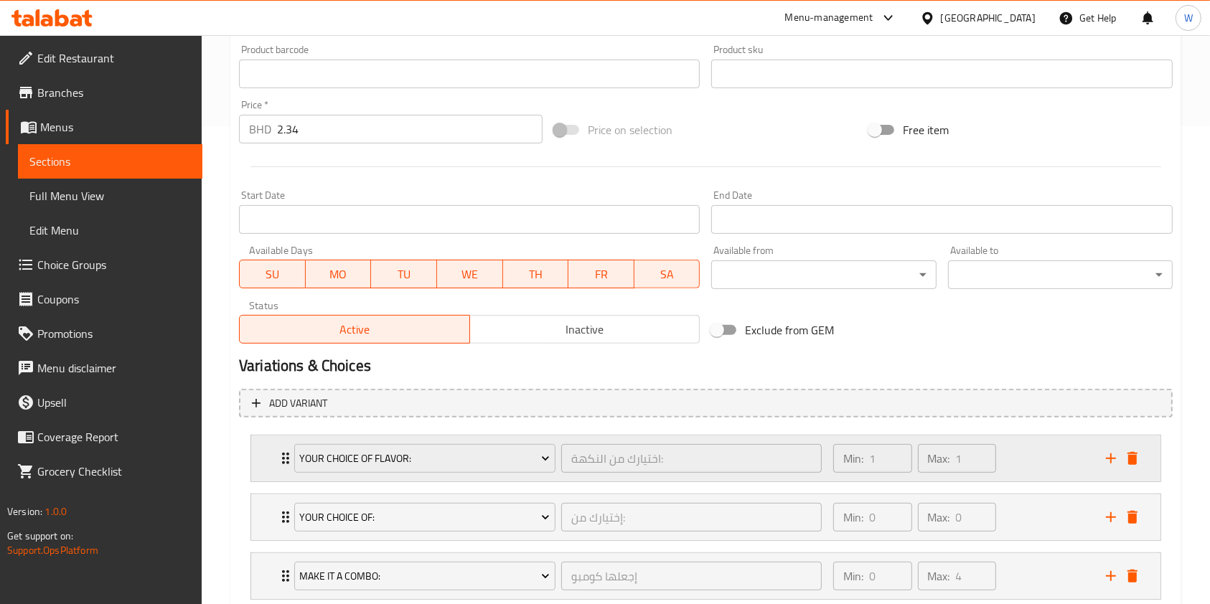
click at [270, 460] on div "Your Choice Of Flavor: اختيارك من النكهة: ​ Min: 1 ​ Max: 1 ​" at bounding box center [705, 459] width 909 height 46
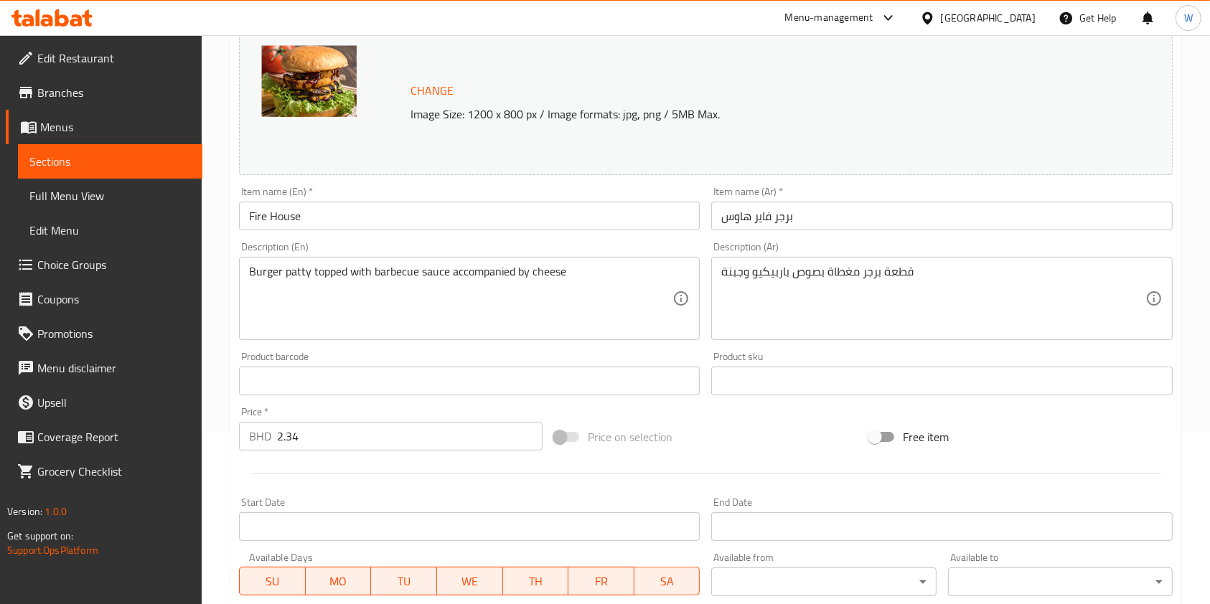
scroll to position [0, 0]
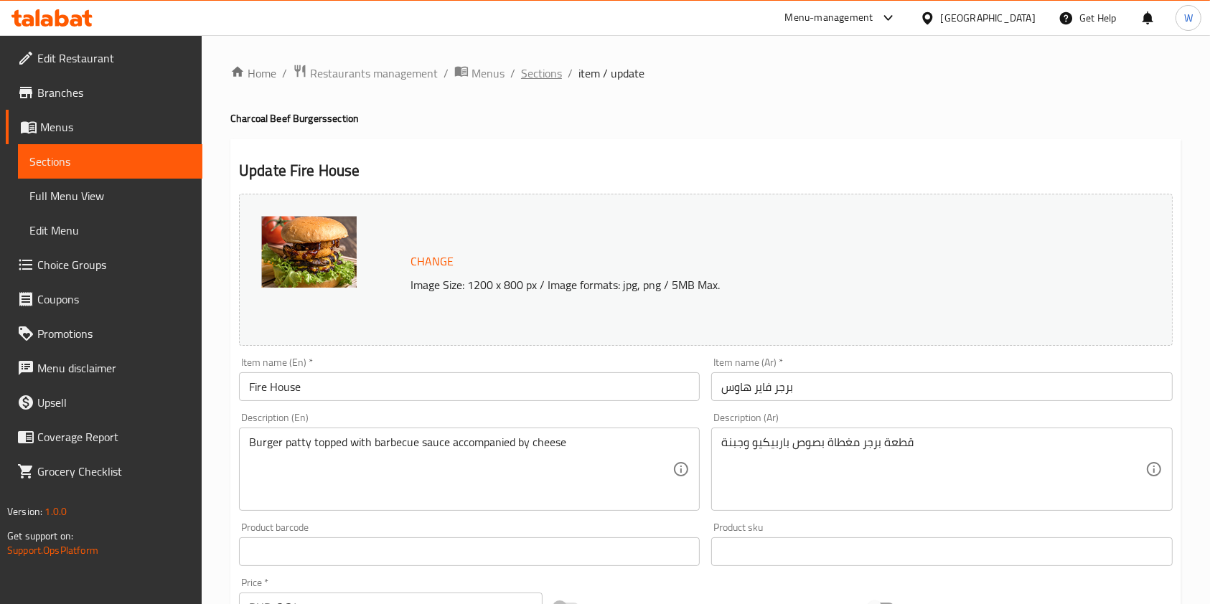
click at [552, 72] on span "Sections" at bounding box center [541, 73] width 41 height 17
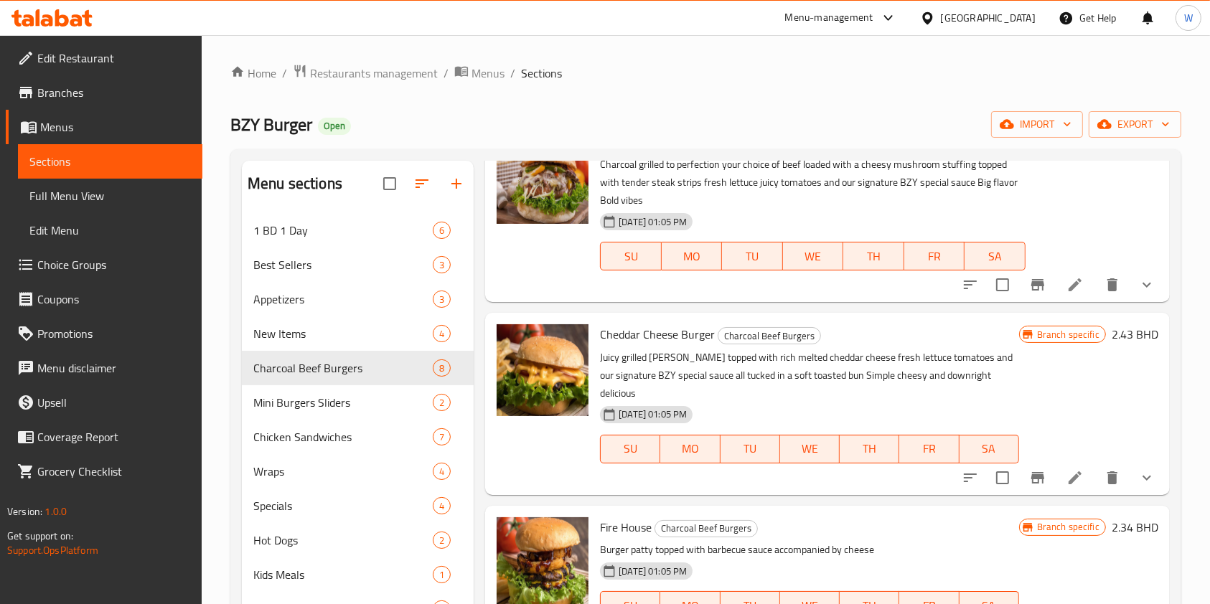
scroll to position [478, 0]
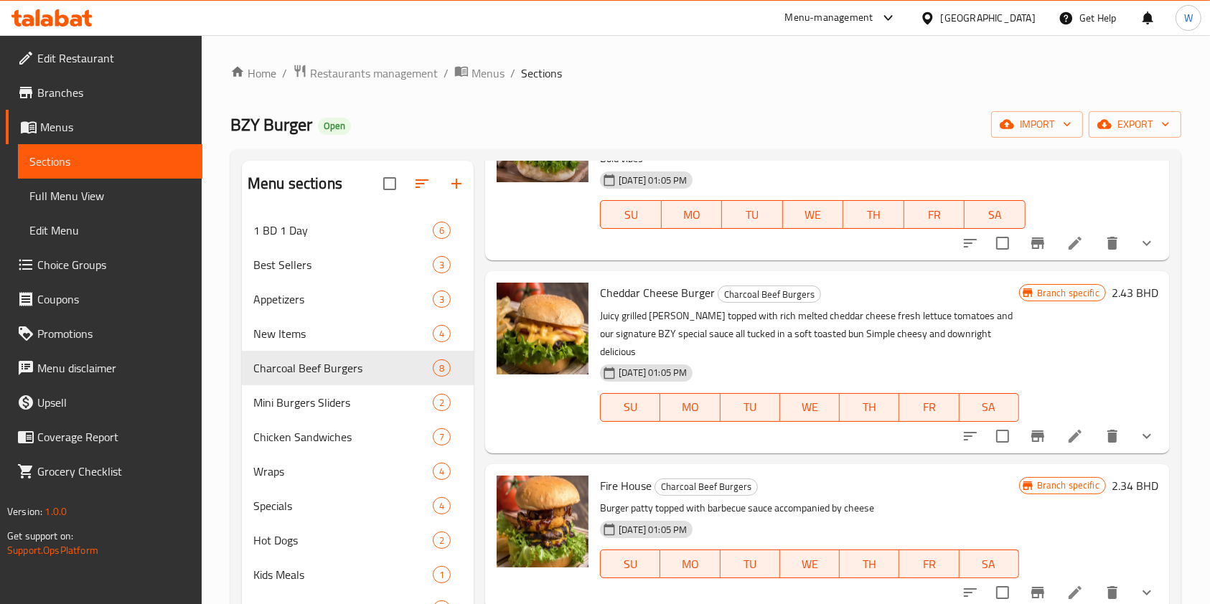
click at [1069, 449] on li at bounding box center [1075, 436] width 40 height 26
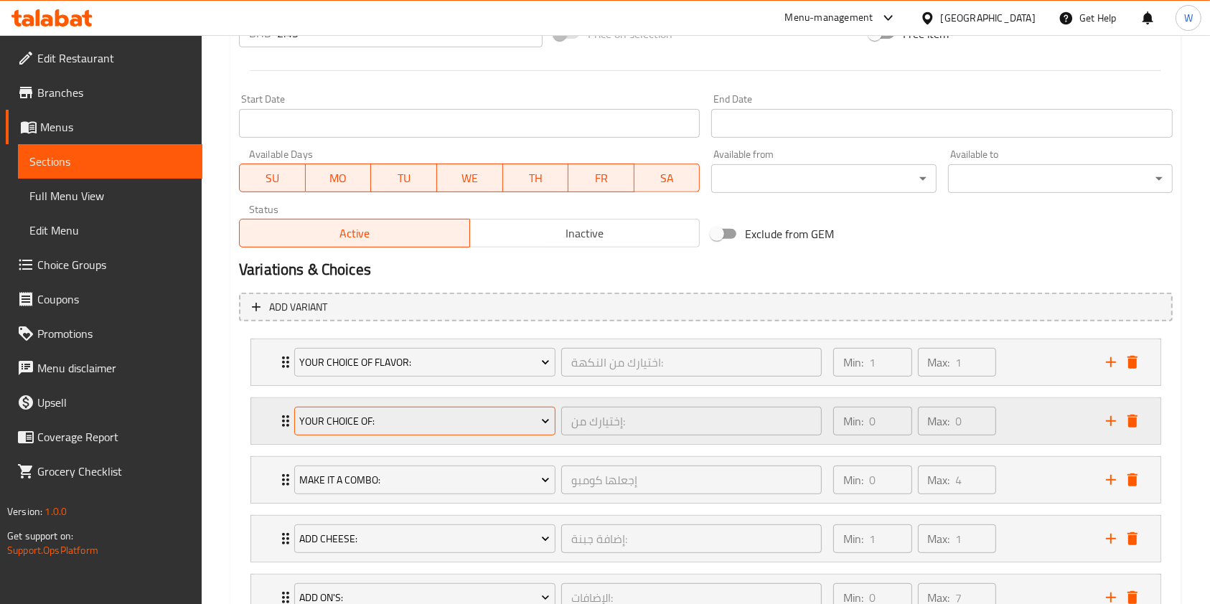
scroll to position [670, 0]
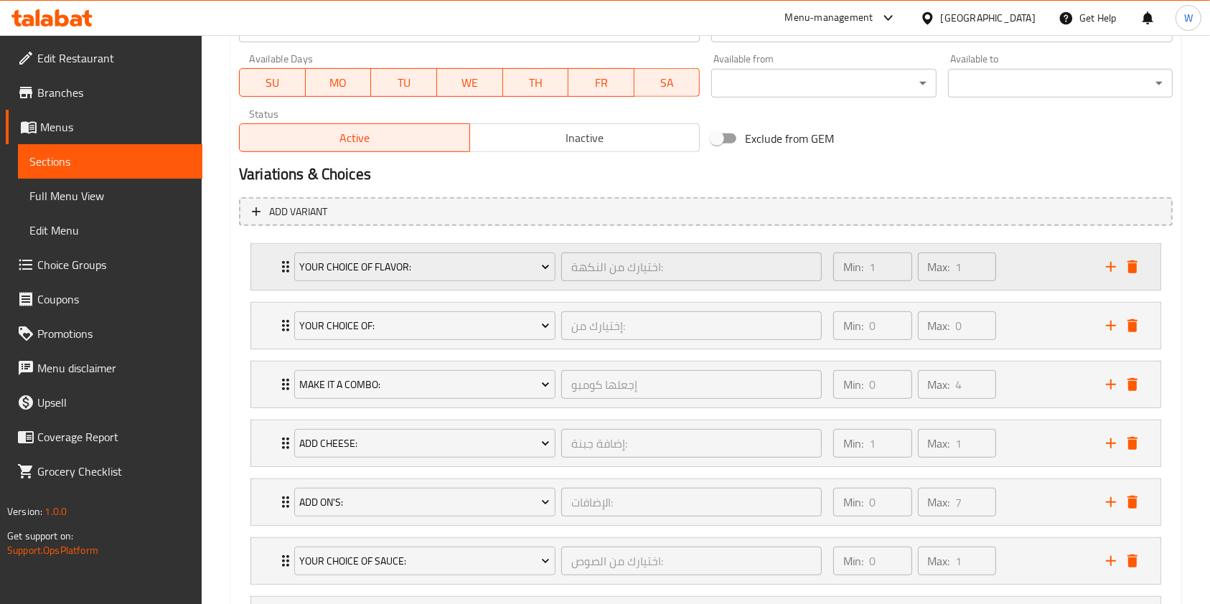
click at [281, 276] on div "Your Choice Of Flavor: اختيارك من النكهة: ​ Min: 1 ​ Max: 1 ​" at bounding box center [710, 267] width 866 height 46
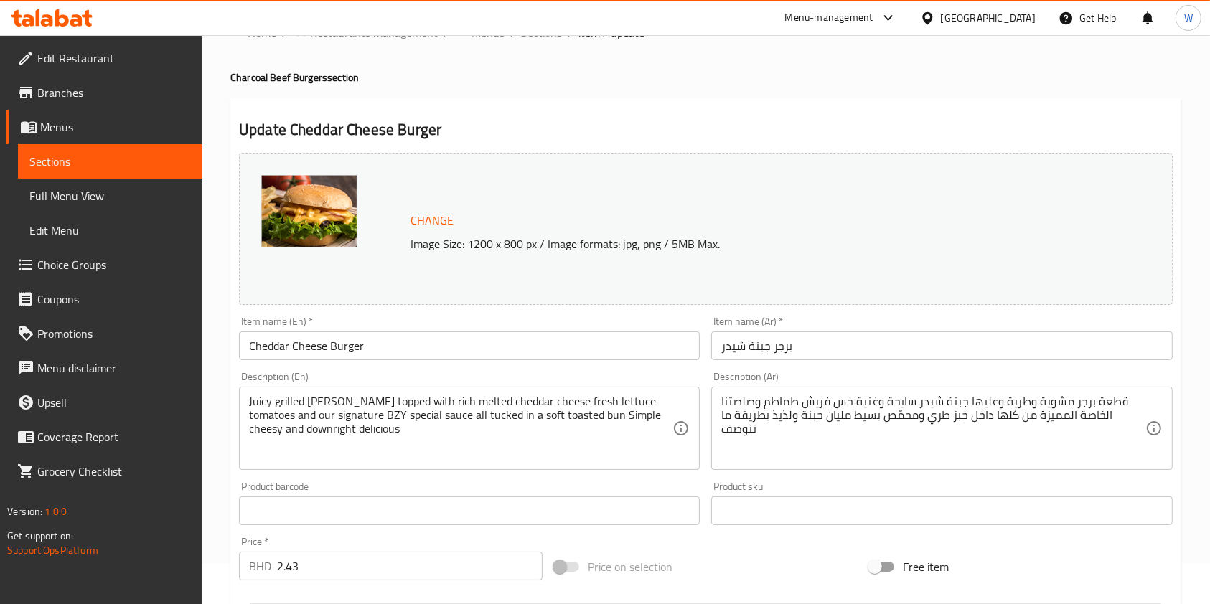
scroll to position [0, 0]
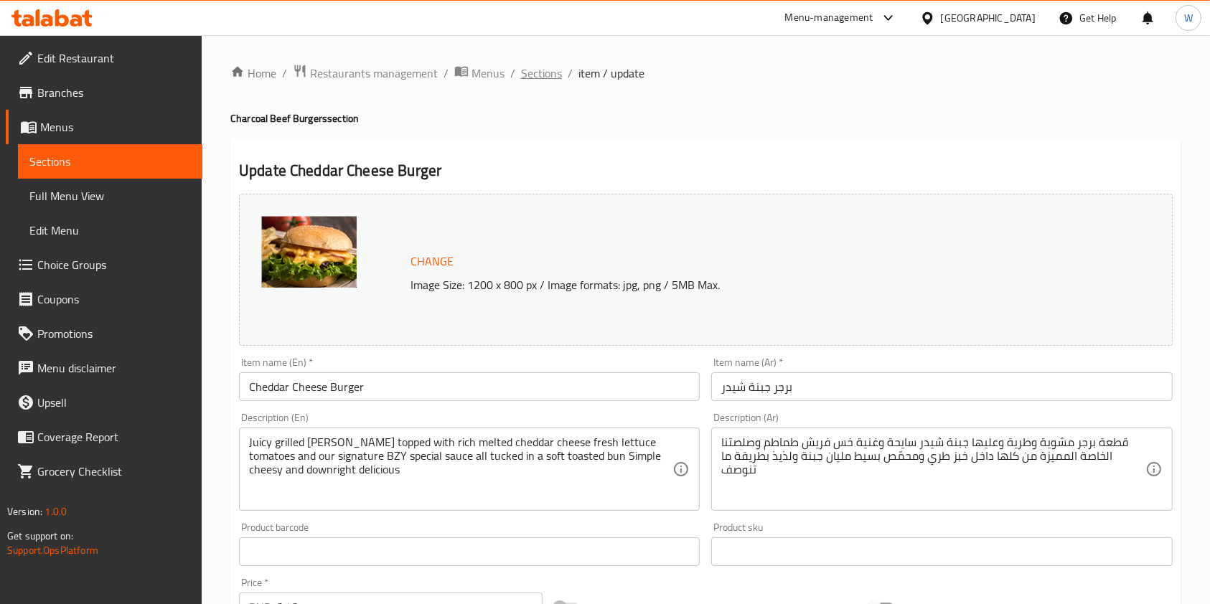
click at [534, 75] on span "Sections" at bounding box center [541, 73] width 41 height 17
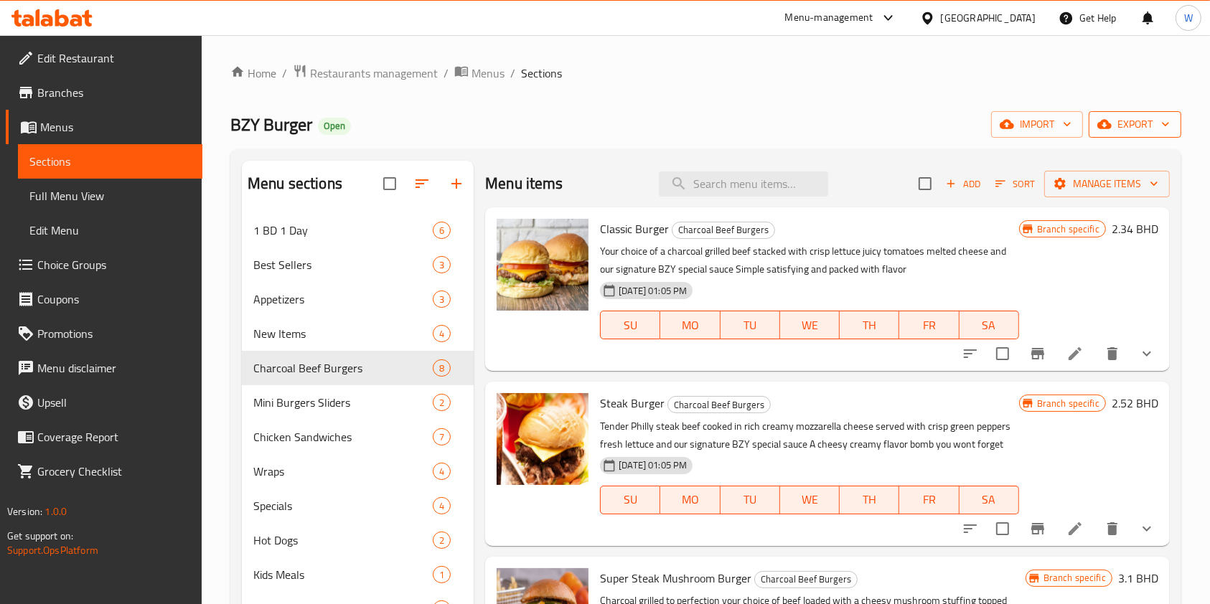
click at [1159, 126] on icon "button" at bounding box center [1165, 124] width 14 height 14
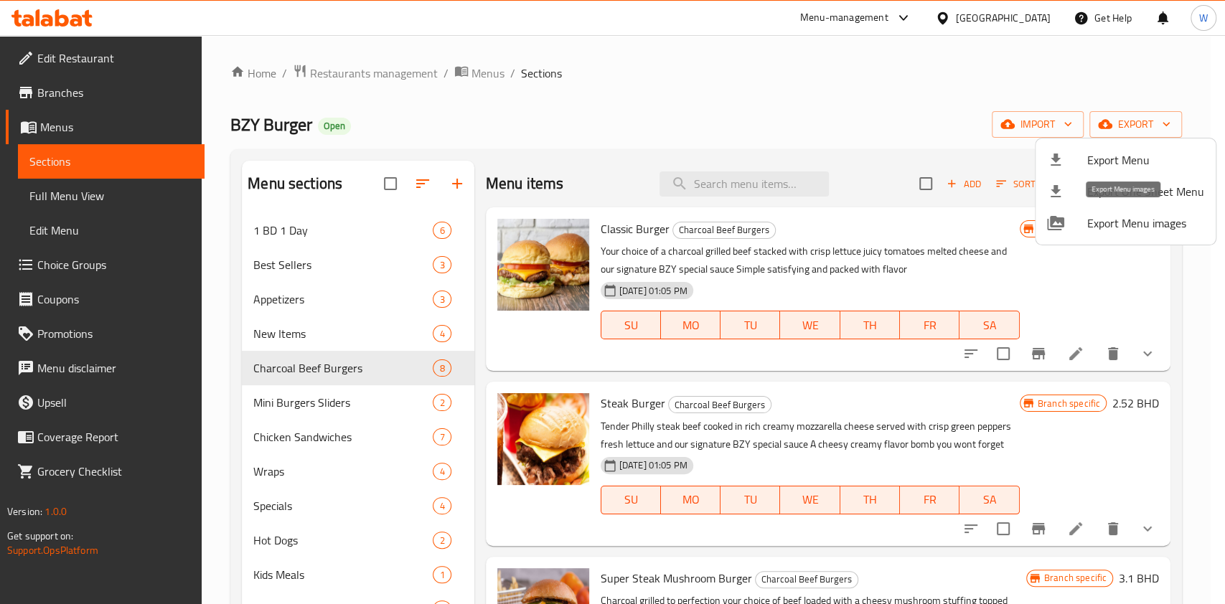
click at [1131, 221] on span "Export Menu images" at bounding box center [1145, 223] width 117 height 17
click at [1029, 276] on div at bounding box center [612, 302] width 1225 height 604
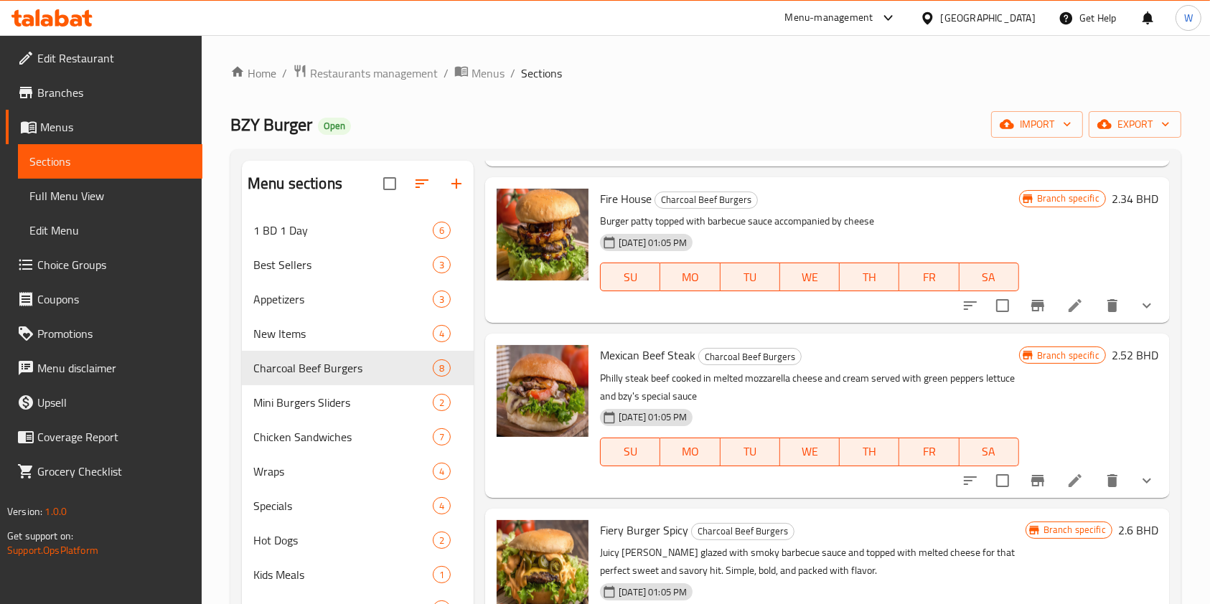
scroll to position [865, 0]
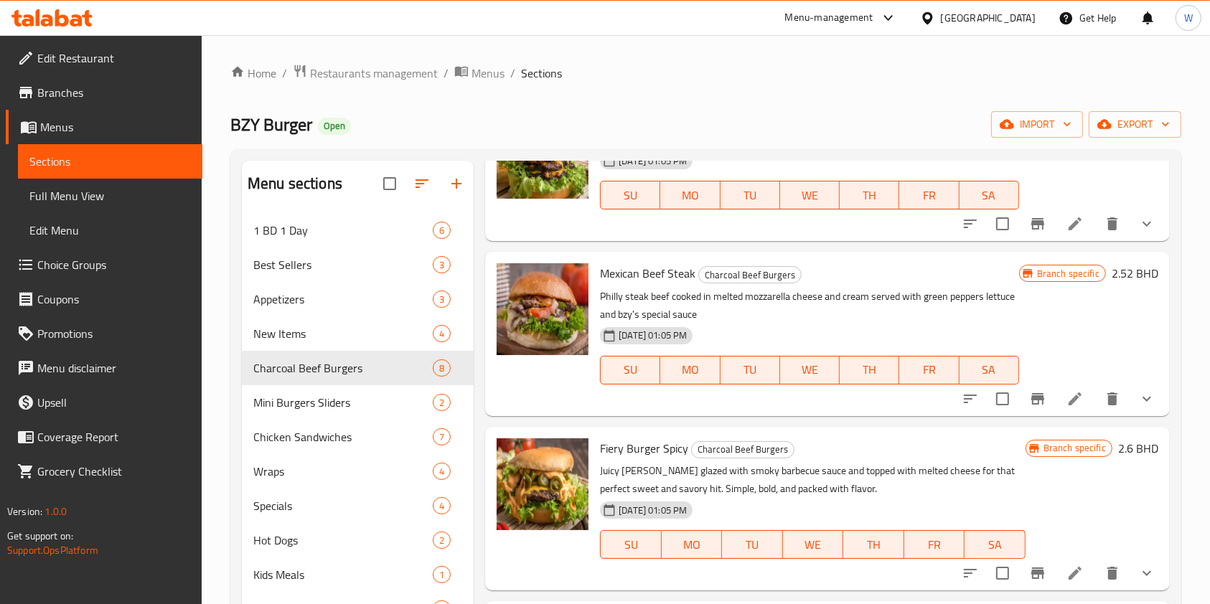
click at [1138, 400] on icon "show more" at bounding box center [1146, 398] width 17 height 17
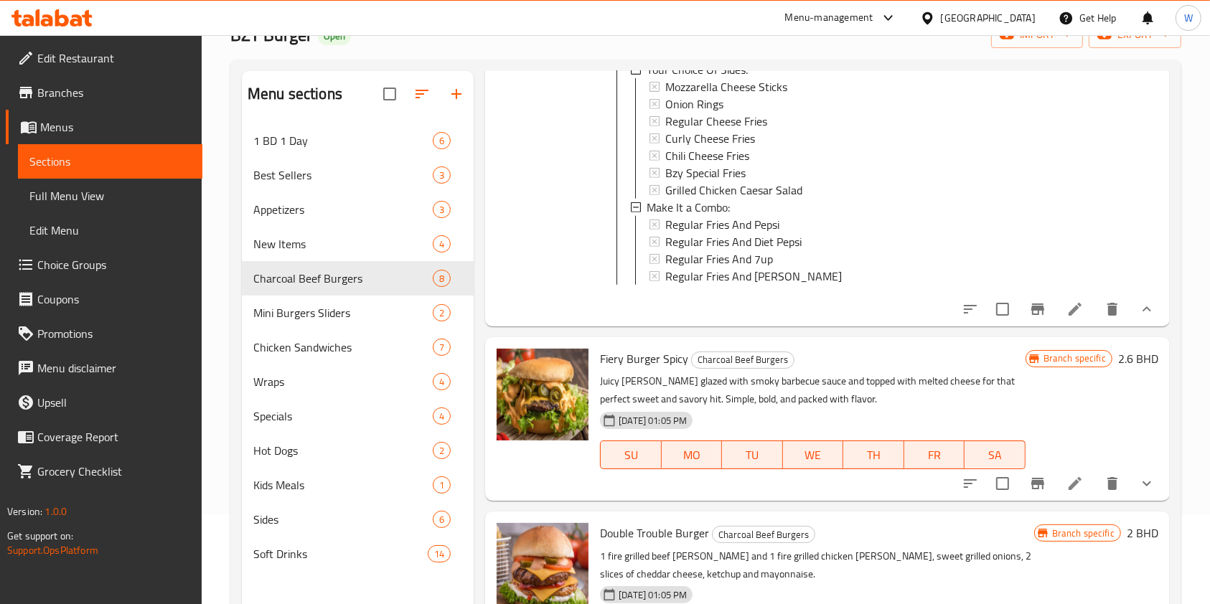
scroll to position [191, 0]
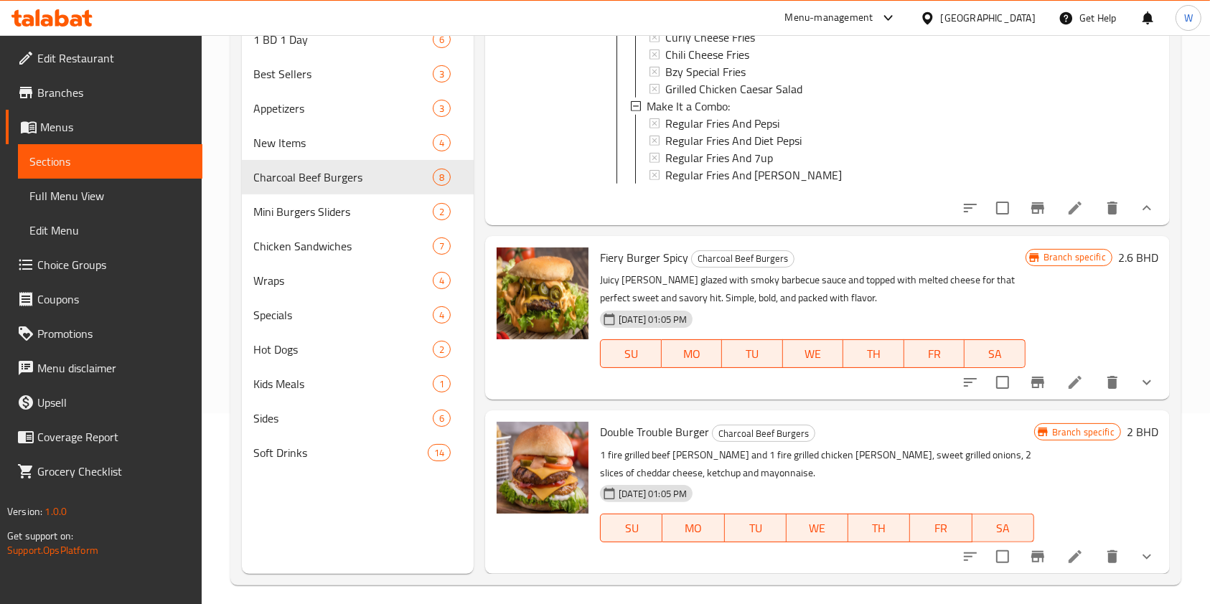
click at [1130, 393] on button "show more" at bounding box center [1147, 382] width 34 height 34
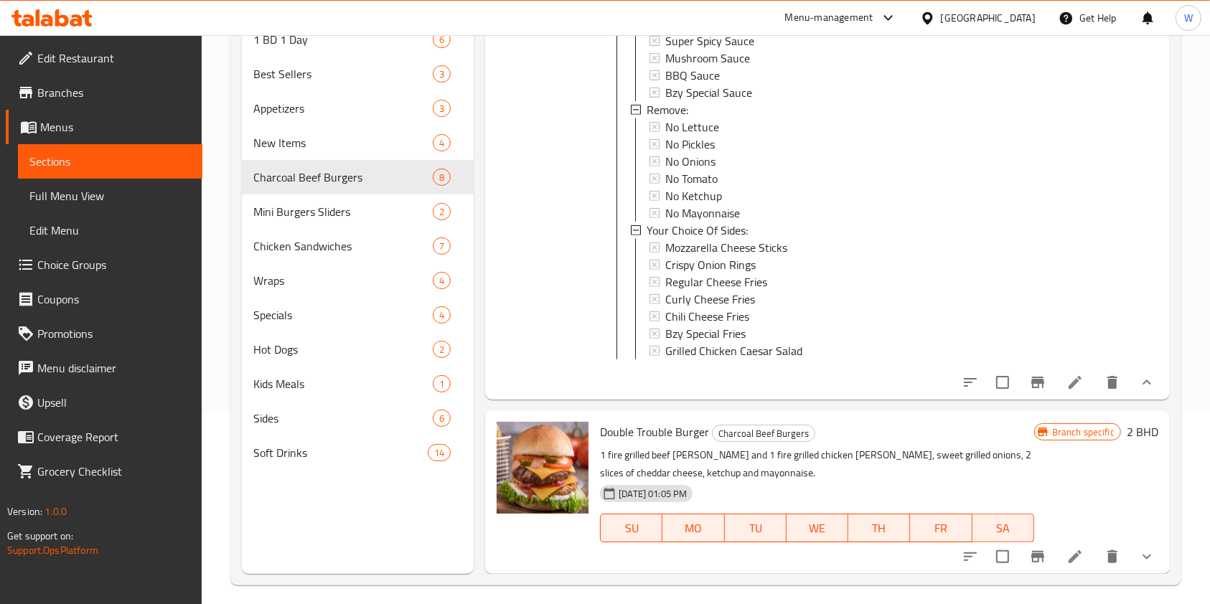
scroll to position [1, 0]
click at [1138, 550] on icon "show more" at bounding box center [1146, 556] width 17 height 17
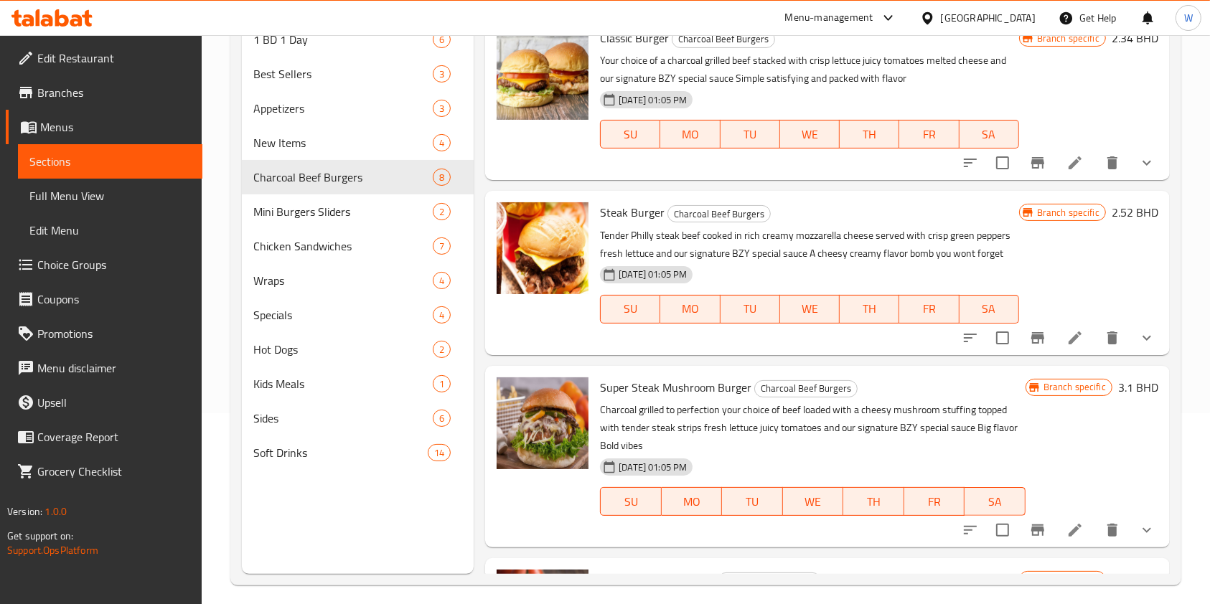
scroll to position [0, 0]
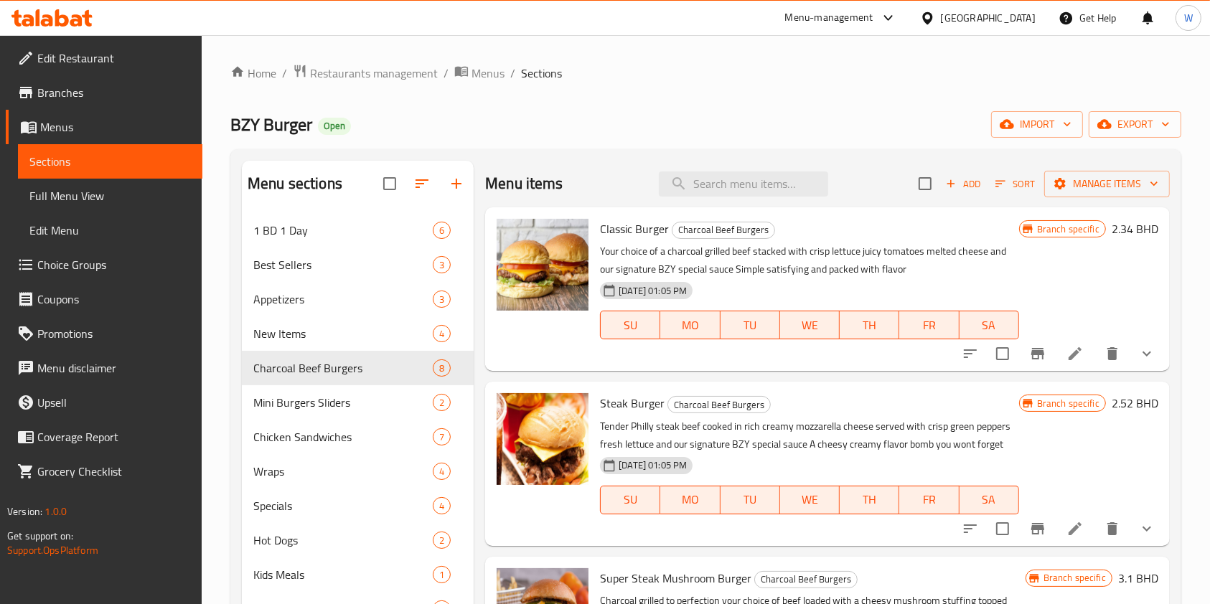
click at [777, 119] on div "BZY Burger Open import export" at bounding box center [705, 124] width 951 height 27
click at [883, 101] on div "Home / Restaurants management / Menus / Sections BZY Burger Open import export …" at bounding box center [705, 420] width 951 height 713
click at [873, 95] on div "Home / Restaurants management / Menus / Sections BZY Burger Open import export …" at bounding box center [705, 420] width 951 height 713
click at [489, 76] on span "Menus" at bounding box center [488, 73] width 33 height 17
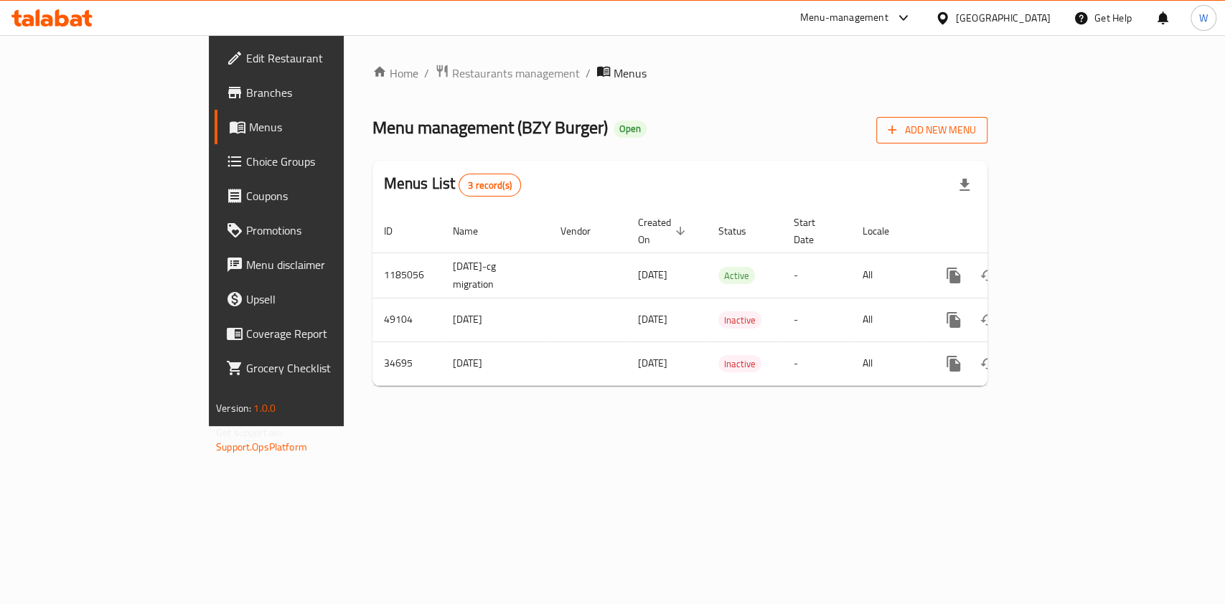
click at [976, 128] on span "Add New Menu" at bounding box center [932, 130] width 88 height 18
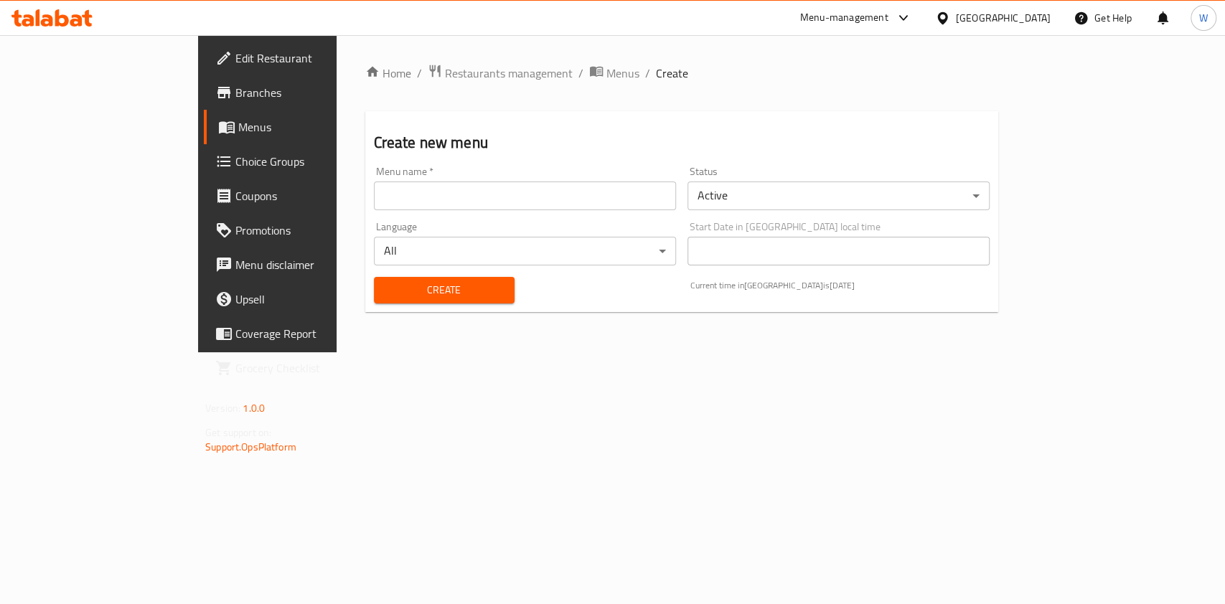
click at [597, 192] on input "text" at bounding box center [525, 196] width 302 height 29
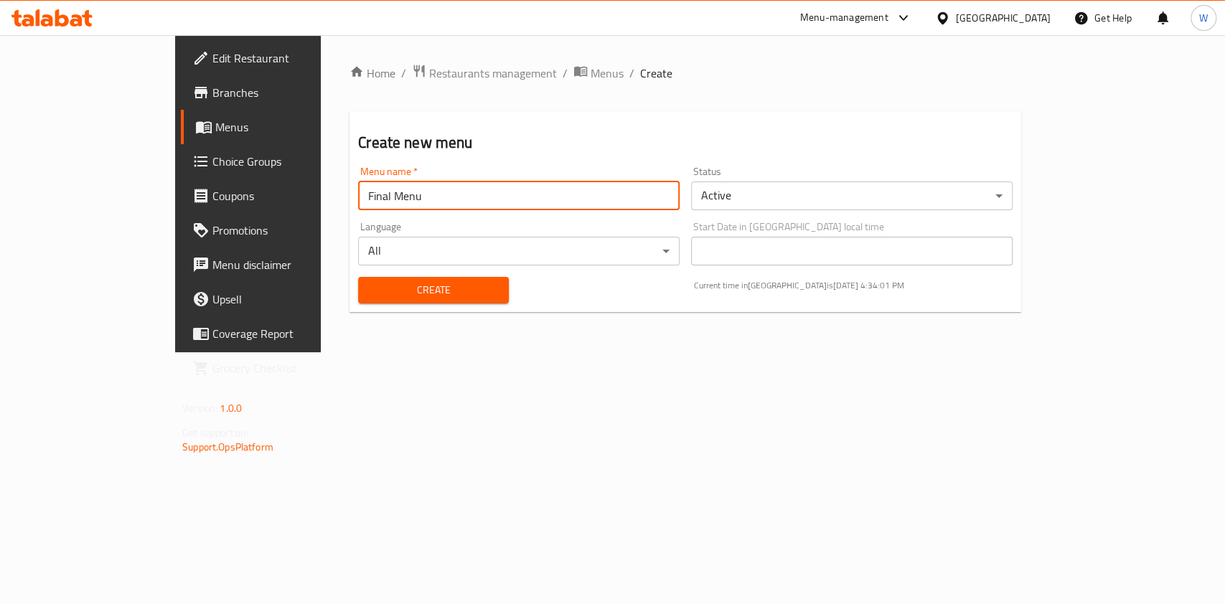
type input "Final Menu"
click at [858, 271] on div "Current time in Bahrain is 15 Oct 2025 4:34:01 PM" at bounding box center [853, 290] width 336 height 44
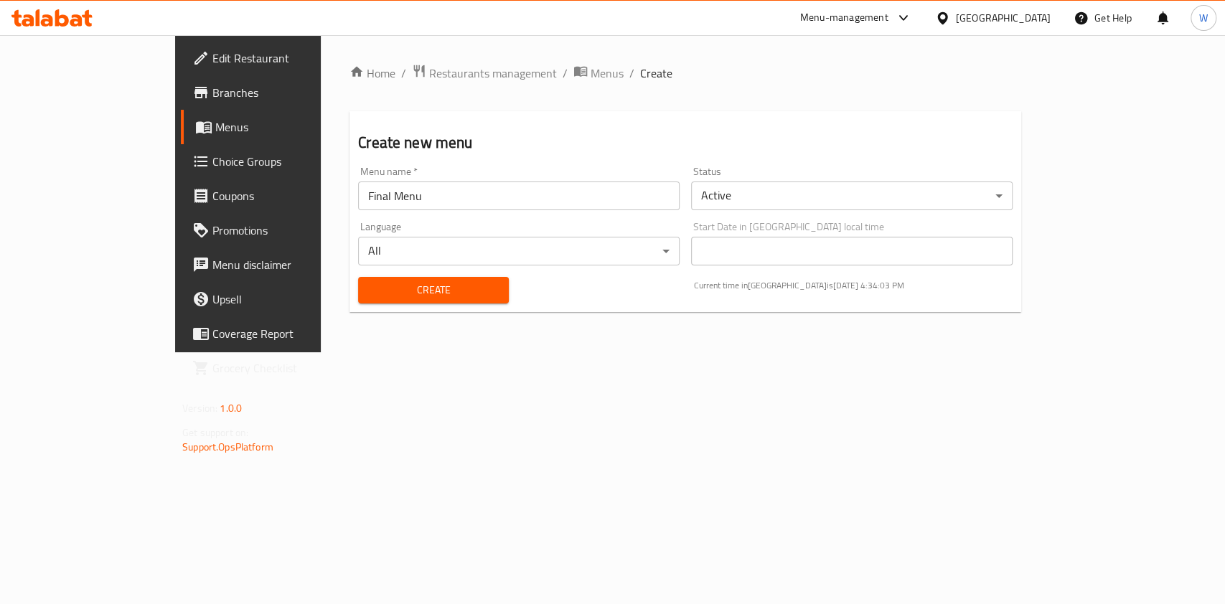
click at [690, 238] on body "​ Menu-management Bahrain Get Help W Edit Restaurant Branches Menus Choice Grou…" at bounding box center [612, 319] width 1225 height 569
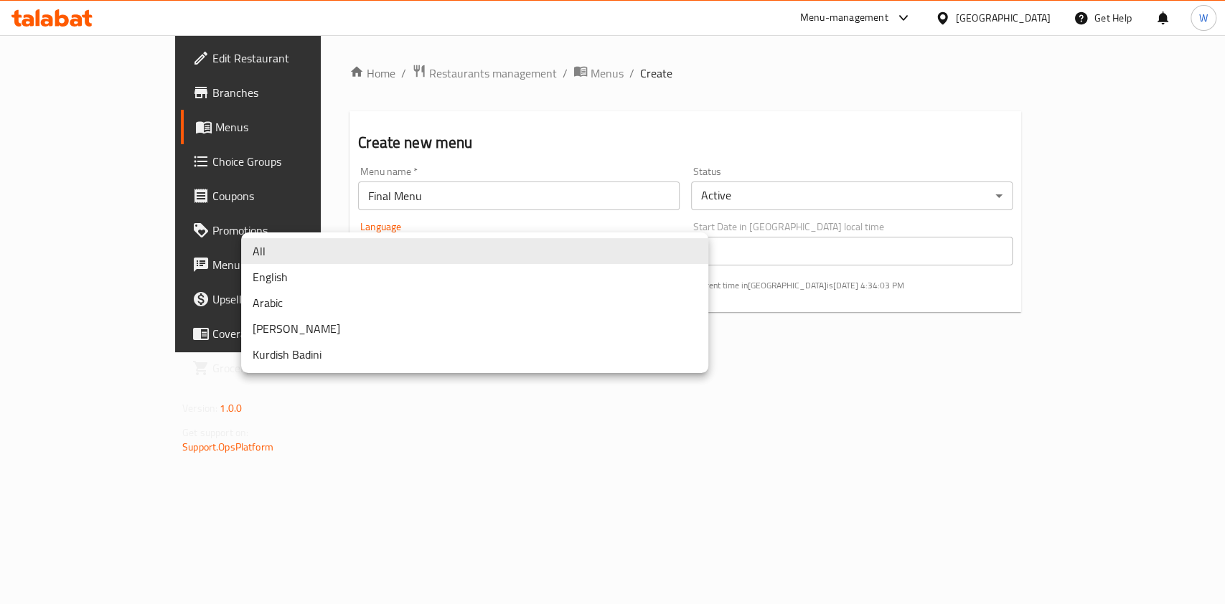
click at [838, 356] on div at bounding box center [612, 302] width 1225 height 604
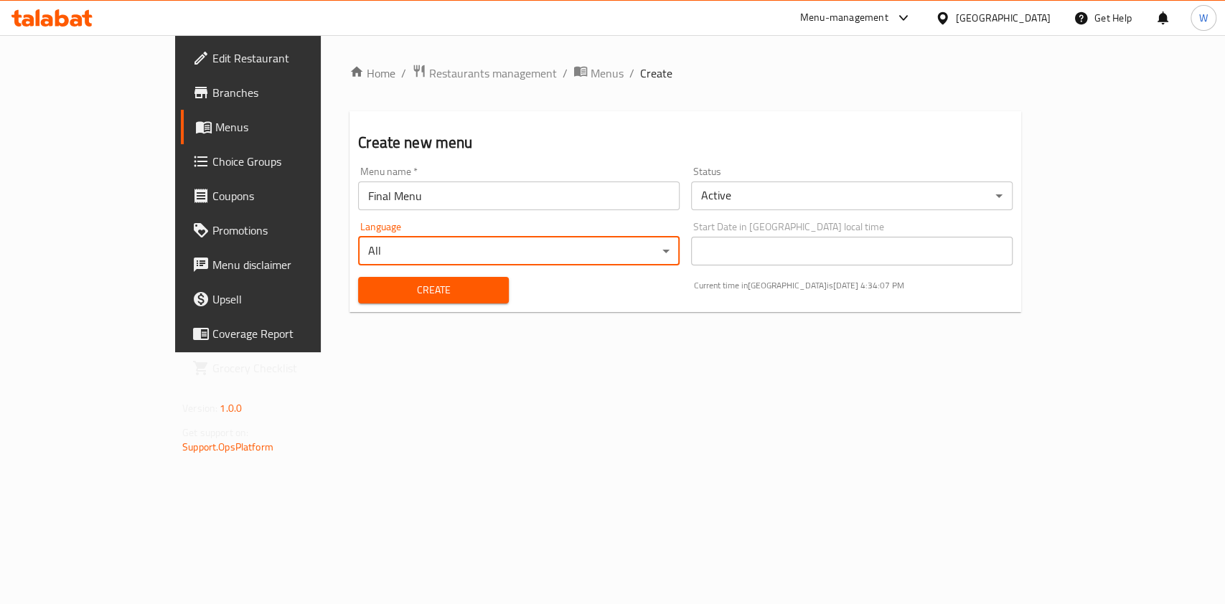
click at [778, 210] on div "Status Active ​" at bounding box center [851, 188] width 333 height 55
click at [780, 205] on body "​ Menu-management Bahrain Get Help W Edit Restaurant Branches Menus Choice Grou…" at bounding box center [612, 319] width 1225 height 569
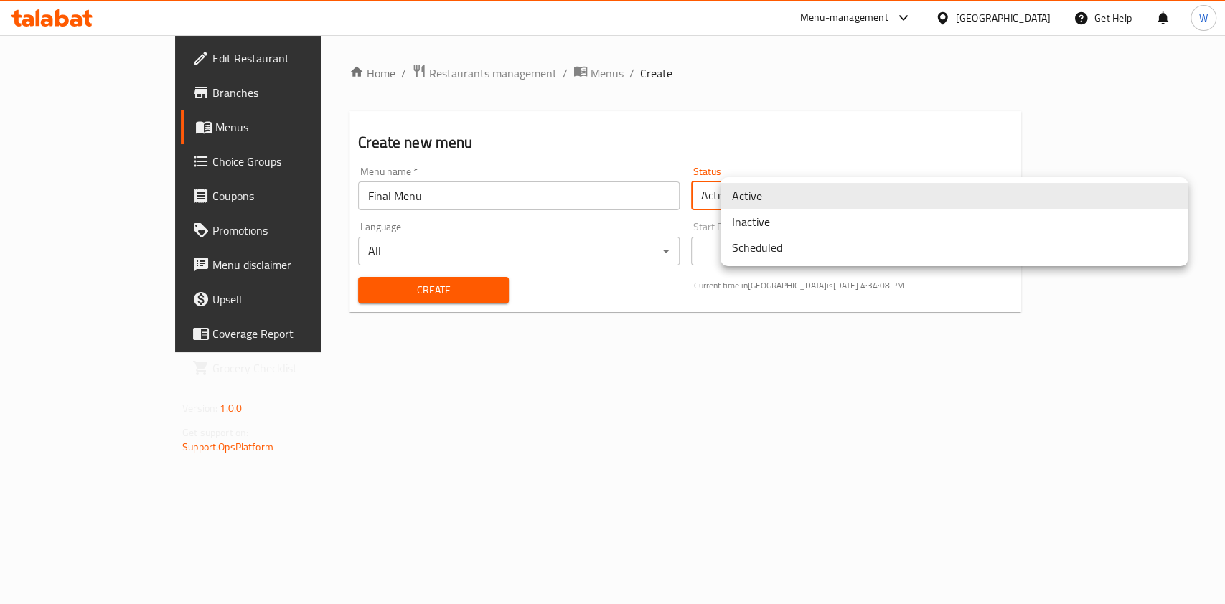
click at [782, 221] on li "Inactive" at bounding box center [954, 222] width 467 height 26
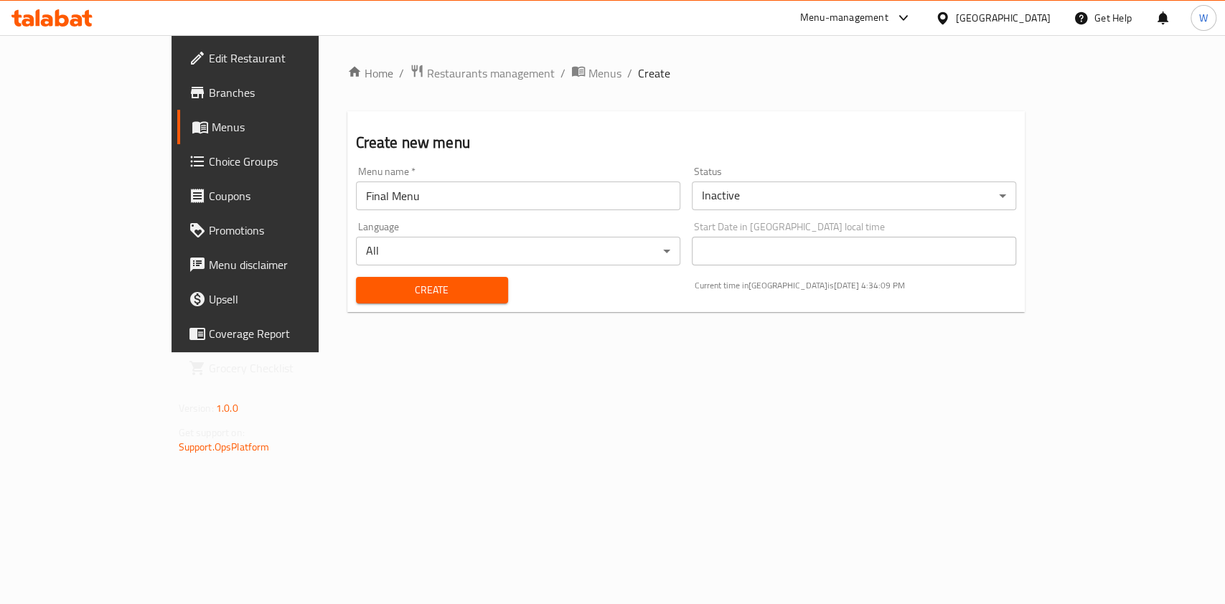
click at [488, 280] on div "Create Current time in Bahrain is 15 Oct 2025 4:34:09 PM" at bounding box center [686, 290] width 678 height 44
click at [448, 280] on button "Create" at bounding box center [432, 290] width 152 height 27
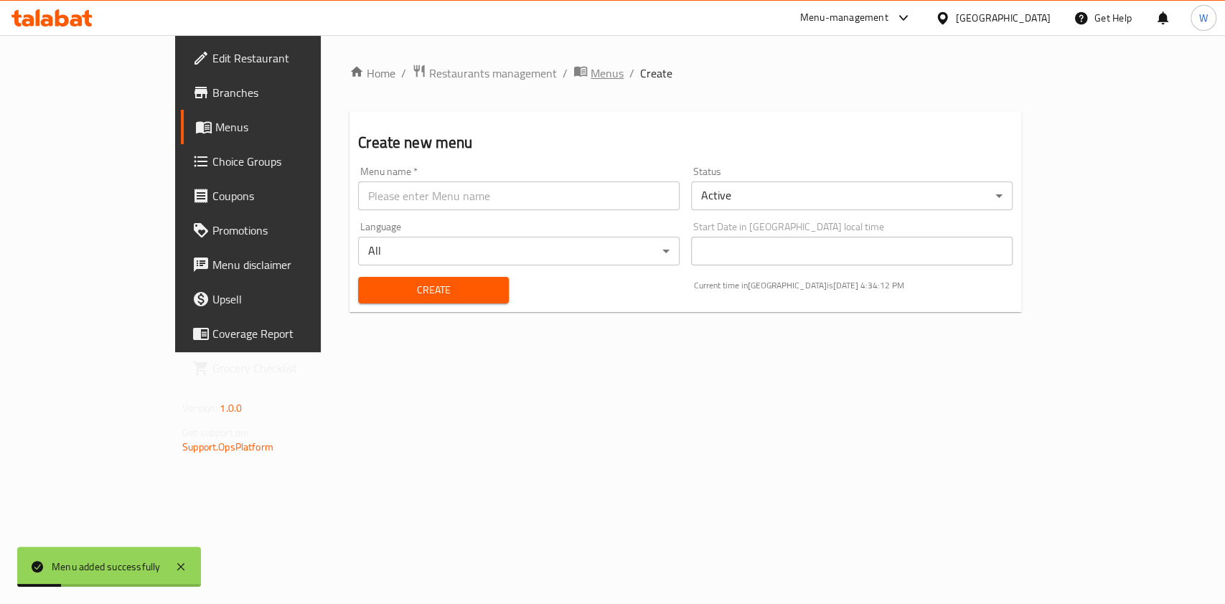
click at [591, 78] on span "Menus" at bounding box center [607, 73] width 33 height 17
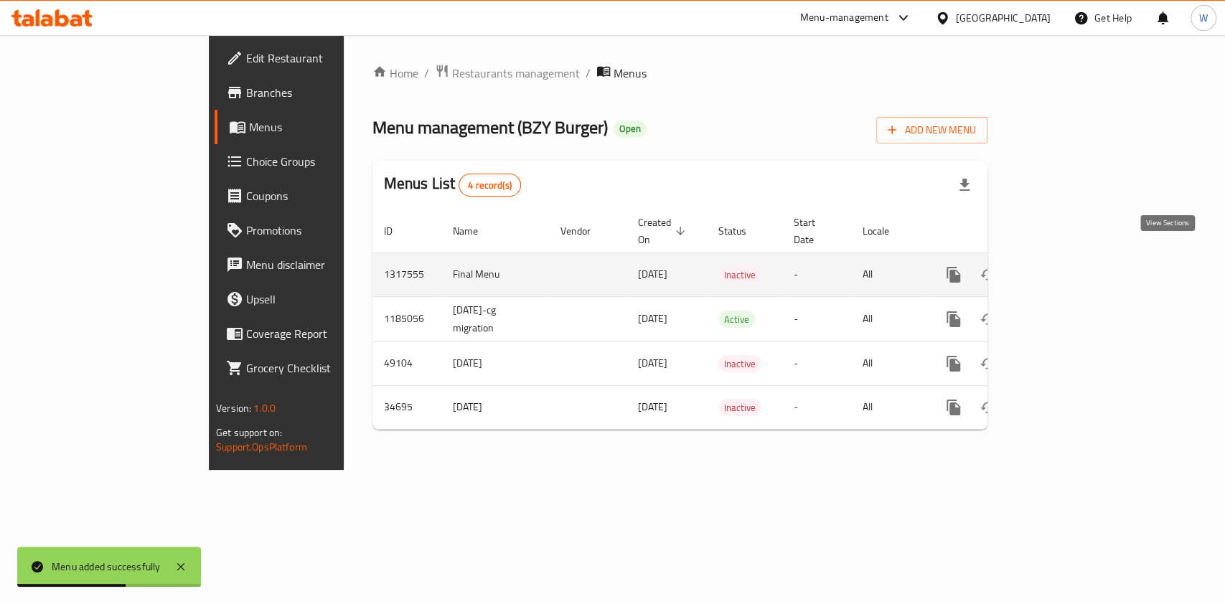
click at [1066, 266] on icon "enhanced table" at bounding box center [1057, 274] width 17 height 17
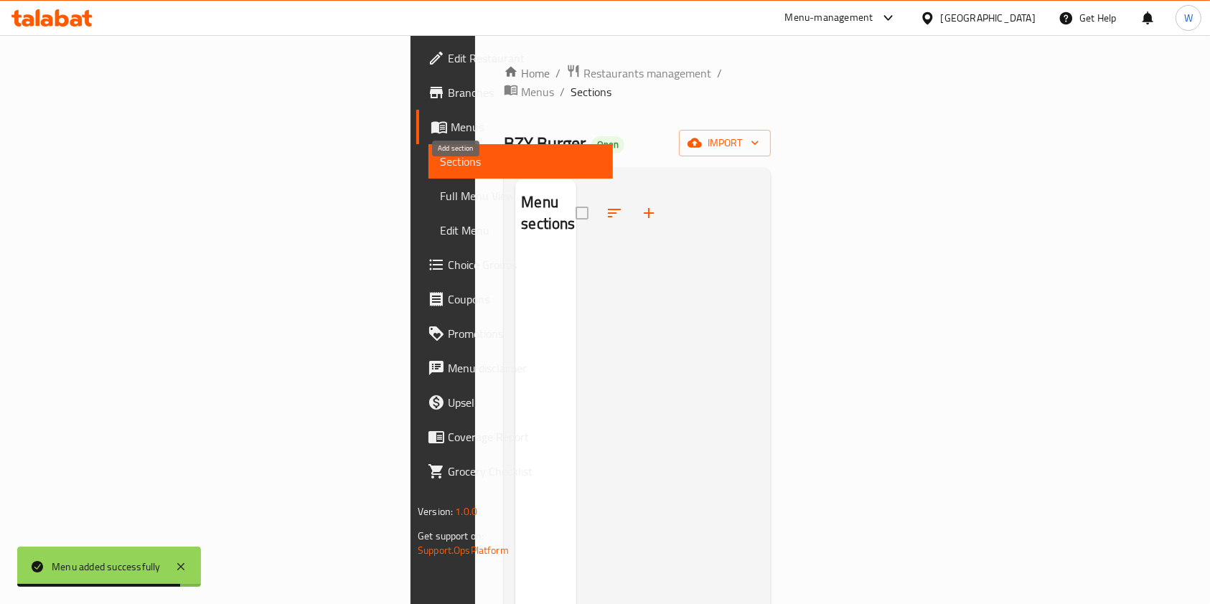
click at [640, 205] on icon "button" at bounding box center [648, 213] width 17 height 17
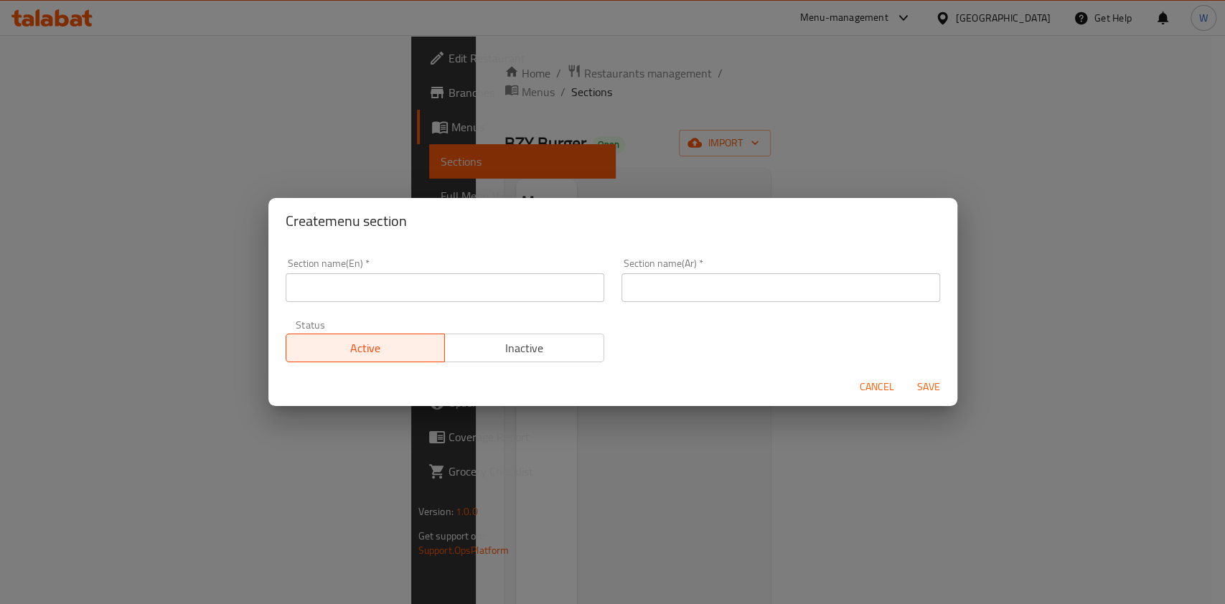
click at [532, 292] on input "text" at bounding box center [445, 287] width 319 height 29
type input "Beef Burger"
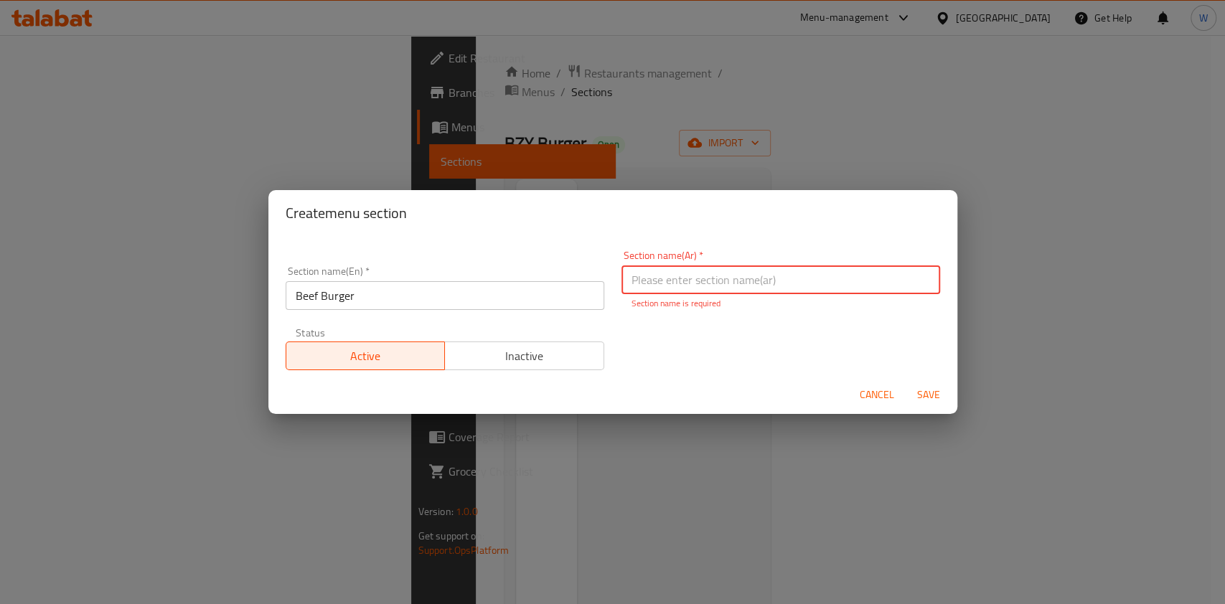
click at [390, 275] on div "Section name(En)   * Beef Burger Section name(En) *" at bounding box center [445, 288] width 319 height 44
click at [391, 289] on input "Beef Burger" at bounding box center [445, 295] width 319 height 29
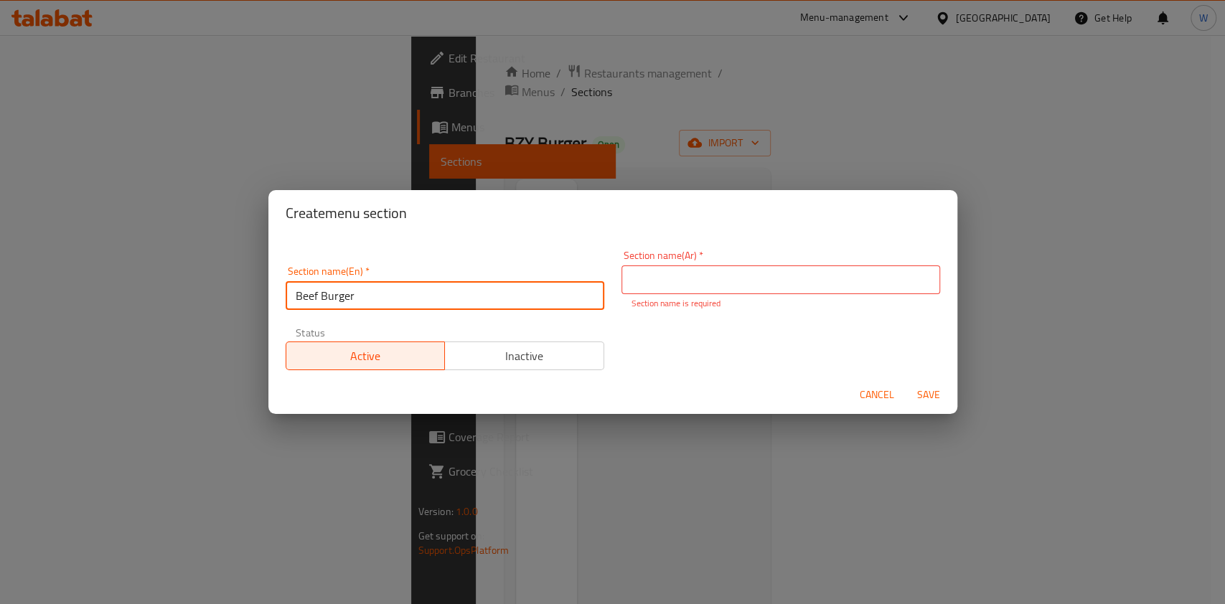
click at [391, 289] on input "Beef Burger" at bounding box center [445, 295] width 319 height 29
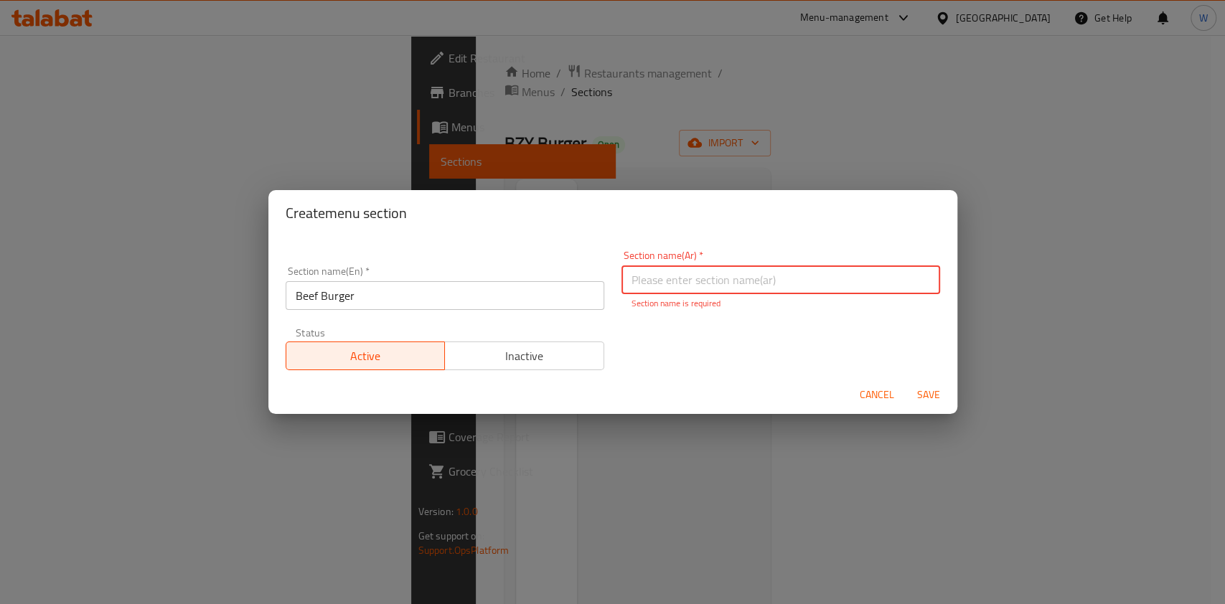
click at [681, 274] on input "text" at bounding box center [781, 280] width 319 height 29
paste input "برجر لحم بقري"
type input "برجر لحم بقري"
click at [929, 386] on span "Save" at bounding box center [928, 395] width 34 height 18
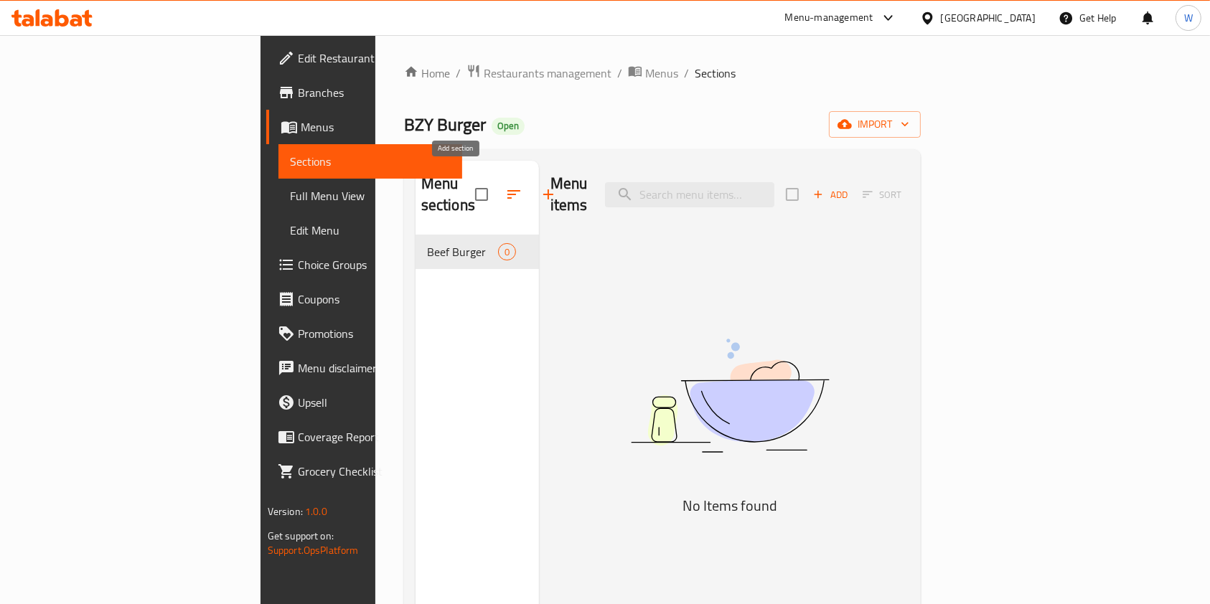
click at [540, 186] on icon "button" at bounding box center [548, 194] width 17 height 17
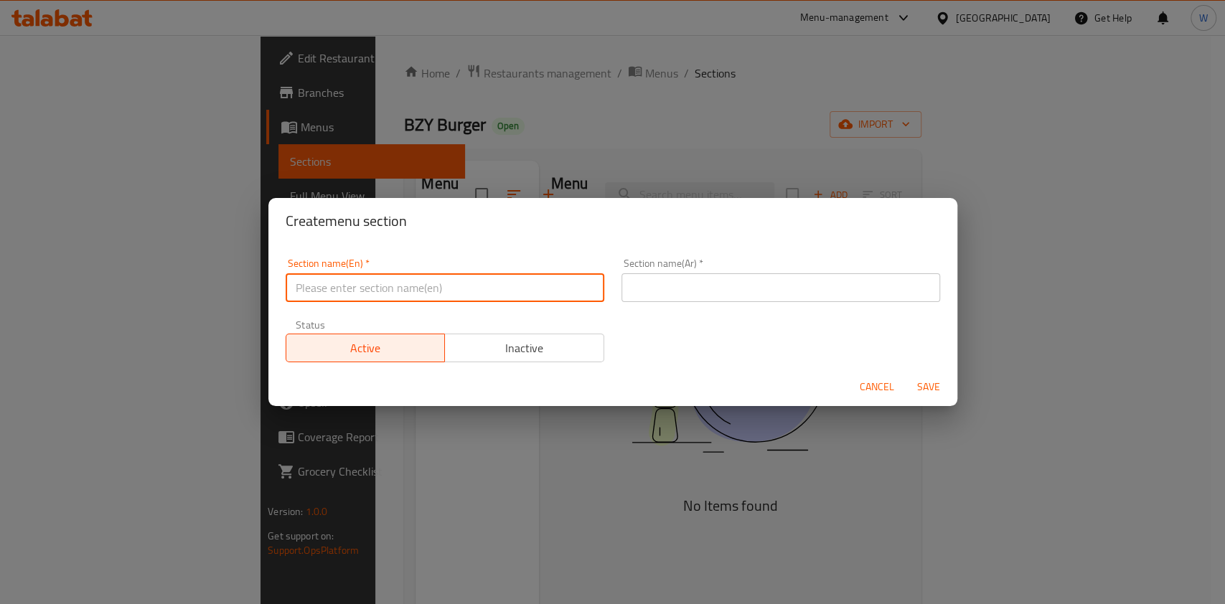
click at [426, 286] on input "text" at bounding box center [445, 287] width 319 height 29
paste input "BZY SPECIAL"
type input "BZY SPECIAL"
drag, startPoint x: 702, startPoint y: 267, endPoint x: 705, endPoint y: 282, distance: 15.3
click at [702, 267] on div "Section name(Ar)   * Section name(Ar) *" at bounding box center [781, 280] width 319 height 44
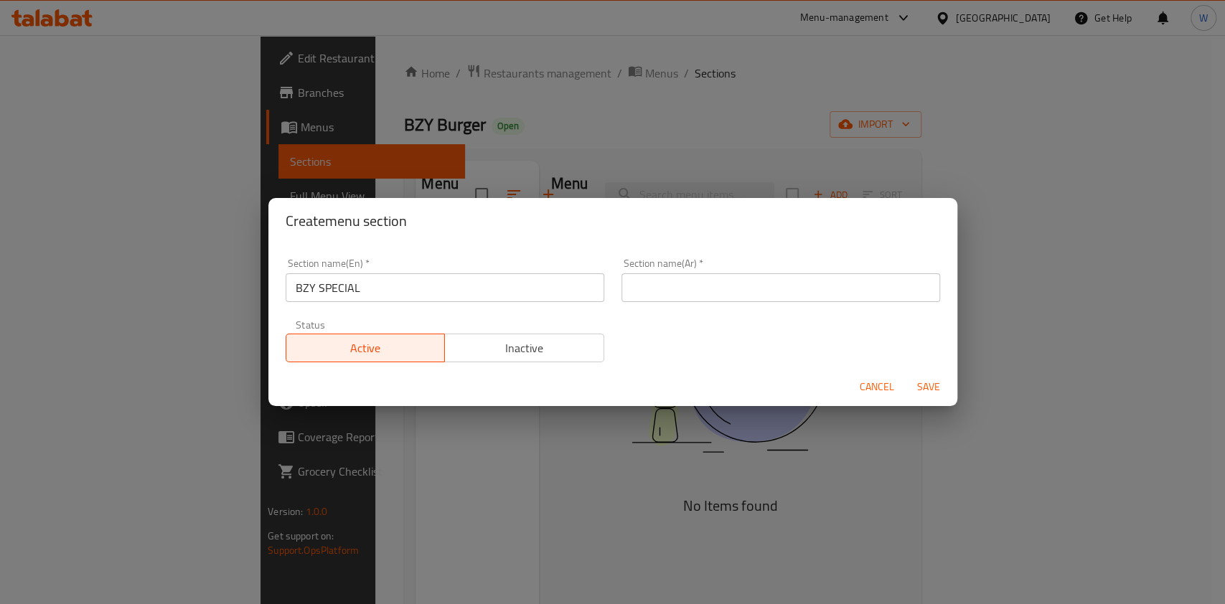
click at [706, 283] on input "text" at bounding box center [781, 287] width 319 height 29
paste input "بي زي خاص"
type input "بي زي خاص"
click at [934, 382] on span "Save" at bounding box center [928, 387] width 34 height 18
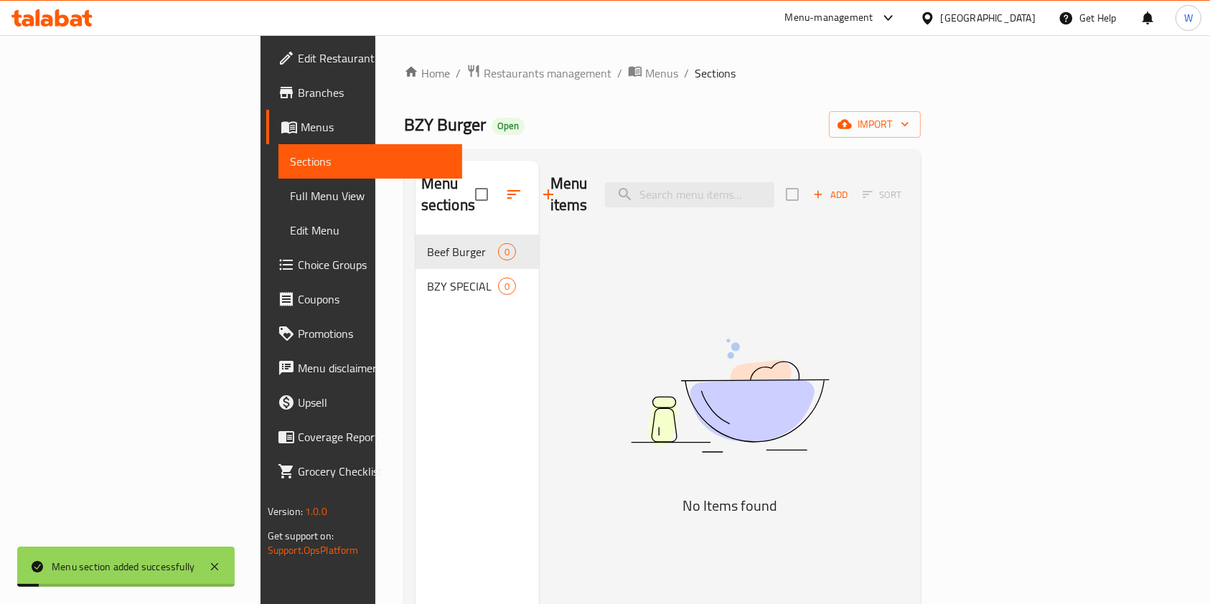
click at [475, 200] on div at bounding box center [520, 194] width 90 height 34
click at [540, 188] on icon "button" at bounding box center [548, 194] width 17 height 17
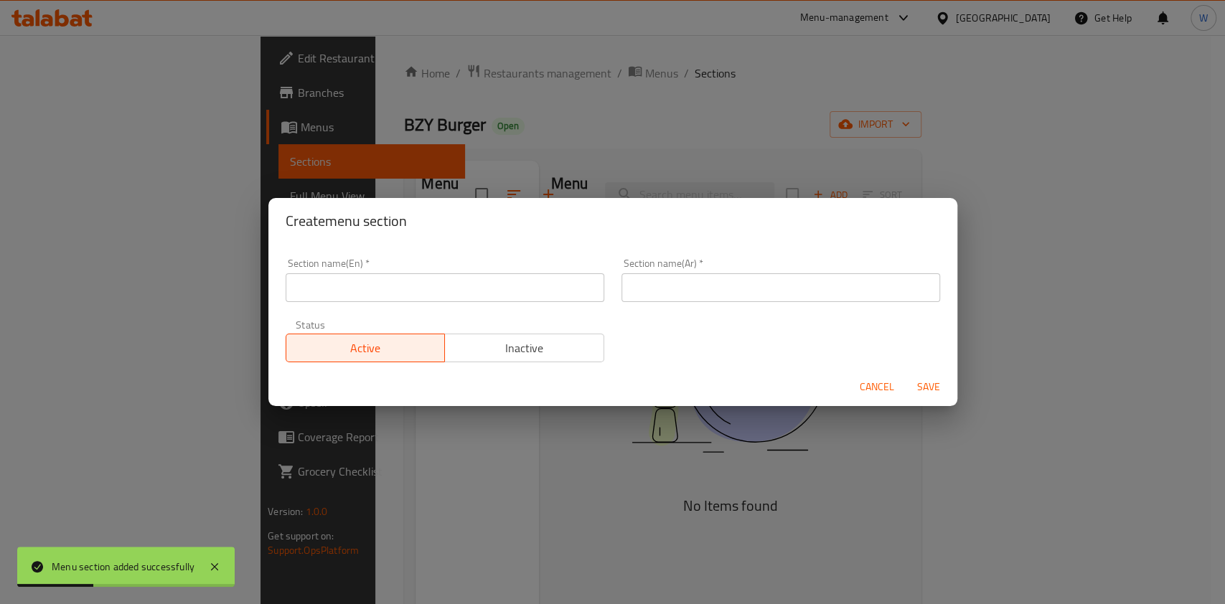
click at [549, 261] on div "Section name(En)   * Section name(En) *" at bounding box center [445, 280] width 319 height 44
click at [521, 273] on div "Section name(En)   * Section name(En) *" at bounding box center [445, 280] width 319 height 44
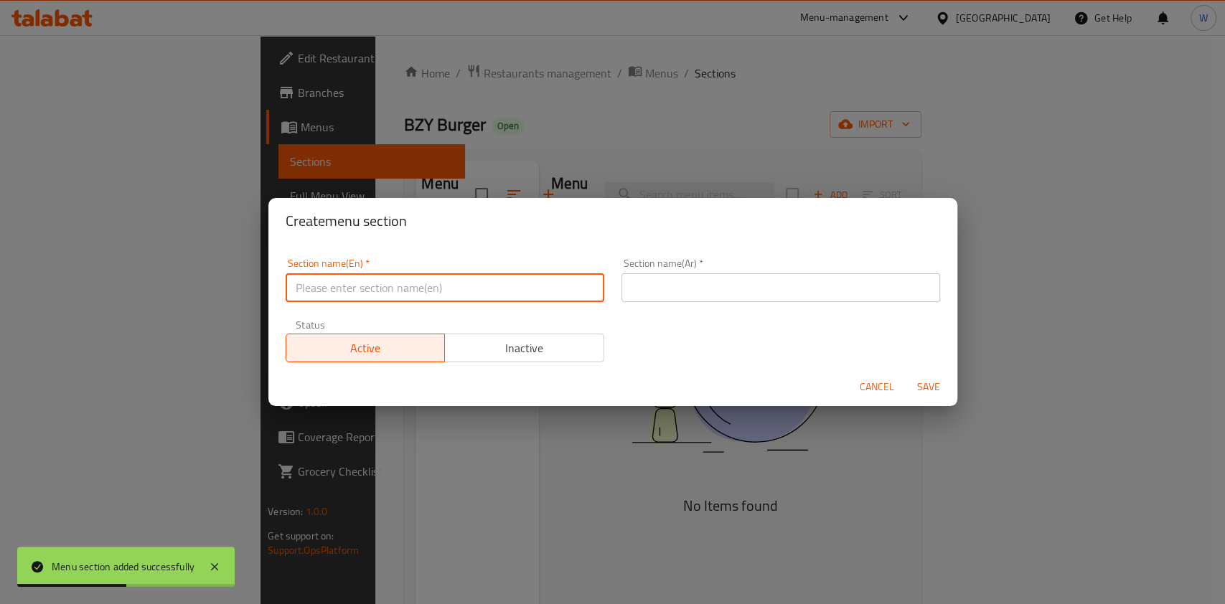
click at [522, 284] on input "text" at bounding box center [445, 287] width 319 height 29
paste input "WRAPS"
type input "WRAPS"
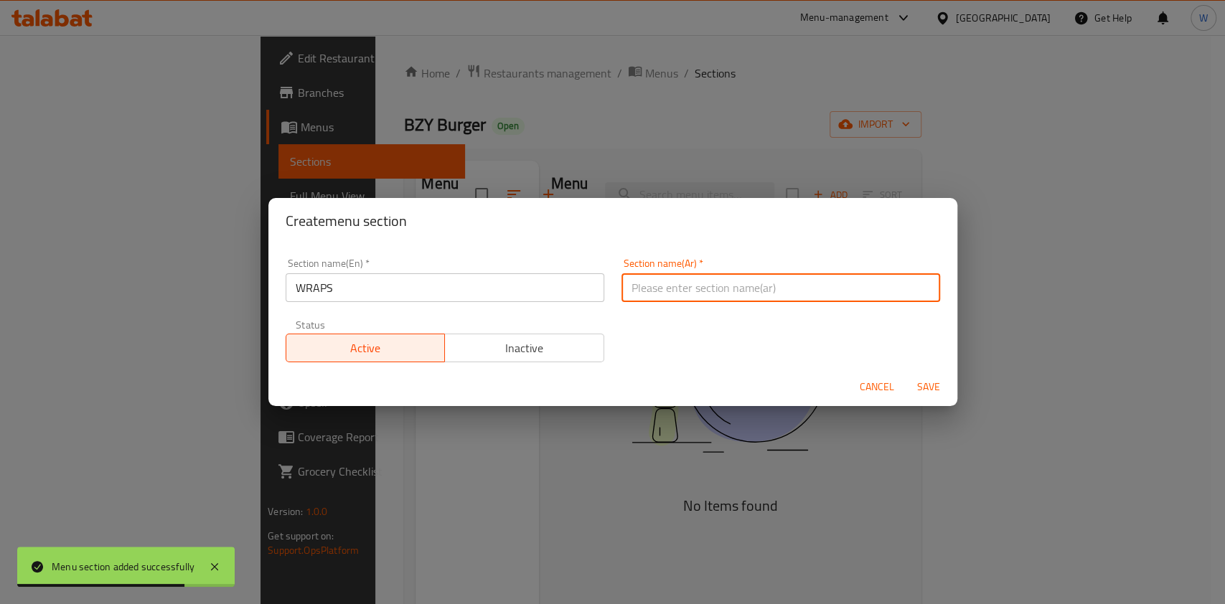
click at [689, 291] on input "text" at bounding box center [781, 287] width 319 height 29
type input "v"
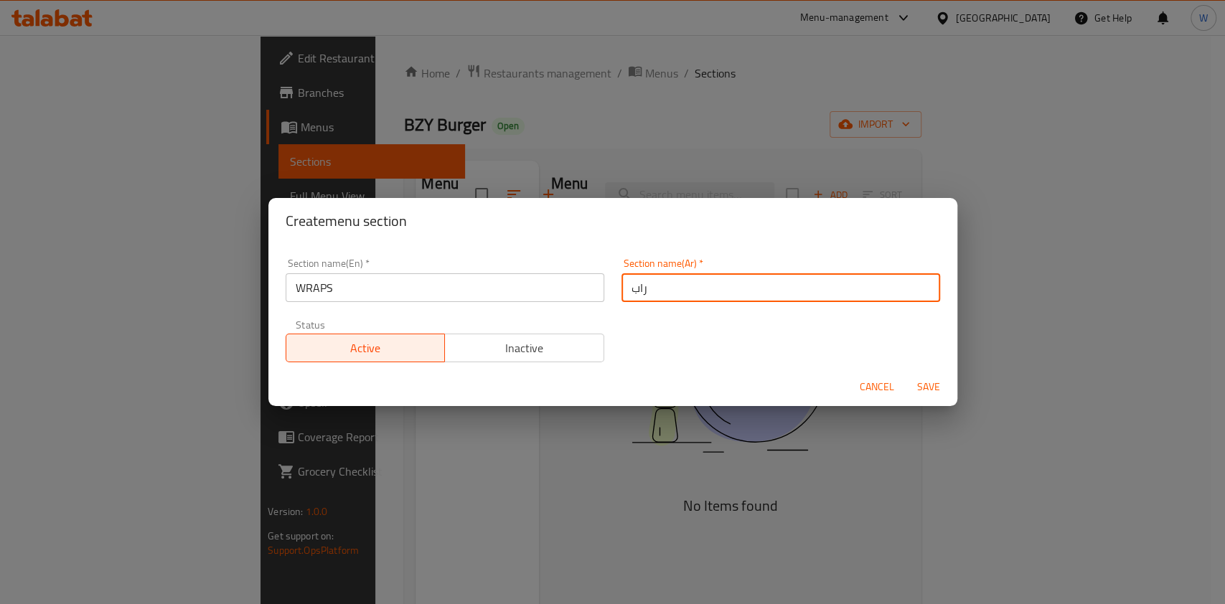
type input "راب"
click at [935, 386] on span "Save" at bounding box center [928, 387] width 34 height 18
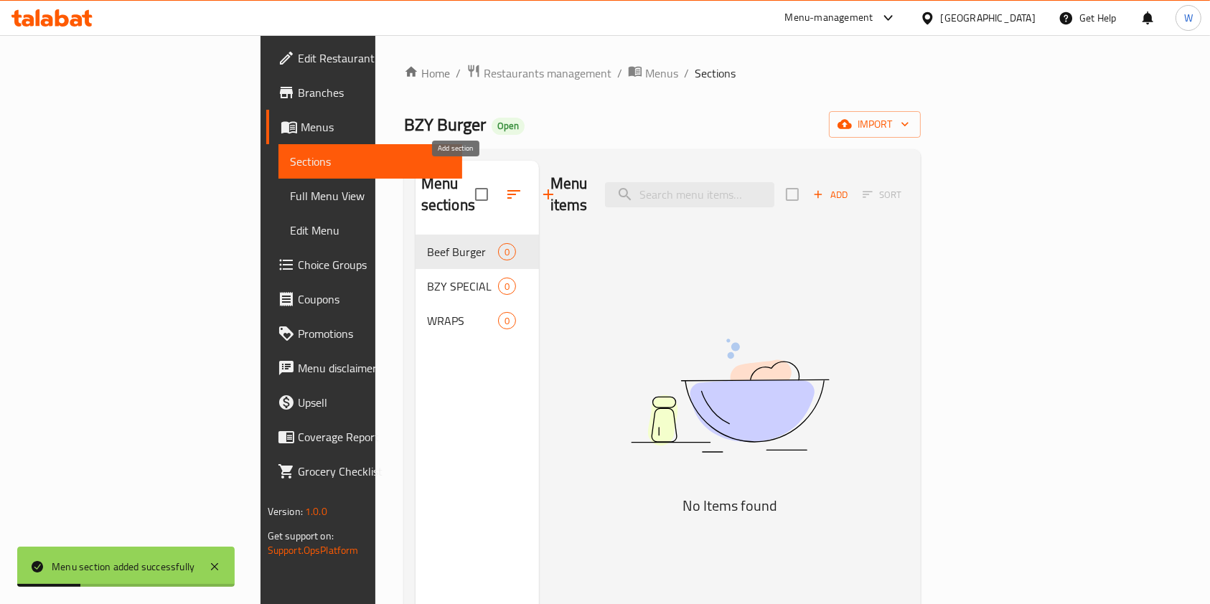
click at [540, 189] on icon "button" at bounding box center [548, 194] width 17 height 17
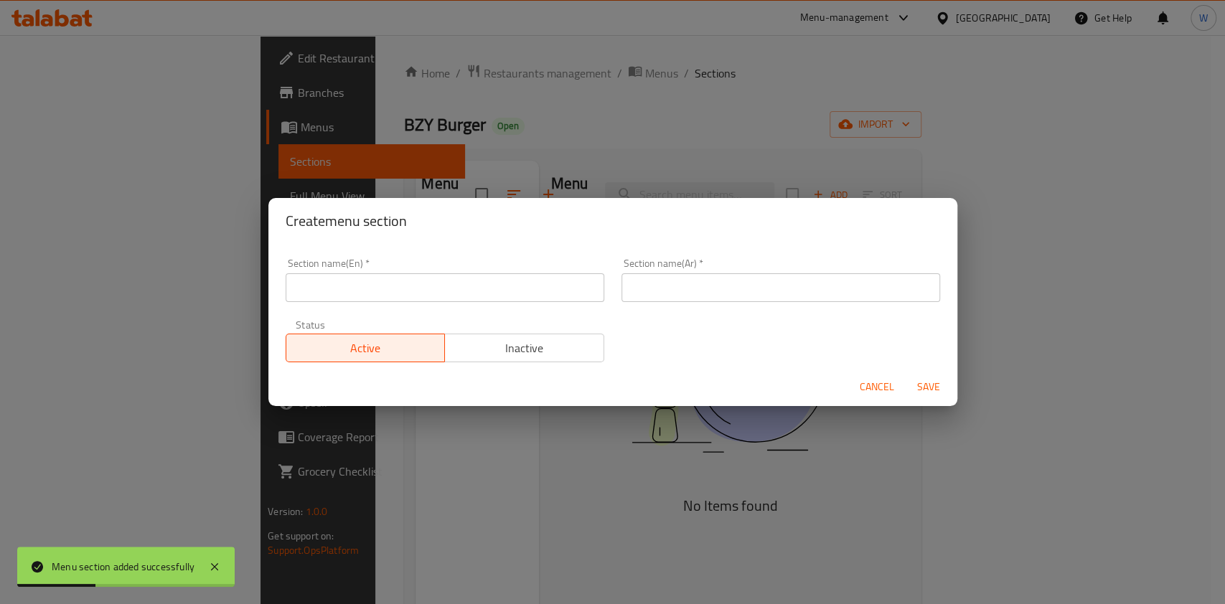
click at [428, 290] on input "text" at bounding box center [445, 287] width 319 height 29
paste input "HOT DOGS"
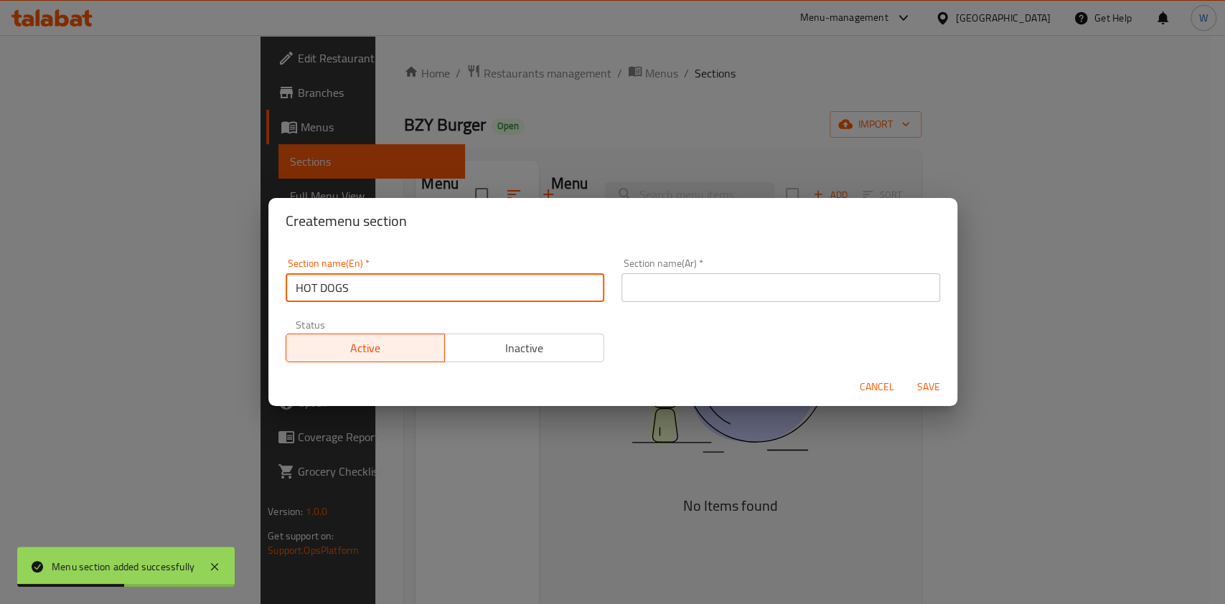
type input "HOT DOGS"
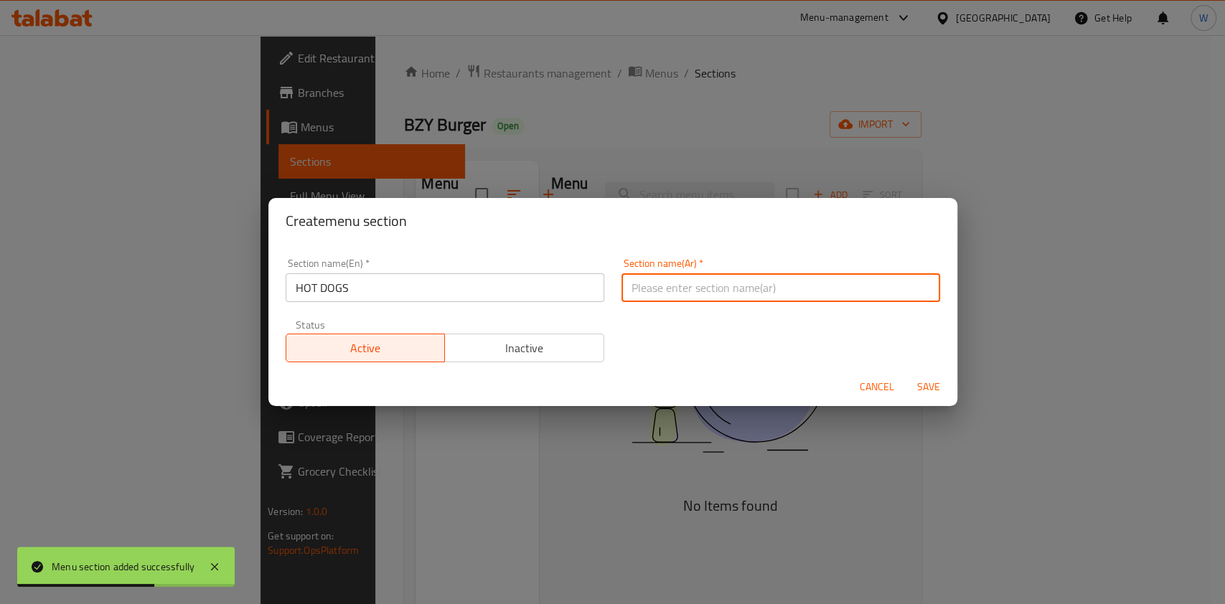
click at [724, 282] on input "text" at bounding box center [781, 287] width 319 height 29
paste input "هوت دوغ"
type input "هوت دوغ"
click at [937, 382] on span "Save" at bounding box center [928, 387] width 34 height 18
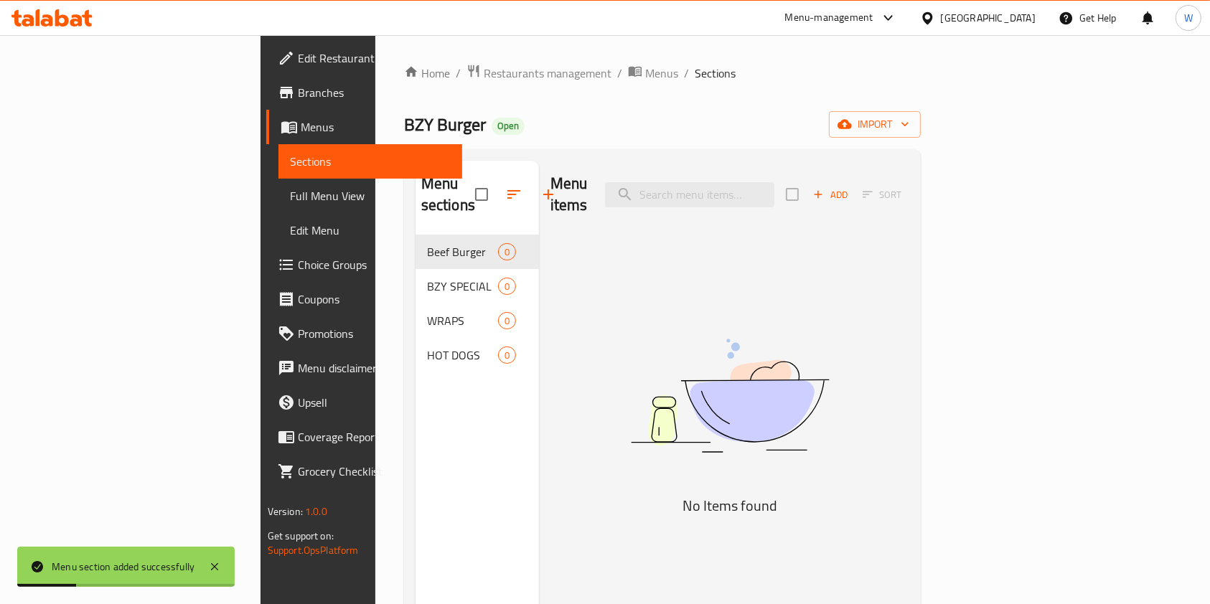
click at [540, 186] on icon "button" at bounding box center [548, 194] width 17 height 17
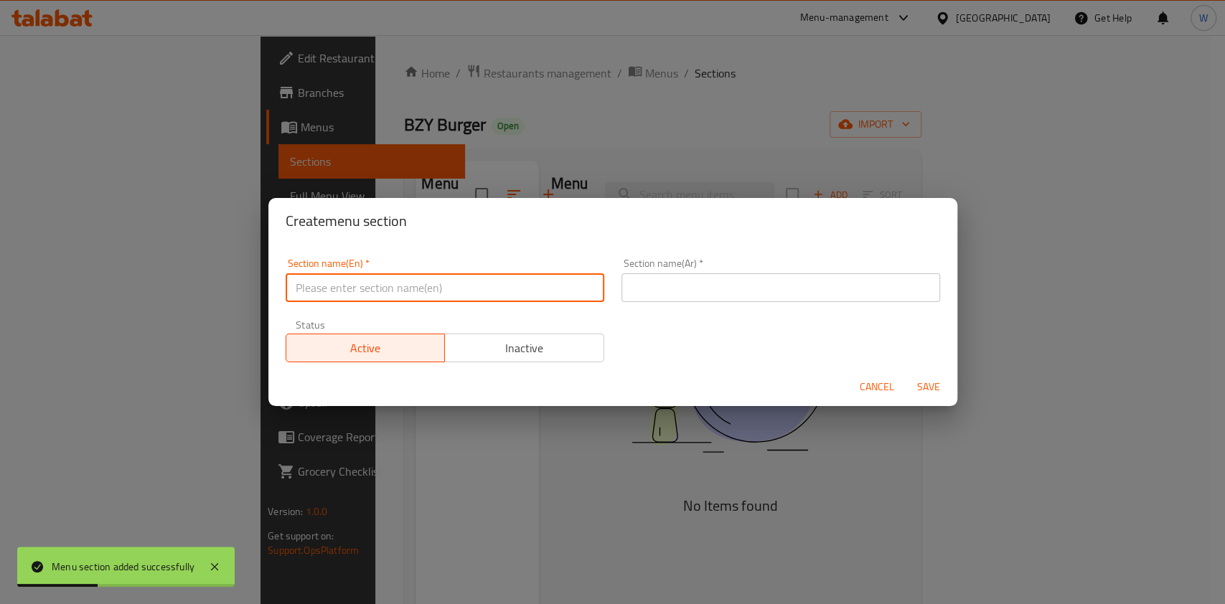
click at [439, 283] on input "text" at bounding box center [445, 287] width 319 height 29
paste input "Sliders"
type input "Sliders"
click at [675, 285] on input "text" at bounding box center [781, 287] width 319 height 29
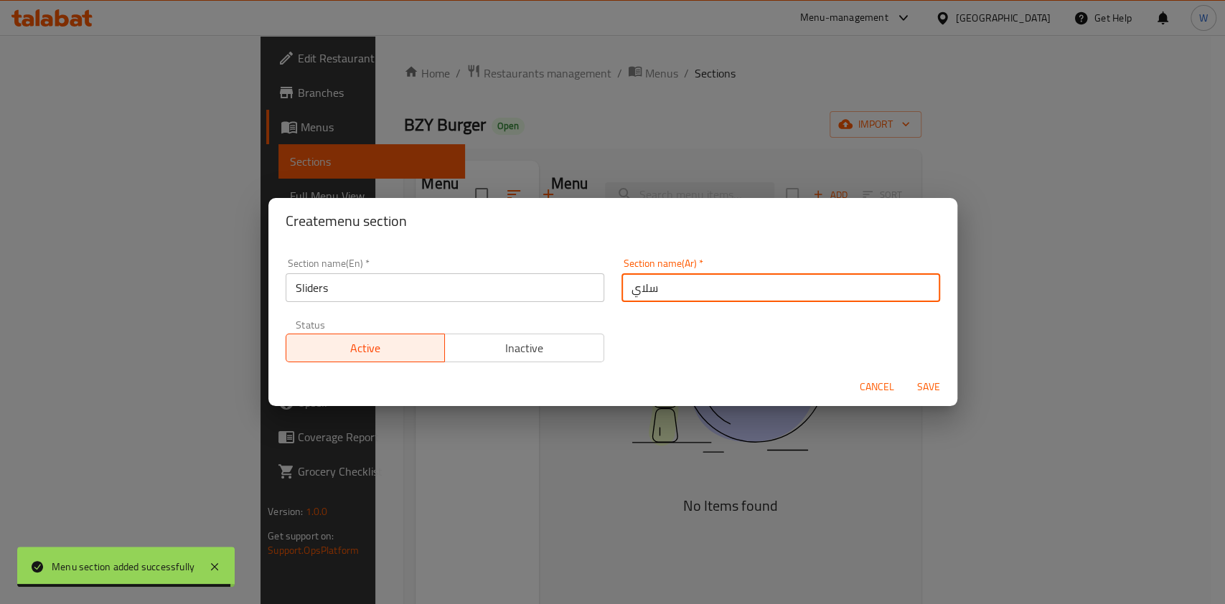
type input "سلايدرز"
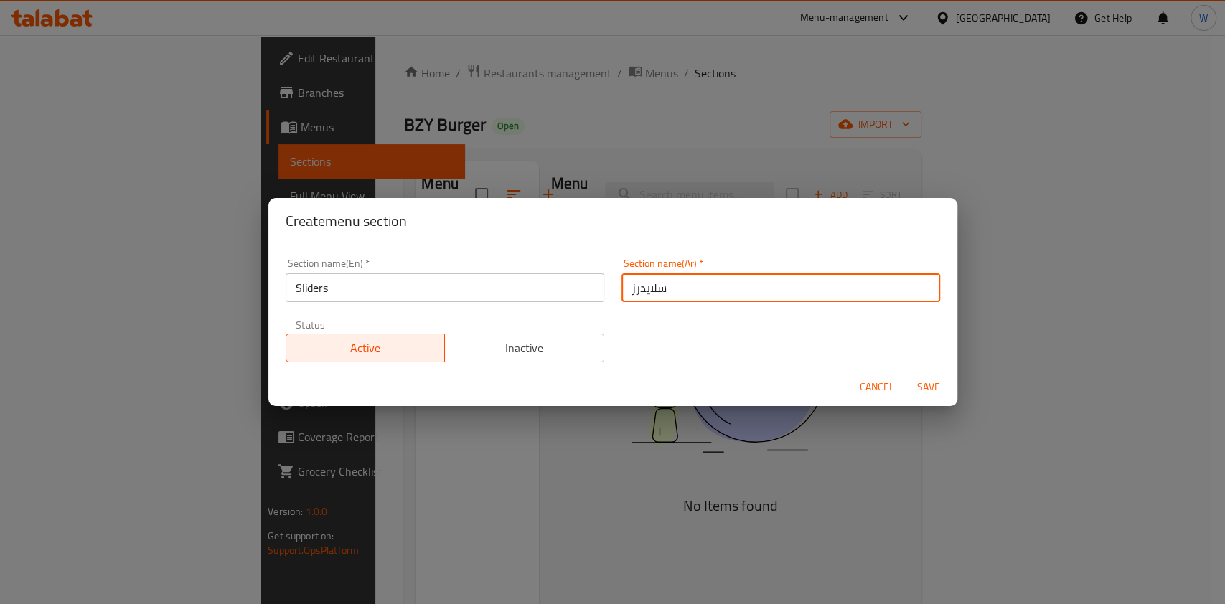
click at [945, 378] on span "Save" at bounding box center [928, 387] width 34 height 18
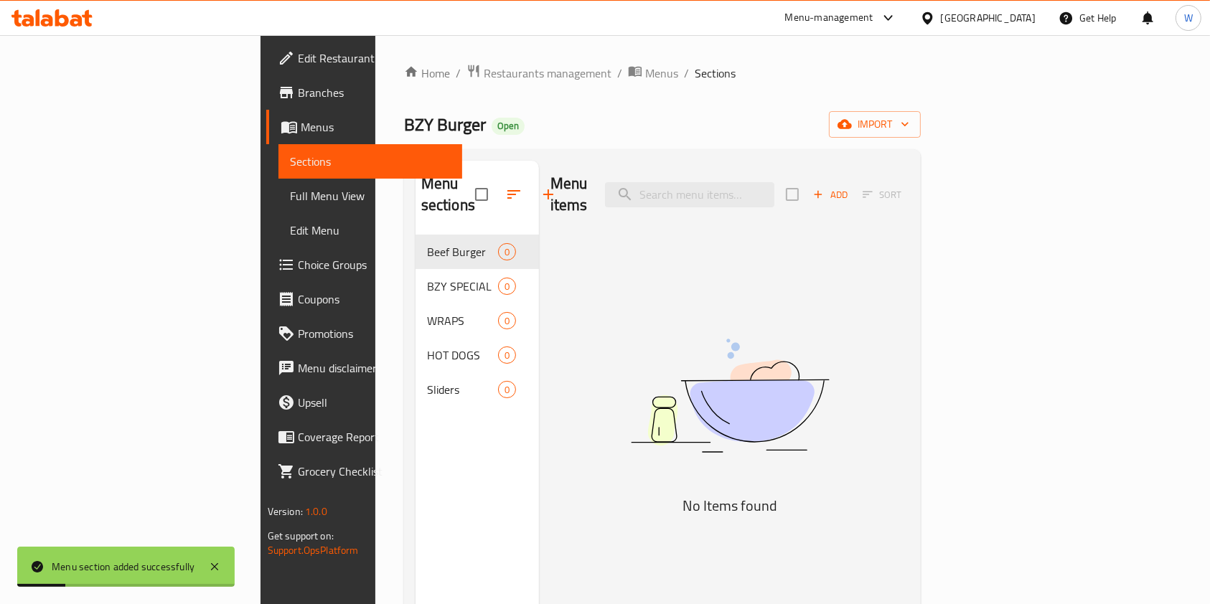
click at [531, 182] on button "button" at bounding box center [548, 194] width 34 height 34
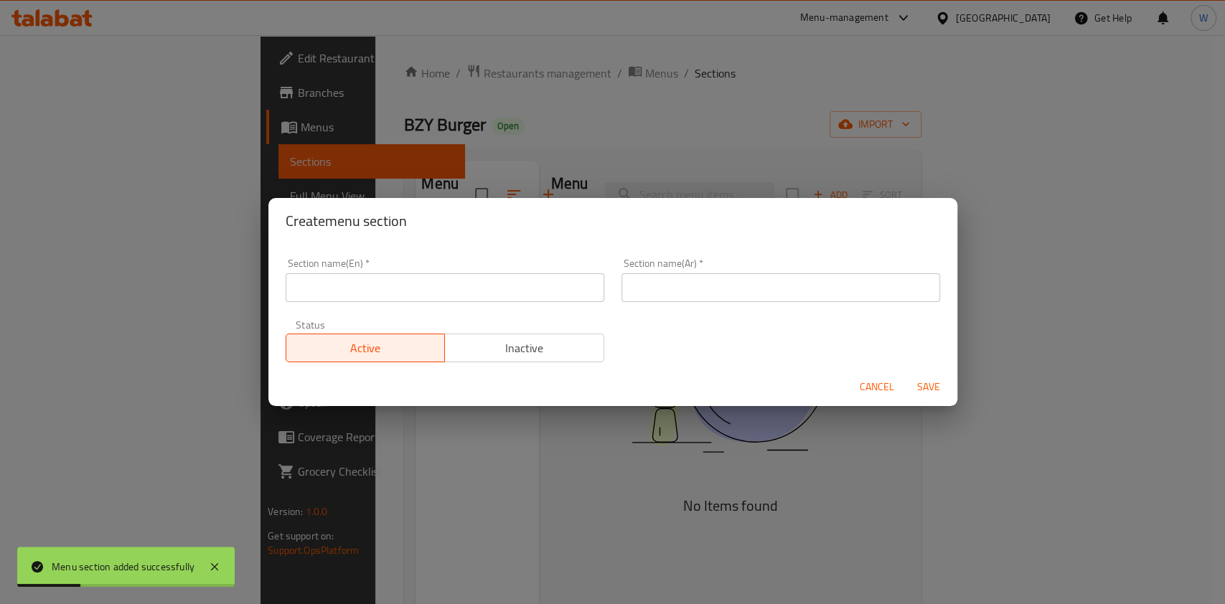
click at [477, 294] on input "text" at bounding box center [445, 287] width 319 height 29
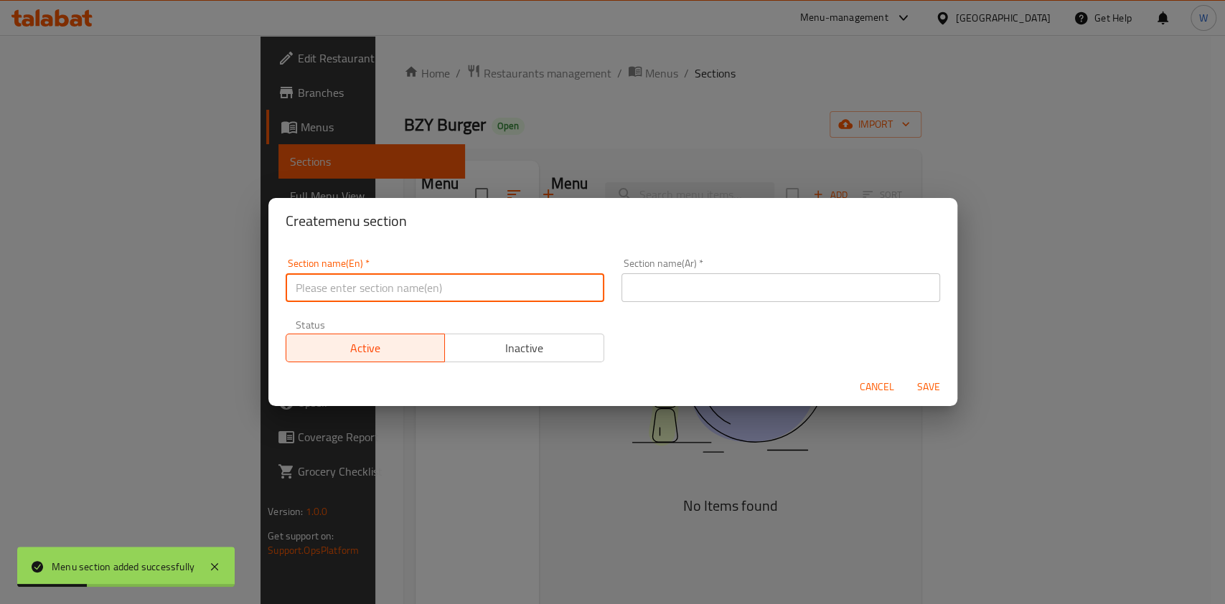
paste input "Kids Meal"
type input "Kids Meal"
drag, startPoint x: 793, startPoint y: 260, endPoint x: 792, endPoint y: 270, distance: 10.1
click at [795, 261] on div "Section name(Ar)   * Section name(Ar) *" at bounding box center [781, 280] width 319 height 44
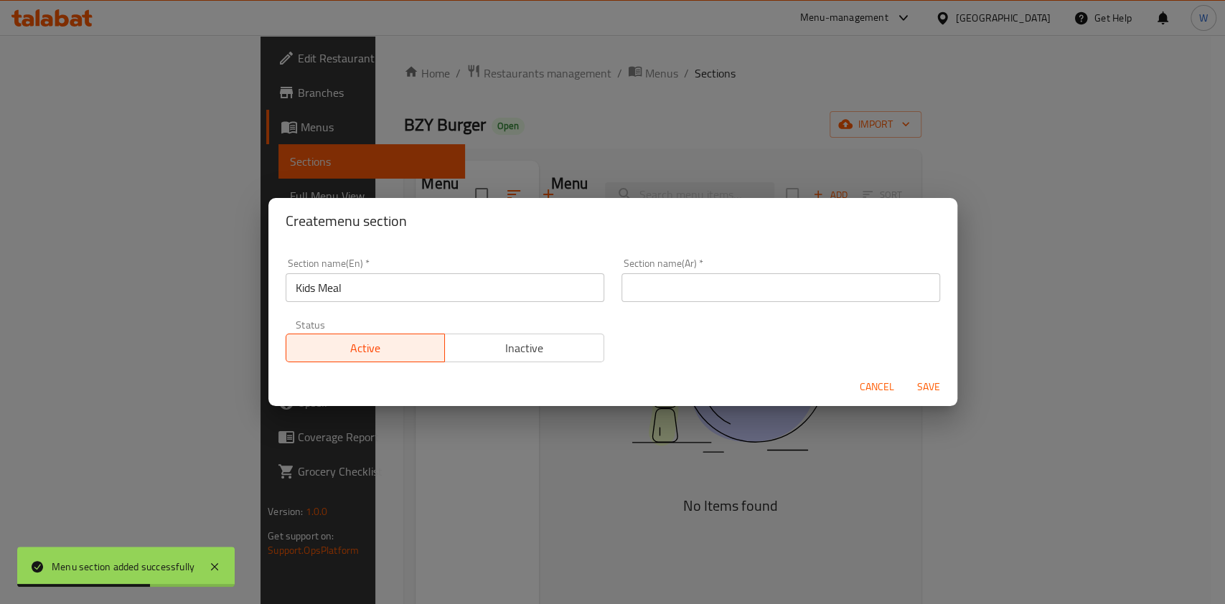
click at [787, 286] on input "text" at bounding box center [781, 287] width 319 height 29
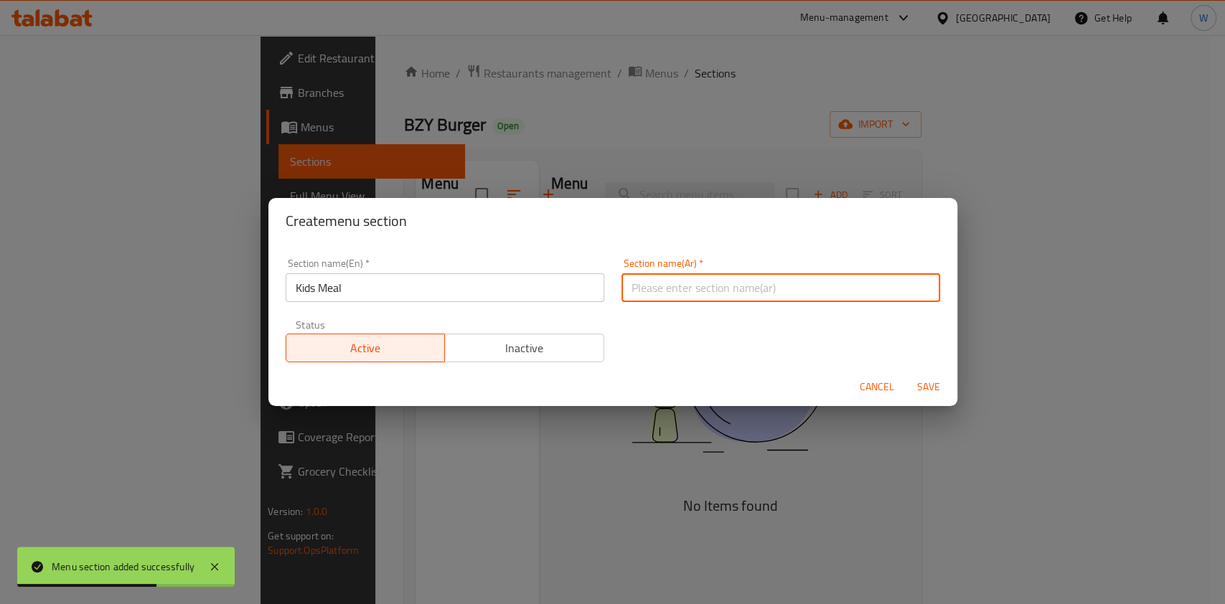
paste input "وجبة الاطفال"
type input "وجبة الاطفال"
click at [922, 379] on span "Save" at bounding box center [928, 387] width 34 height 18
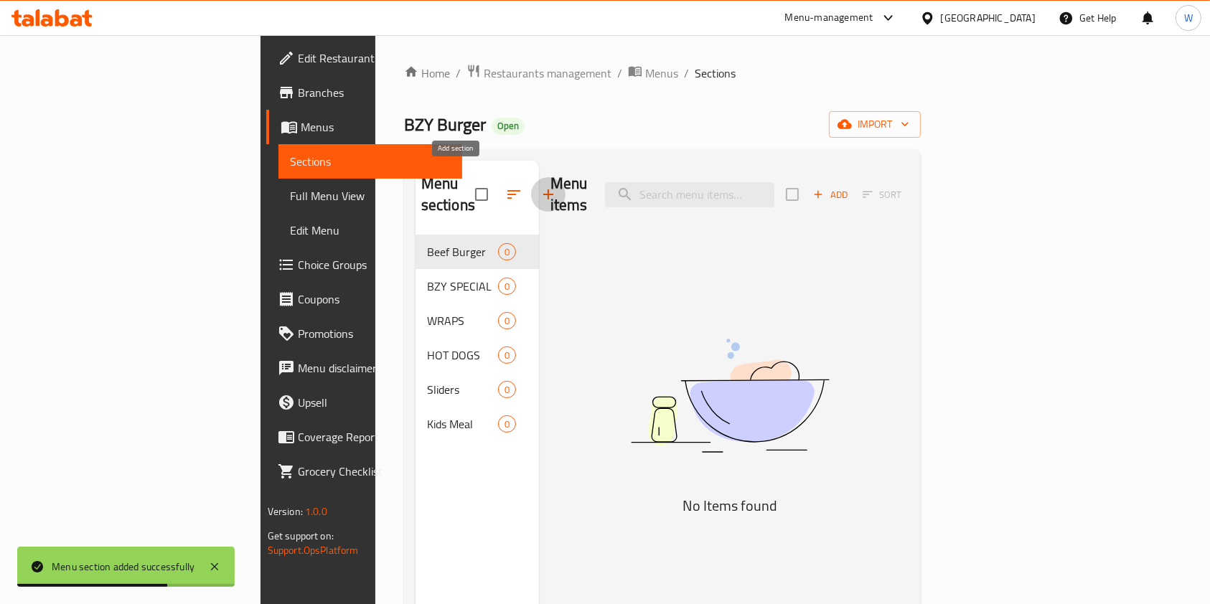
click at [543, 189] on icon "button" at bounding box center [548, 194] width 10 height 10
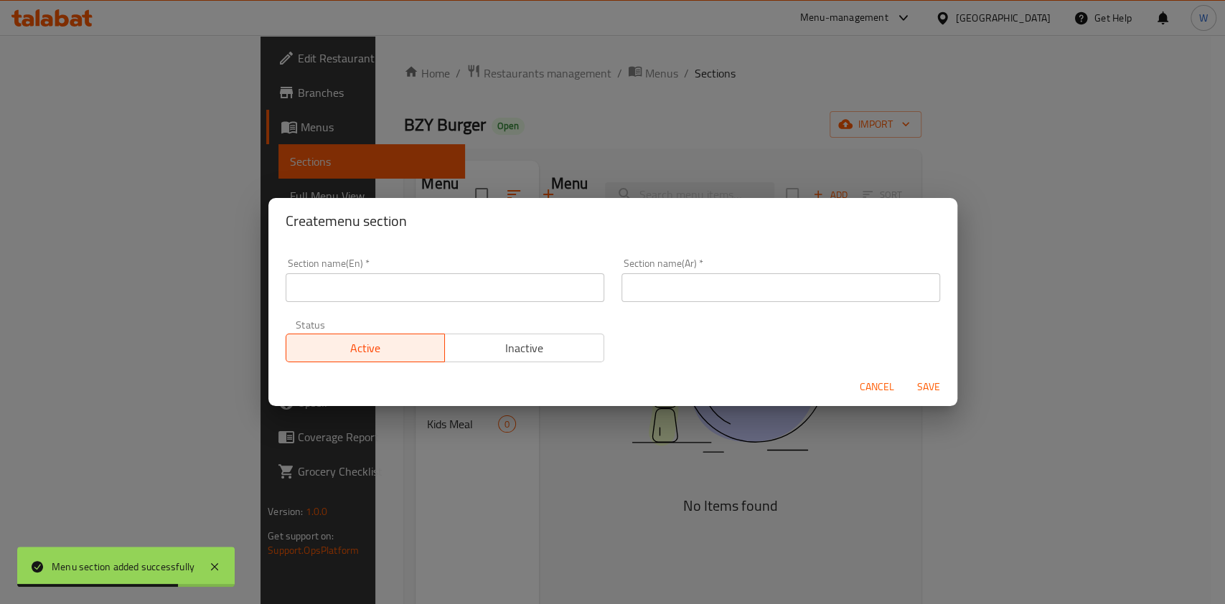
drag, startPoint x: 459, startPoint y: 301, endPoint x: 471, endPoint y: 279, distance: 24.4
click at [459, 301] on input "text" at bounding box center [445, 287] width 319 height 29
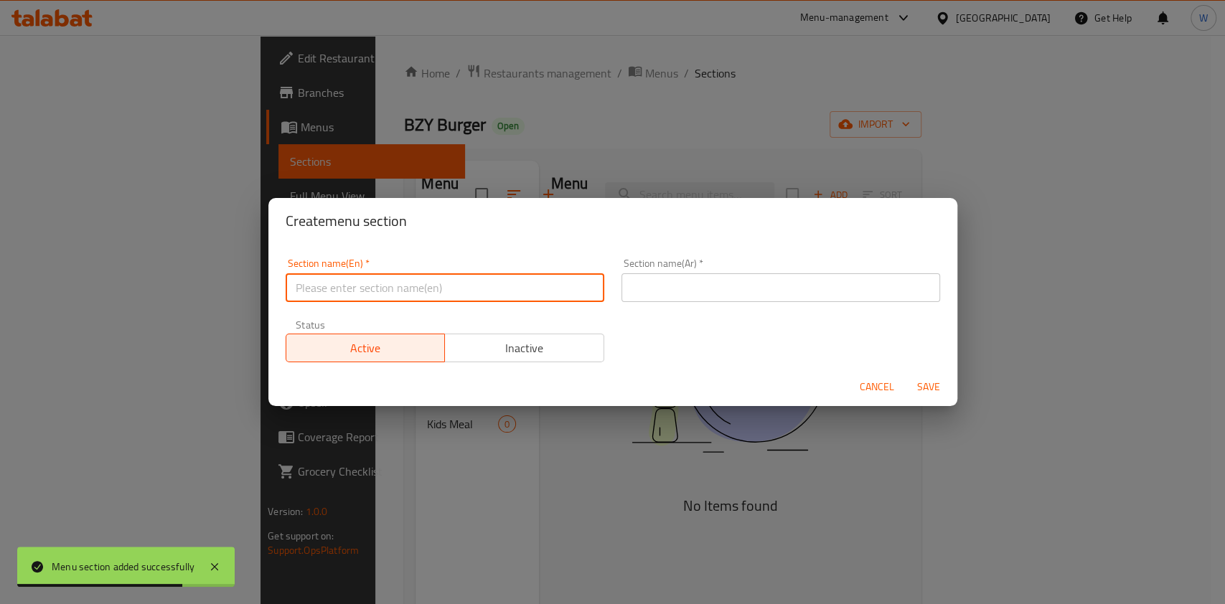
click at [471, 279] on input "text" at bounding box center [445, 287] width 319 height 29
paste input "[PERSON_NAME]"
type input "[PERSON_NAME]"
click at [726, 272] on div "Section name(Ar)   * Section name(Ar) *" at bounding box center [781, 280] width 319 height 44
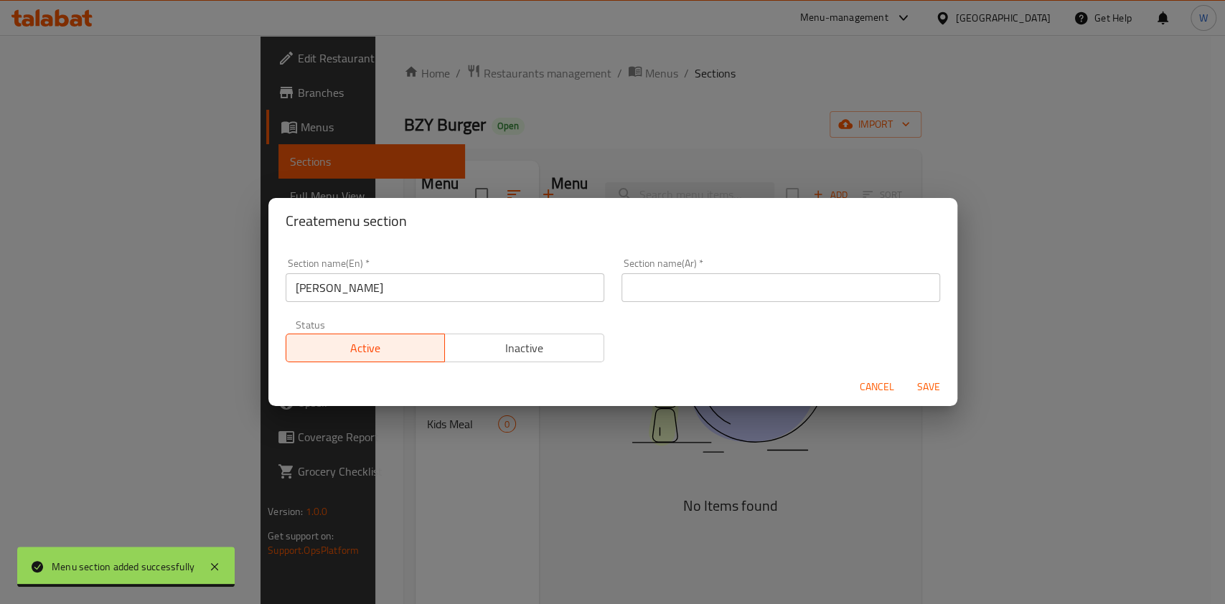
click at [723, 291] on input "text" at bounding box center [781, 287] width 319 height 29
paste input "بطاطس بيزي"
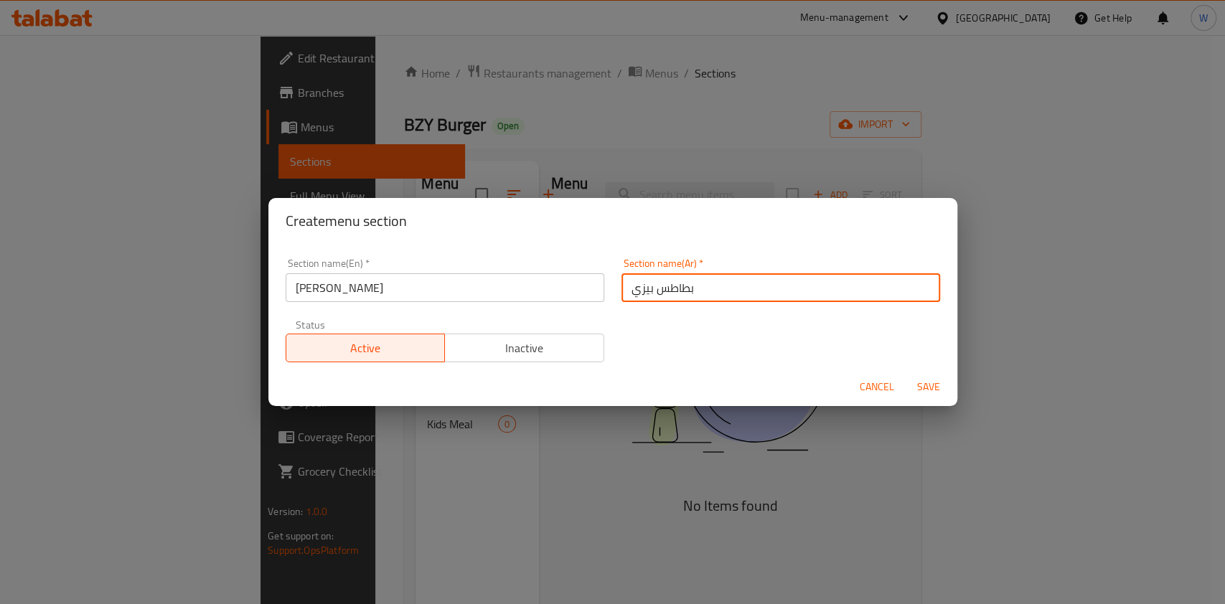
type input "بطاطس بيزي"
click at [931, 375] on button "Save" at bounding box center [929, 387] width 46 height 27
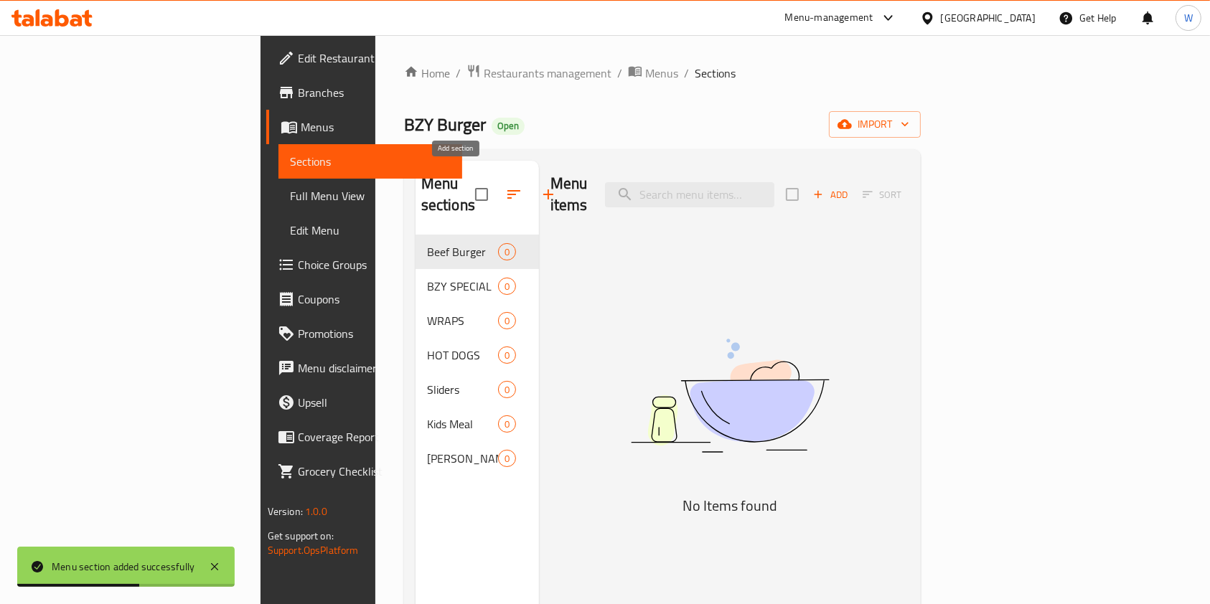
click at [540, 186] on icon "button" at bounding box center [548, 194] width 17 height 17
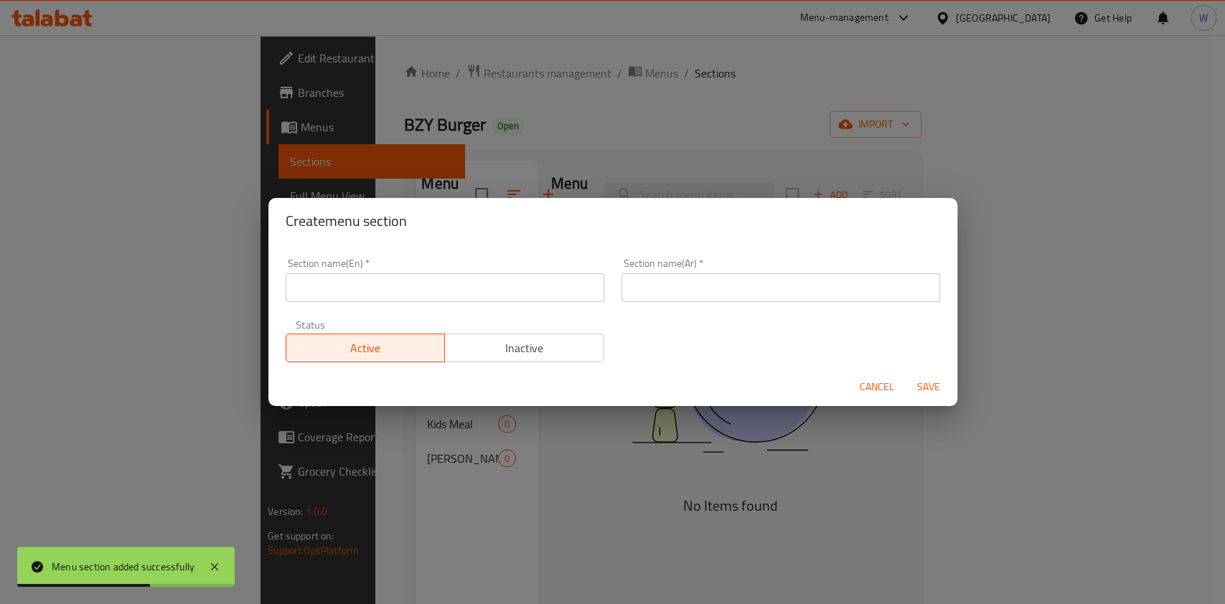
click at [431, 301] on div "Section name(En)   * Section name(En) *" at bounding box center [445, 280] width 336 height 61
click at [436, 291] on input "text" at bounding box center [445, 287] width 319 height 29
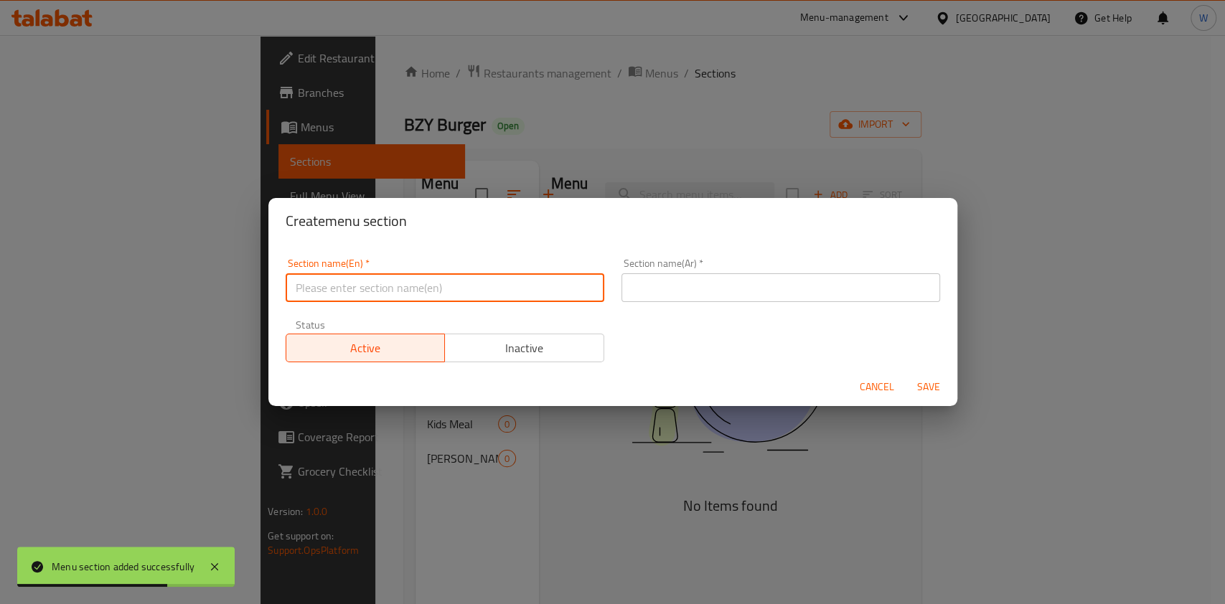
paste input "BZY SPECIAL PLATE"
type input "BZY SPECIAL PLATE"
drag, startPoint x: 693, startPoint y: 273, endPoint x: 694, endPoint y: 282, distance: 8.7
click at [693, 276] on input "text" at bounding box center [781, 287] width 319 height 29
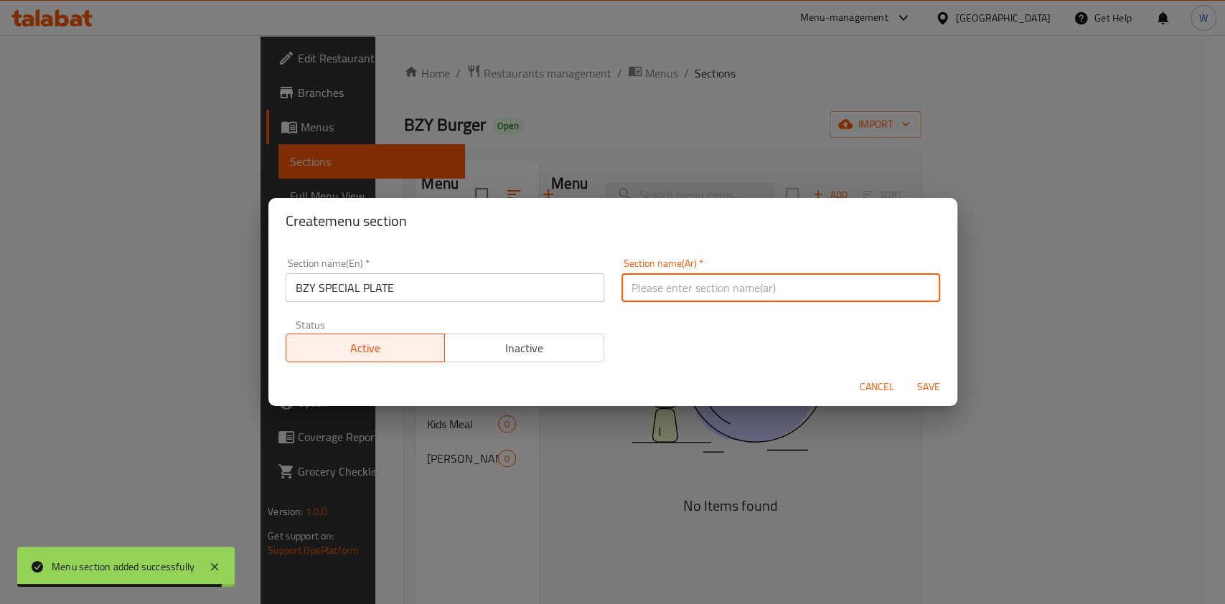
paste input "طبق خاص من BZY"
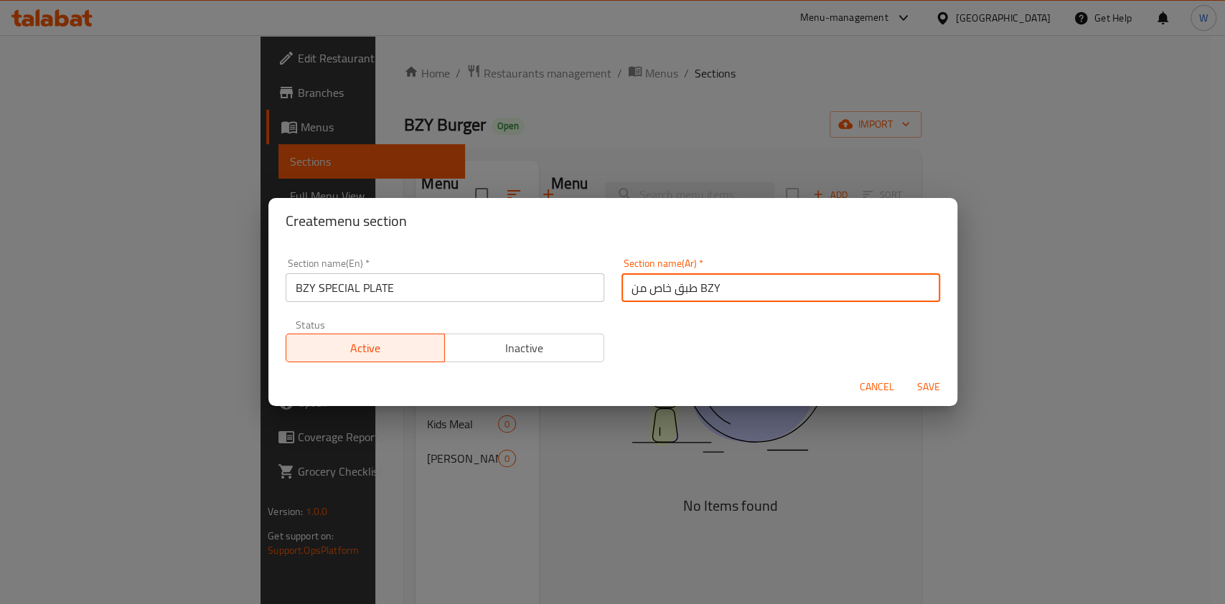
click at [700, 287] on input "طبق خاص من BZY" at bounding box center [781, 287] width 319 height 29
type input "طبق خاص من بي زي"
click at [938, 389] on span "Save" at bounding box center [928, 387] width 34 height 18
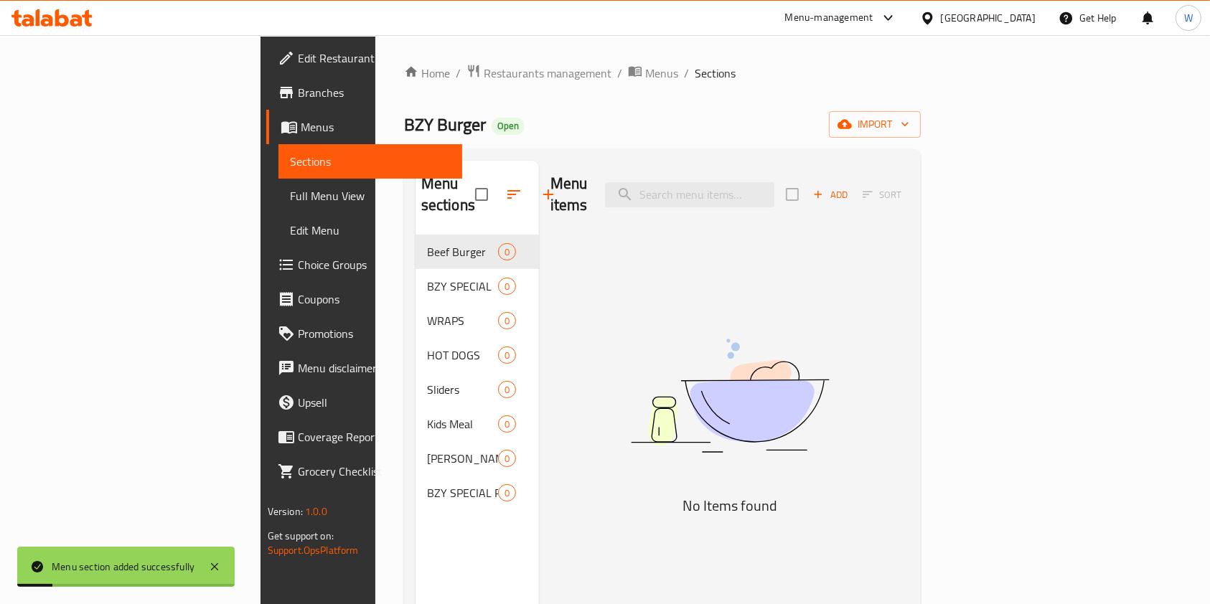
click at [586, 509] on div "Menu items Add Sort No Items found" at bounding box center [724, 463] width 370 height 604
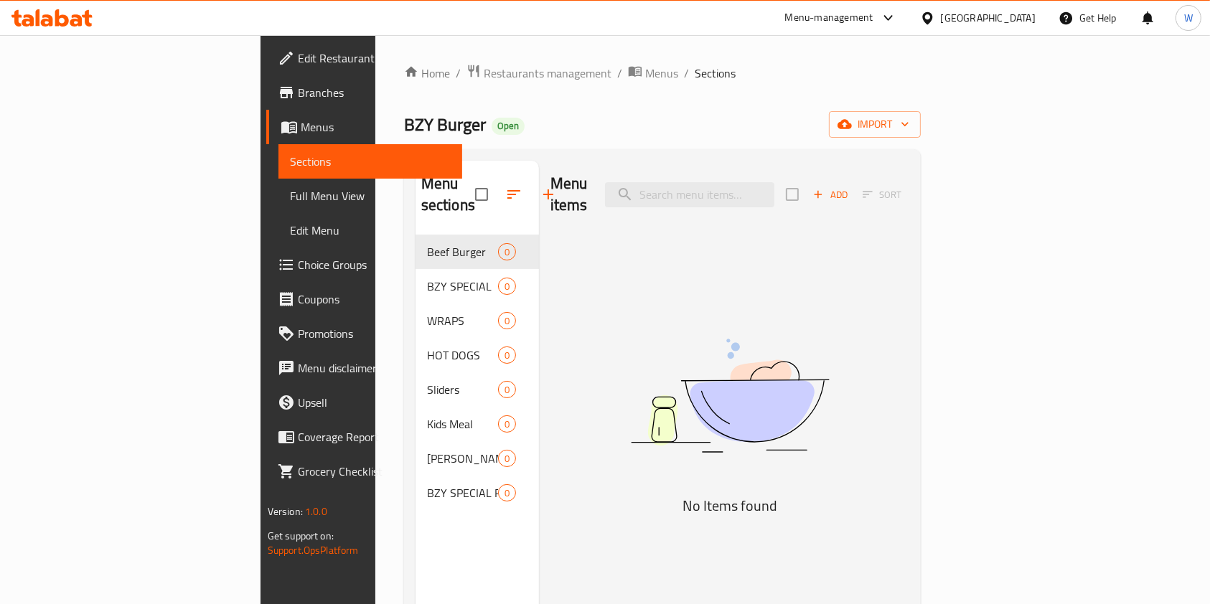
click at [853, 184] on button "Add" at bounding box center [830, 195] width 46 height 22
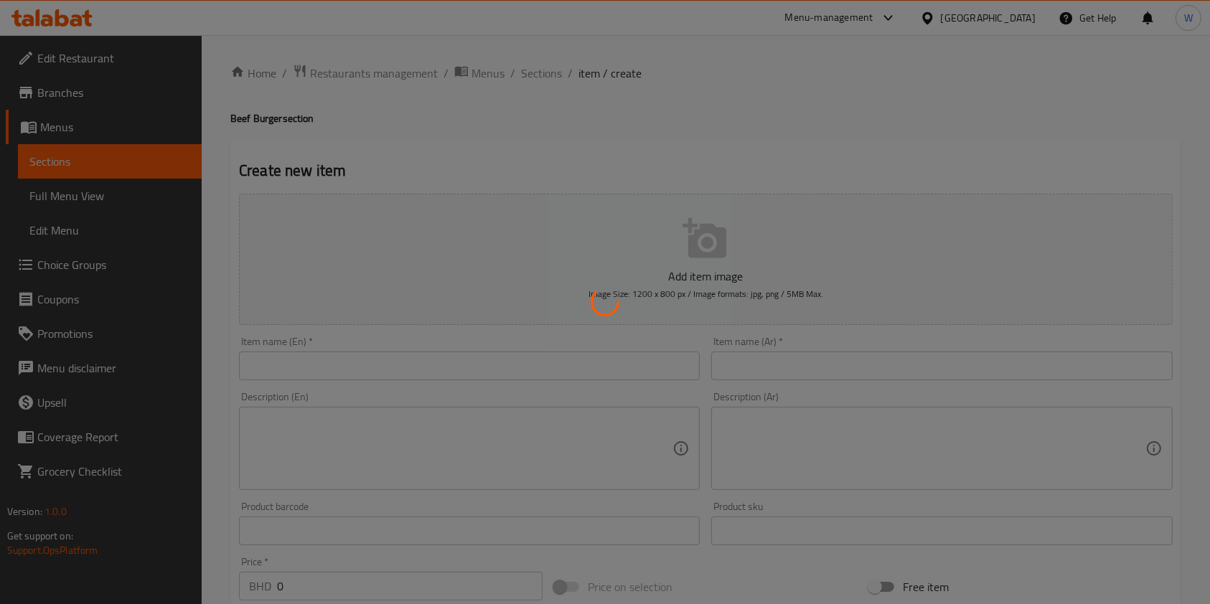
click at [637, 360] on div at bounding box center [605, 302] width 1210 height 604
click at [621, 361] on div at bounding box center [605, 302] width 1210 height 604
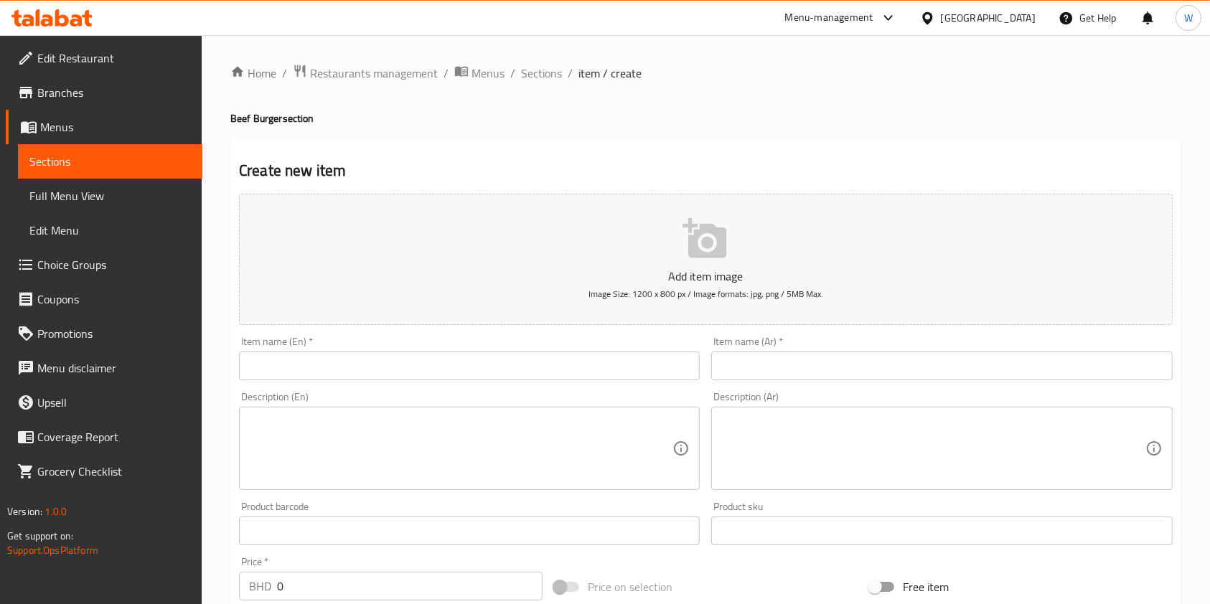
click at [600, 365] on input "text" at bounding box center [469, 366] width 461 height 29
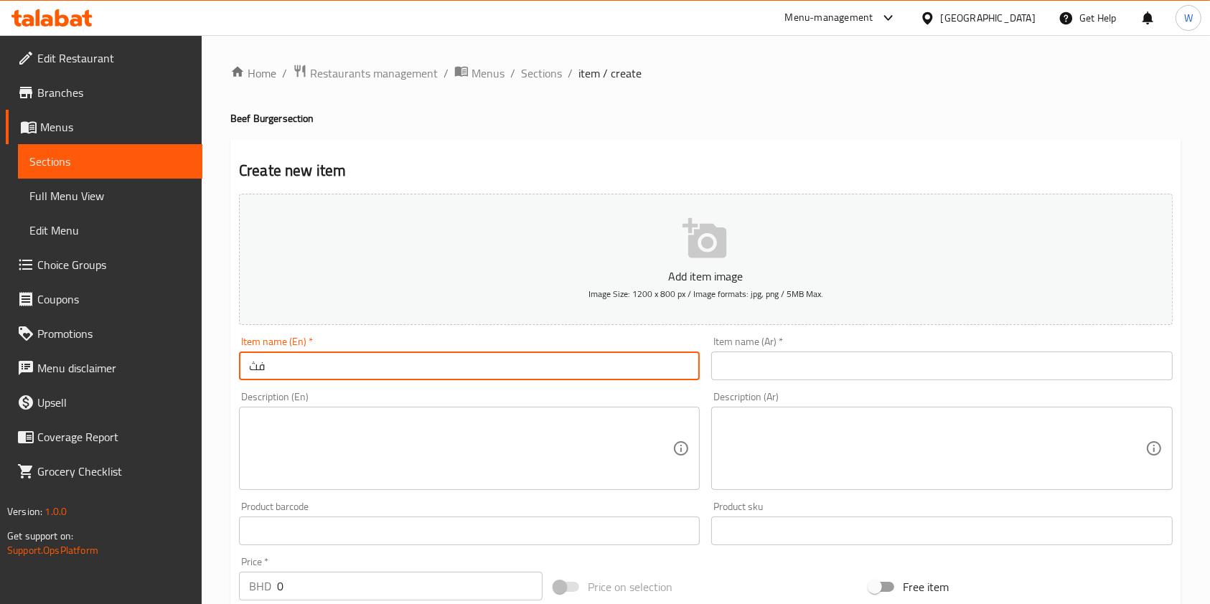
type input "ف"
type input "test"
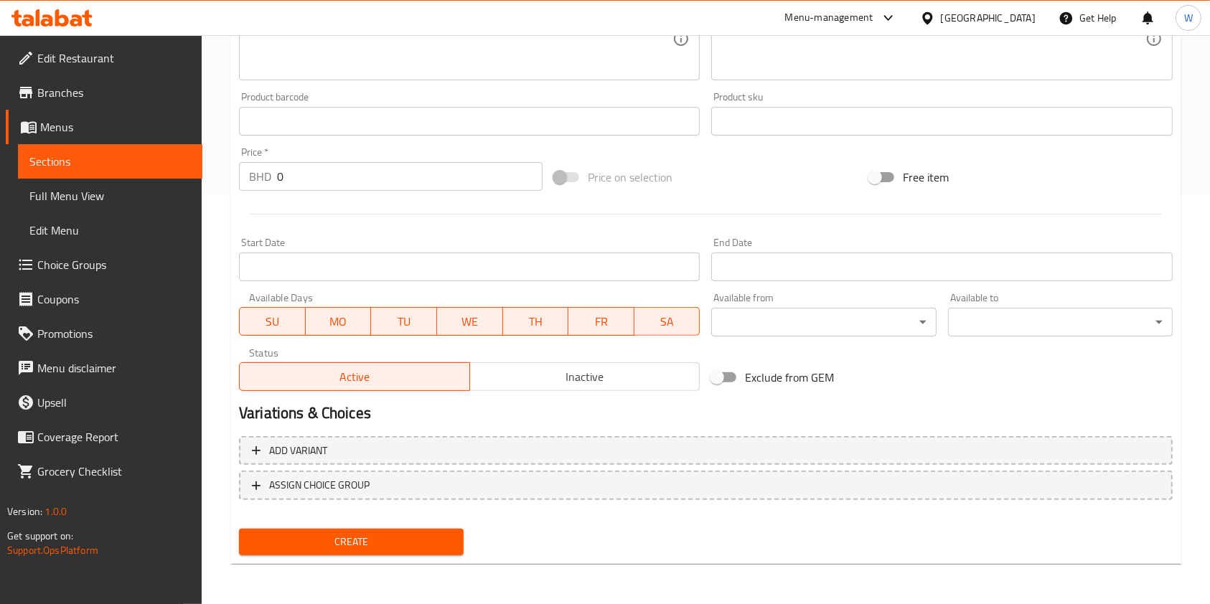
type input "تست"
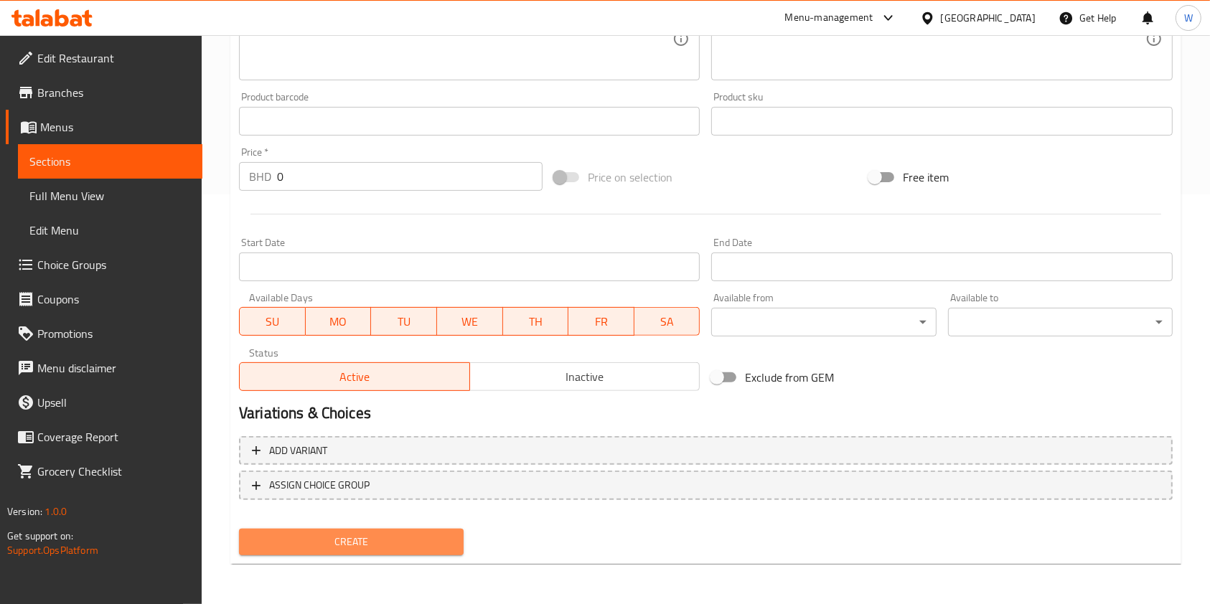
click at [329, 538] on span "Create" at bounding box center [351, 542] width 202 height 18
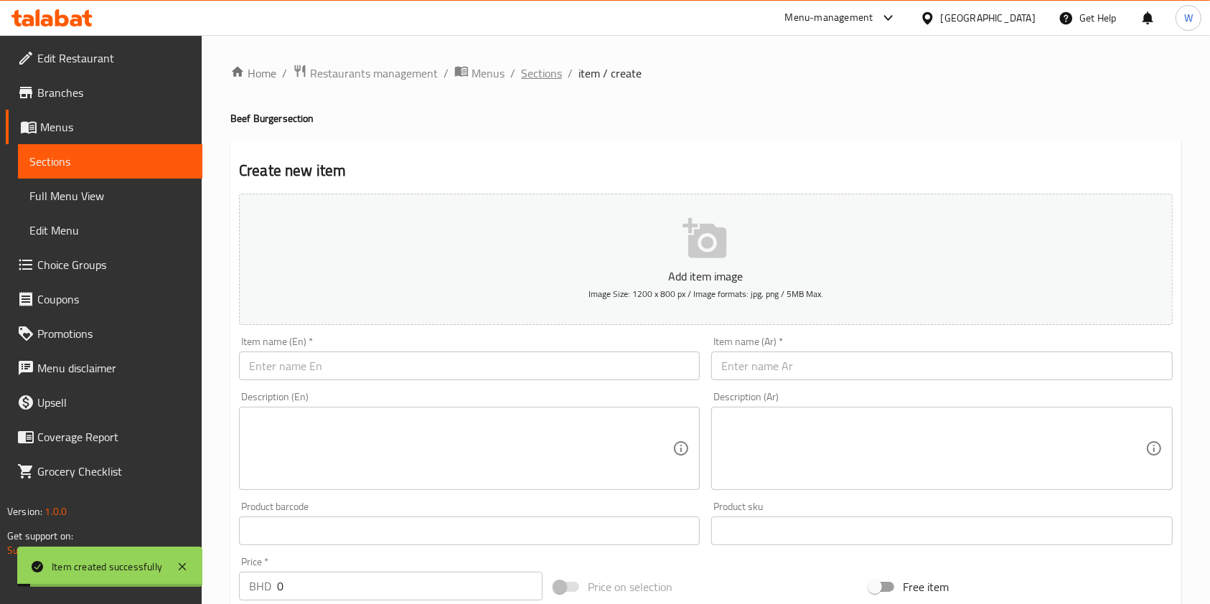
click at [539, 73] on span "Sections" at bounding box center [541, 73] width 41 height 17
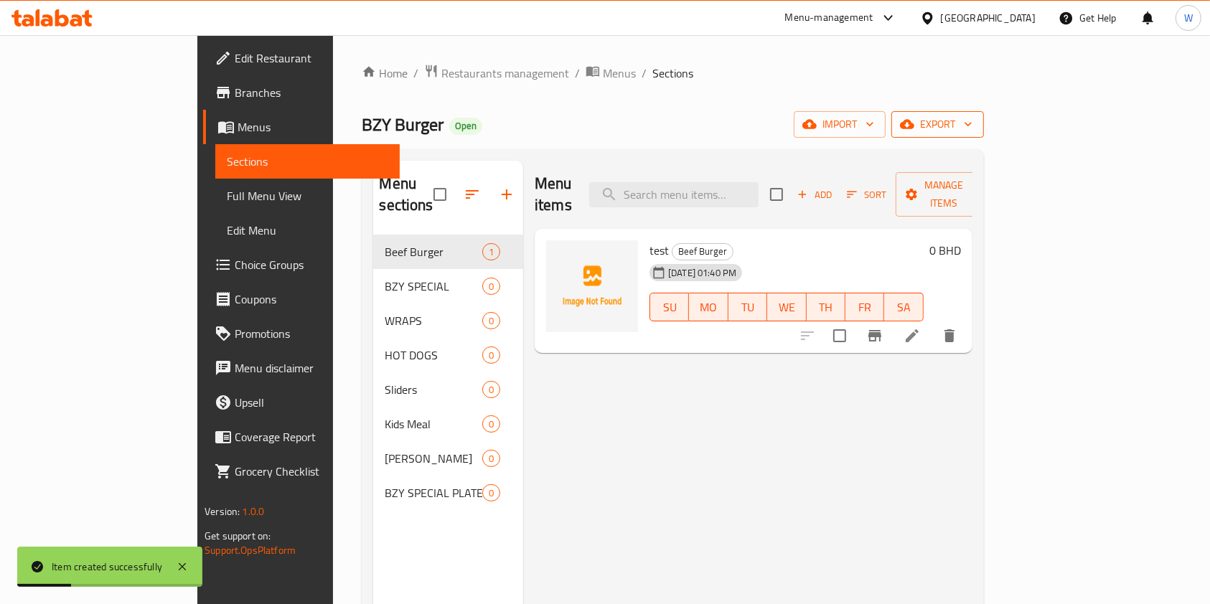
click at [972, 126] on span "export" at bounding box center [938, 125] width 70 height 18
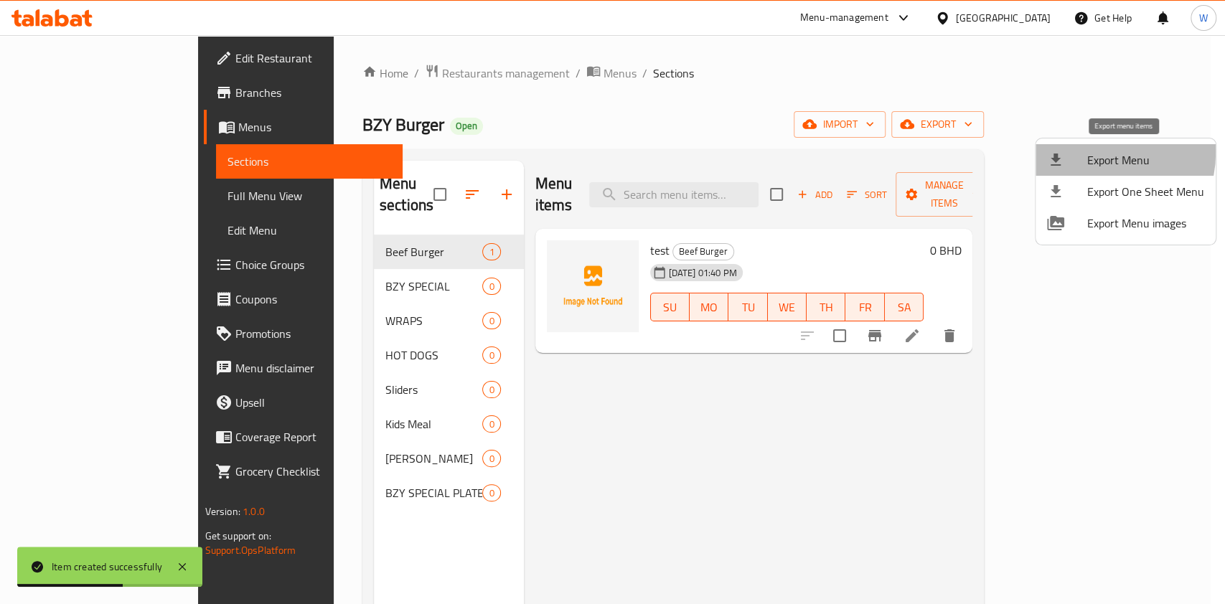
click at [1091, 152] on span "Export Menu" at bounding box center [1145, 159] width 117 height 17
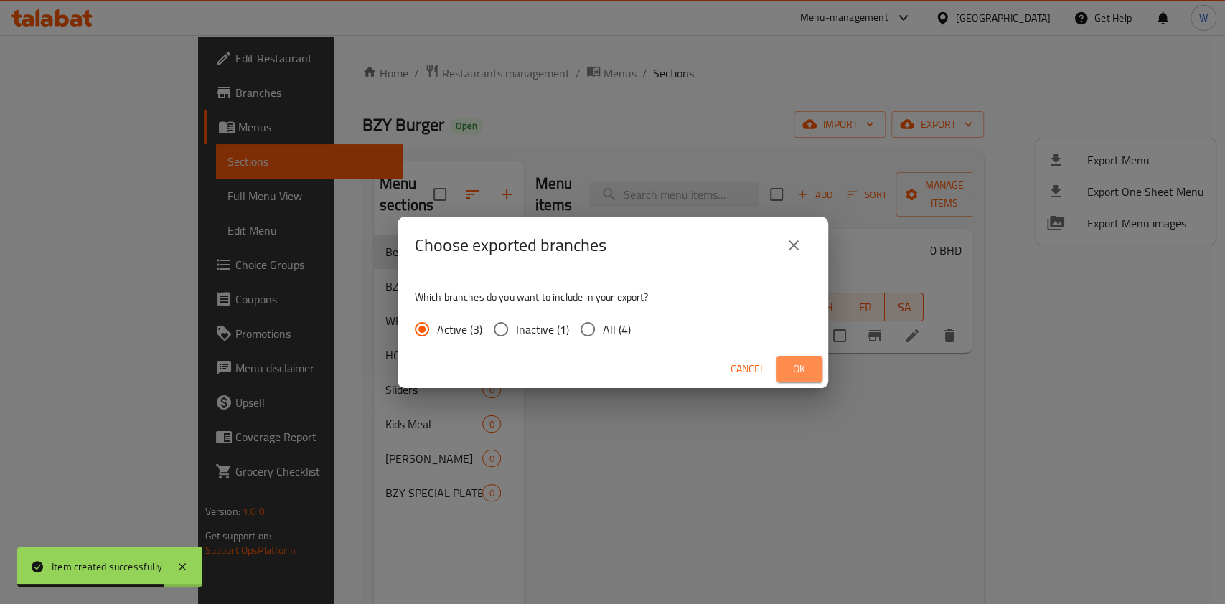
click at [797, 365] on span "Ok" at bounding box center [799, 369] width 23 height 18
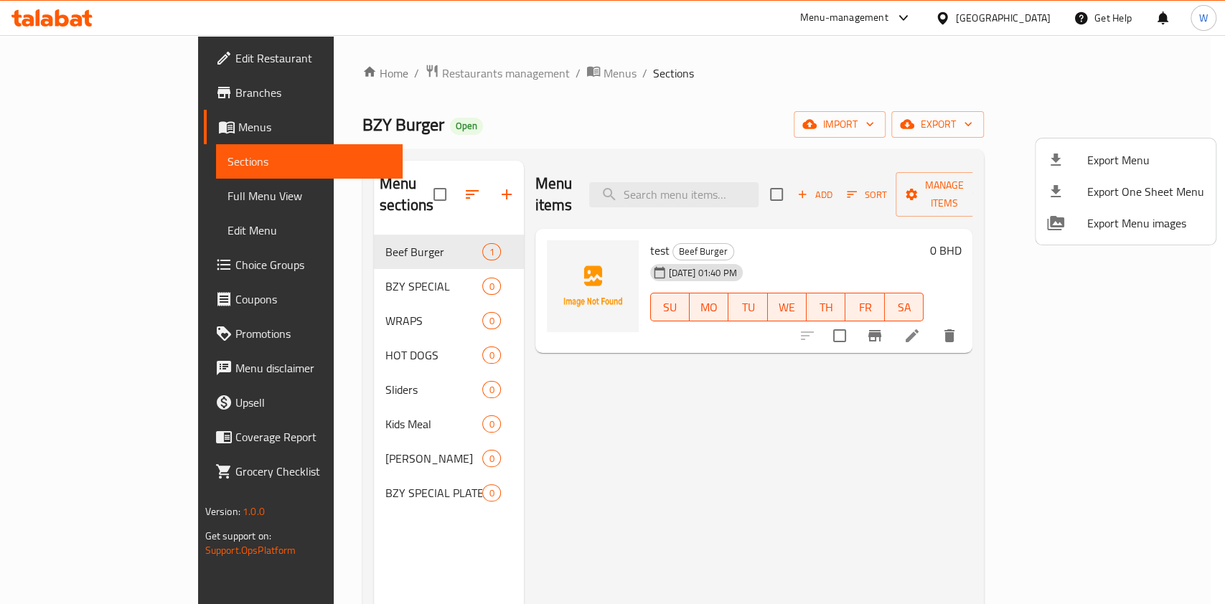
drag, startPoint x: 568, startPoint y: 469, endPoint x: 581, endPoint y: 462, distance: 14.8
click at [568, 469] on div at bounding box center [612, 302] width 1225 height 604
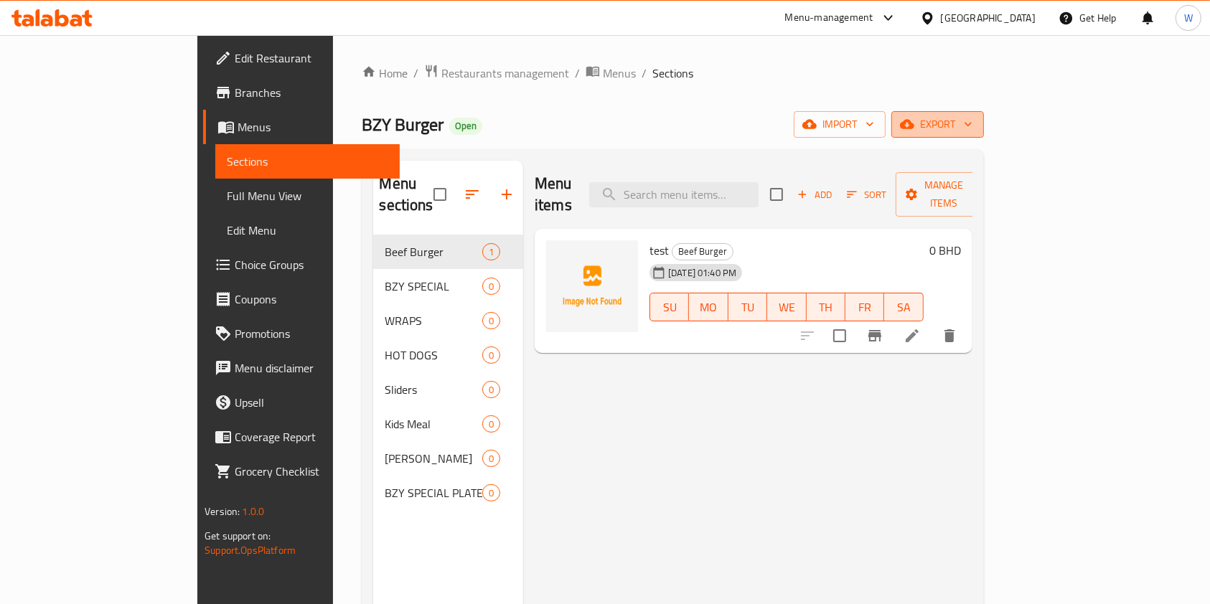
click at [972, 127] on span "export" at bounding box center [938, 125] width 70 height 18
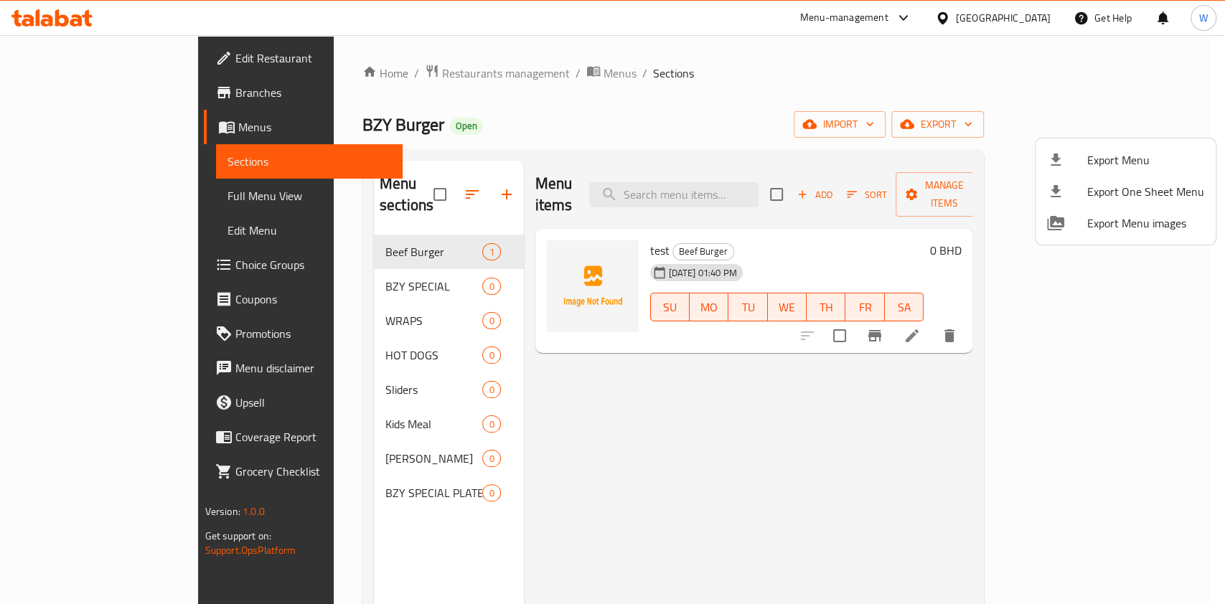
click at [1047, 130] on div at bounding box center [612, 302] width 1225 height 604
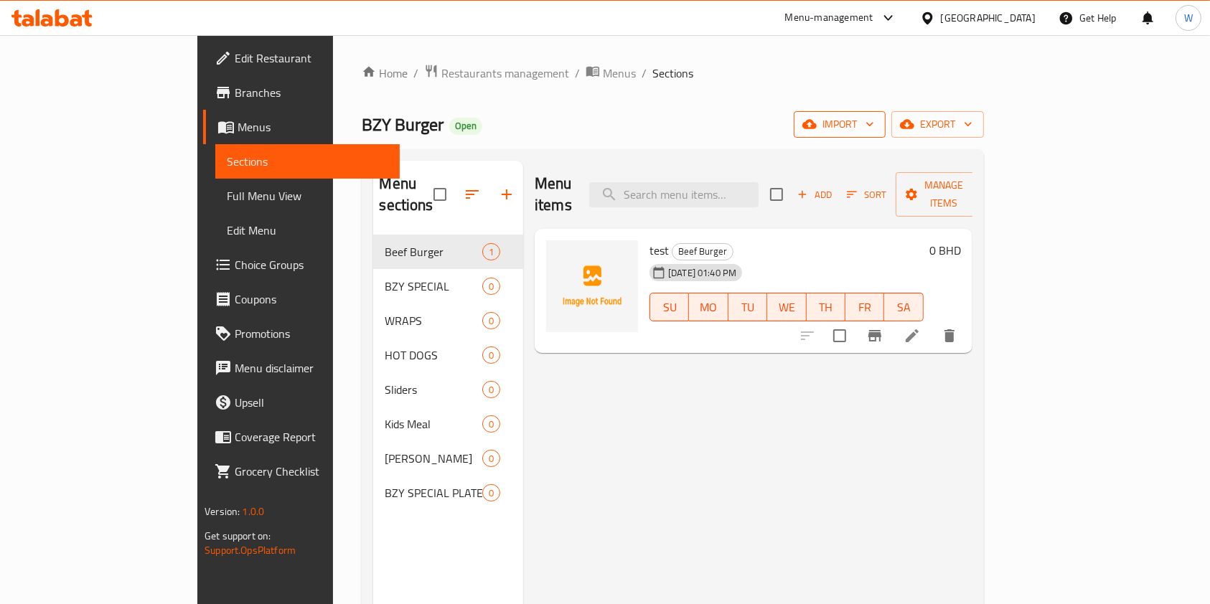
click at [874, 122] on span "import" at bounding box center [839, 125] width 69 height 18
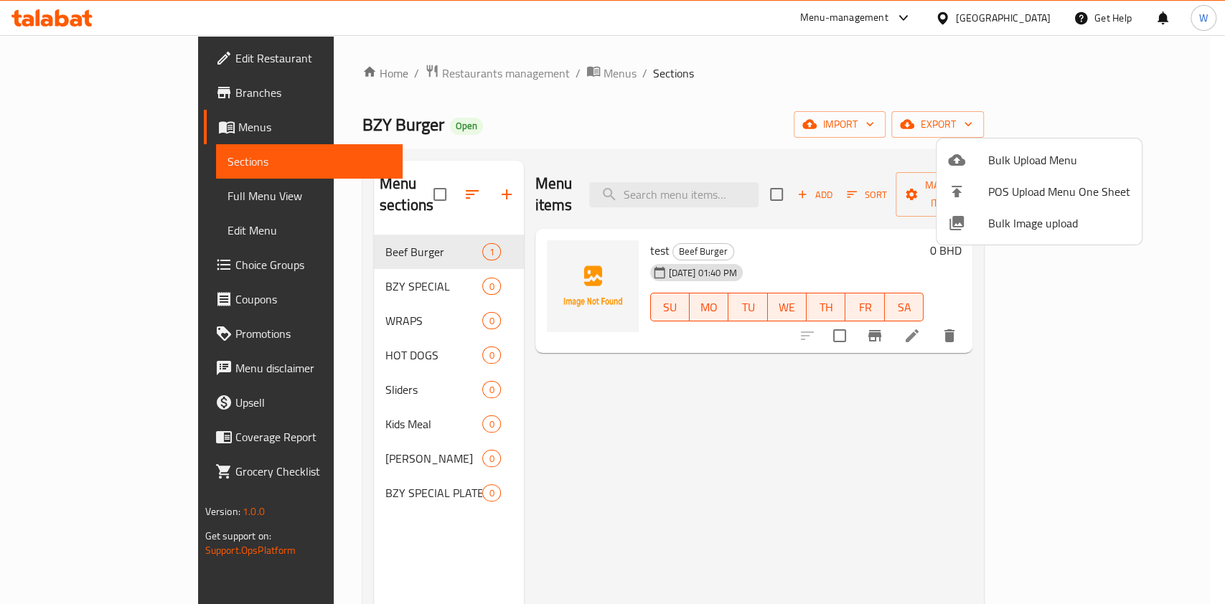
click at [1023, 158] on span "Bulk Upload Menu" at bounding box center [1059, 159] width 142 height 17
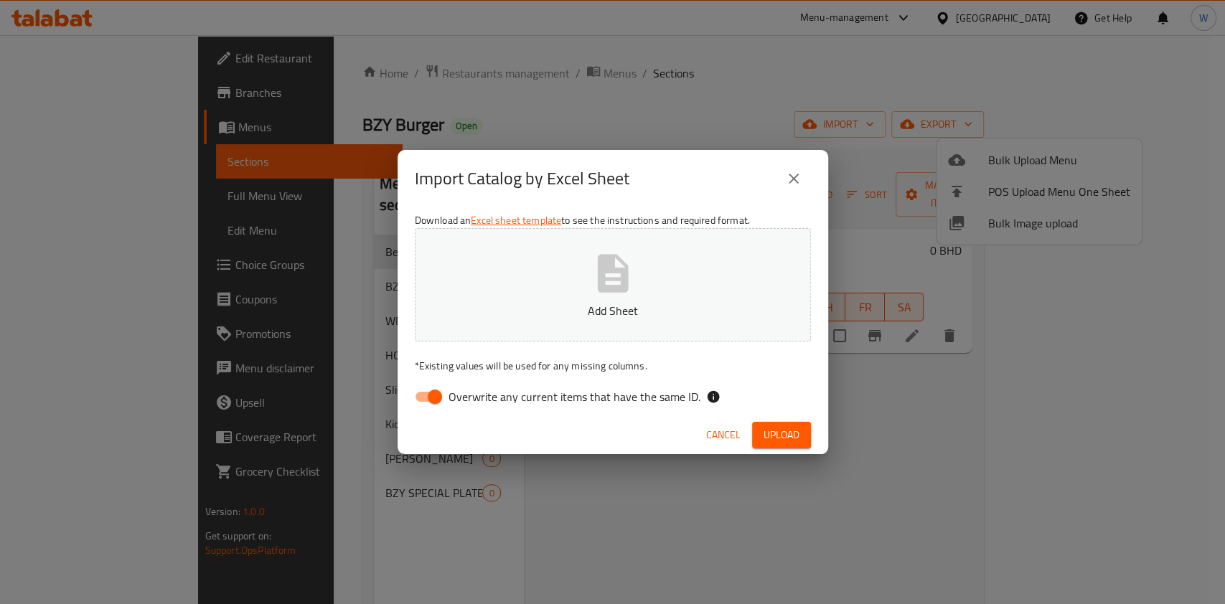
click at [563, 284] on button "Add Sheet" at bounding box center [613, 284] width 396 height 113
click at [786, 423] on button "Upload" at bounding box center [781, 435] width 59 height 27
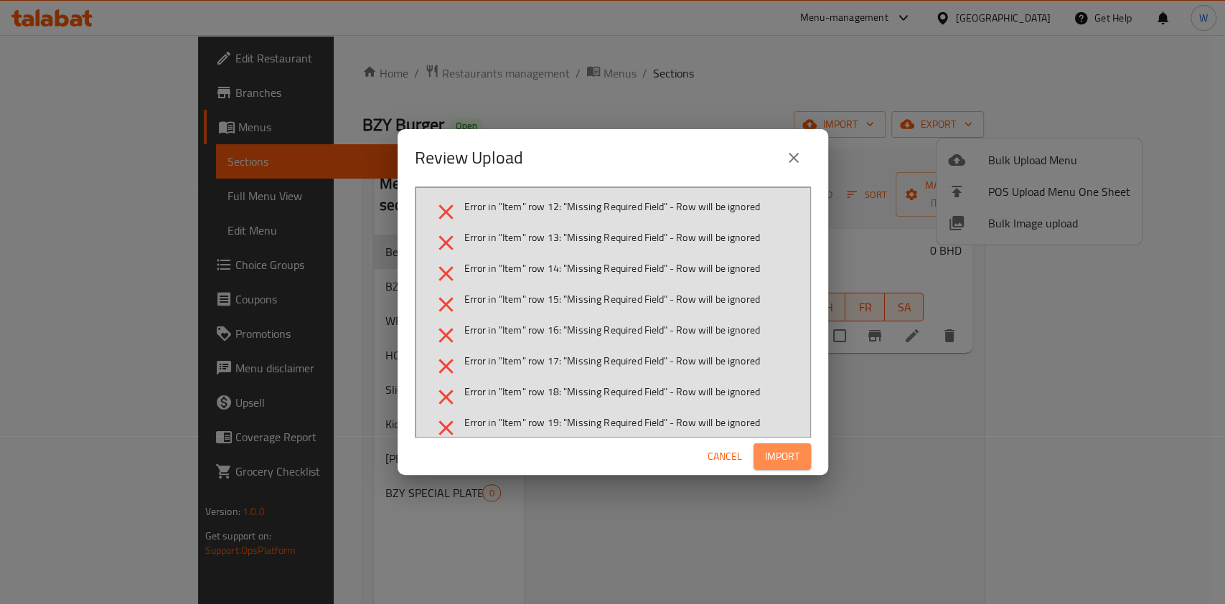
click at [777, 457] on span "Import" at bounding box center [782, 457] width 34 height 18
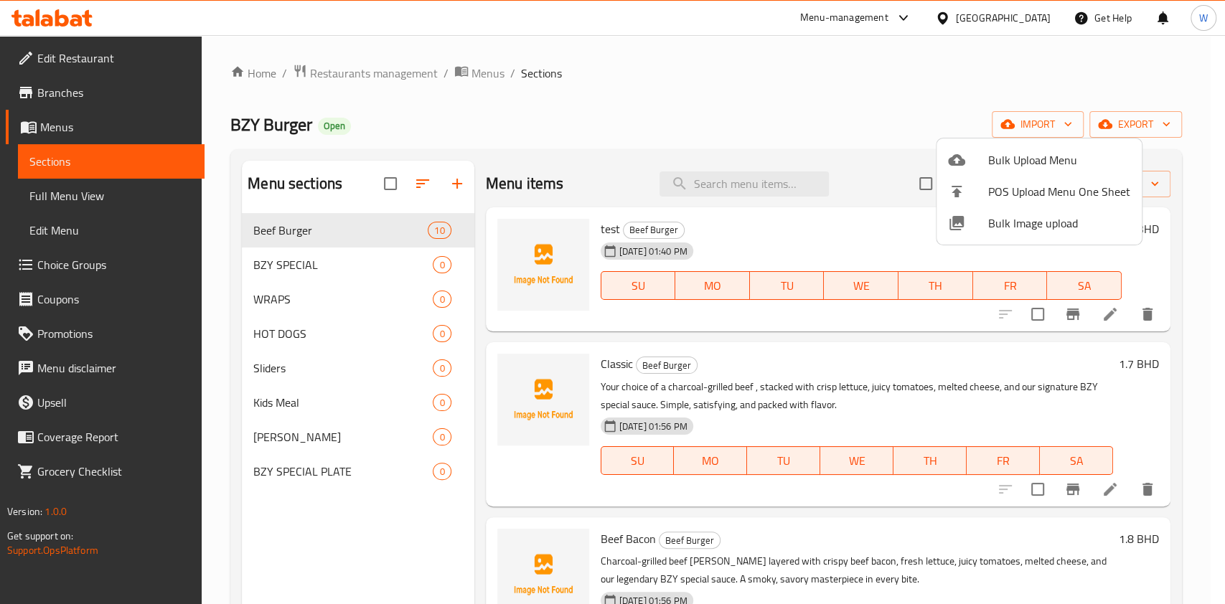
click at [362, 298] on div at bounding box center [612, 302] width 1225 height 604
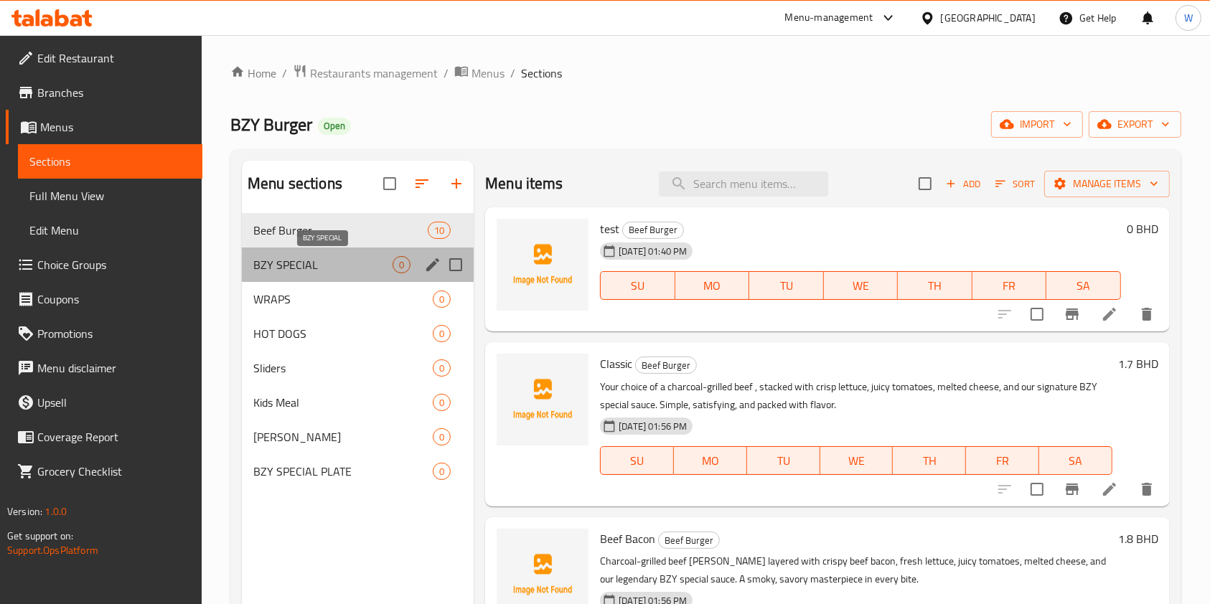
click at [363, 272] on span "BZY SPECIAL" at bounding box center [322, 264] width 139 height 17
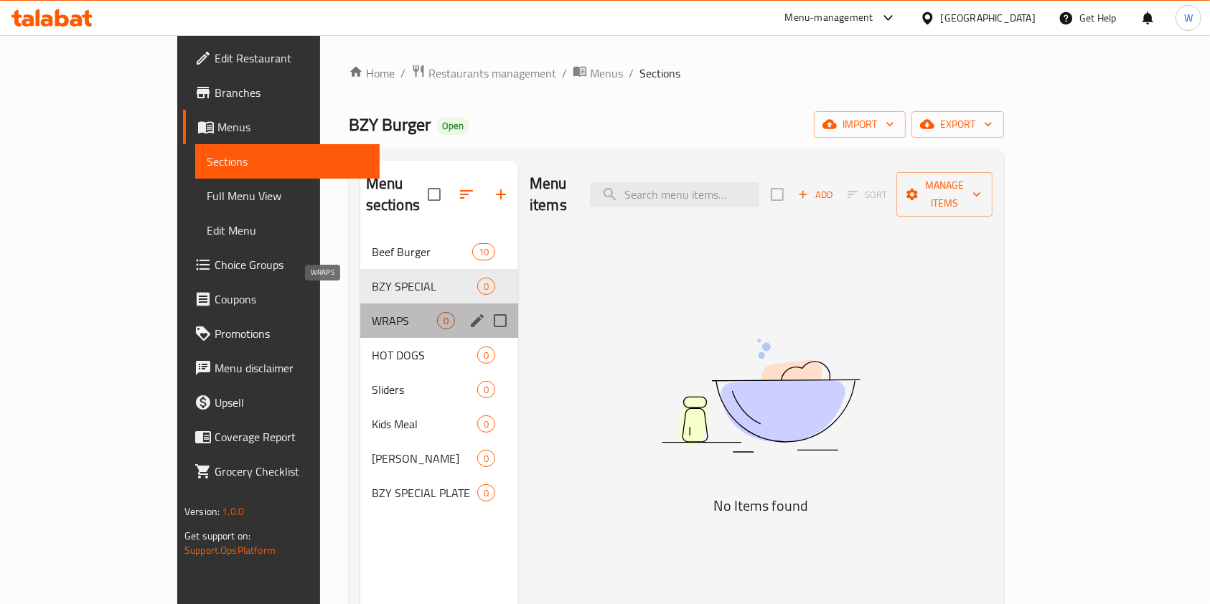
click at [372, 312] on span "WRAPS" at bounding box center [404, 320] width 65 height 17
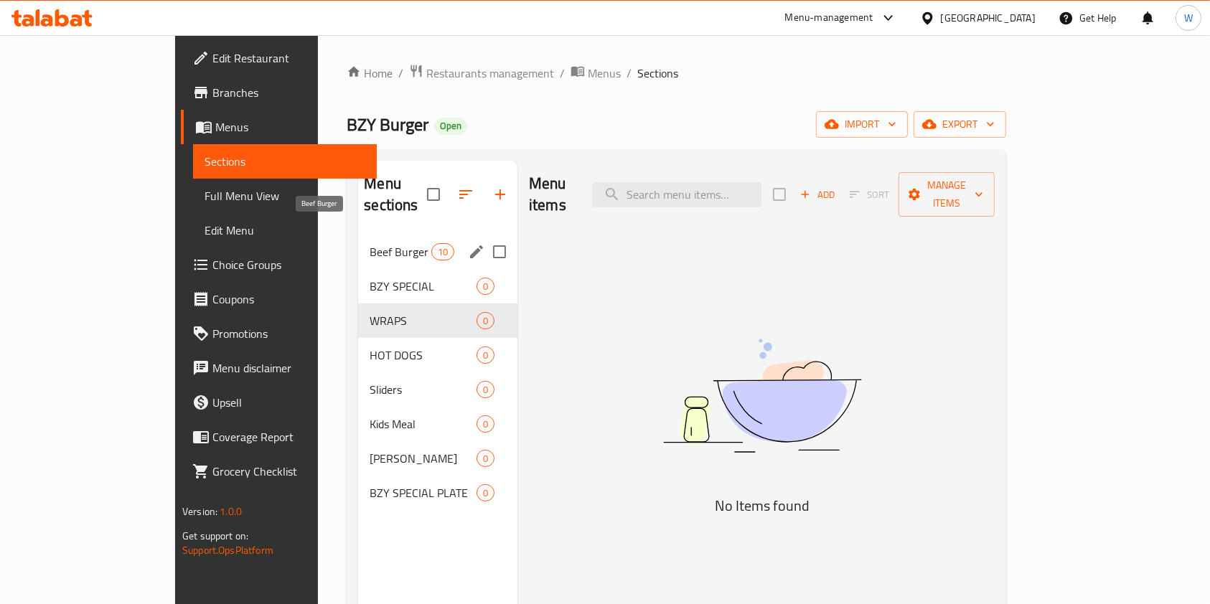
click at [370, 243] on span "Beef Burger" at bounding box center [400, 251] width 61 height 17
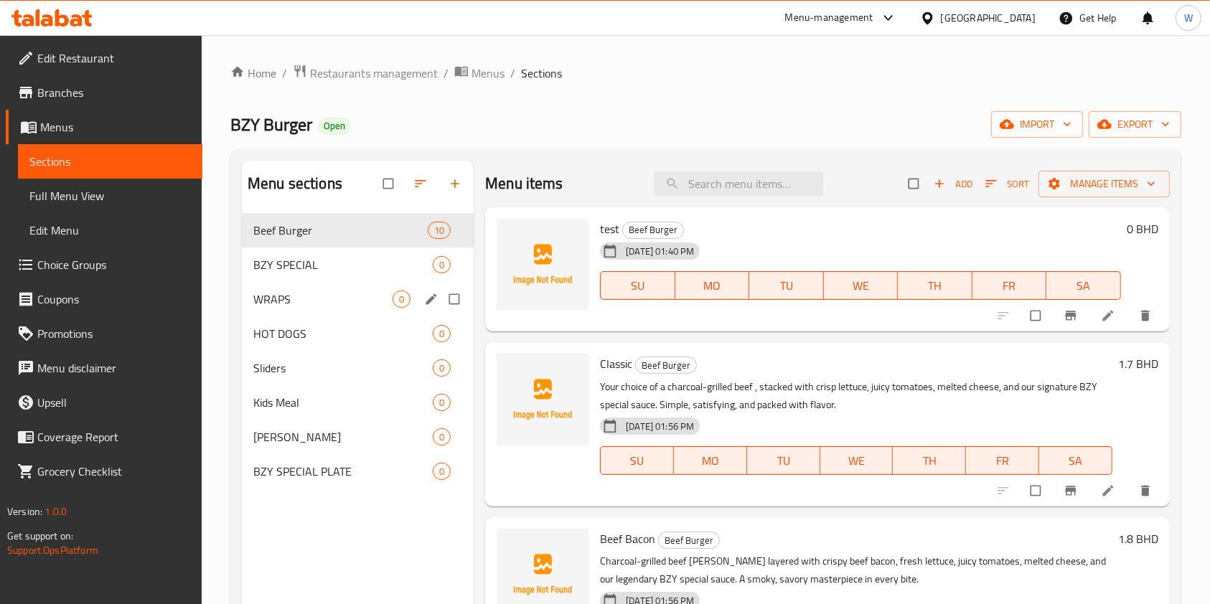
click at [364, 284] on div "WRAPS 0" at bounding box center [358, 299] width 232 height 34
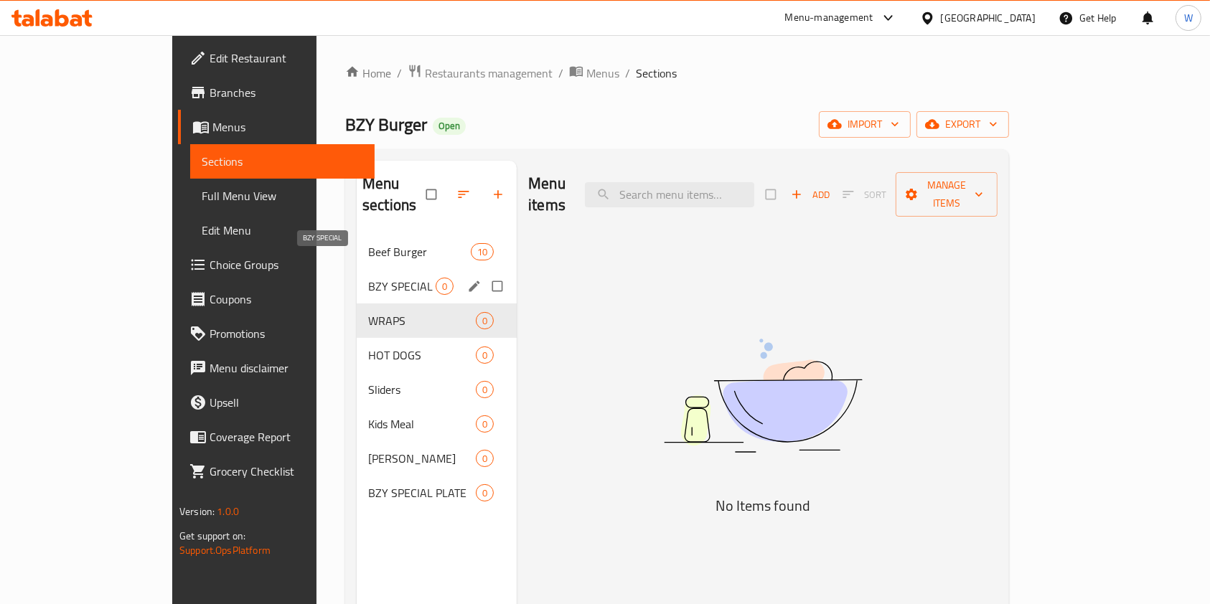
click at [368, 278] on span "BZY SPECIAL" at bounding box center [401, 286] width 67 height 17
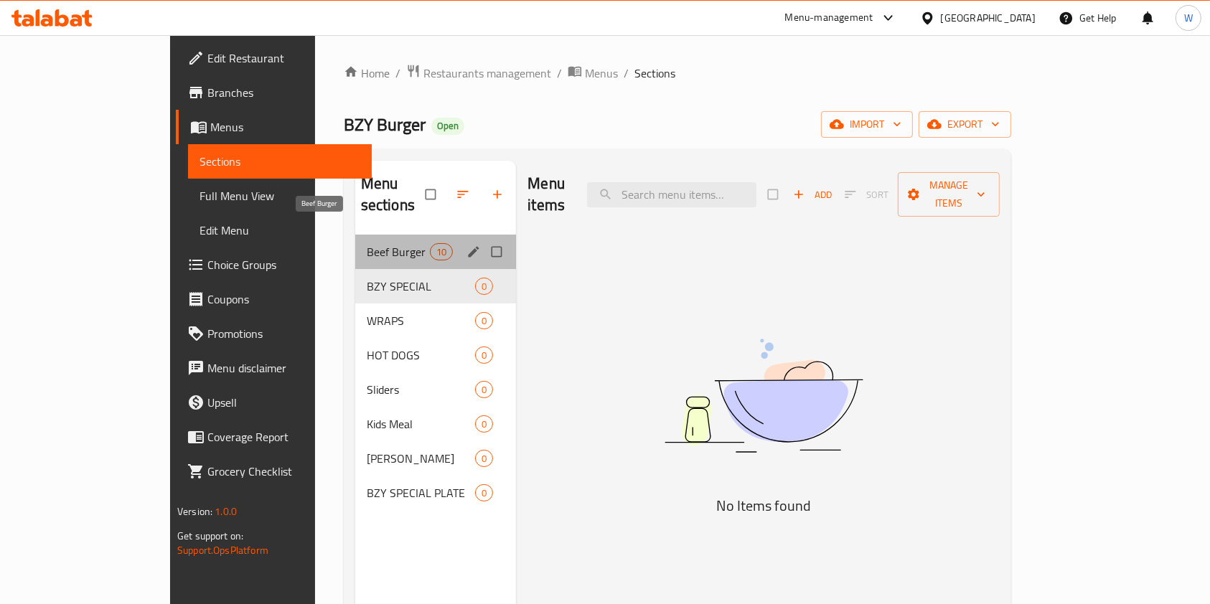
click at [379, 243] on span "Beef Burger" at bounding box center [398, 251] width 63 height 17
